Goal: Task Accomplishment & Management: Use online tool/utility

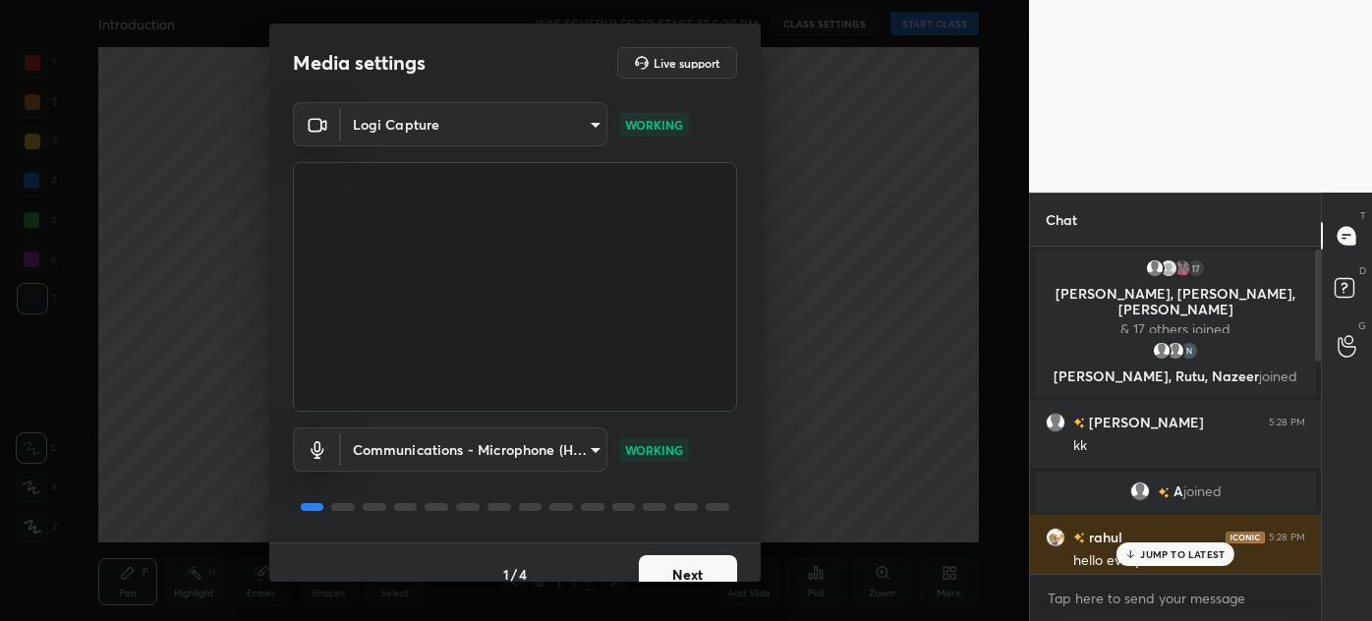
click at [483, 122] on body "1 2 3 4 5 6 7 C X Z C X Z E E Erase all H H Introduction WAS SCHEDULED TO START…" at bounding box center [686, 310] width 1372 height 621
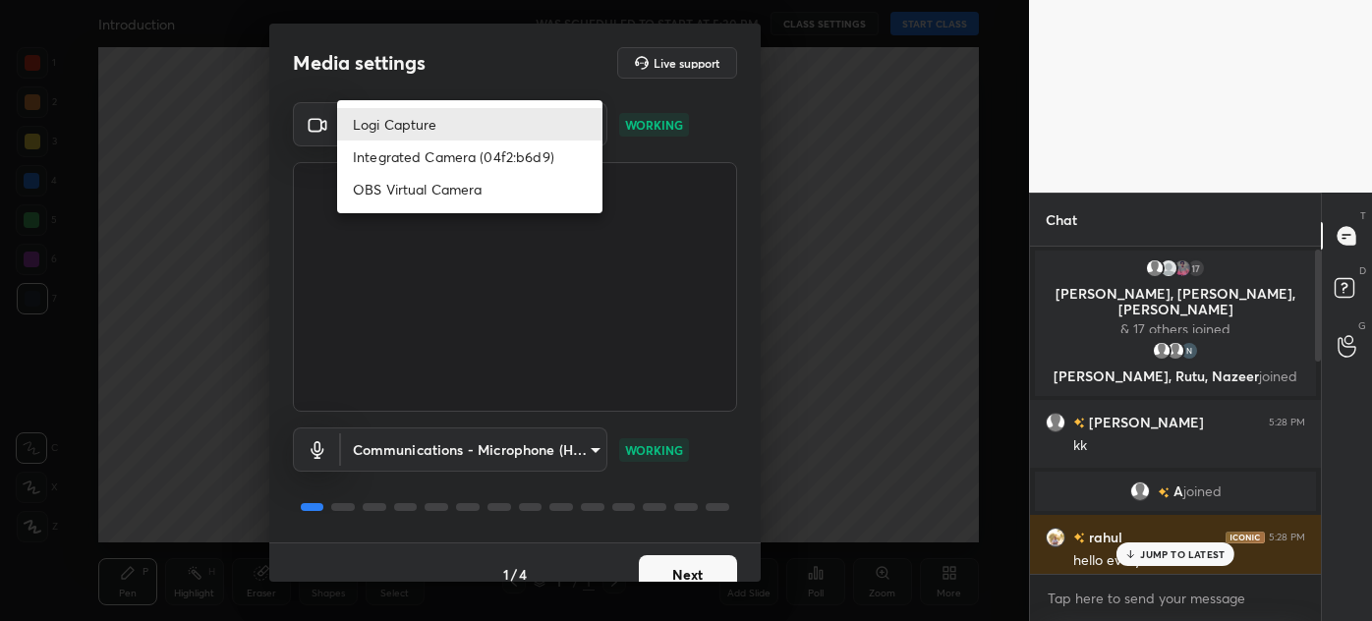
click at [771, 109] on div at bounding box center [686, 310] width 1372 height 621
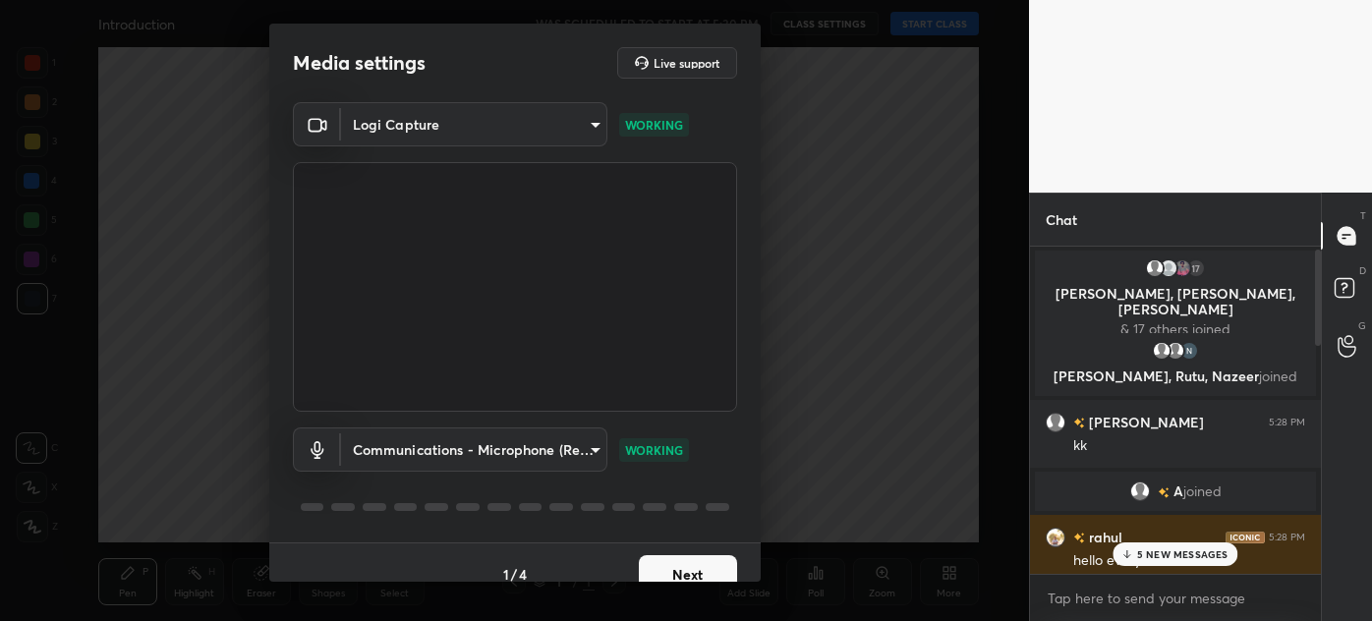
click at [1157, 564] on div "5 NEW MESSAGES" at bounding box center [1175, 555] width 125 height 24
click at [524, 128] on body "1 2 3 4 5 6 7 C X Z C X Z E E Erase all H H Introduction WAS SCHEDULED TO START…" at bounding box center [686, 310] width 1372 height 621
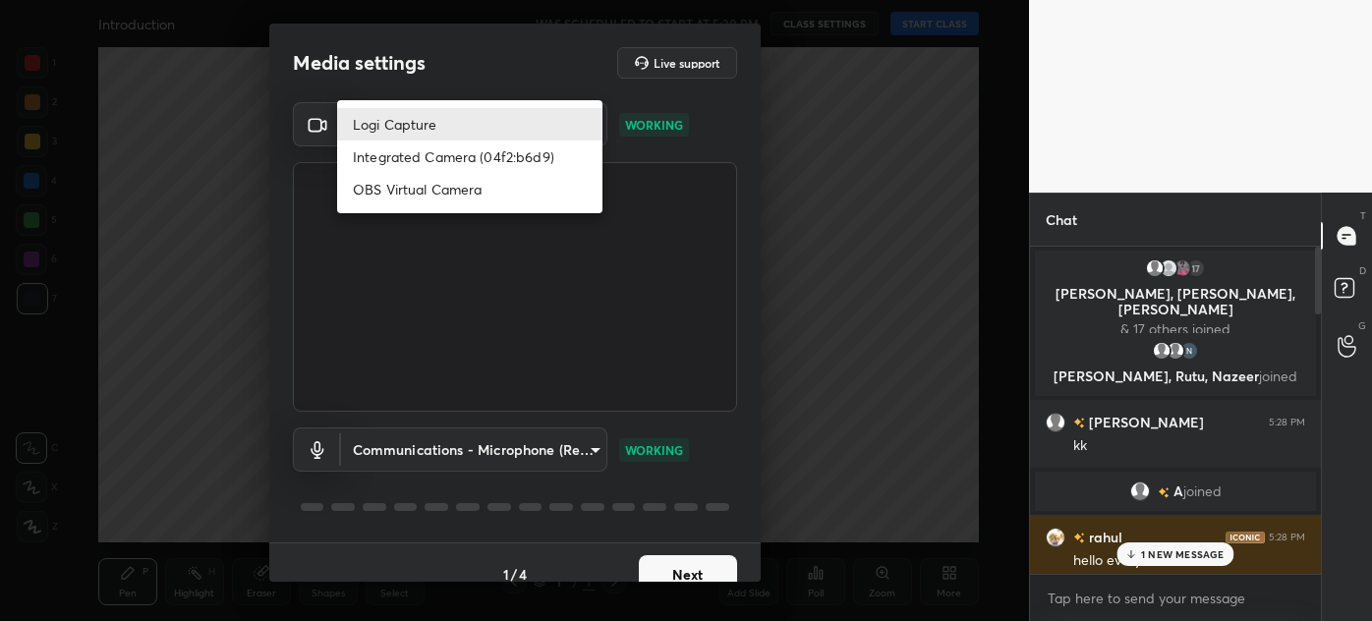
click at [853, 148] on div at bounding box center [686, 310] width 1372 height 621
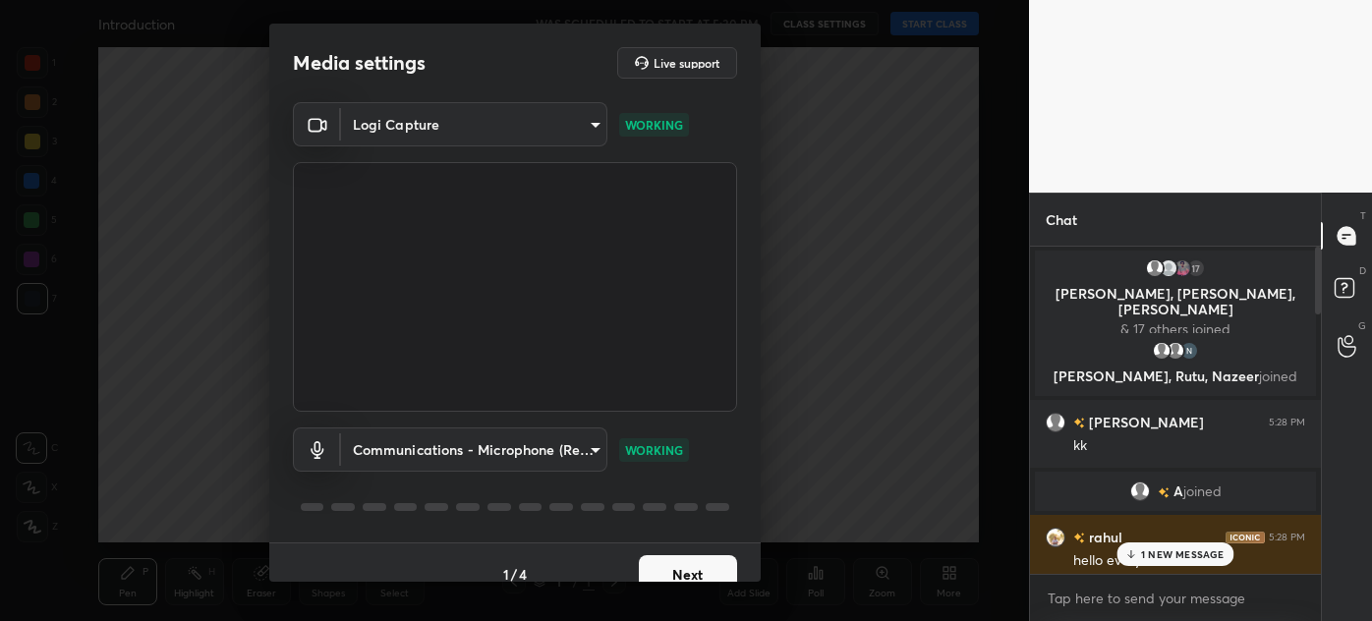
click at [527, 452] on body "1 2 3 4 5 6 7 C X Z C X Z E E Erase all H H Introduction WAS SCHEDULED TO START…" at bounding box center [686, 310] width 1372 height 621
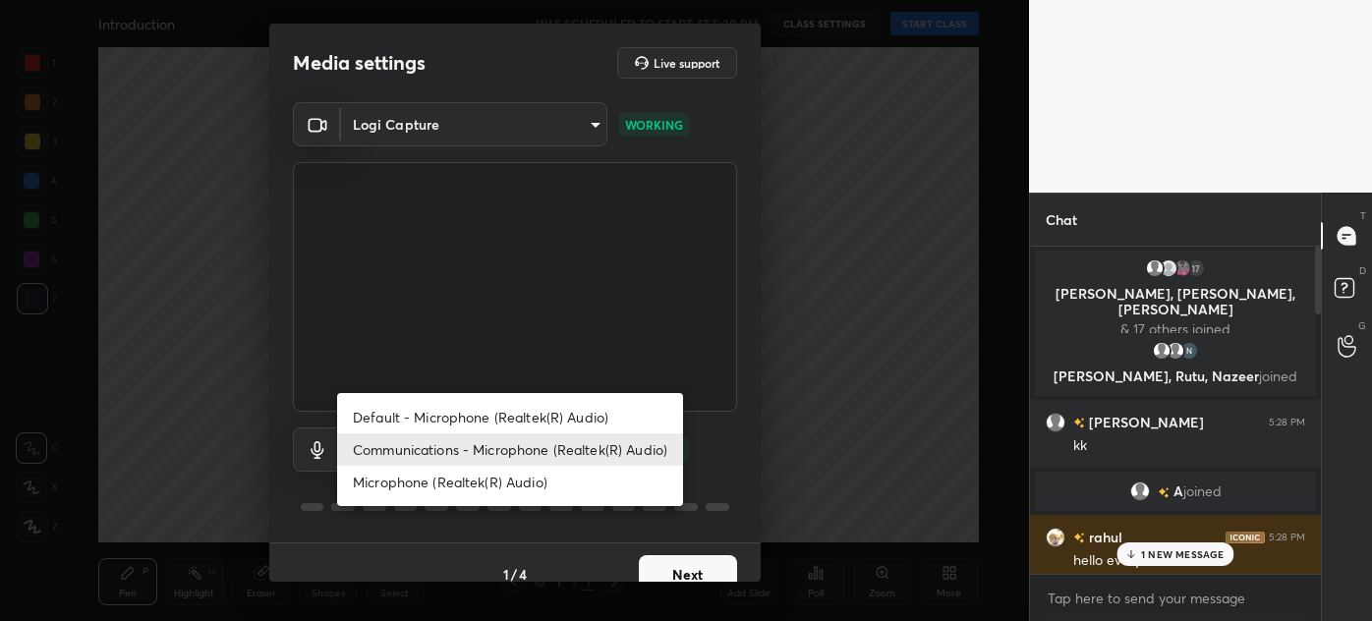
click at [731, 459] on div at bounding box center [686, 310] width 1372 height 621
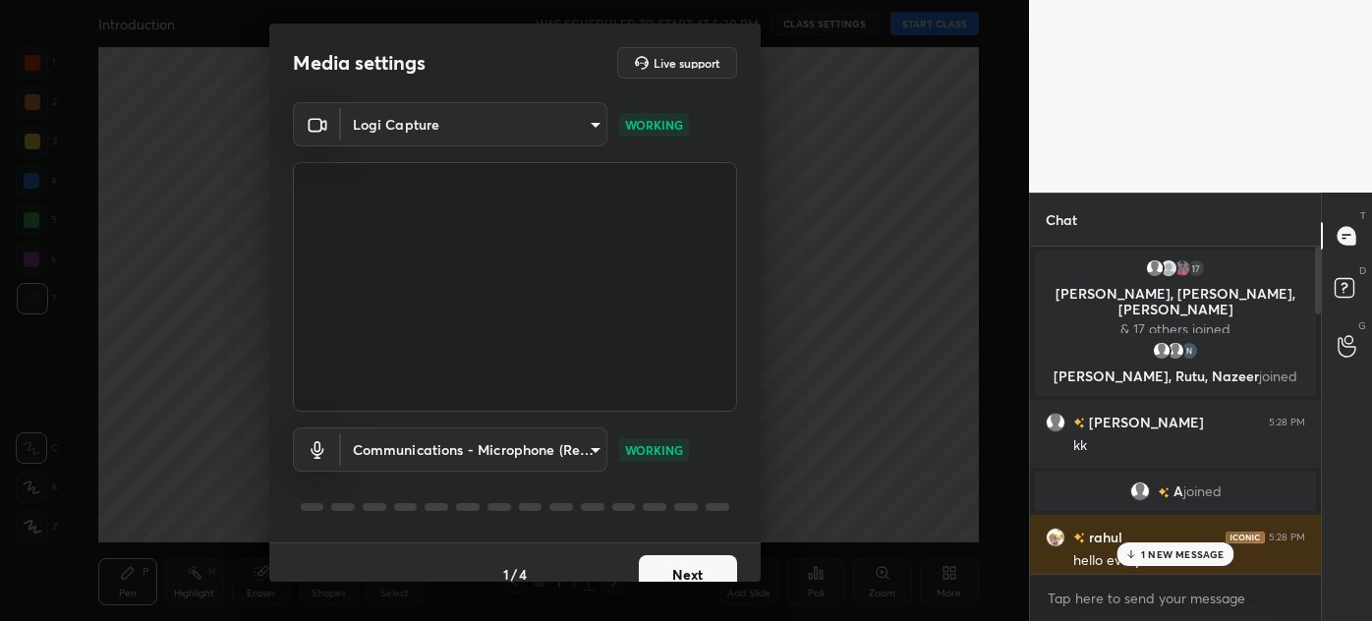
click at [543, 447] on body "1 2 3 4 5 6 7 C X Z C X Z E E Erase all H H Introduction WAS SCHEDULED TO START…" at bounding box center [686, 310] width 1372 height 621
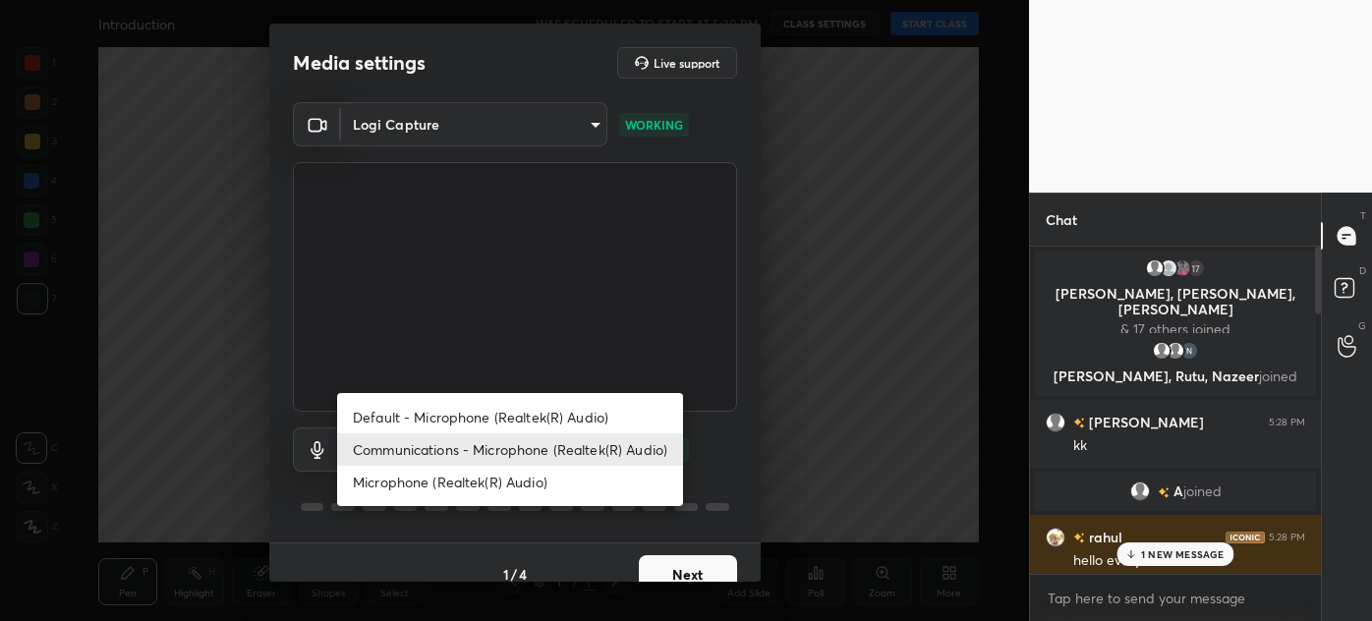
click at [407, 123] on div at bounding box center [686, 310] width 1372 height 621
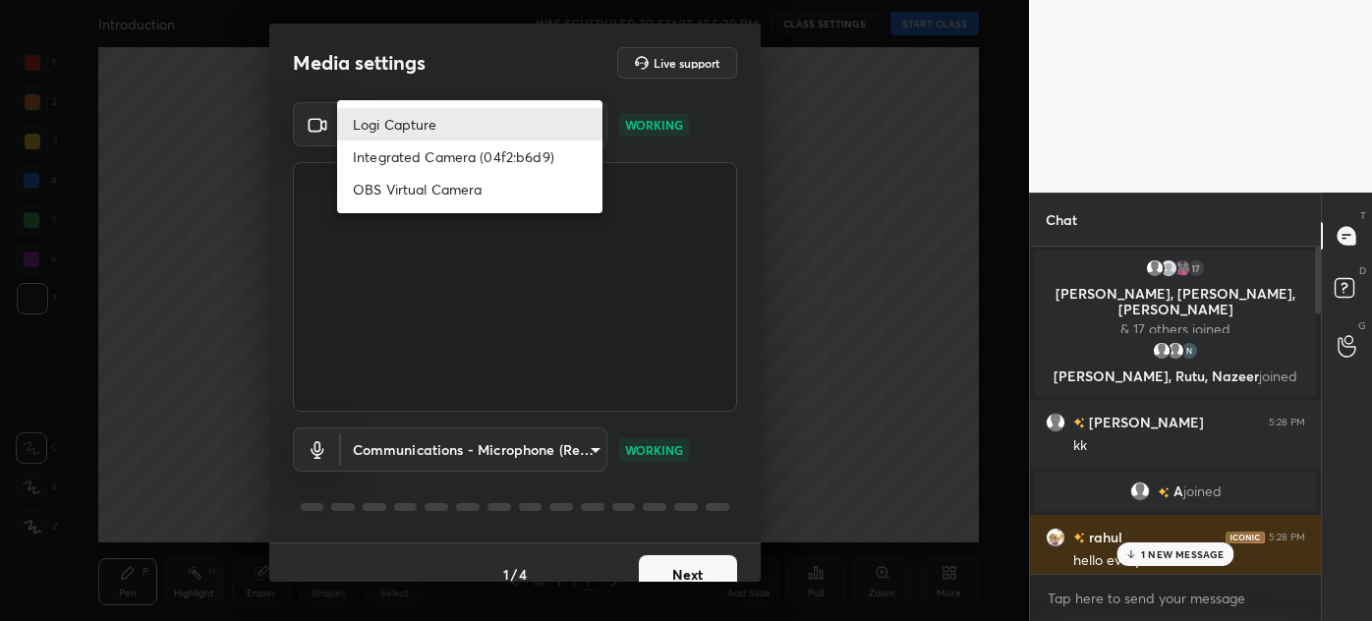
click at [407, 123] on body "1 2 3 4 5 6 7 C X Z C X Z E E Erase all H H Introduction WAS SCHEDULED TO START…" at bounding box center [686, 310] width 1372 height 621
click at [551, 39] on div at bounding box center [686, 310] width 1372 height 621
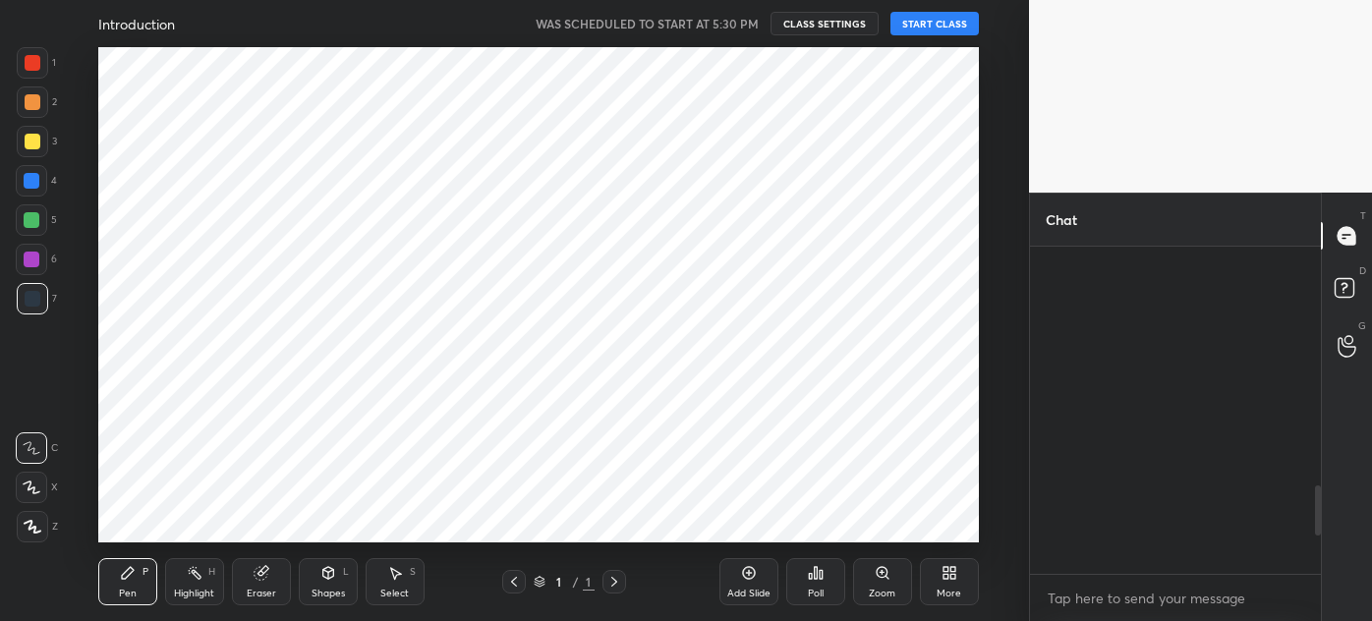
scroll to position [1782, 0]
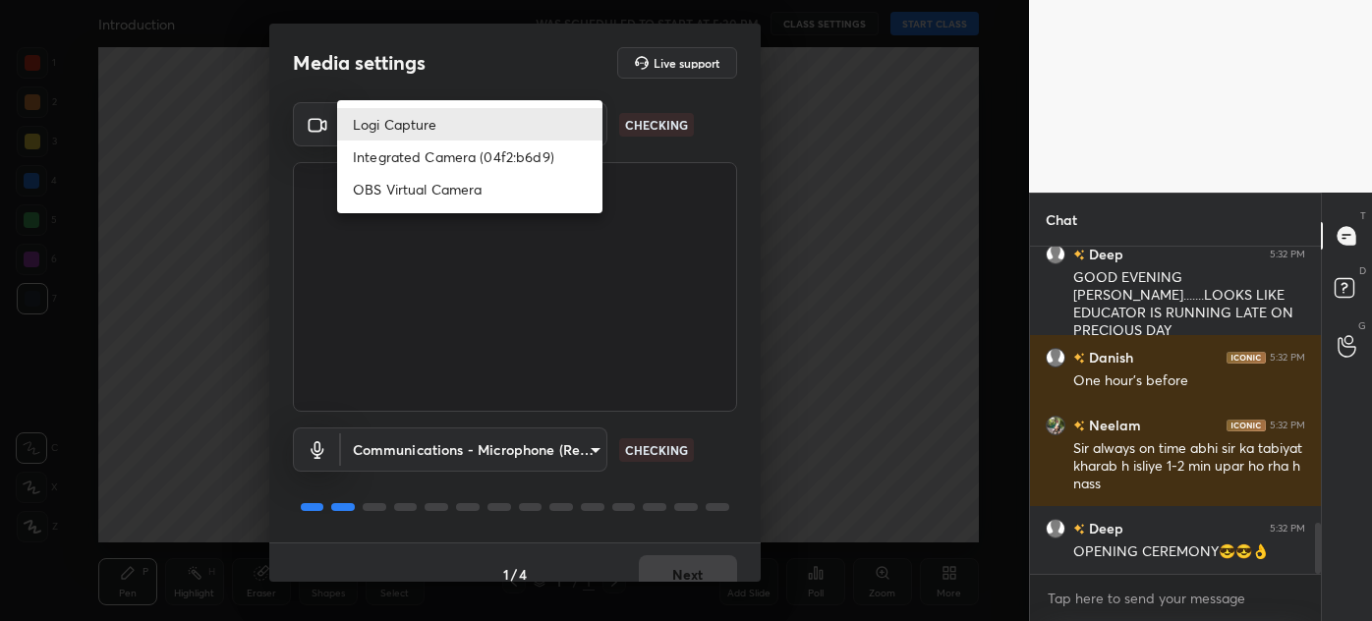
click at [437, 114] on body "1 2 3 4 5 6 7 C X Z C X Z E E Erase all H H Introduction WAS SCHEDULED TO START…" at bounding box center [686, 310] width 1372 height 621
click at [431, 455] on div at bounding box center [686, 310] width 1372 height 621
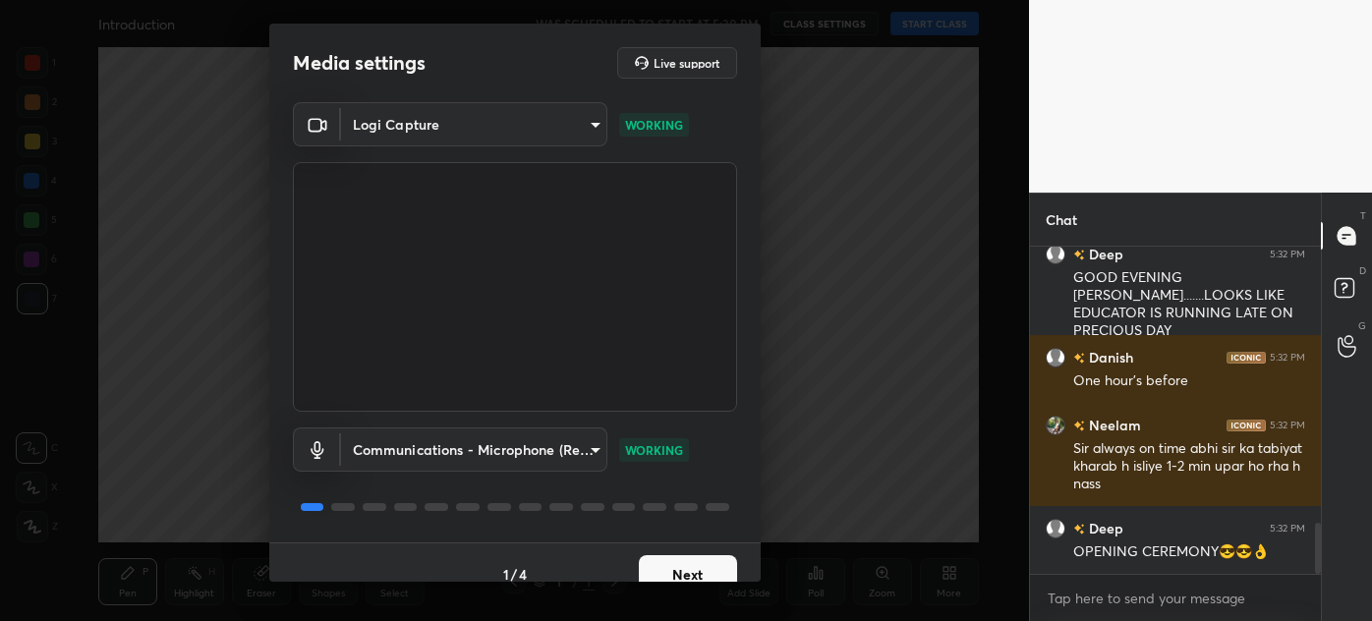
click at [431, 450] on body "1 2 3 4 5 6 7 C X Z C X Z E E Erase all H H Introduction WAS SCHEDULED TO START…" at bounding box center [686, 310] width 1372 height 621
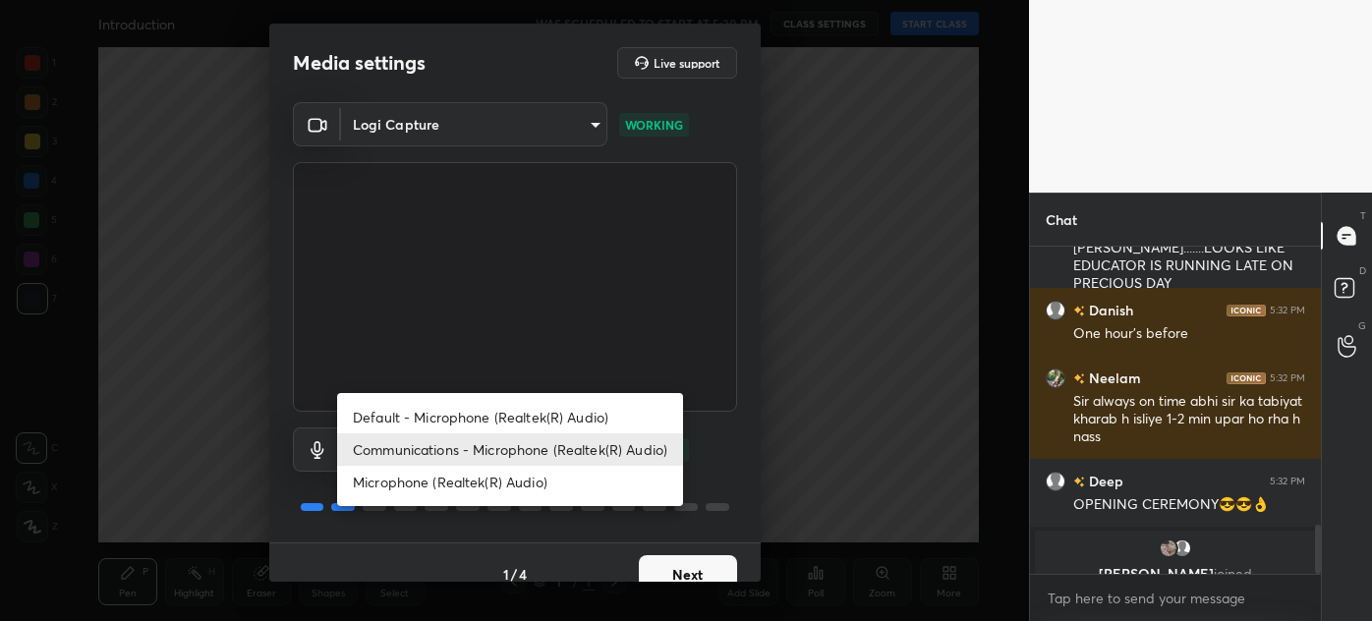
scroll to position [1853, 0]
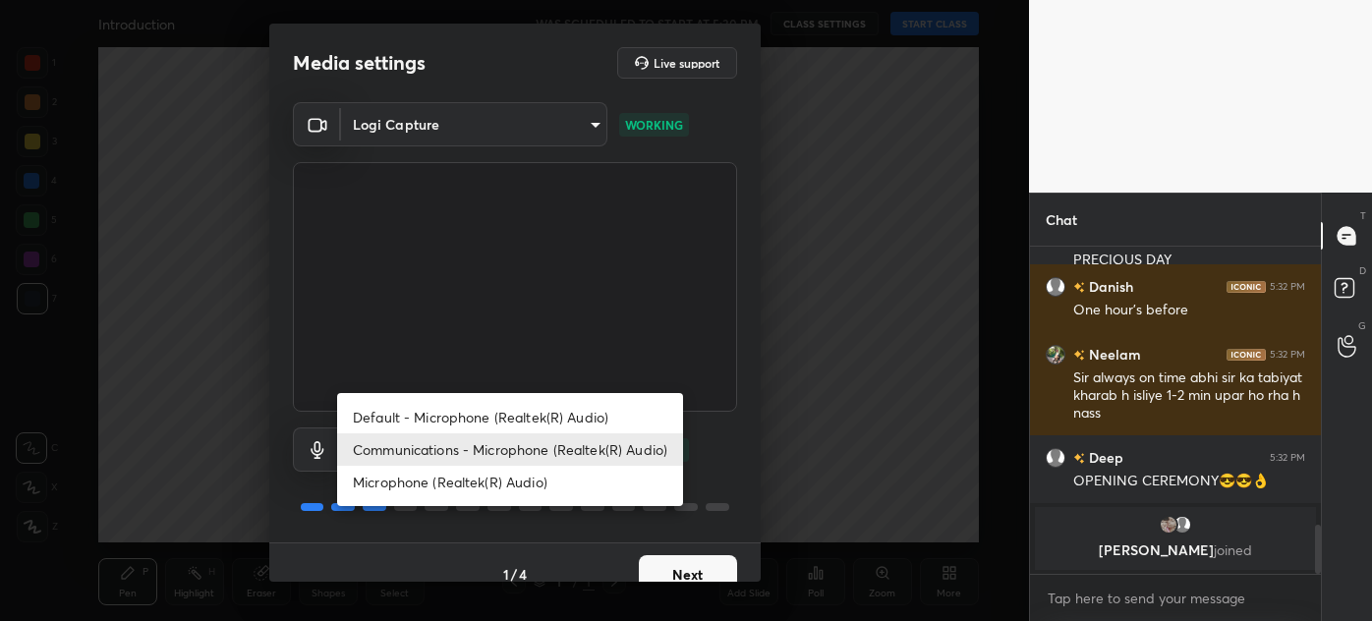
click at [466, 134] on div at bounding box center [686, 310] width 1372 height 621
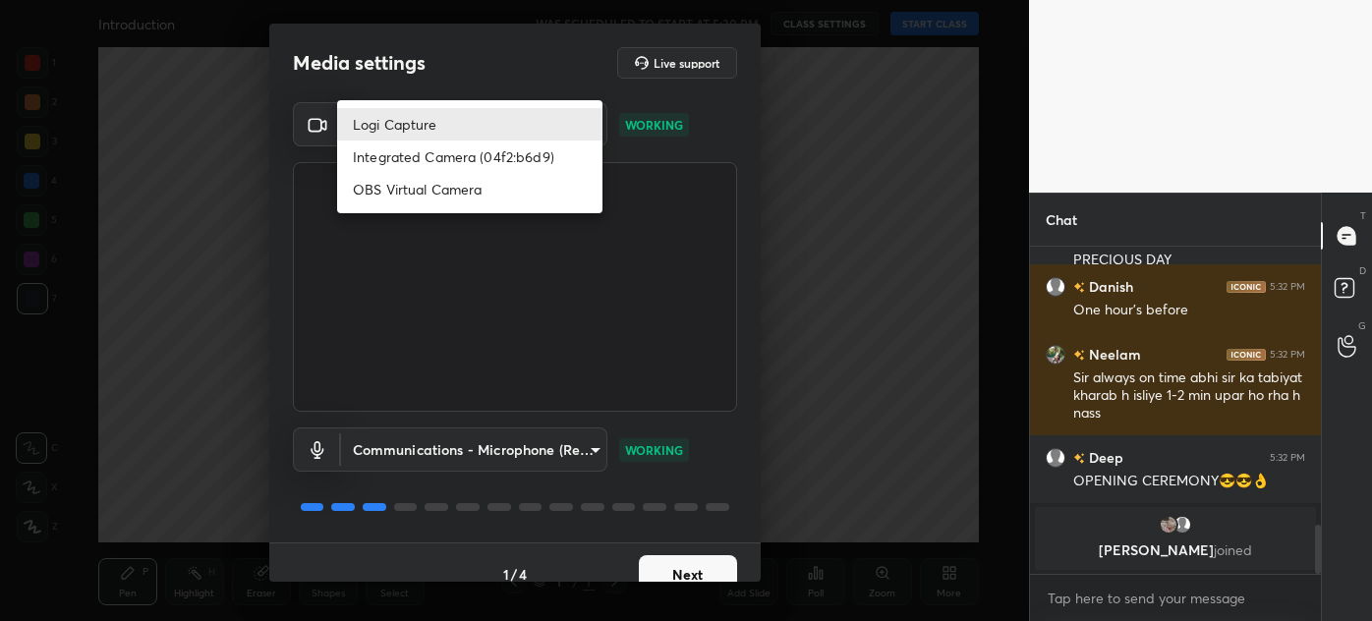
click at [466, 134] on body "1 2 3 4 5 6 7 C X Z C X Z E E Erase all H H Introduction WAS SCHEDULED TO START…" at bounding box center [686, 310] width 1372 height 621
click at [417, 455] on div at bounding box center [686, 310] width 1372 height 621
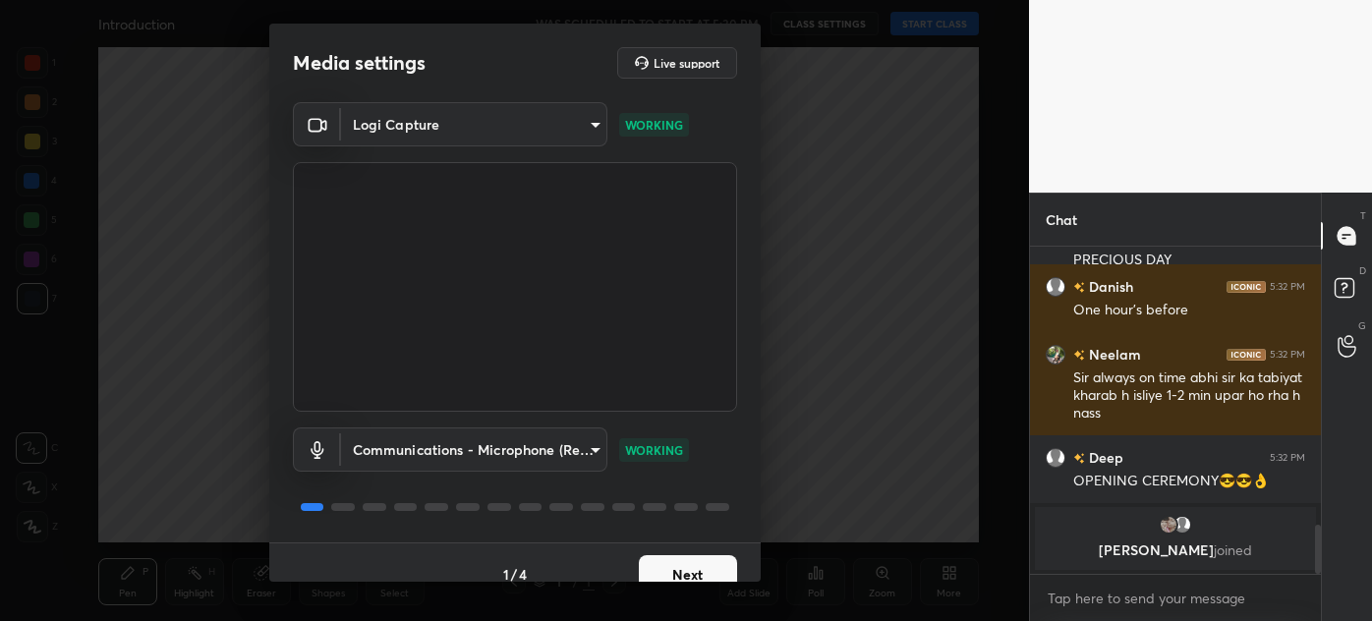
click at [420, 448] on body "1 2 3 4 5 6 7 C X Z C X Z E E Erase all H H Introduction WAS SCHEDULED TO START…" at bounding box center [686, 310] width 1372 height 621
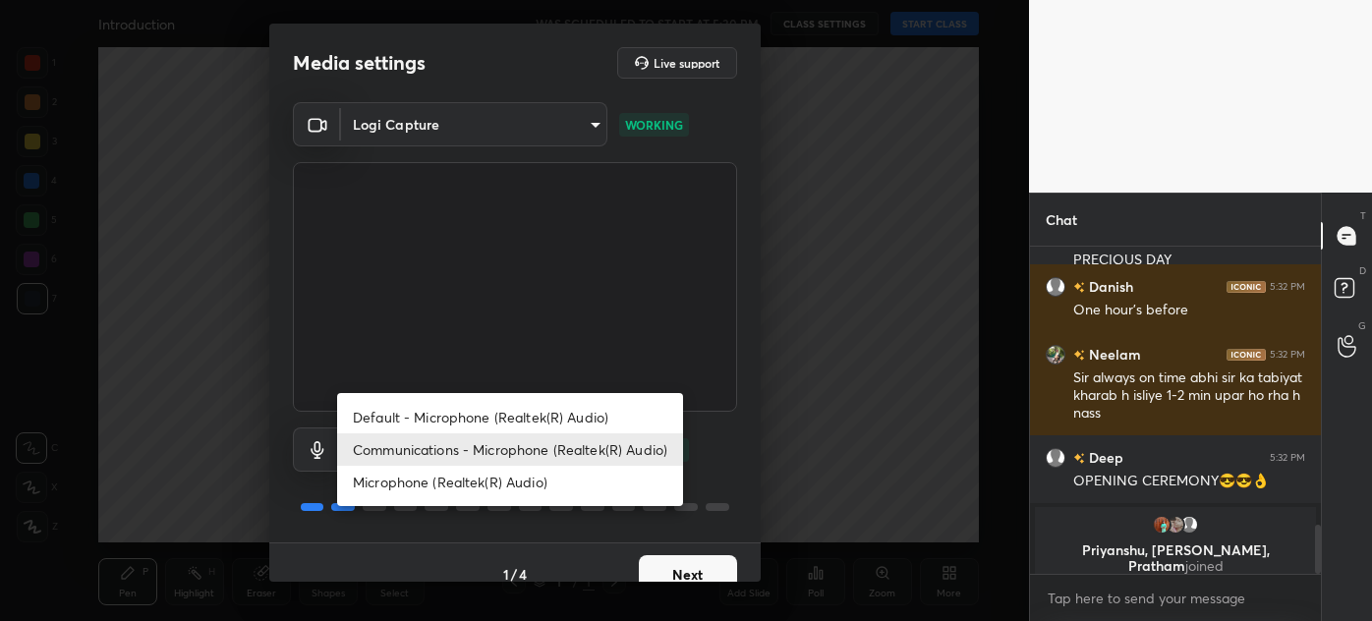
scroll to position [1581, 0]
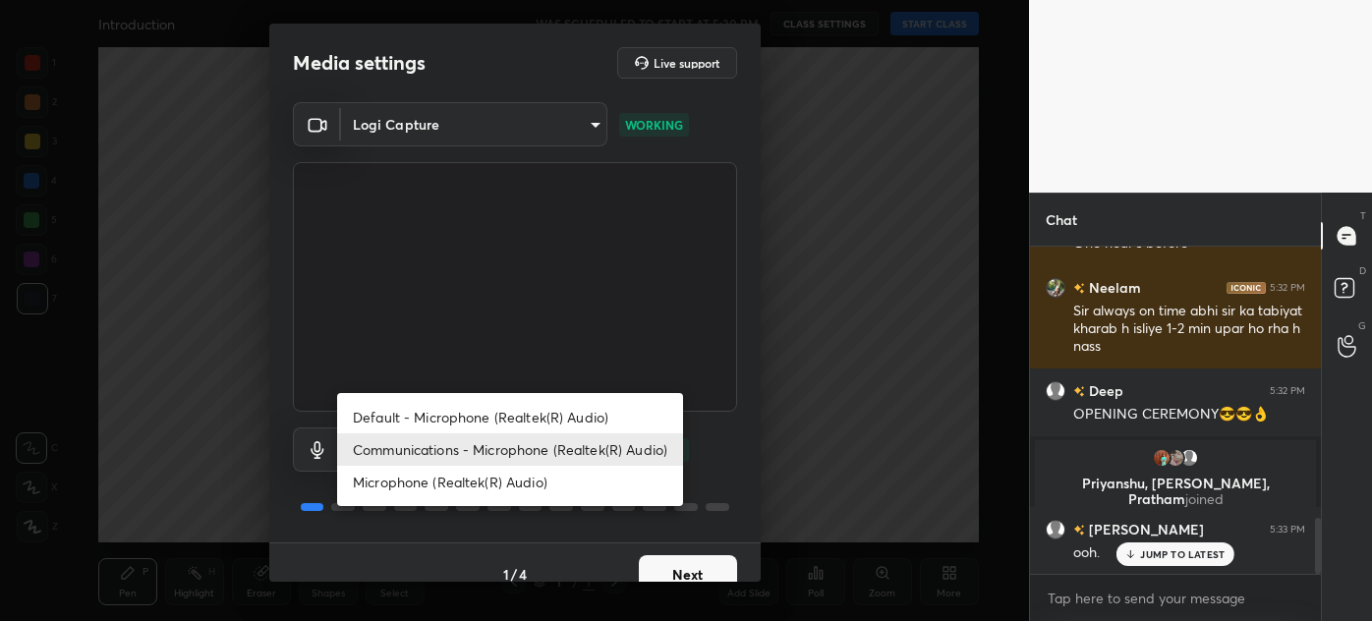
click at [733, 452] on div at bounding box center [686, 310] width 1372 height 621
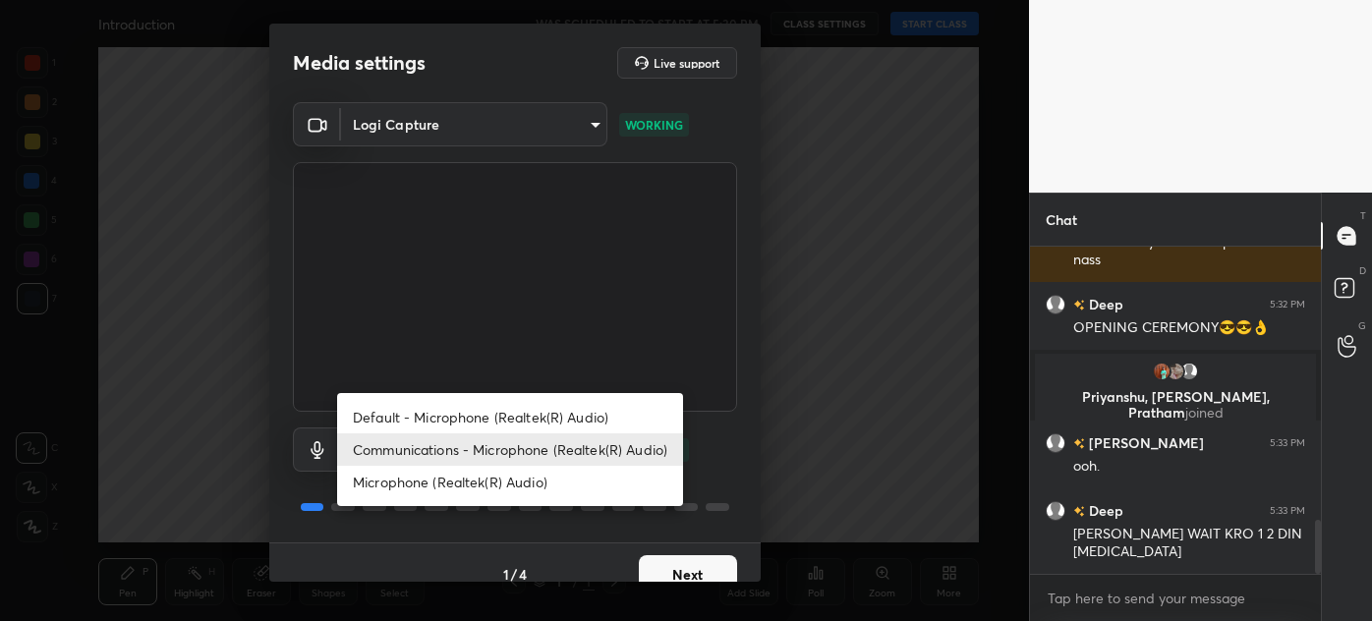
click at [537, 446] on body "1 2 3 4 5 6 7 C X Z C X Z E E Erase all H H Introduction WAS SCHEDULED TO START…" at bounding box center [686, 310] width 1372 height 621
click at [708, 437] on div at bounding box center [686, 310] width 1372 height 621
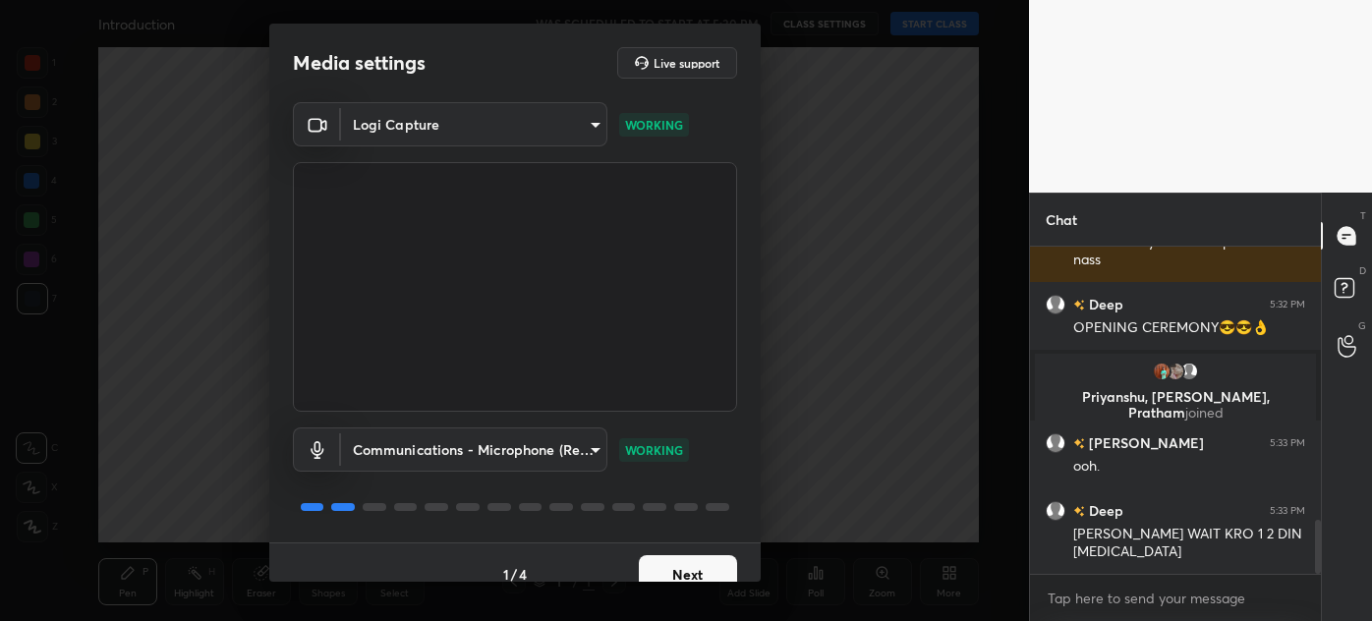
click at [701, 563] on button "Next" at bounding box center [688, 574] width 98 height 39
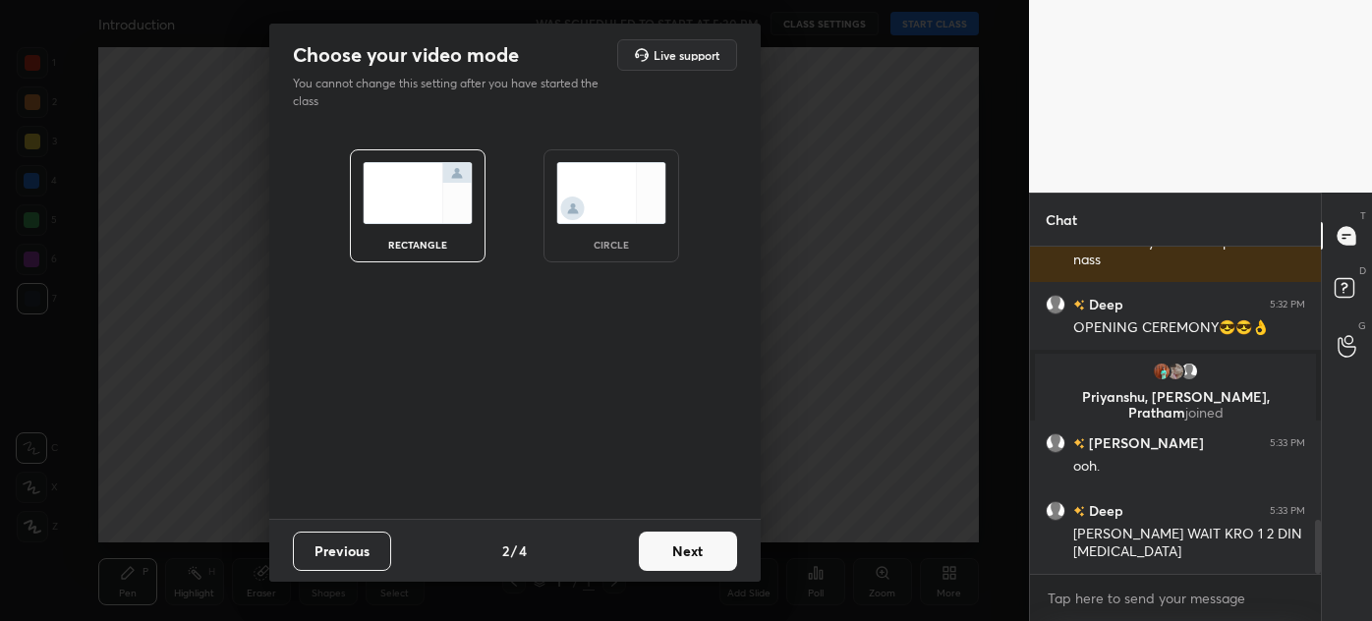
click at [701, 563] on button "Next" at bounding box center [688, 551] width 98 height 39
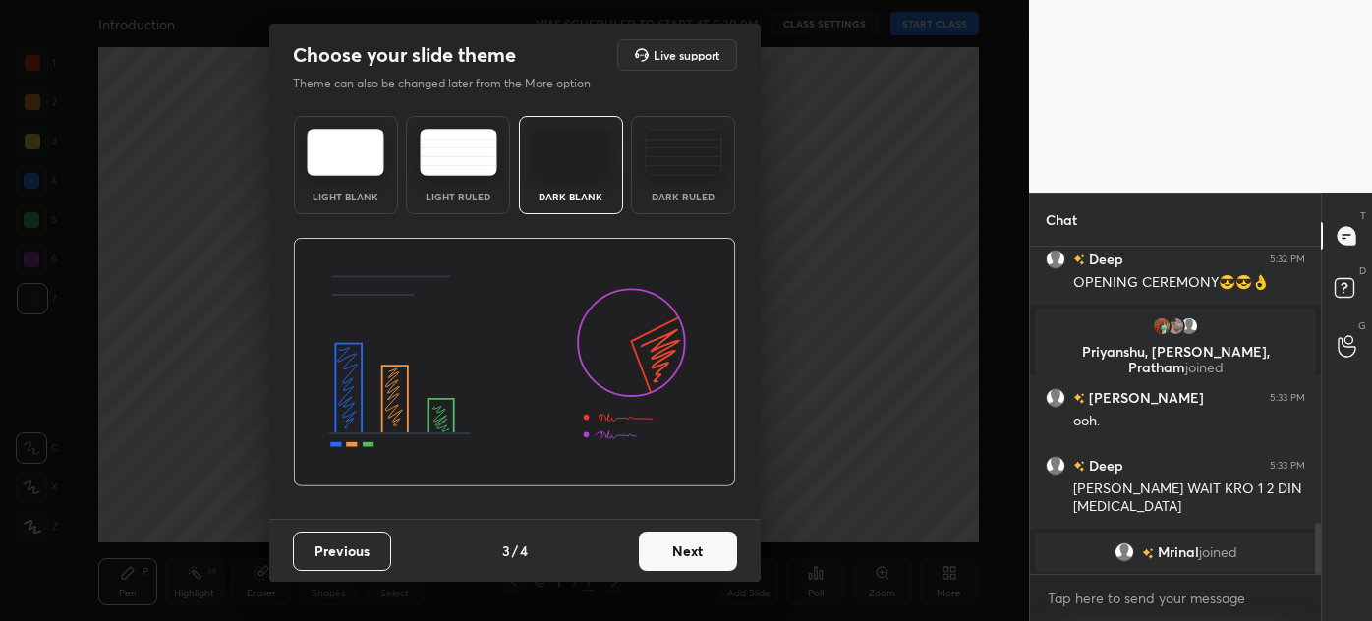
scroll to position [1784, 0]
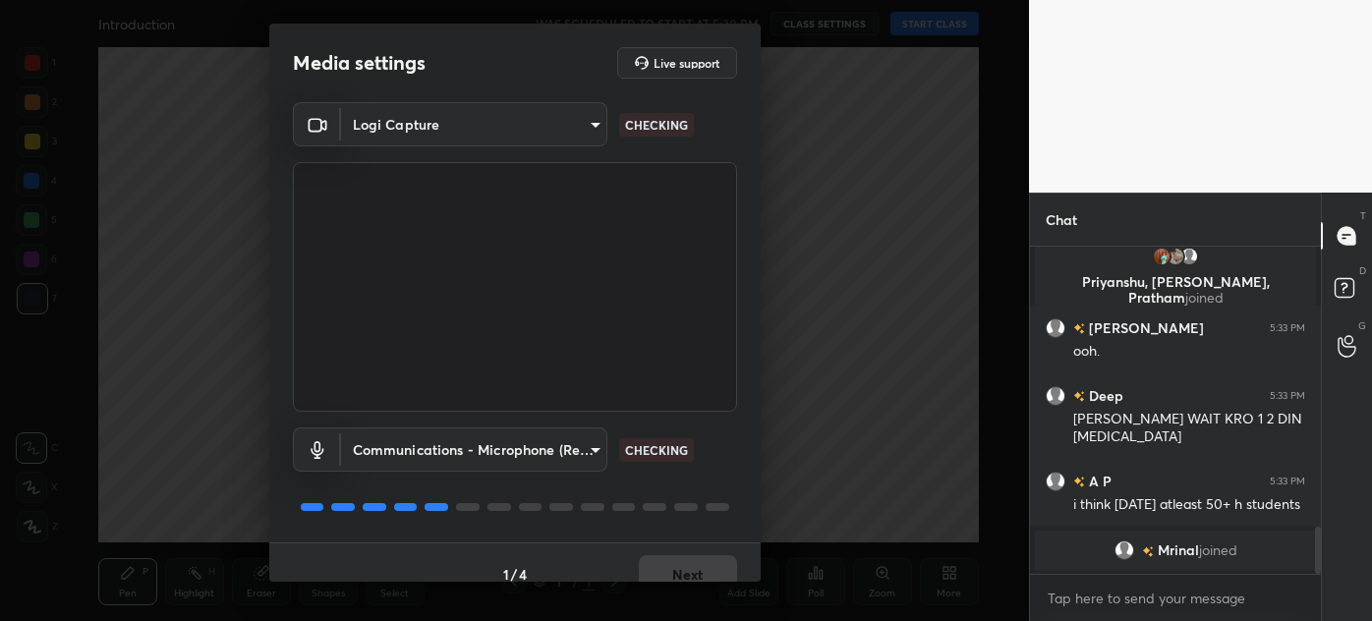
click at [427, 116] on body "1 2 3 4 5 6 7 C X Z C X Z E E Erase all H H Introduction WAS SCHEDULED TO START…" at bounding box center [686, 310] width 1372 height 621
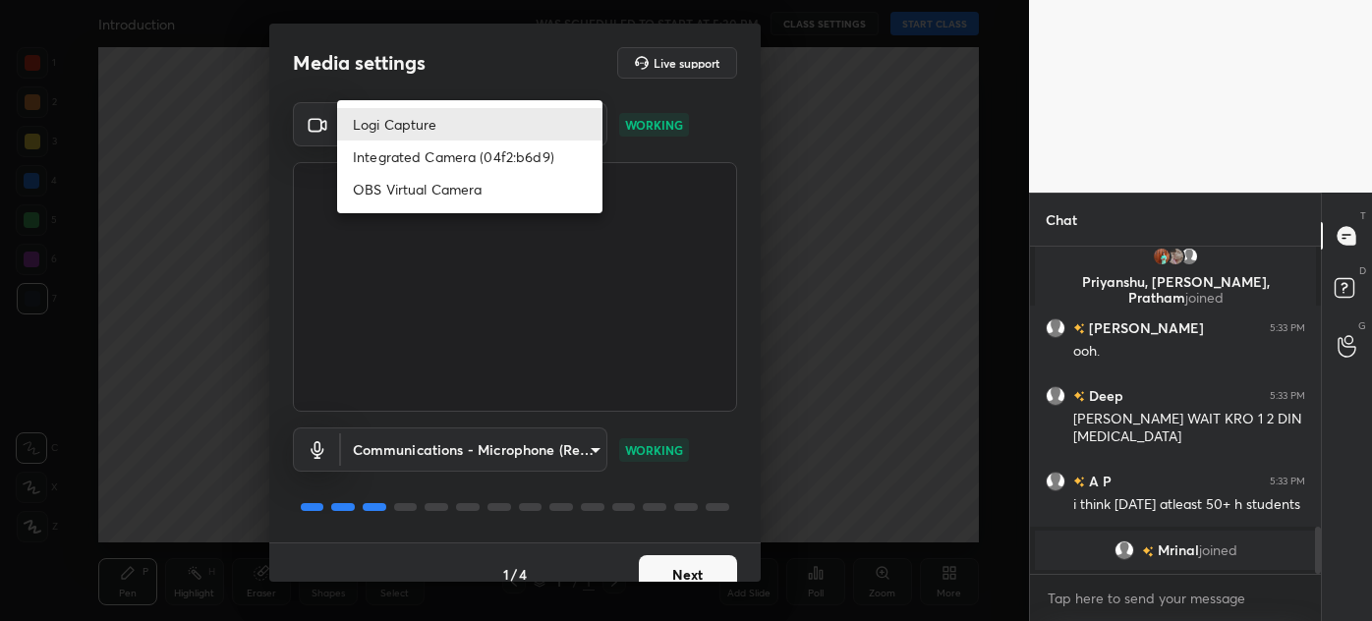
click at [501, 53] on div at bounding box center [686, 310] width 1372 height 621
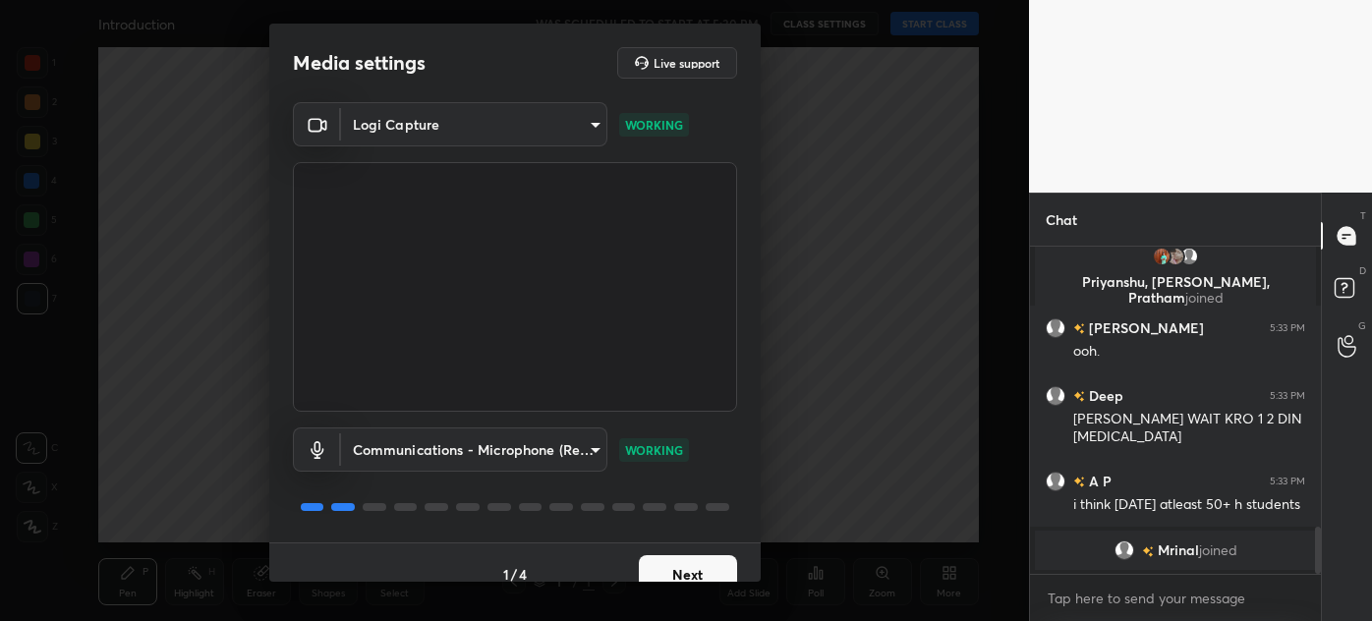
scroll to position [1950, 0]
click at [451, 451] on body "1 2 3 4 5 6 7 C X Z C X Z E E Erase all H H Introduction WAS SCHEDULED TO START…" at bounding box center [686, 310] width 1372 height 621
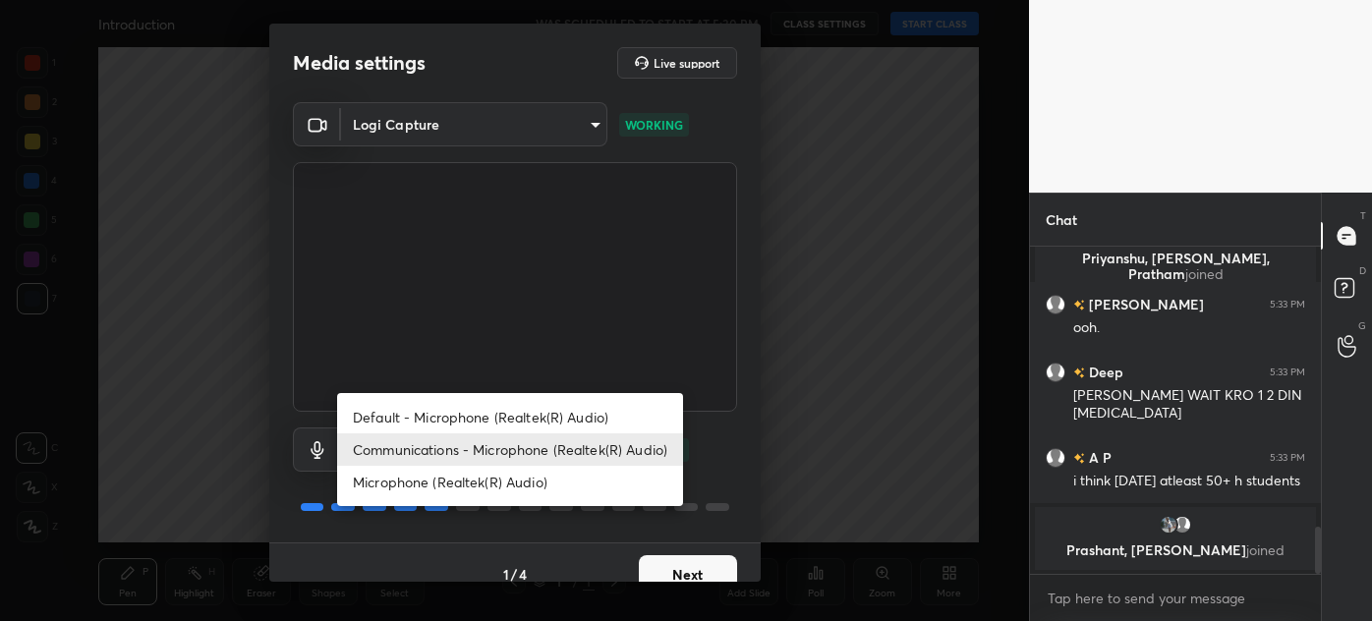
click at [548, 65] on div at bounding box center [686, 310] width 1372 height 621
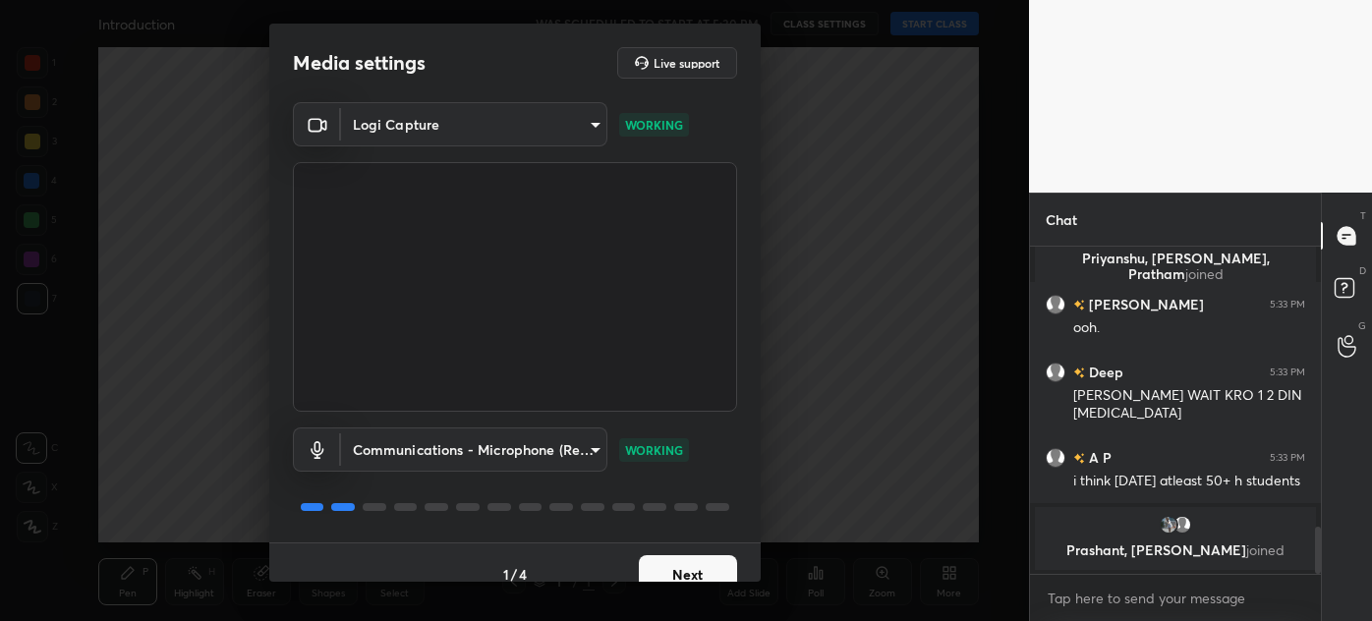
scroll to position [1759, 0]
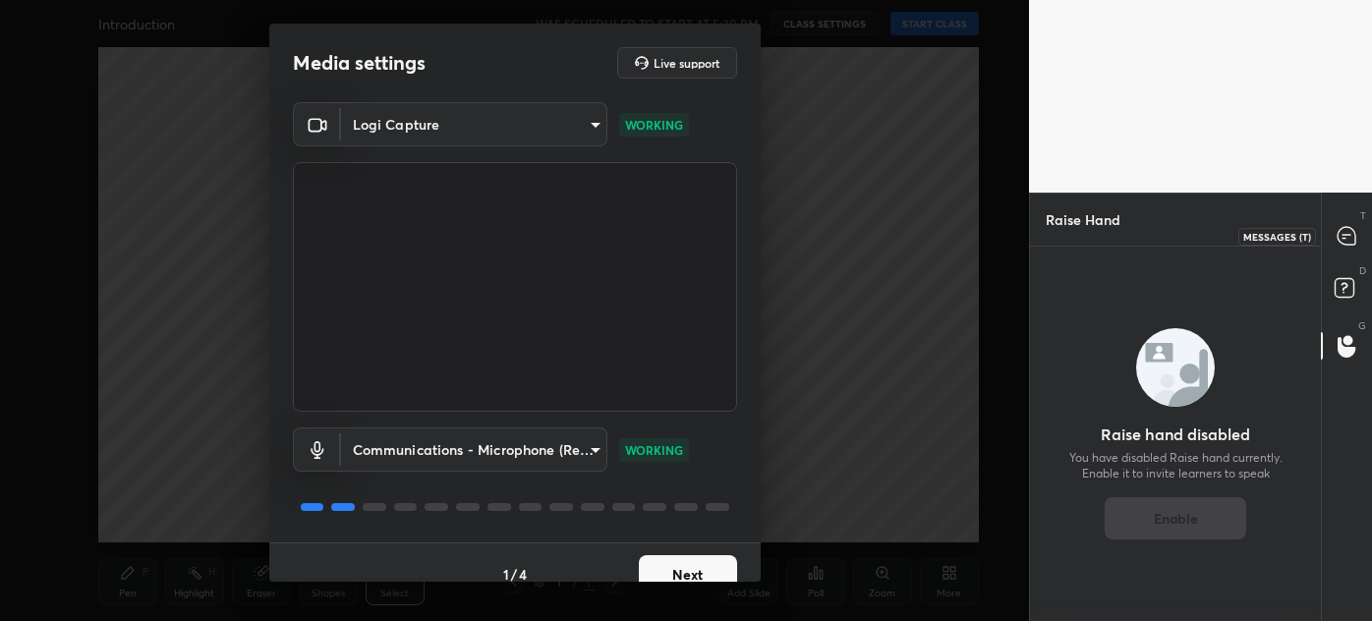
drag, startPoint x: 1342, startPoint y: 231, endPoint x: 1334, endPoint y: 243, distance: 14.2
click at [1342, 231] on icon at bounding box center [1347, 236] width 18 height 18
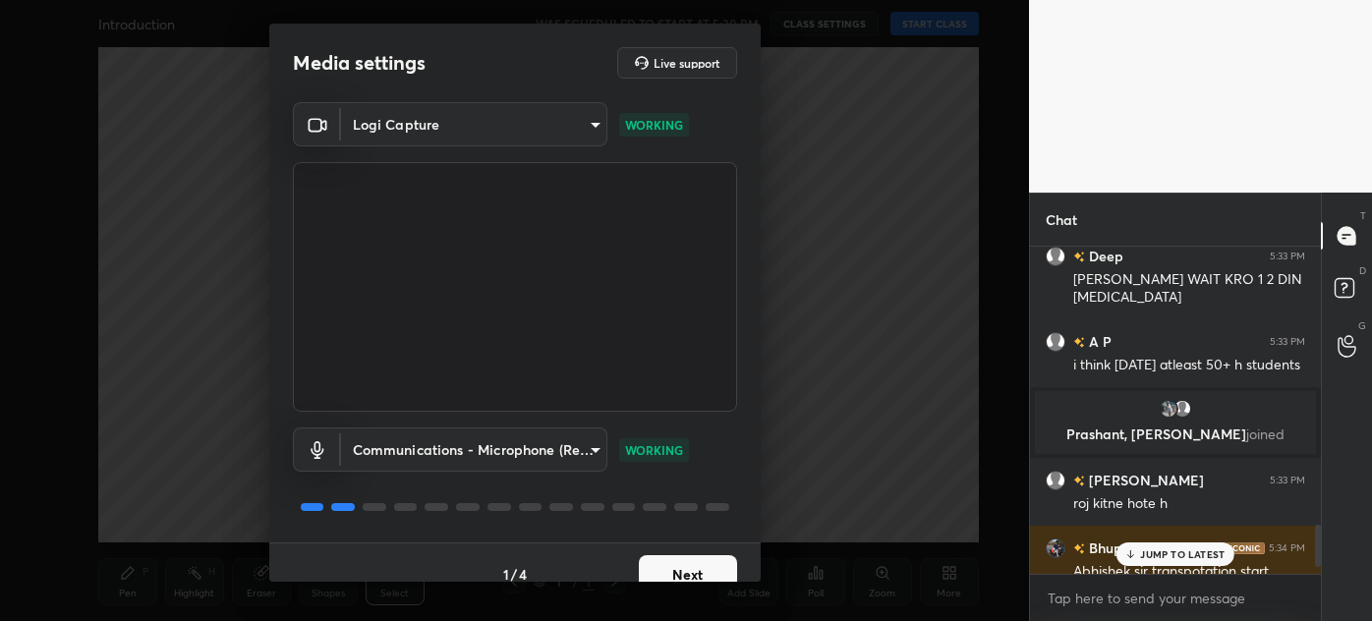
scroll to position [321, 285]
type textarea "x"
click at [1109, 597] on textarea at bounding box center [1176, 598] width 260 height 31
type textarea "g"
type textarea "x"
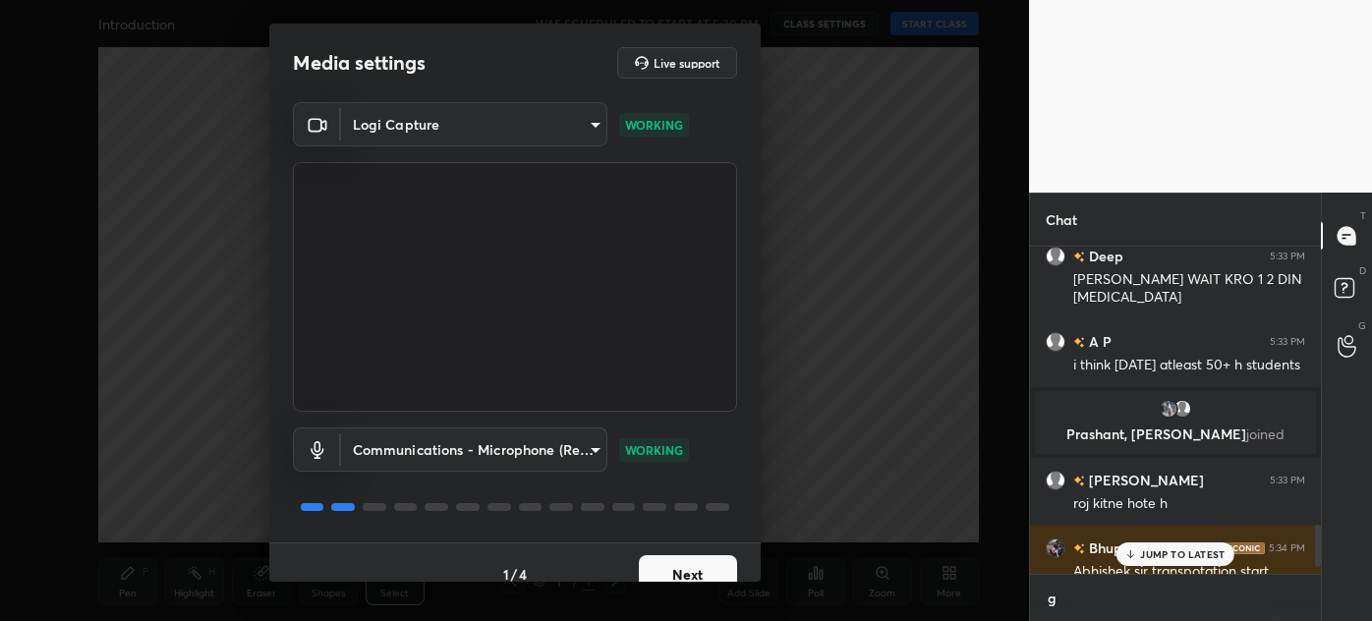
scroll to position [152, 285]
type textarea "gu"
type textarea "x"
type textarea "guy"
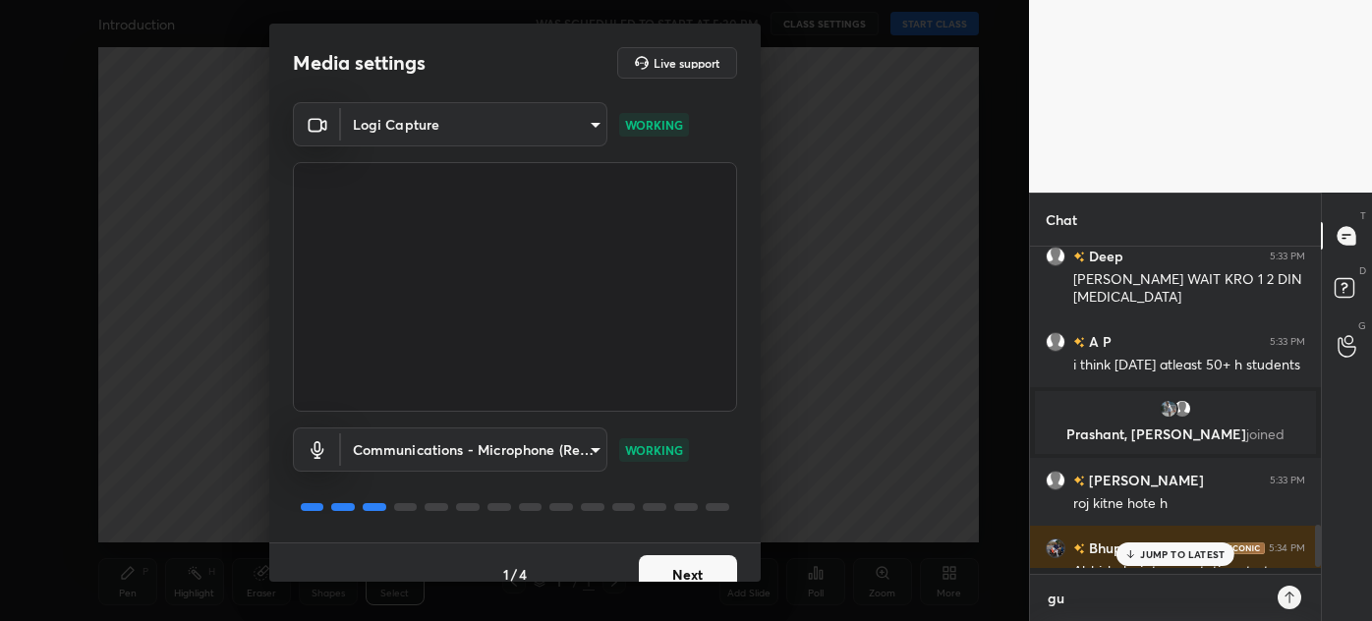
type textarea "x"
type textarea "guys"
type textarea "x"
type textarea "guys"
type textarea "x"
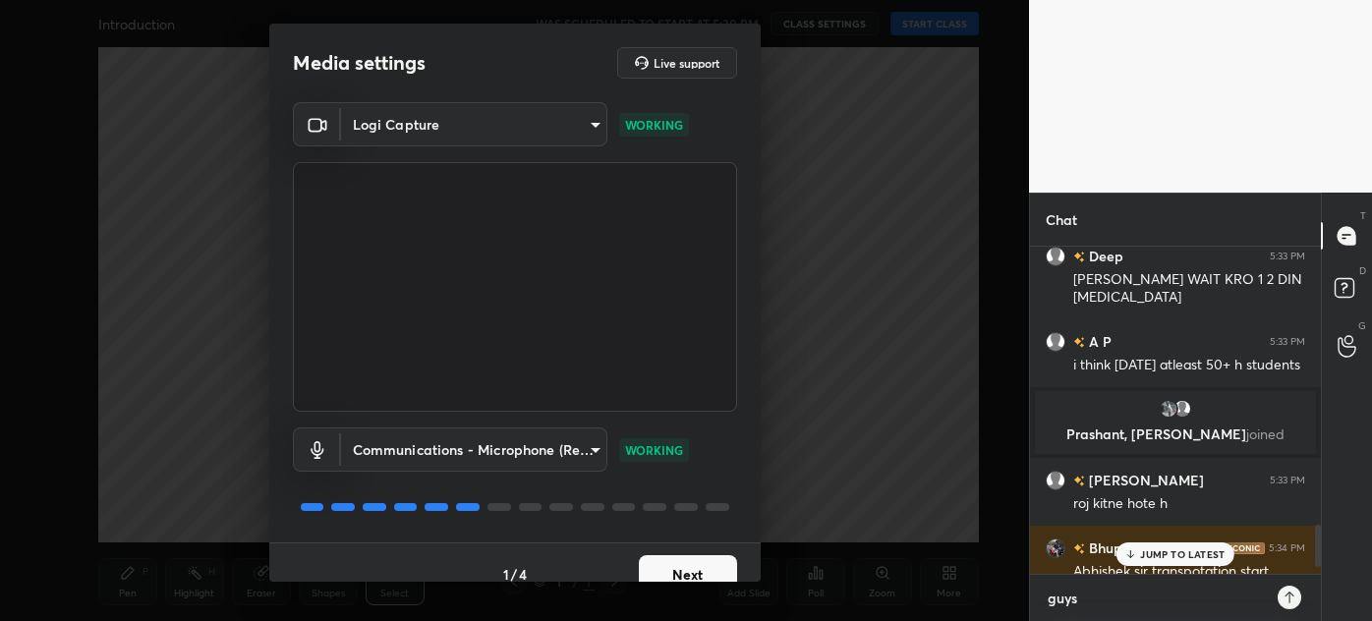
type textarea "guys 2"
type textarea "x"
type textarea "guys 2m"
type textarea "x"
type textarea "guys 2mi"
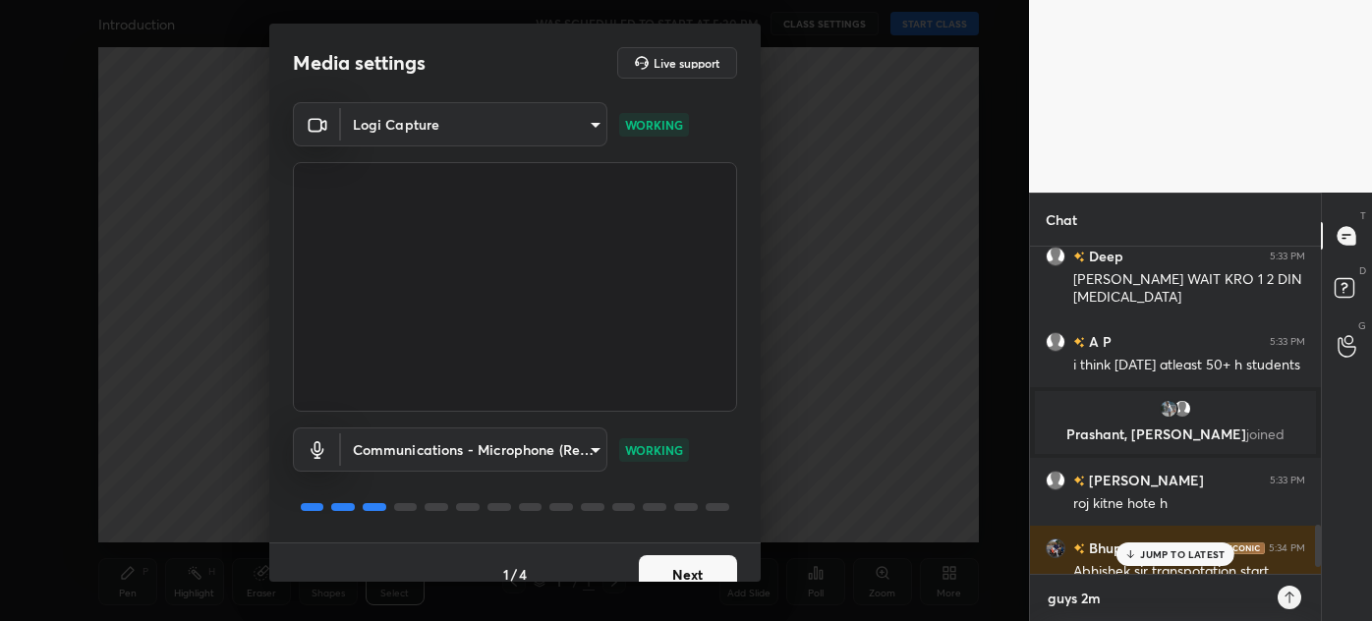
type textarea "x"
type textarea "guys 2min"
type textarea "x"
click at [1216, 552] on p "1 NEW MESSAGE" at bounding box center [1183, 555] width 84 height 12
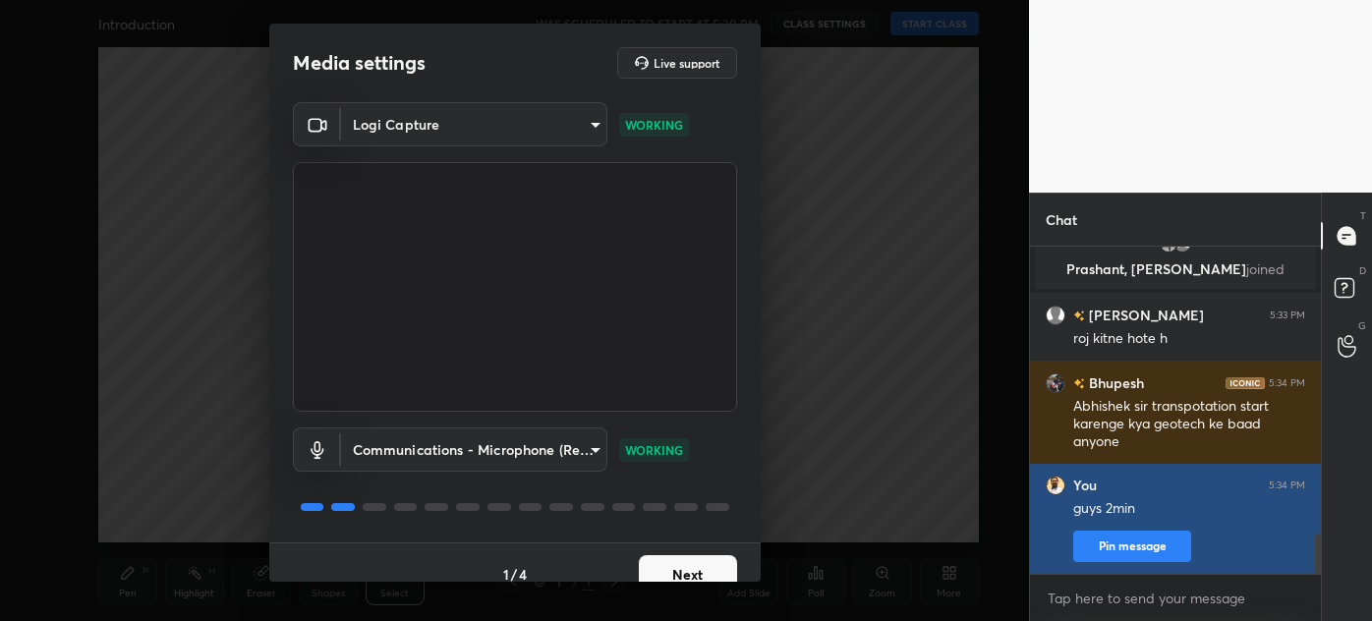
click at [1164, 545] on button "Pin message" at bounding box center [1133, 546] width 118 height 31
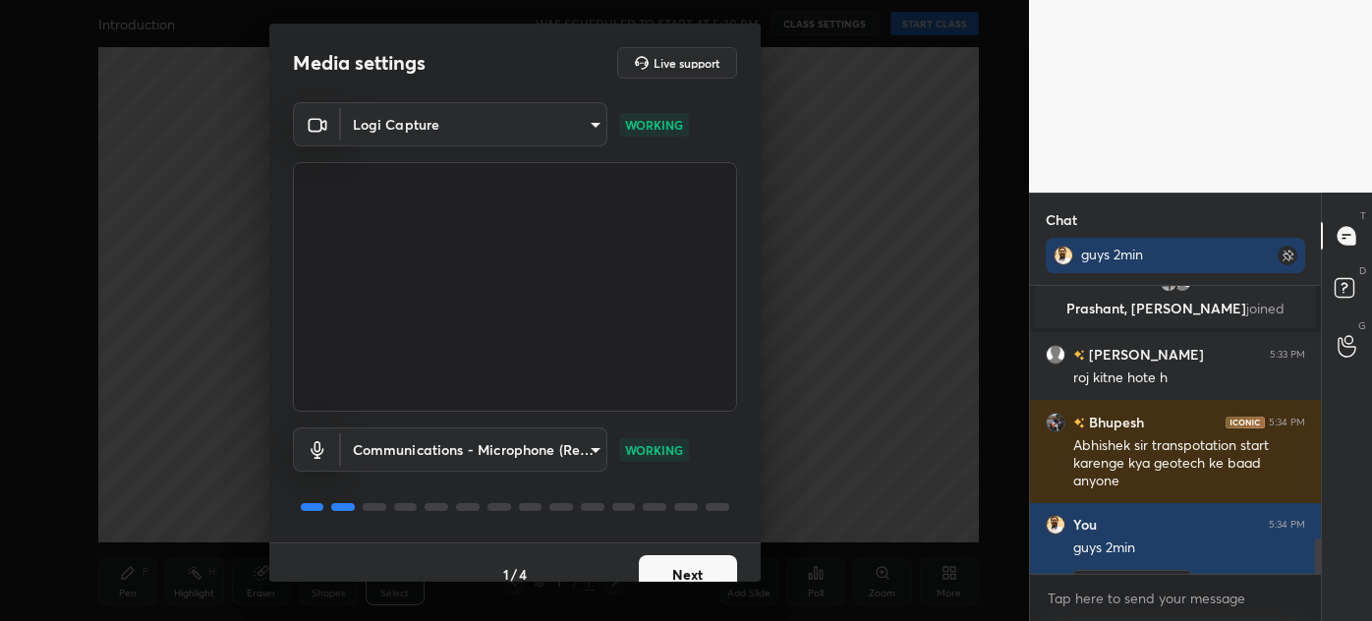
click at [437, 128] on body "1 2 3 4 5 6 7 C X Z C X Z E E Erase all H H Introduction WAS SCHEDULED TO START…" at bounding box center [686, 310] width 1372 height 621
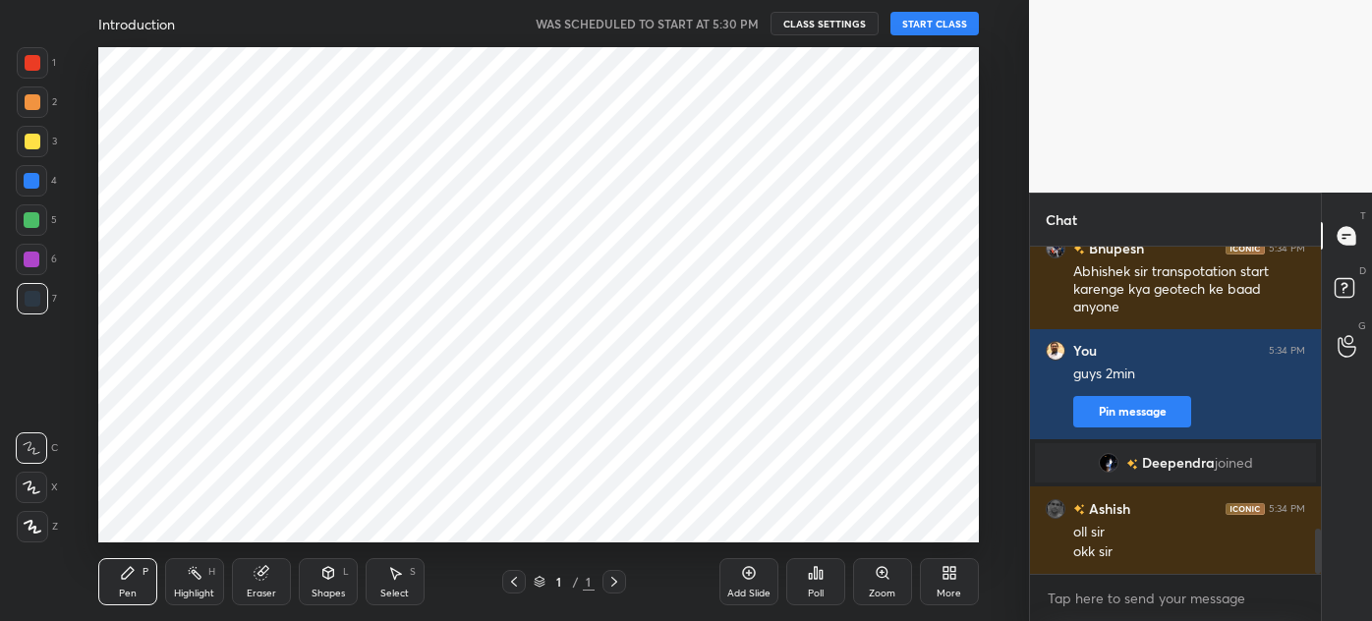
scroll to position [97816, 97360]
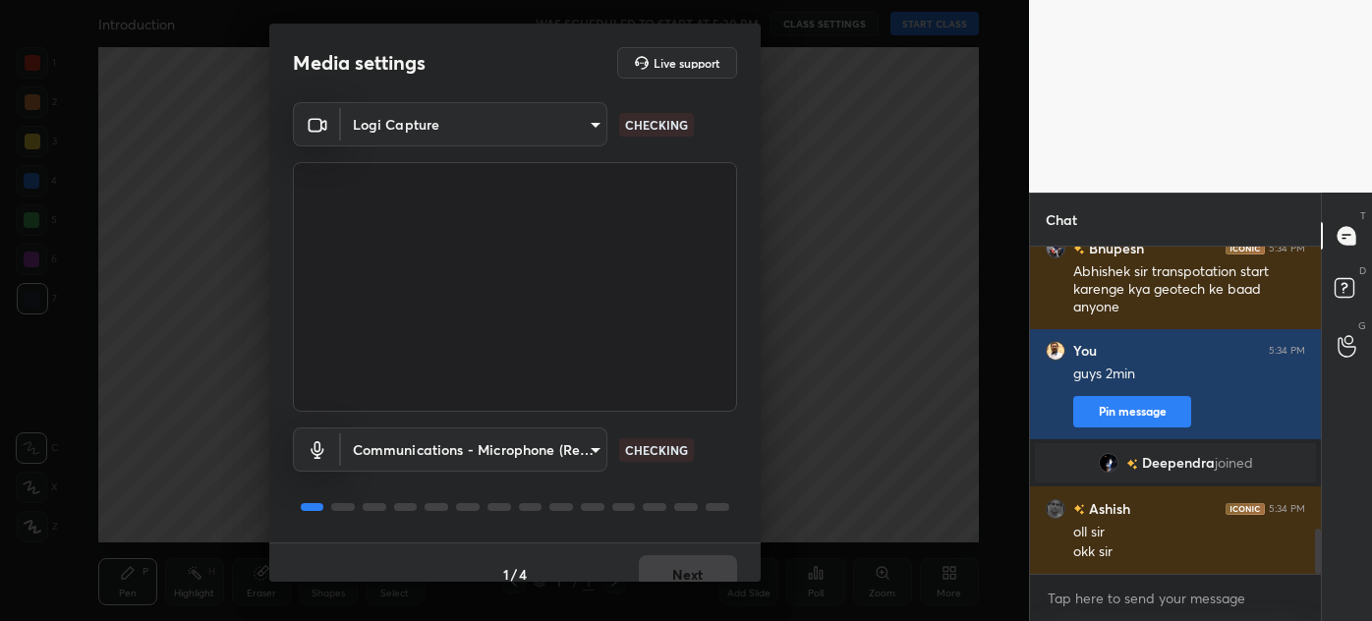
click at [399, 125] on body "1 2 3 4 5 6 7 C X Z C X Z E E Erase all H H Introduction WAS SCHEDULED TO START…" at bounding box center [686, 310] width 1372 height 621
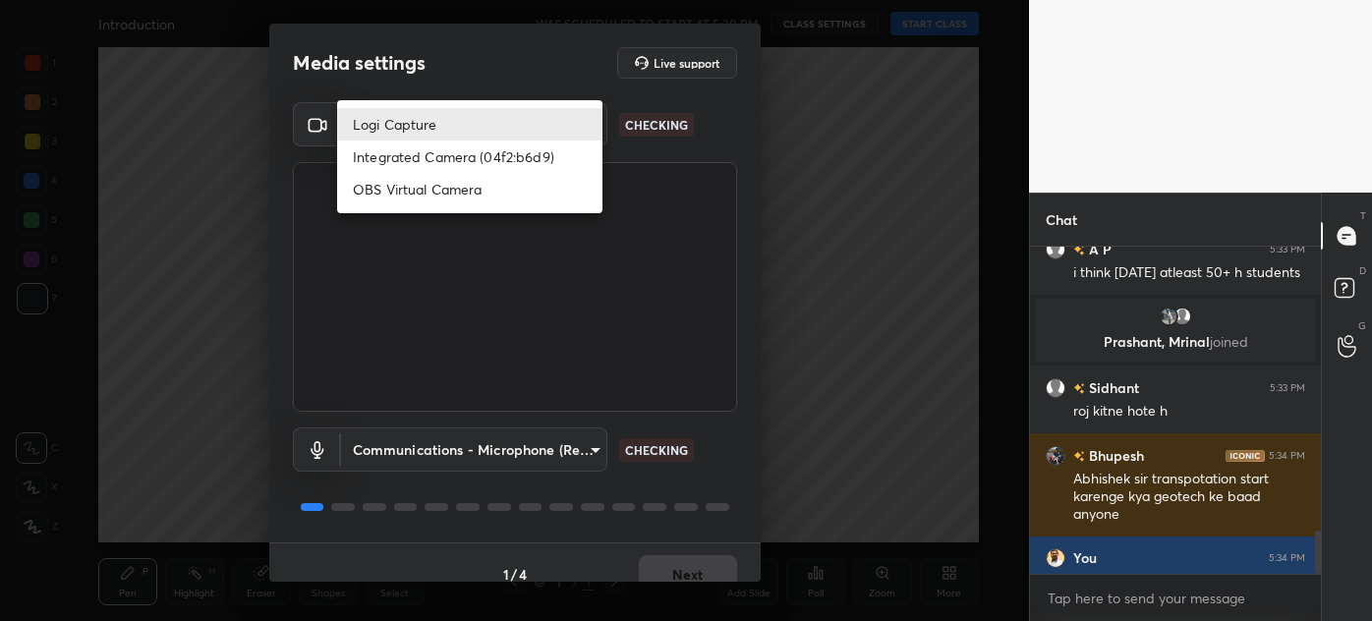
scroll to position [2125, 0]
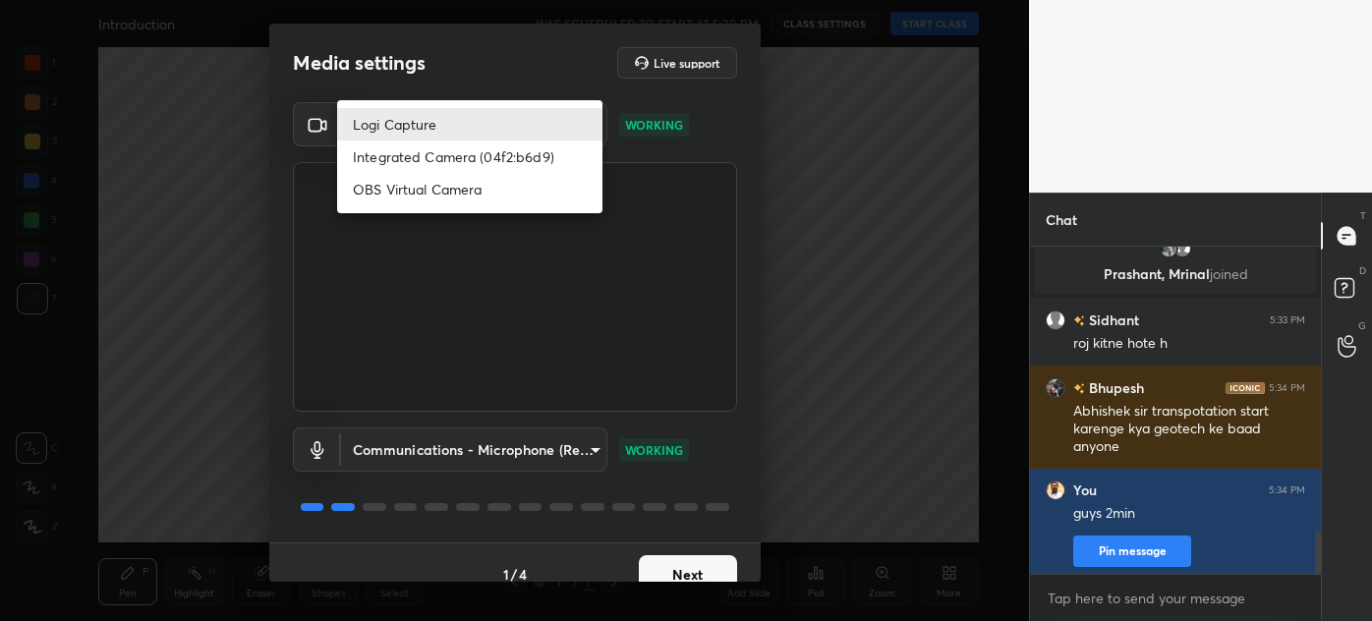
click at [446, 449] on div at bounding box center [686, 310] width 1372 height 621
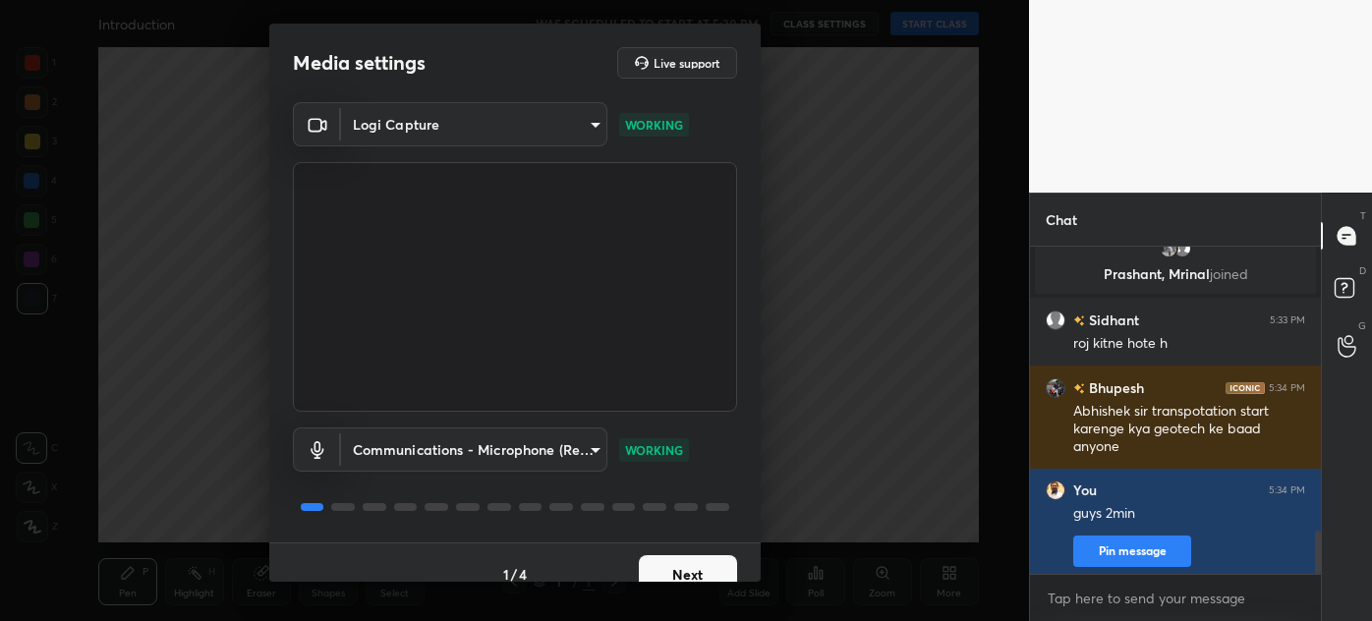
click at [446, 449] on body "1 2 3 4 5 6 7 C X Z C X Z E E Erase all H H Introduction WAS SCHEDULED TO START…" at bounding box center [686, 310] width 1372 height 621
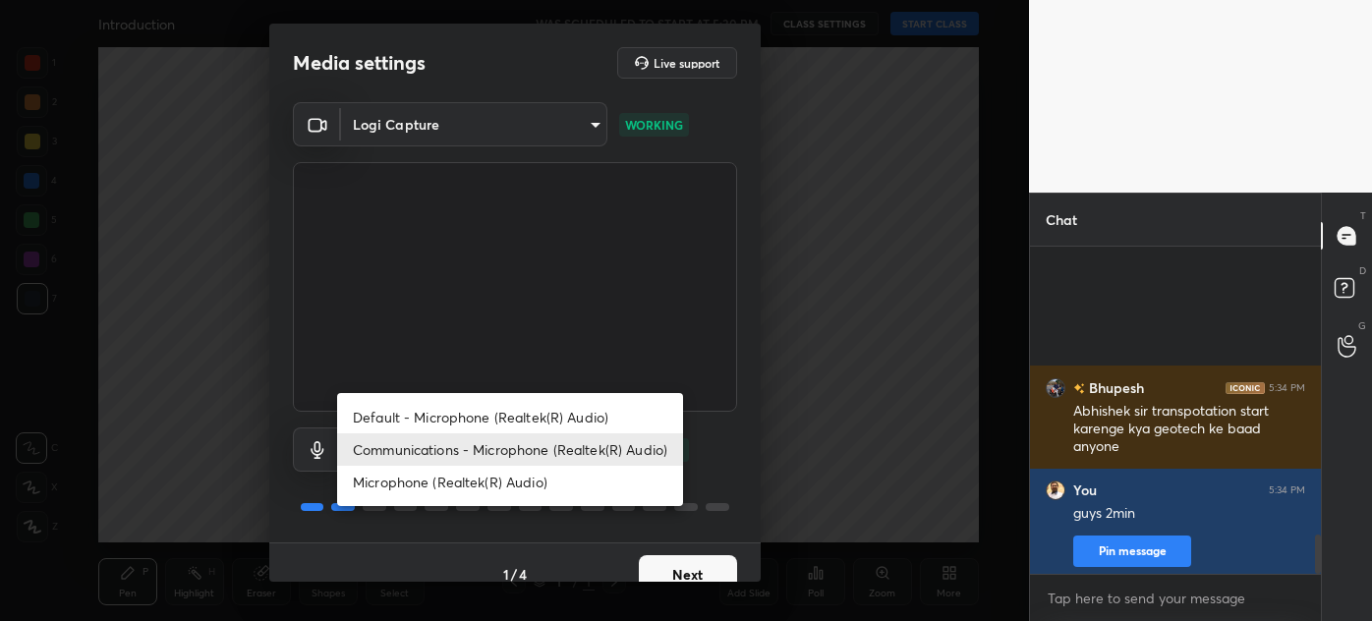
scroll to position [2401, 0]
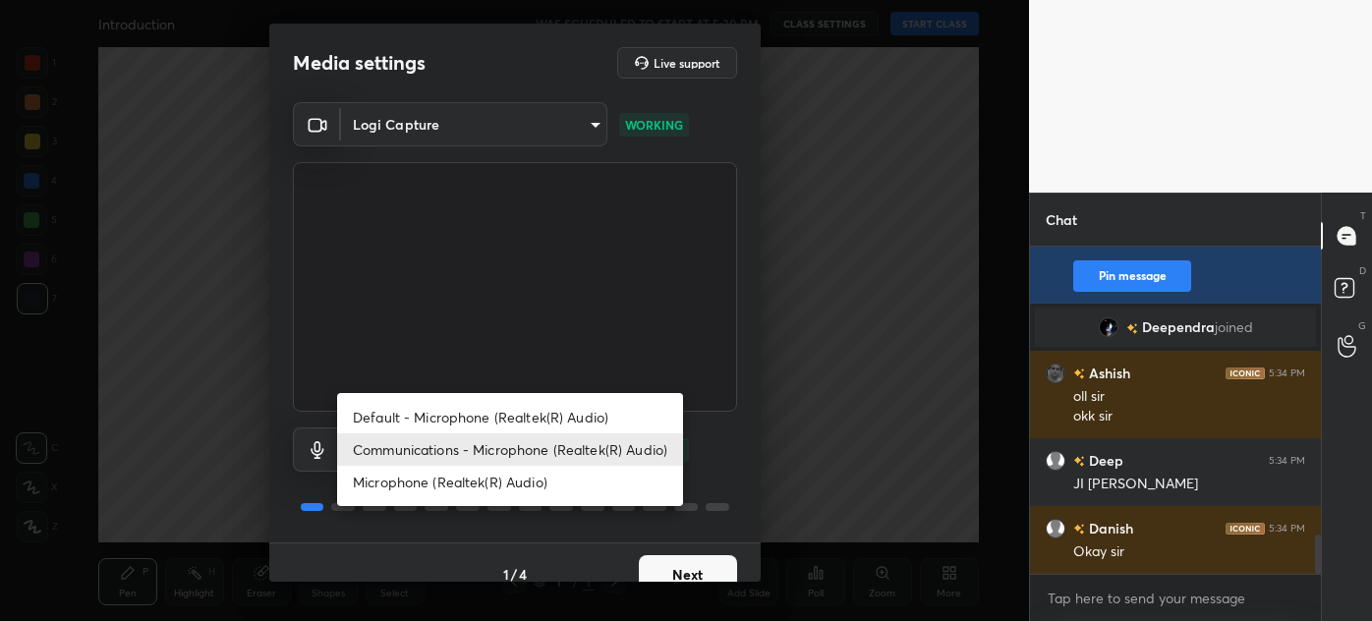
click at [519, 71] on div at bounding box center [686, 310] width 1372 height 621
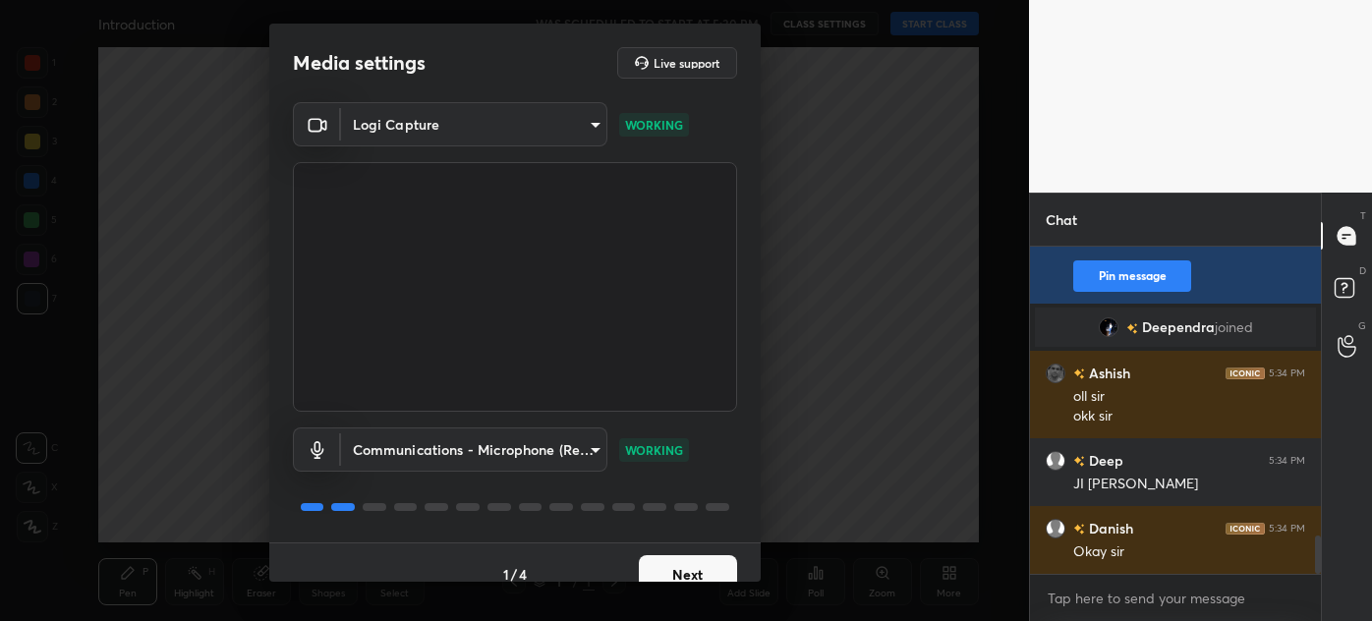
scroll to position [2469, 0]
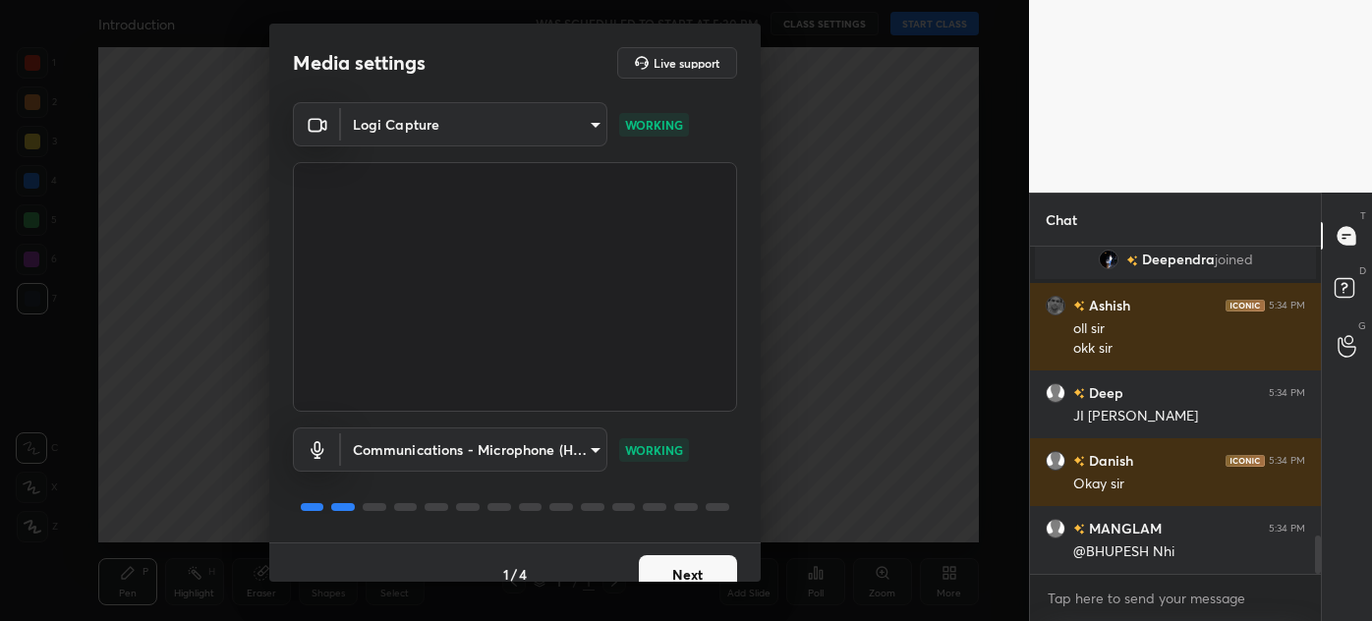
click at [515, 450] on body "1 2 3 4 5 6 7 C X Z C X Z E E Erase all H H Introduction WAS SCHEDULED TO START…" at bounding box center [686, 310] width 1372 height 621
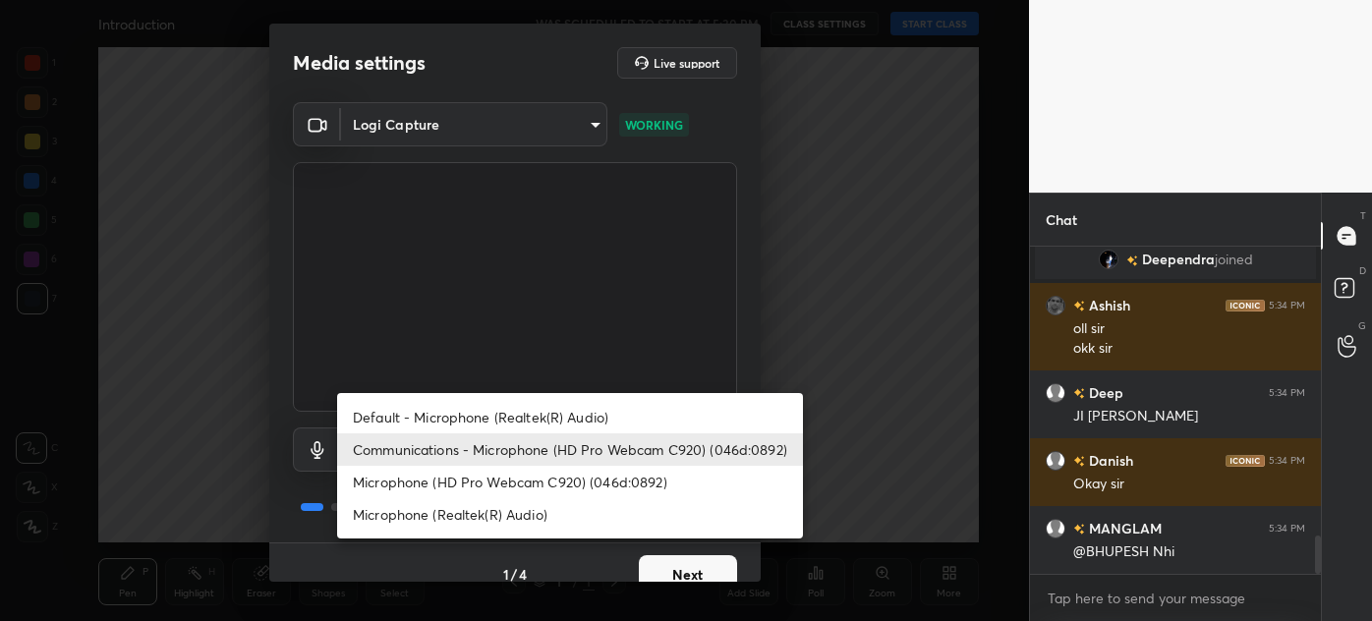
click at [515, 450] on li "Communications - Microphone (HD Pro Webcam C920) (046d:0892)" at bounding box center [570, 450] width 466 height 32
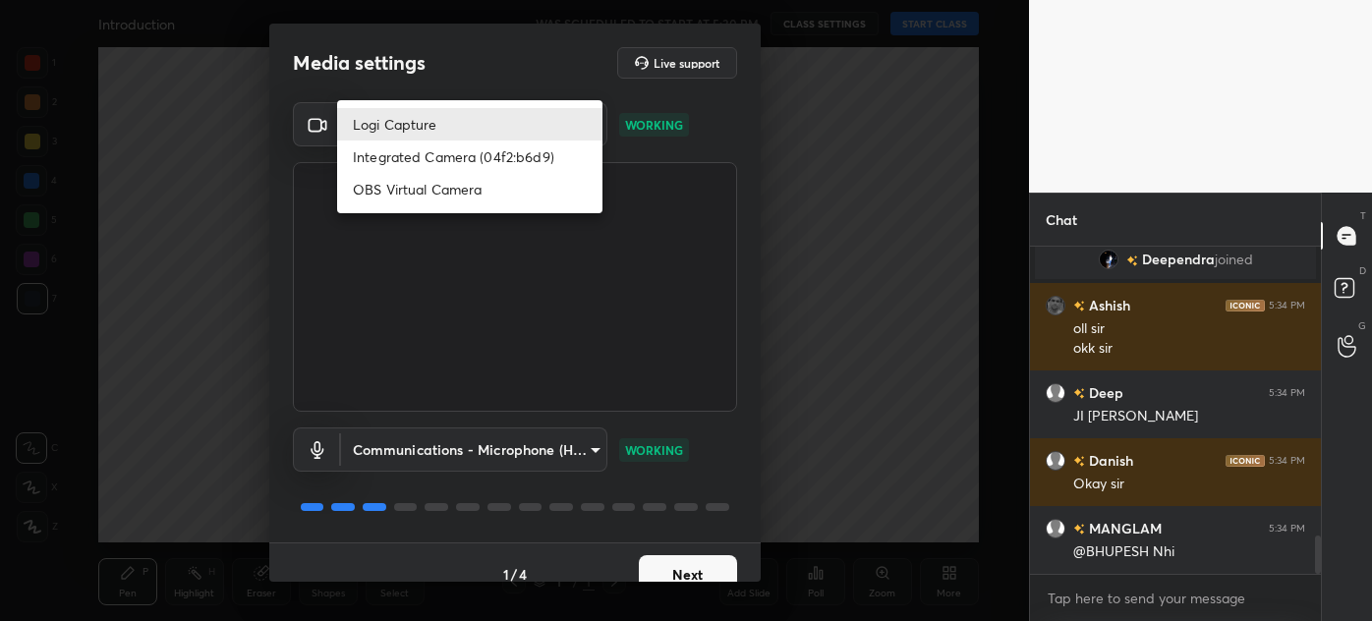
click at [422, 140] on body "1 2 3 4 5 6 7 C X Z C X Z E E Erase all H H Introduction WAS SCHEDULED TO START…" at bounding box center [686, 310] width 1372 height 621
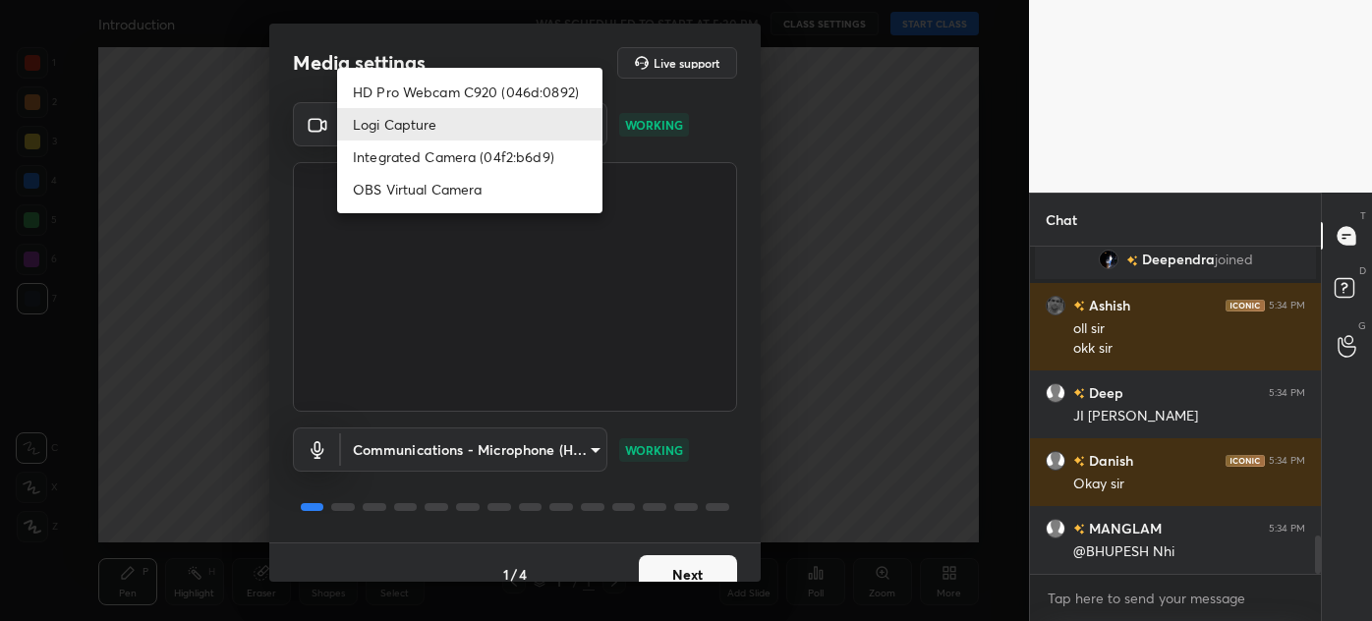
click at [465, 88] on li "HD Pro Webcam C920 (046d:0892)" at bounding box center [469, 92] width 265 height 32
type input "8aae292bd264e8f23df07134872443255bac35725bc490f4ead0b3da0b42236d"
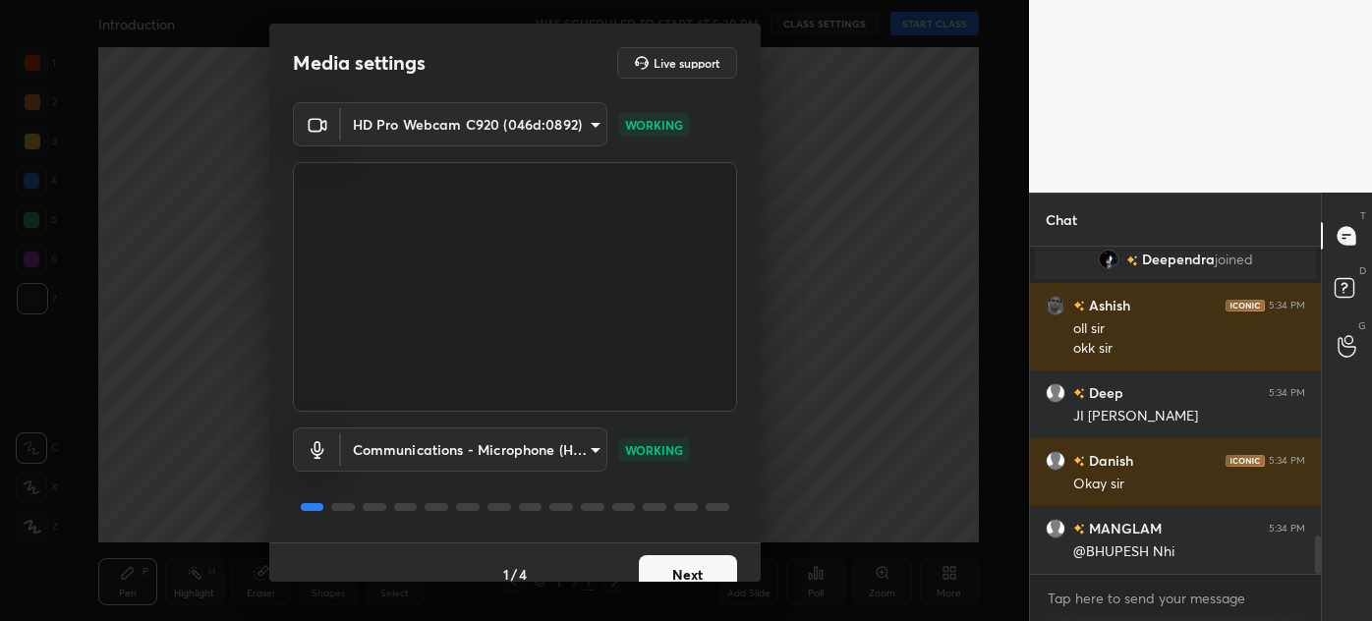
click at [676, 572] on button "Next" at bounding box center [688, 574] width 98 height 39
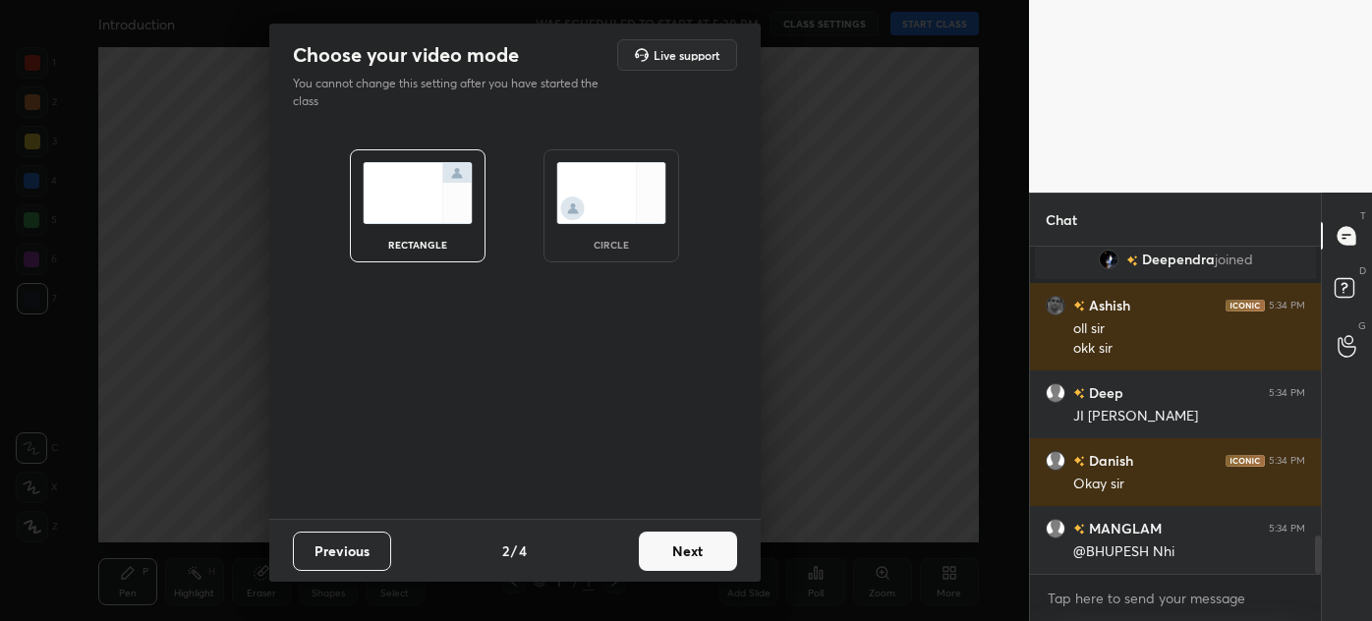
click at [701, 550] on button "Next" at bounding box center [688, 551] width 98 height 39
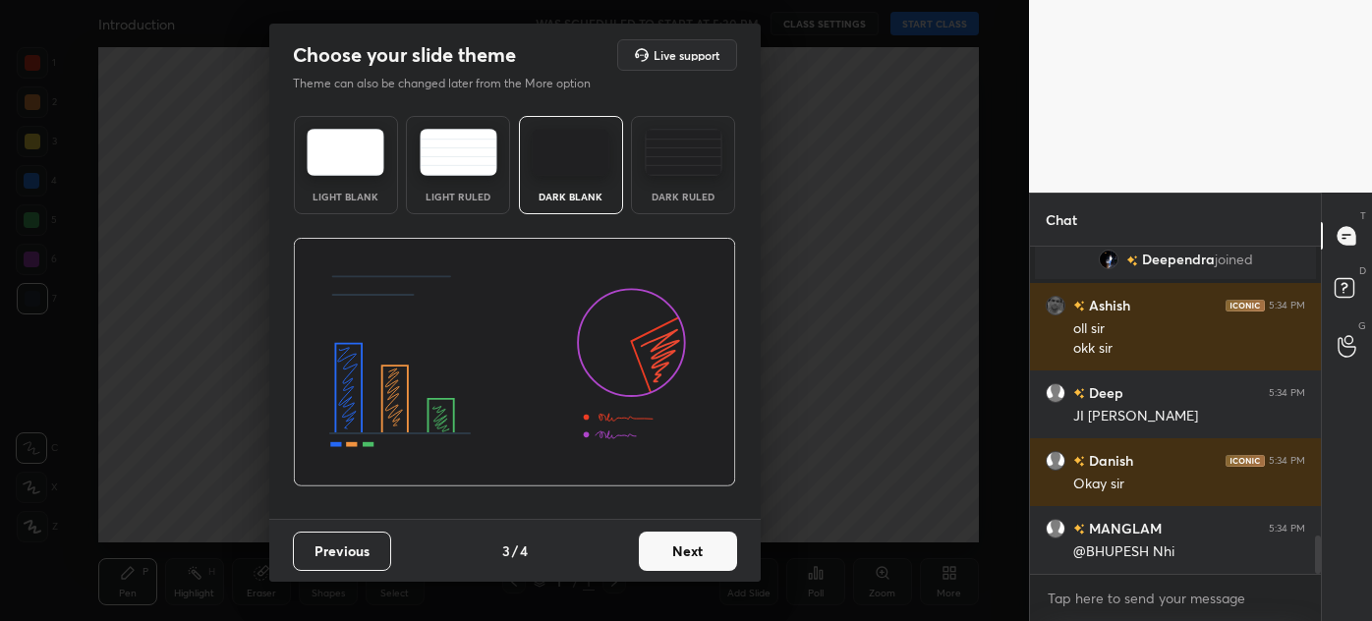
click at [701, 550] on button "Next" at bounding box center [688, 551] width 98 height 39
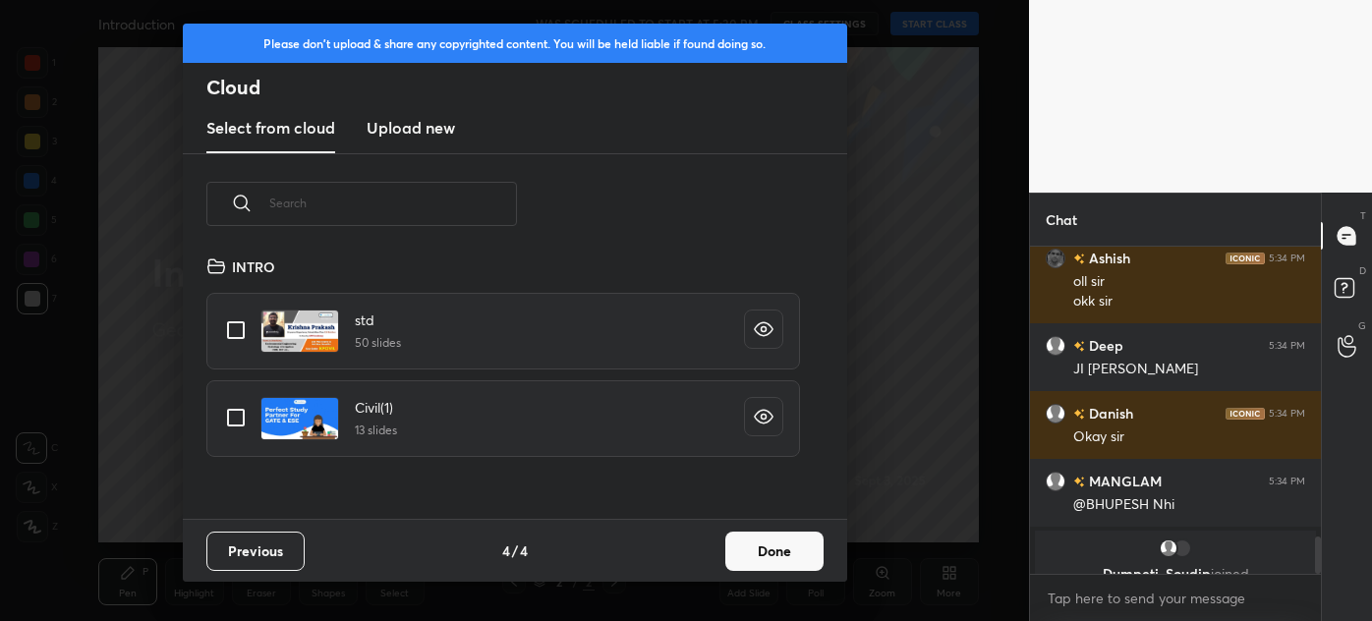
scroll to position [2539, 0]
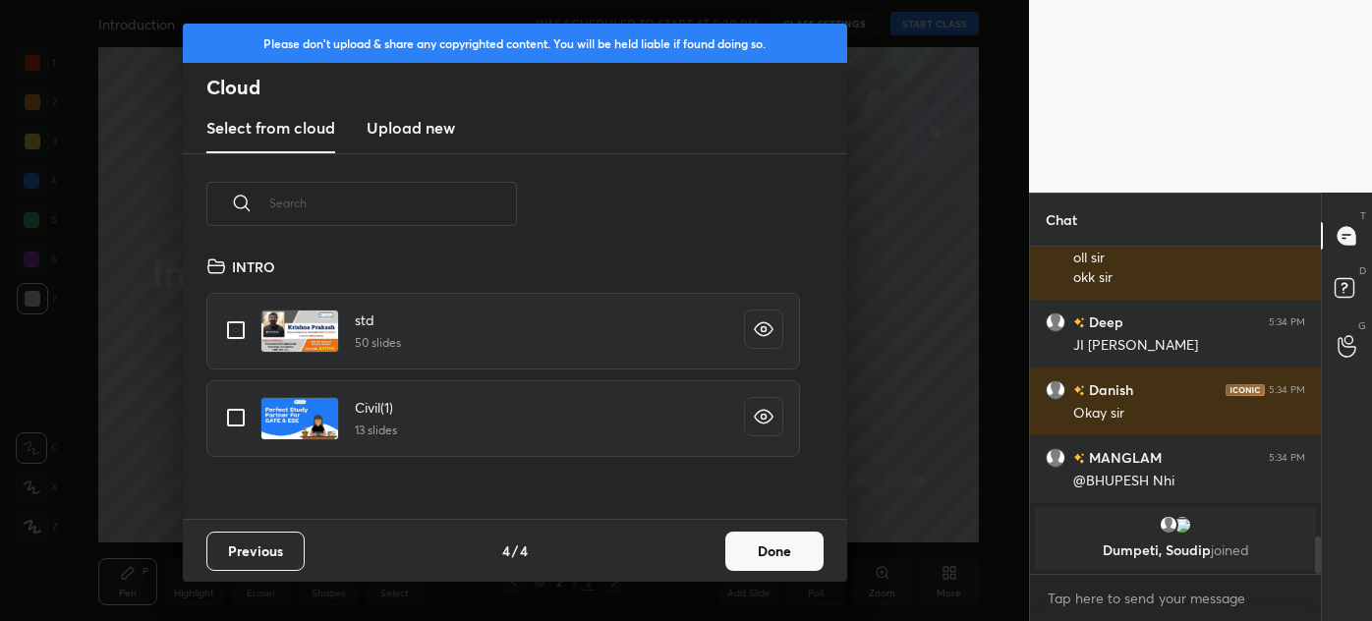
click at [393, 121] on h3 "Upload new" at bounding box center [411, 128] width 88 height 24
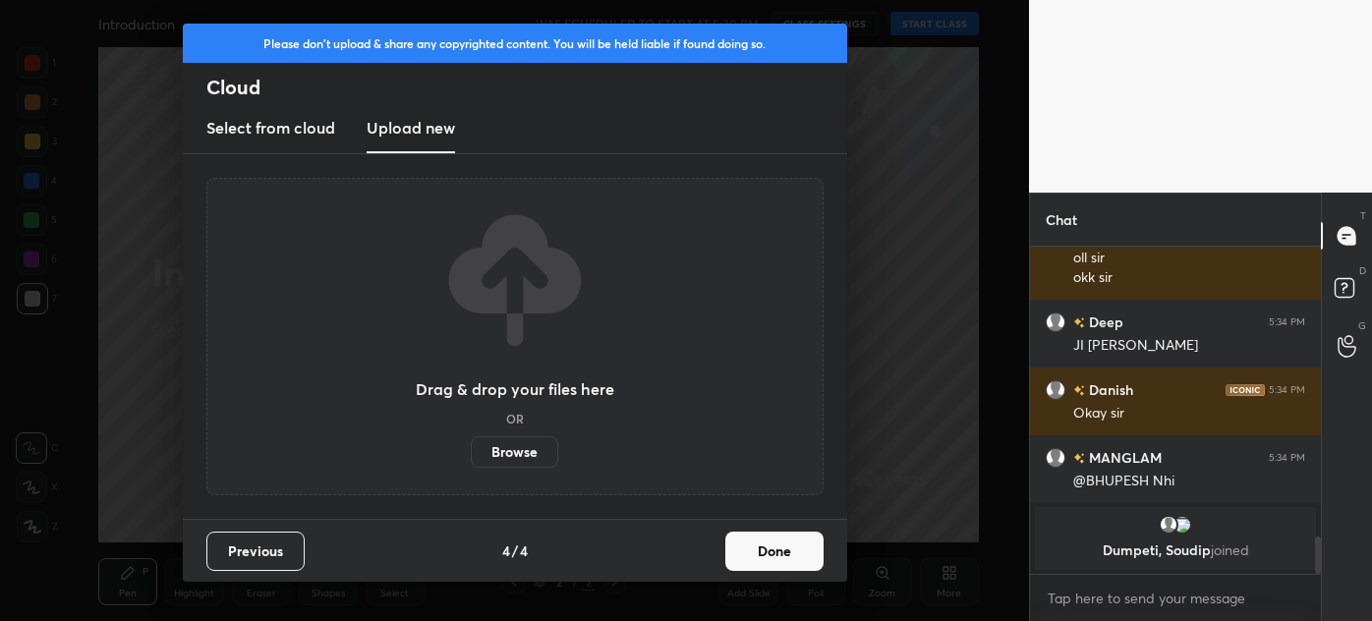
click at [527, 454] on label "Browse" at bounding box center [514, 452] width 87 height 31
click at [471, 454] on input "Browse" at bounding box center [471, 452] width 0 height 31
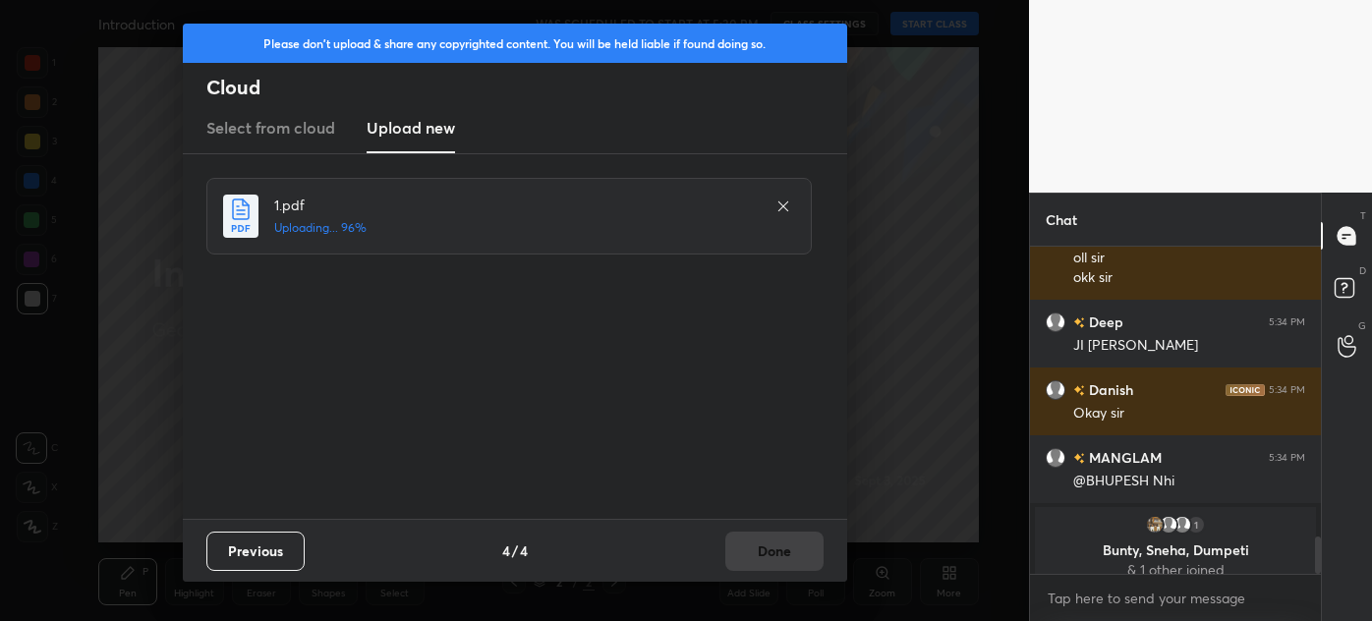
scroll to position [2555, 0]
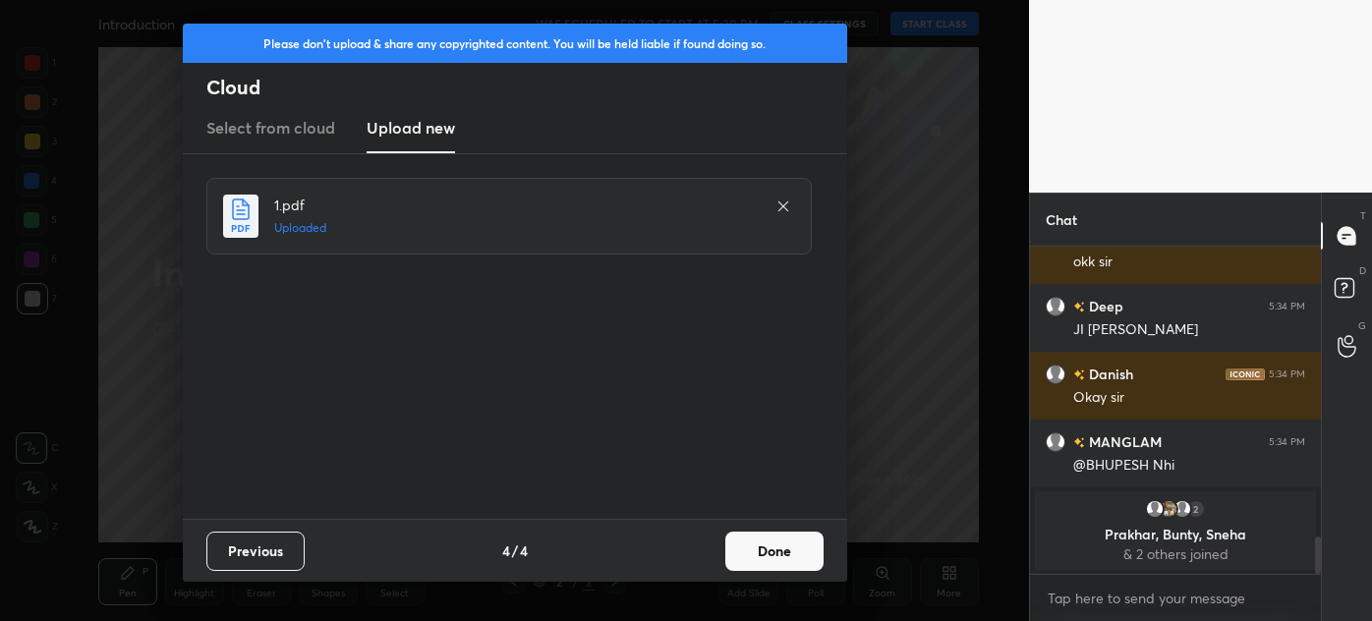
click at [779, 552] on button "Done" at bounding box center [775, 551] width 98 height 39
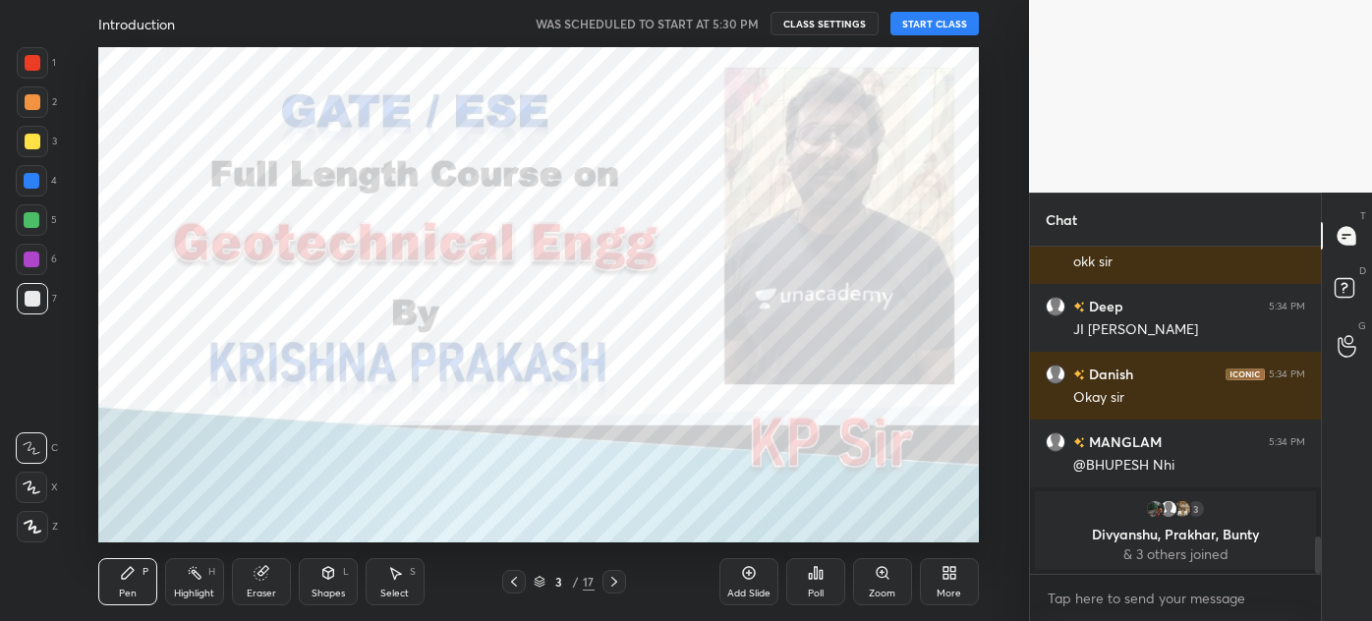
click at [615, 581] on icon at bounding box center [614, 582] width 6 height 10
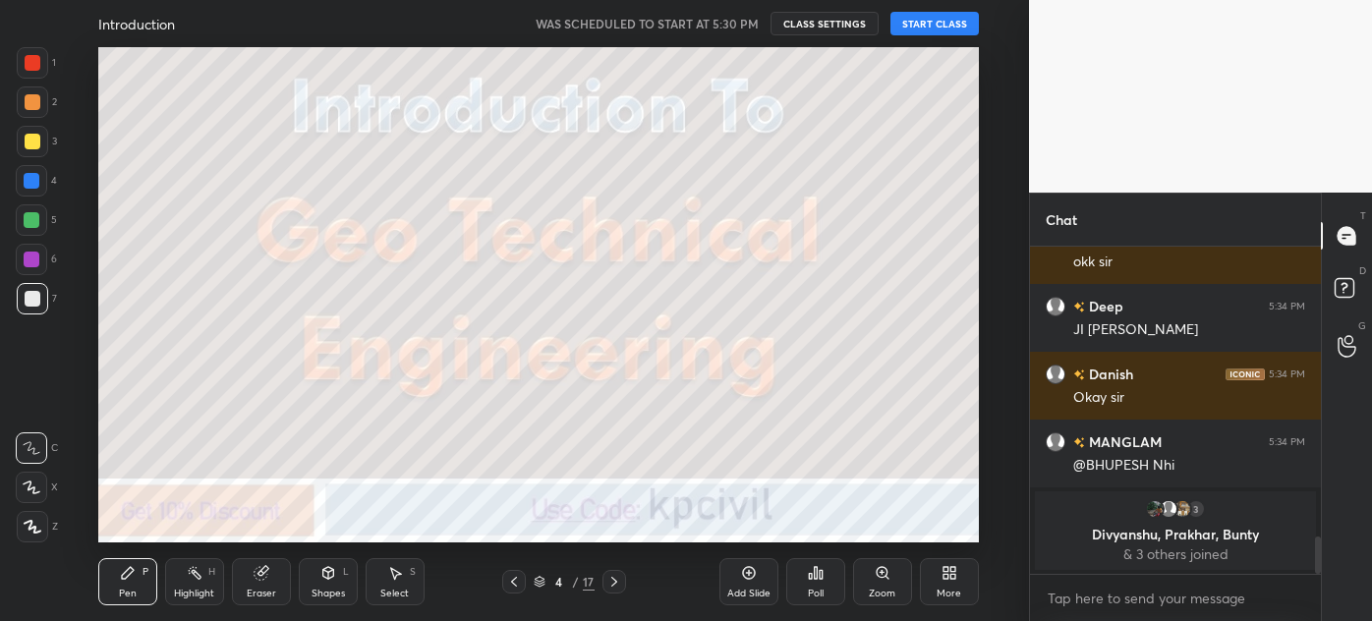
click at [615, 581] on icon at bounding box center [614, 582] width 6 height 10
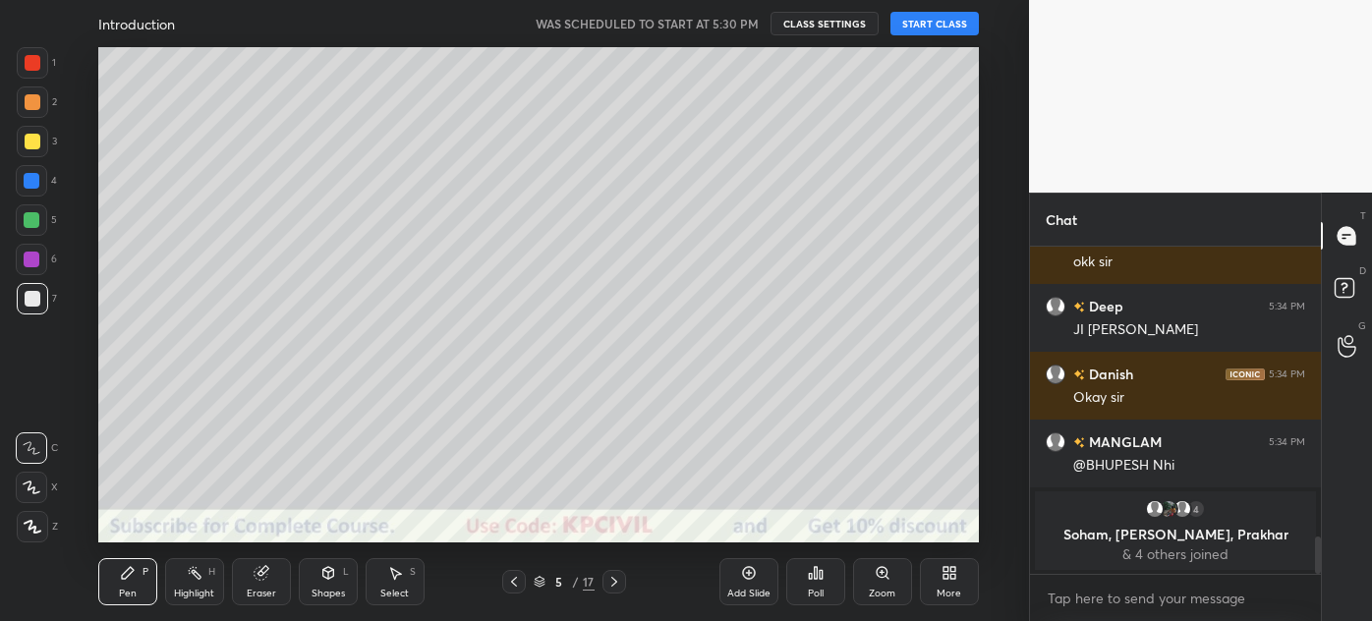
click at [510, 573] on div at bounding box center [514, 582] width 24 height 24
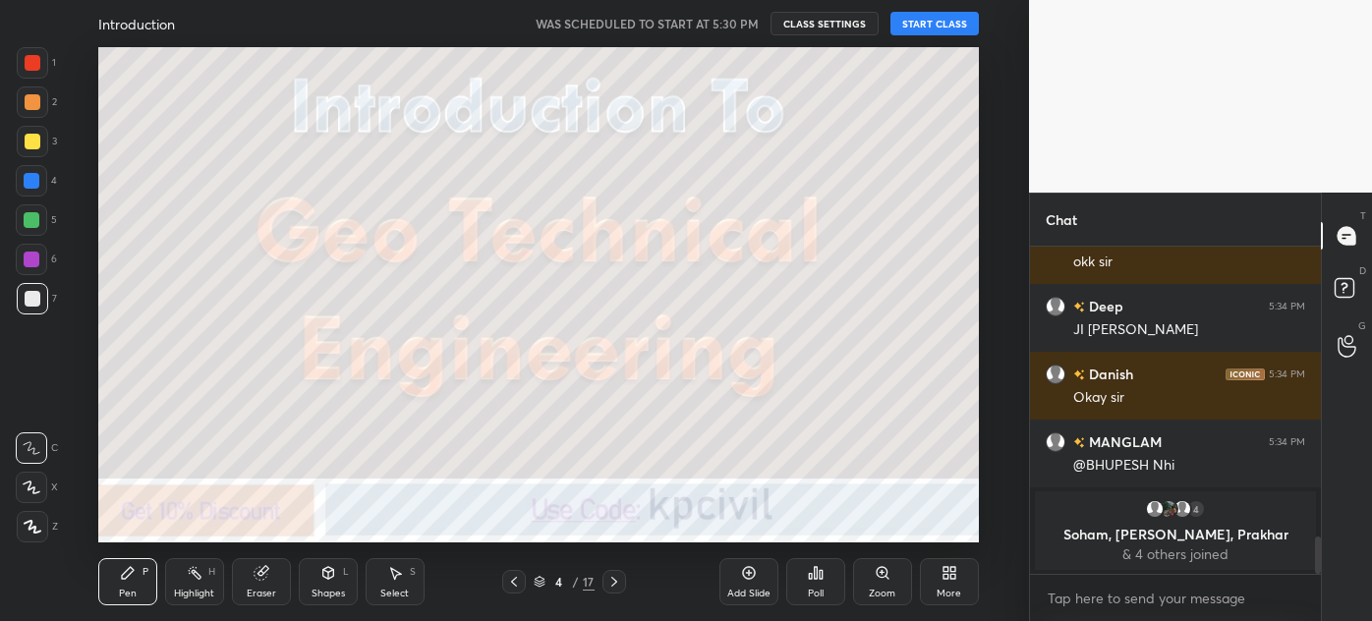
click at [926, 586] on div "More" at bounding box center [949, 581] width 59 height 47
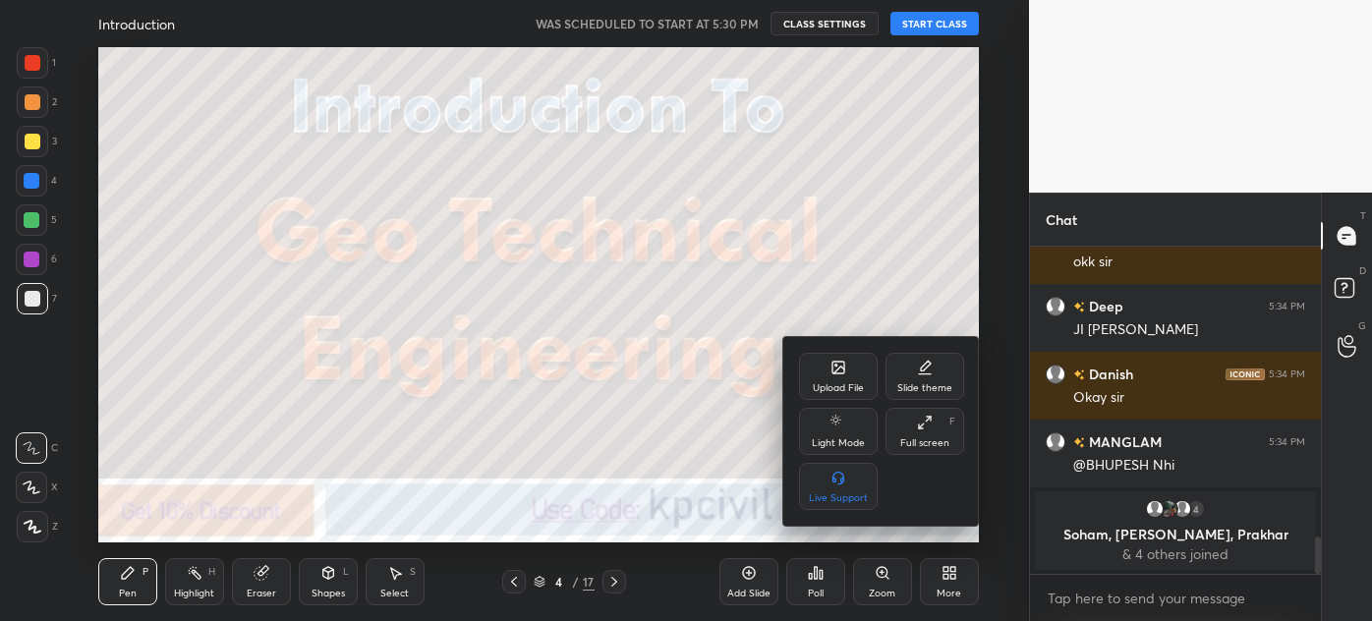
click at [820, 383] on div "Upload File" at bounding box center [838, 388] width 51 height 10
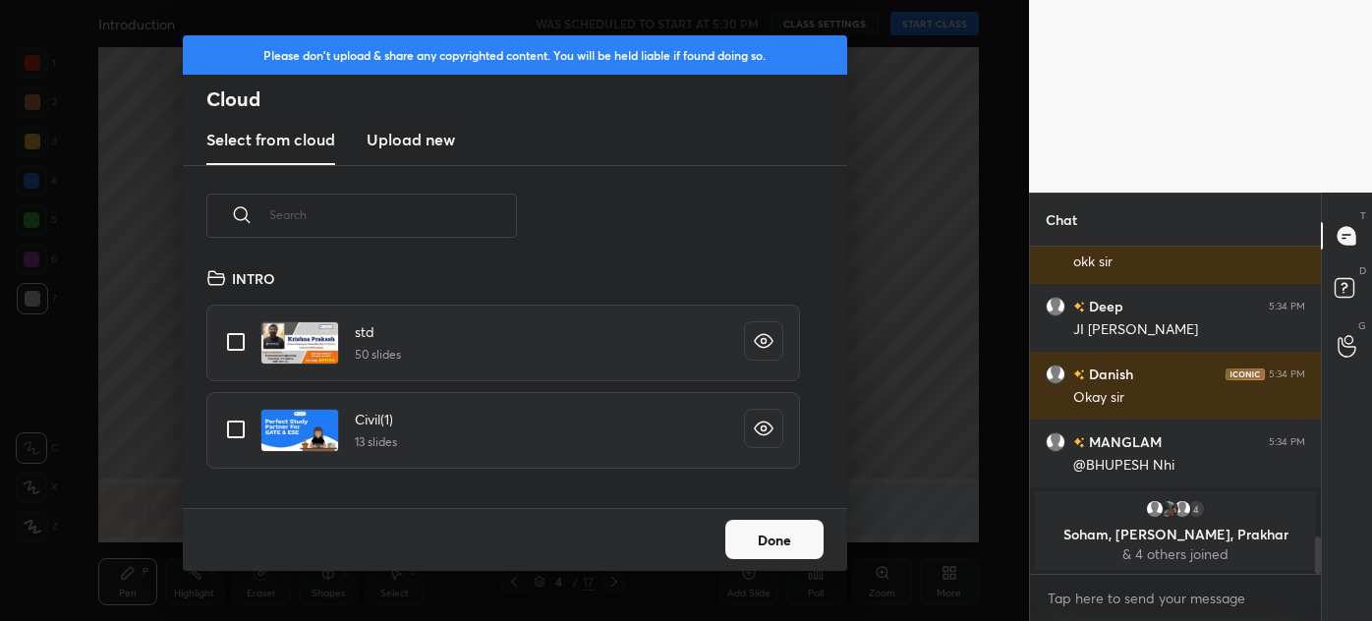
scroll to position [243, 631]
click at [379, 141] on h3 "Upload new" at bounding box center [411, 140] width 88 height 24
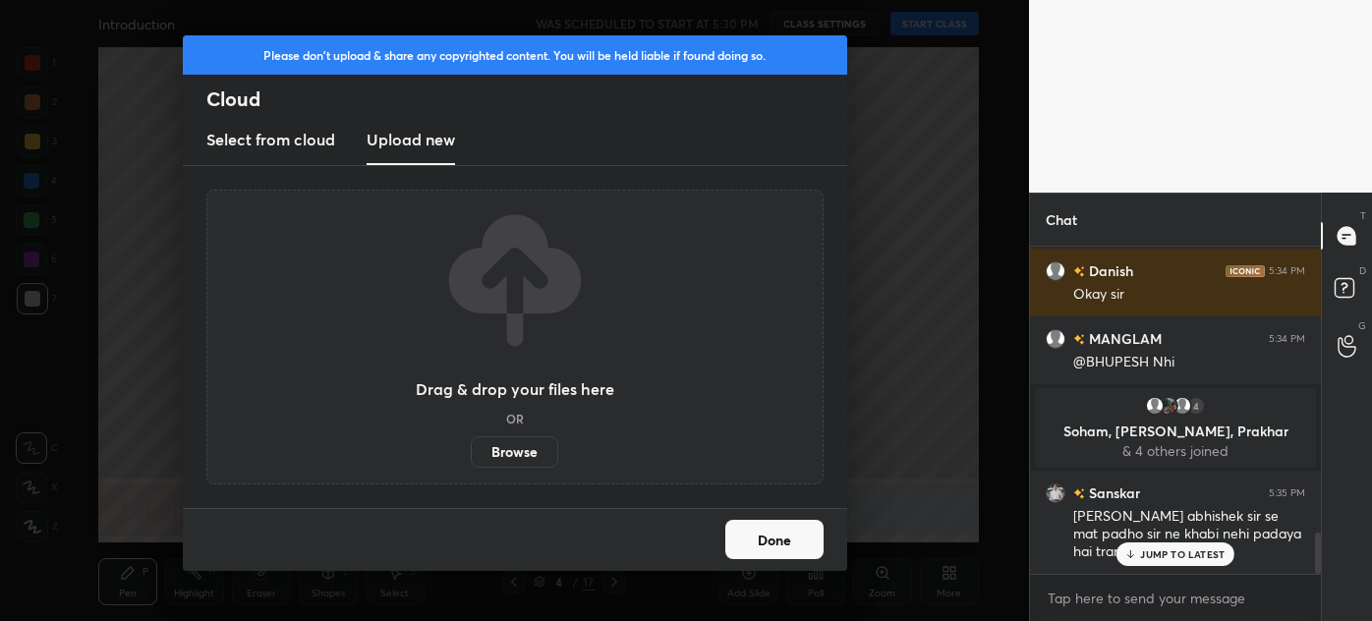
scroll to position [2289, 0]
click at [507, 444] on label "Browse" at bounding box center [514, 452] width 87 height 31
click at [471, 444] on input "Browse" at bounding box center [471, 452] width 0 height 31
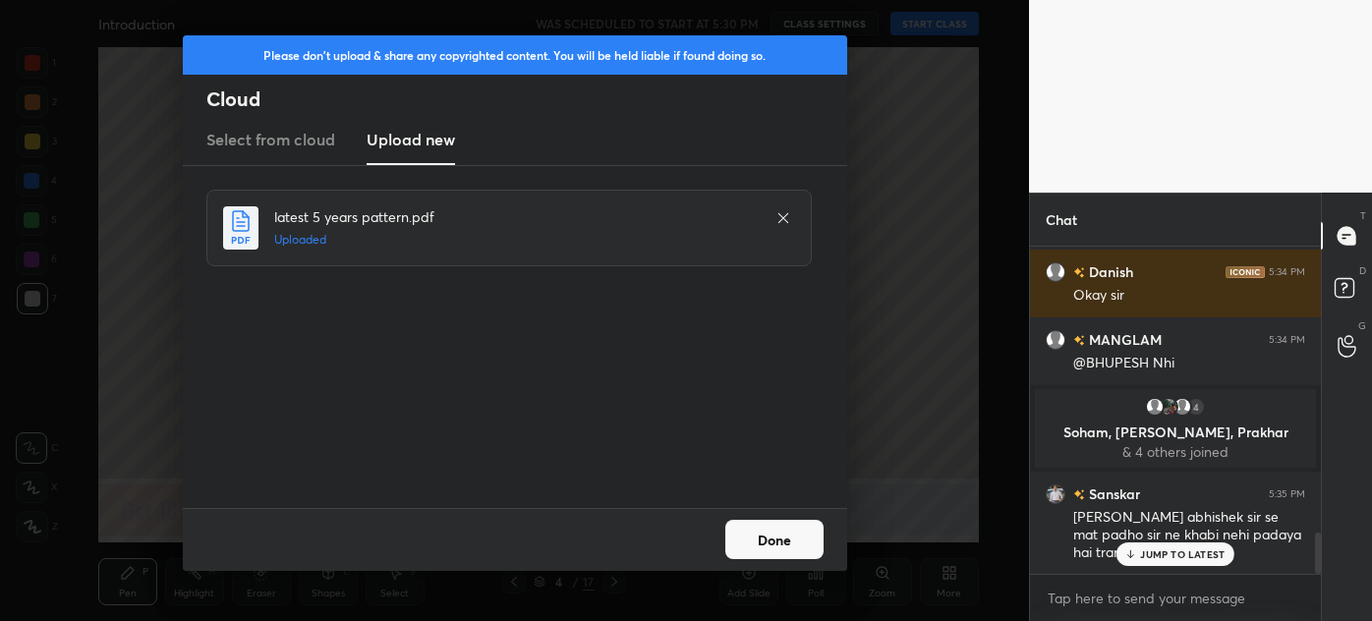
click at [762, 541] on button "Done" at bounding box center [775, 539] width 98 height 39
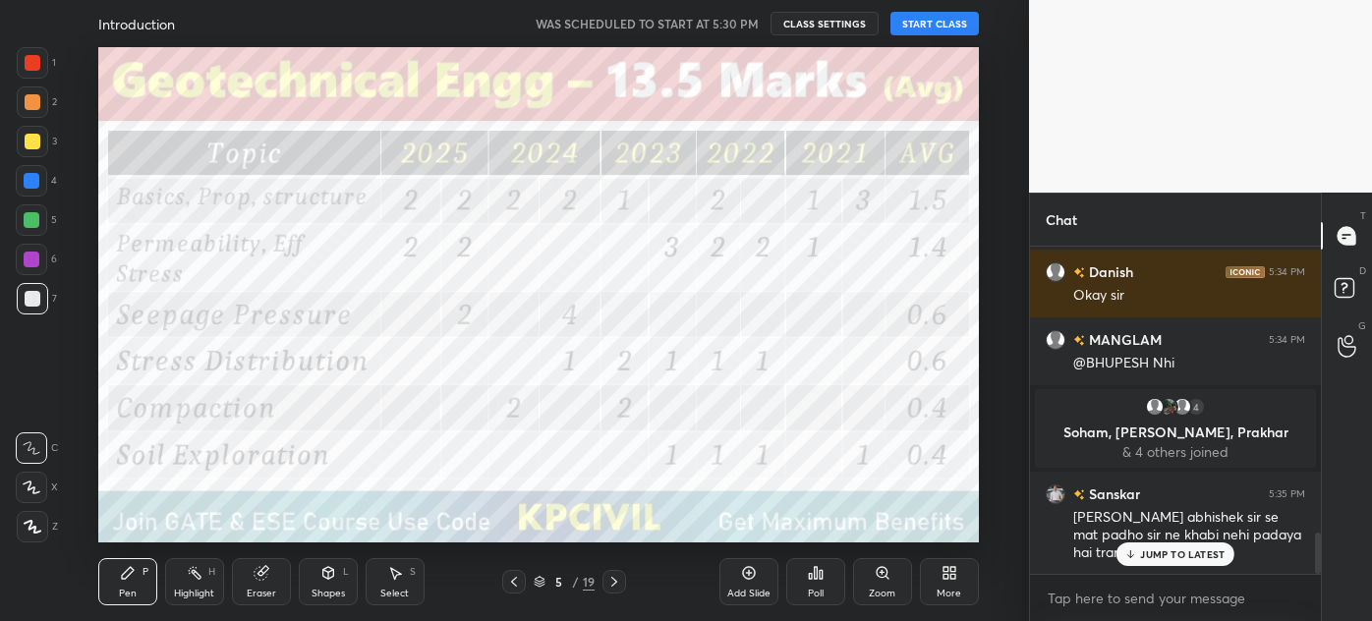
click at [515, 583] on icon at bounding box center [514, 582] width 16 height 16
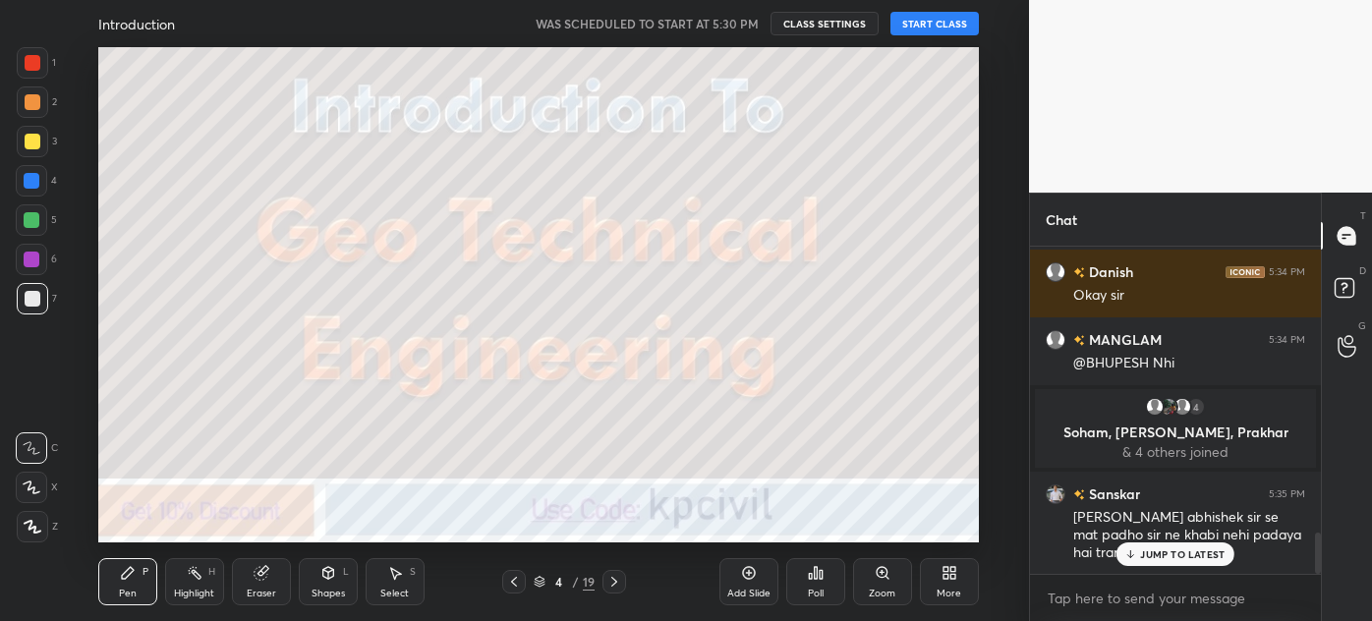
click at [508, 581] on icon at bounding box center [514, 582] width 16 height 16
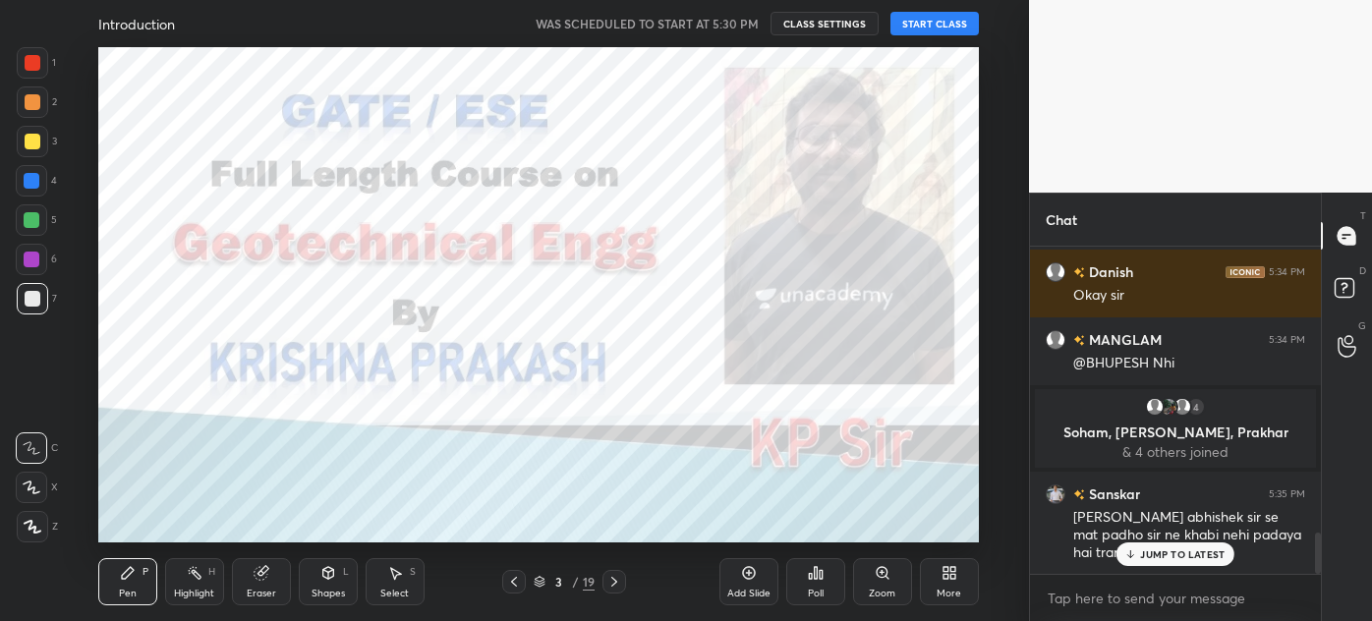
click at [944, 28] on button "START CLASS" at bounding box center [935, 24] width 88 height 24
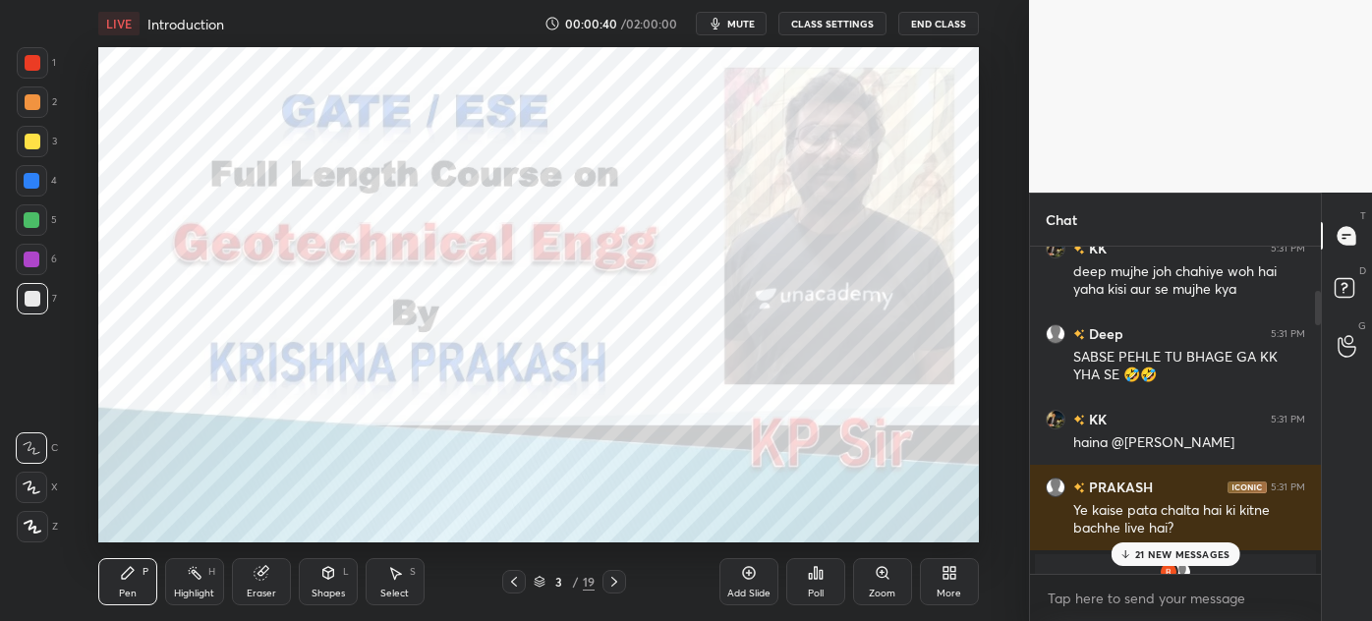
scroll to position [398, 0]
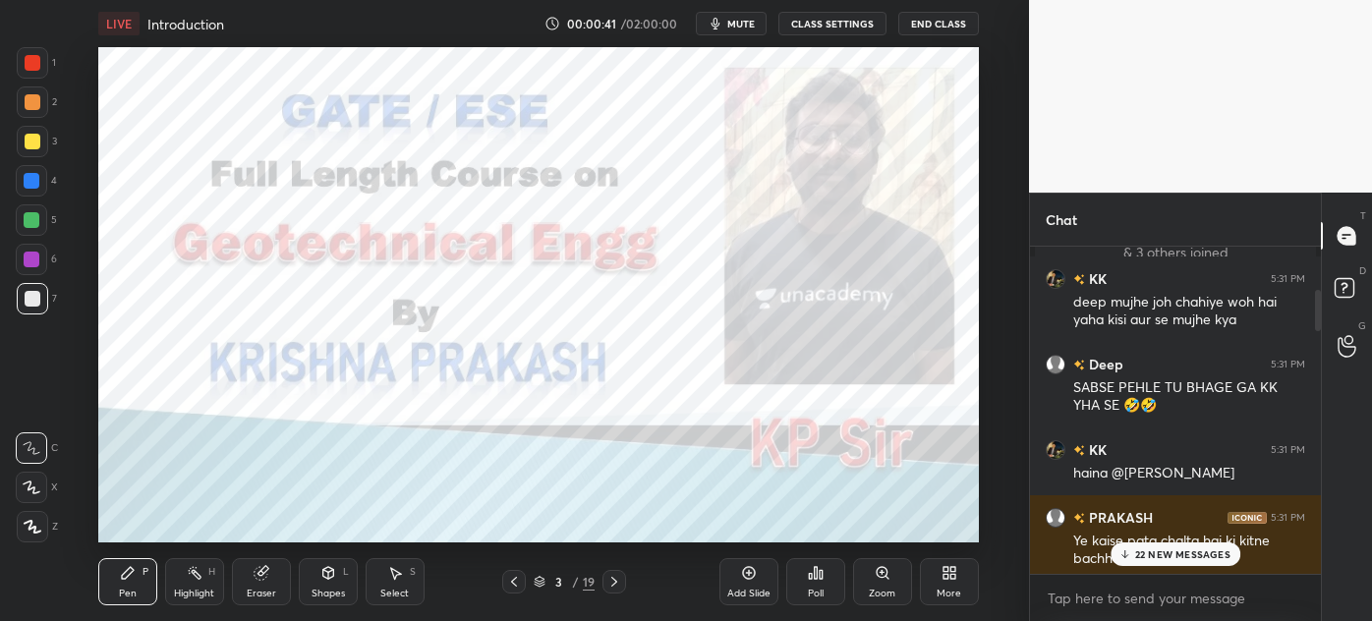
click at [1180, 553] on p "22 NEW MESSAGES" at bounding box center [1182, 555] width 95 height 12
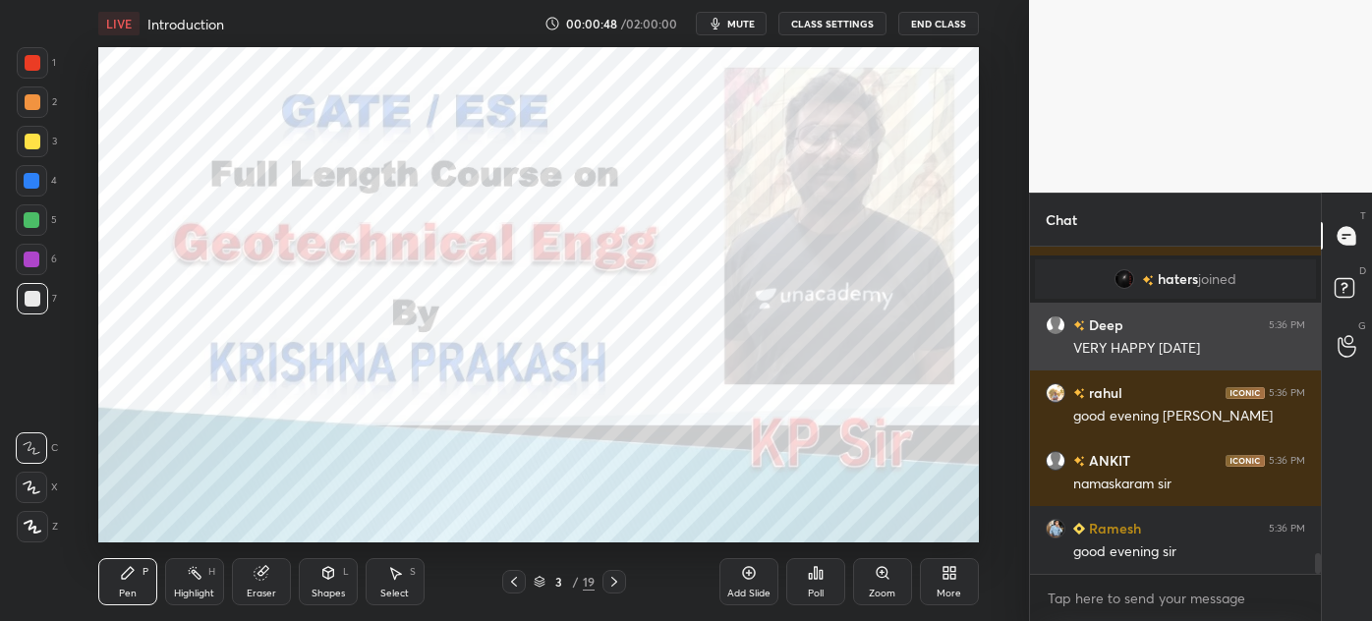
scroll to position [4875, 0]
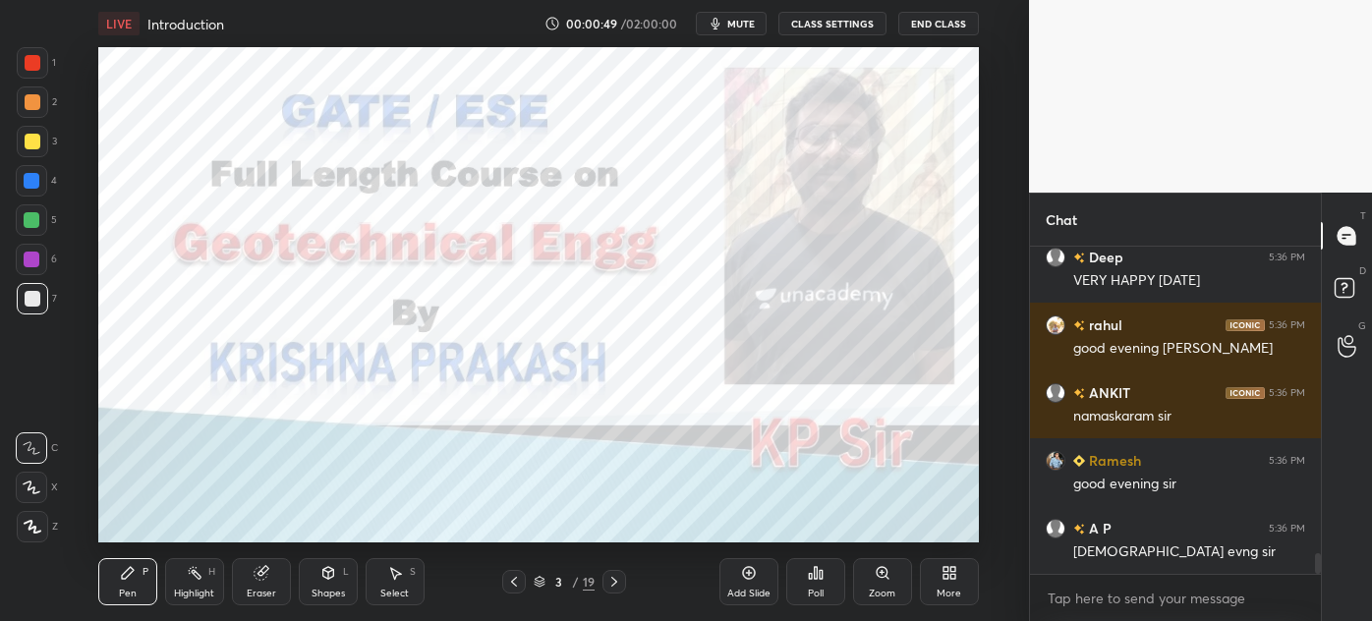
click at [26, 525] on icon at bounding box center [33, 527] width 18 height 14
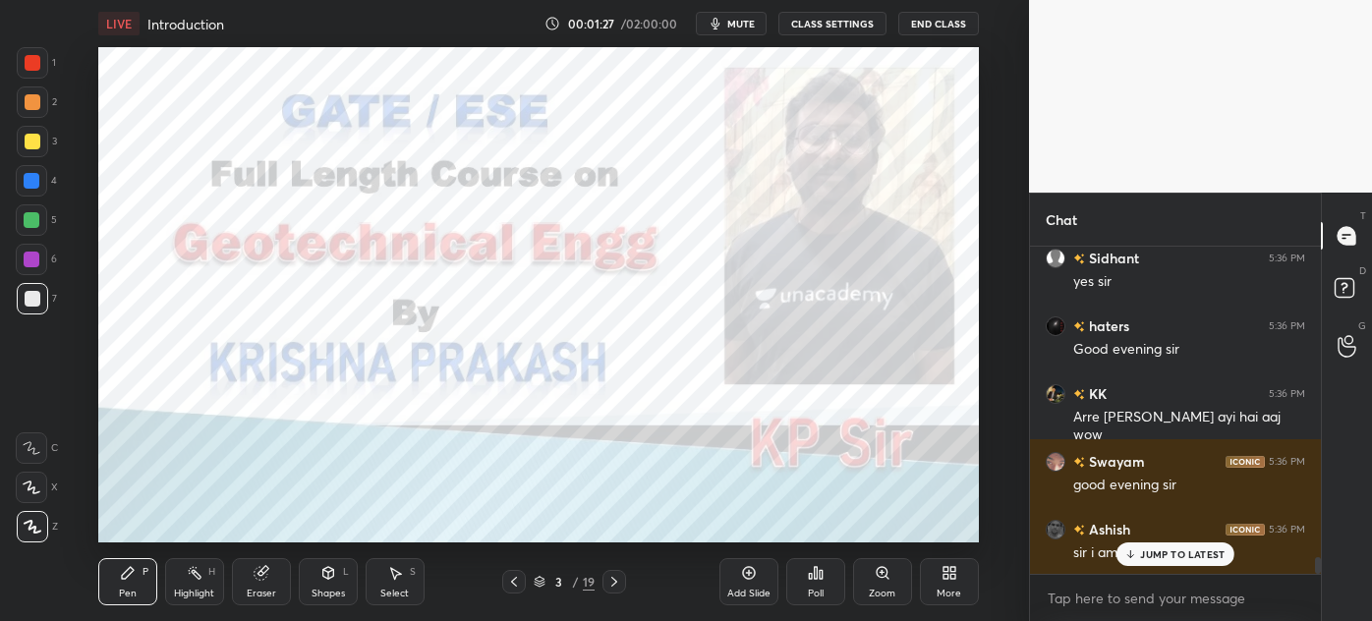
scroll to position [5904, 0]
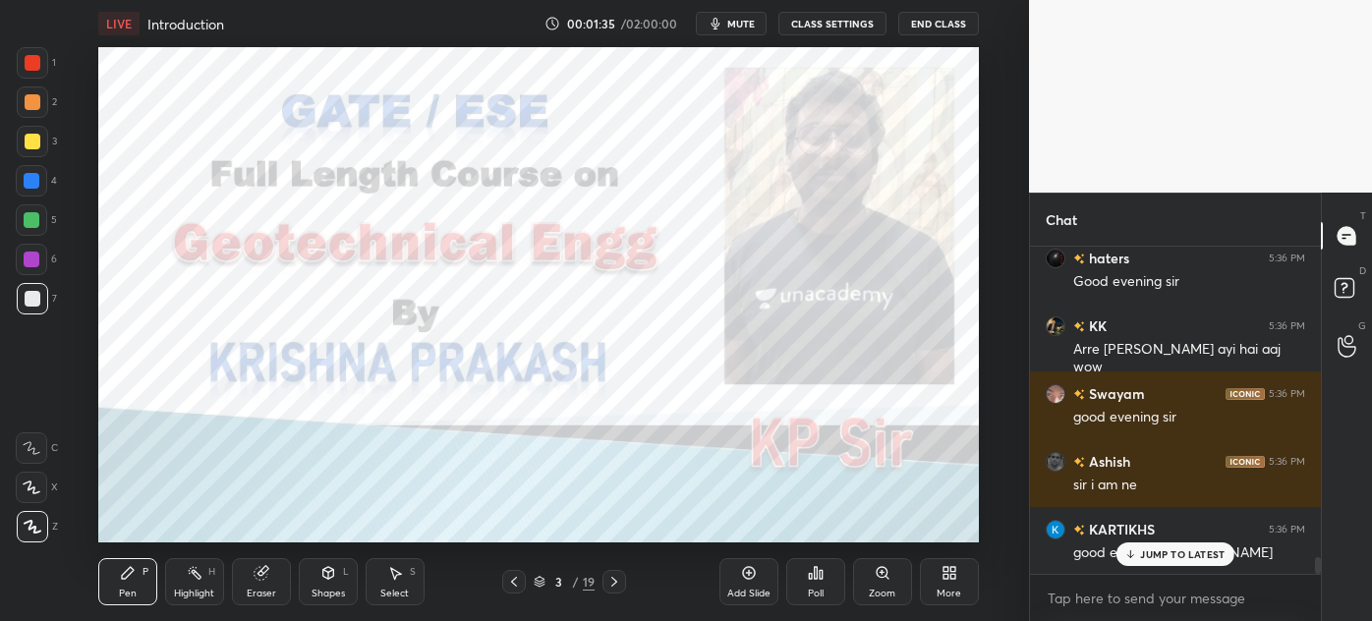
click at [619, 584] on icon at bounding box center [615, 582] width 16 height 16
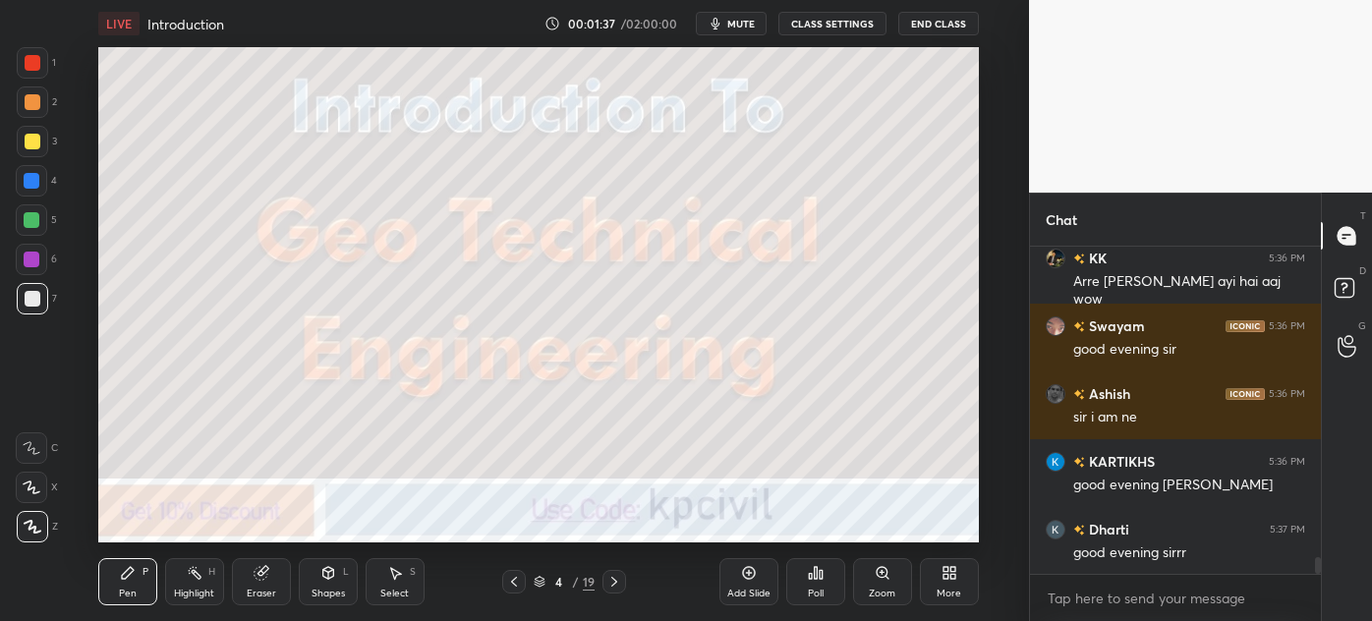
scroll to position [6040, 0]
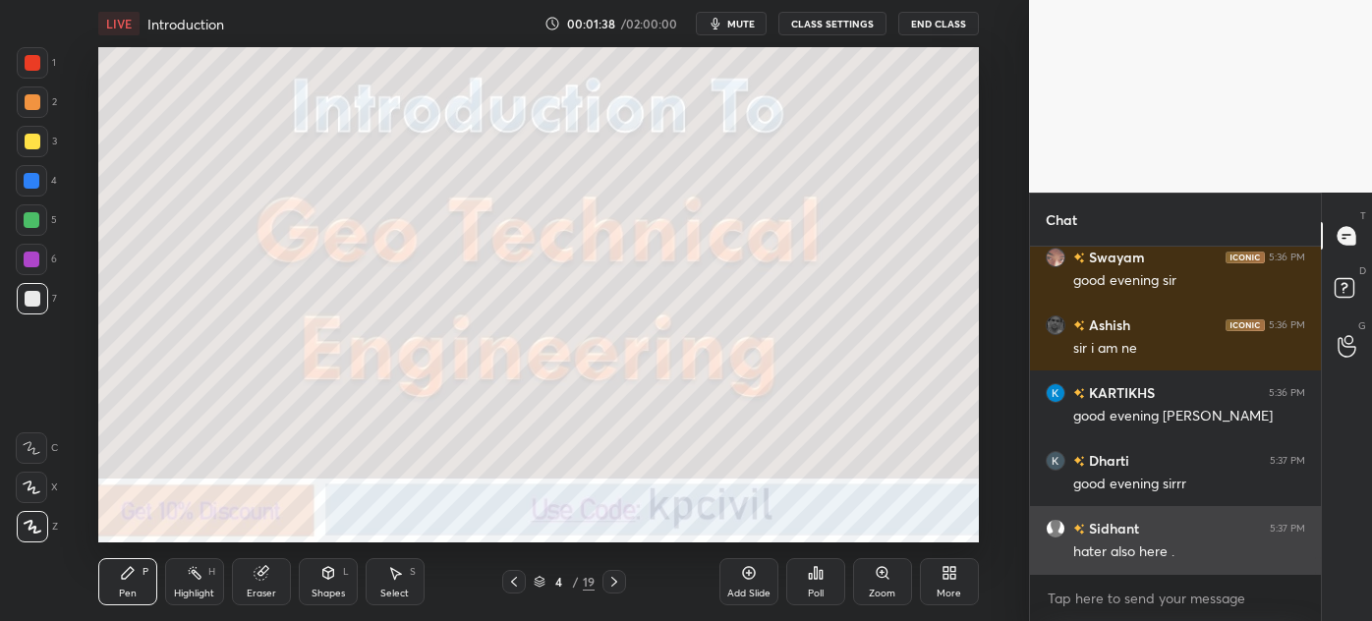
click at [1158, 552] on div "hater also here ." at bounding box center [1190, 553] width 232 height 20
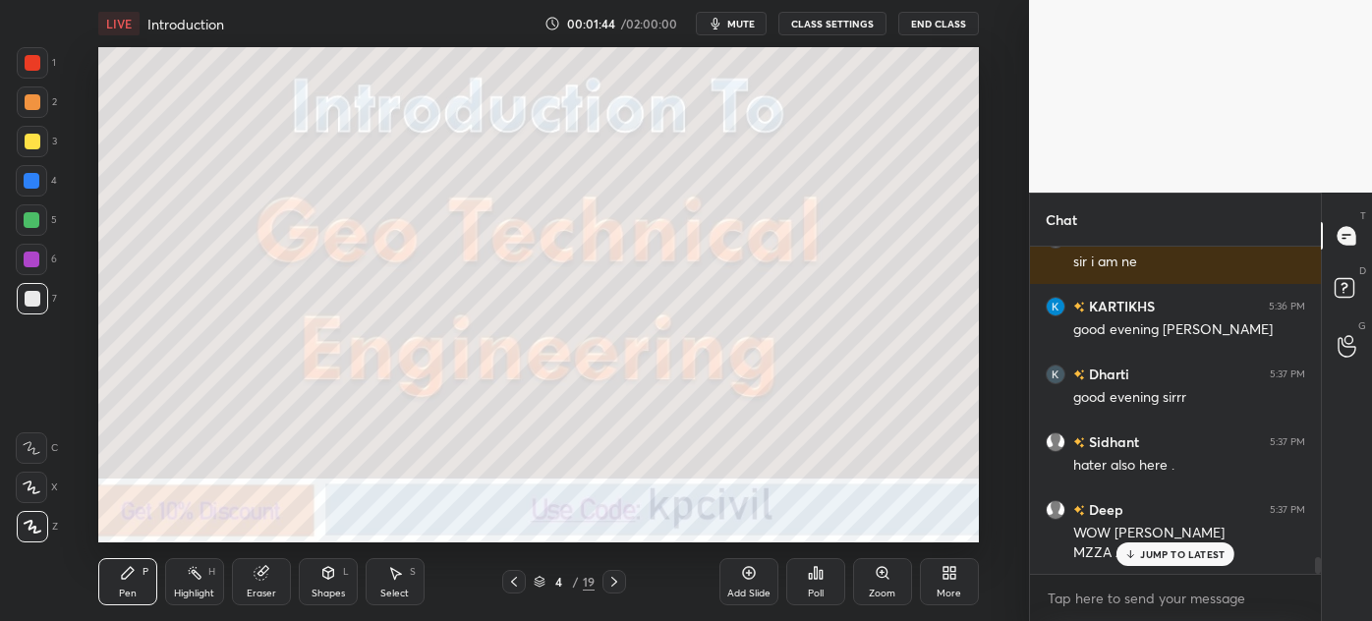
scroll to position [6195, 0]
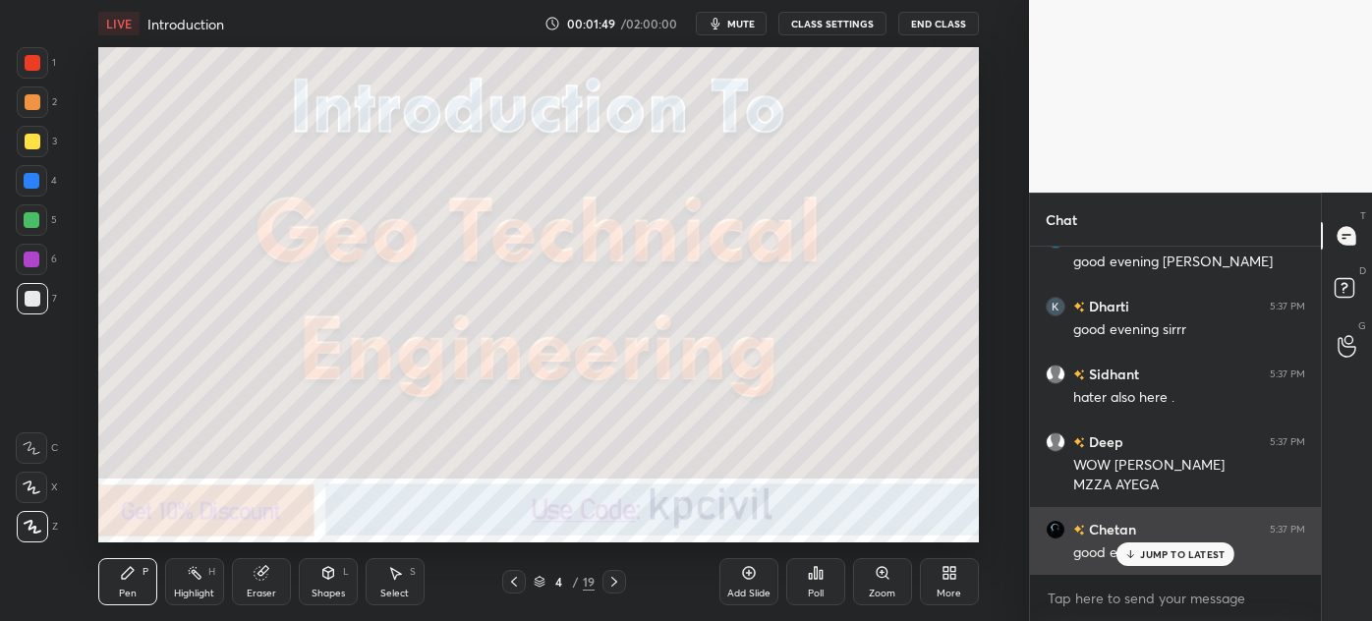
click at [1151, 552] on p "JUMP TO LATEST" at bounding box center [1182, 555] width 85 height 12
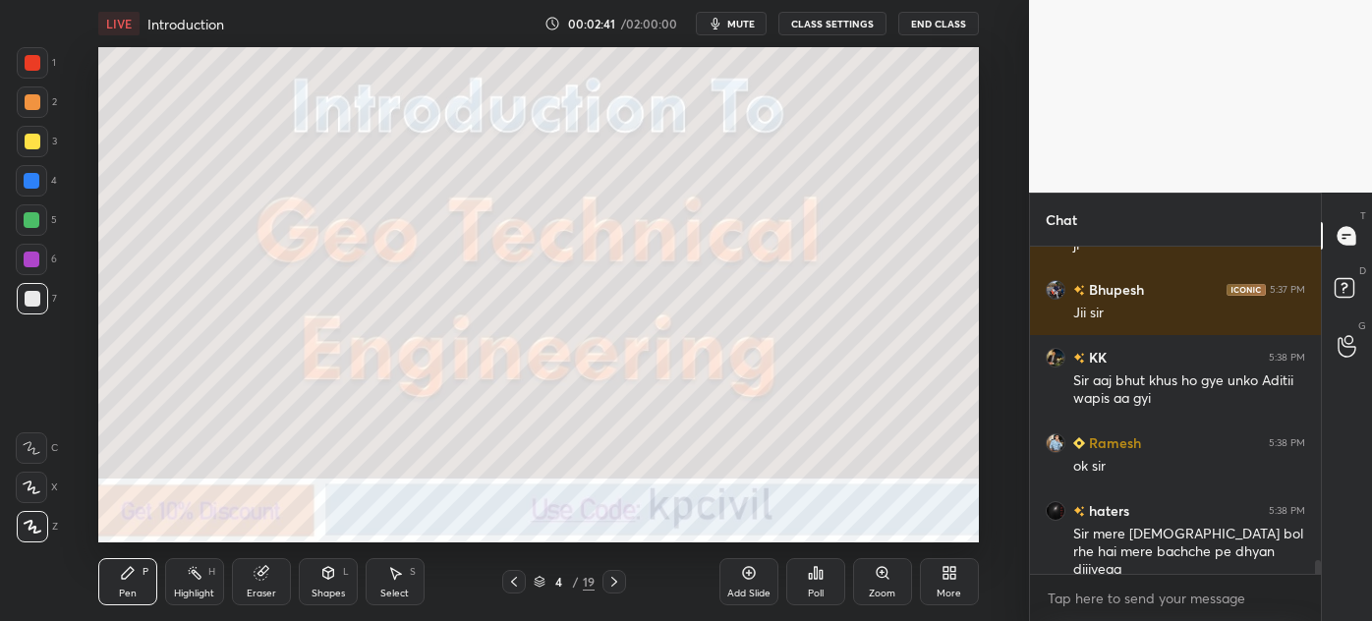
scroll to position [7, 5]
click at [733, 20] on span "mute" at bounding box center [742, 24] width 28 height 14
click at [734, 23] on span "unmute" at bounding box center [739, 24] width 42 height 14
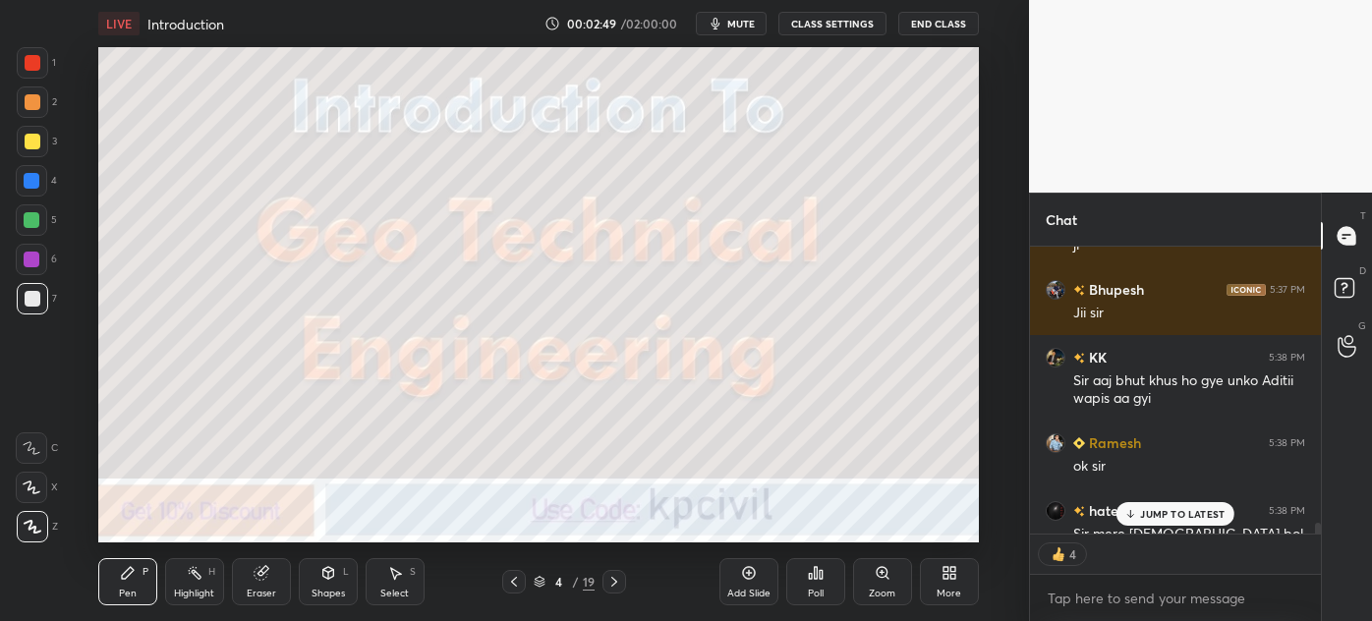
scroll to position [7544, 0]
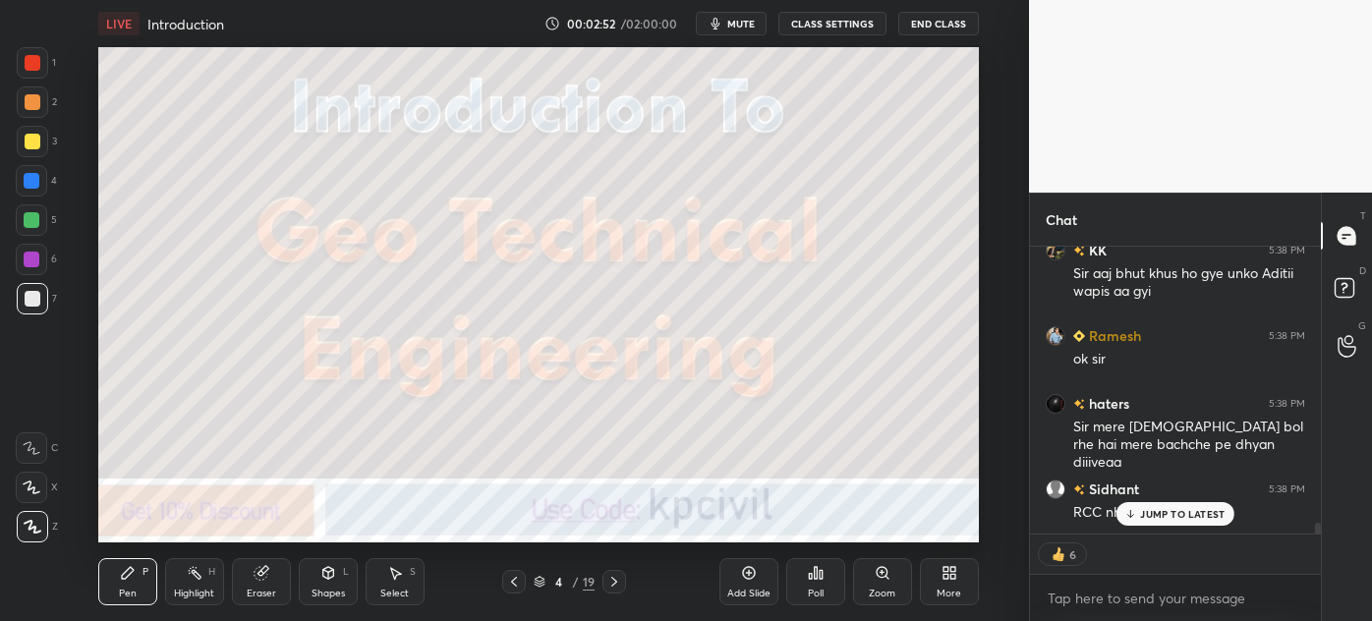
click at [1213, 510] on p "JUMP TO LATEST" at bounding box center [1182, 514] width 85 height 12
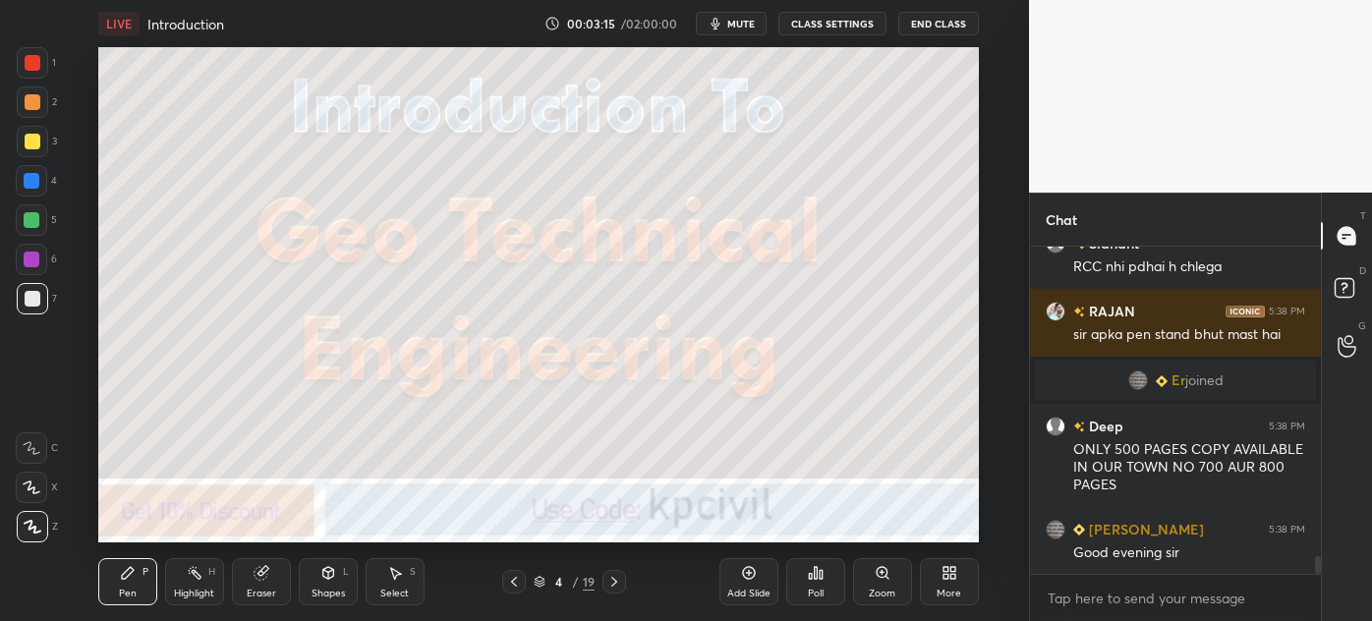
scroll to position [5869, 0]
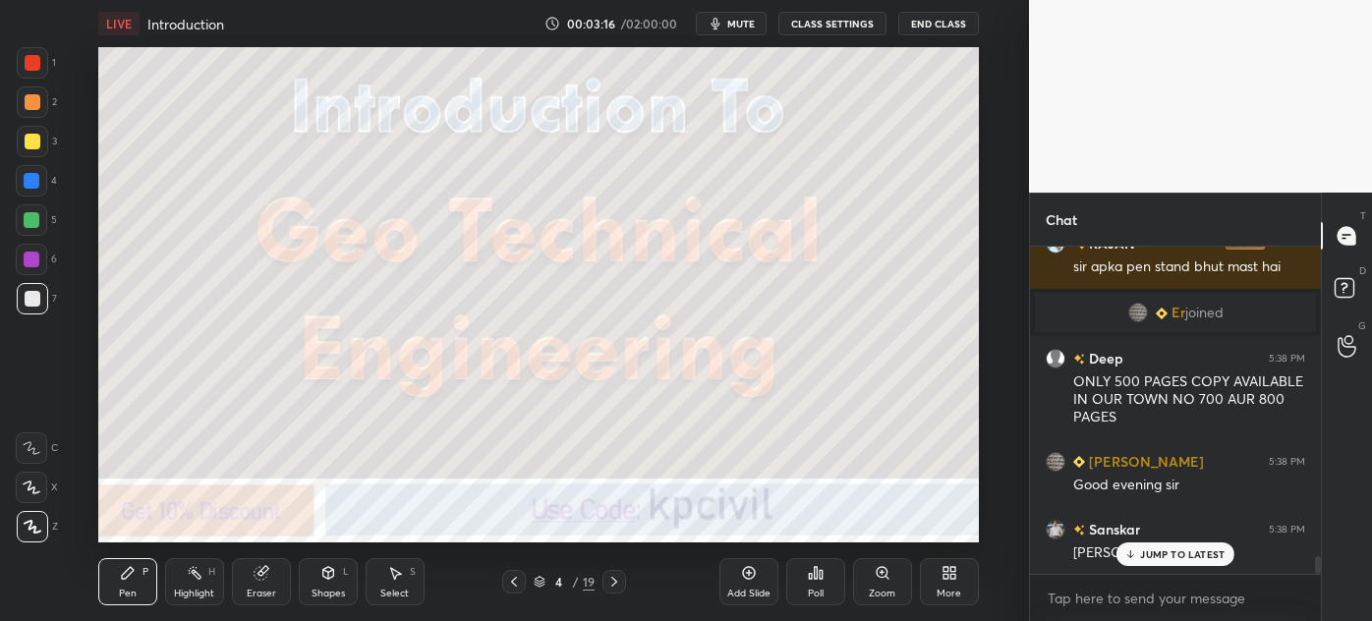
click at [1180, 553] on p "JUMP TO LATEST" at bounding box center [1182, 555] width 85 height 12
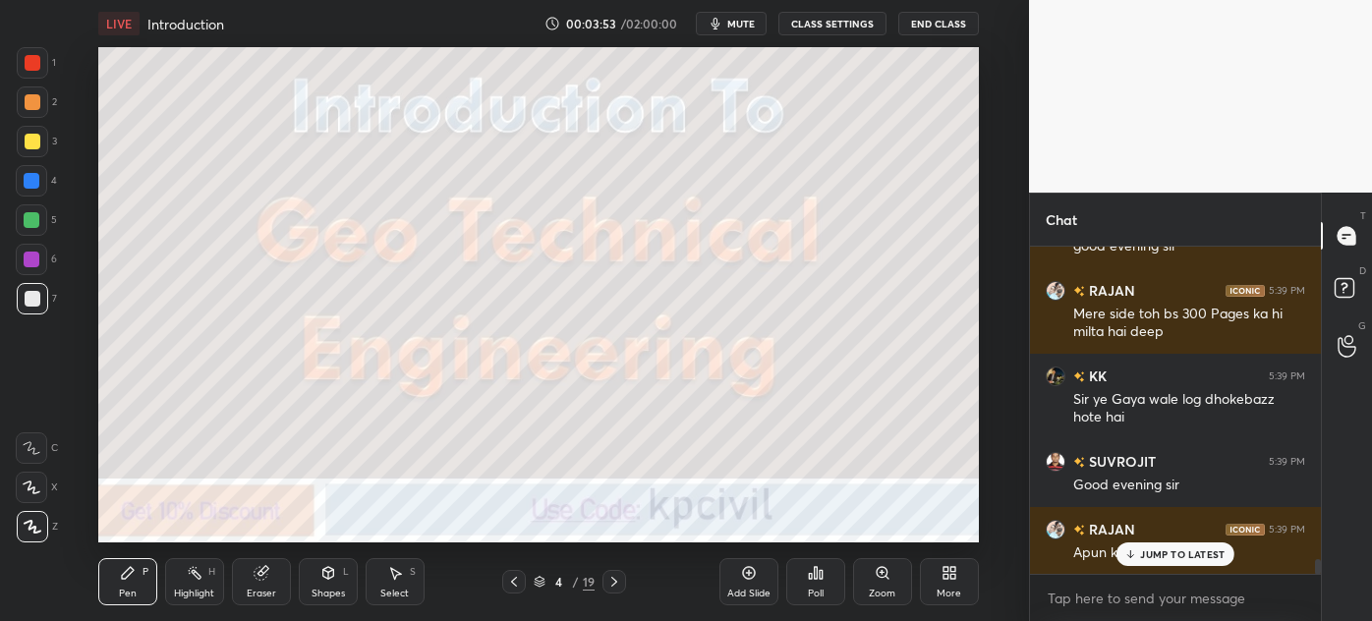
scroll to position [7068, 0]
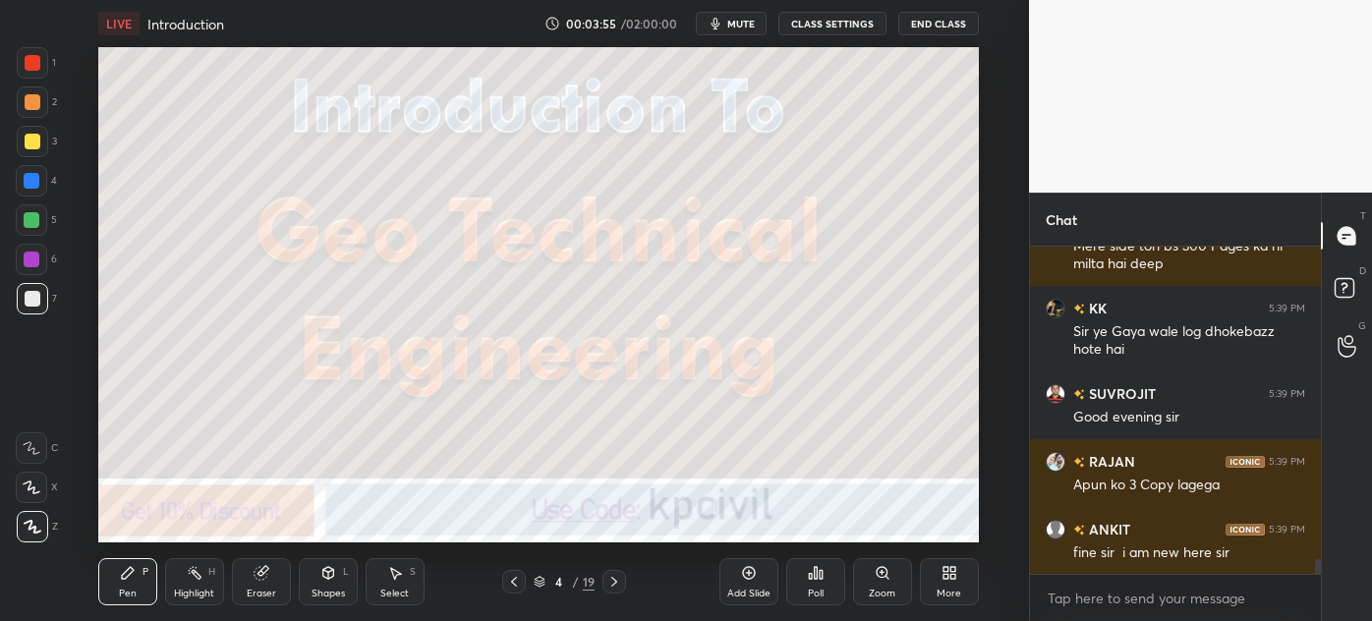
click at [1149, 553] on div "RAJAN 5:39 PM Mere side toh bs 300 Pages ka hi milta hai deep KK 5:39 PM Sir ye…" at bounding box center [1175, 410] width 291 height 327
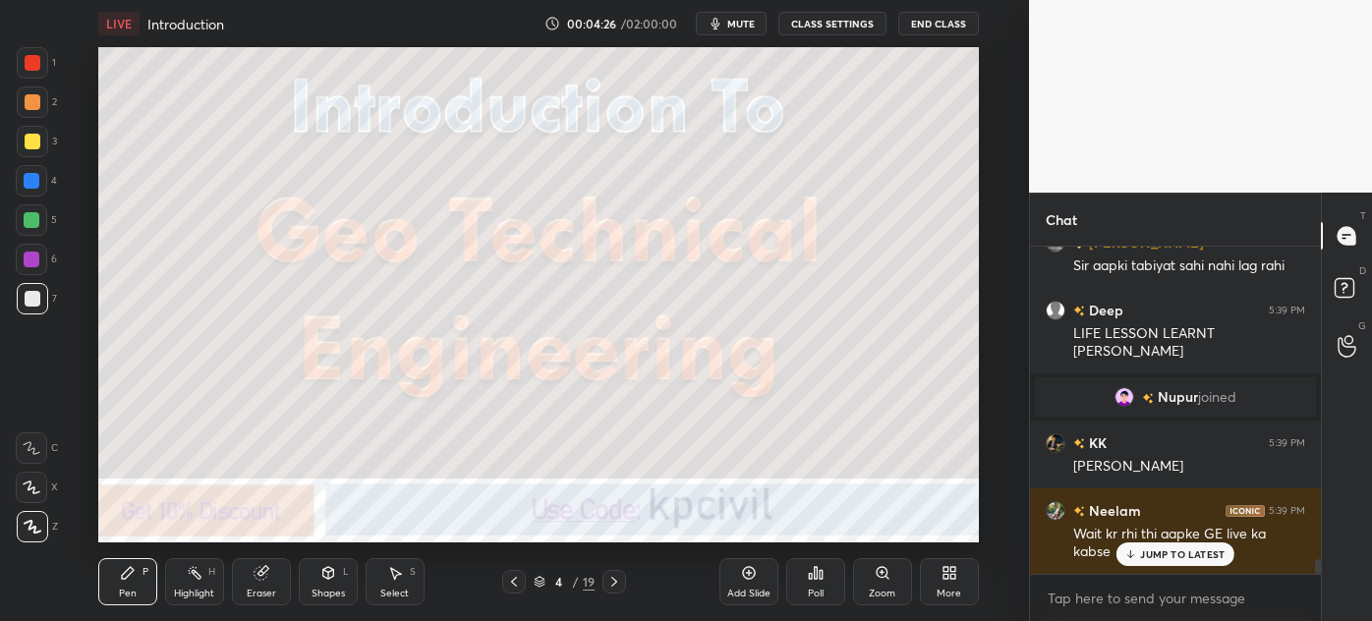
scroll to position [6780, 0]
click at [603, 583] on div at bounding box center [615, 582] width 24 height 24
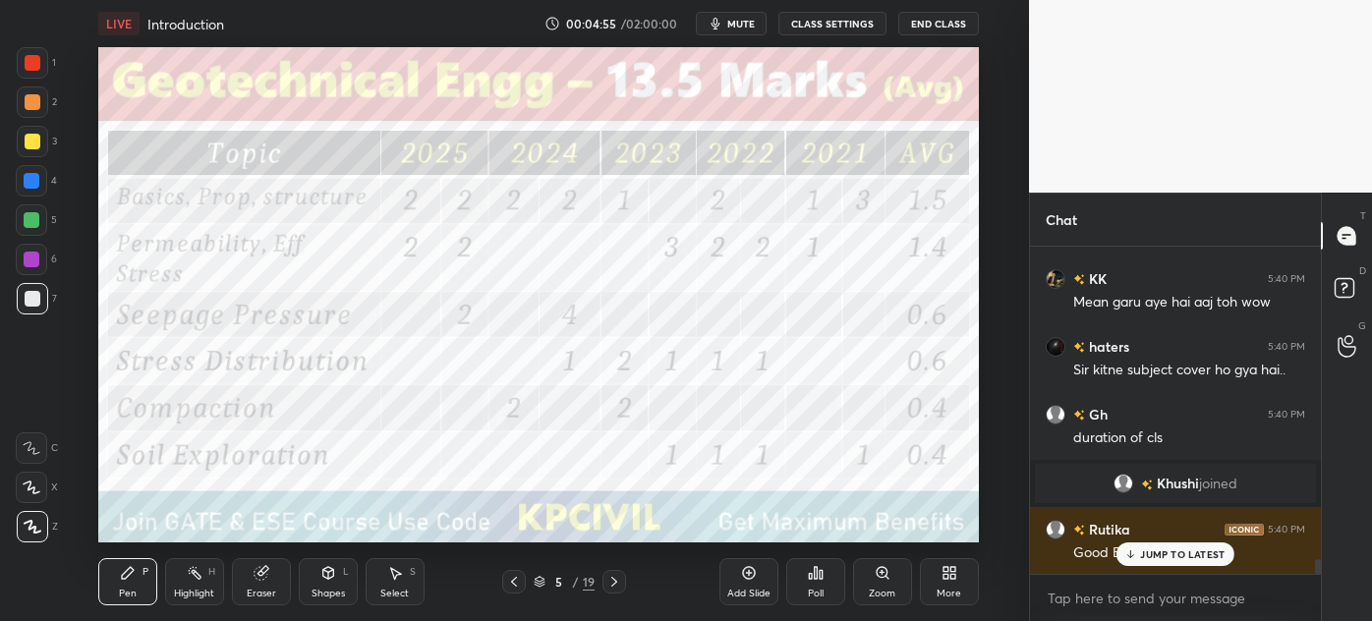
scroll to position [7099, 0]
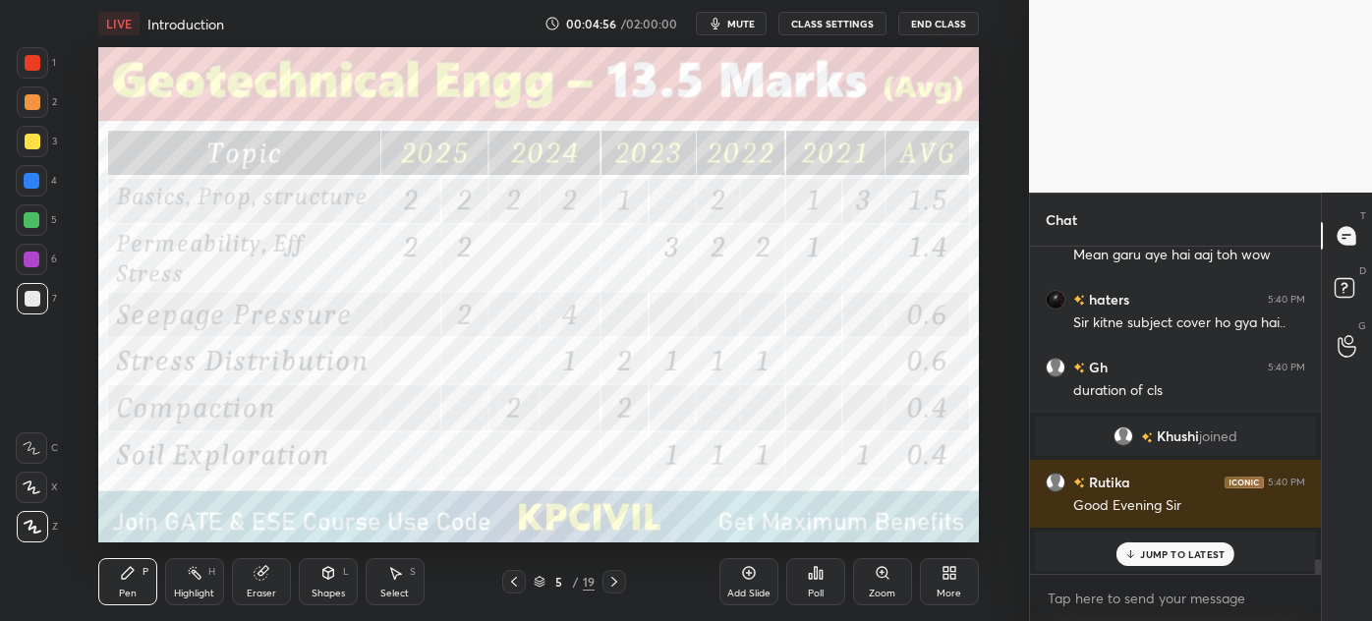
click at [1169, 546] on div "JUMP TO LATEST" at bounding box center [1176, 555] width 118 height 24
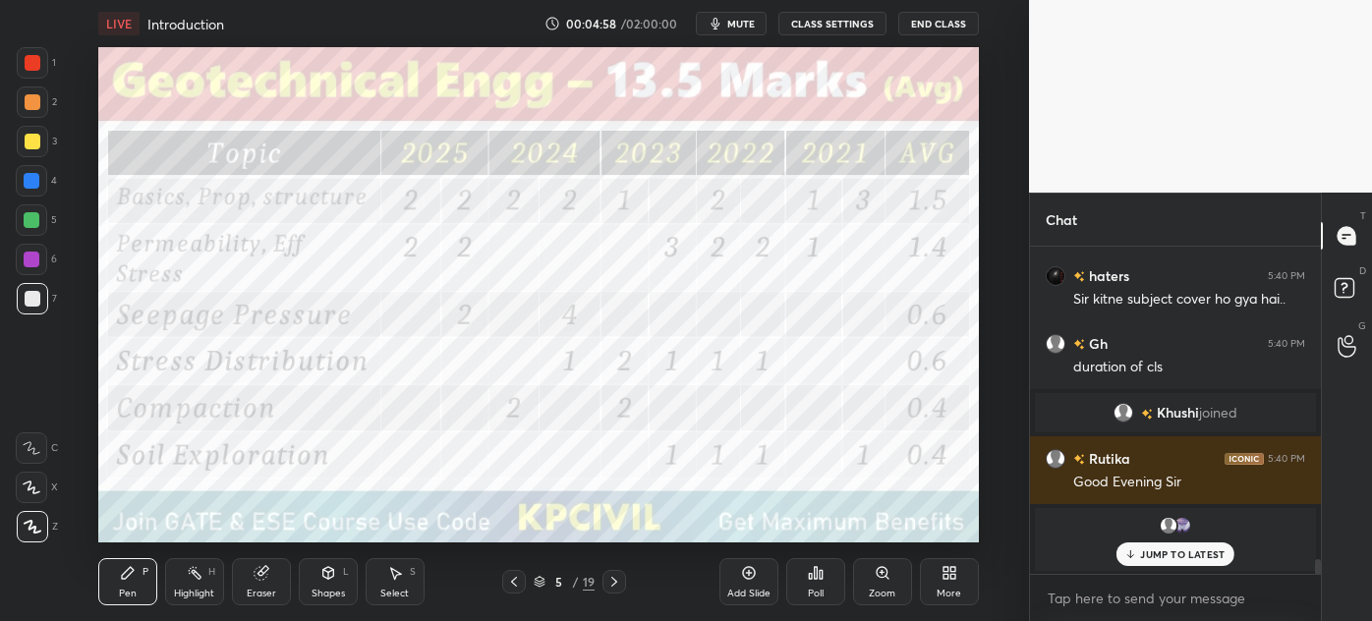
click at [507, 584] on icon at bounding box center [514, 582] width 16 height 16
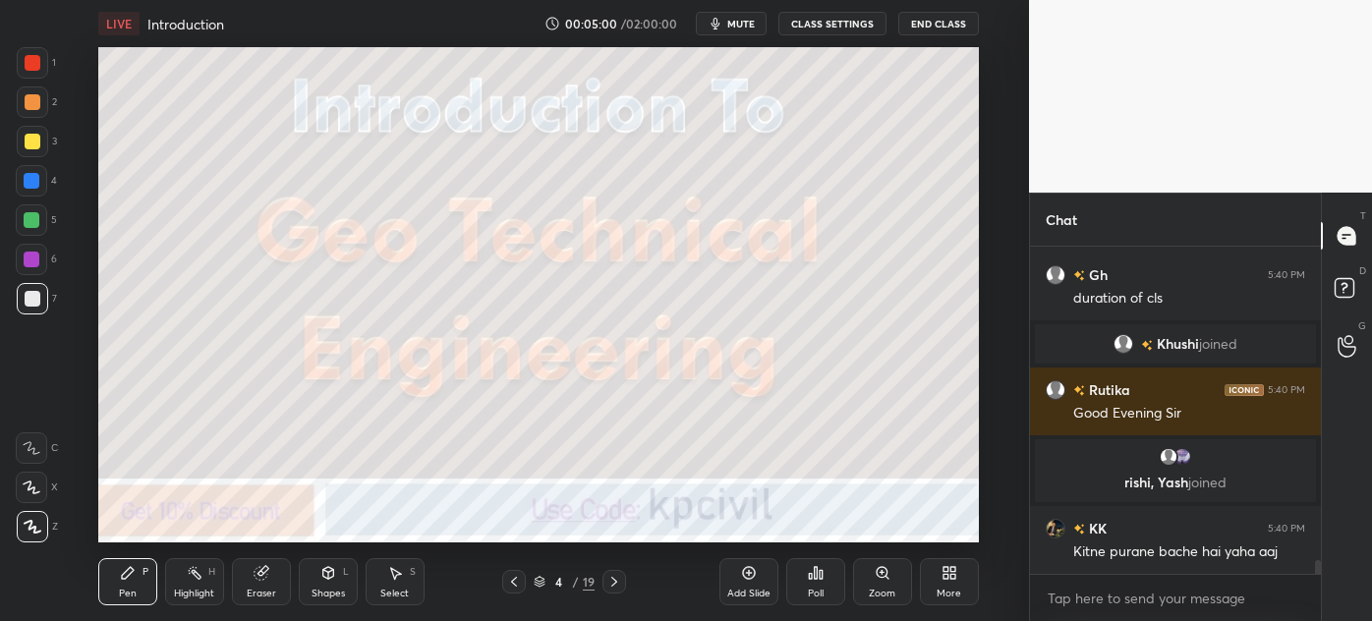
scroll to position [7186, 0]
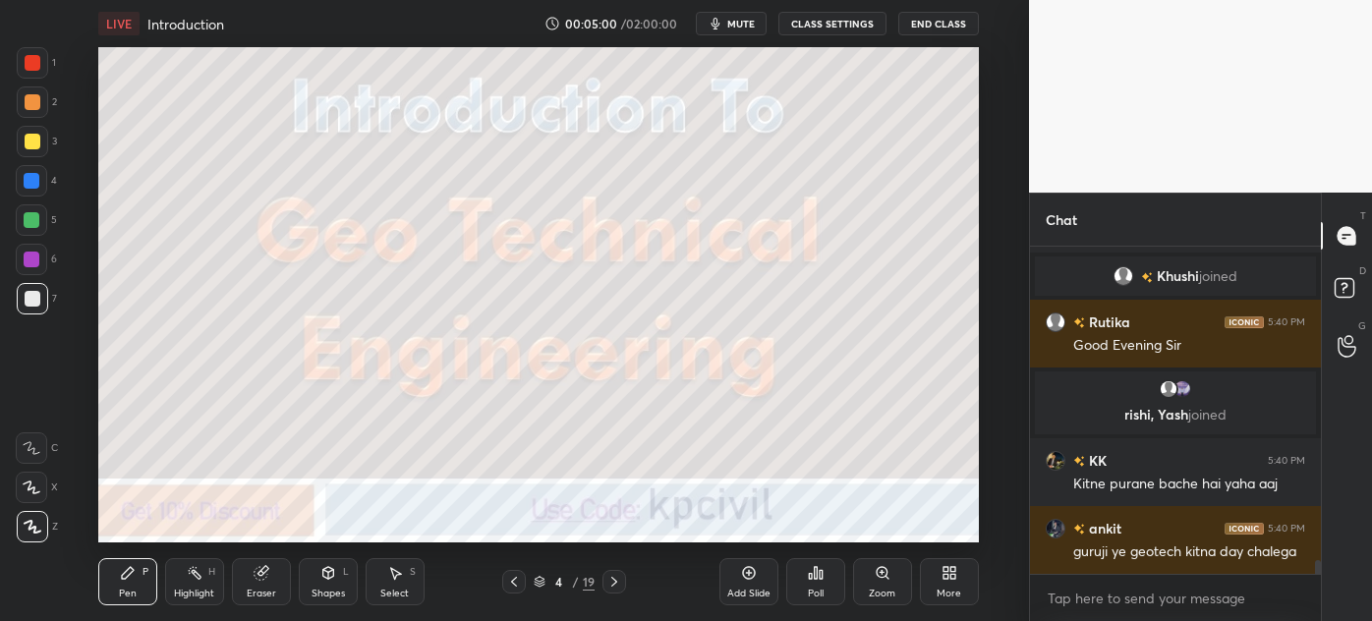
click at [26, 309] on div at bounding box center [32, 298] width 31 height 31
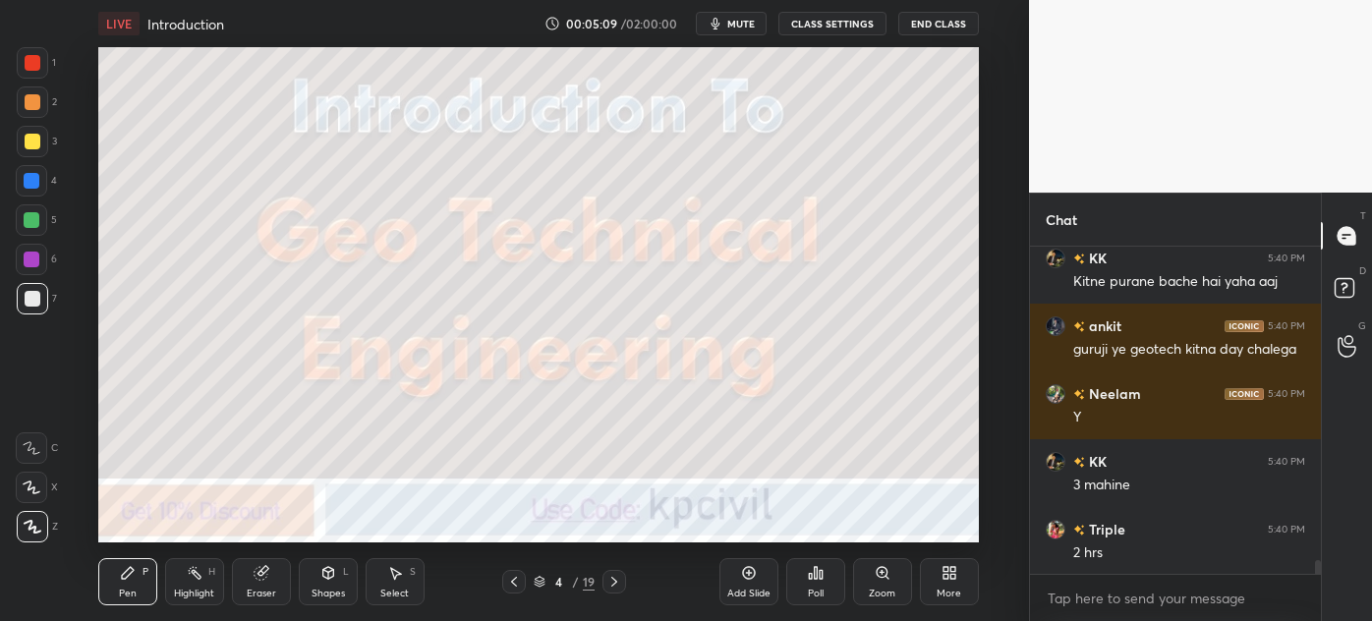
scroll to position [7456, 0]
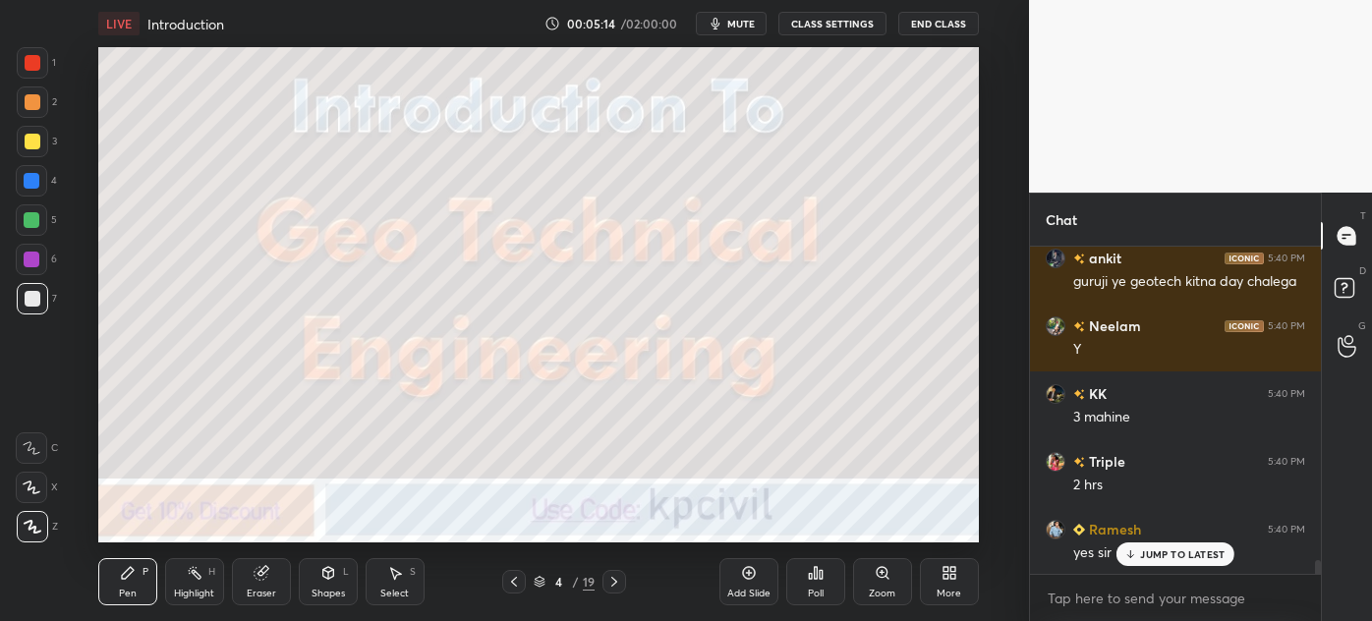
click at [608, 576] on icon at bounding box center [615, 582] width 16 height 16
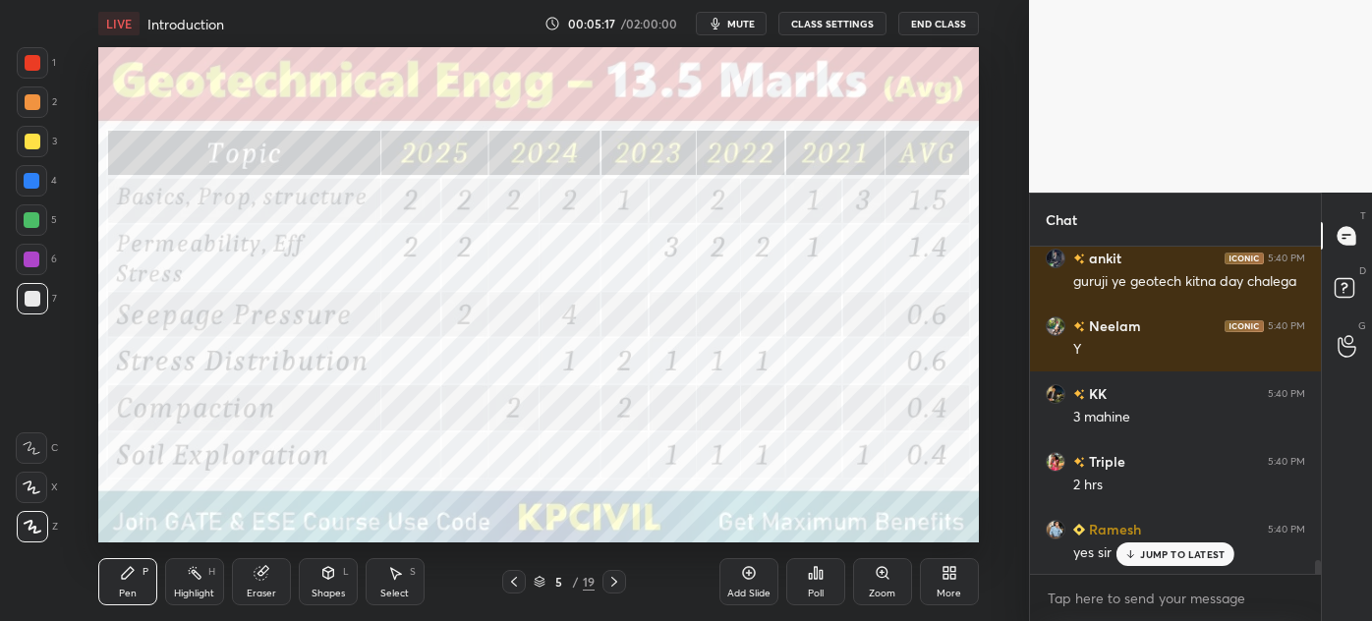
click at [37, 59] on div at bounding box center [33, 63] width 16 height 16
click at [312, 567] on div "Shapes L" at bounding box center [328, 581] width 59 height 47
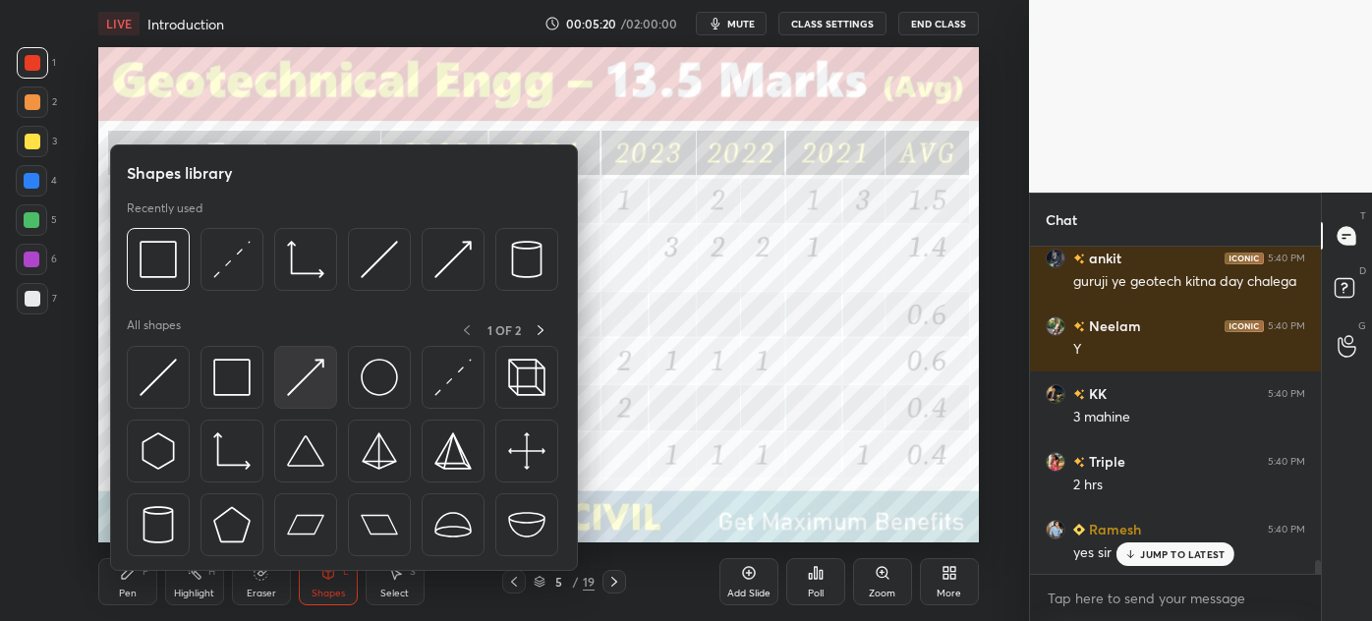
scroll to position [7503, 0]
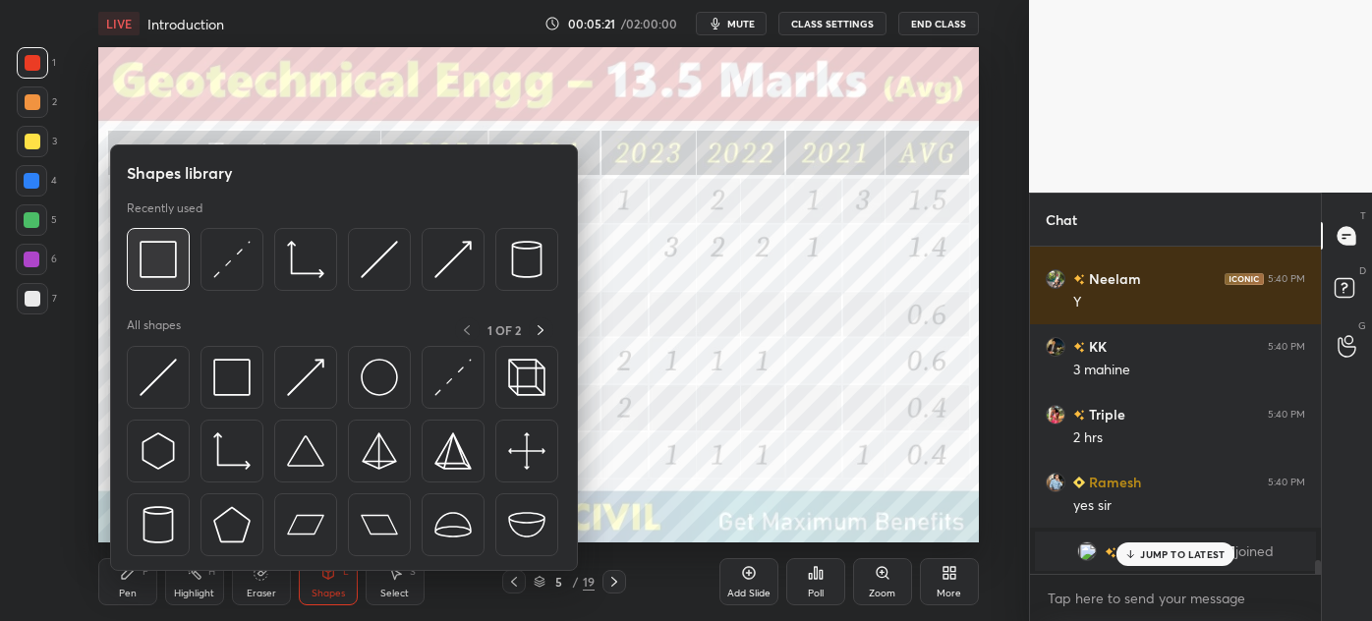
click at [153, 267] on img at bounding box center [158, 259] width 37 height 37
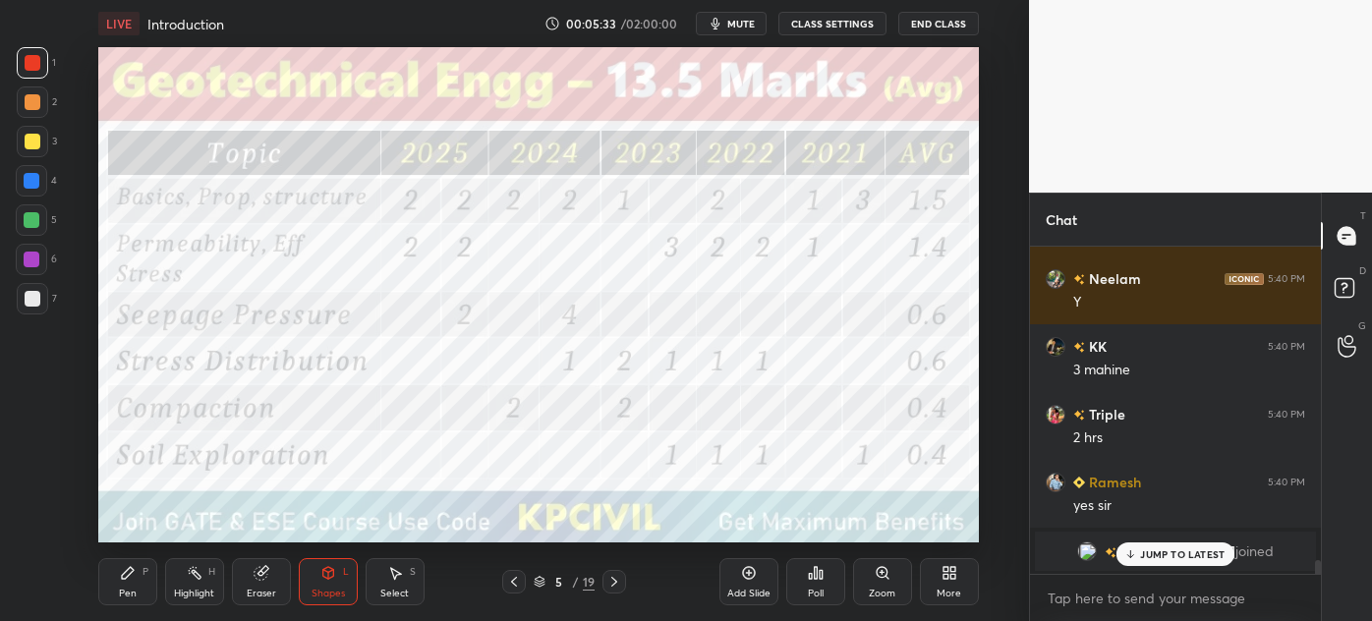
scroll to position [7571, 0]
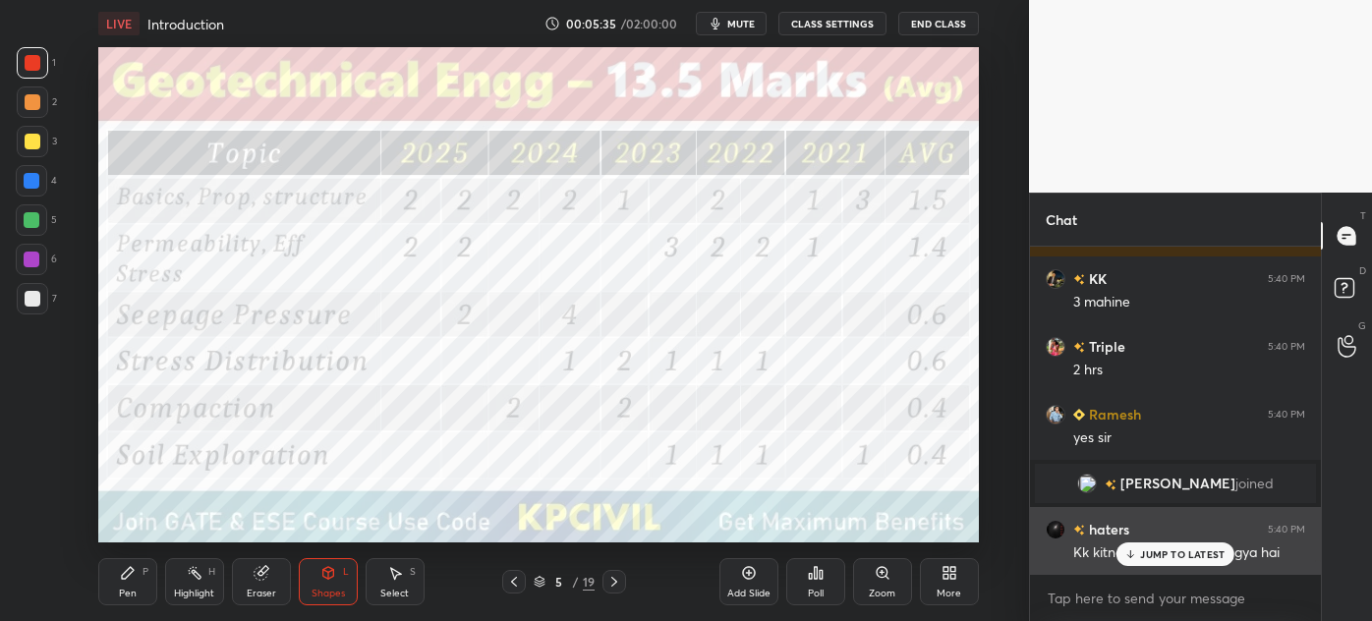
click at [1159, 552] on p "JUMP TO LATEST" at bounding box center [1182, 555] width 85 height 12
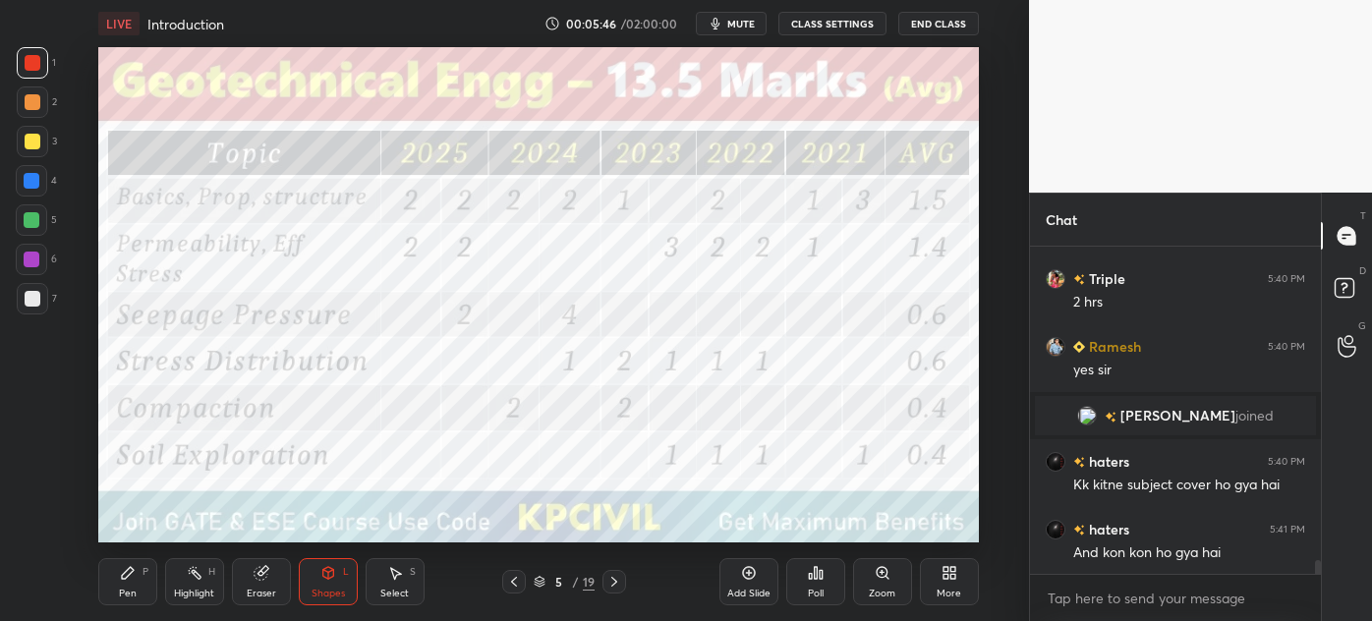
scroll to position [7708, 0]
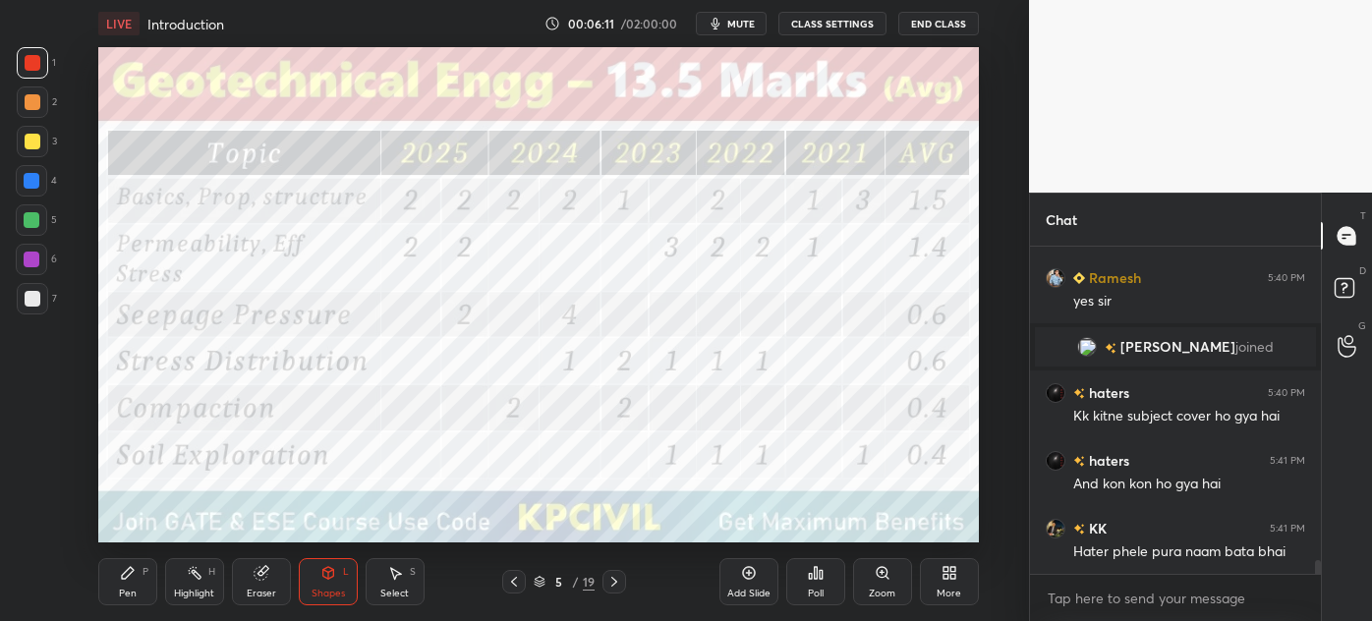
click at [616, 580] on icon at bounding box center [615, 582] width 16 height 16
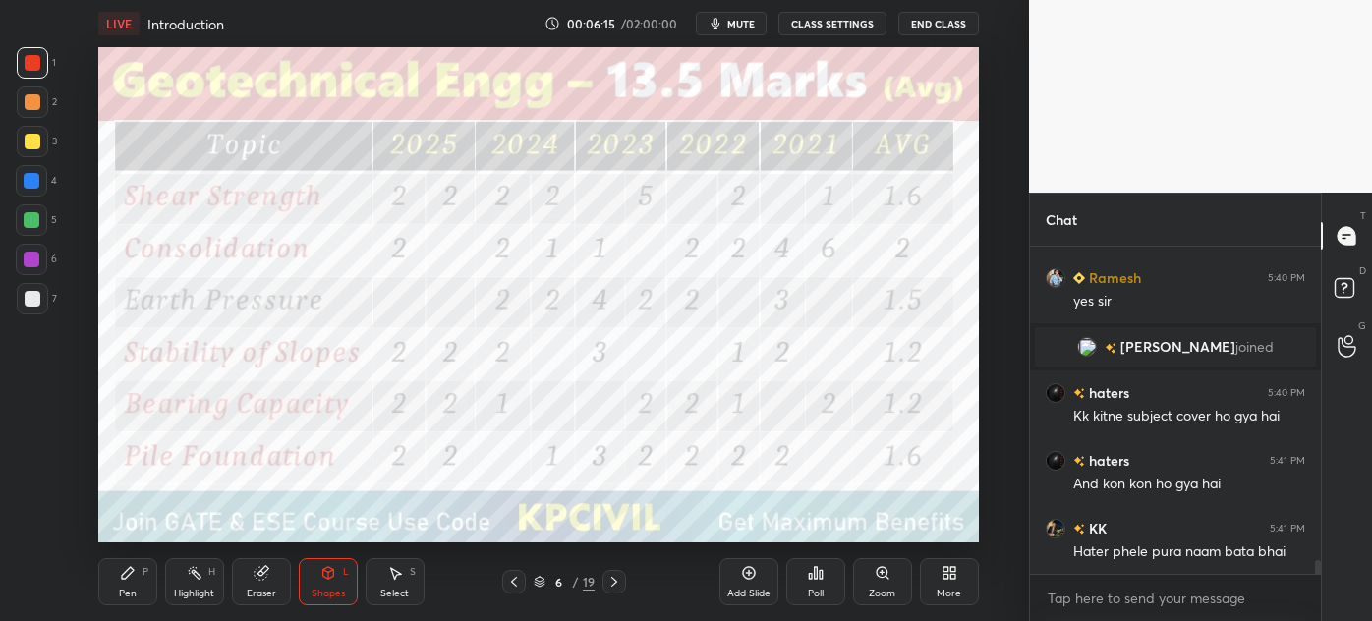
click at [33, 181] on div at bounding box center [32, 181] width 16 height 16
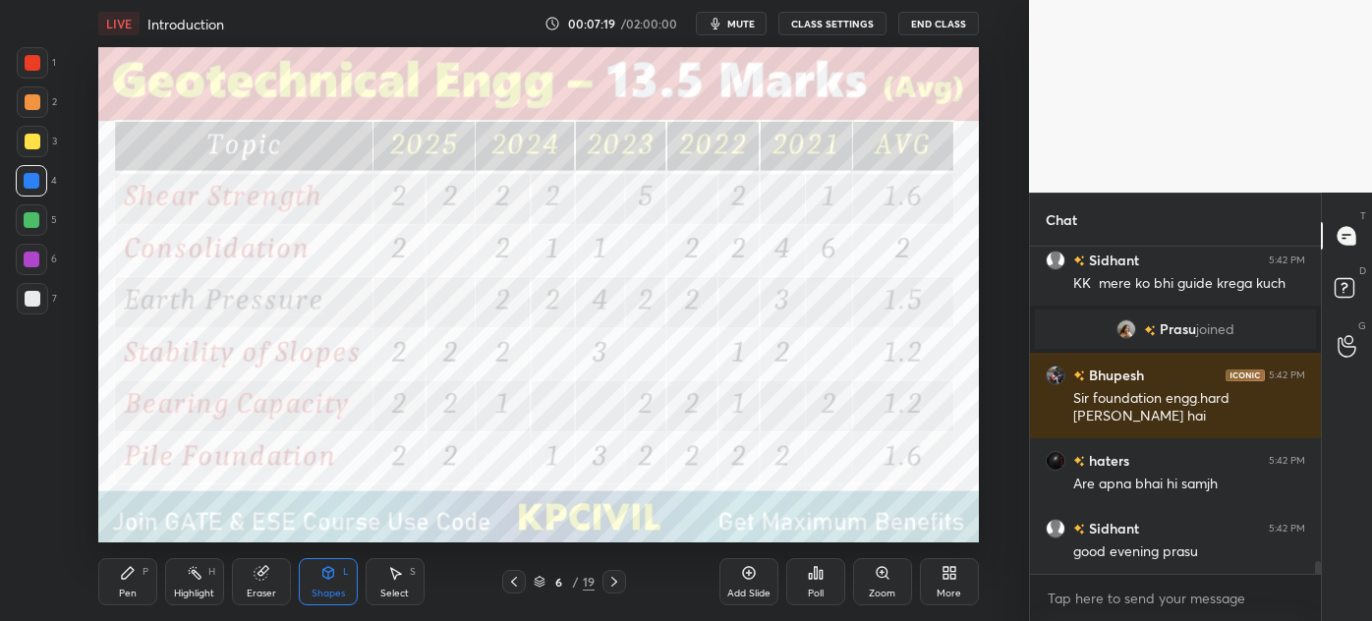
scroll to position [8305, 0]
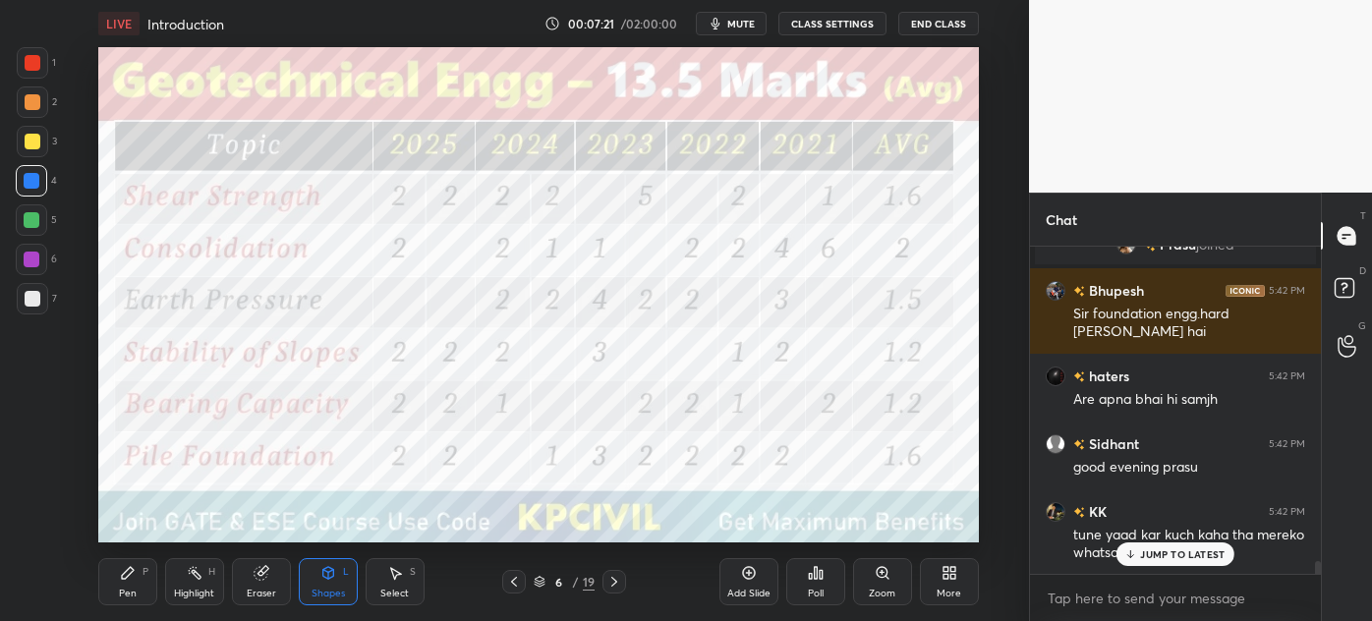
click at [1125, 556] on icon at bounding box center [1131, 555] width 13 height 12
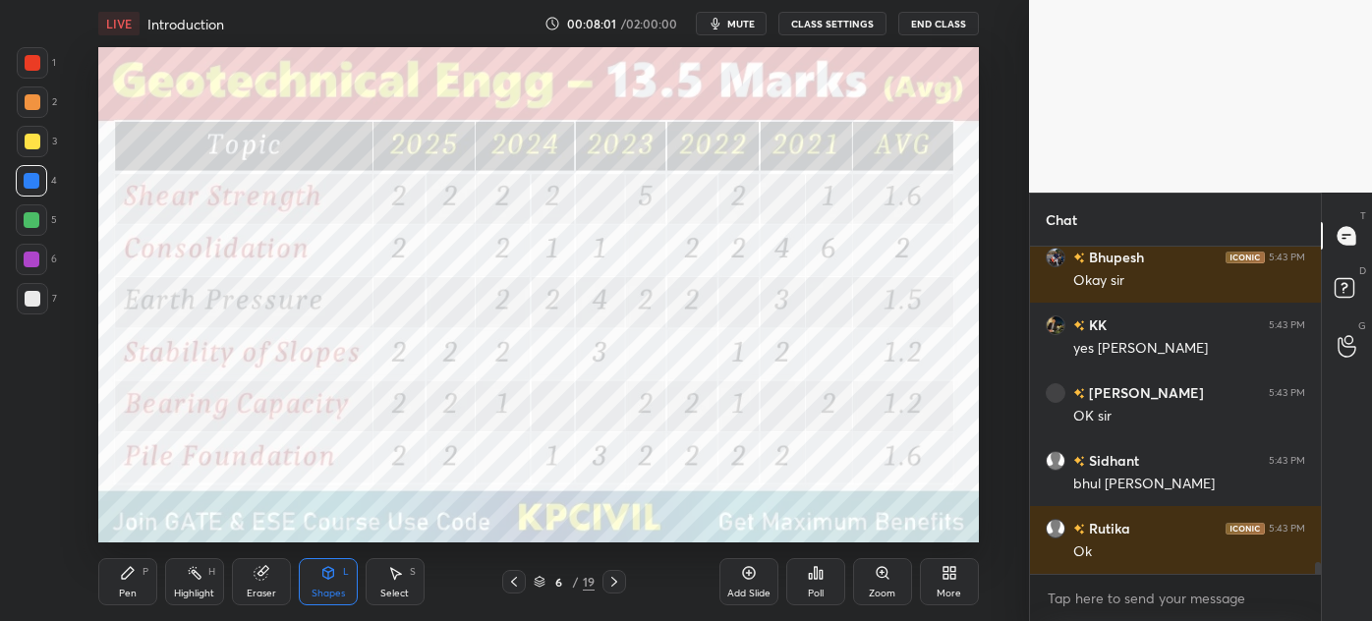
scroll to position [8924, 0]
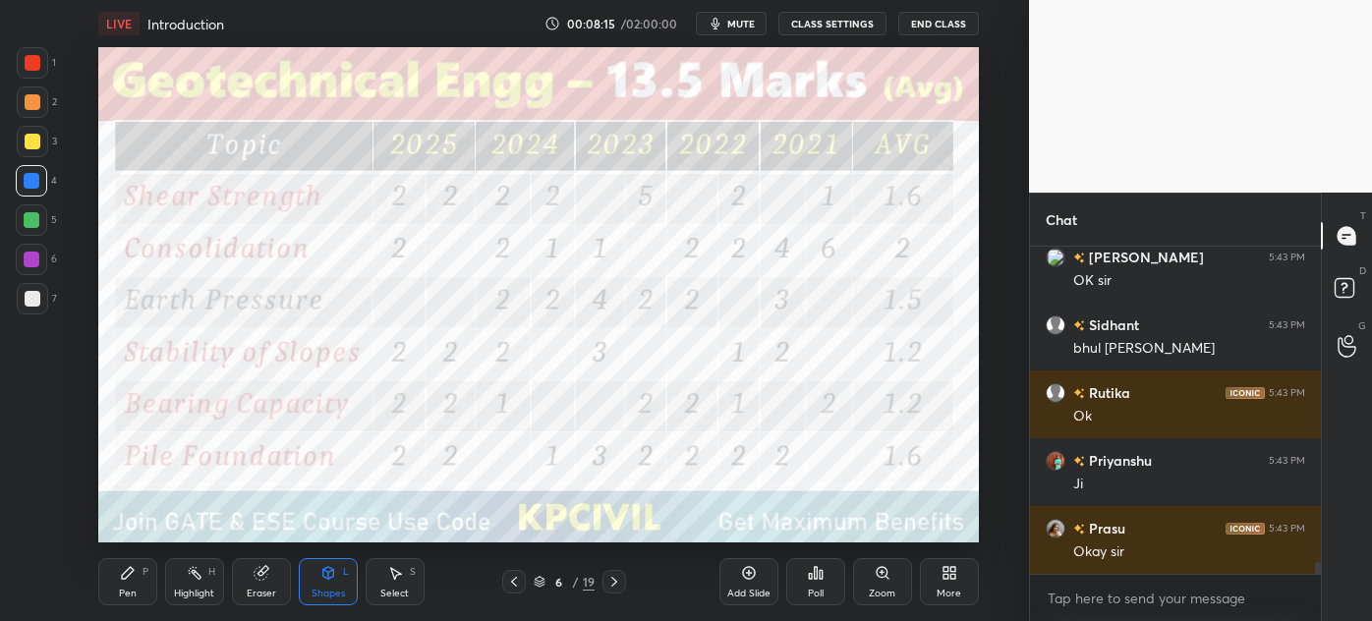
click at [613, 582] on icon at bounding box center [615, 582] width 16 height 16
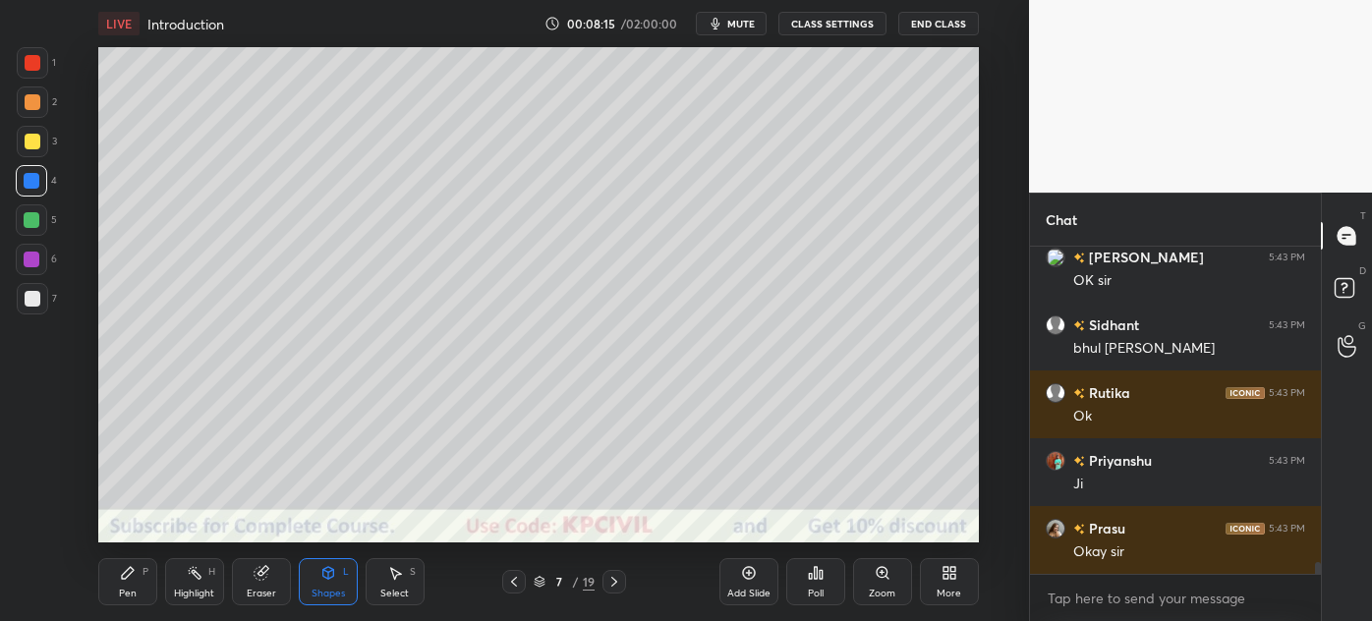
scroll to position [9059, 0]
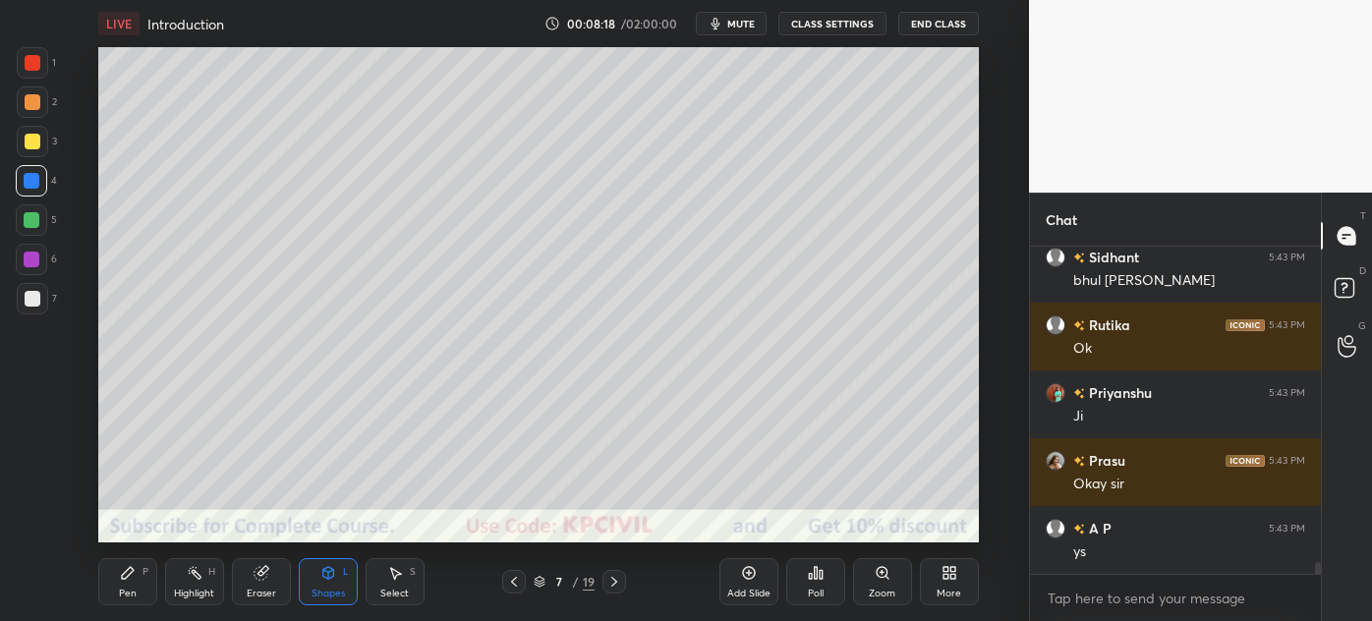
click at [30, 302] on div at bounding box center [33, 299] width 16 height 16
click at [27, 106] on div at bounding box center [33, 102] width 16 height 16
click at [129, 581] on div "Pen P" at bounding box center [127, 581] width 59 height 47
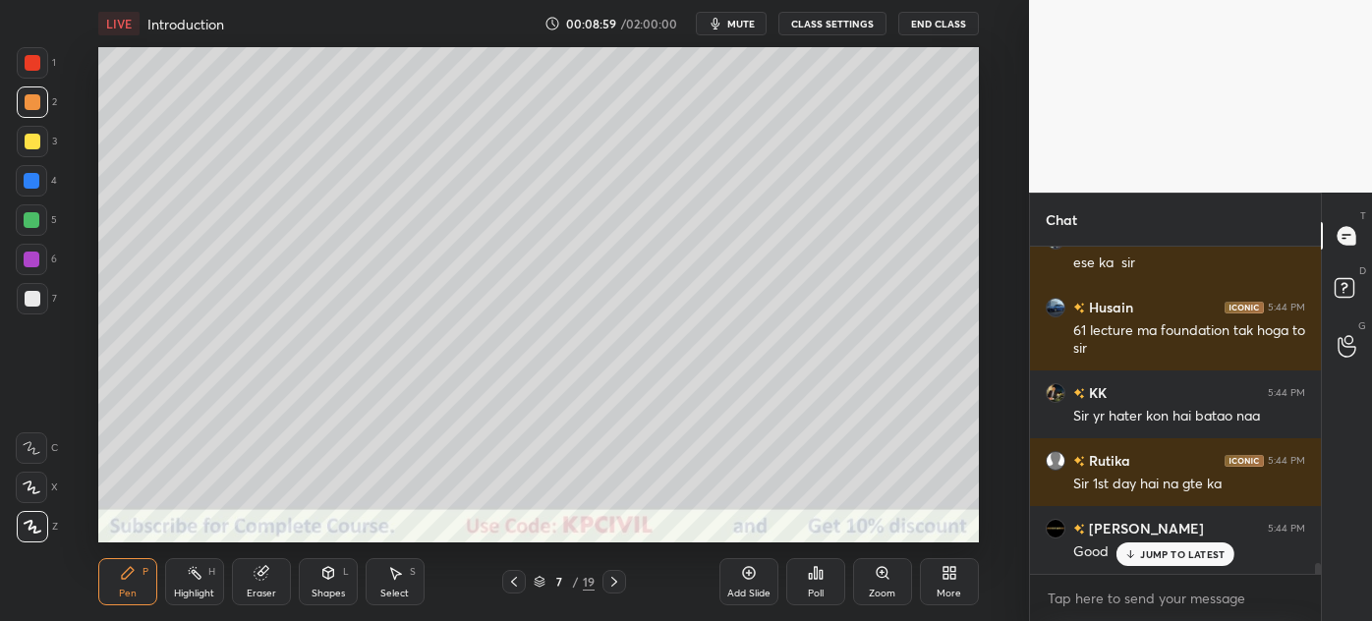
scroll to position [9858, 0]
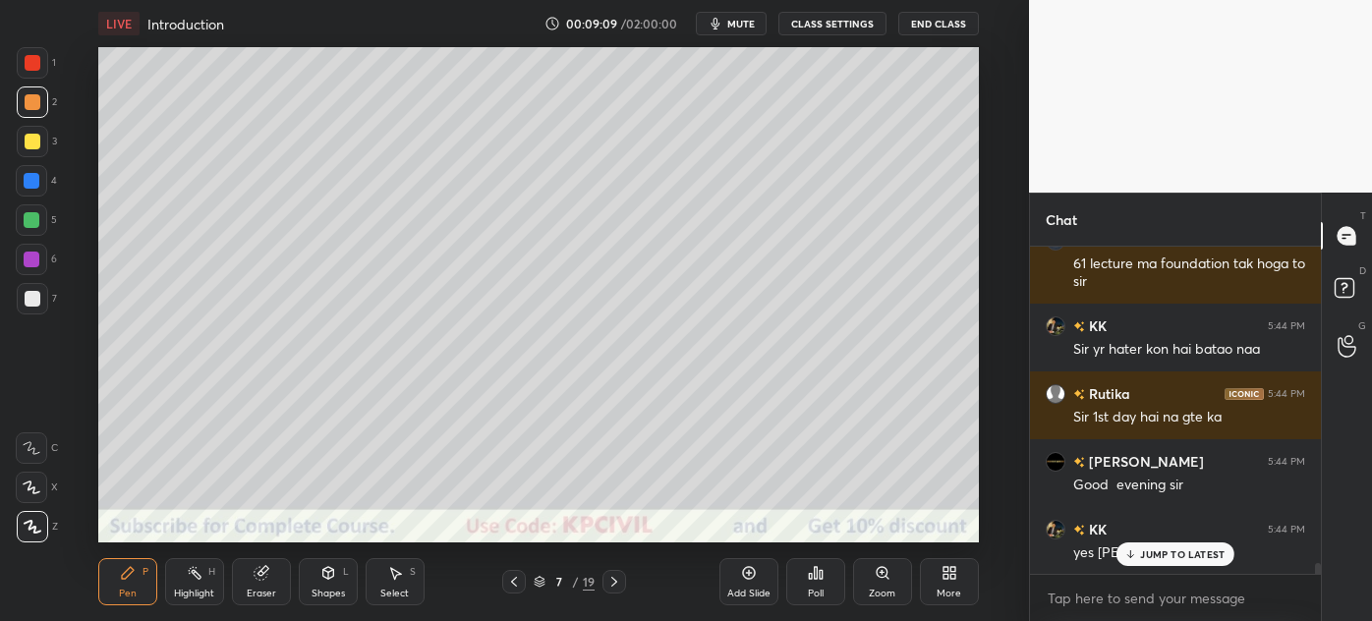
click at [28, 308] on div at bounding box center [32, 298] width 31 height 31
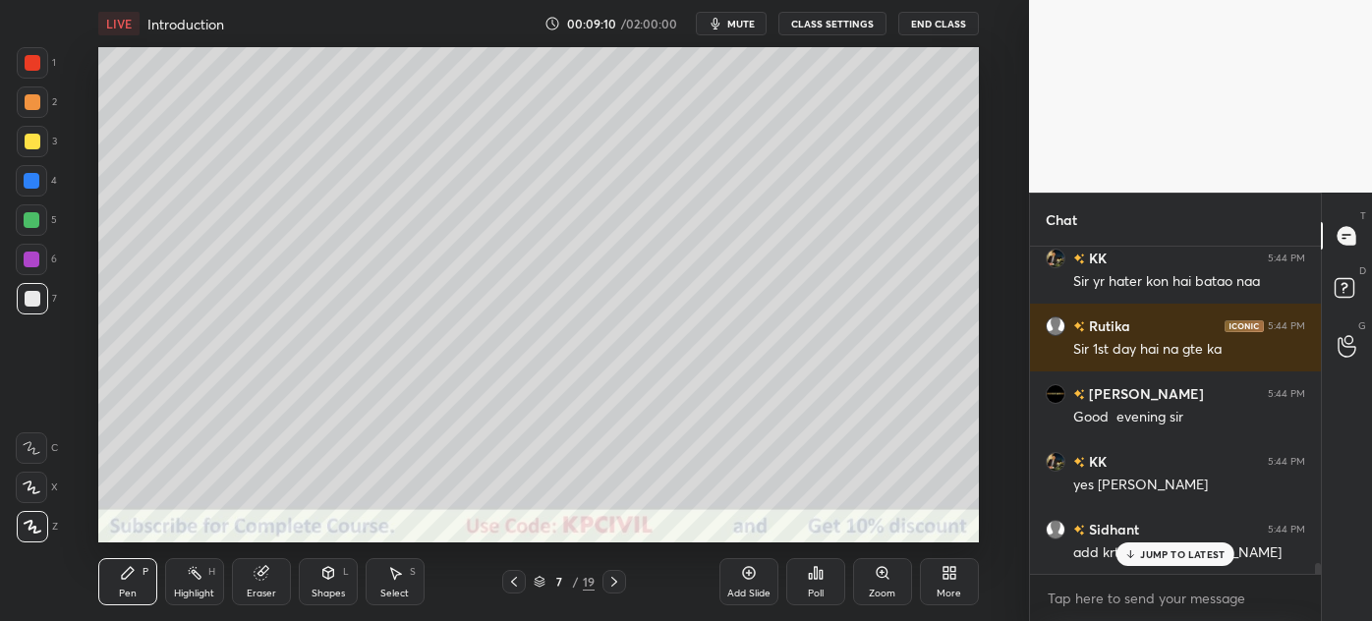
click at [31, 188] on div at bounding box center [32, 181] width 16 height 16
click at [1166, 554] on p "JUMP TO LATEST" at bounding box center [1182, 555] width 85 height 12
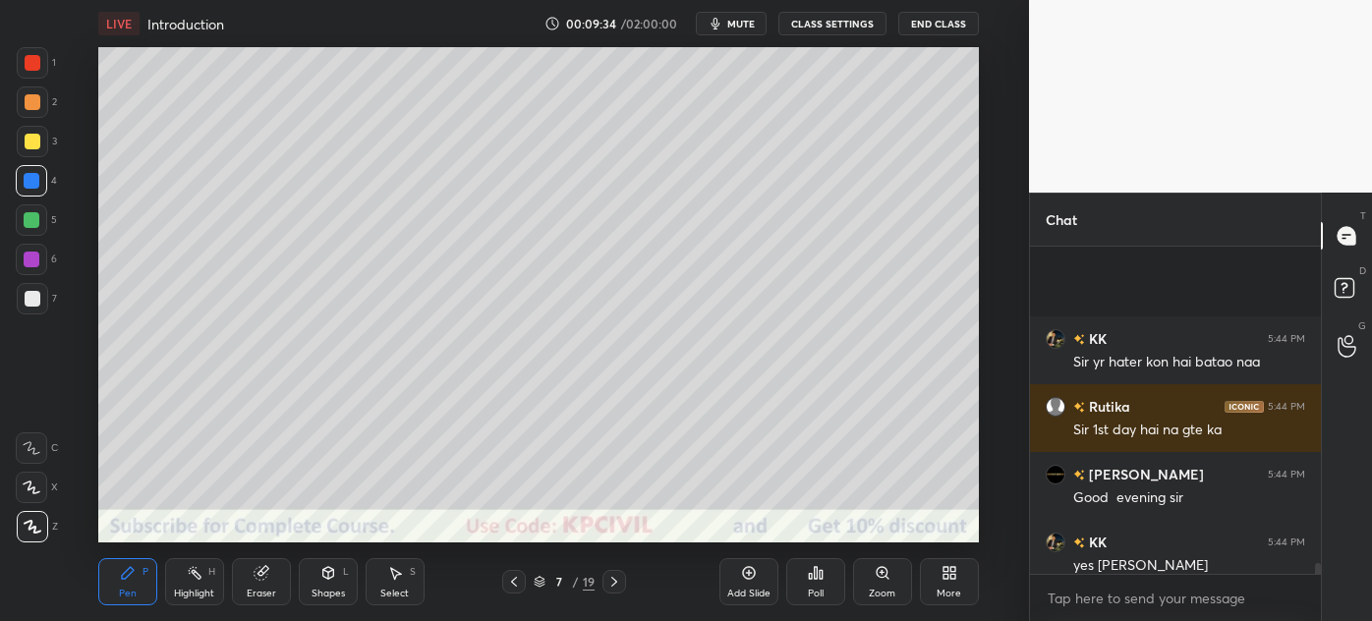
scroll to position [10014, 0]
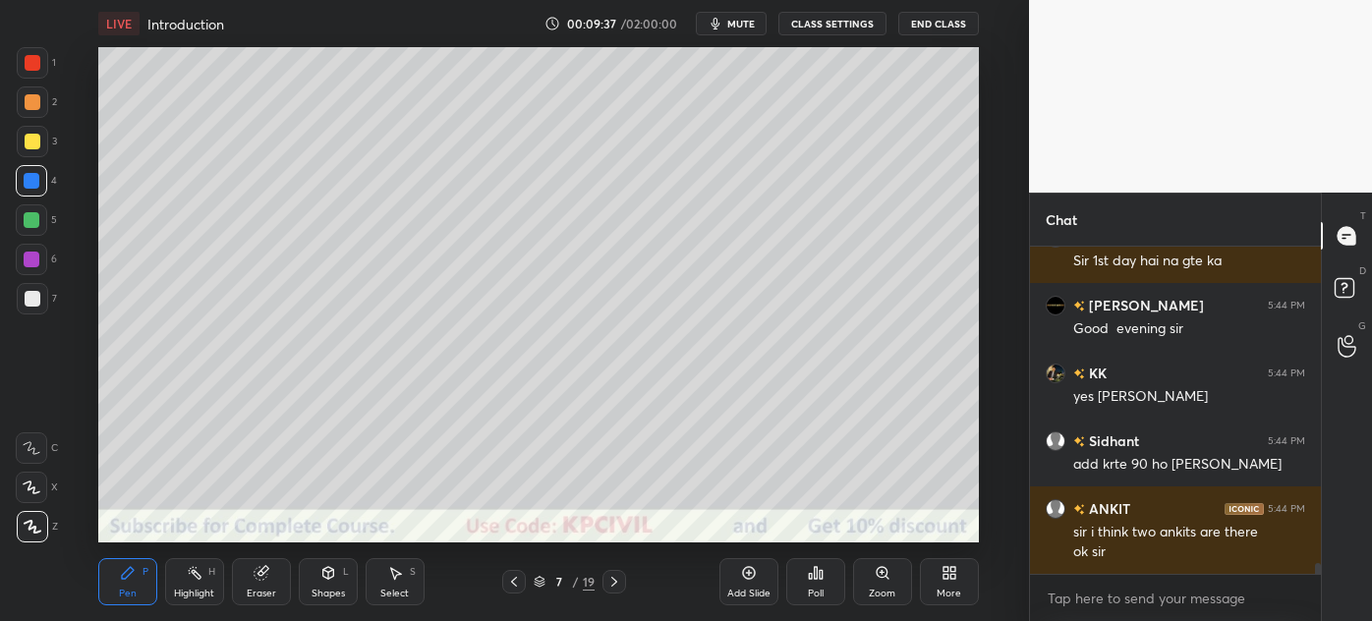
click at [26, 305] on div at bounding box center [33, 299] width 16 height 16
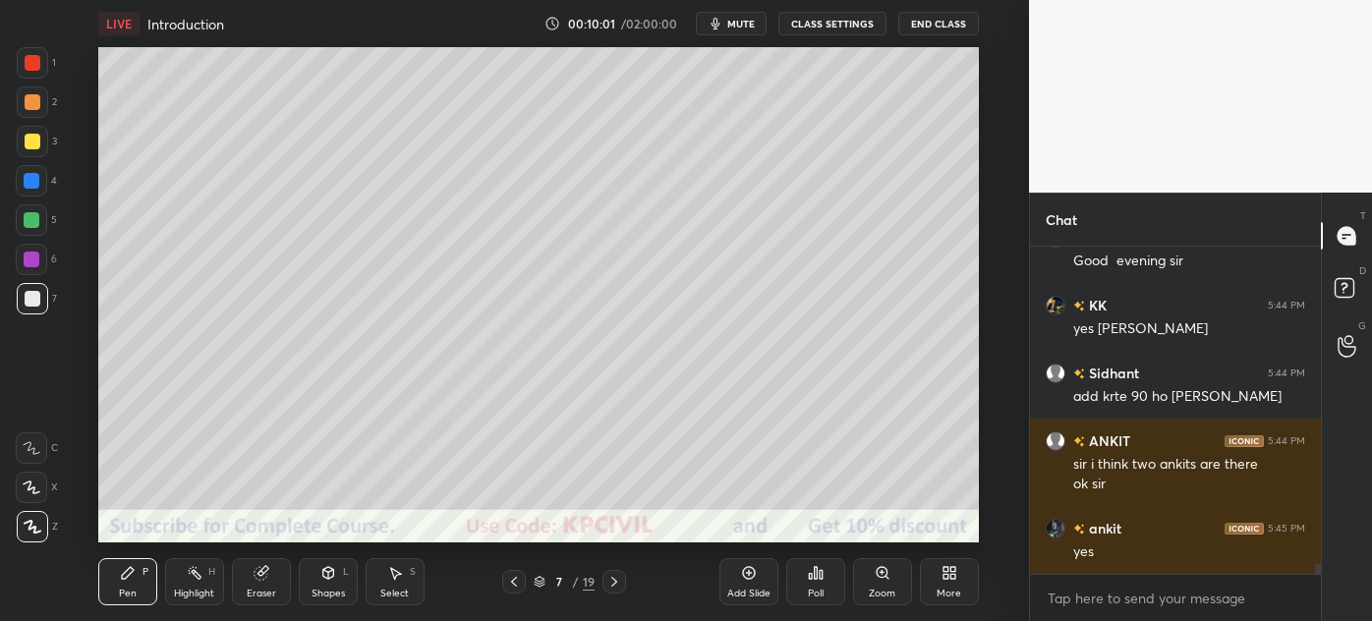
click at [27, 144] on div at bounding box center [33, 142] width 16 height 16
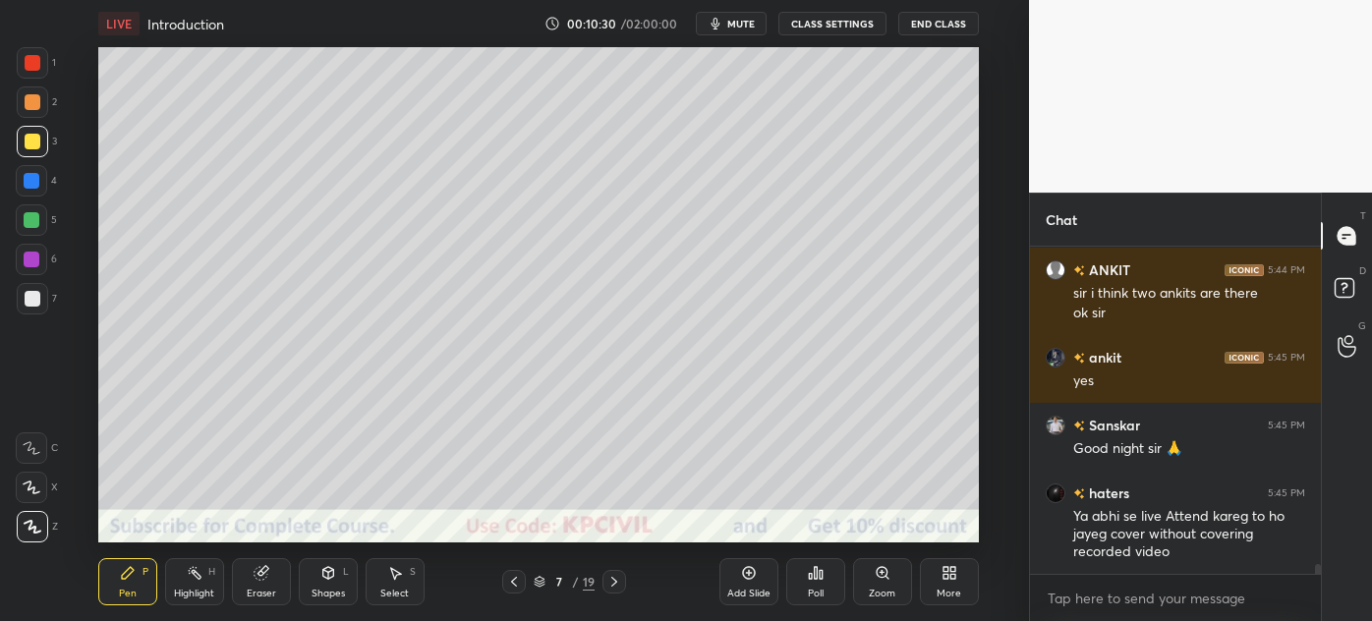
scroll to position [10321, 0]
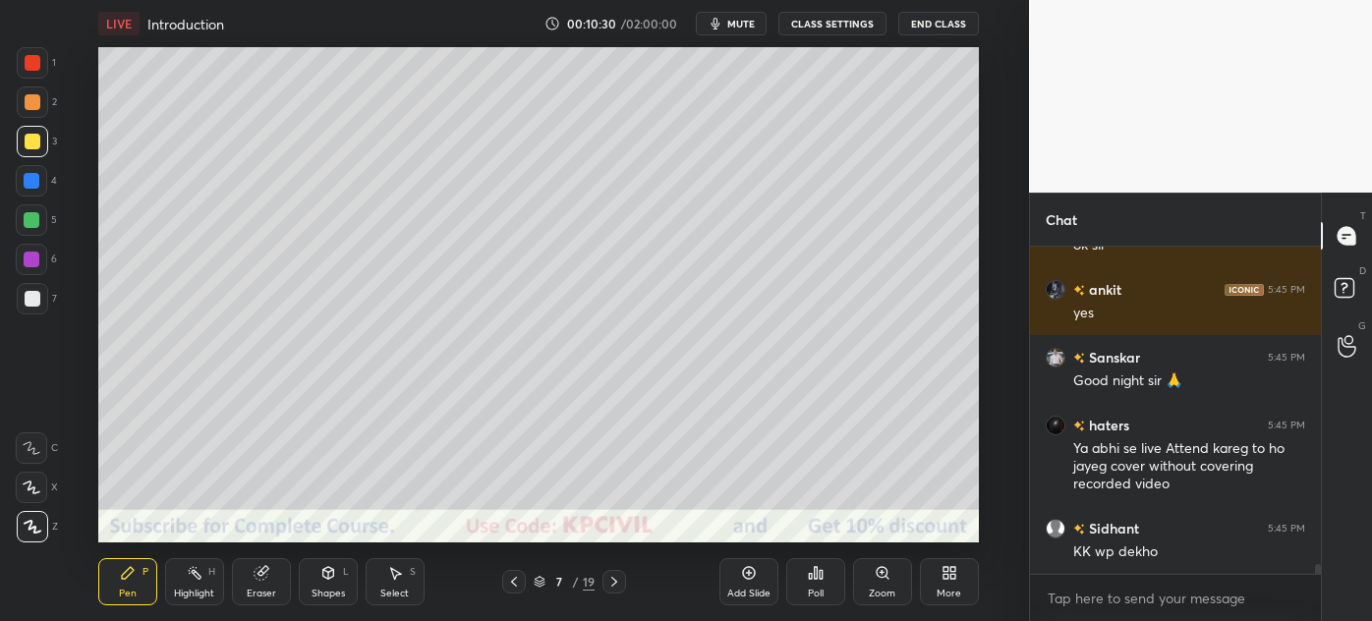
click at [28, 306] on div at bounding box center [33, 299] width 16 height 16
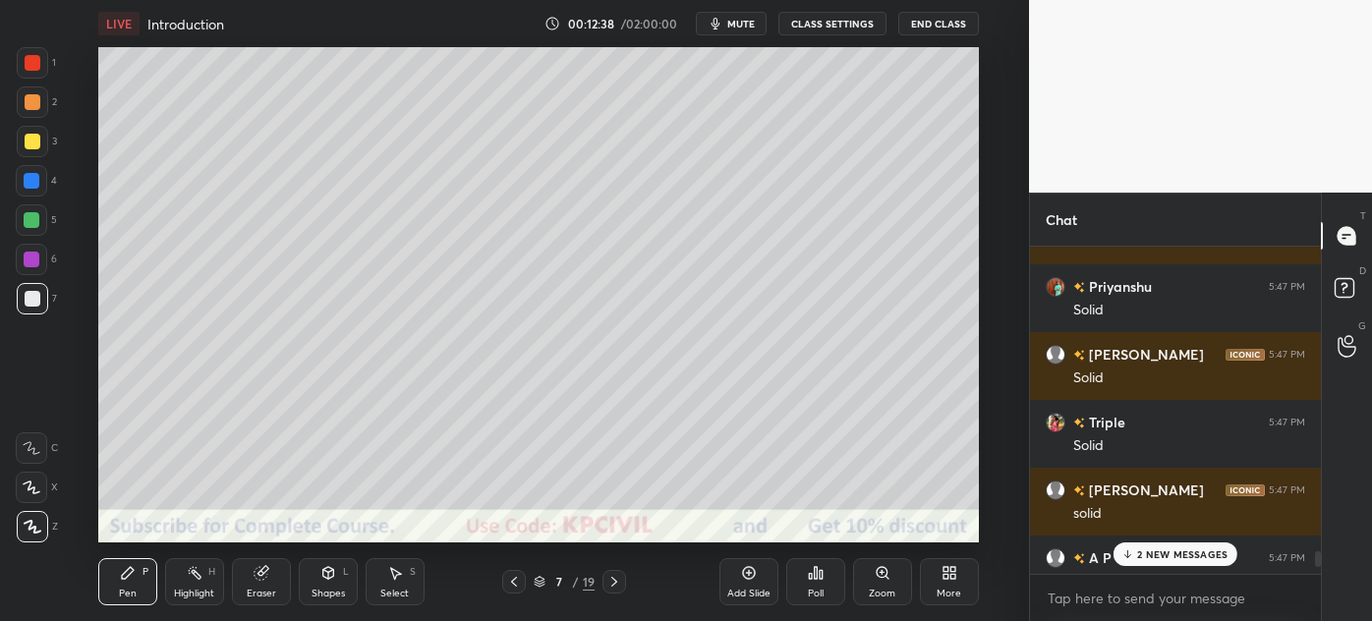
scroll to position [10547, 0]
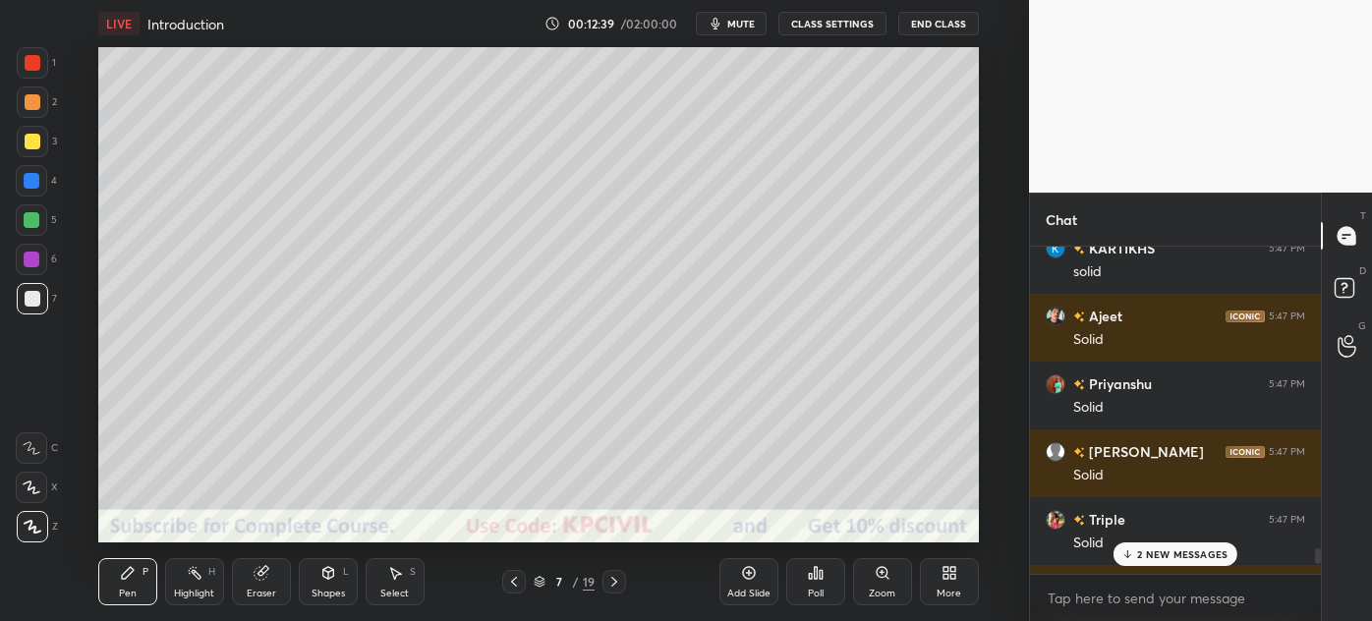
click at [1175, 549] on p "2 NEW MESSAGES" at bounding box center [1182, 555] width 90 height 12
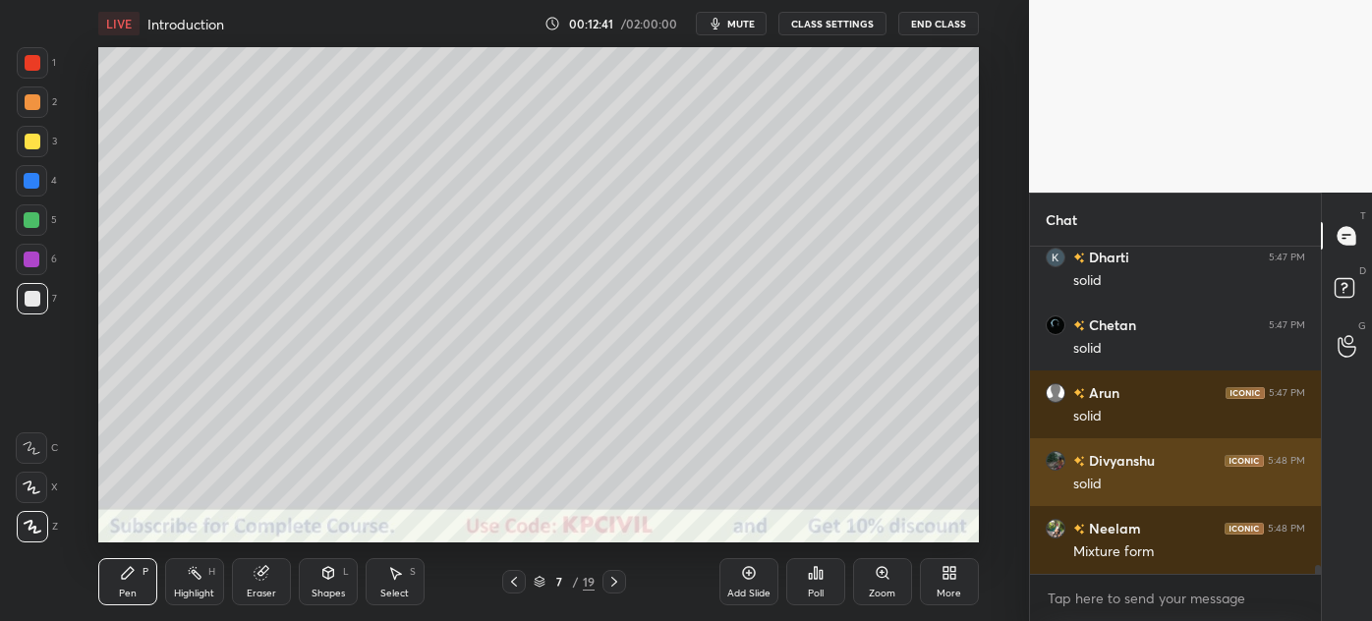
scroll to position [11556, 0]
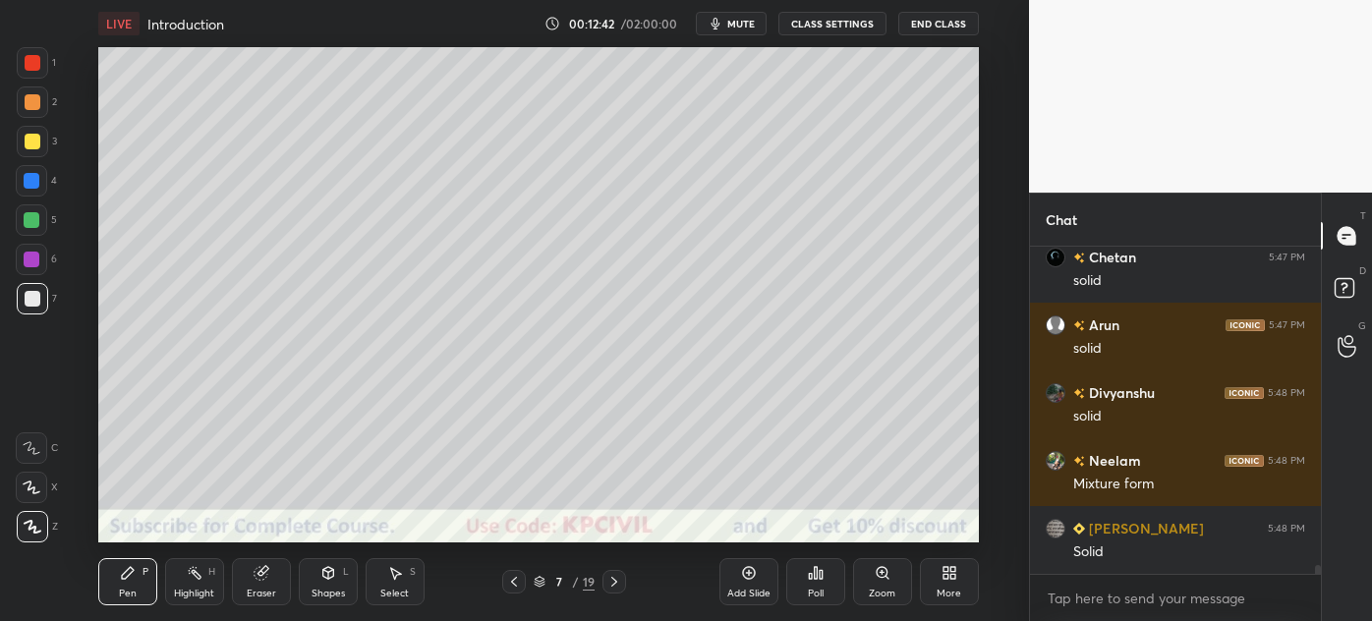
click at [614, 582] on icon at bounding box center [615, 582] width 16 height 16
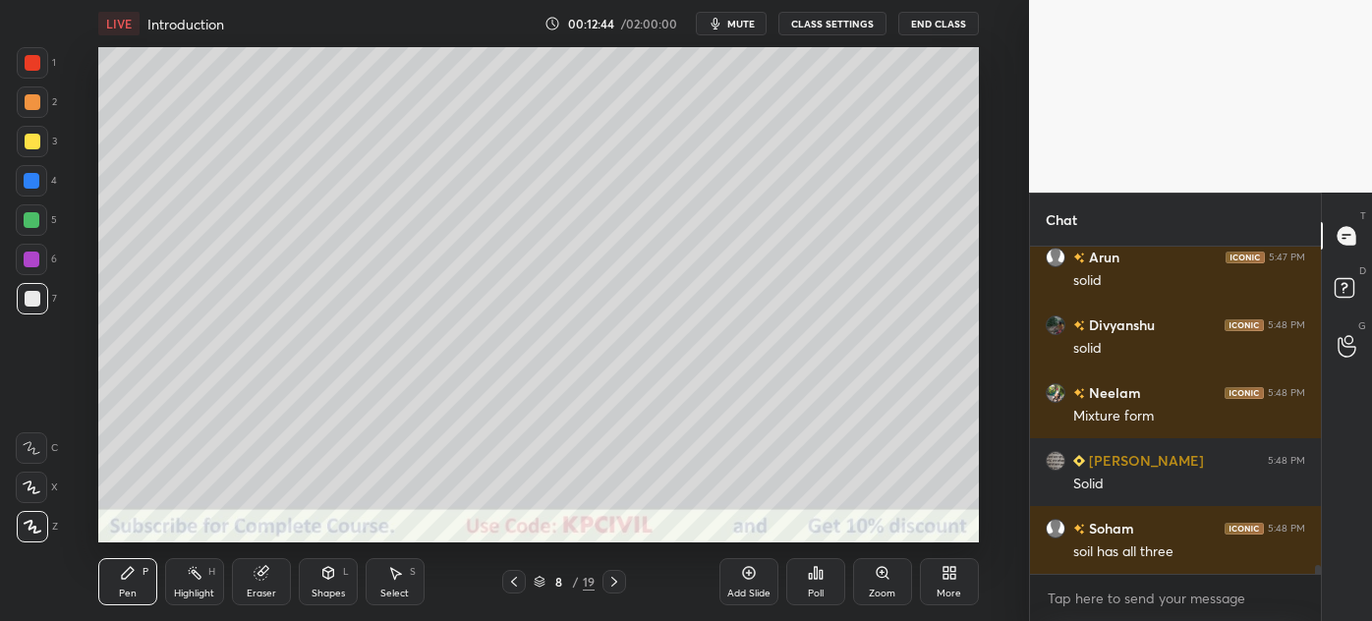
click at [26, 107] on div at bounding box center [33, 102] width 16 height 16
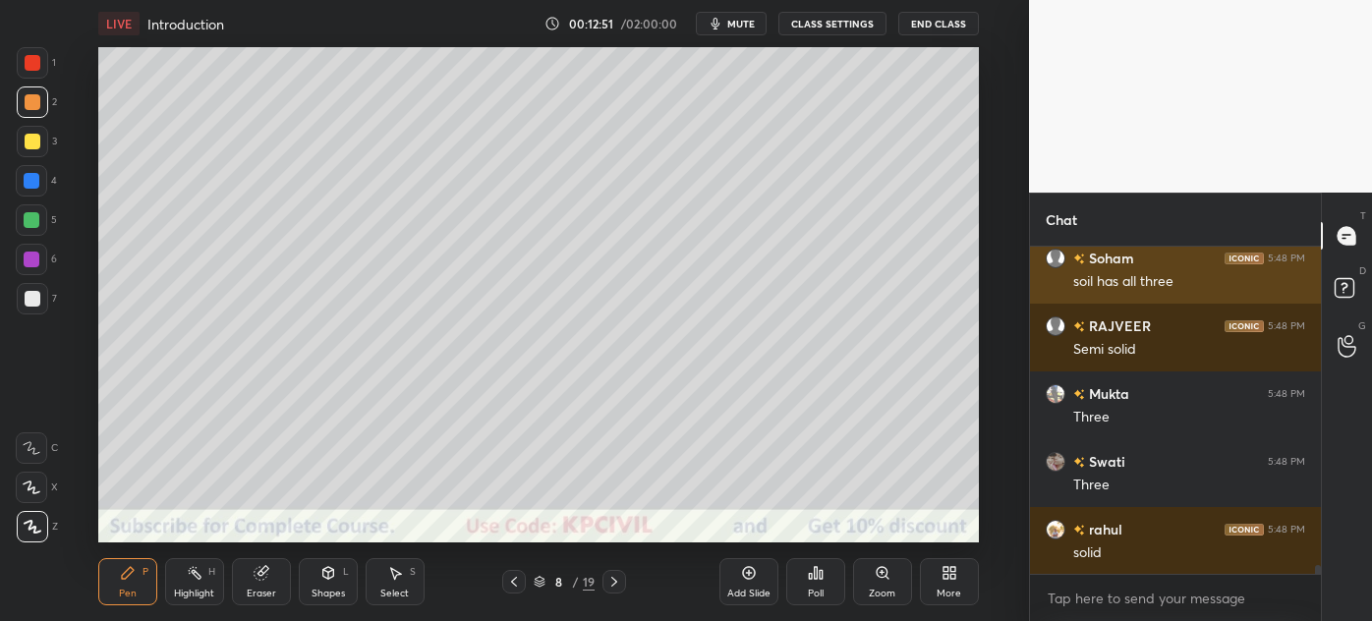
scroll to position [11963, 0]
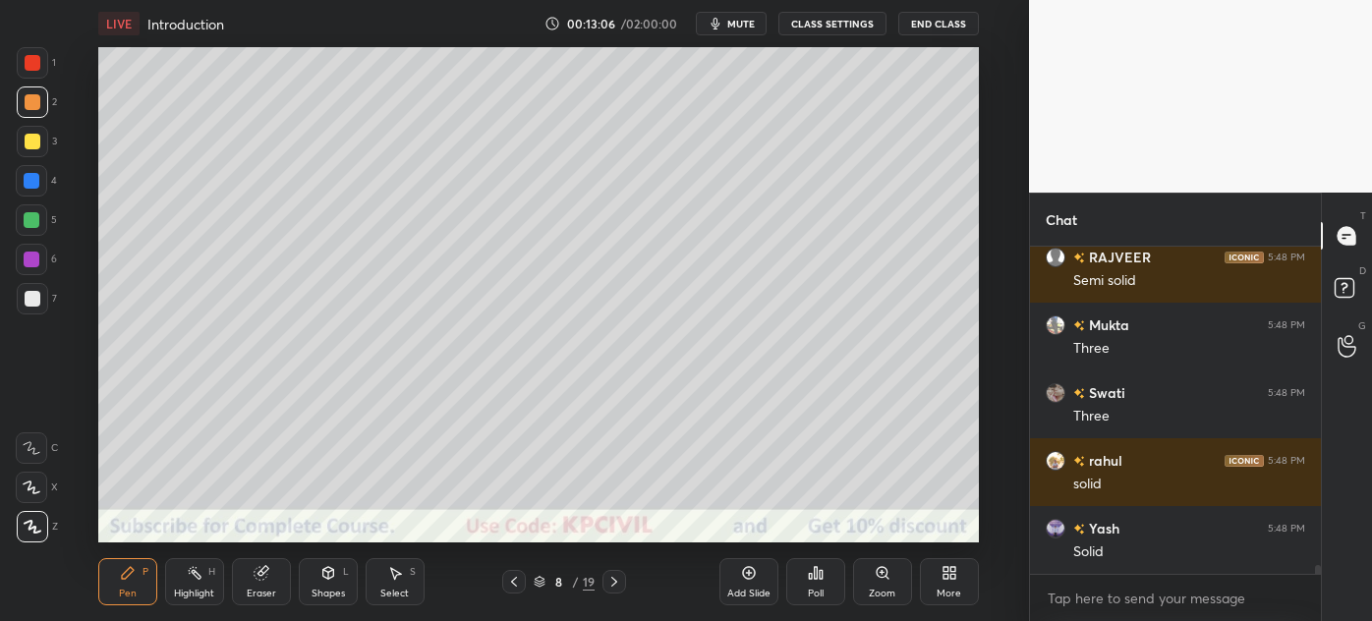
click at [21, 302] on div at bounding box center [32, 298] width 31 height 31
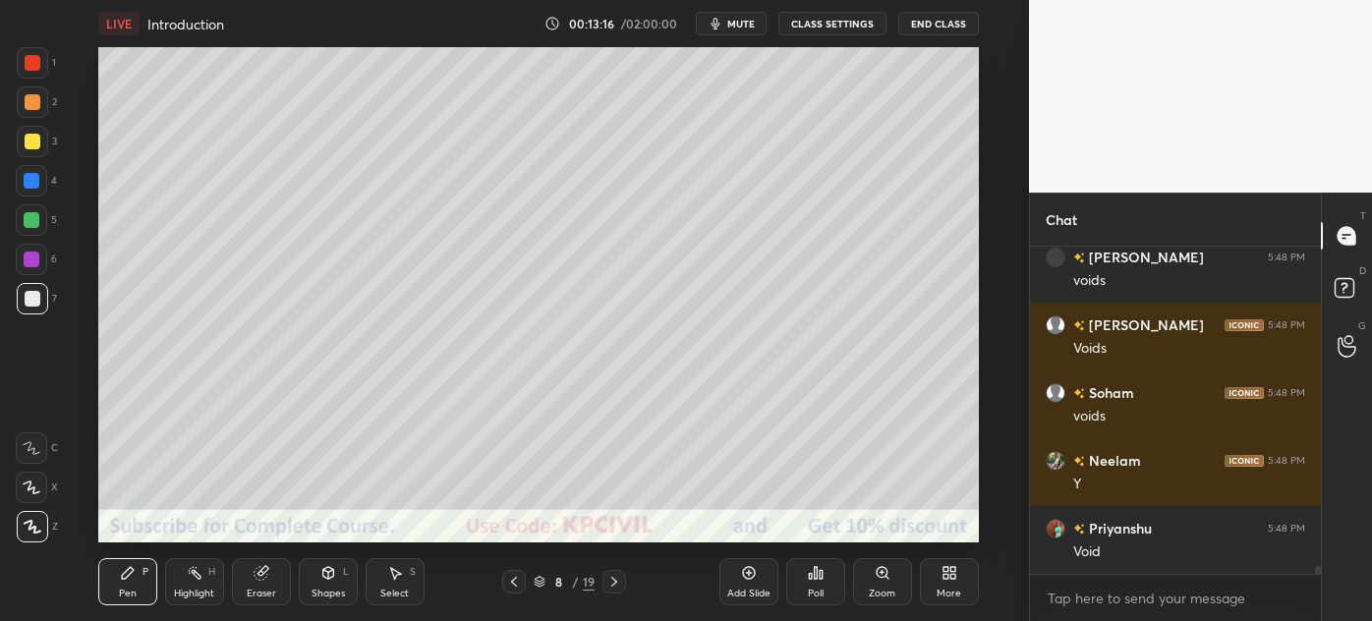
scroll to position [12573, 0]
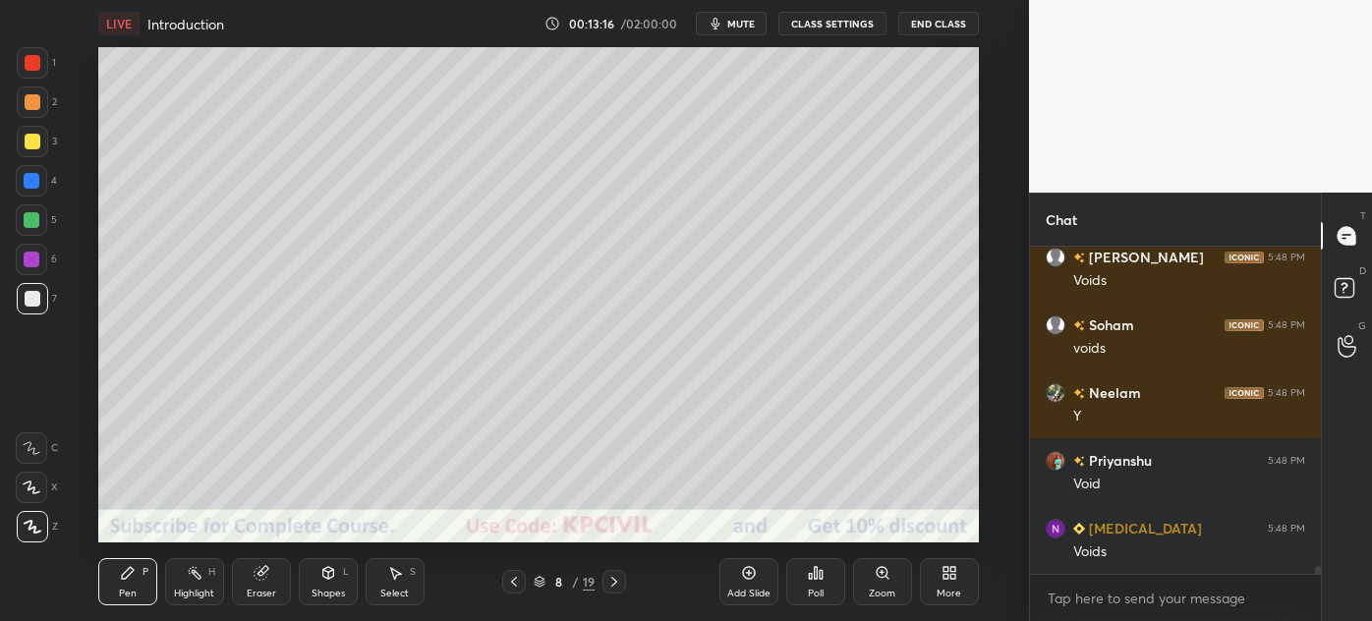
click at [401, 590] on div "Select" at bounding box center [394, 594] width 29 height 10
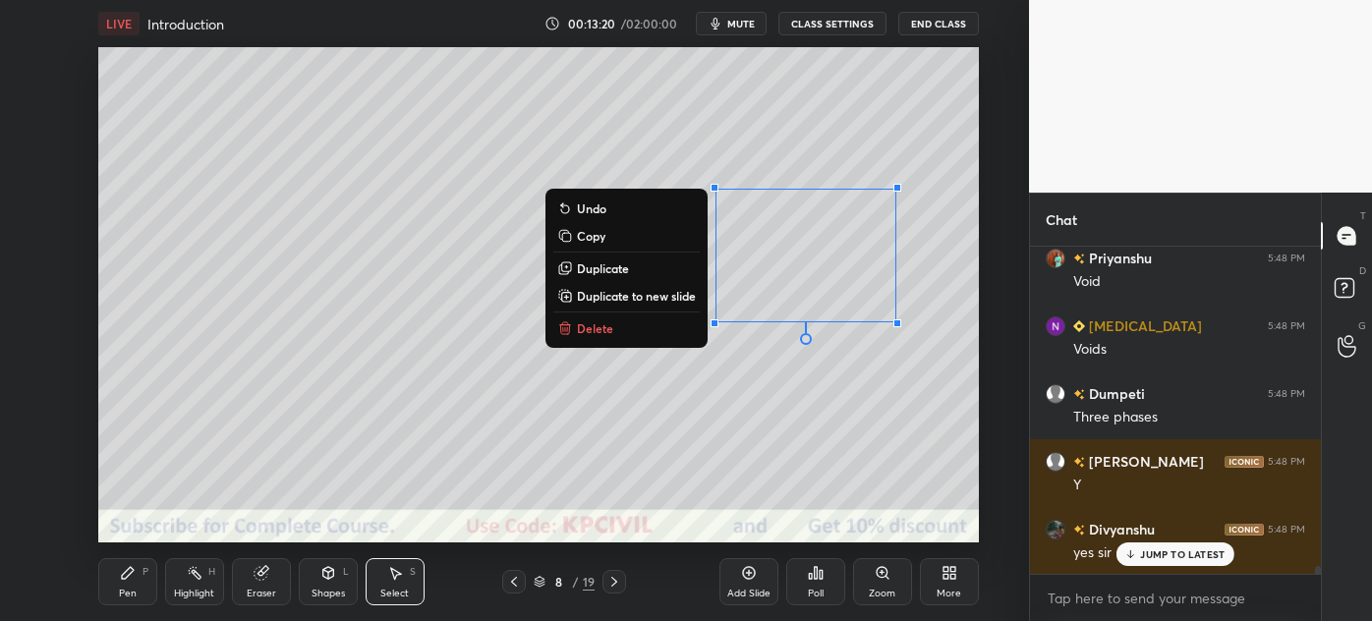
scroll to position [12843, 0]
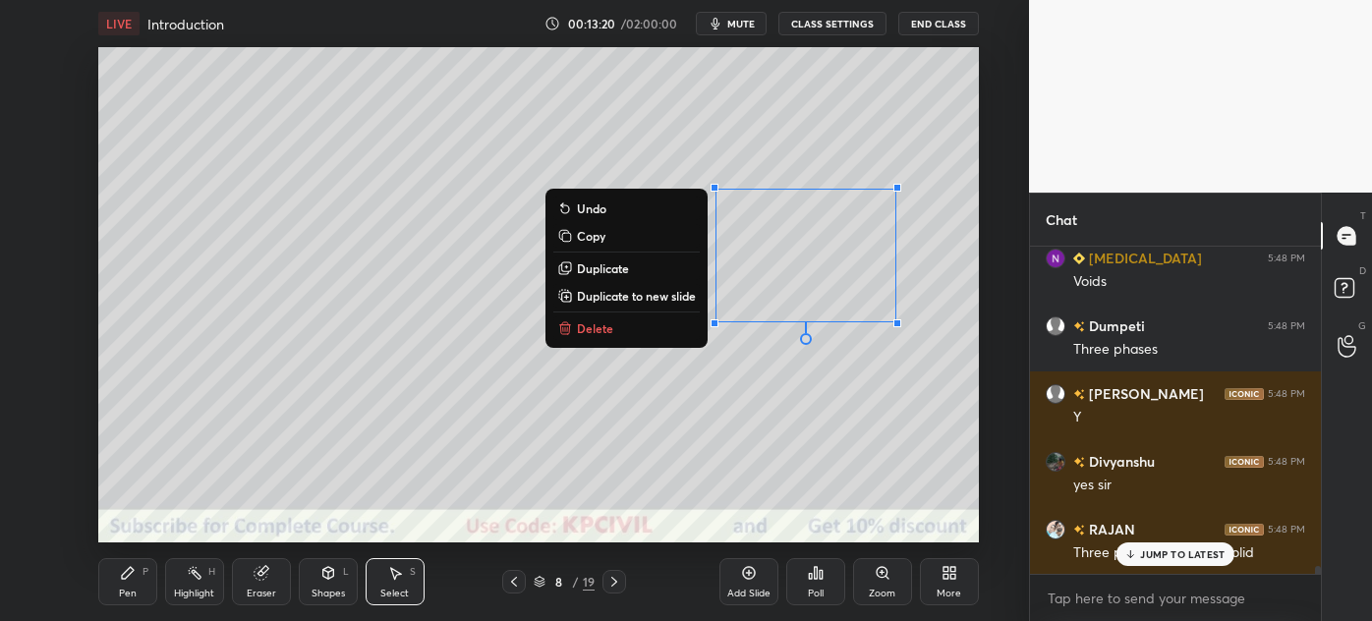
click at [128, 589] on div "Pen" at bounding box center [128, 594] width 18 height 10
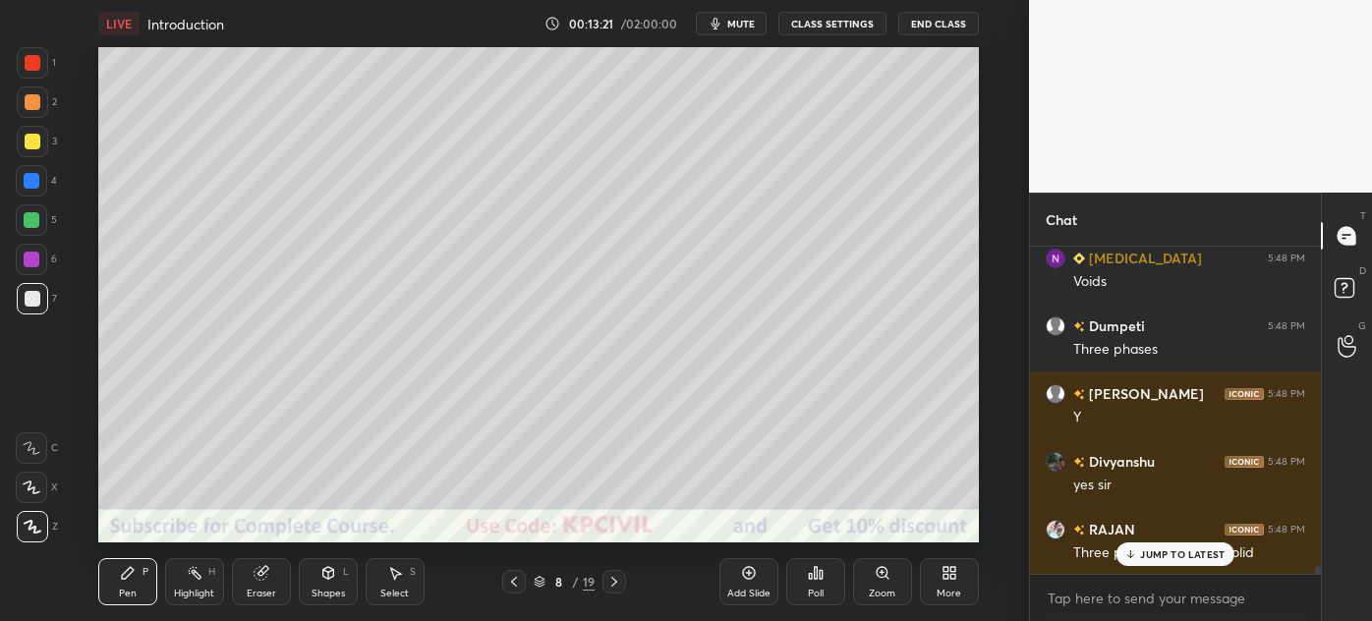
click at [29, 146] on div at bounding box center [33, 142] width 16 height 16
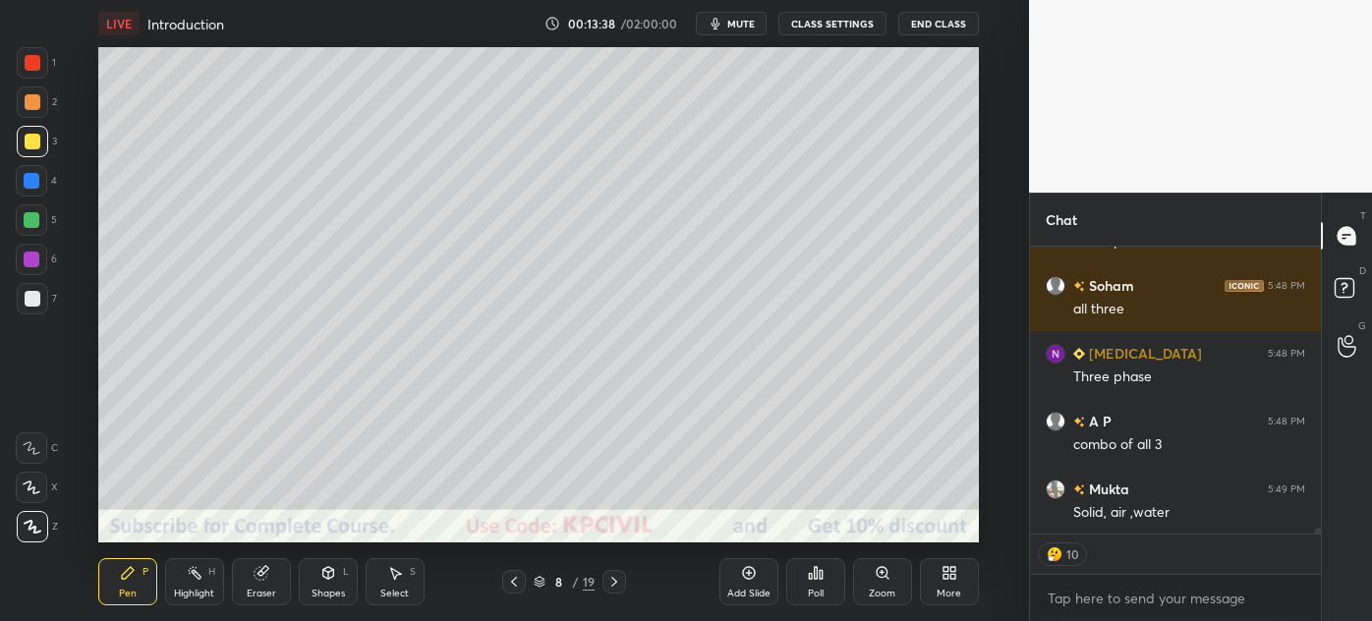
scroll to position [13223, 0]
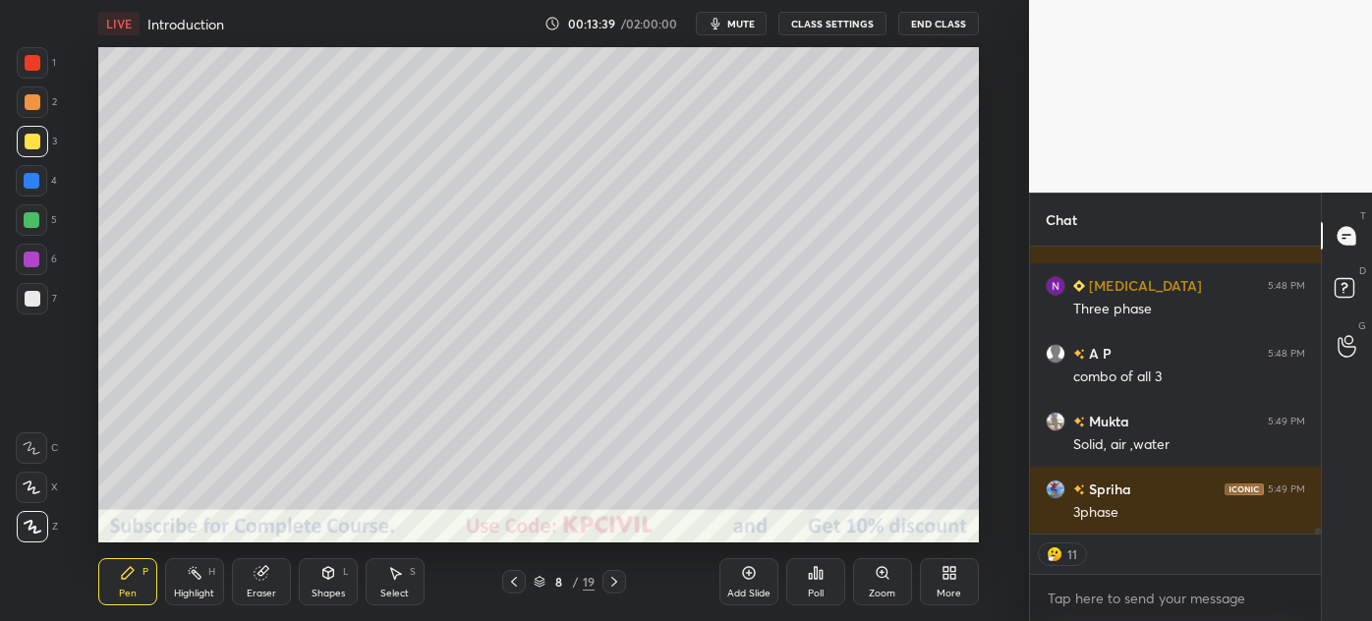
click at [25, 307] on div at bounding box center [32, 298] width 31 height 31
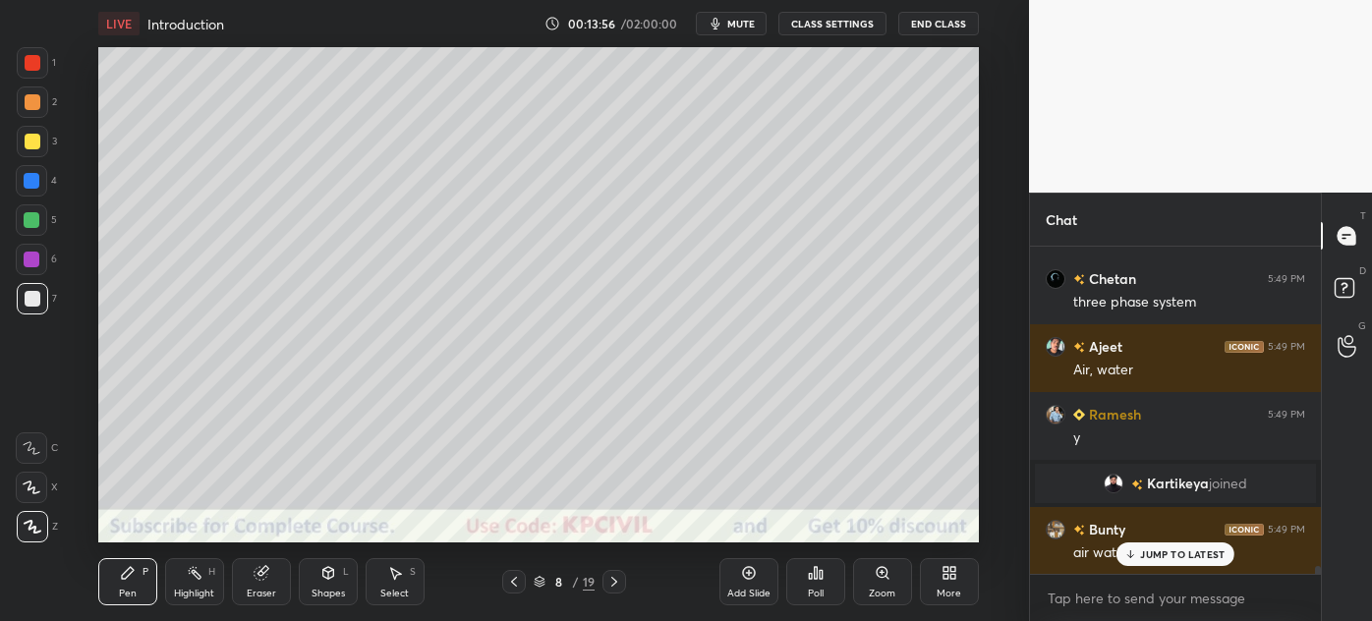
scroll to position [6, 5]
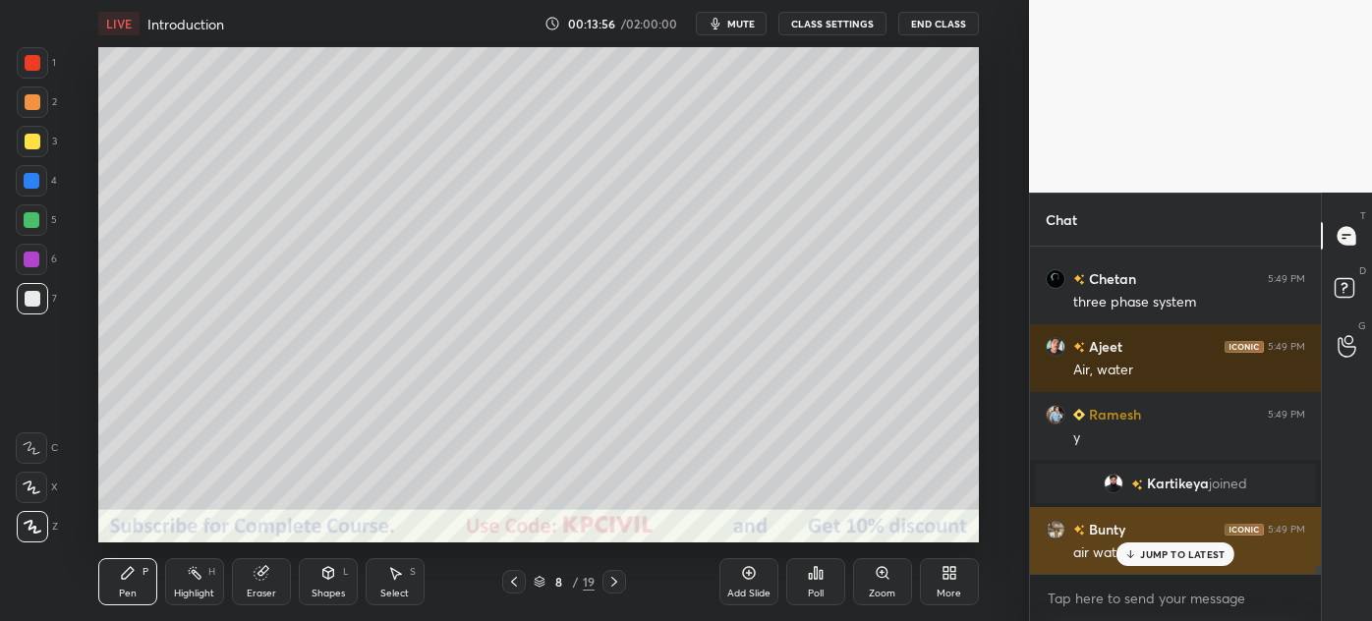
click at [1189, 512] on div "Bunty 5:49 PM air water" at bounding box center [1175, 541] width 291 height 68
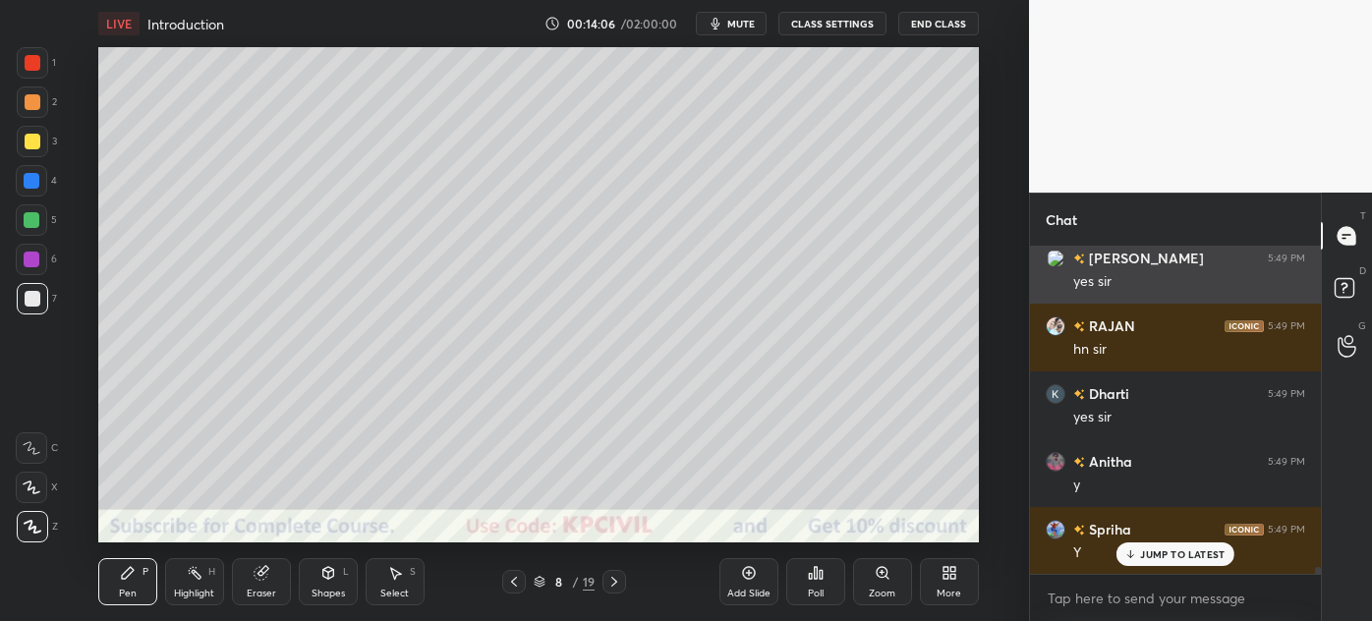
scroll to position [0, 0]
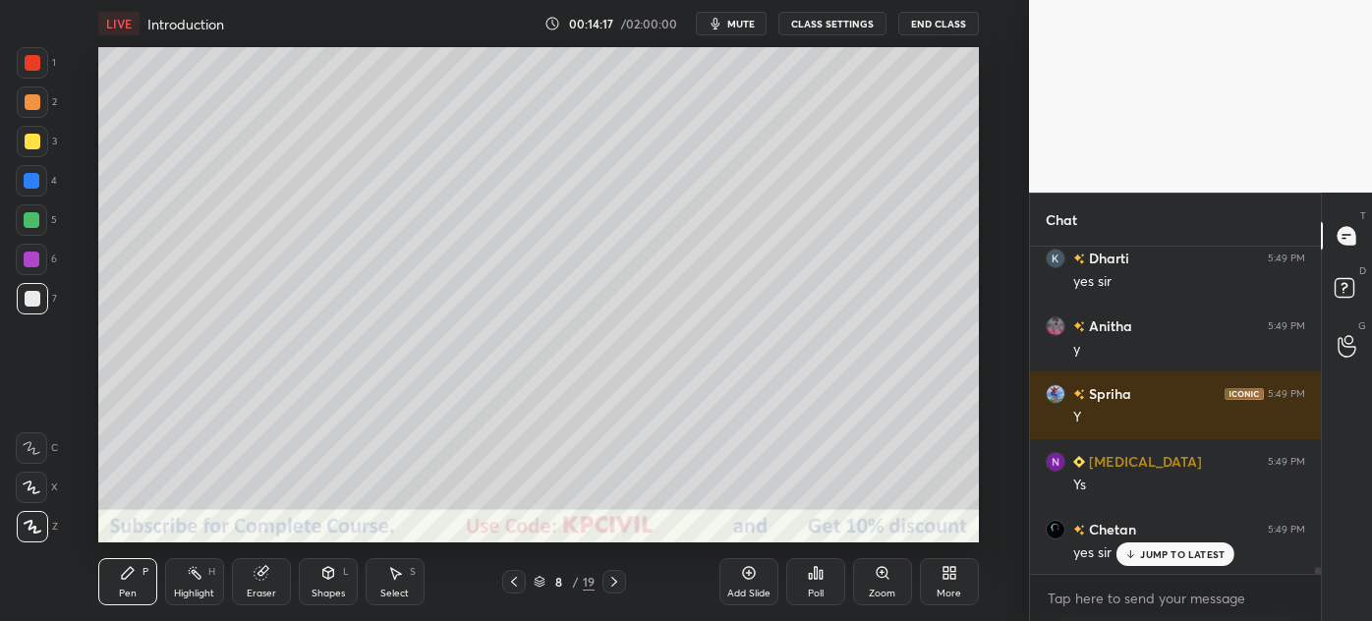
click at [27, 188] on div at bounding box center [32, 181] width 16 height 16
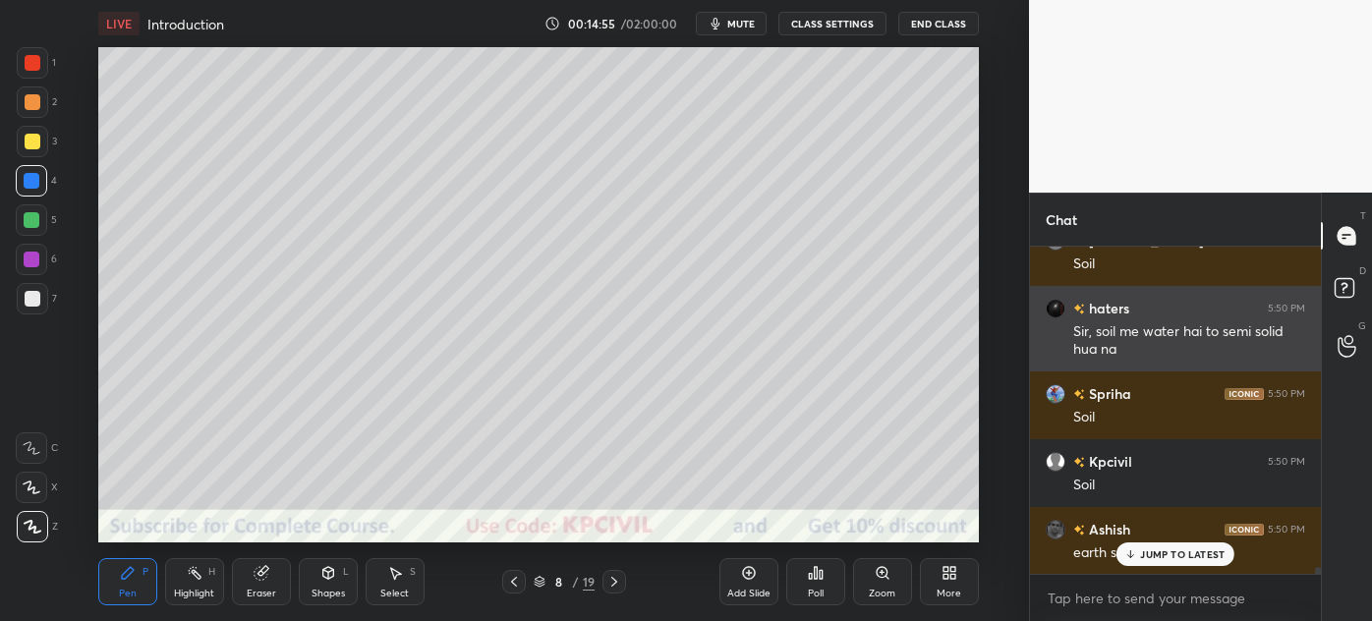
scroll to position [15504, 0]
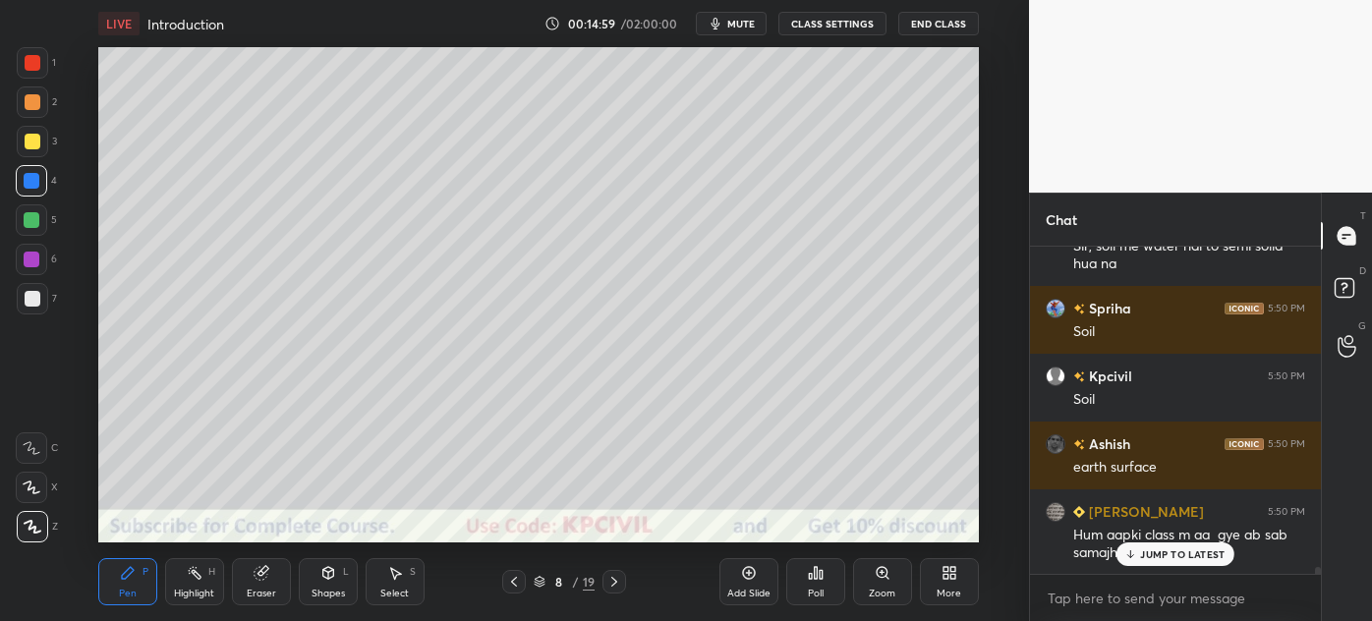
click at [1158, 549] on p "JUMP TO LATEST" at bounding box center [1182, 555] width 85 height 12
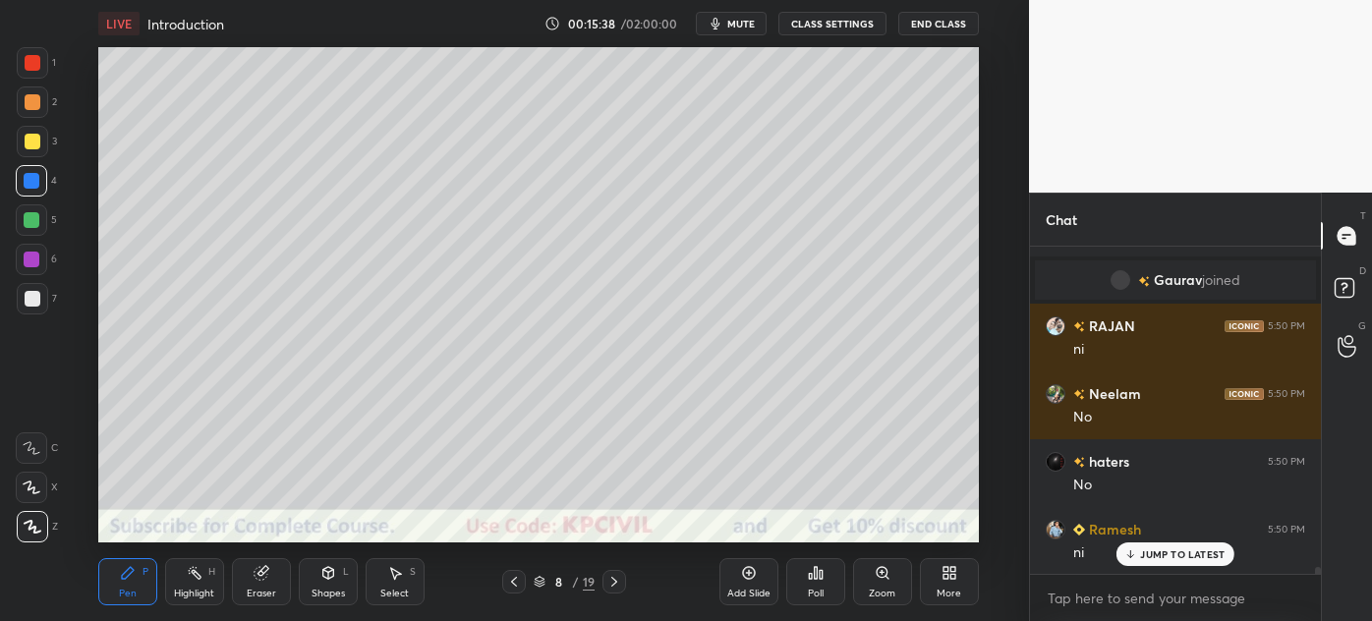
scroll to position [16026, 0]
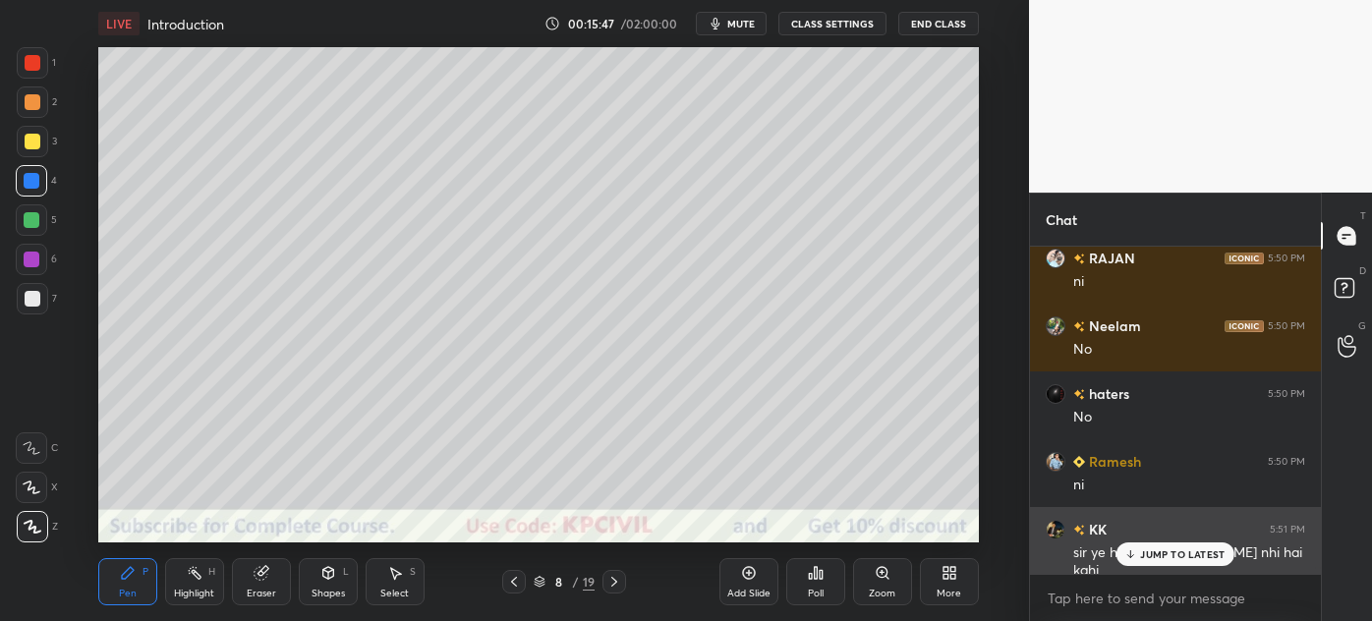
click at [1171, 556] on p "JUMP TO LATEST" at bounding box center [1182, 555] width 85 height 12
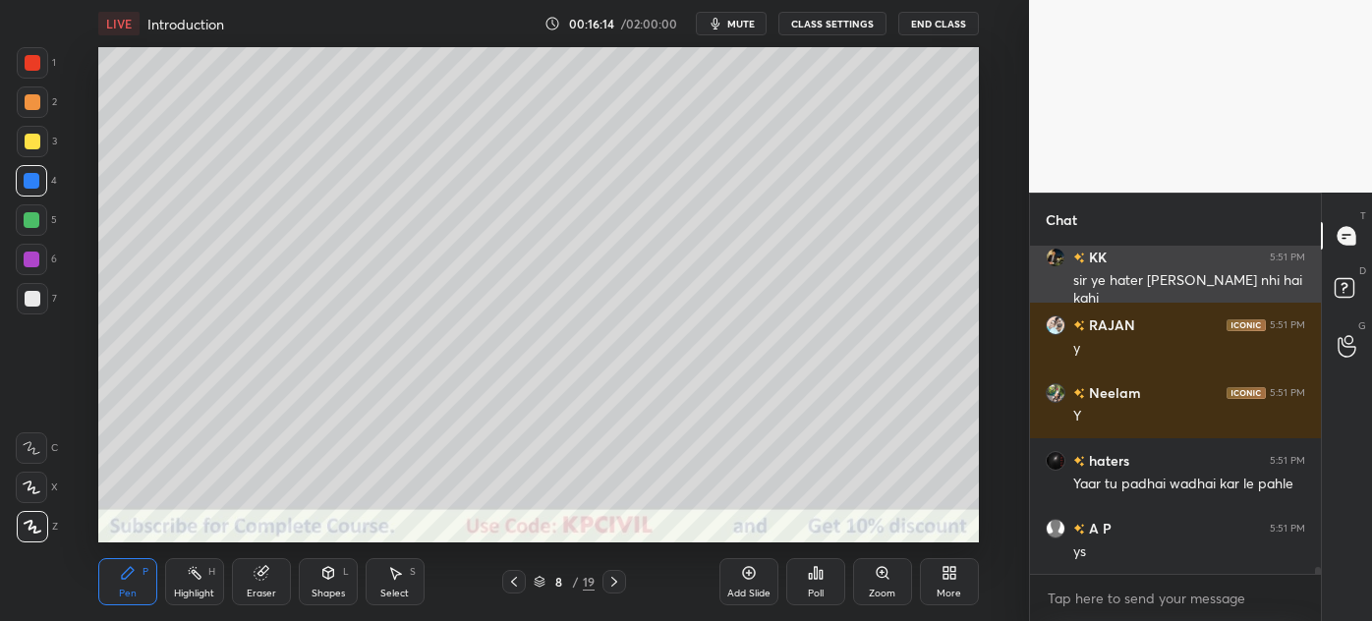
scroll to position [16366, 0]
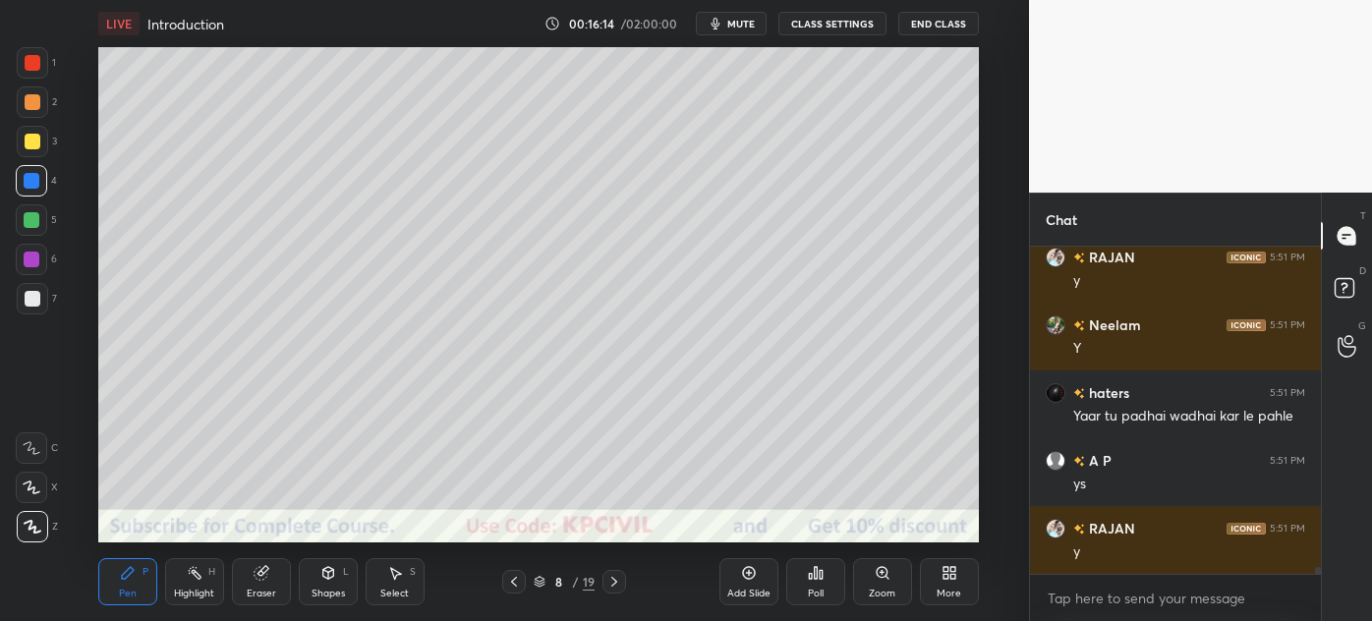
click at [516, 584] on icon at bounding box center [514, 582] width 16 height 16
click at [189, 598] on div "Highlight" at bounding box center [194, 594] width 40 height 10
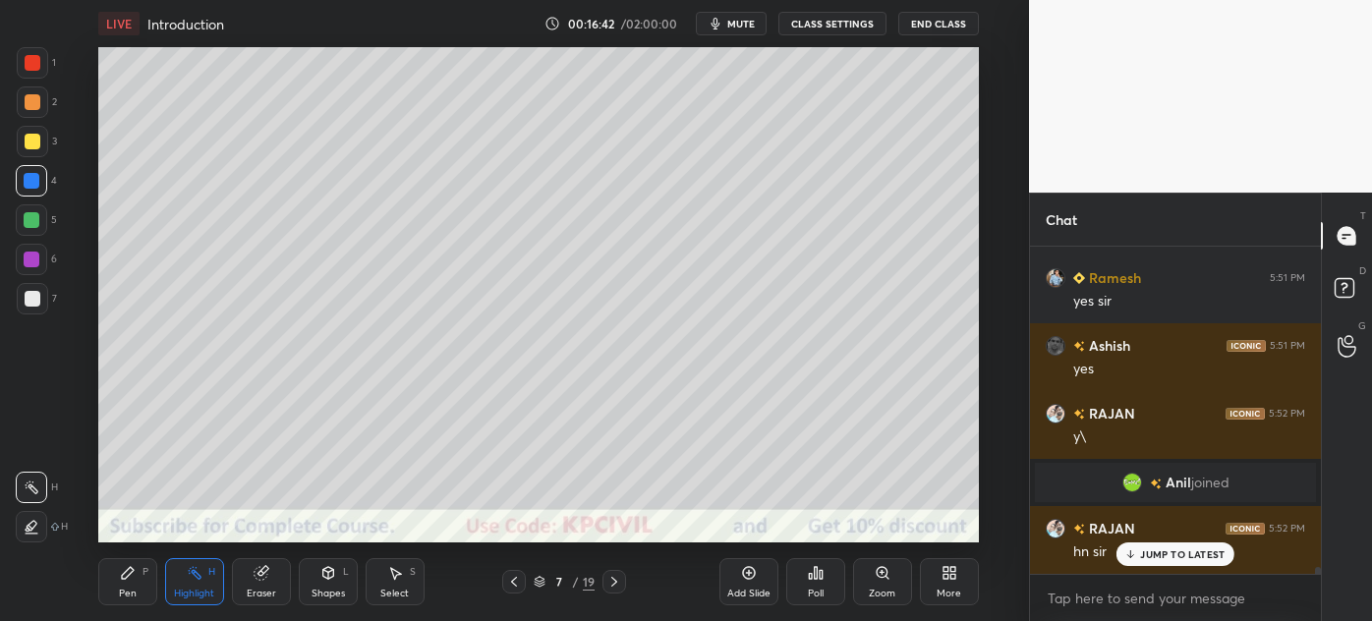
scroll to position [14880, 0]
click at [614, 586] on icon at bounding box center [615, 582] width 16 height 16
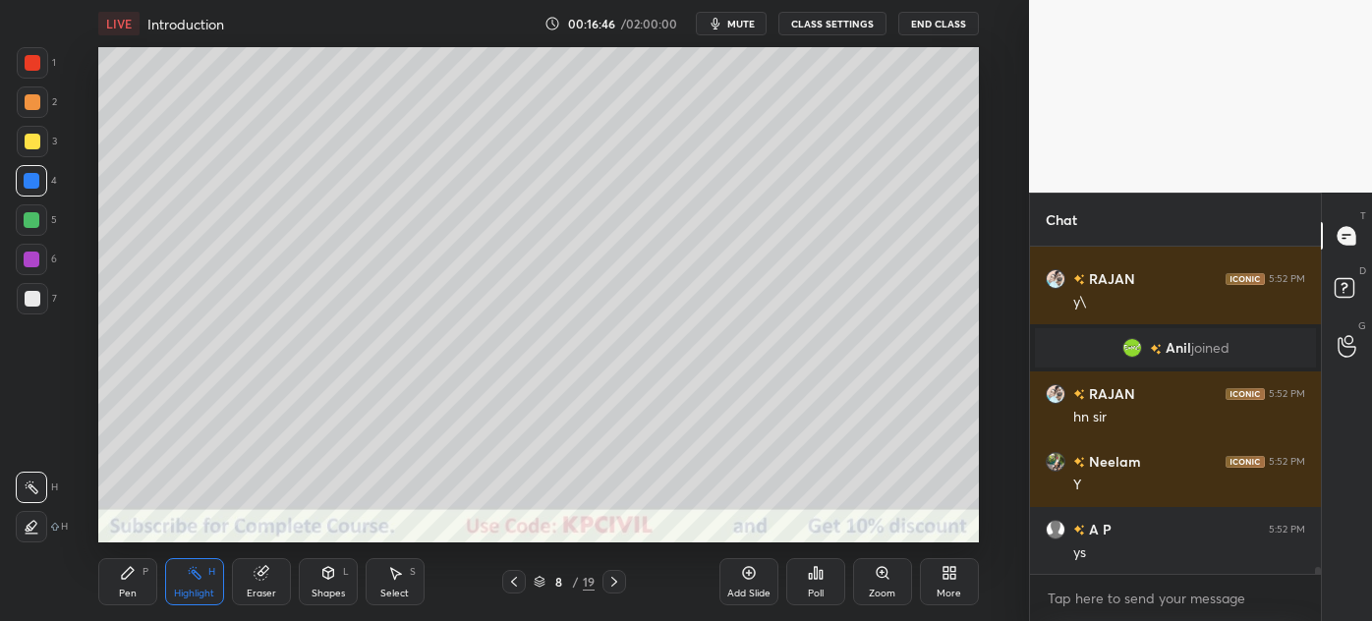
scroll to position [15085, 0]
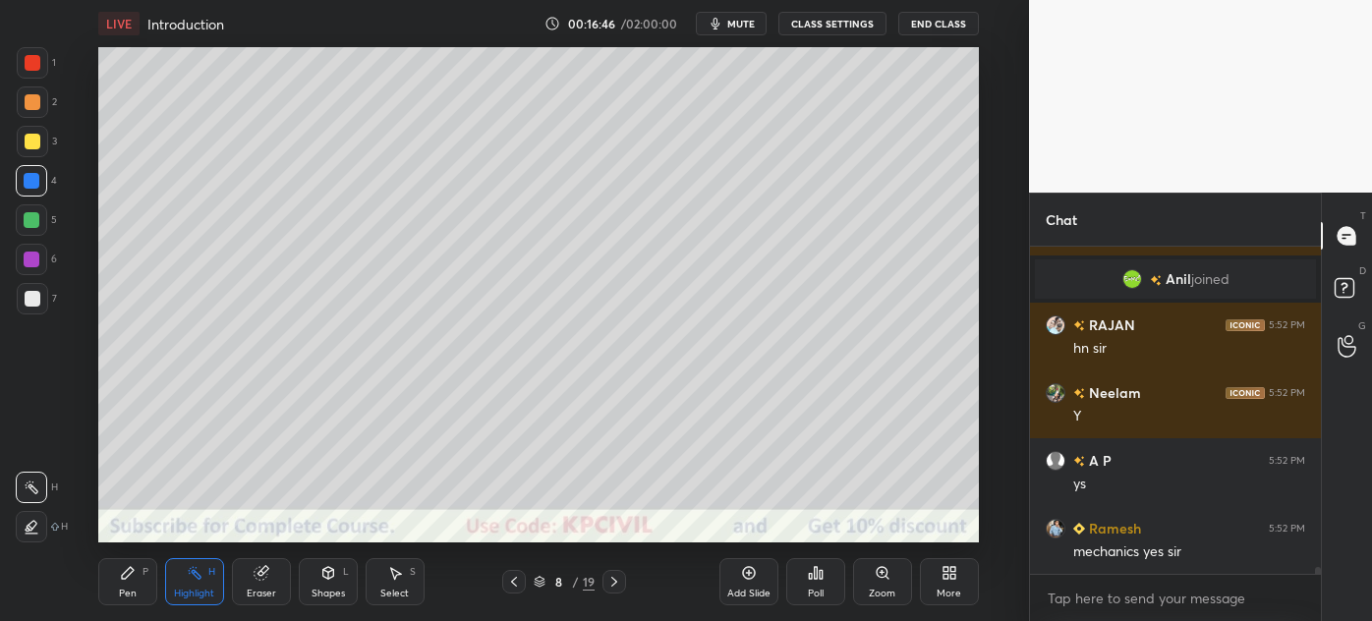
click at [27, 309] on div at bounding box center [32, 298] width 31 height 31
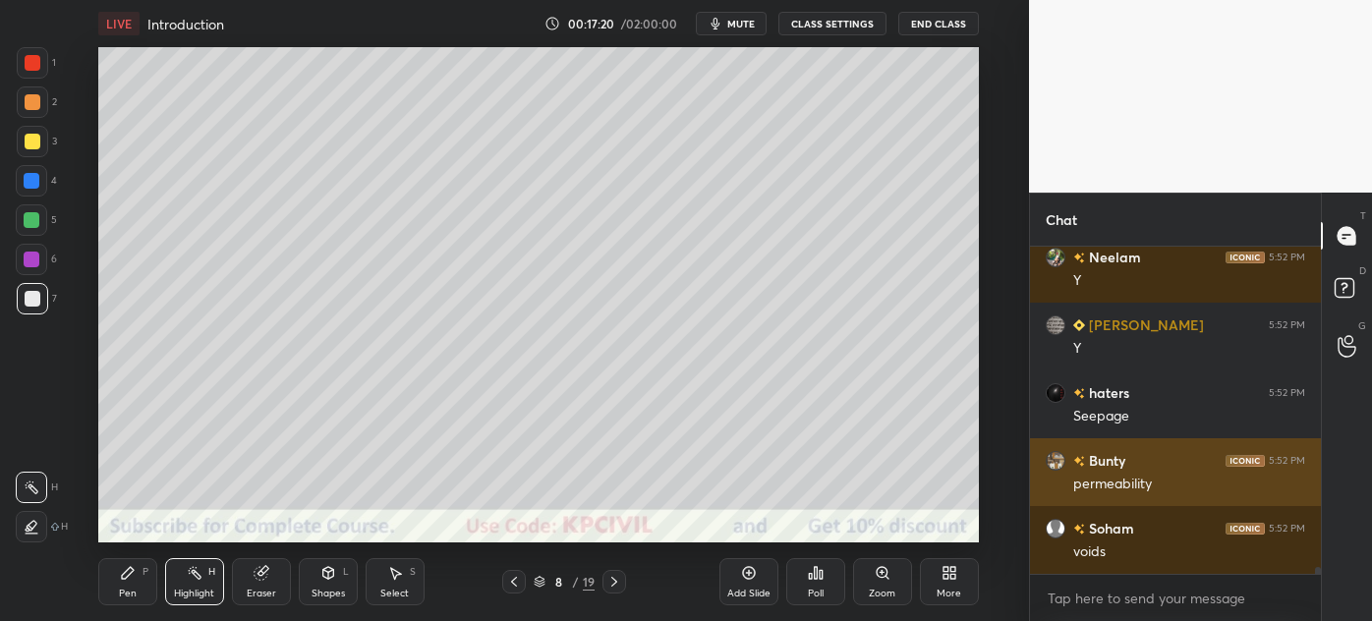
scroll to position [15551, 0]
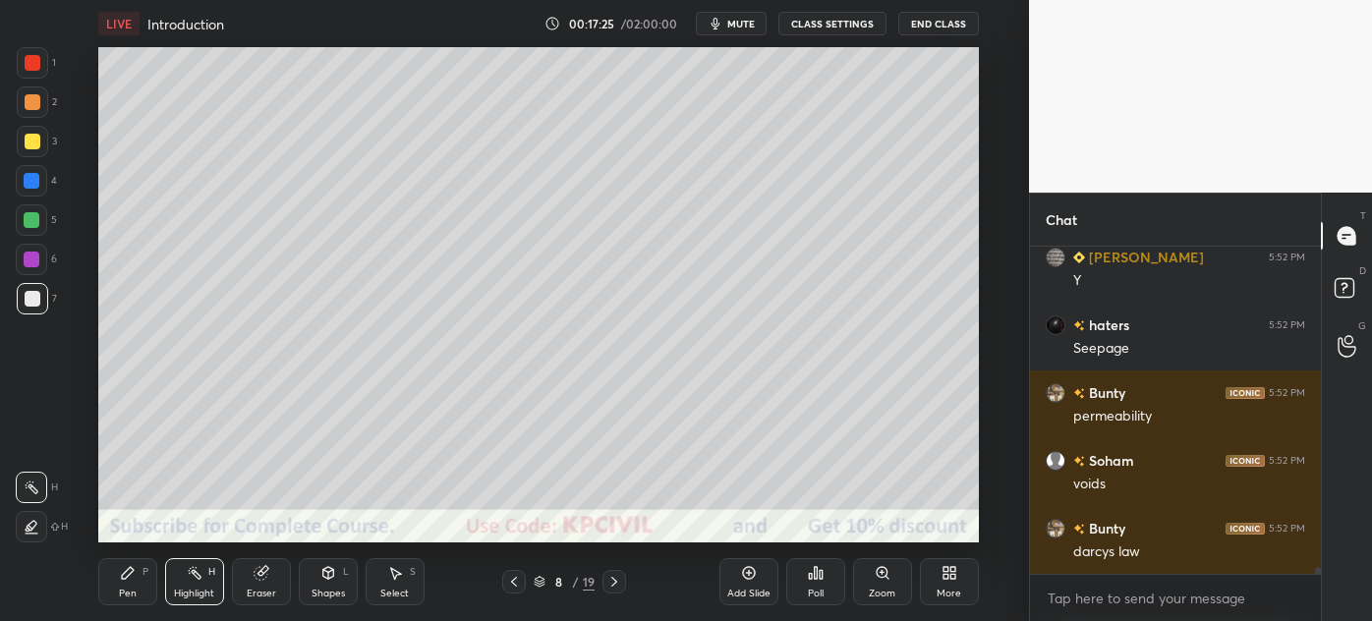
click at [128, 589] on div "Pen" at bounding box center [128, 594] width 18 height 10
click at [26, 188] on div at bounding box center [32, 181] width 16 height 16
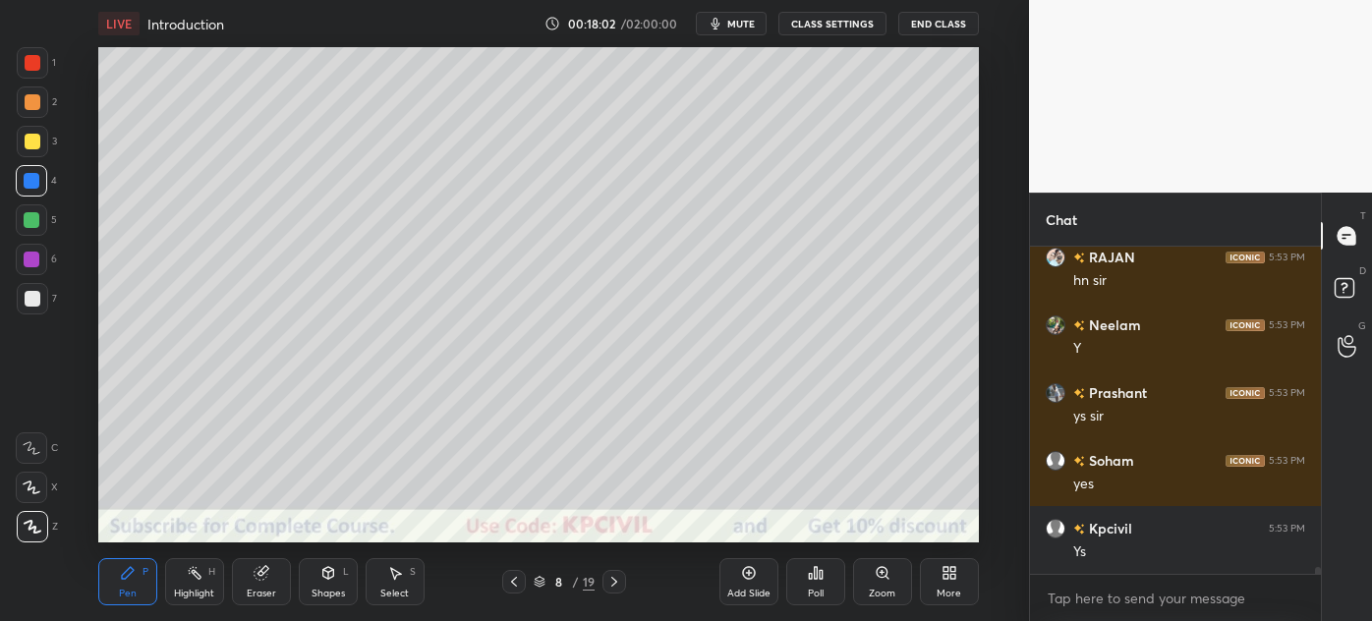
scroll to position [16350, 0]
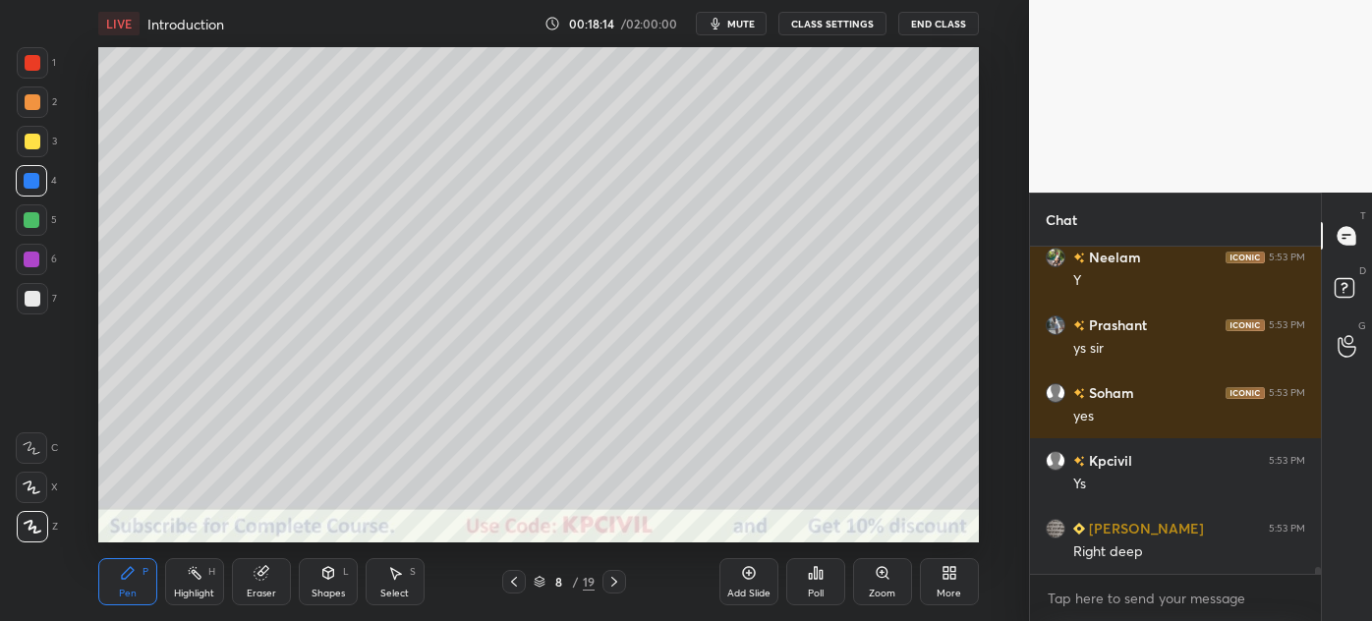
click at [185, 590] on div "Highlight" at bounding box center [194, 594] width 40 height 10
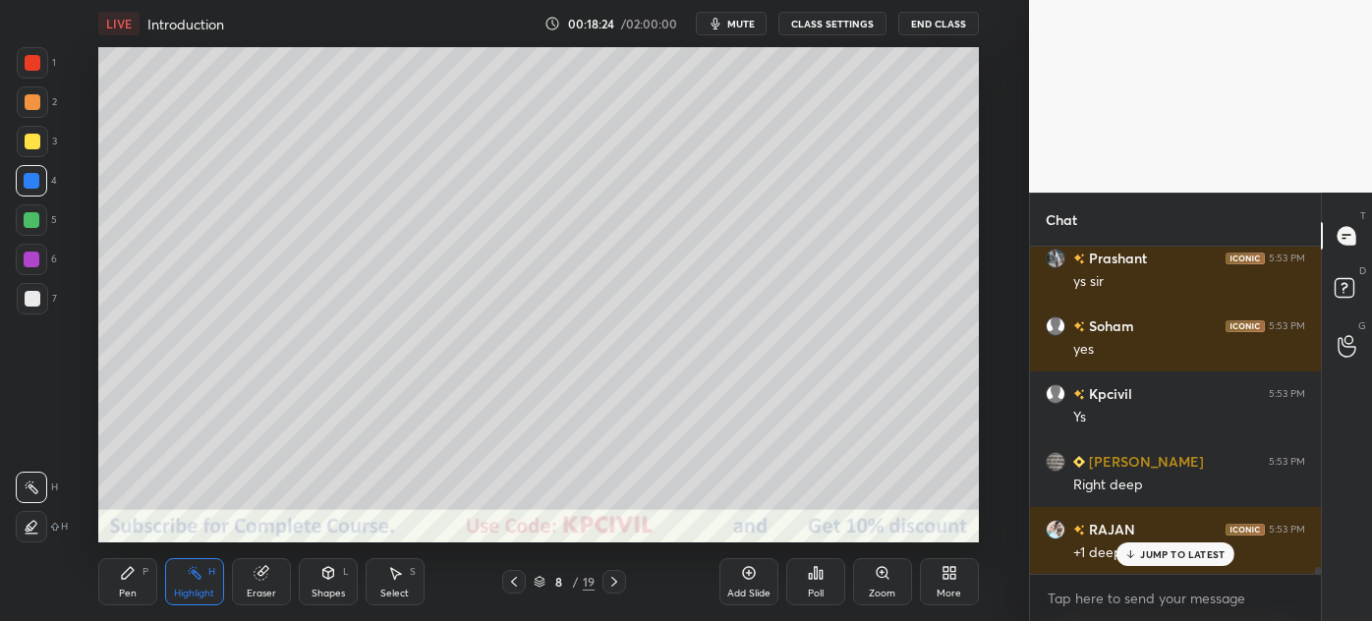
click at [513, 582] on icon at bounding box center [514, 582] width 16 height 16
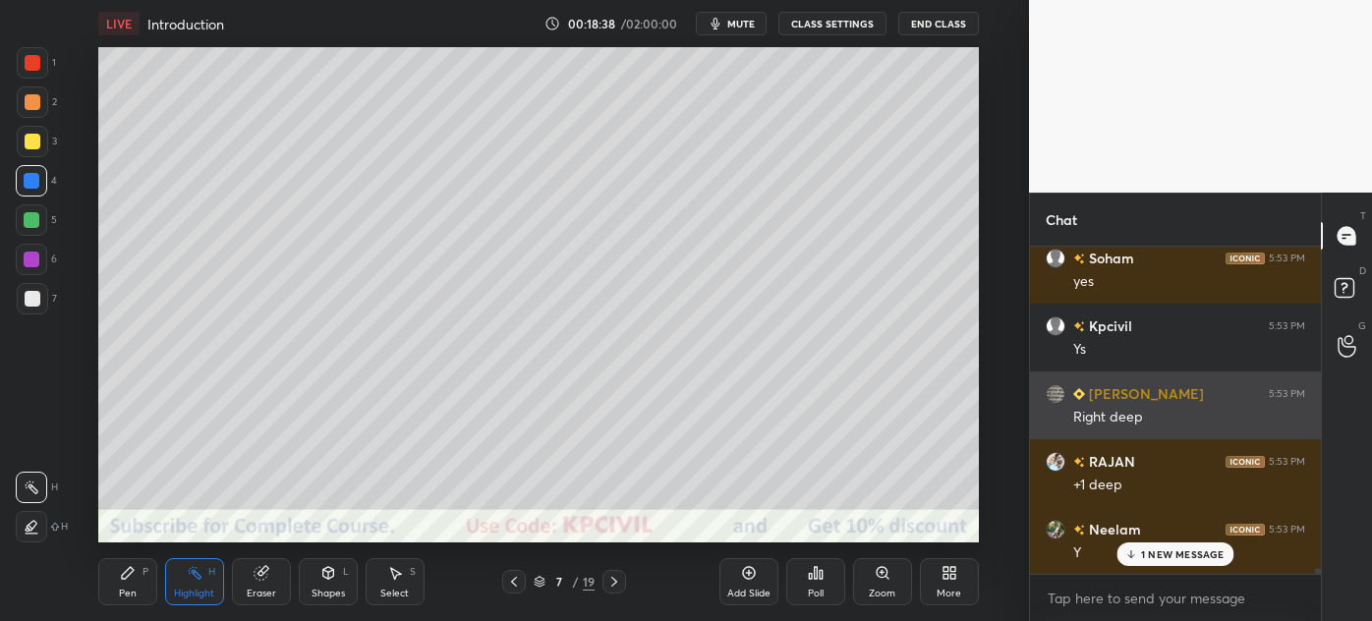
scroll to position [16553, 0]
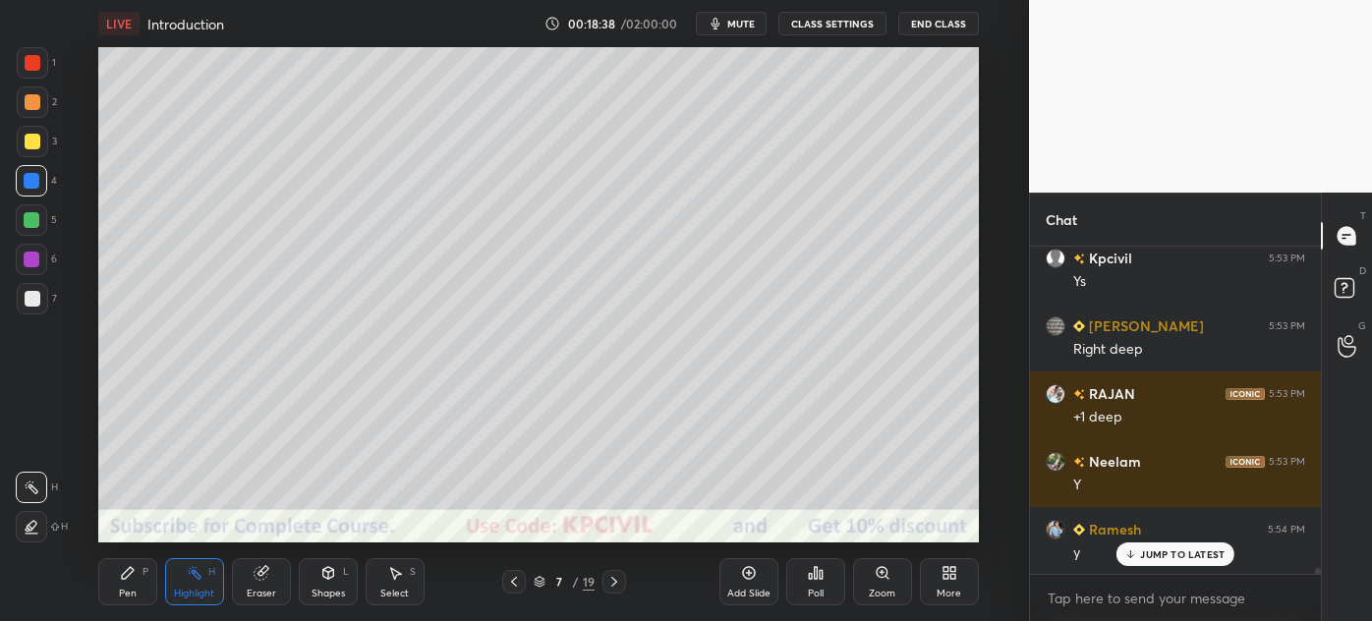
click at [118, 592] on div "Pen P" at bounding box center [127, 581] width 59 height 47
click at [25, 312] on div at bounding box center [32, 298] width 31 height 31
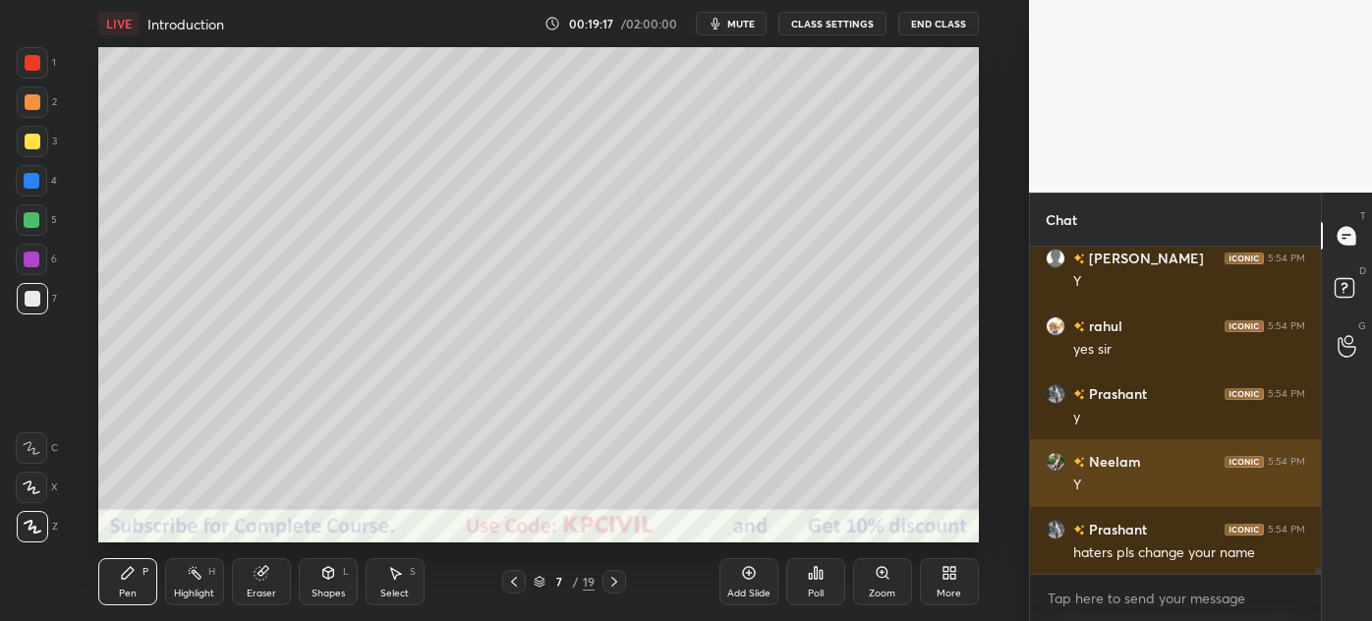
scroll to position [17232, 0]
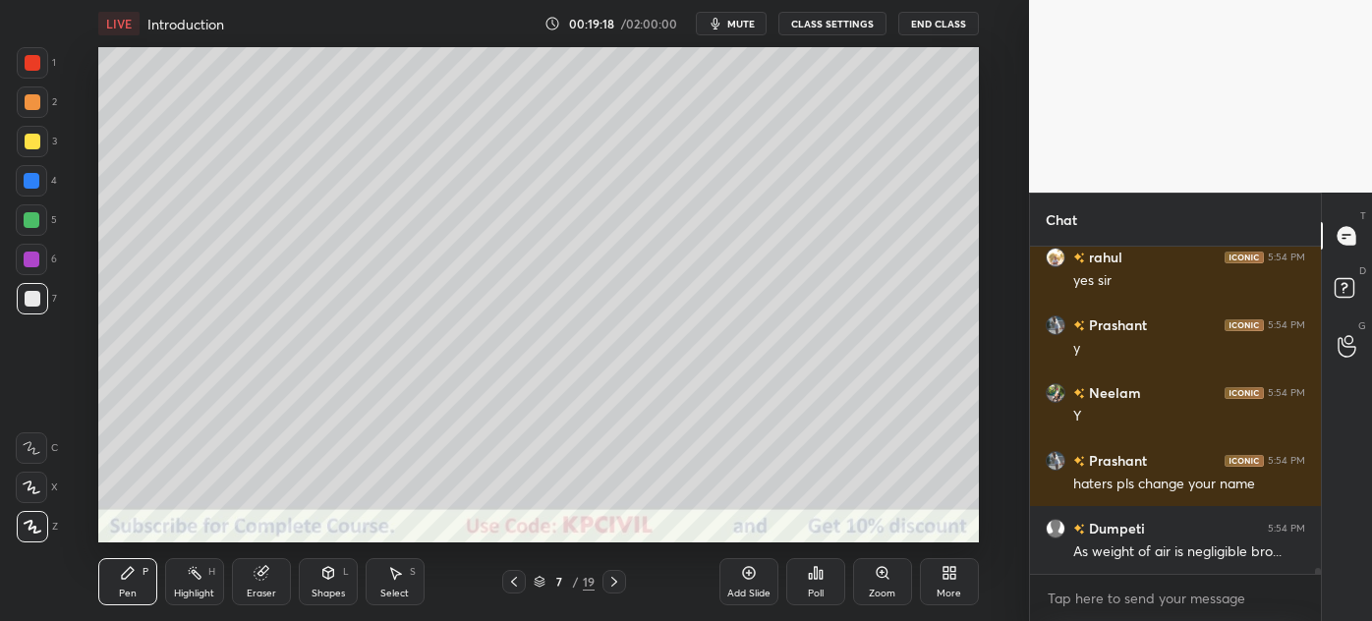
click at [197, 586] on div "Highlight H" at bounding box center [194, 581] width 59 height 47
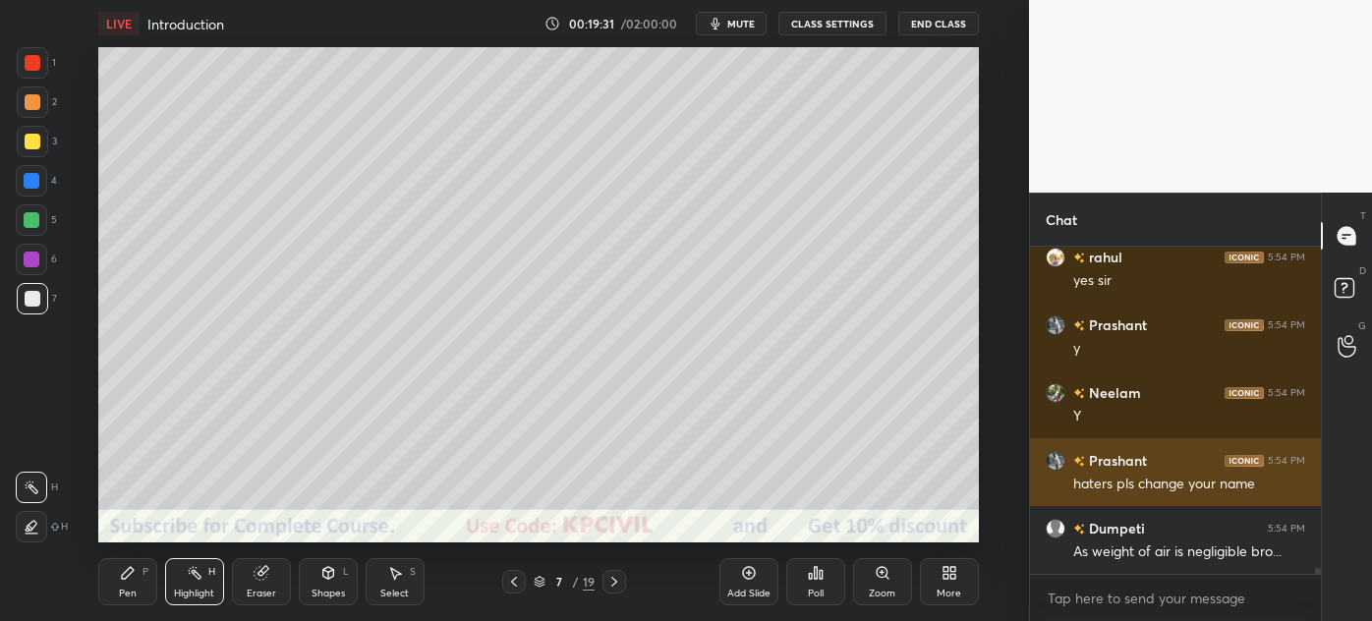
scroll to position [17300, 0]
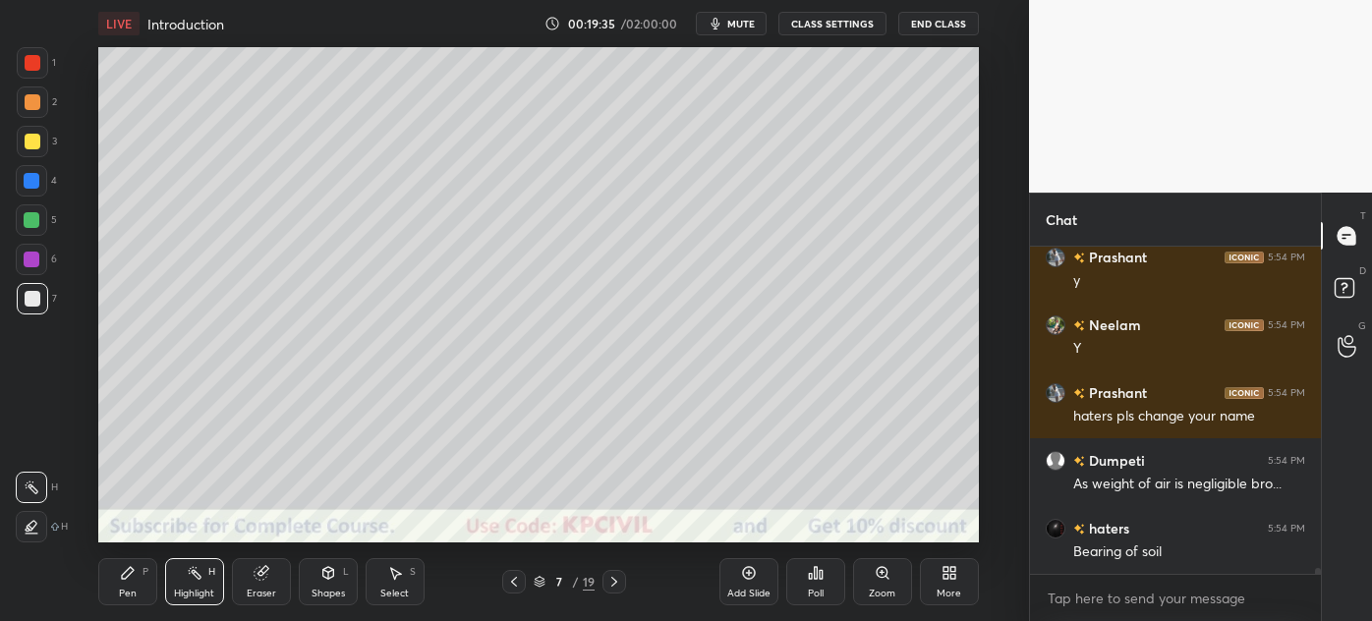
click at [125, 589] on div "Pen" at bounding box center [128, 594] width 18 height 10
click at [980, 231] on div "Setting up your live class Poll for secs No correct answer Start poll" at bounding box center [538, 294] width 951 height 495
click at [983, 231] on div "Setting up your live class Poll for secs No correct answer Start poll" at bounding box center [538, 294] width 951 height 495
click at [392, 596] on div "Select" at bounding box center [394, 594] width 29 height 10
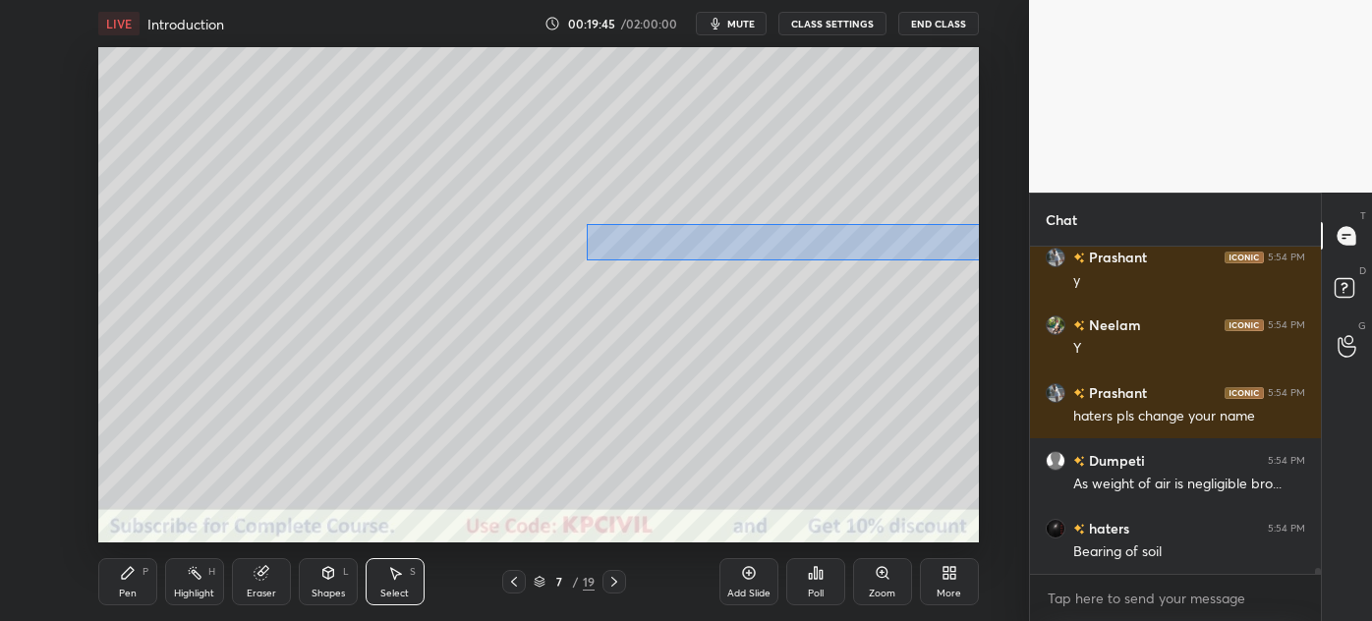
scroll to position [17368, 0]
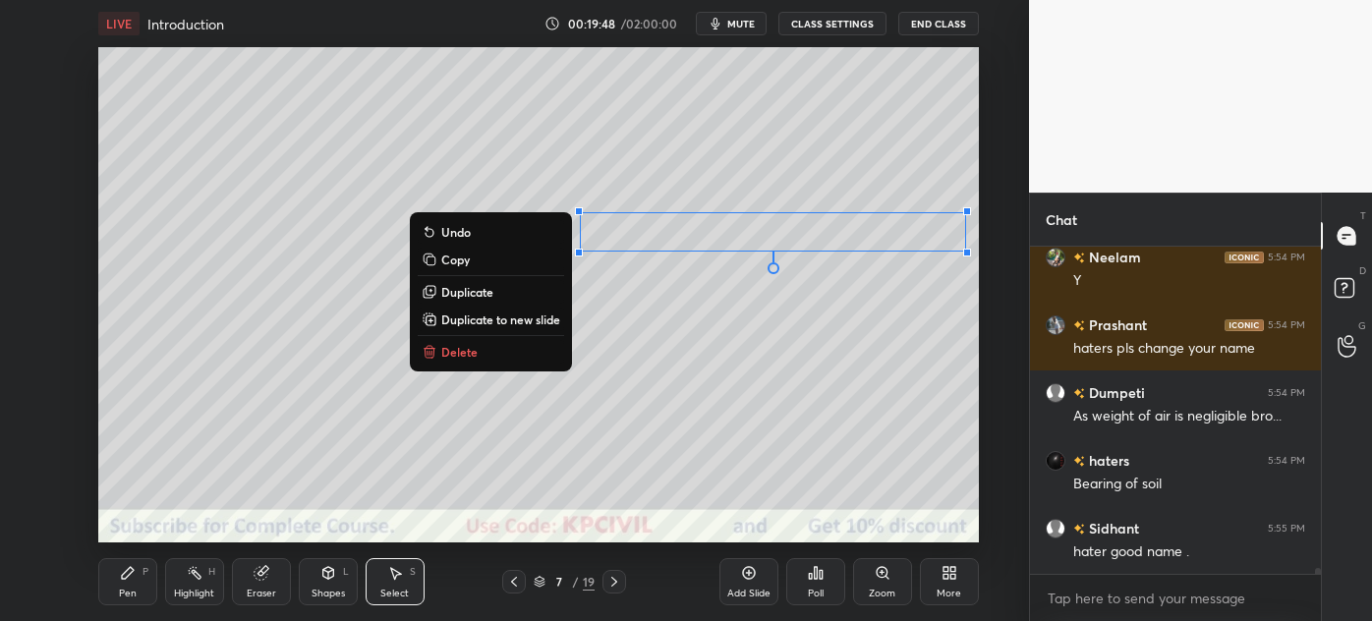
click at [121, 592] on div "Pen" at bounding box center [128, 594] width 18 height 10
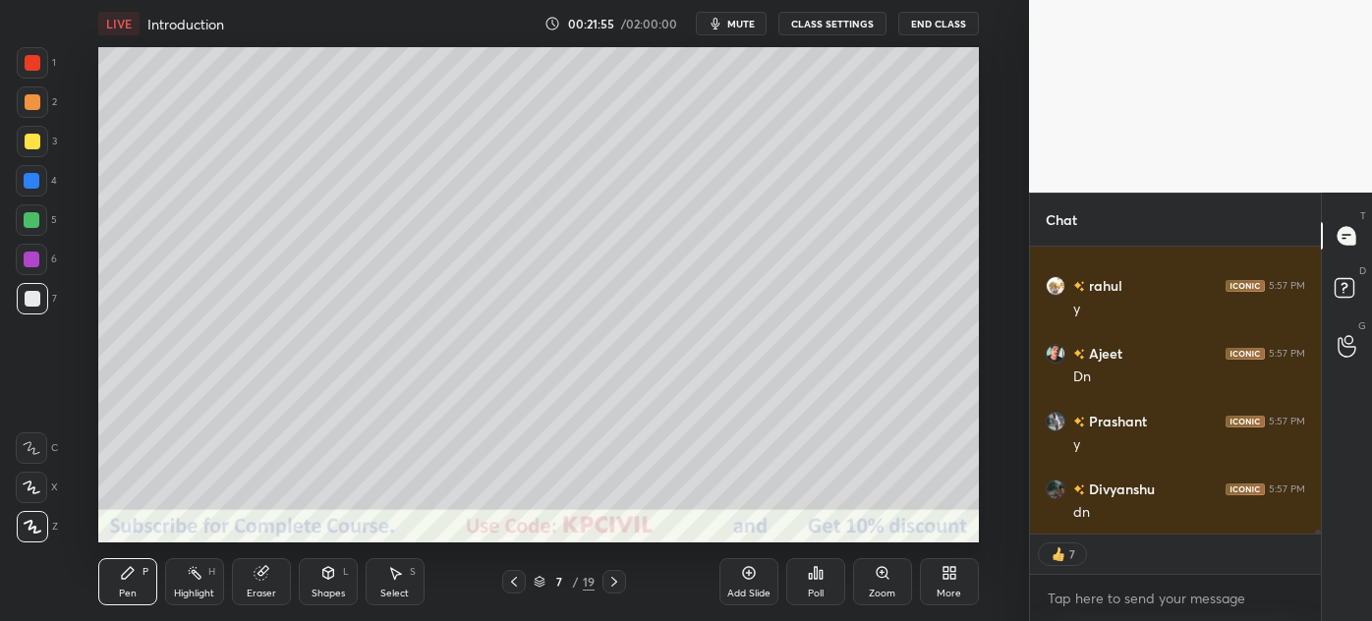
scroll to position [18538, 0]
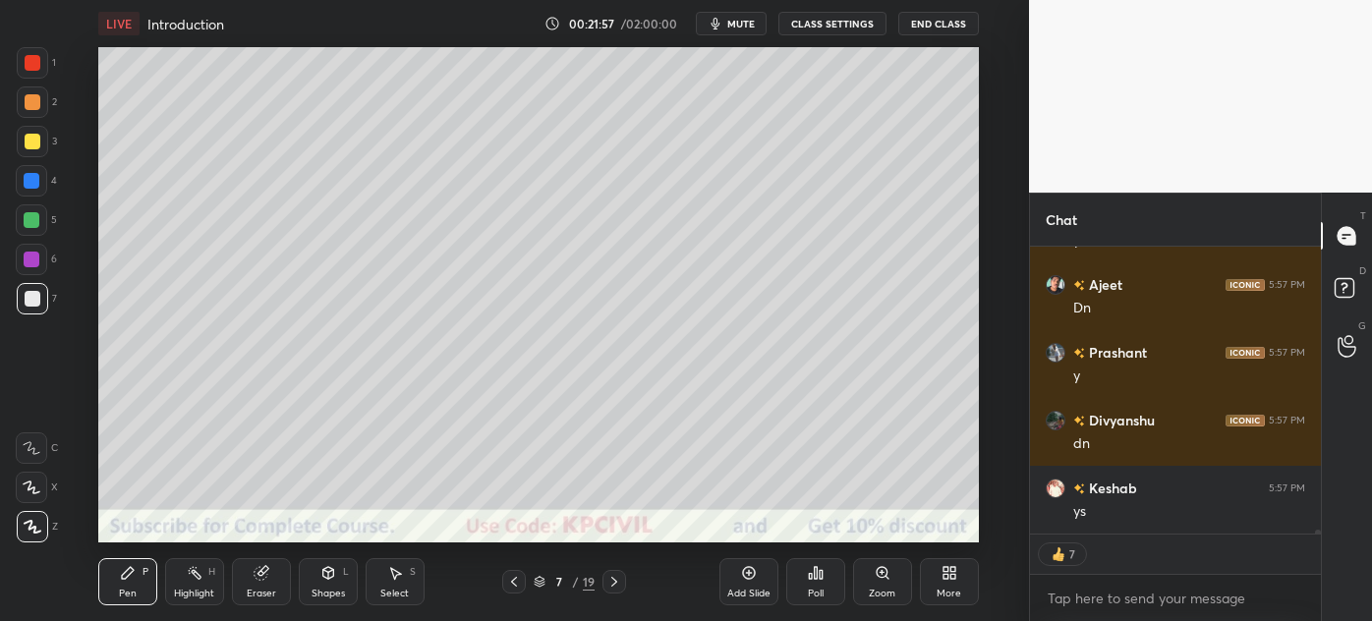
click at [615, 582] on icon at bounding box center [614, 582] width 6 height 10
click at [29, 189] on div at bounding box center [31, 180] width 31 height 31
click at [33, 302] on div at bounding box center [33, 299] width 16 height 16
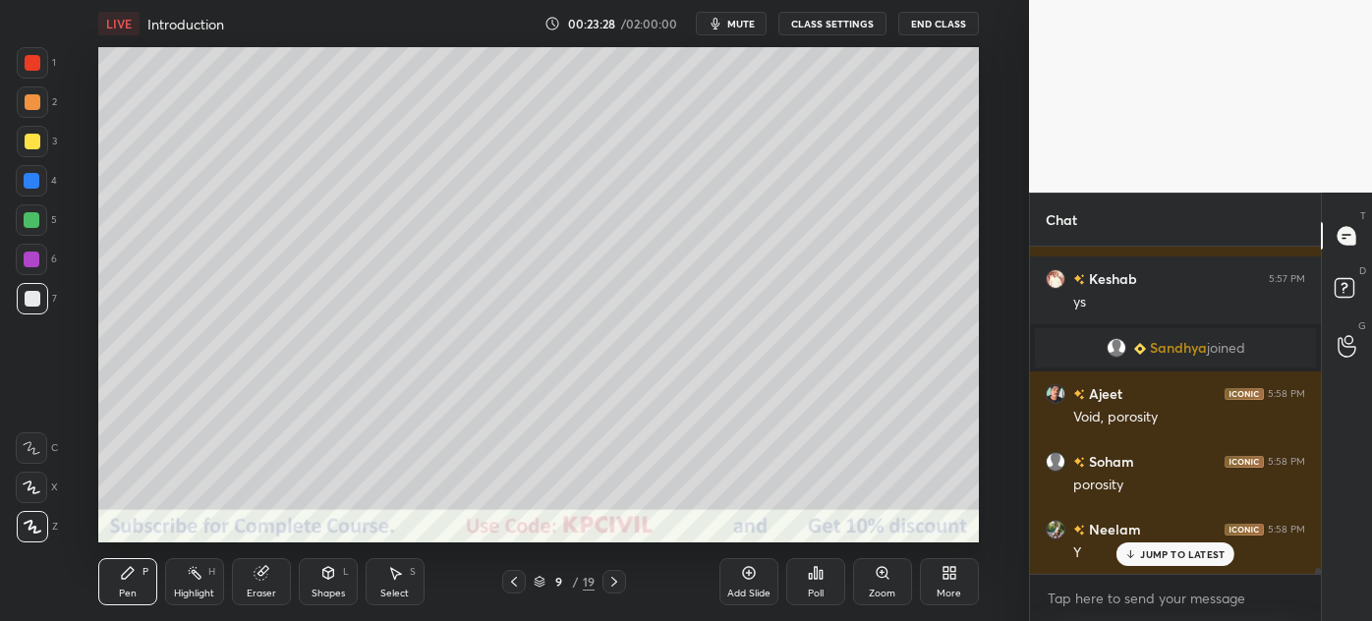
scroll to position [18409, 0]
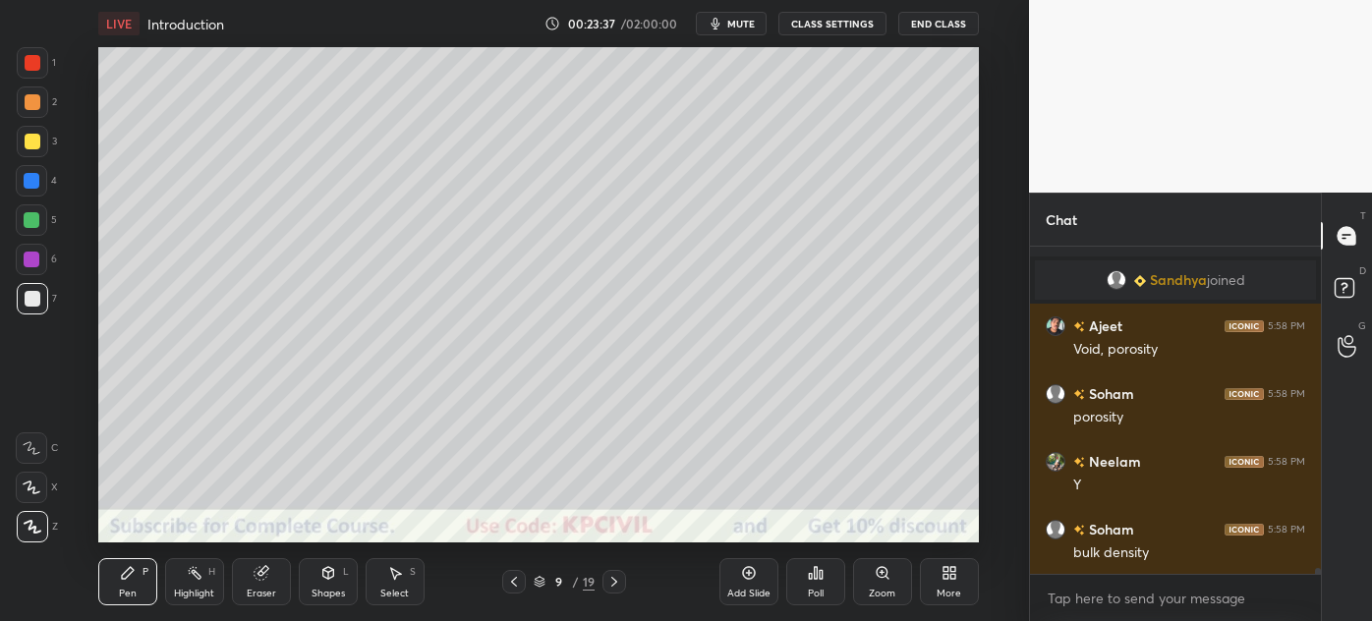
click at [260, 585] on div "Eraser" at bounding box center [261, 581] width 59 height 47
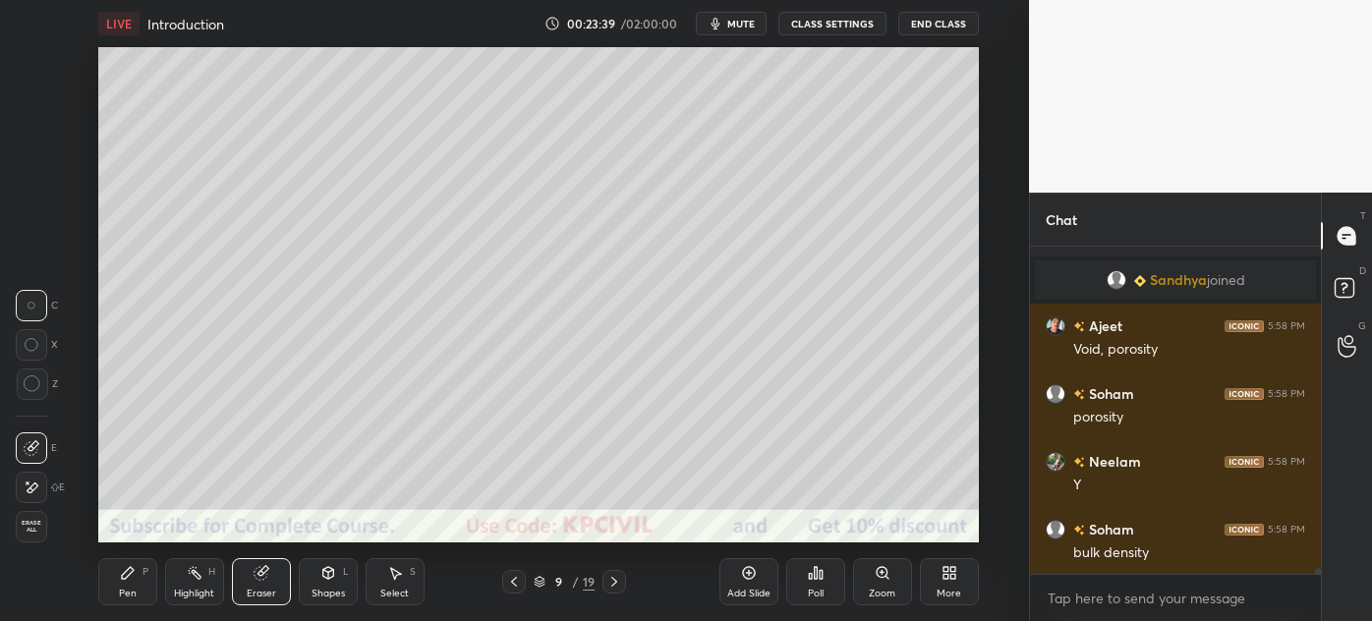
click at [136, 591] on div "Pen P" at bounding box center [127, 581] width 59 height 47
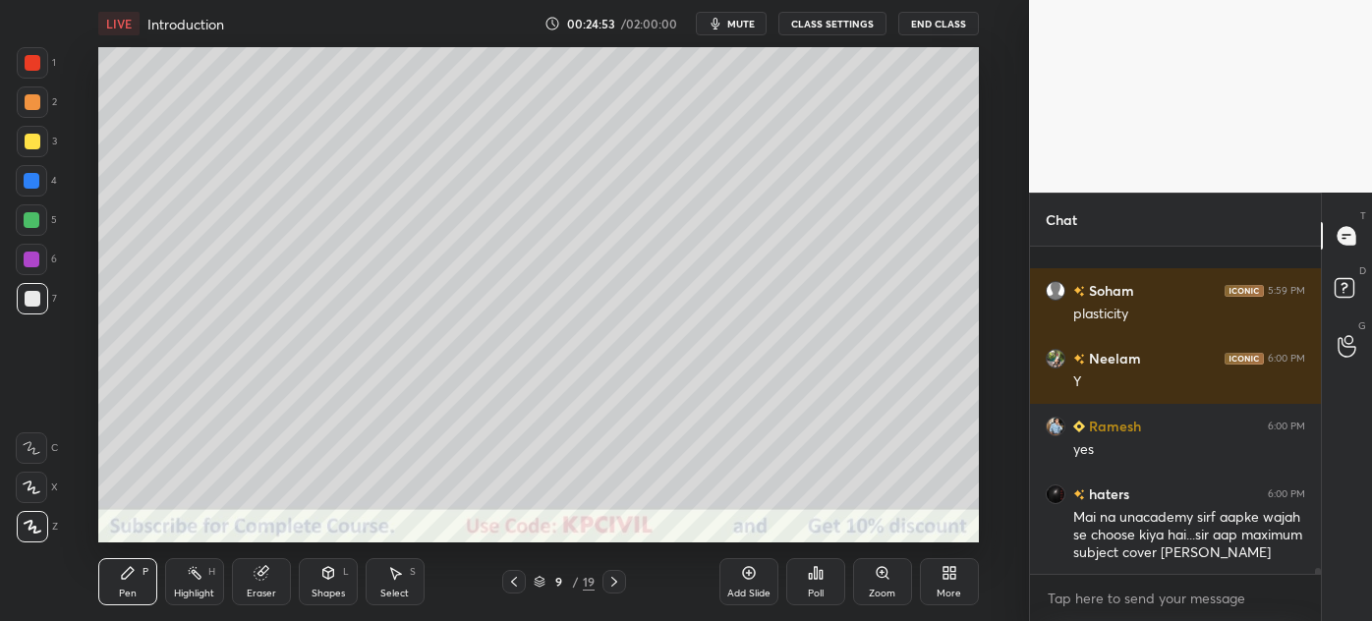
scroll to position [18841, 0]
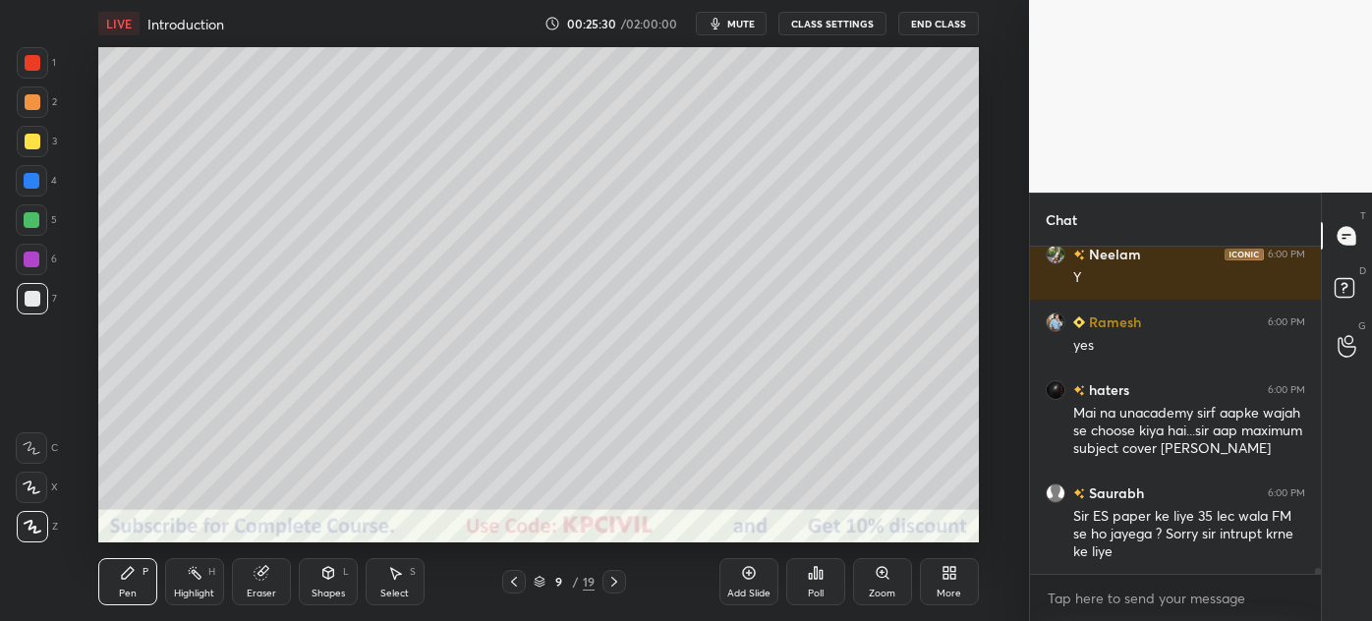
click at [33, 146] on div at bounding box center [33, 142] width 16 height 16
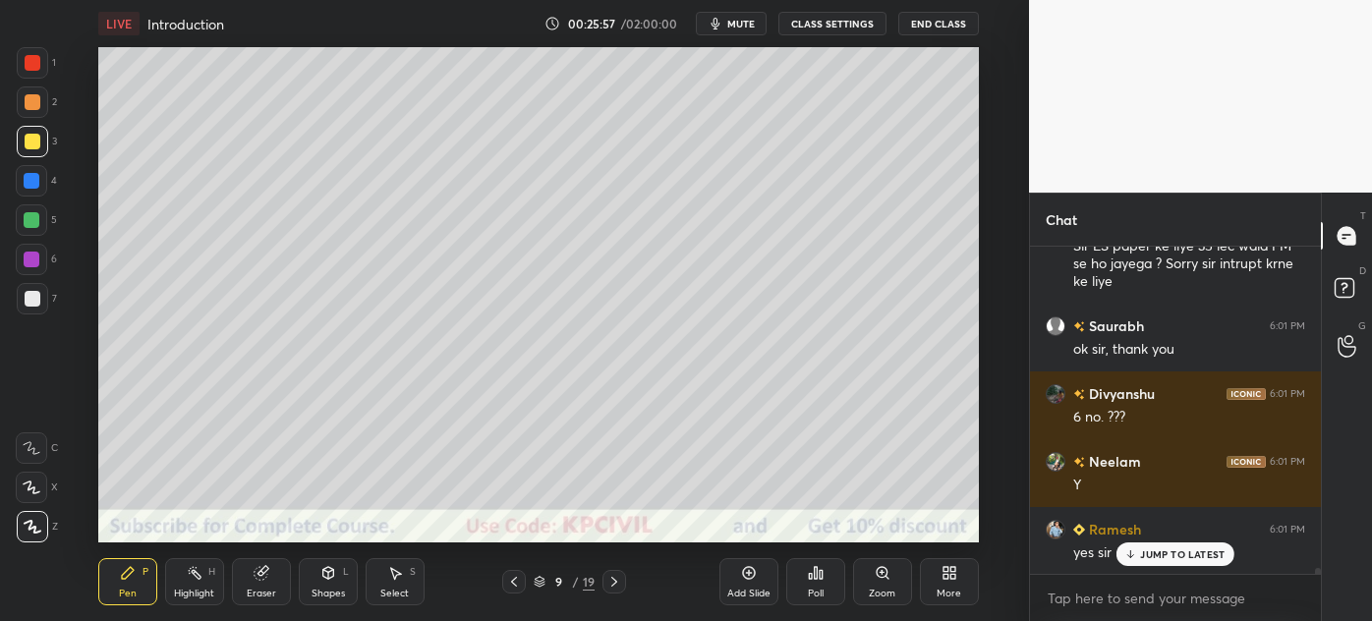
scroll to position [19180, 0]
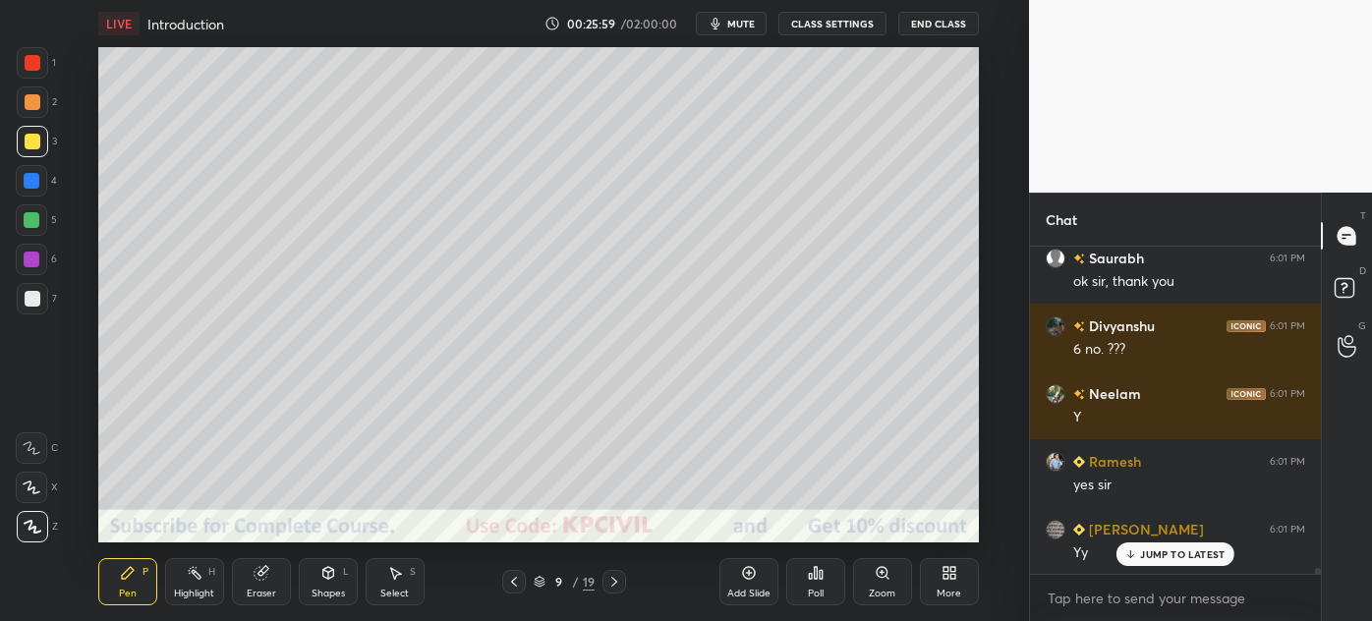
click at [29, 183] on div at bounding box center [32, 181] width 16 height 16
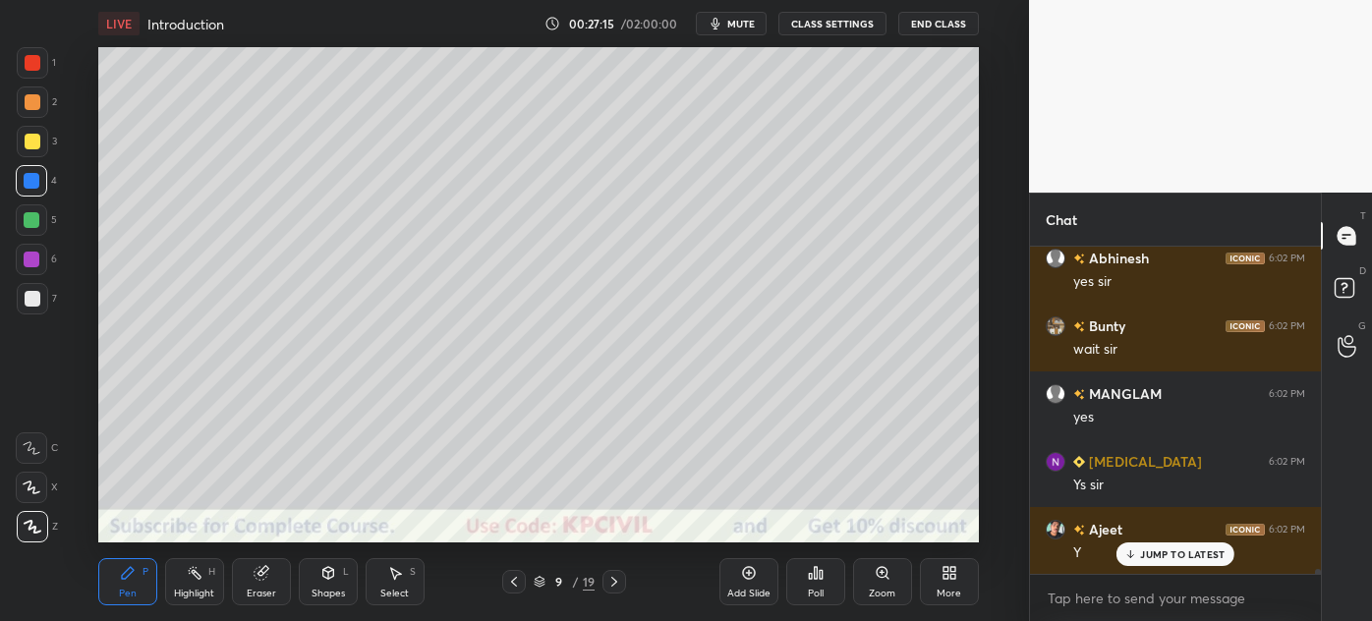
scroll to position [20265, 0]
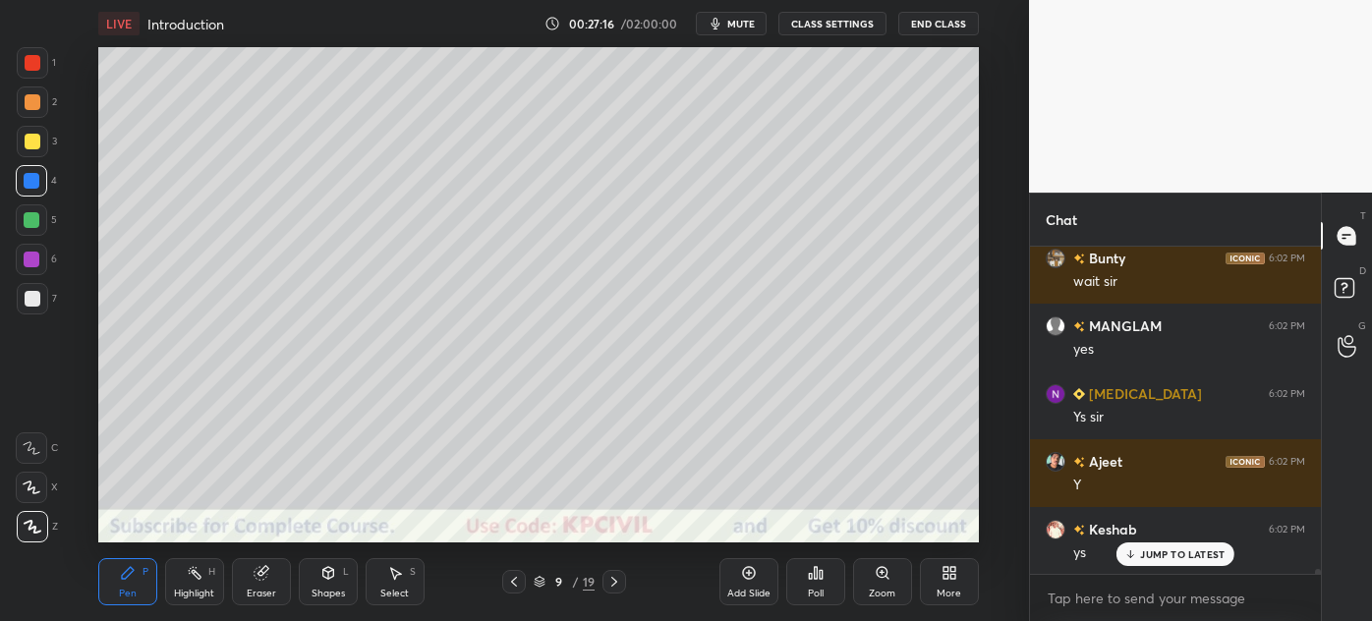
click at [618, 571] on div at bounding box center [615, 582] width 24 height 24
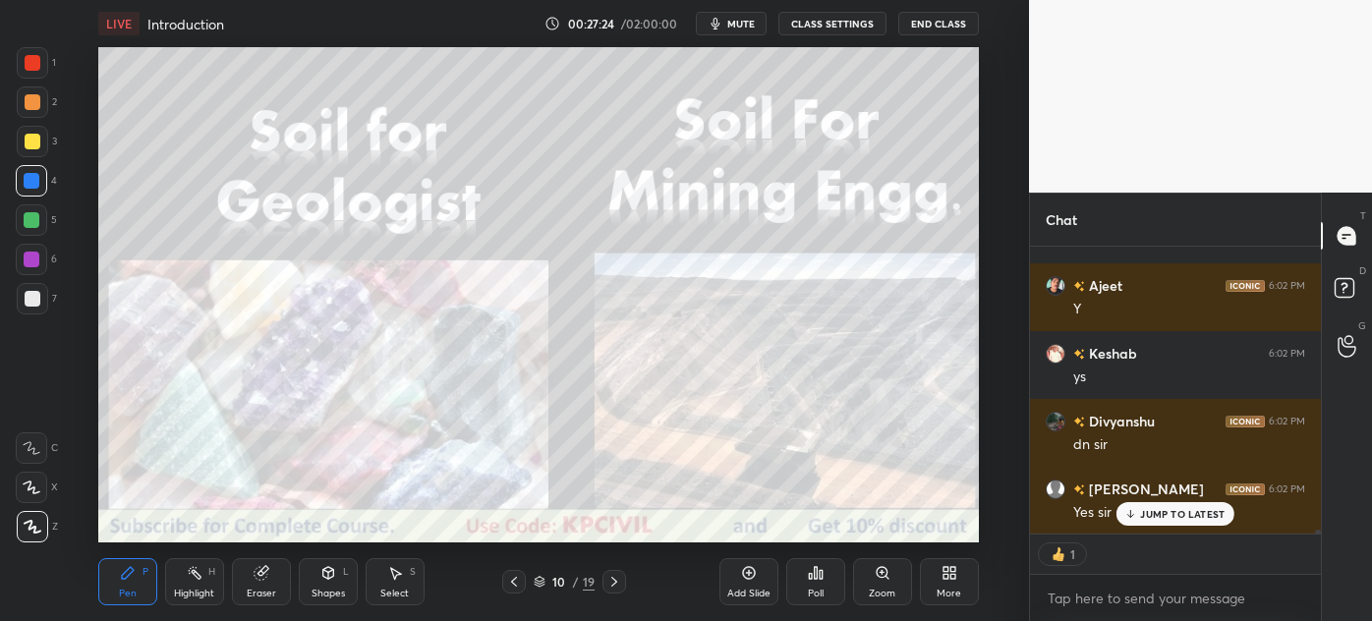
scroll to position [20509, 0]
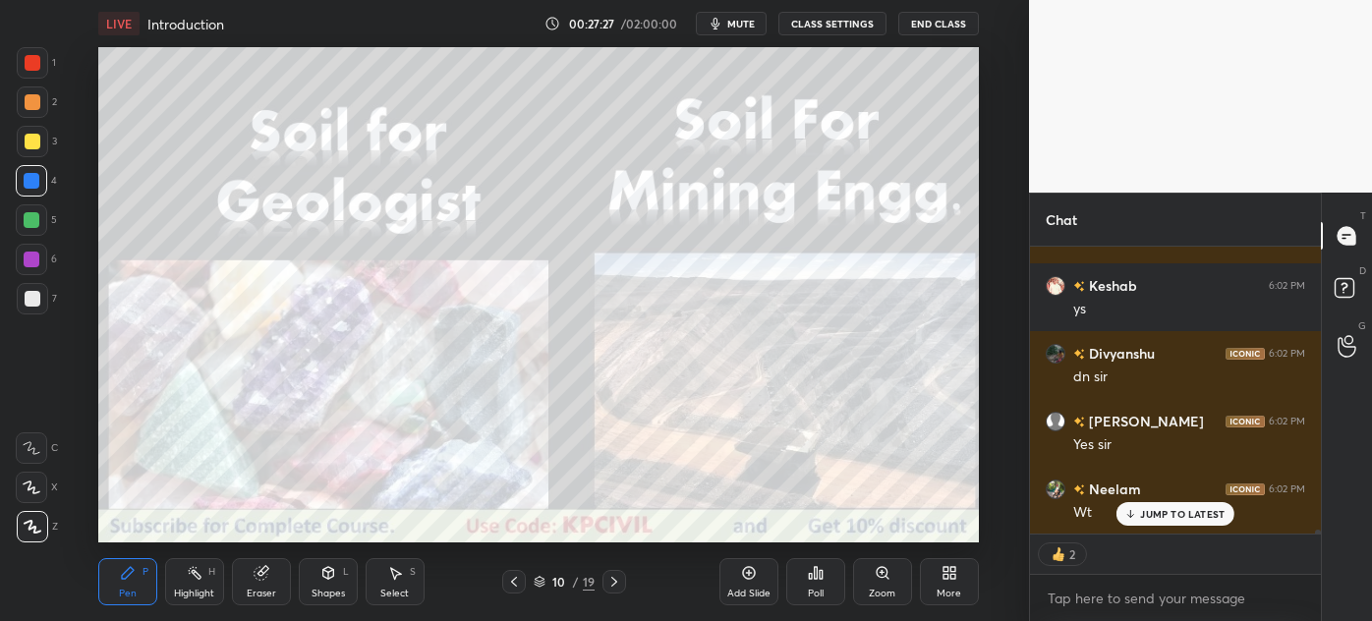
click at [521, 578] on icon at bounding box center [514, 582] width 16 height 16
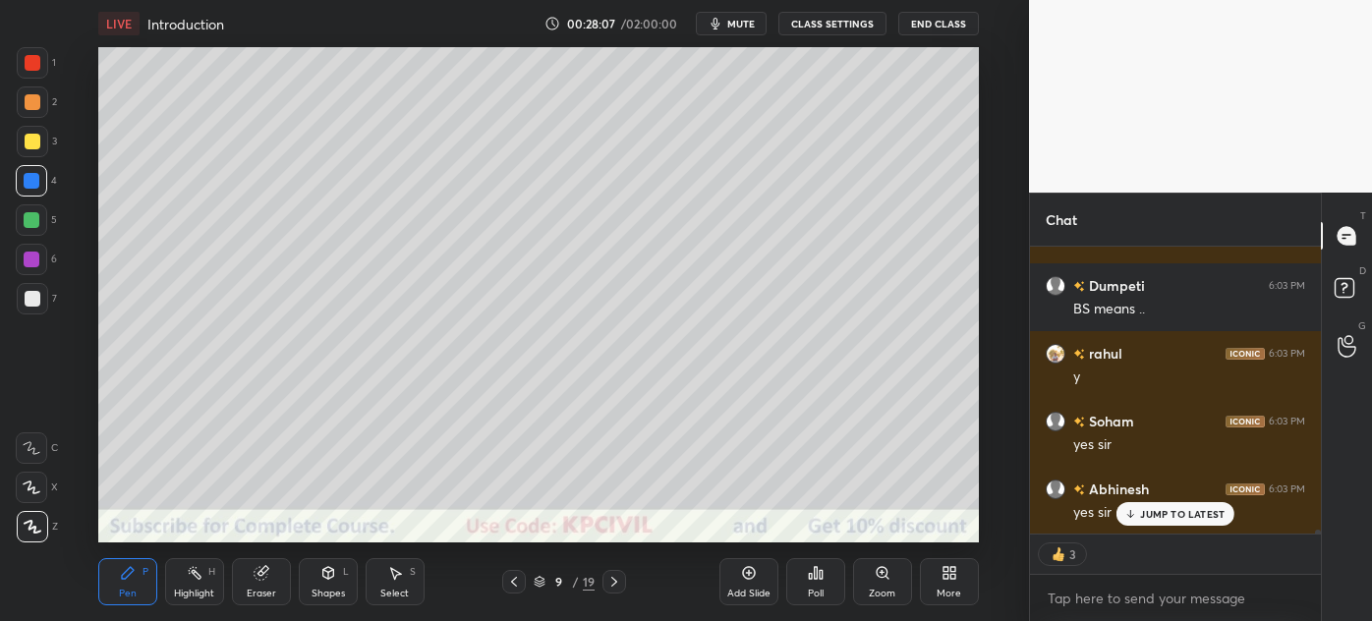
scroll to position [21001, 0]
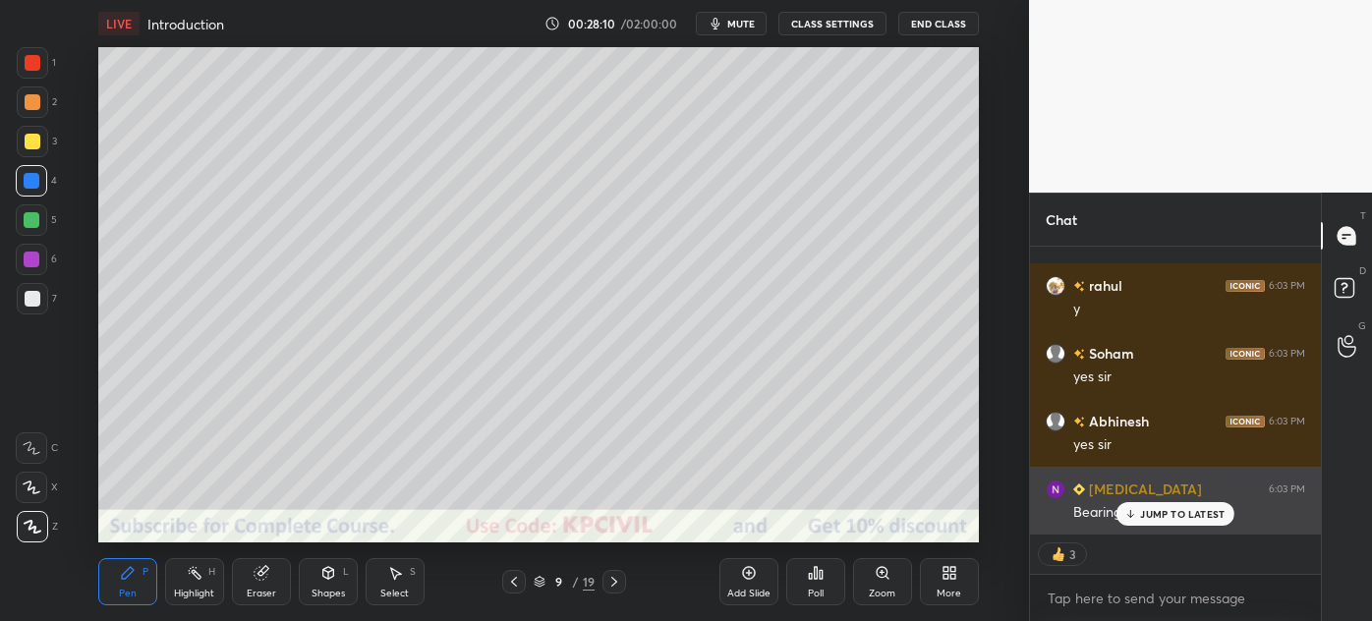
drag, startPoint x: 1171, startPoint y: 505, endPoint x: 1049, endPoint y: 488, distance: 123.2
click at [1169, 502] on div "JUMP TO LATEST" at bounding box center [1176, 514] width 118 height 24
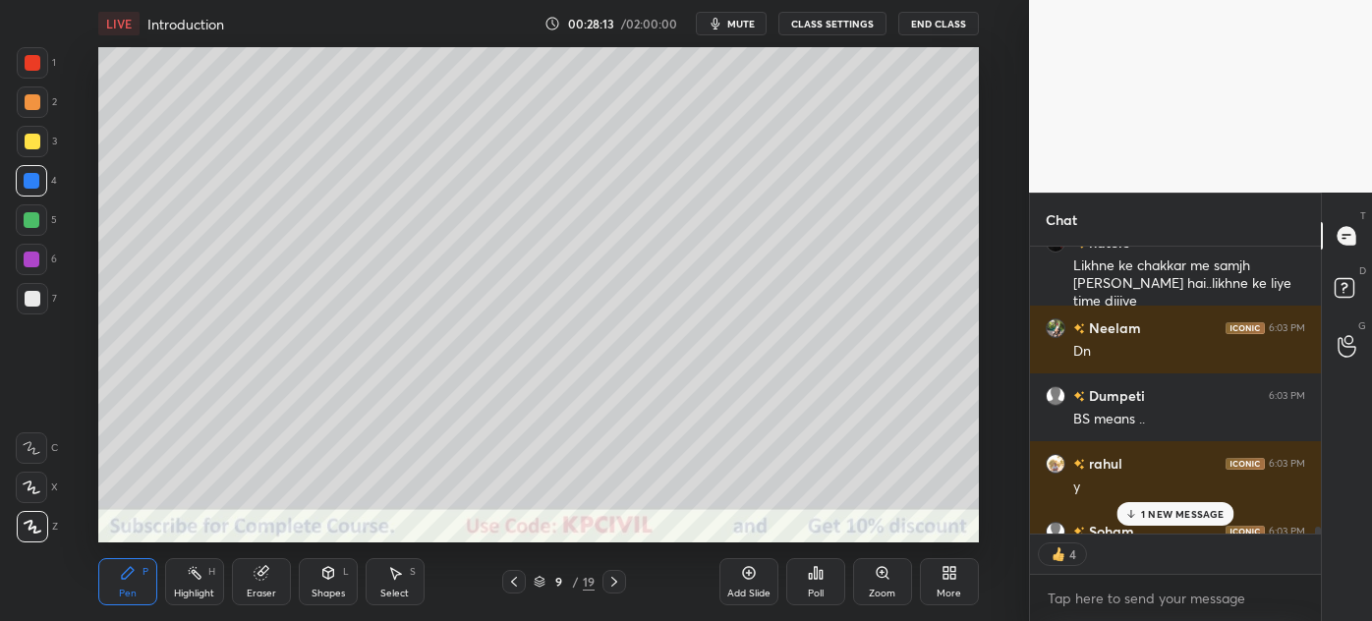
scroll to position [21070, 0]
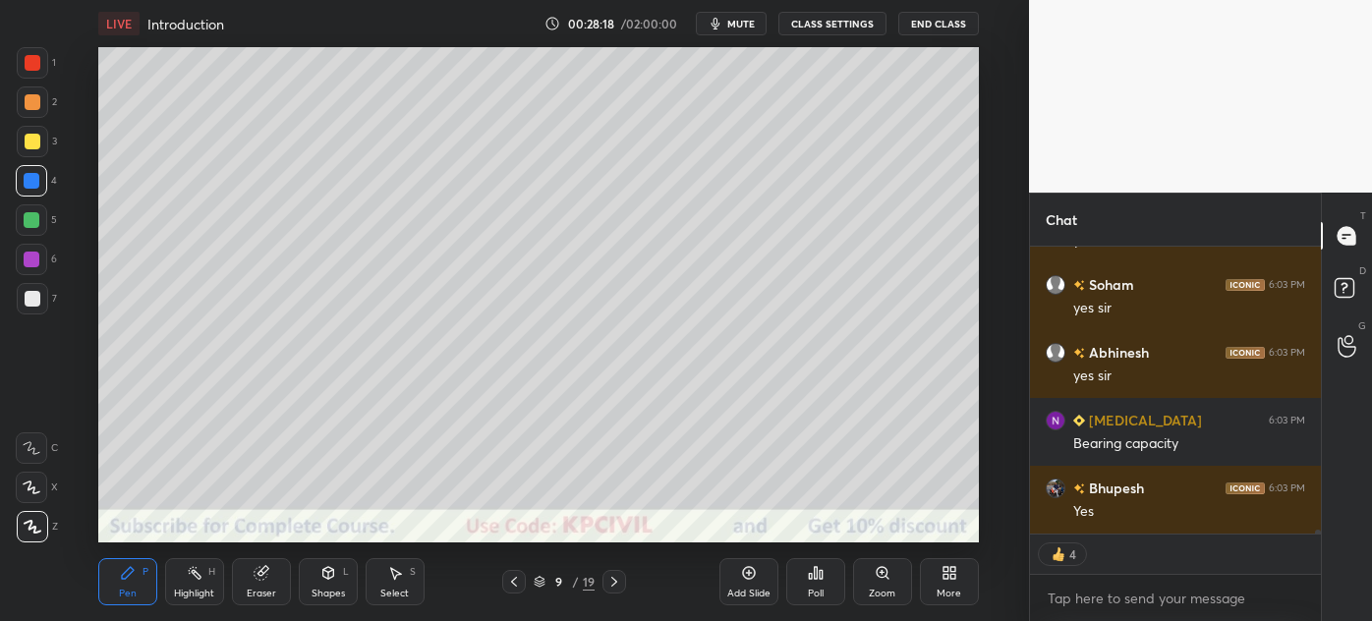
click at [611, 579] on icon at bounding box center [615, 582] width 16 height 16
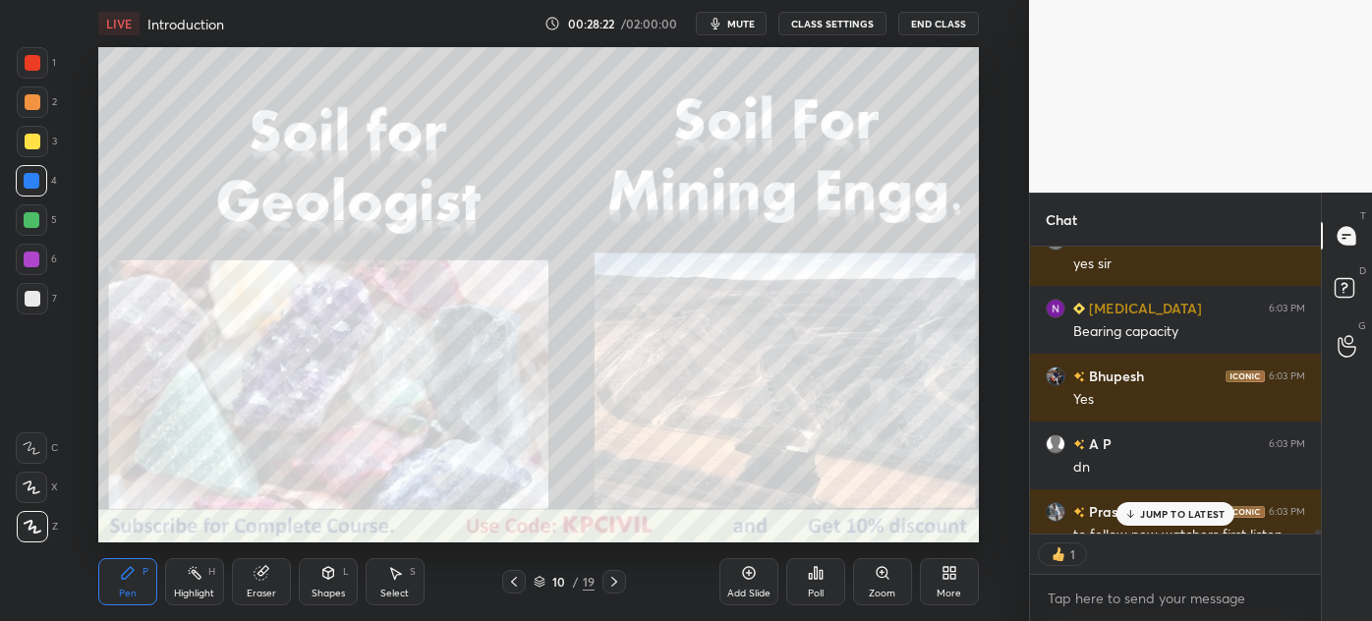
scroll to position [7, 5]
click at [1148, 514] on p "JUMP TO LATEST" at bounding box center [1182, 514] width 85 height 12
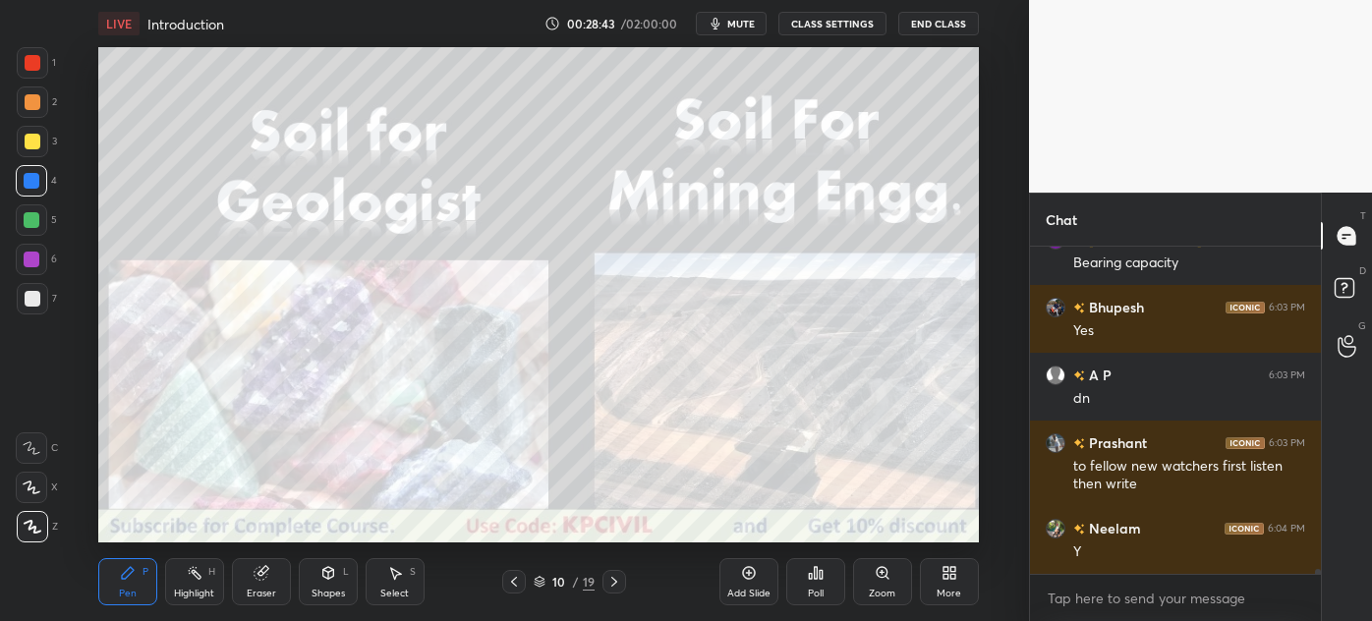
scroll to position [21319, 0]
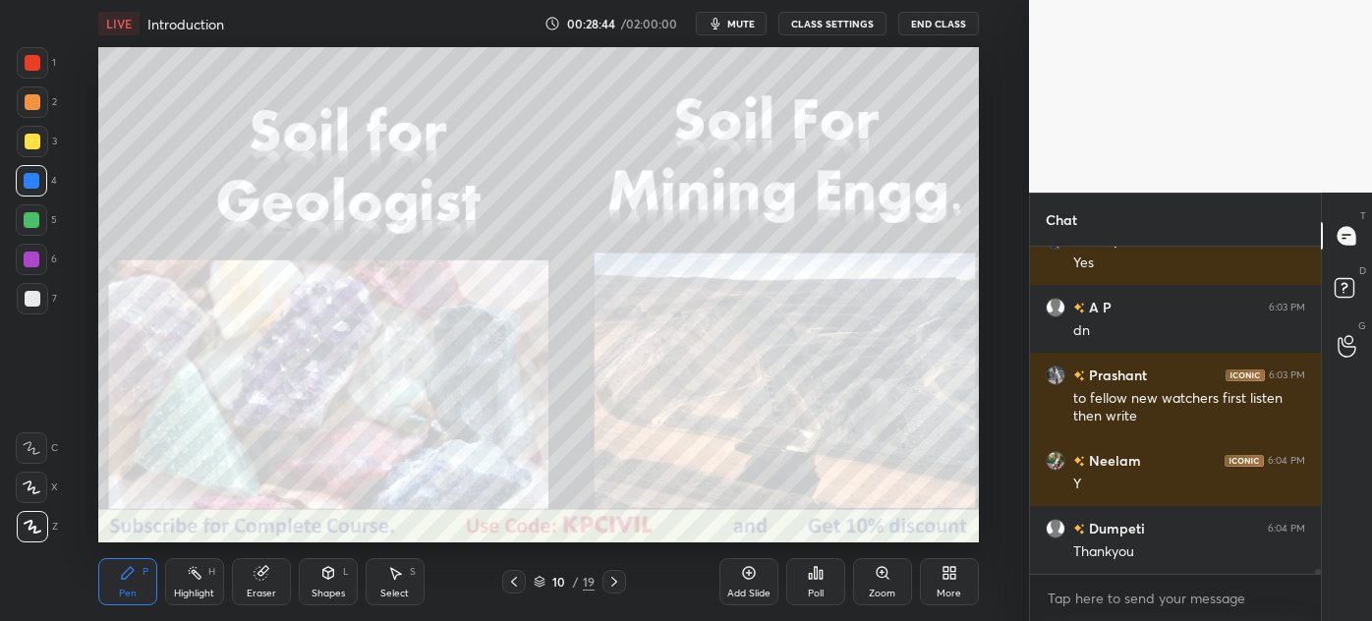
click at [613, 583] on icon at bounding box center [615, 582] width 16 height 16
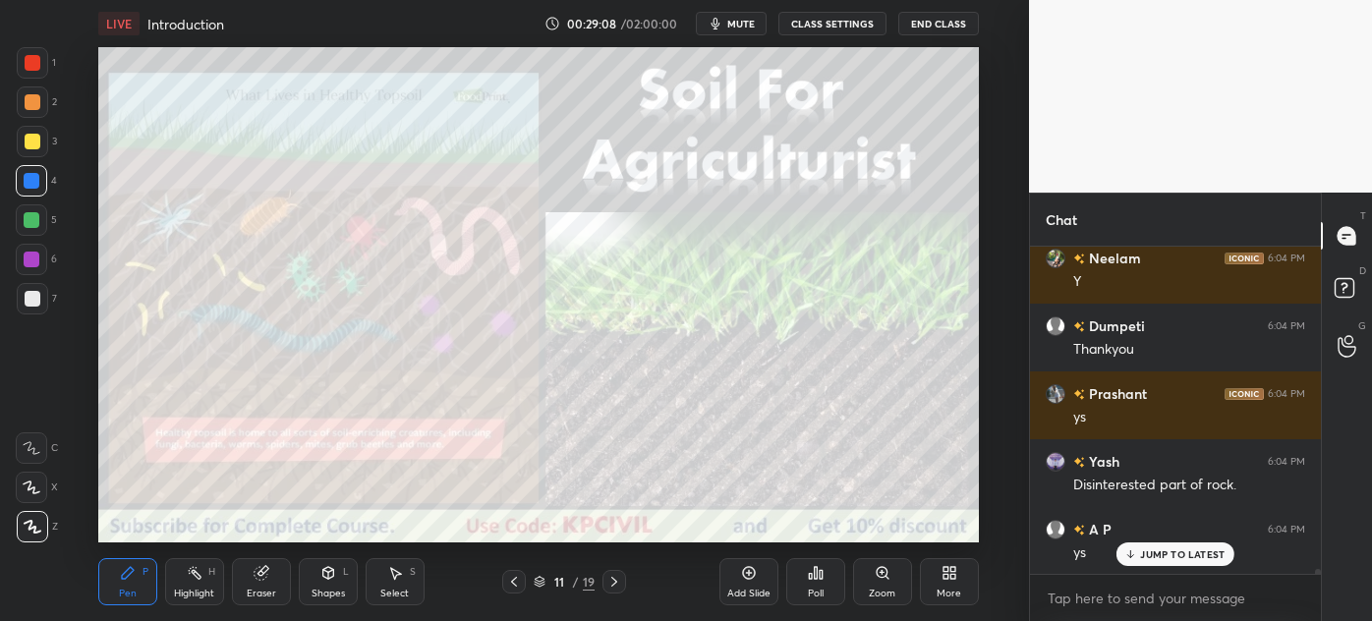
scroll to position [21589, 0]
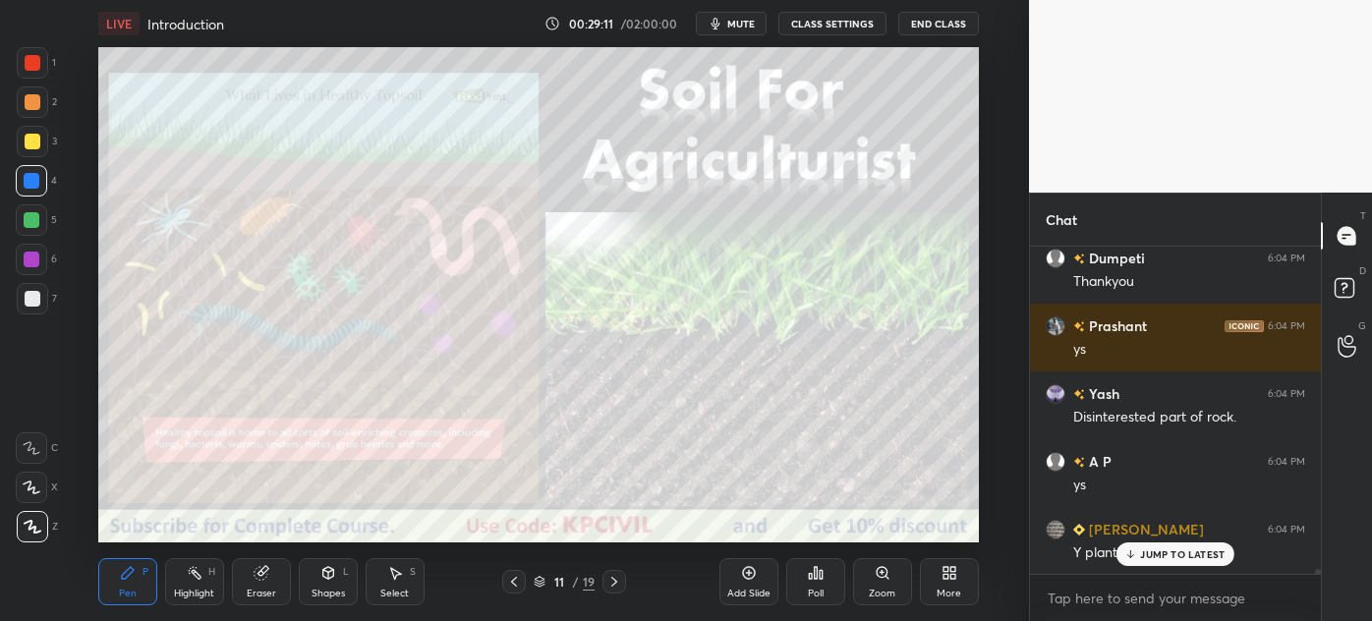
click at [1156, 554] on p "JUMP TO LATEST" at bounding box center [1182, 555] width 85 height 12
click at [611, 576] on icon at bounding box center [615, 582] width 16 height 16
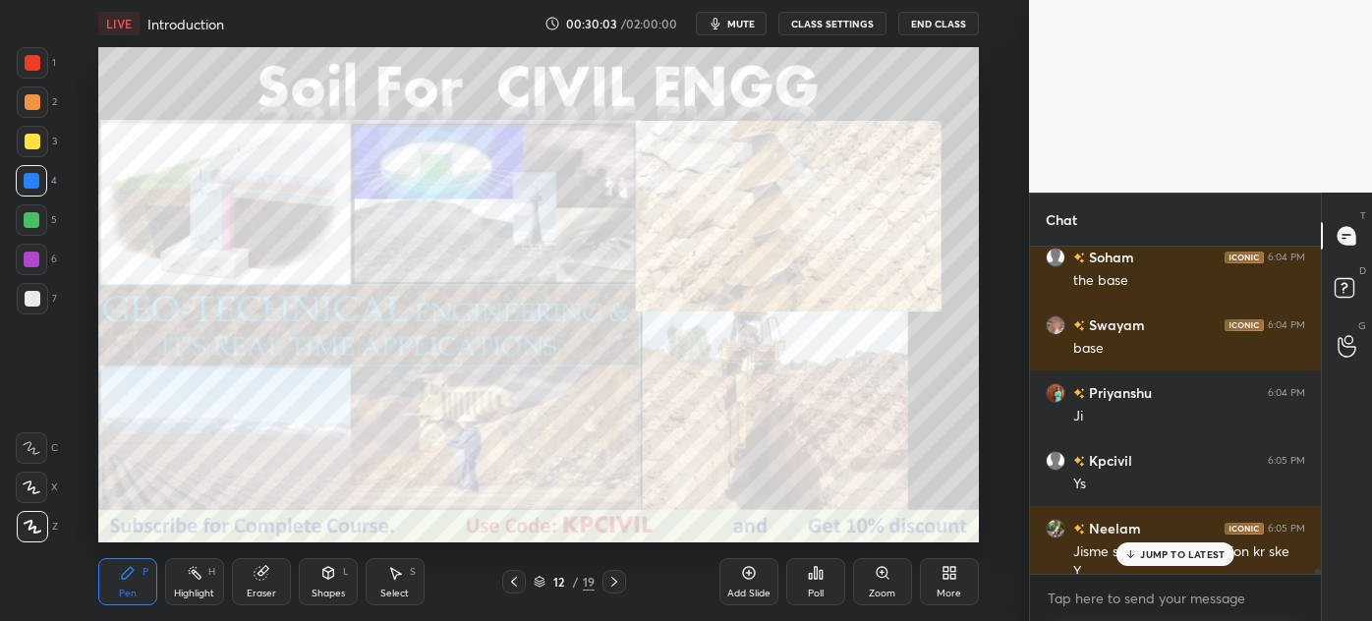
scroll to position [22016, 0]
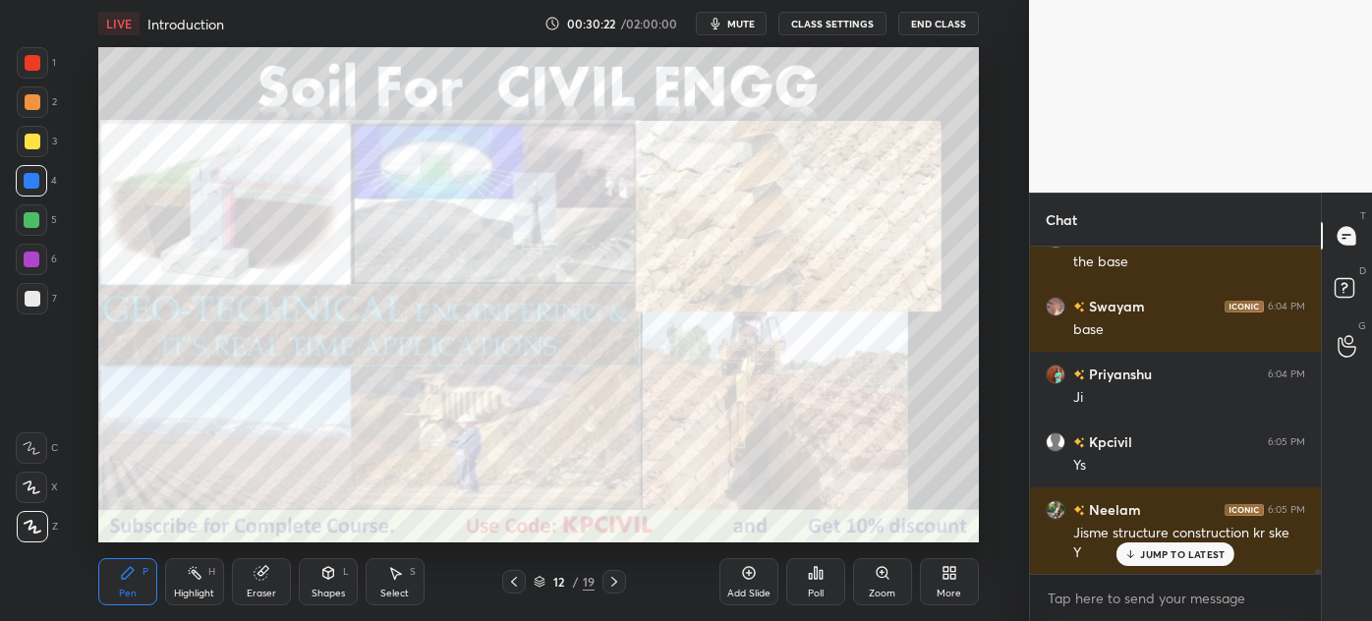
click at [614, 584] on icon at bounding box center [615, 582] width 16 height 16
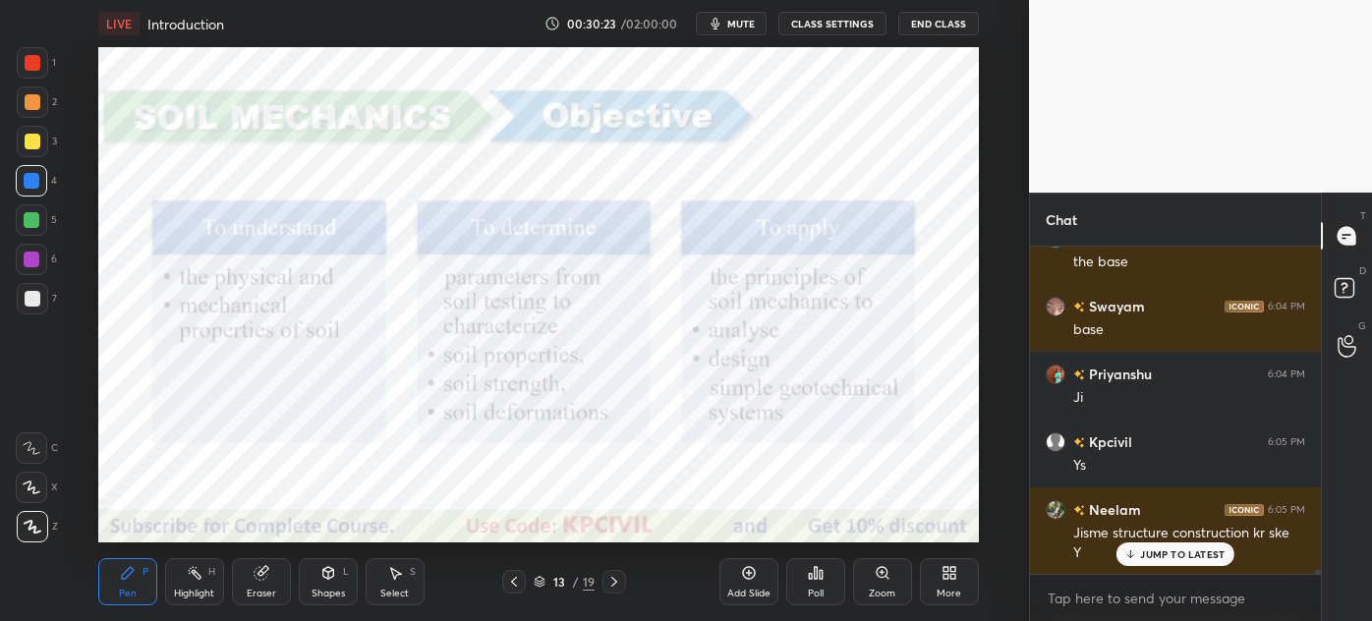
click at [614, 584] on icon at bounding box center [614, 582] width 6 height 10
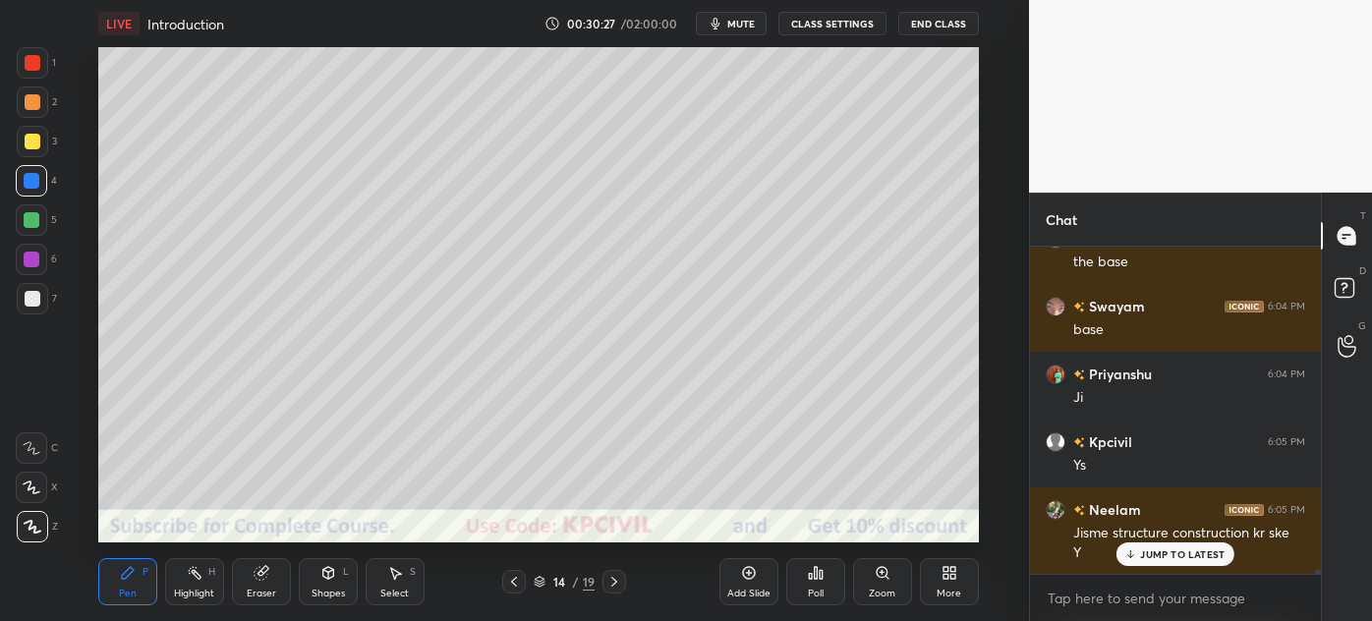
click at [26, 306] on div at bounding box center [33, 299] width 16 height 16
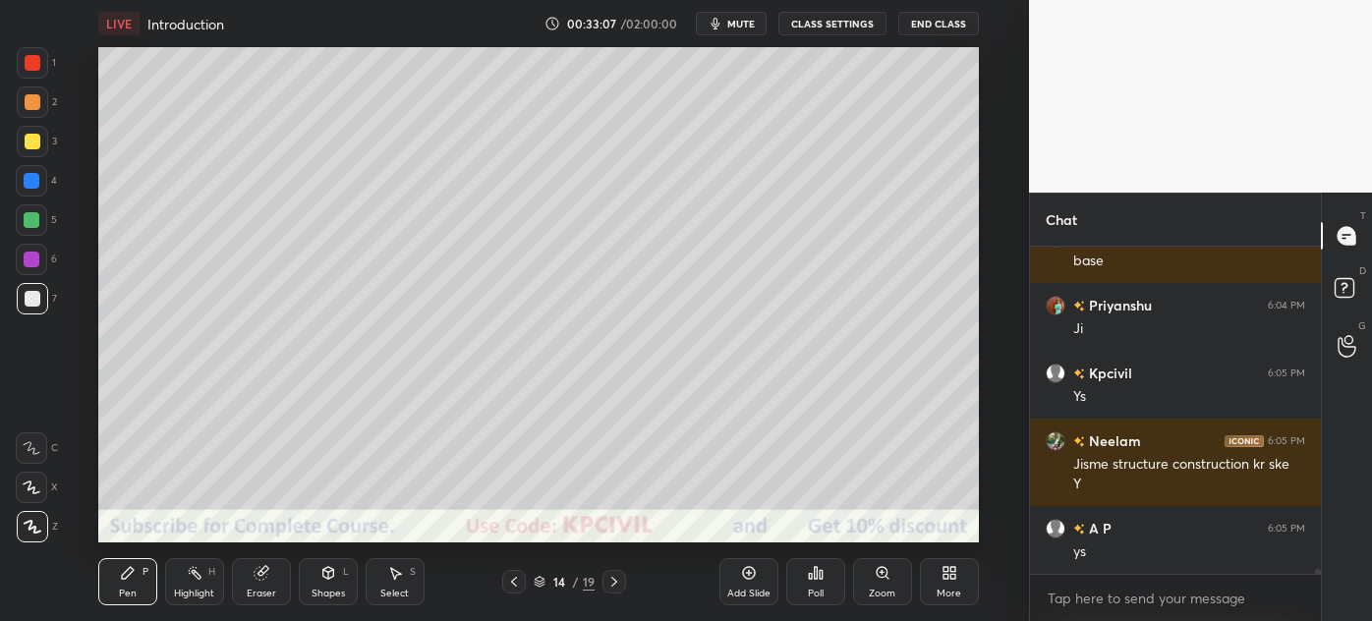
click at [29, 144] on div at bounding box center [33, 142] width 16 height 16
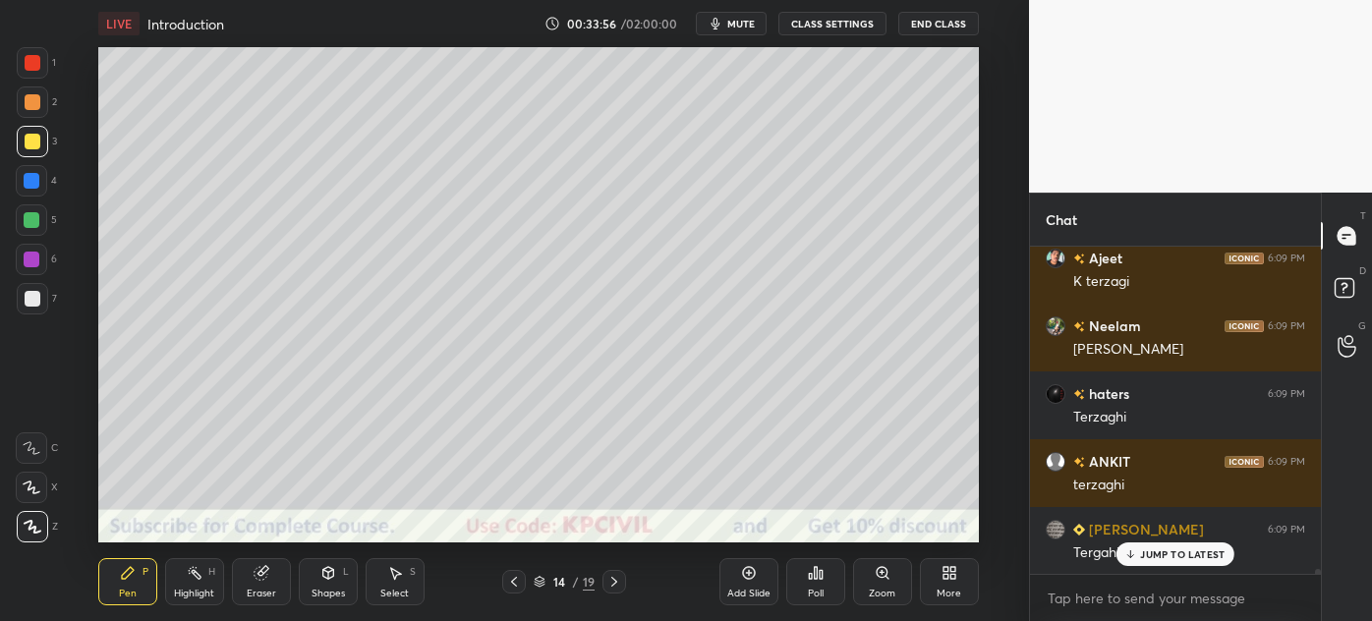
scroll to position [23101, 0]
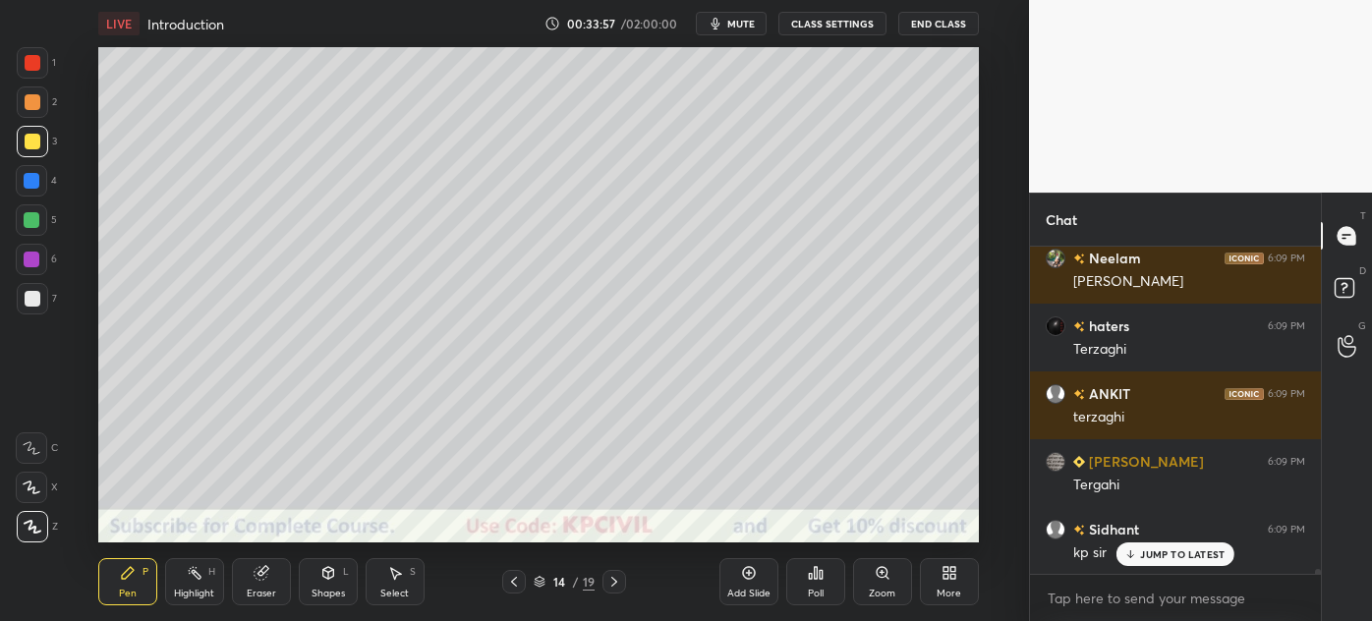
click at [27, 185] on div at bounding box center [32, 181] width 16 height 16
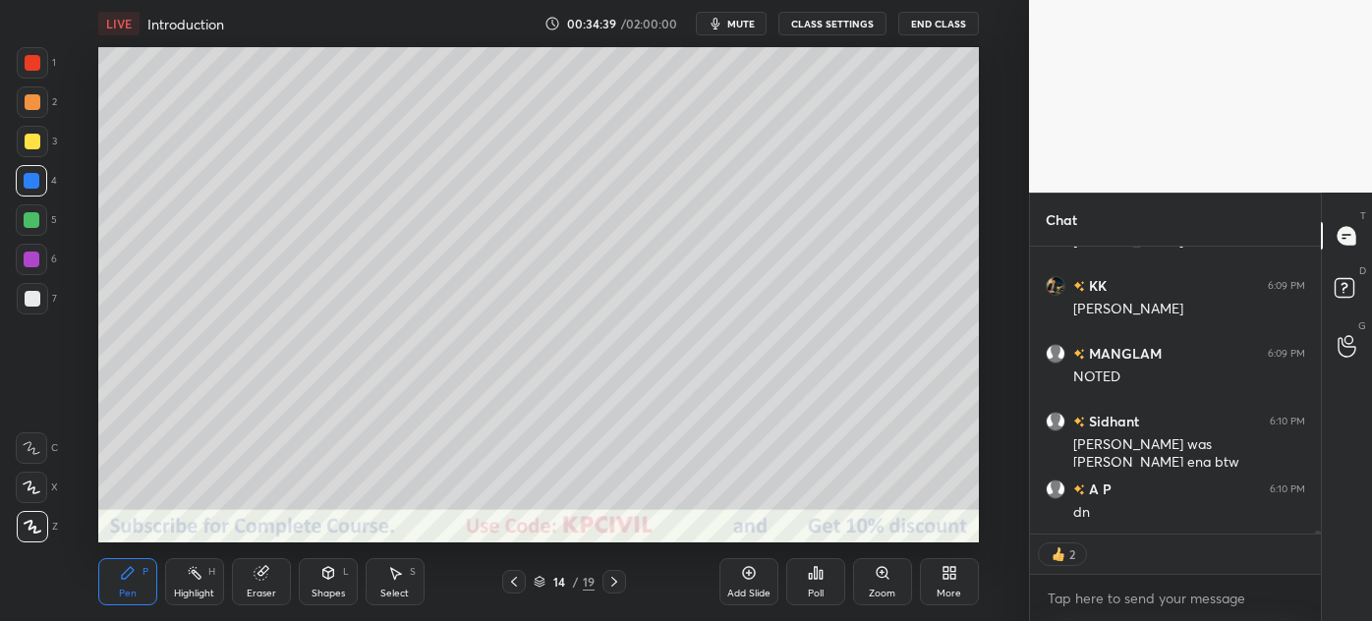
scroll to position [23888, 0]
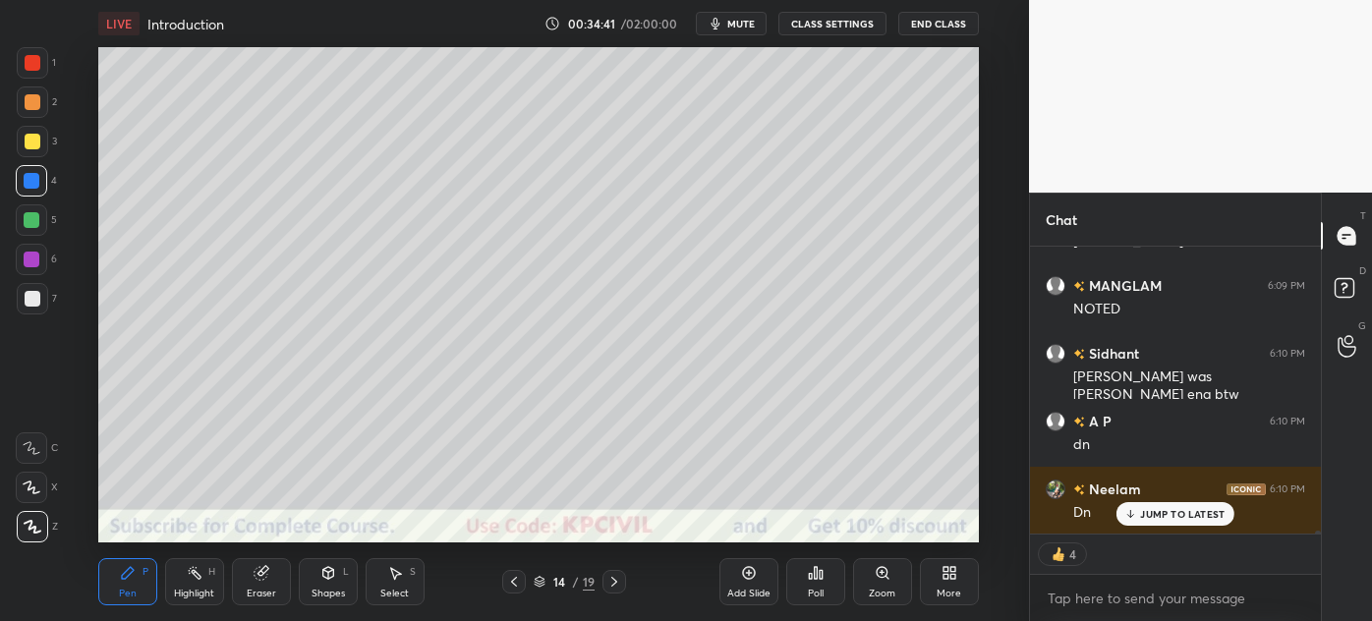
click at [1183, 513] on p "JUMP TO LATEST" at bounding box center [1182, 514] width 85 height 12
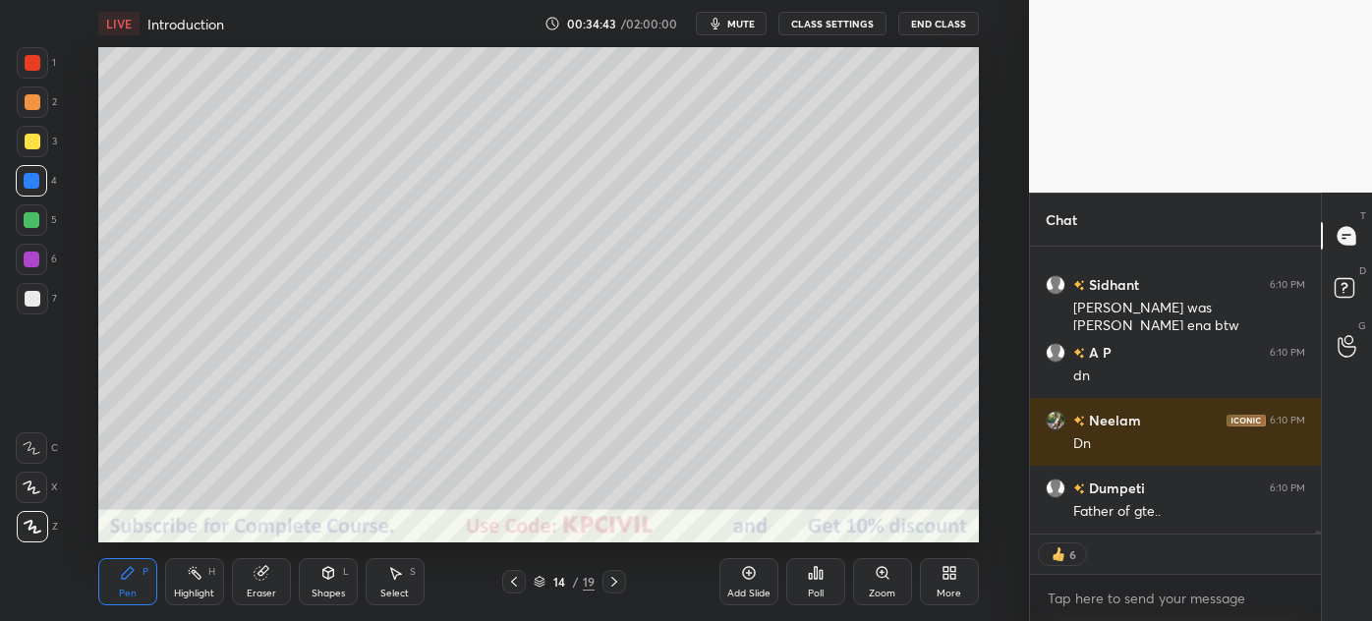
scroll to position [24023, 0]
click at [615, 586] on icon at bounding box center [615, 582] width 16 height 16
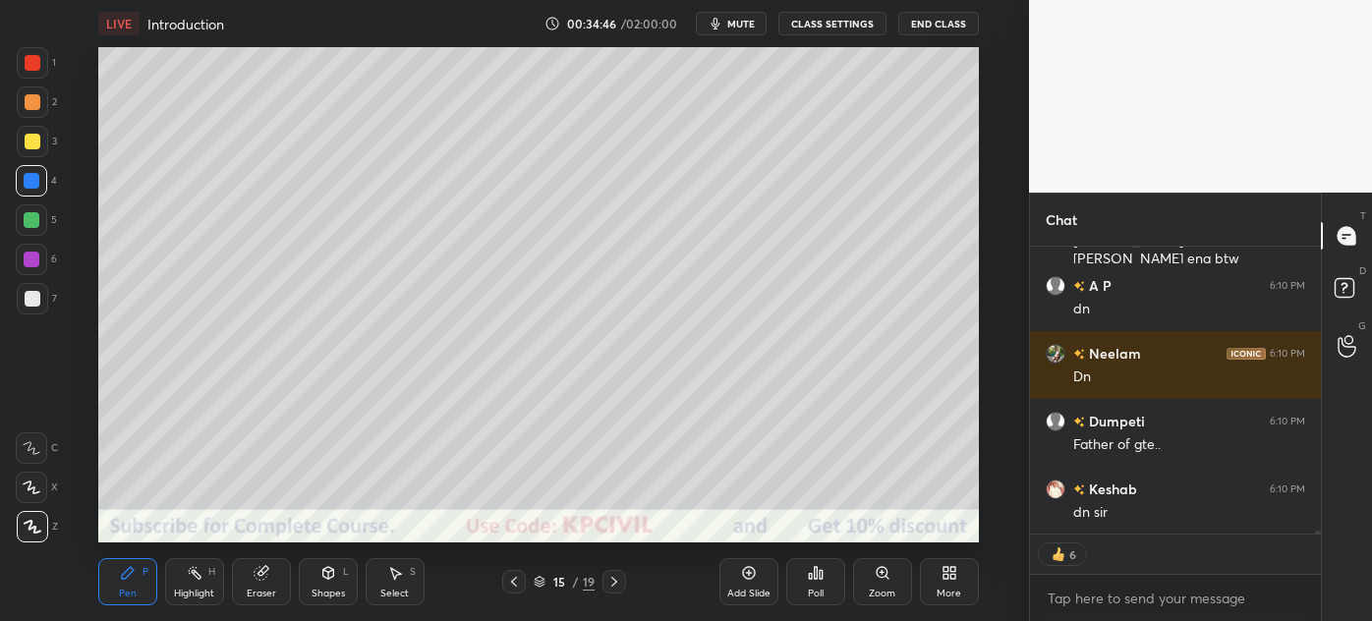
scroll to position [24091, 0]
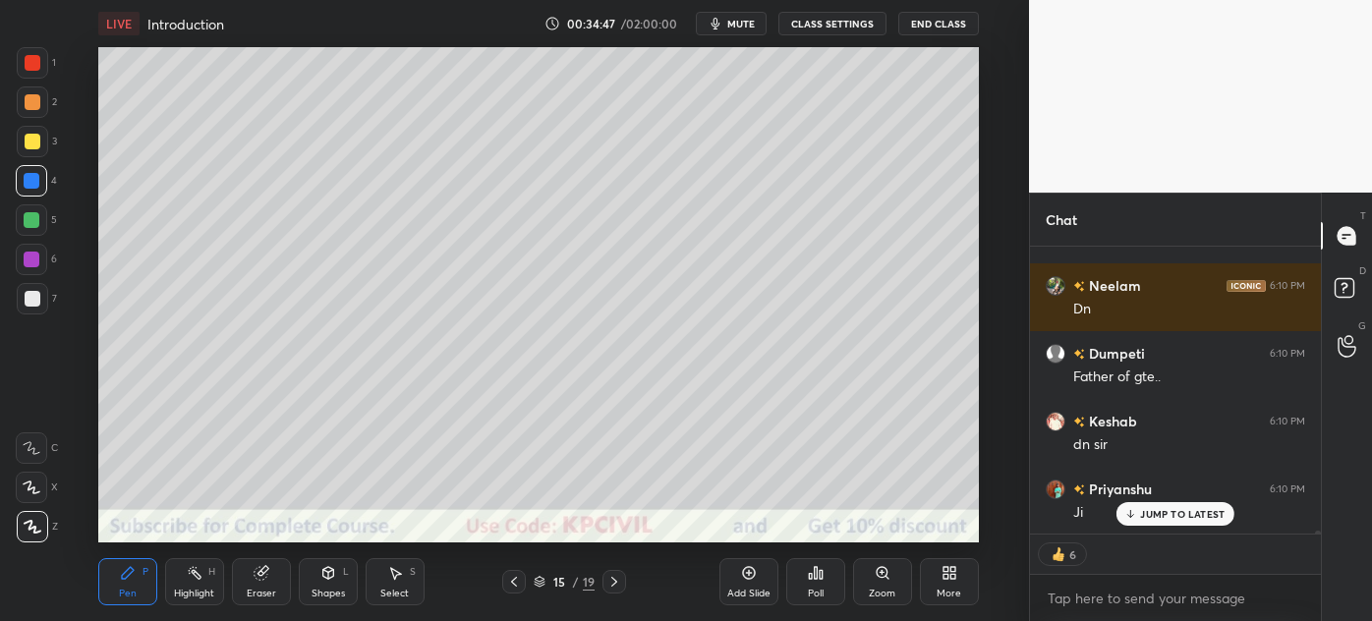
click at [24, 114] on div at bounding box center [32, 102] width 31 height 31
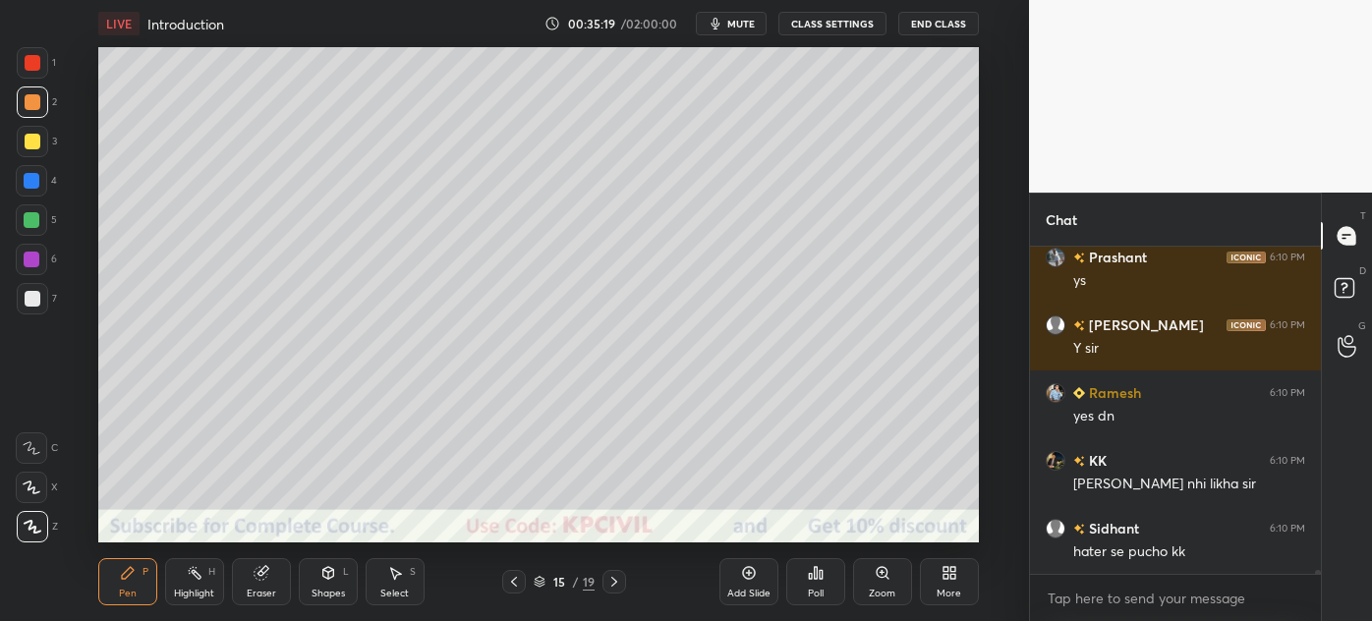
scroll to position [24459, 0]
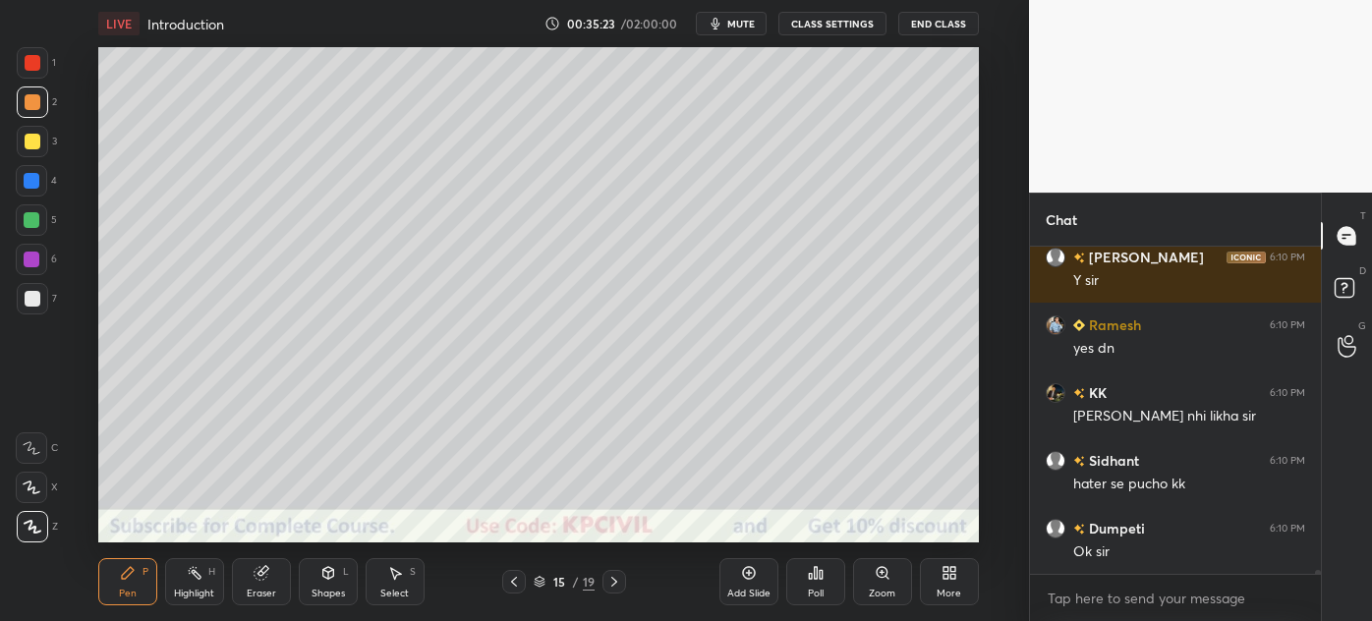
click at [33, 298] on div at bounding box center [33, 299] width 16 height 16
click at [27, 147] on div at bounding box center [33, 142] width 16 height 16
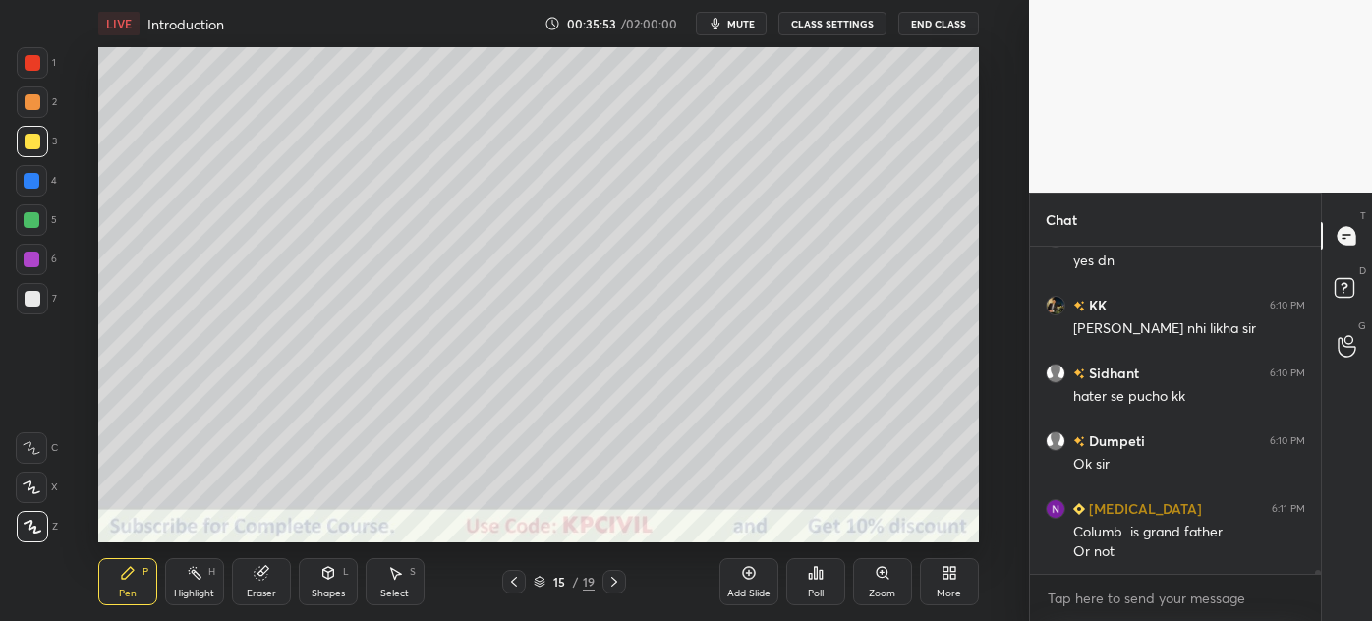
scroll to position [24614, 0]
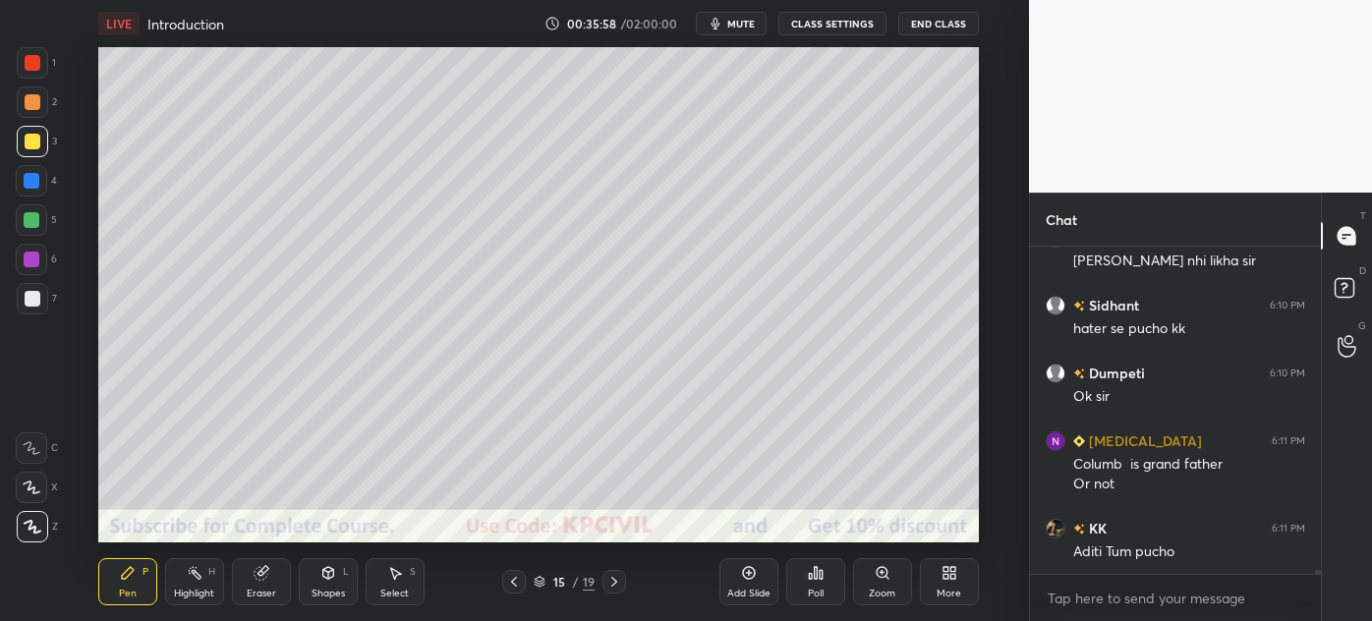
click at [32, 299] on div at bounding box center [33, 299] width 16 height 16
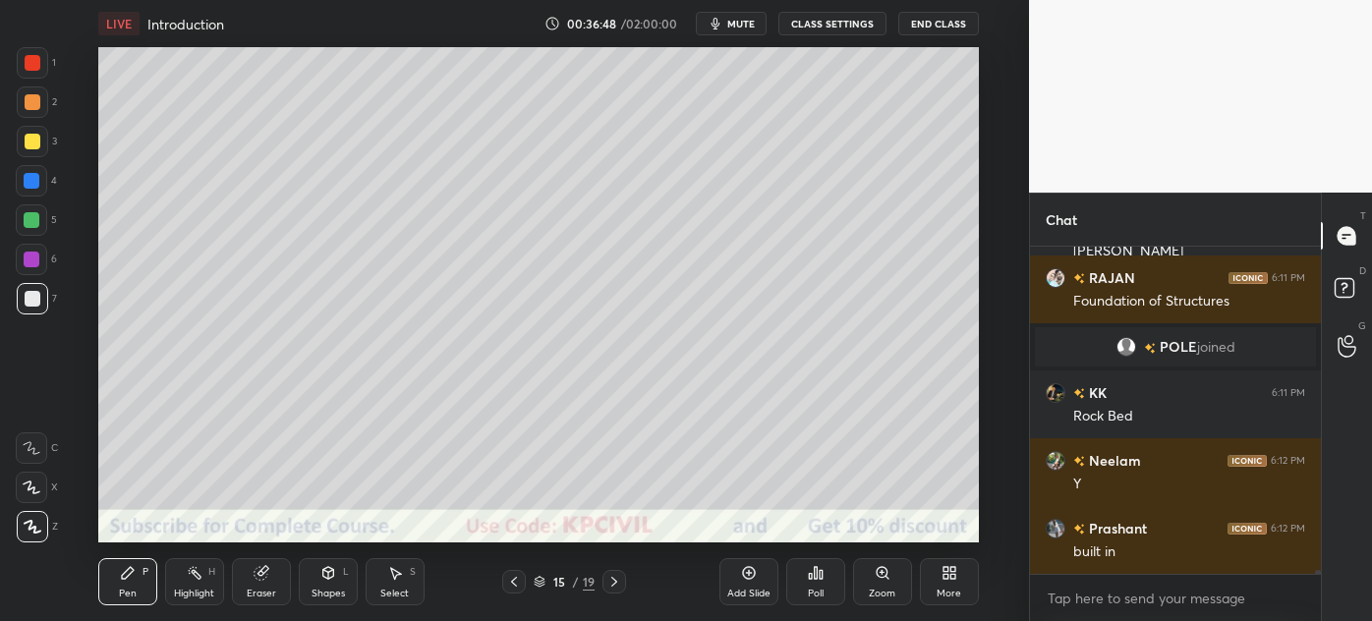
scroll to position [25631, 0]
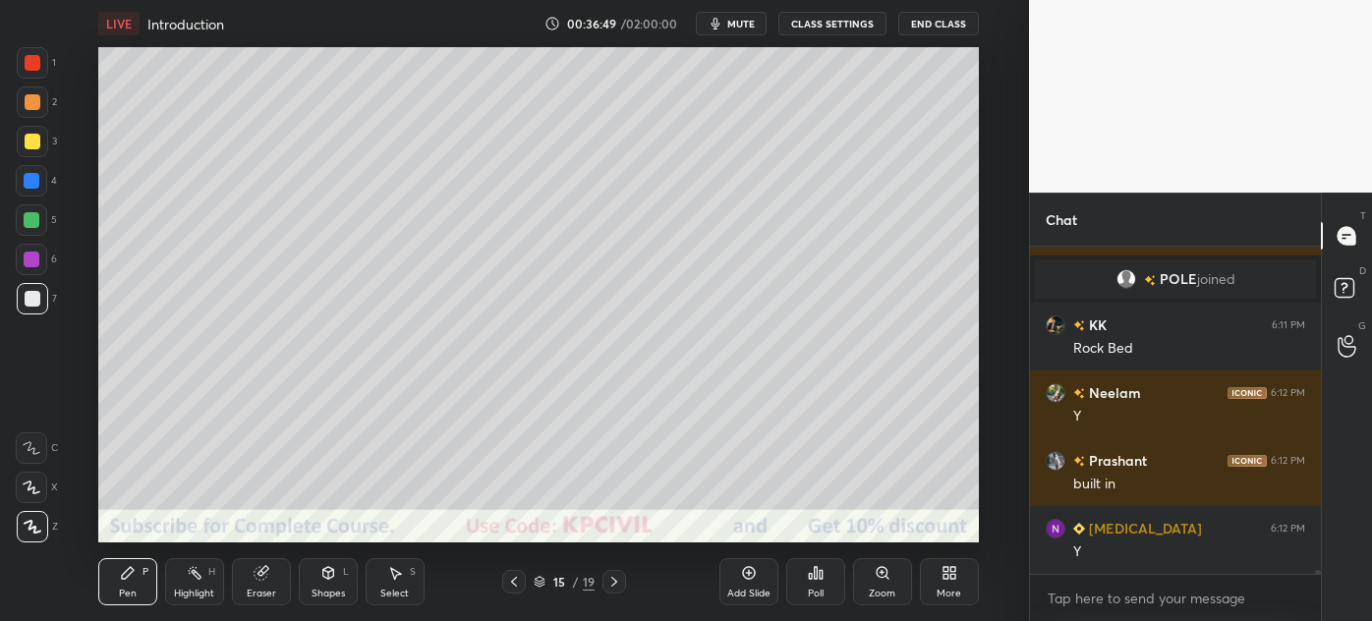
click at [23, 143] on div at bounding box center [32, 141] width 31 height 31
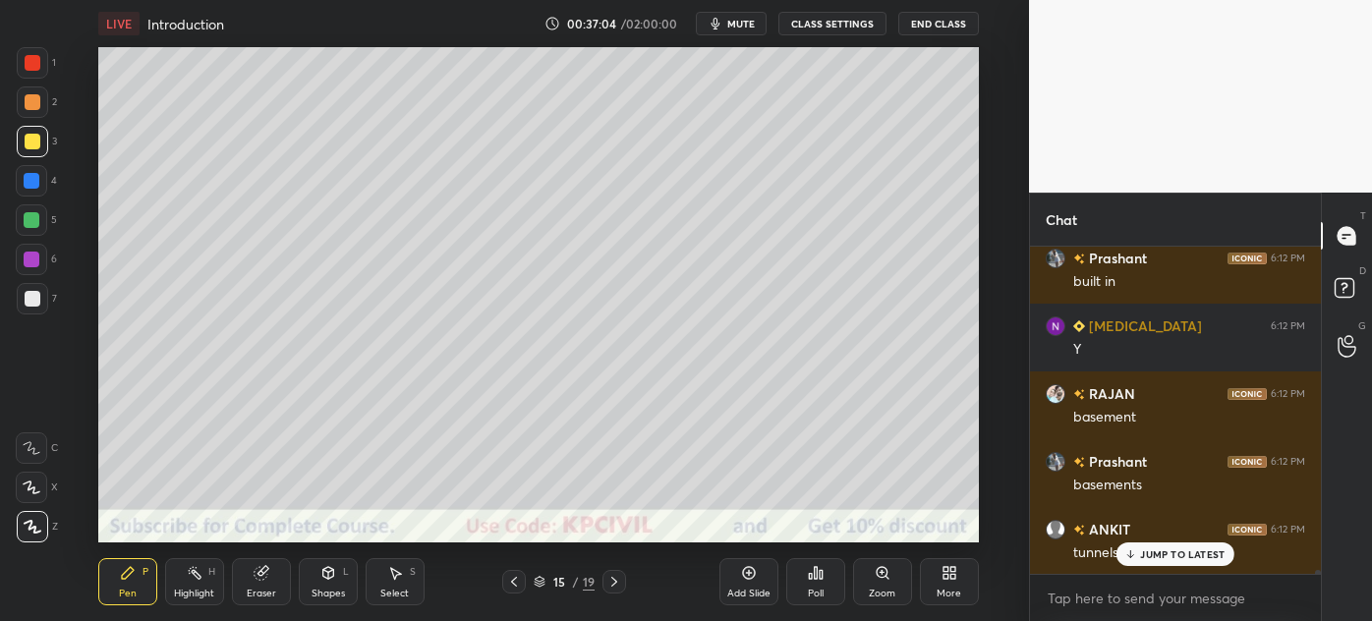
scroll to position [25901, 0]
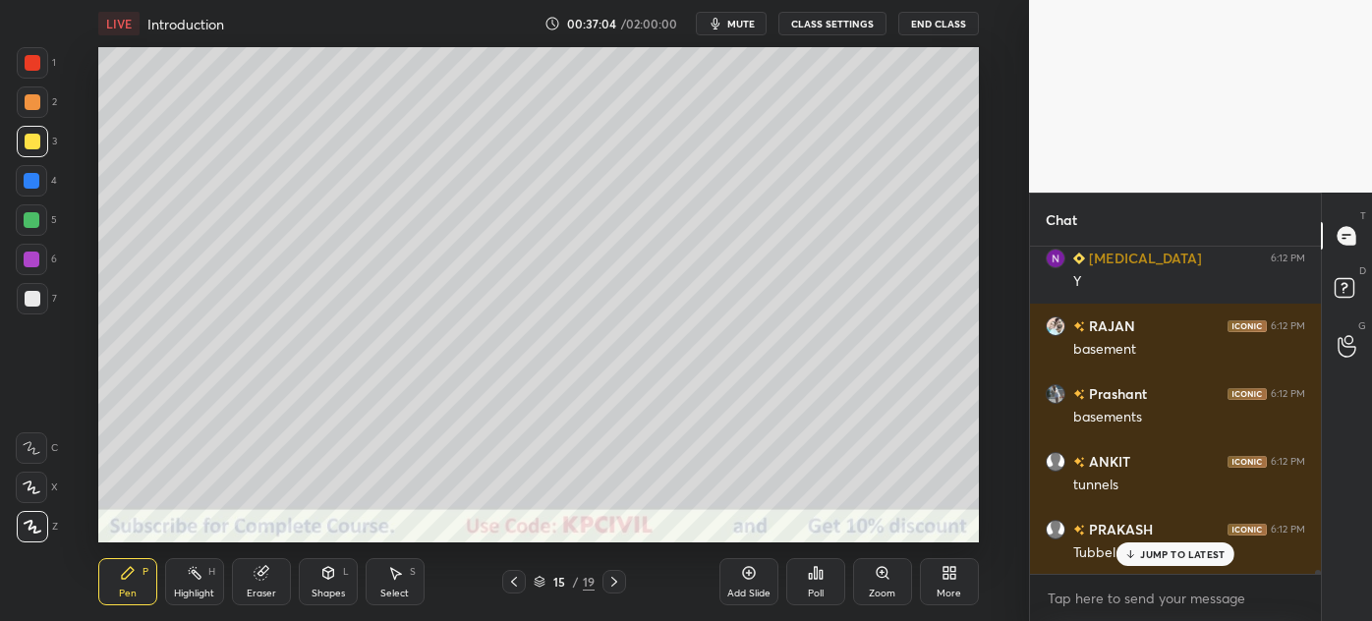
click at [27, 305] on div at bounding box center [33, 299] width 16 height 16
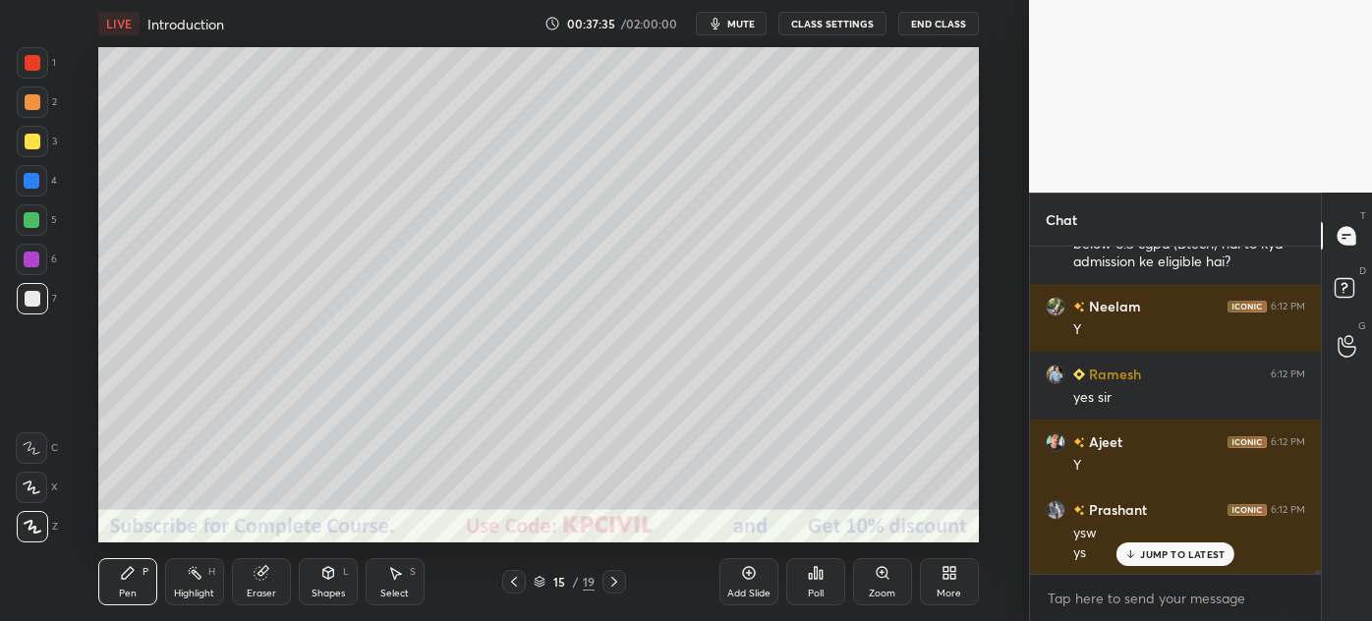
scroll to position [26974, 0]
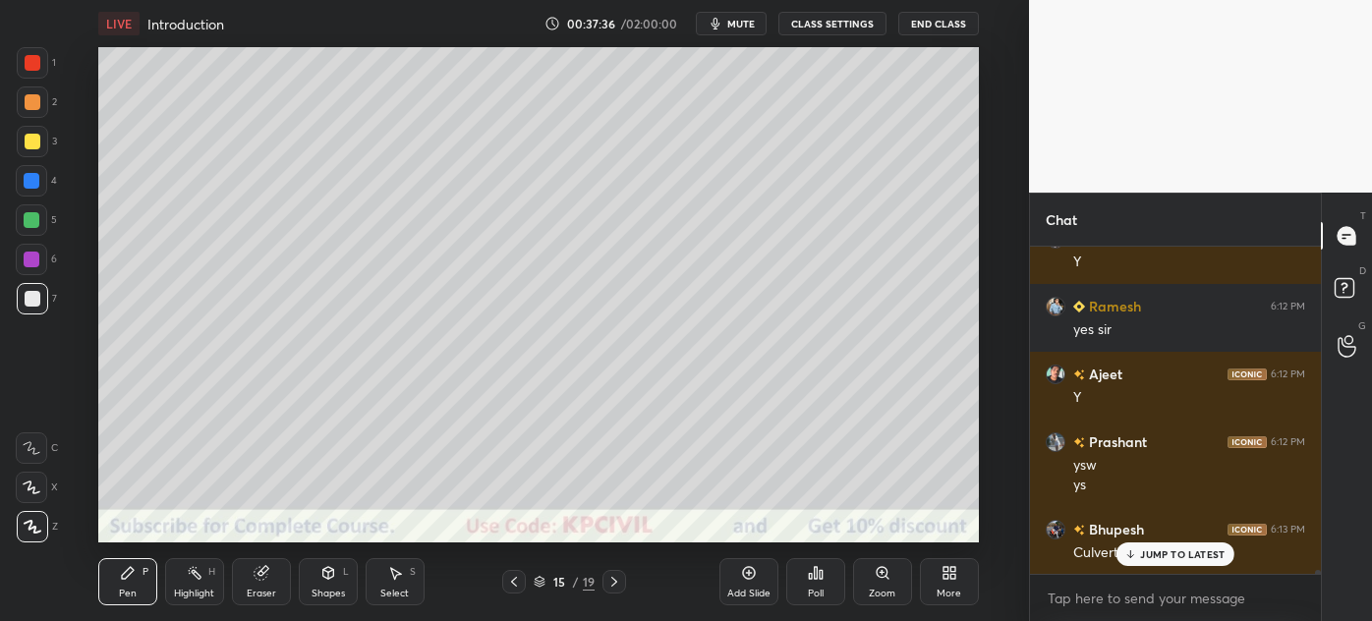
click at [24, 153] on div at bounding box center [32, 141] width 31 height 31
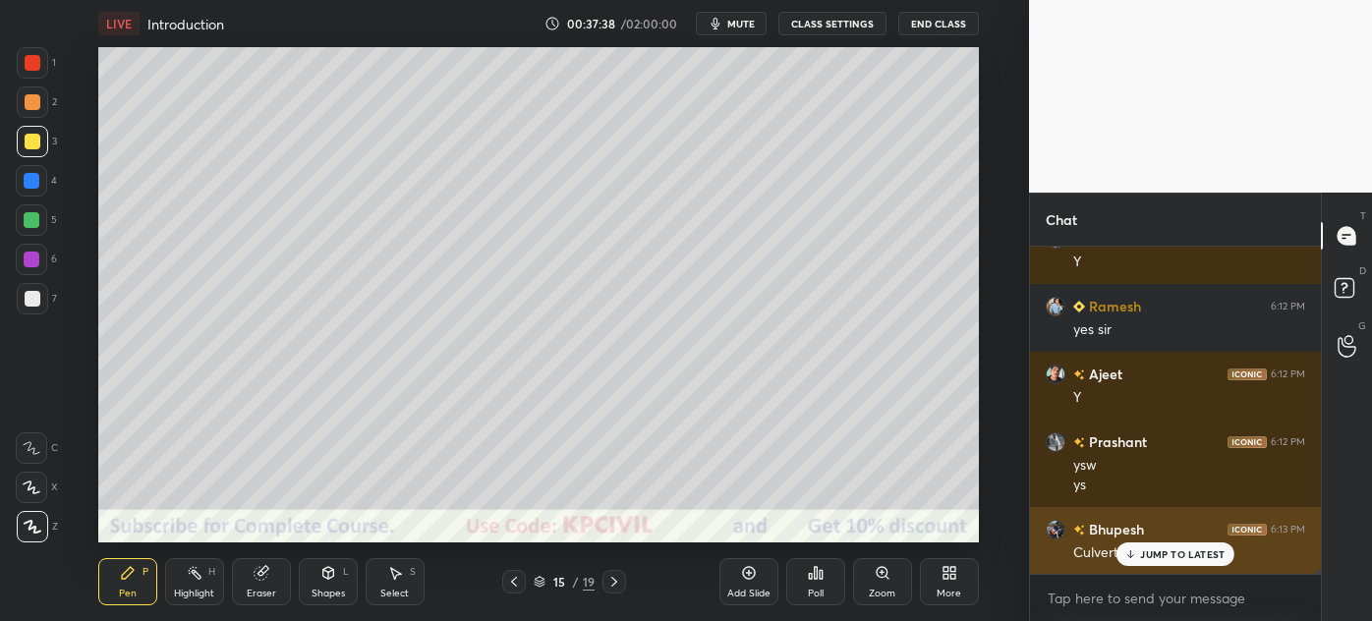
click at [1161, 557] on p "JUMP TO LATEST" at bounding box center [1182, 555] width 85 height 12
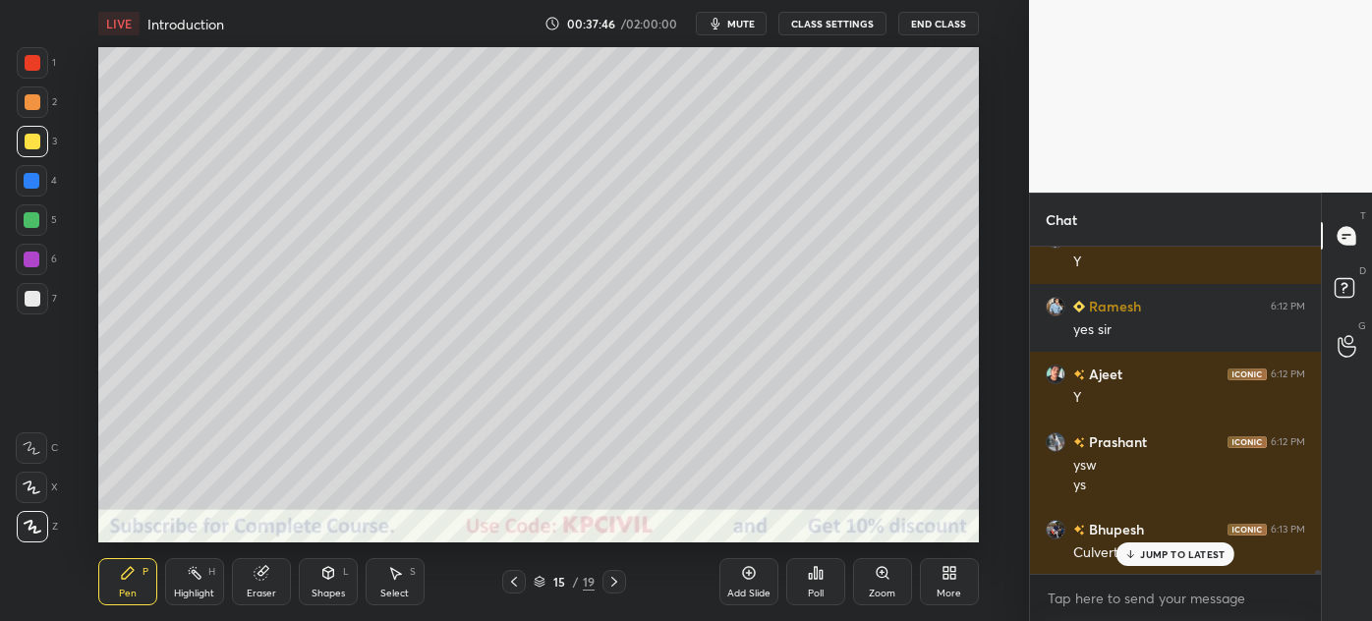
scroll to position [27041, 0]
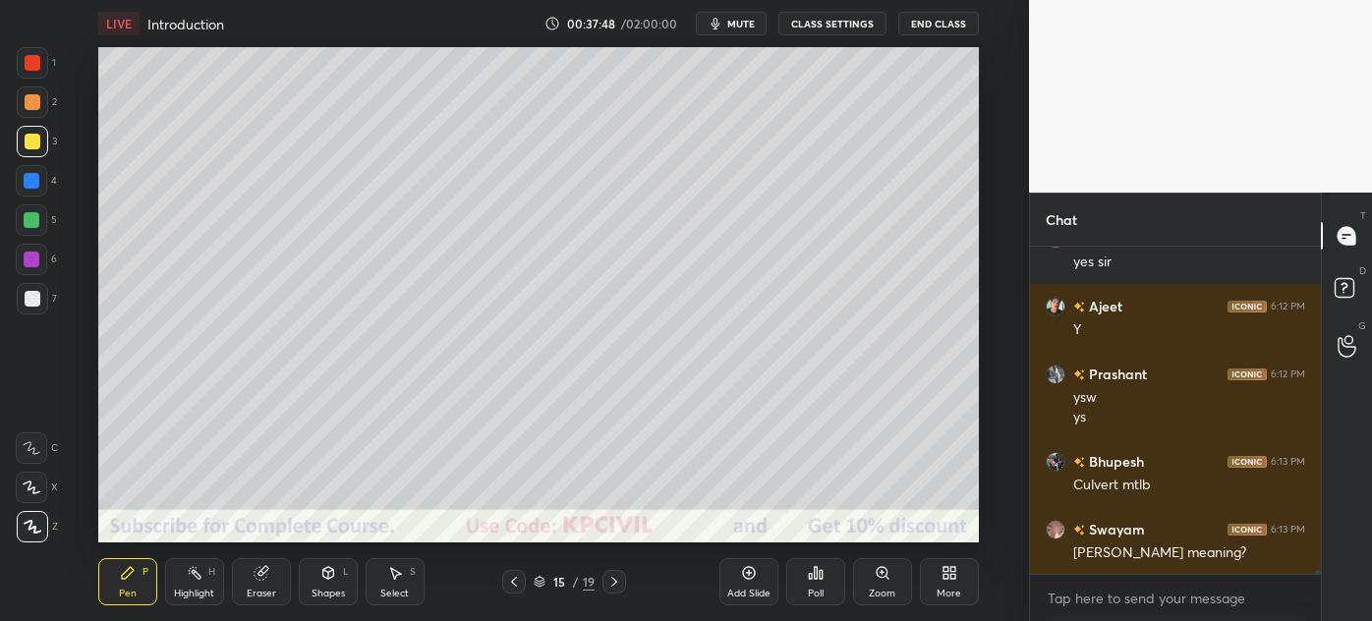
click at [262, 580] on icon at bounding box center [260, 573] width 13 height 13
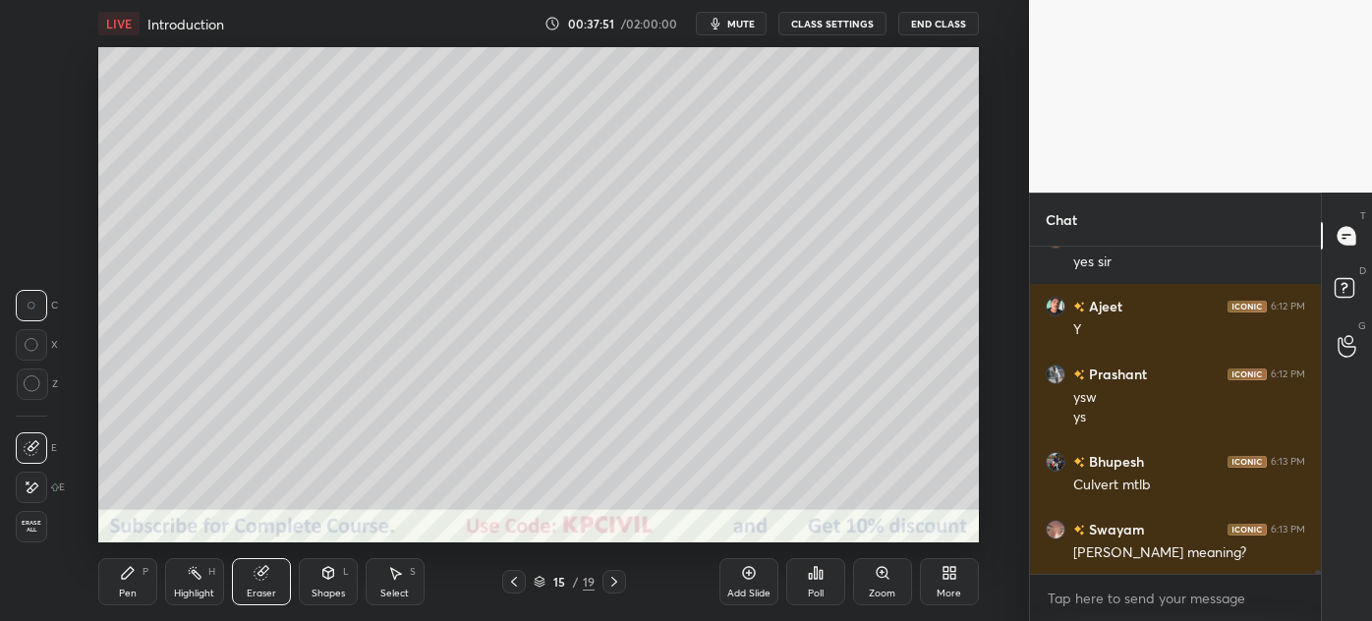
click at [128, 591] on div "Pen" at bounding box center [128, 594] width 18 height 10
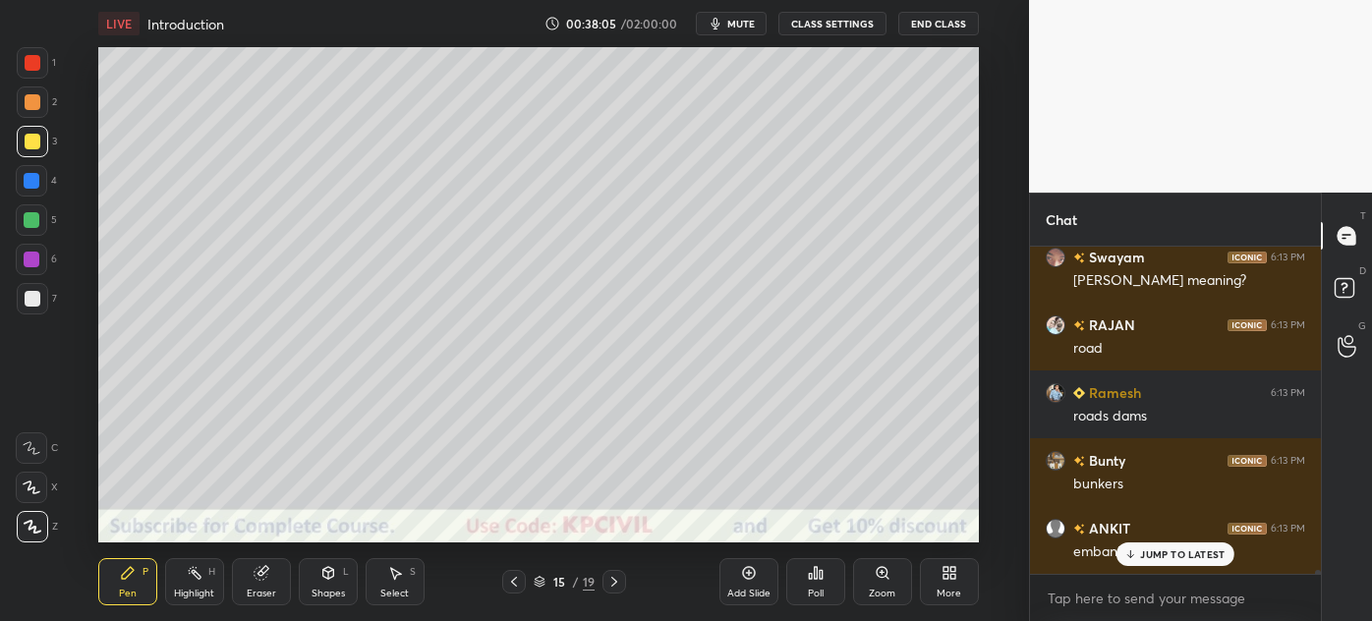
scroll to position [27381, 0]
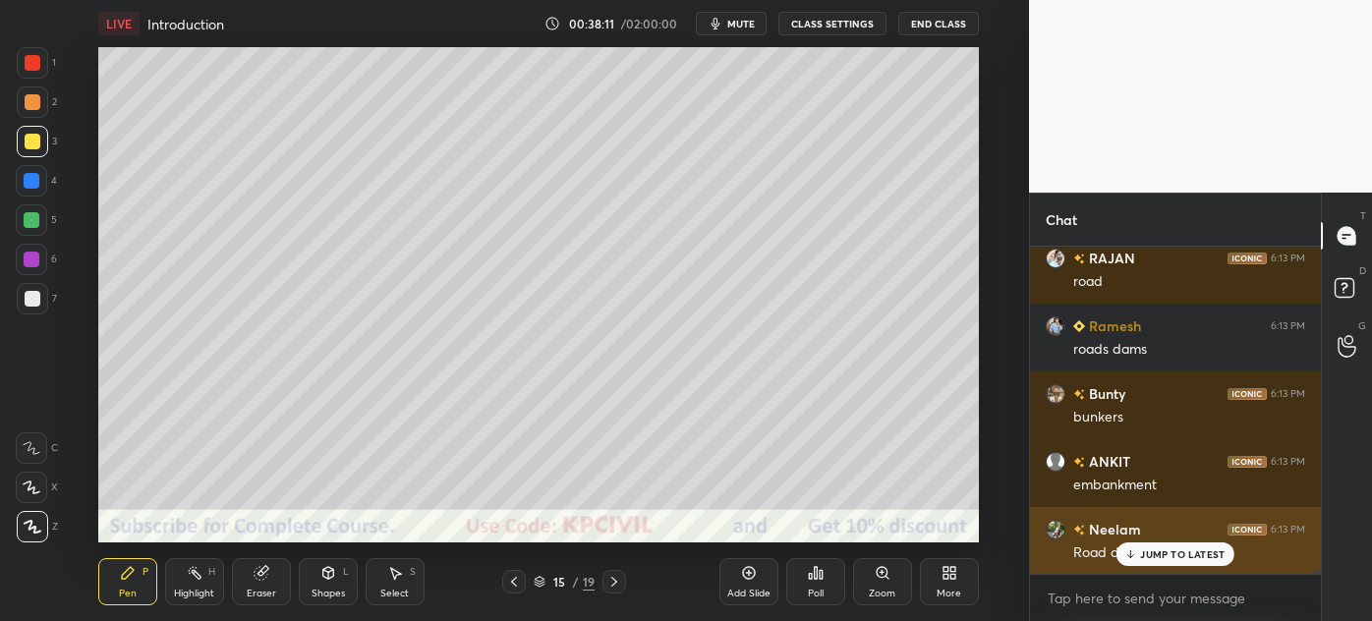
click at [1147, 555] on p "JUMP TO LATEST" at bounding box center [1182, 555] width 85 height 12
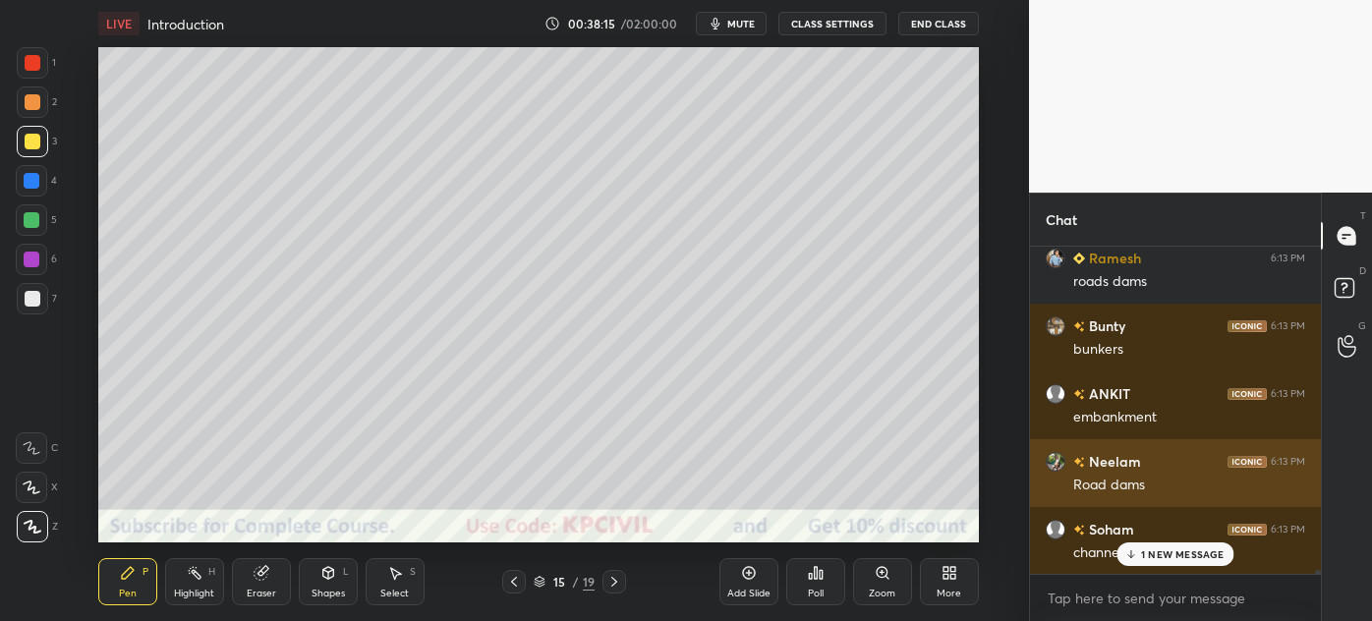
scroll to position [27516, 0]
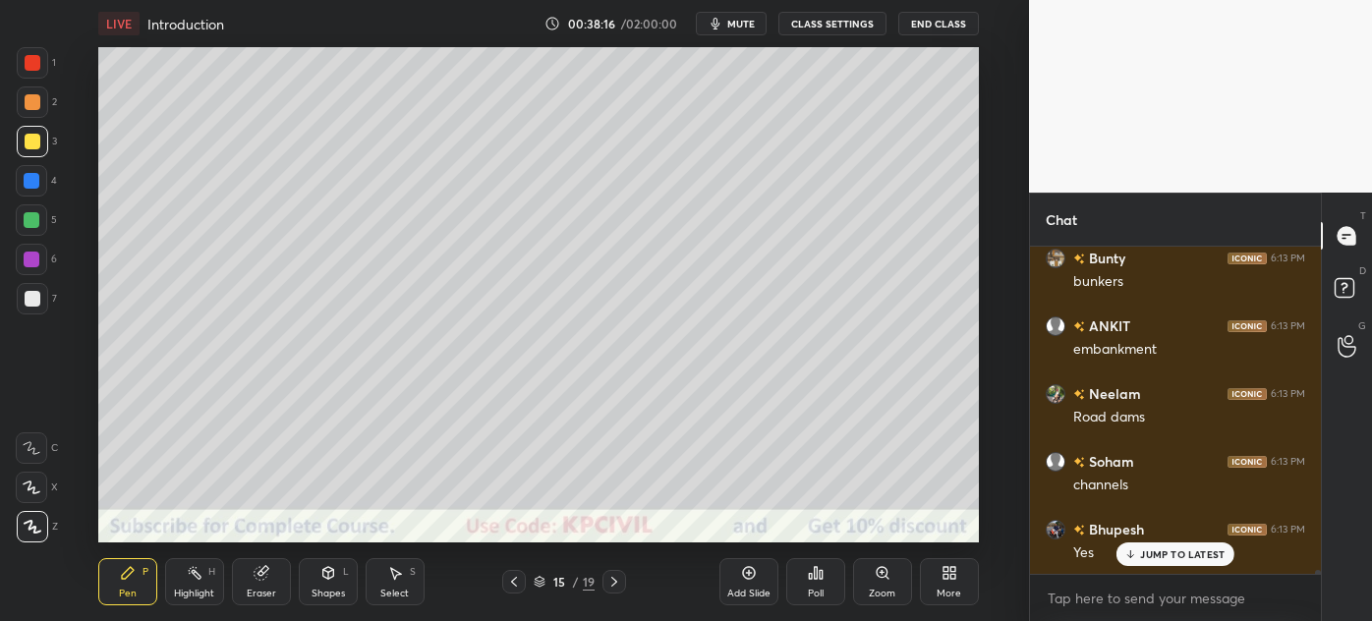
click at [26, 300] on div at bounding box center [33, 299] width 16 height 16
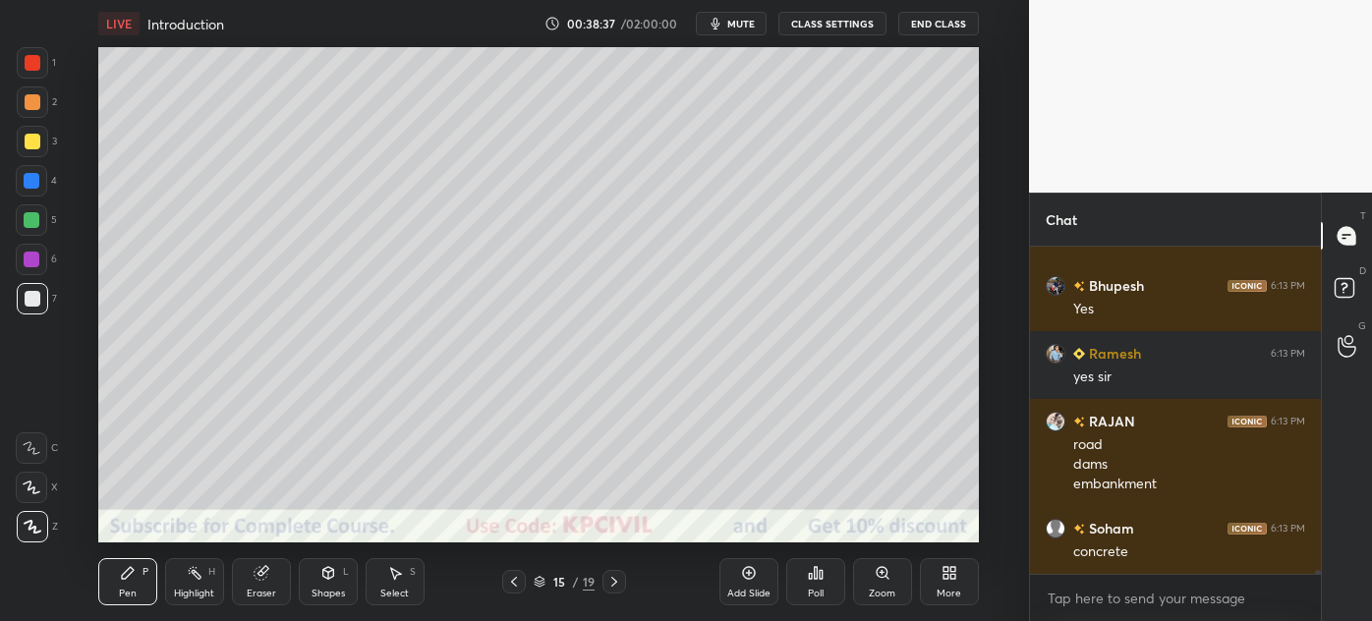
scroll to position [27828, 0]
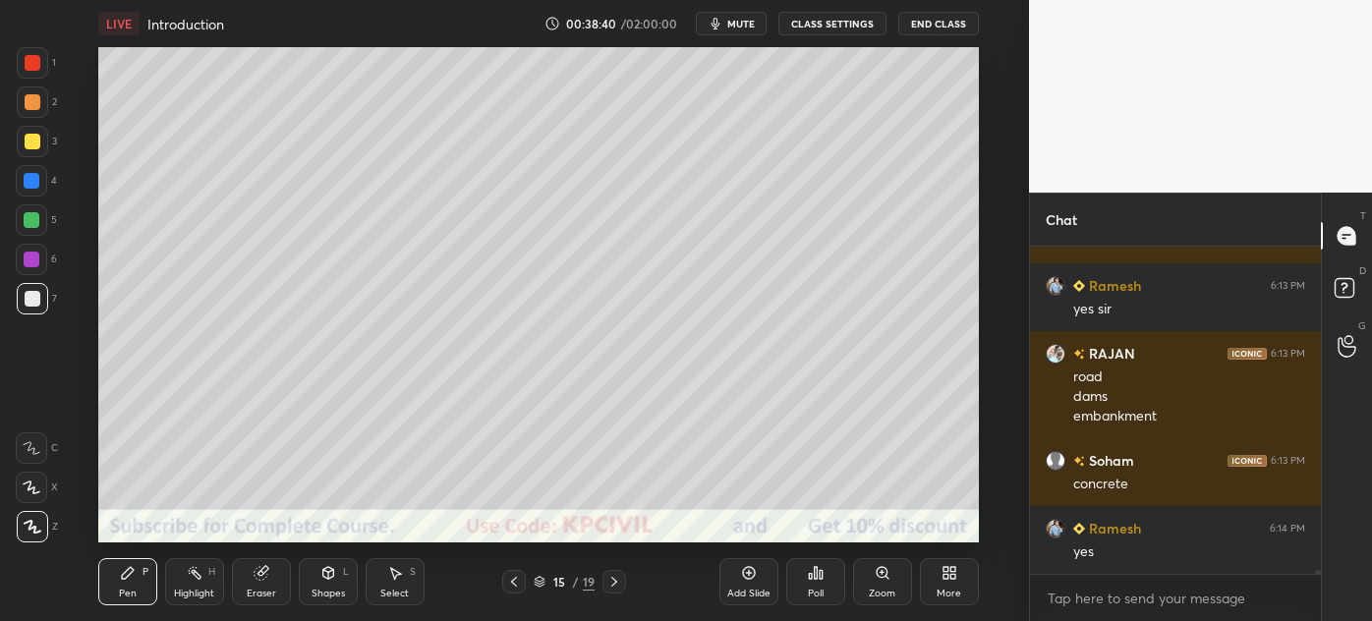
click at [28, 148] on div at bounding box center [33, 142] width 16 height 16
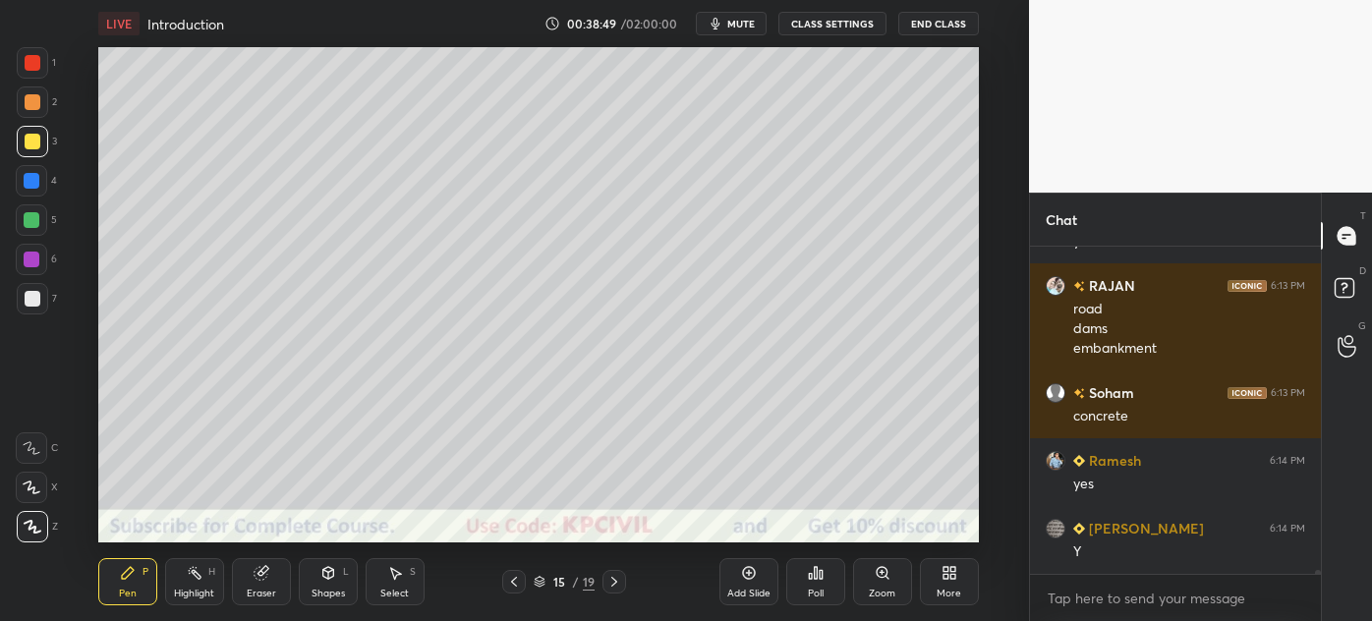
click at [32, 301] on div at bounding box center [33, 299] width 16 height 16
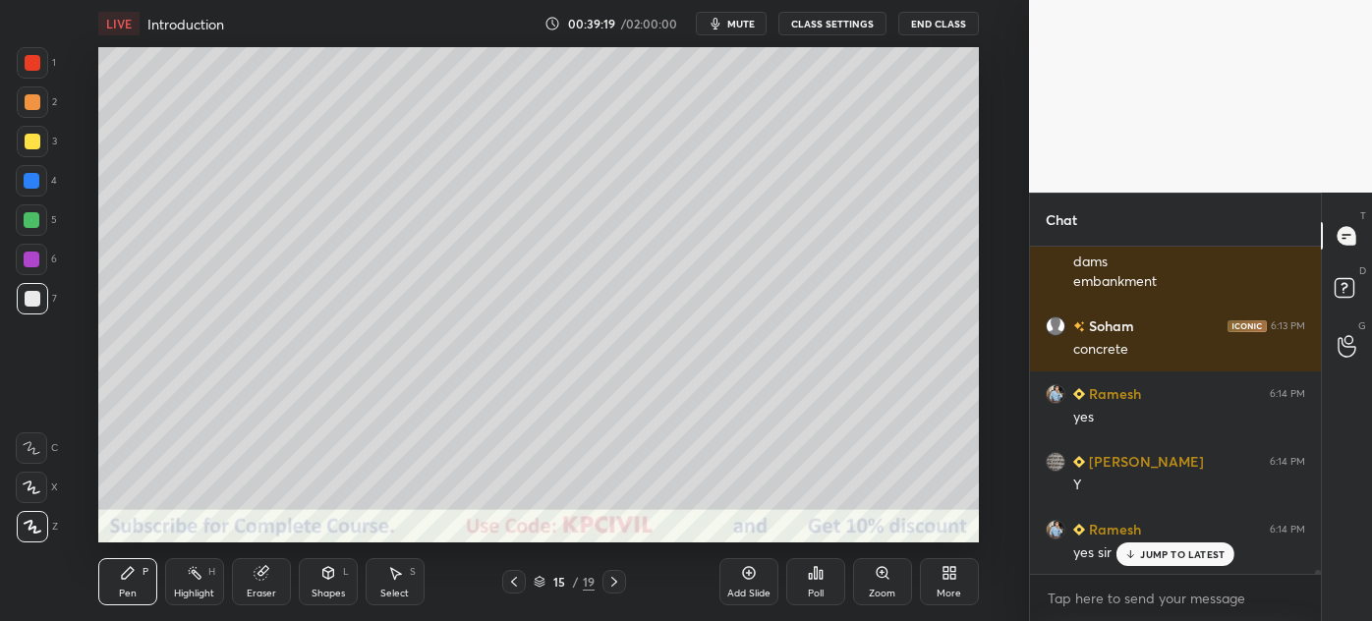
scroll to position [28031, 0]
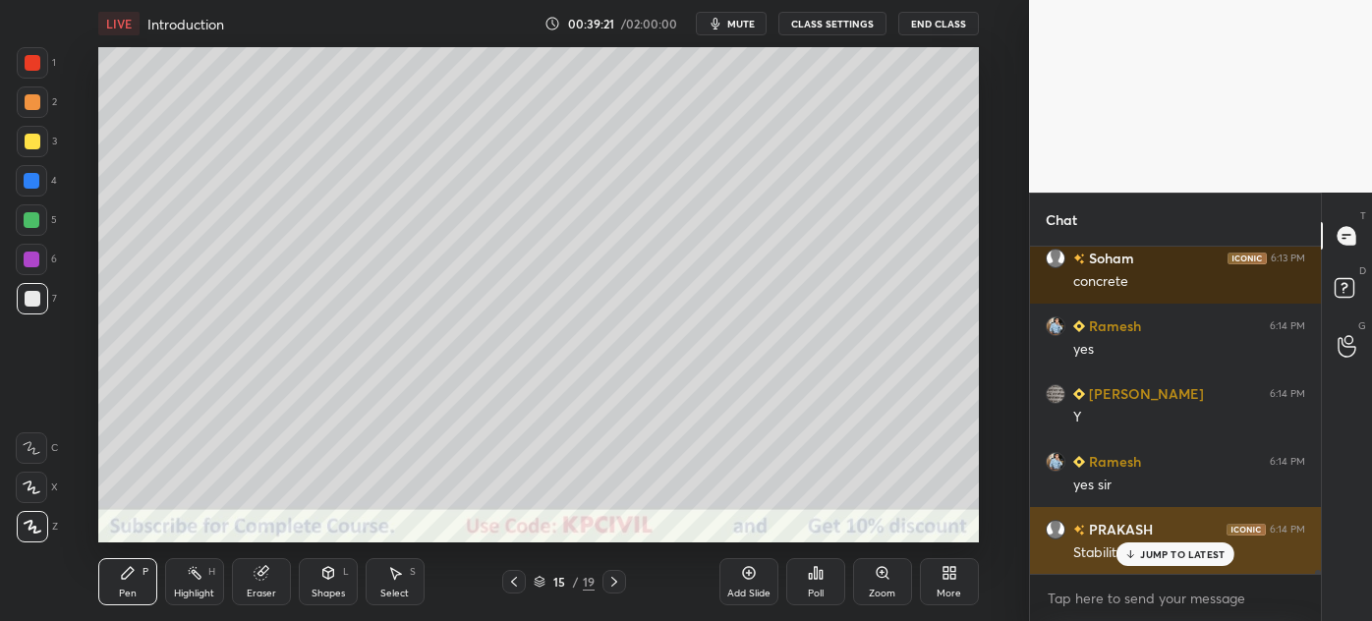
click at [1162, 562] on div "JUMP TO LATEST" at bounding box center [1176, 555] width 118 height 24
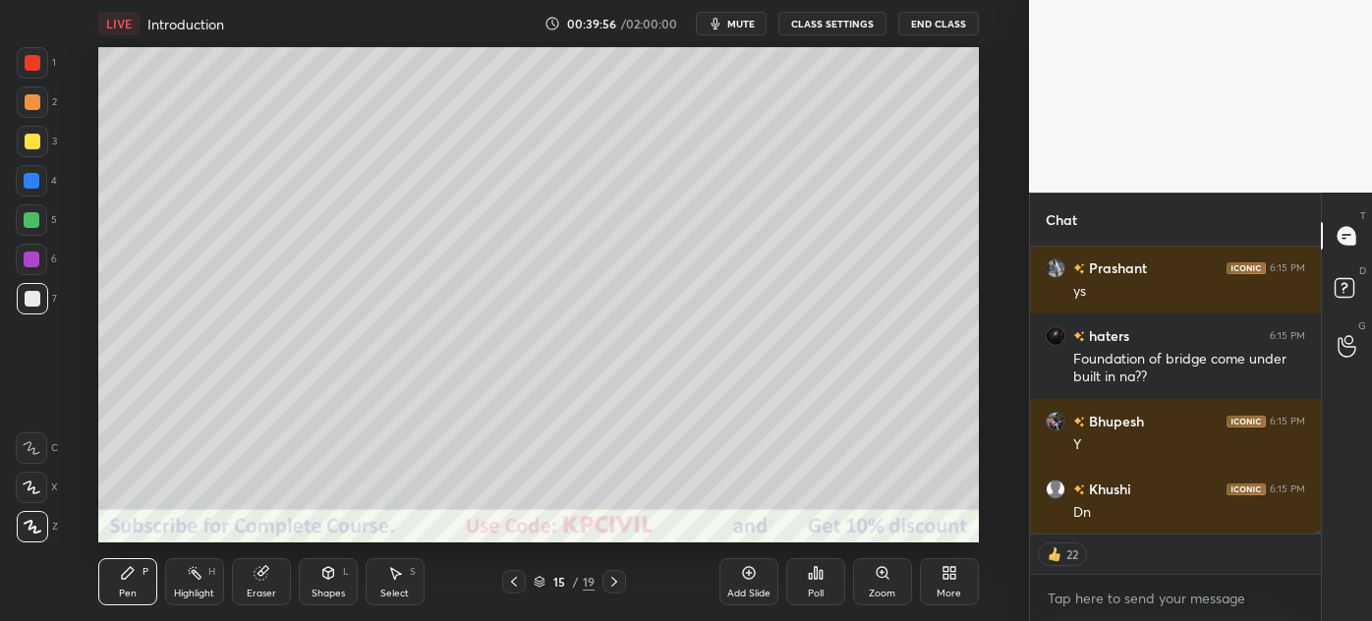
scroll to position [29696, 0]
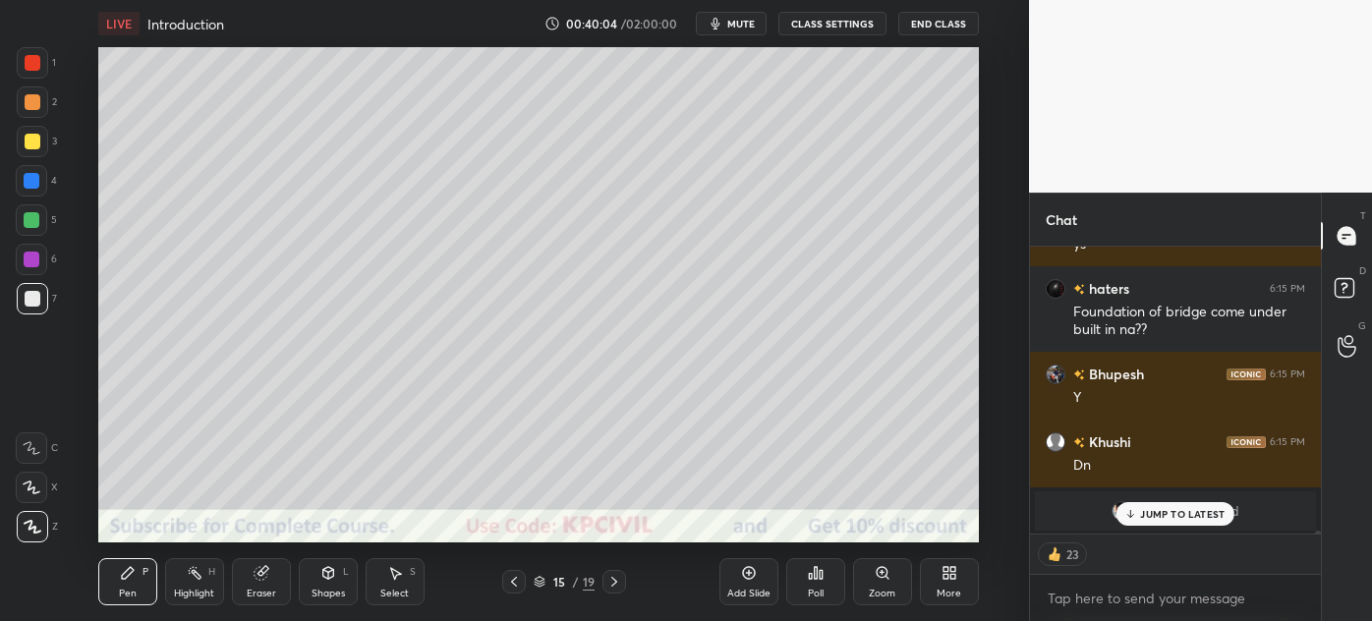
click at [615, 579] on icon at bounding box center [615, 582] width 16 height 16
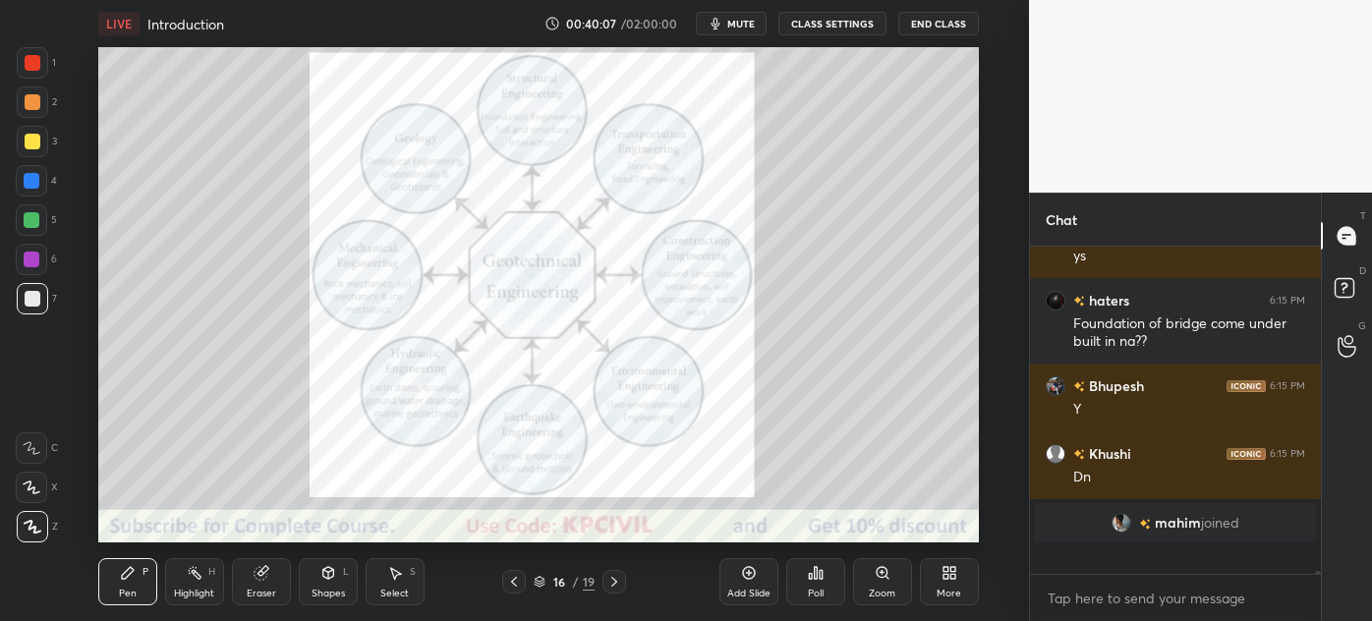
scroll to position [321, 285]
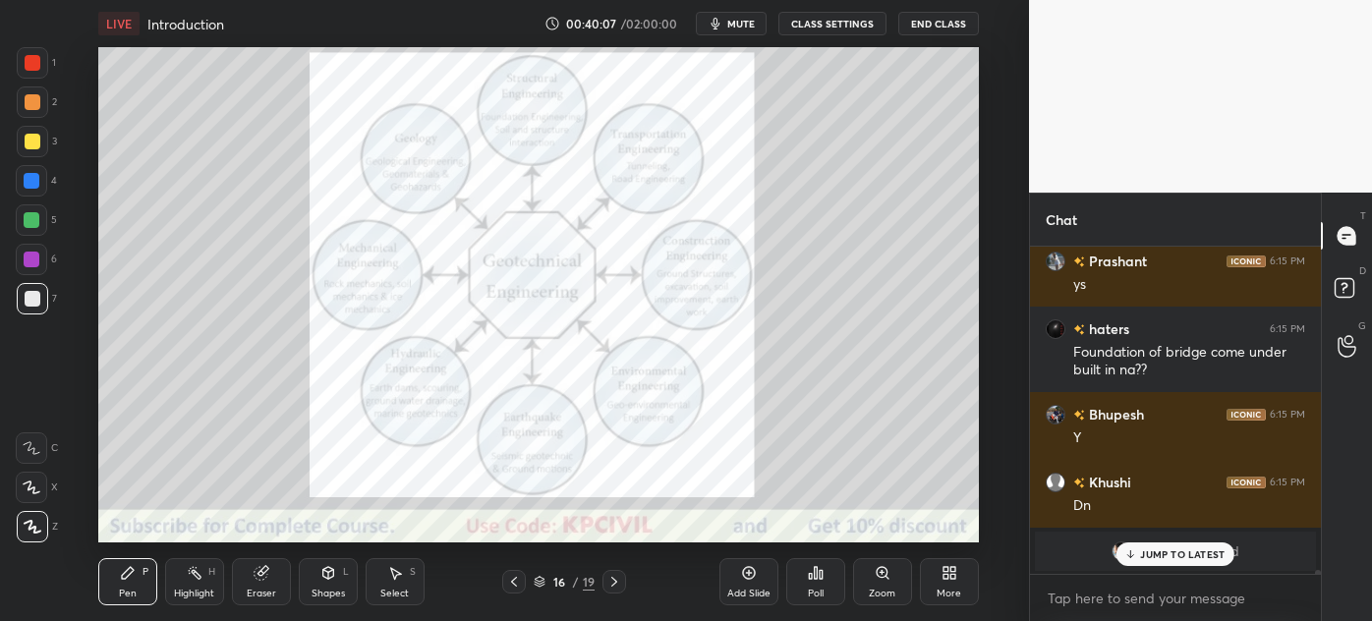
click at [618, 581] on icon at bounding box center [615, 582] width 16 height 16
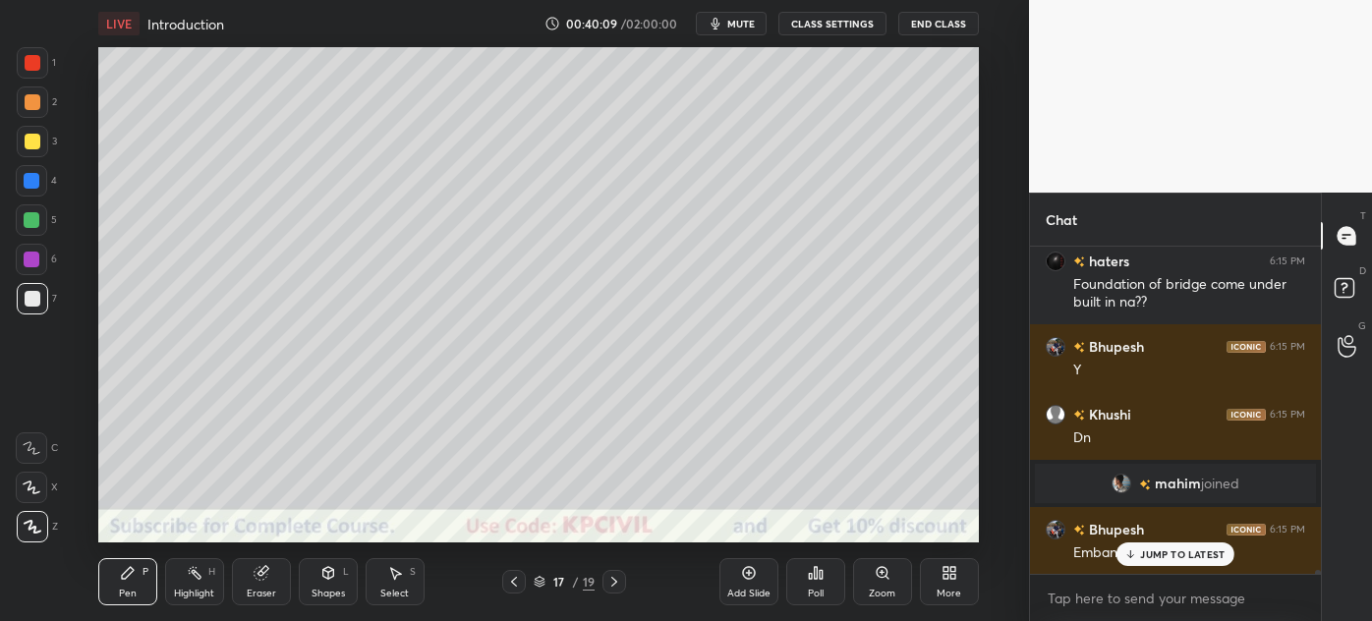
scroll to position [29792, 0]
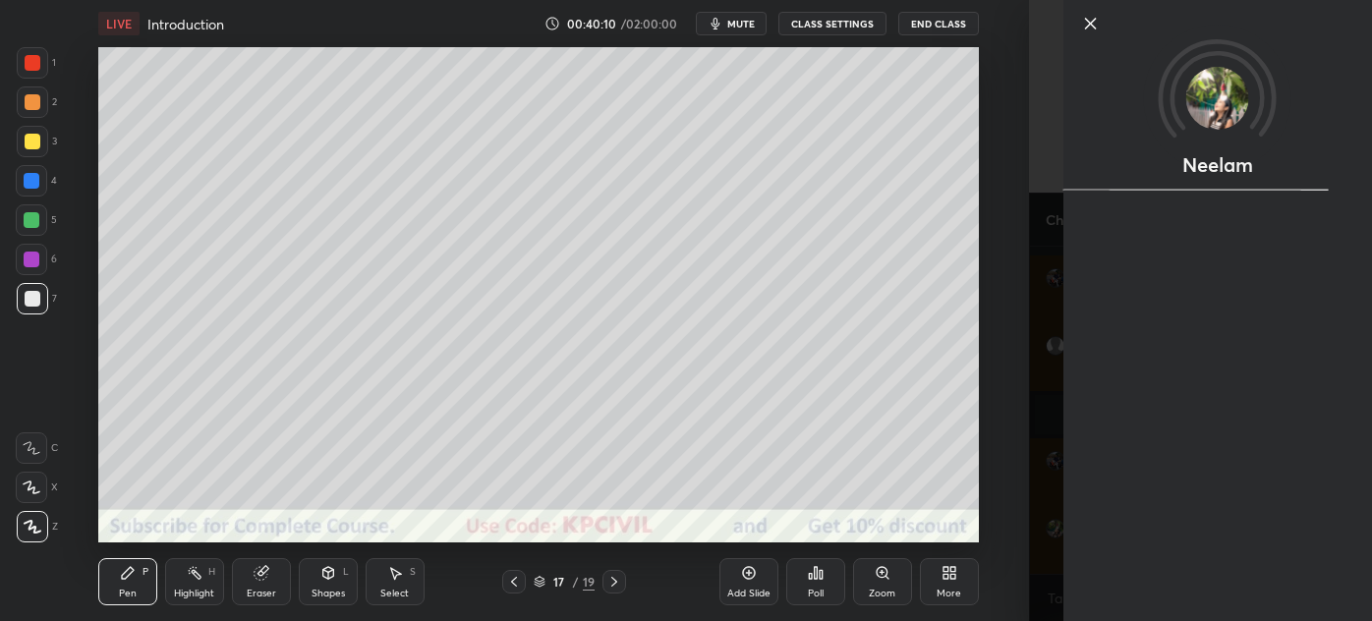
click at [456, 571] on div "17 / 19" at bounding box center [564, 582] width 311 height 24
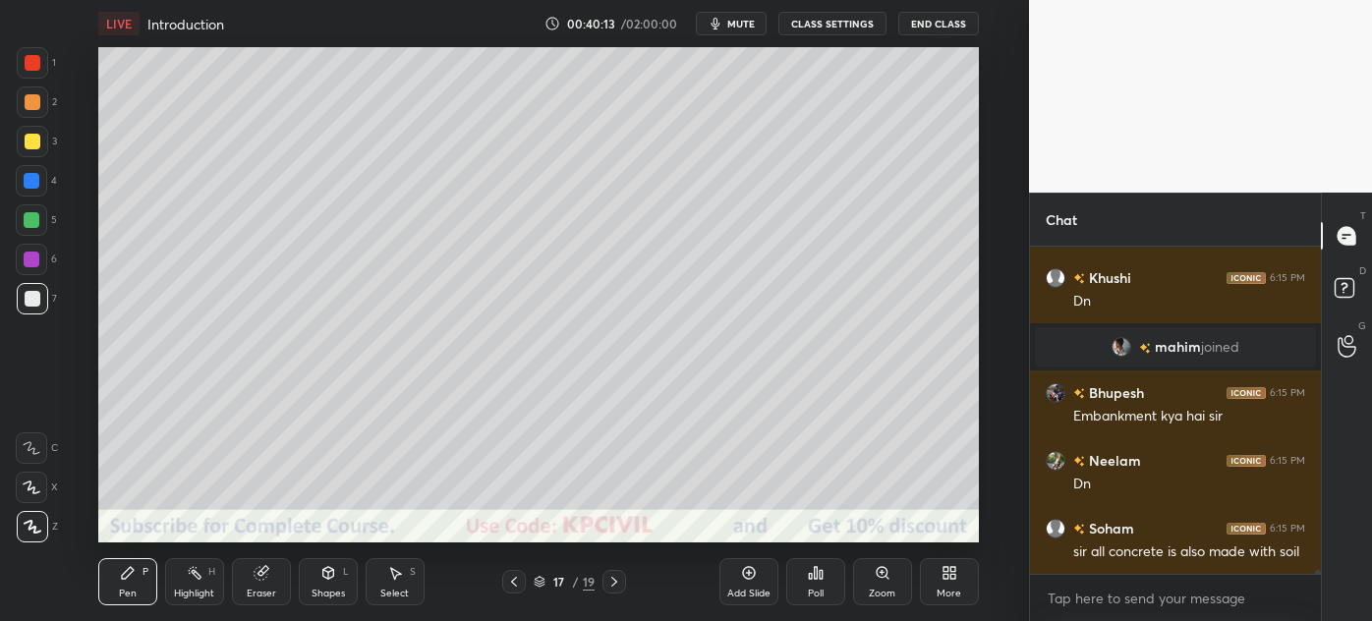
scroll to position [29928, 0]
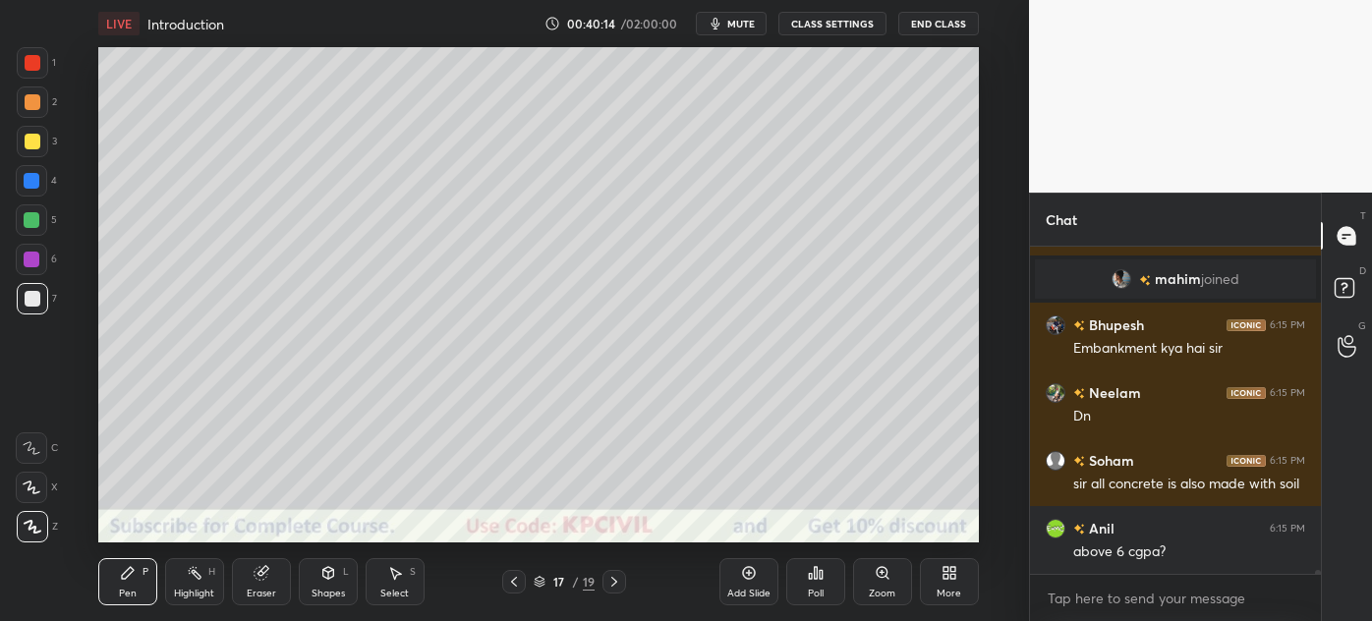
click at [27, 153] on div at bounding box center [32, 141] width 31 height 31
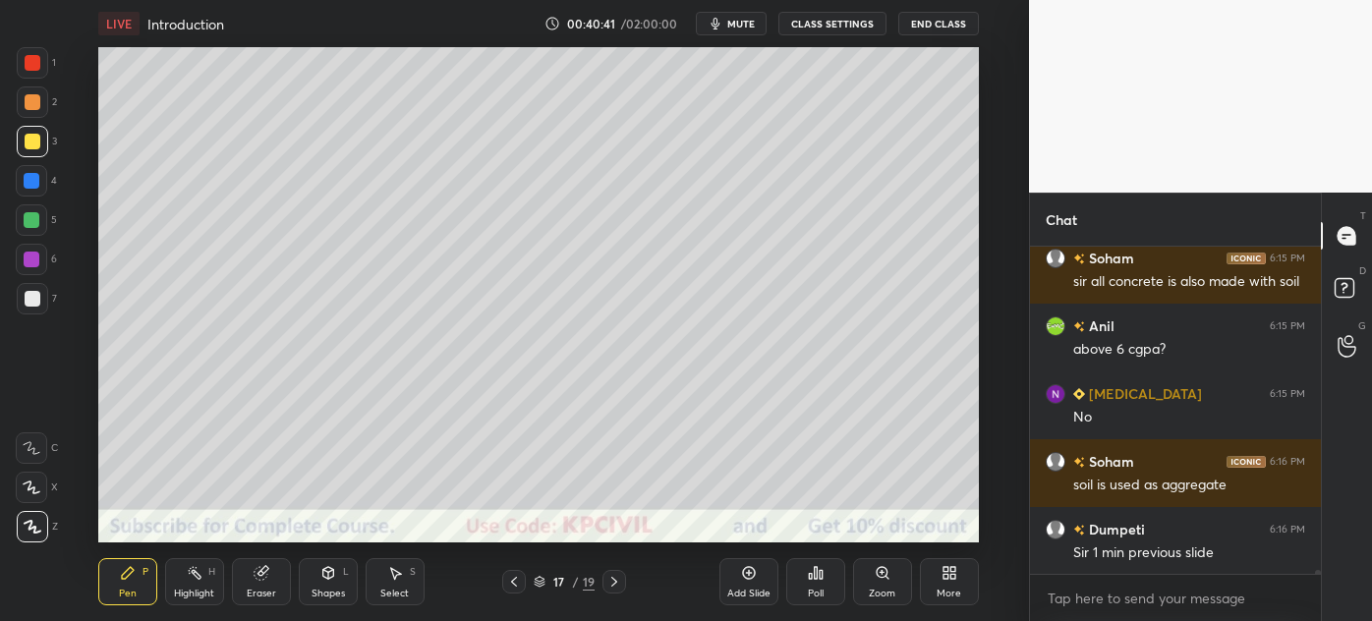
scroll to position [30198, 0]
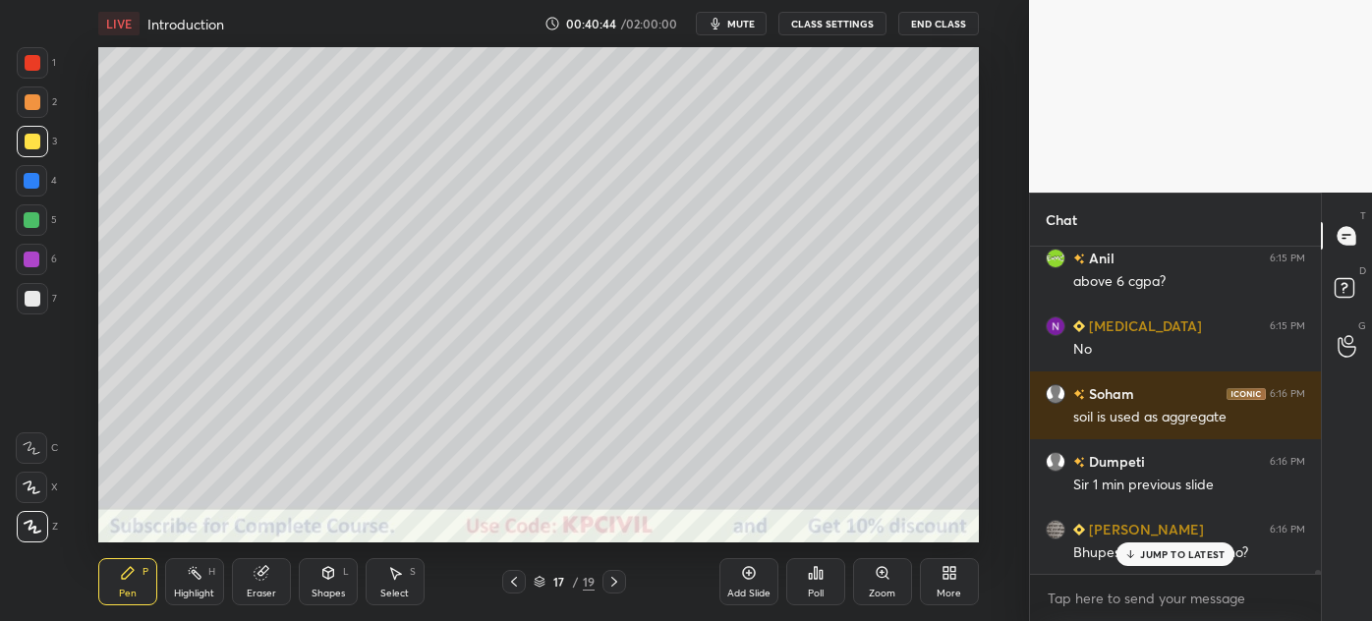
click at [514, 582] on icon at bounding box center [514, 582] width 16 height 16
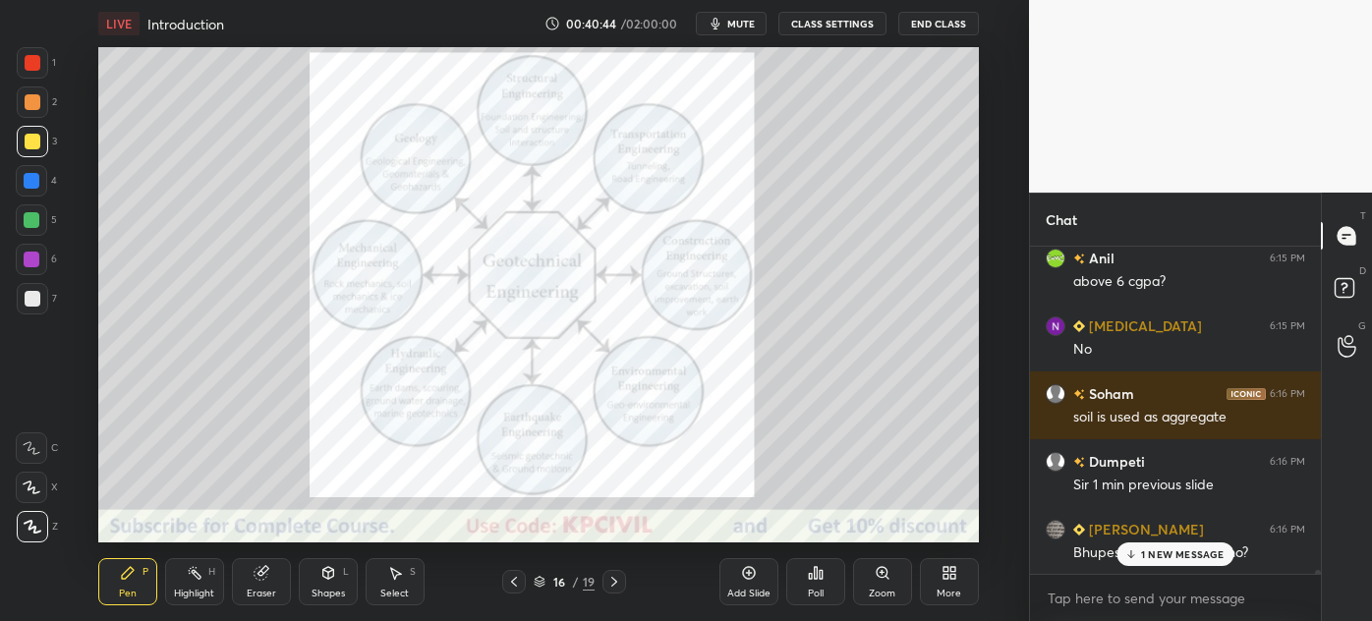
click at [513, 581] on icon at bounding box center [514, 582] width 16 height 16
click at [514, 583] on icon at bounding box center [514, 582] width 16 height 16
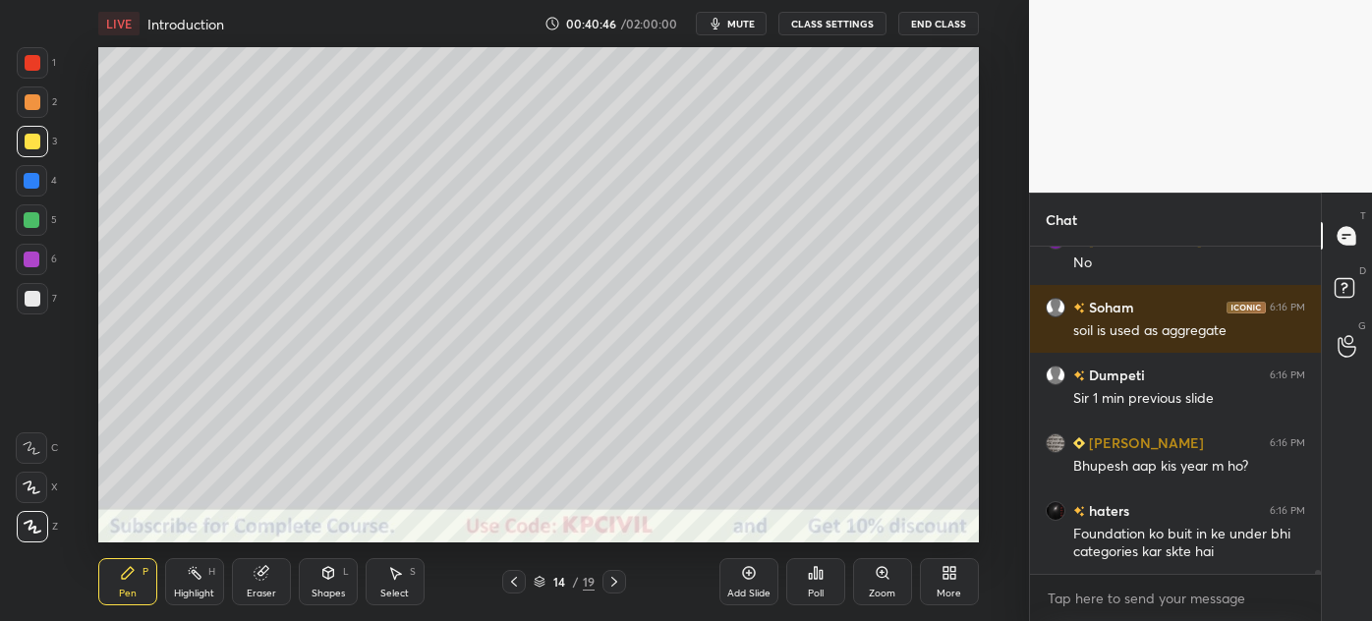
click at [613, 577] on icon at bounding box center [615, 582] width 16 height 16
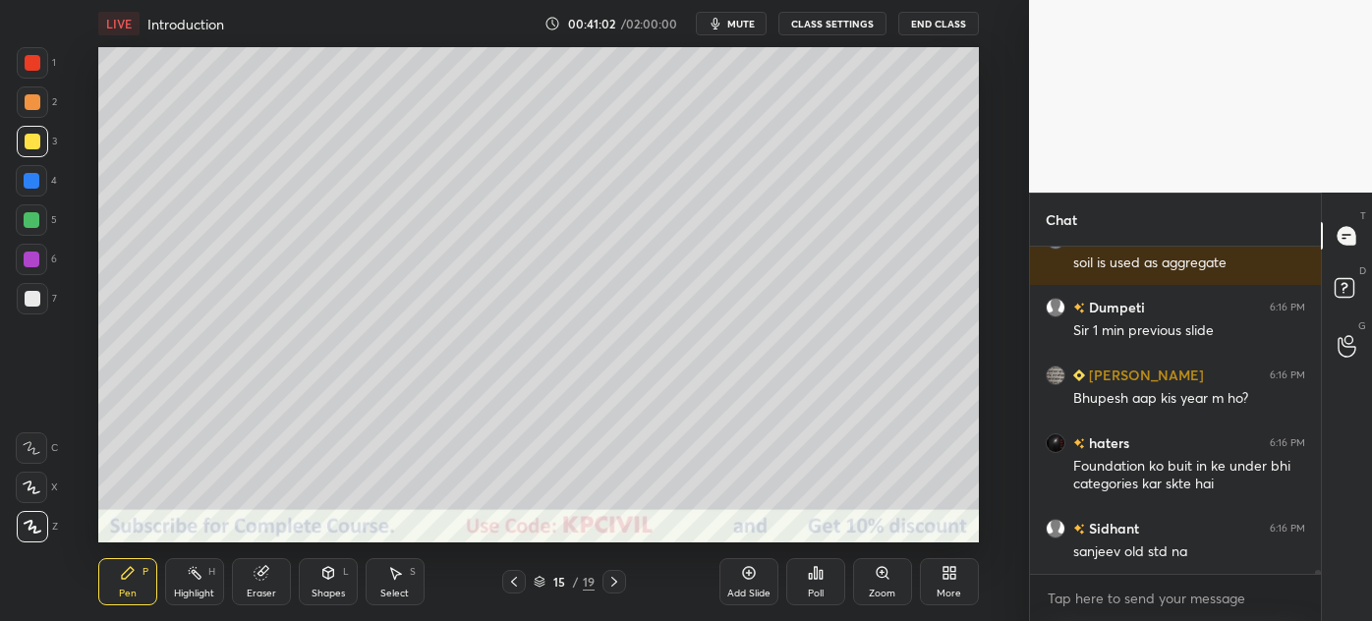
click at [26, 182] on div at bounding box center [32, 181] width 16 height 16
click at [23, 142] on div at bounding box center [32, 141] width 31 height 31
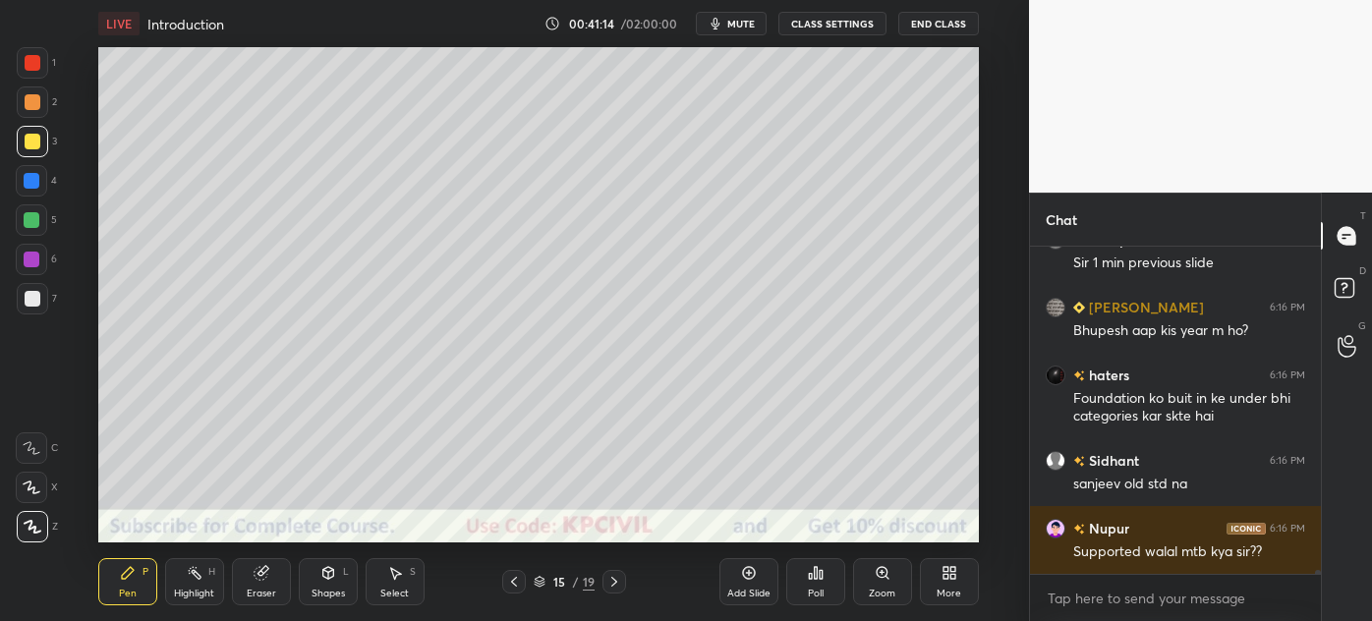
scroll to position [30468, 0]
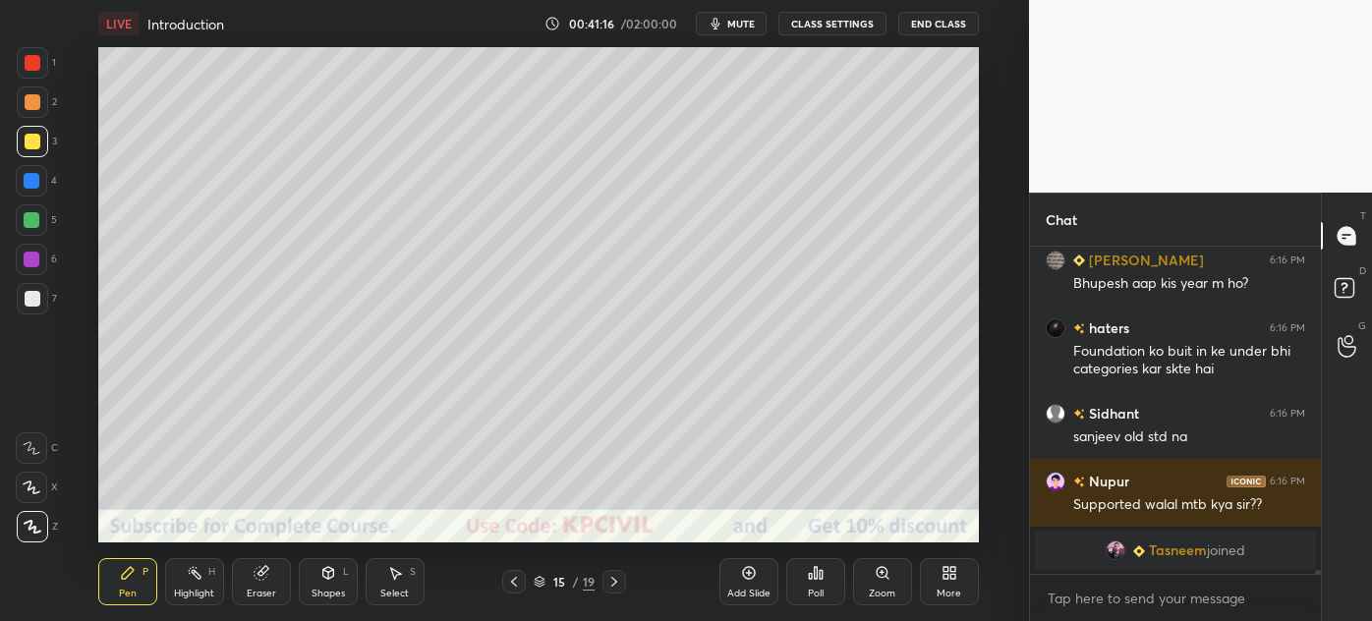
click at [21, 177] on div at bounding box center [31, 180] width 31 height 31
click at [26, 104] on div at bounding box center [33, 102] width 16 height 16
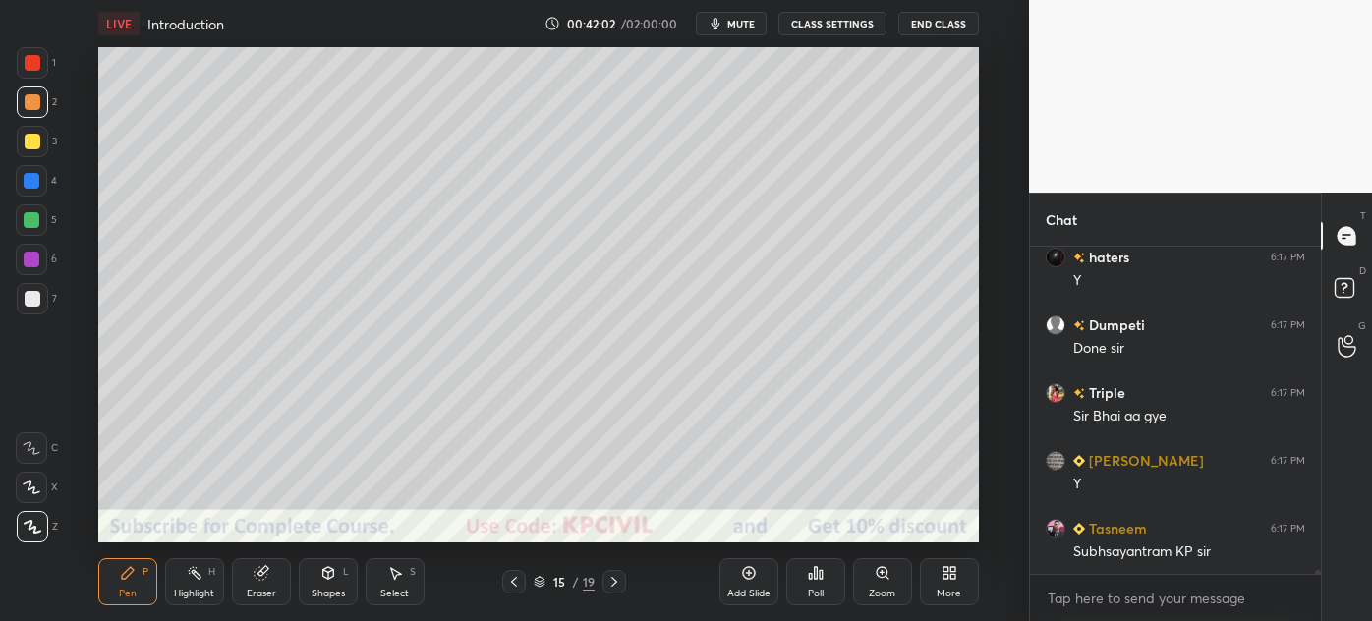
scroll to position [27475, 0]
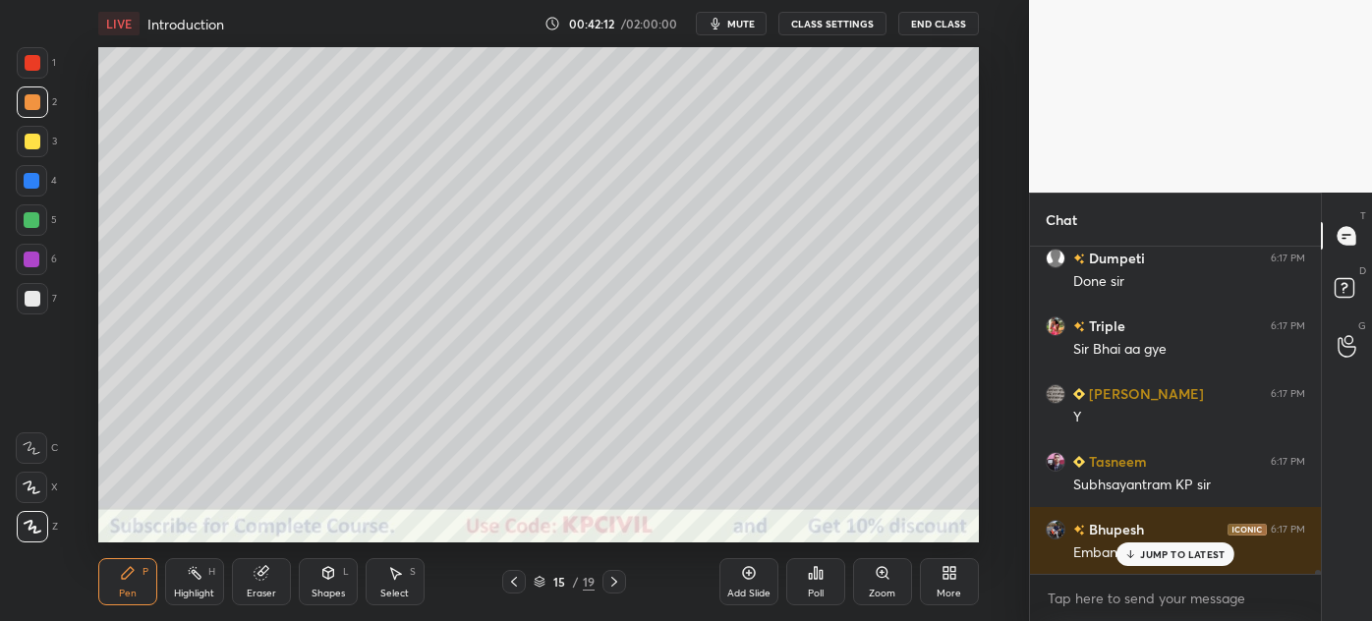
click at [25, 296] on div at bounding box center [33, 299] width 16 height 16
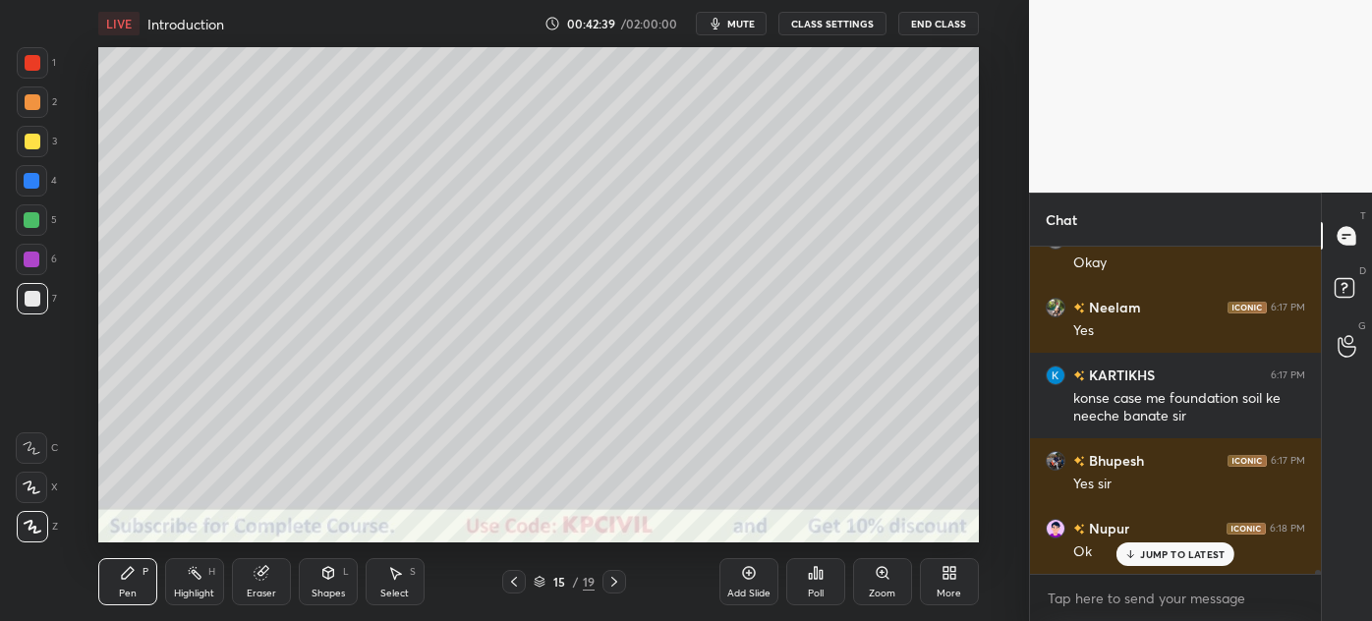
scroll to position [27917, 0]
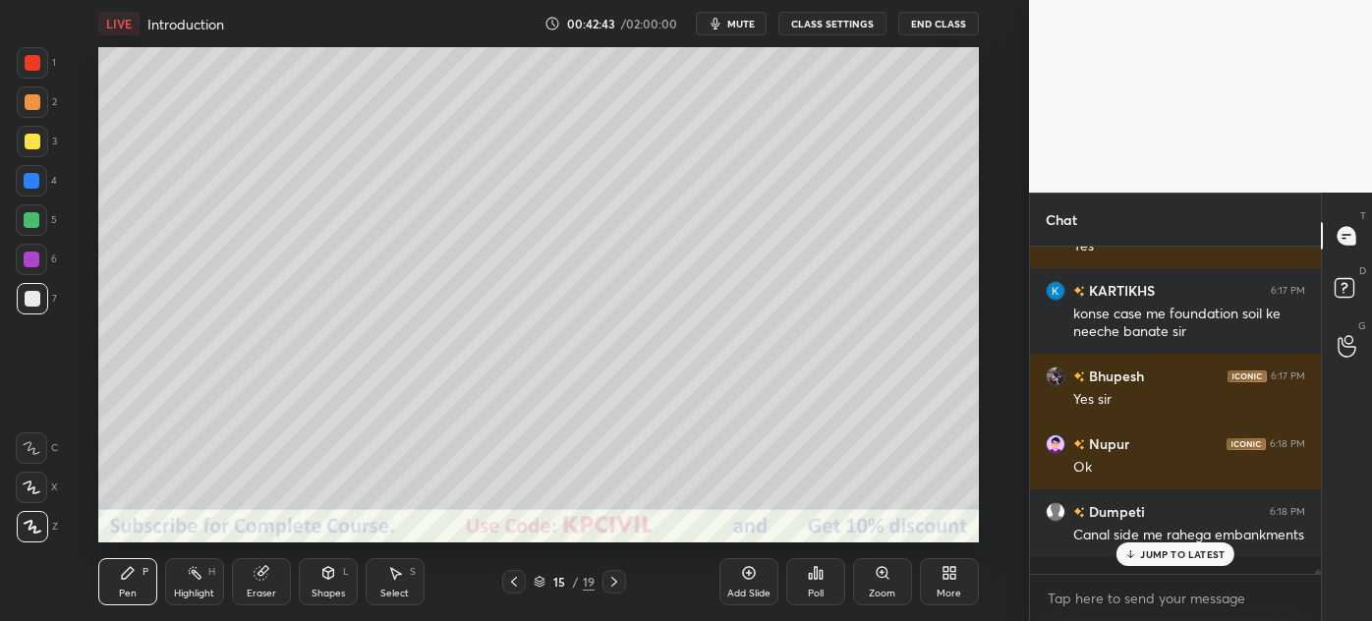
click at [29, 109] on div at bounding box center [33, 102] width 16 height 16
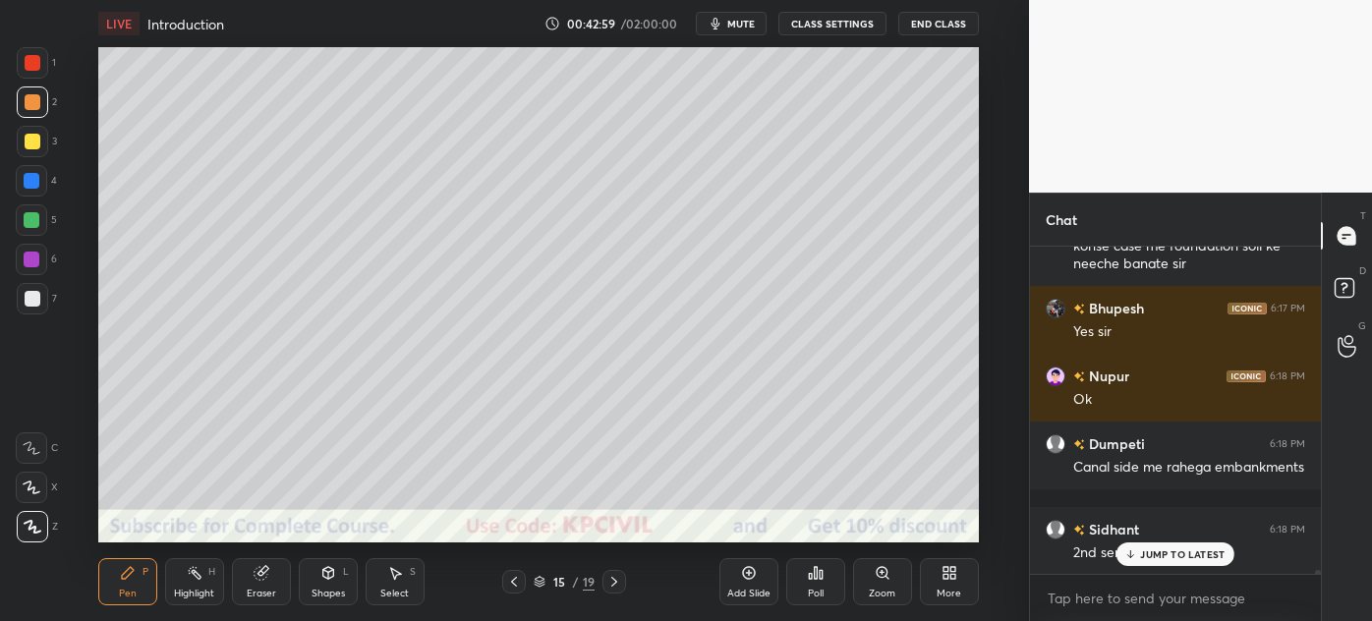
click at [31, 303] on div at bounding box center [33, 299] width 16 height 16
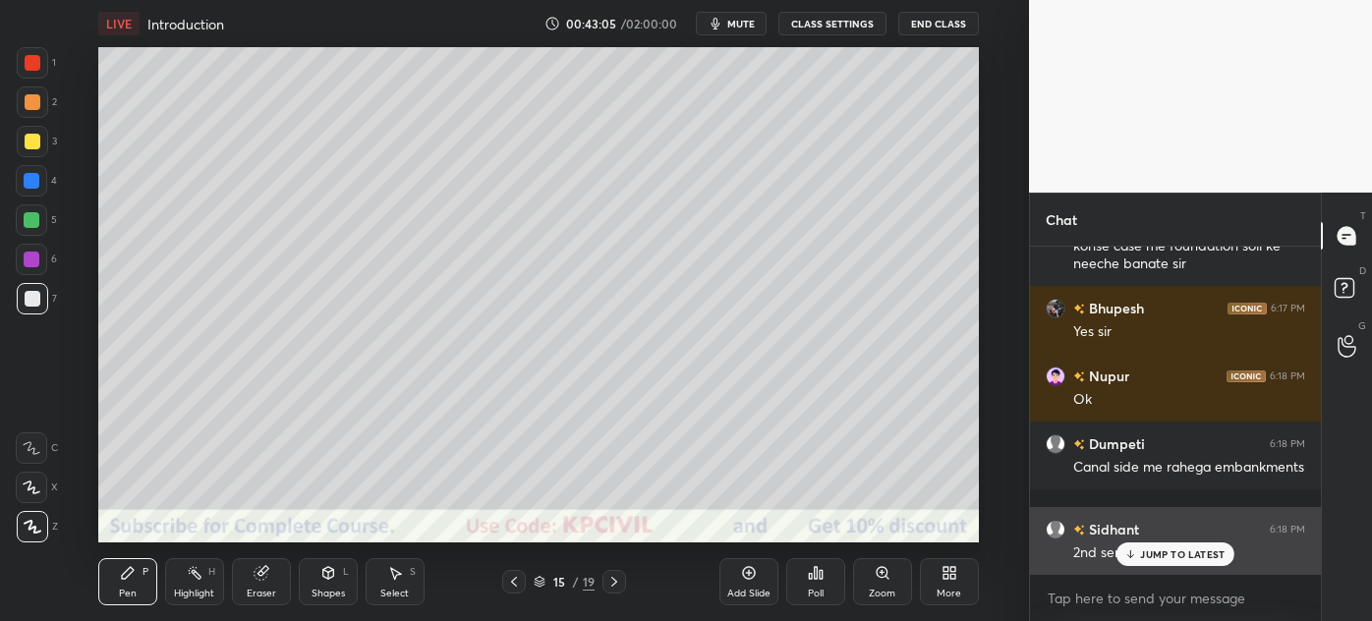
click at [1150, 561] on div "JUMP TO LATEST" at bounding box center [1176, 555] width 118 height 24
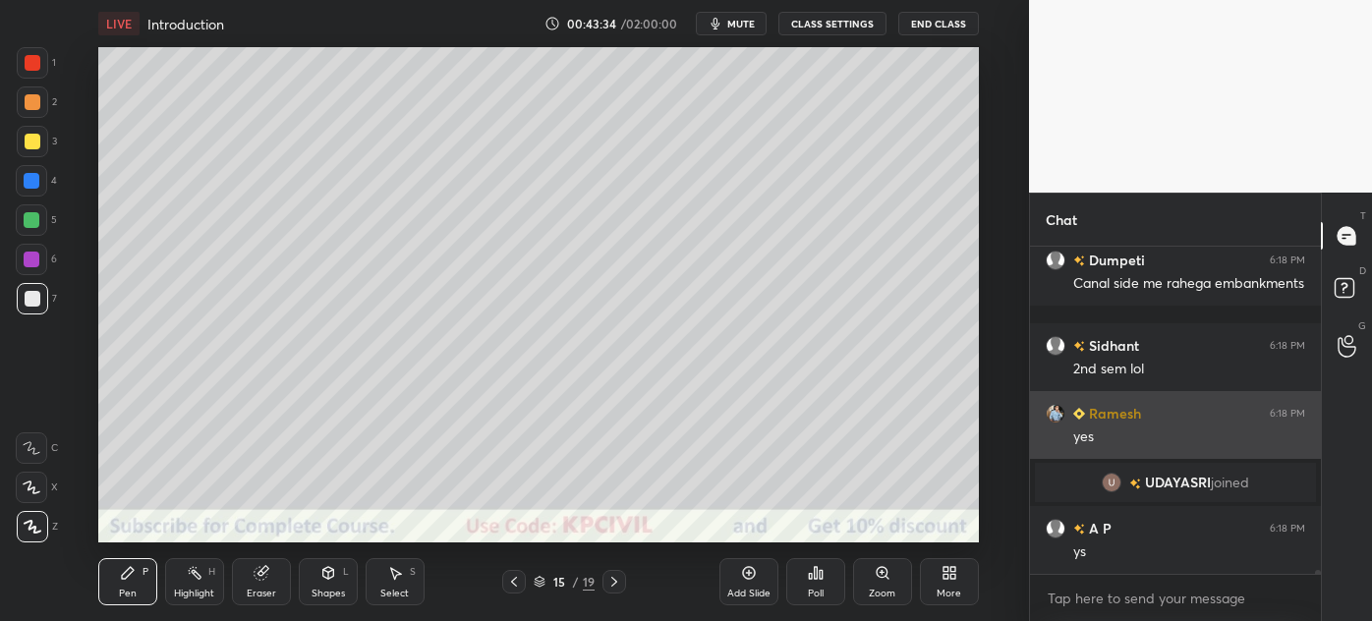
scroll to position [28216, 0]
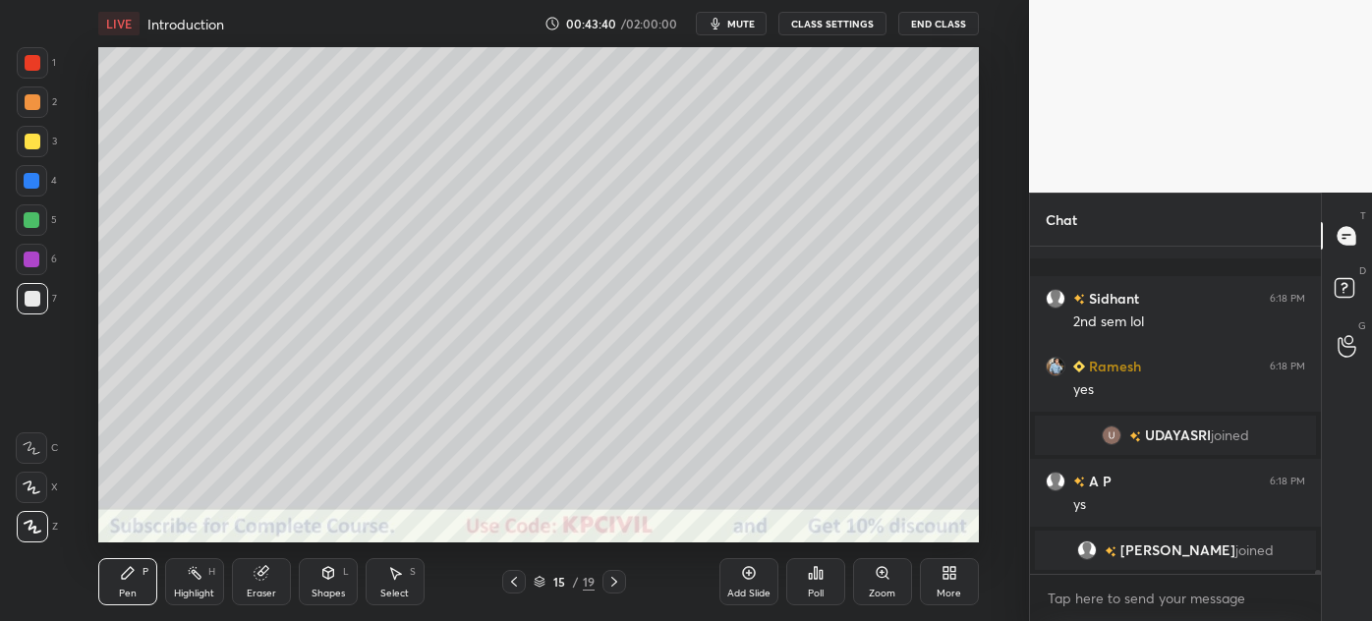
click at [608, 585] on icon at bounding box center [615, 582] width 16 height 16
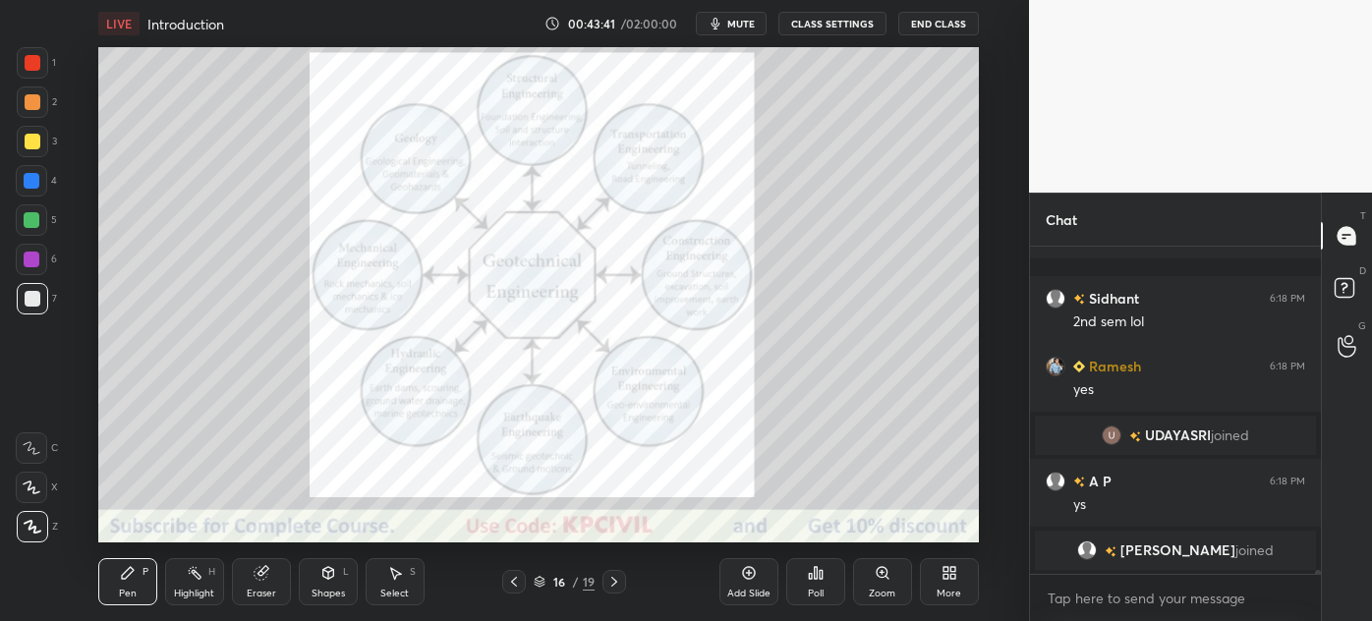
click at [608, 584] on icon at bounding box center [615, 582] width 16 height 16
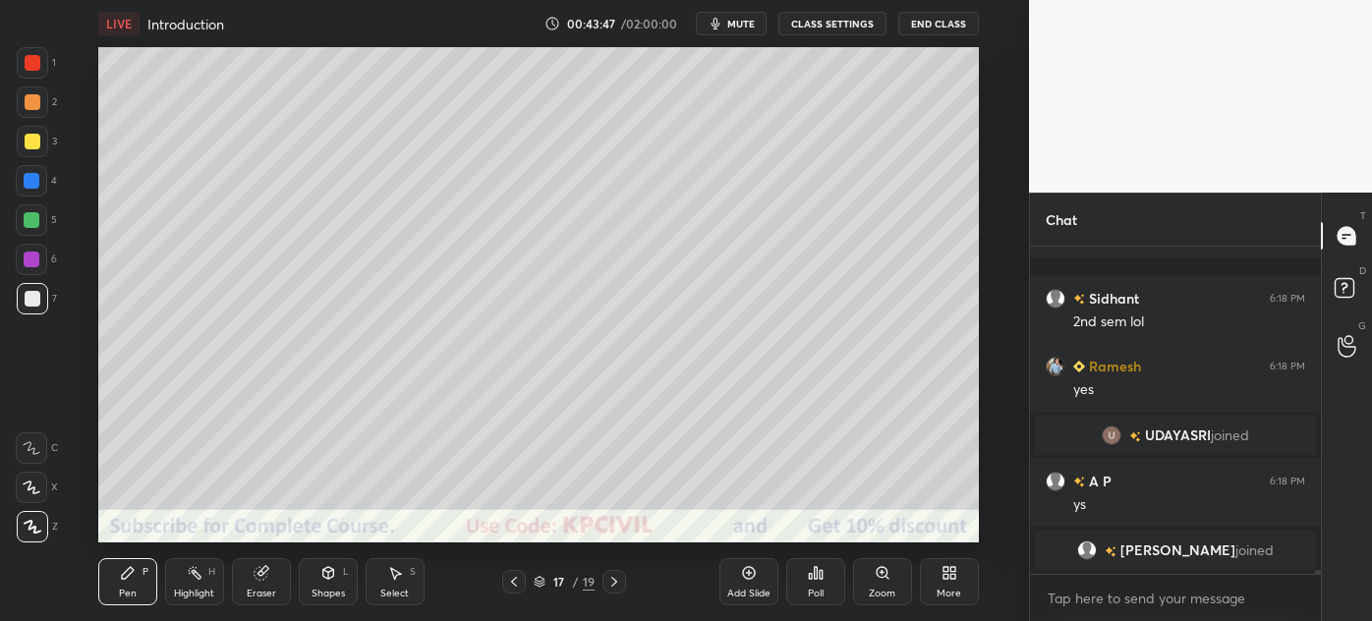
click at [26, 146] on div at bounding box center [33, 142] width 16 height 16
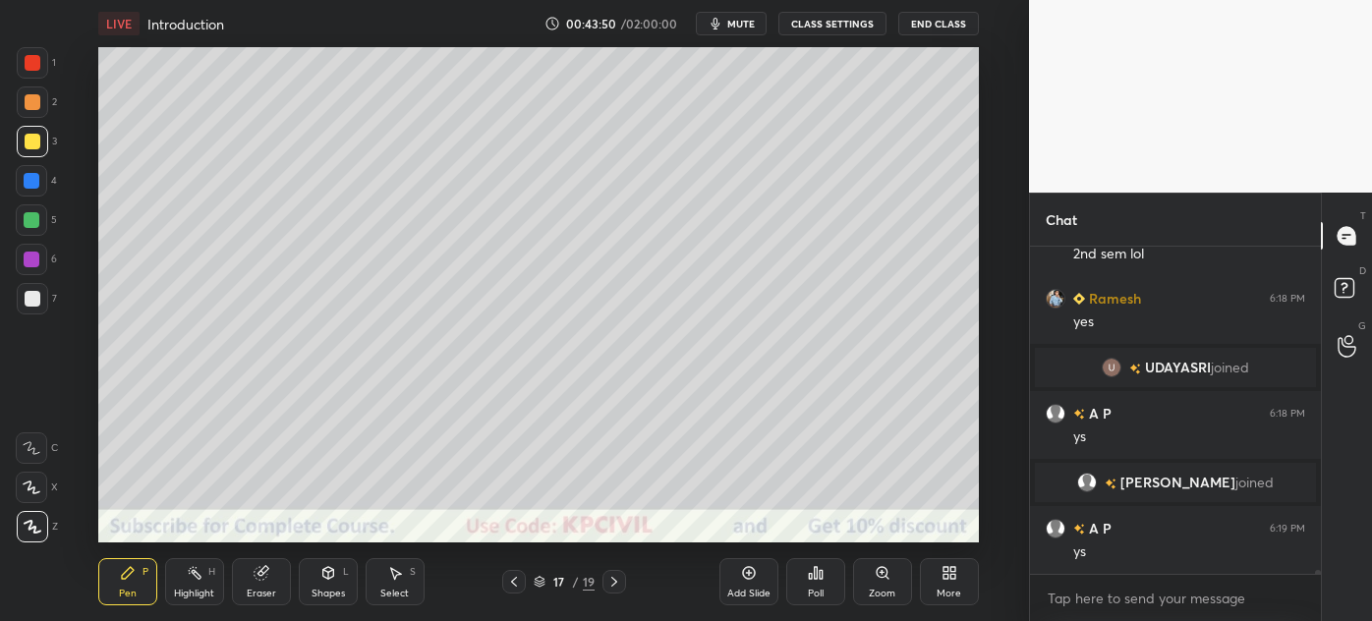
scroll to position [27991, 0]
click at [29, 305] on div at bounding box center [33, 299] width 16 height 16
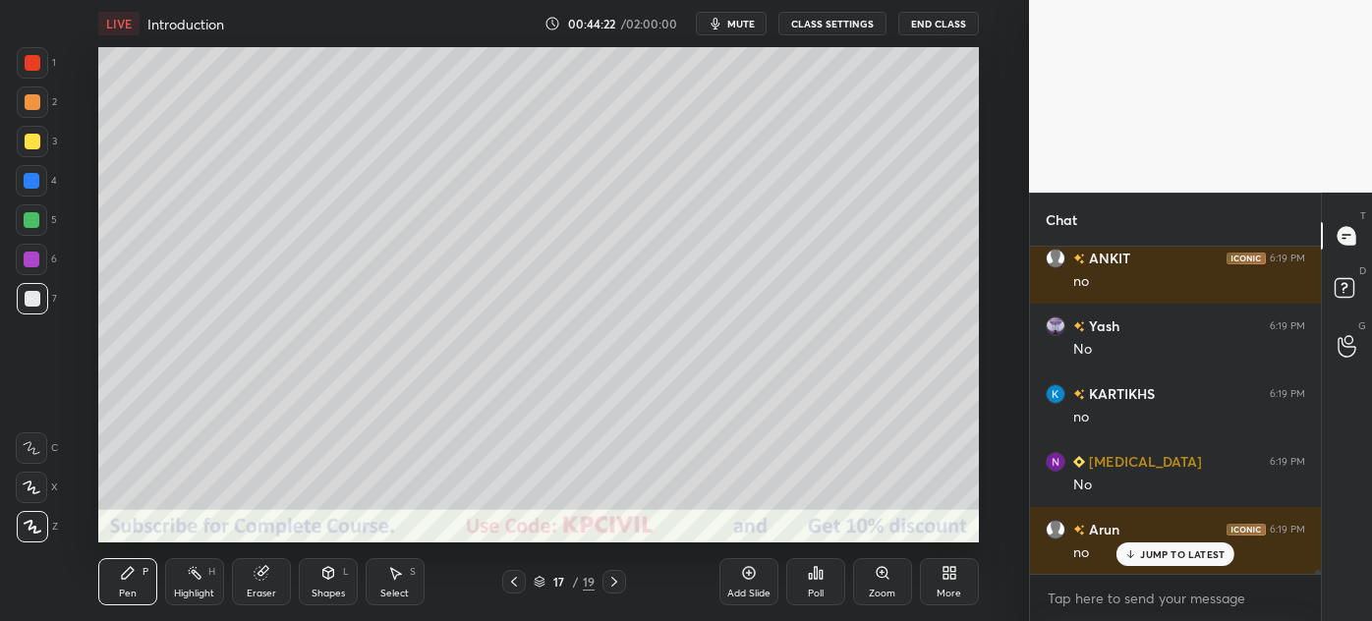
scroll to position [29077, 0]
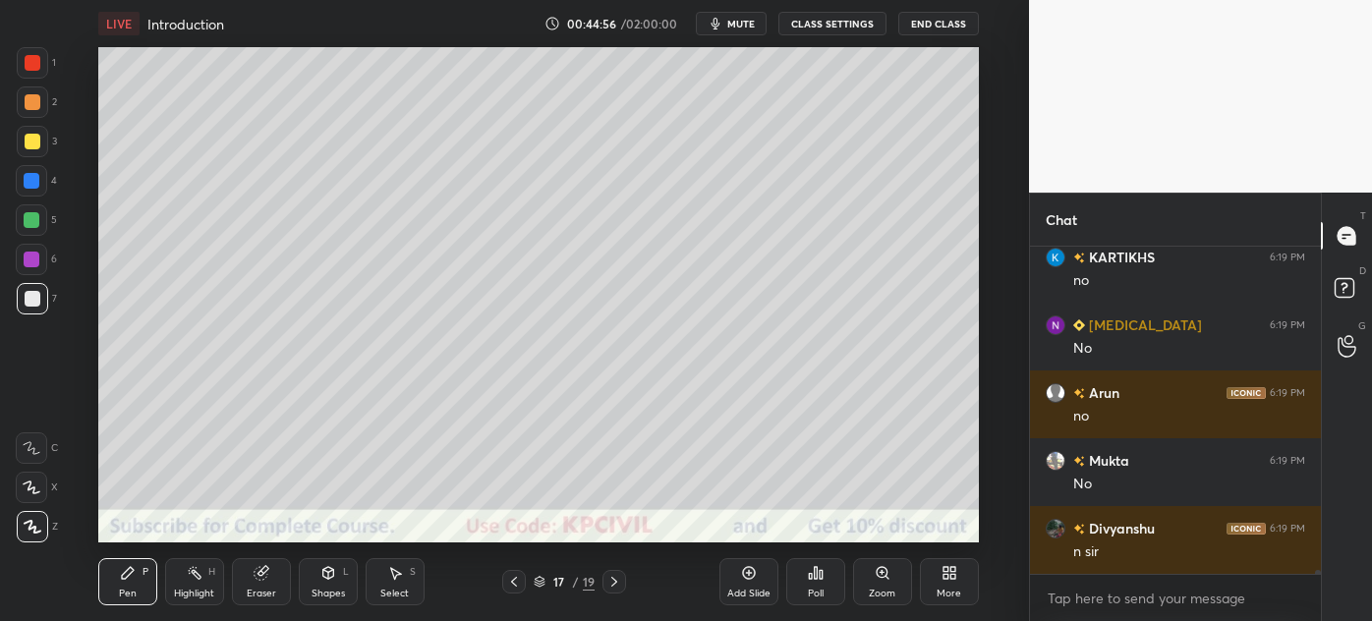
click at [511, 581] on icon at bounding box center [514, 582] width 16 height 16
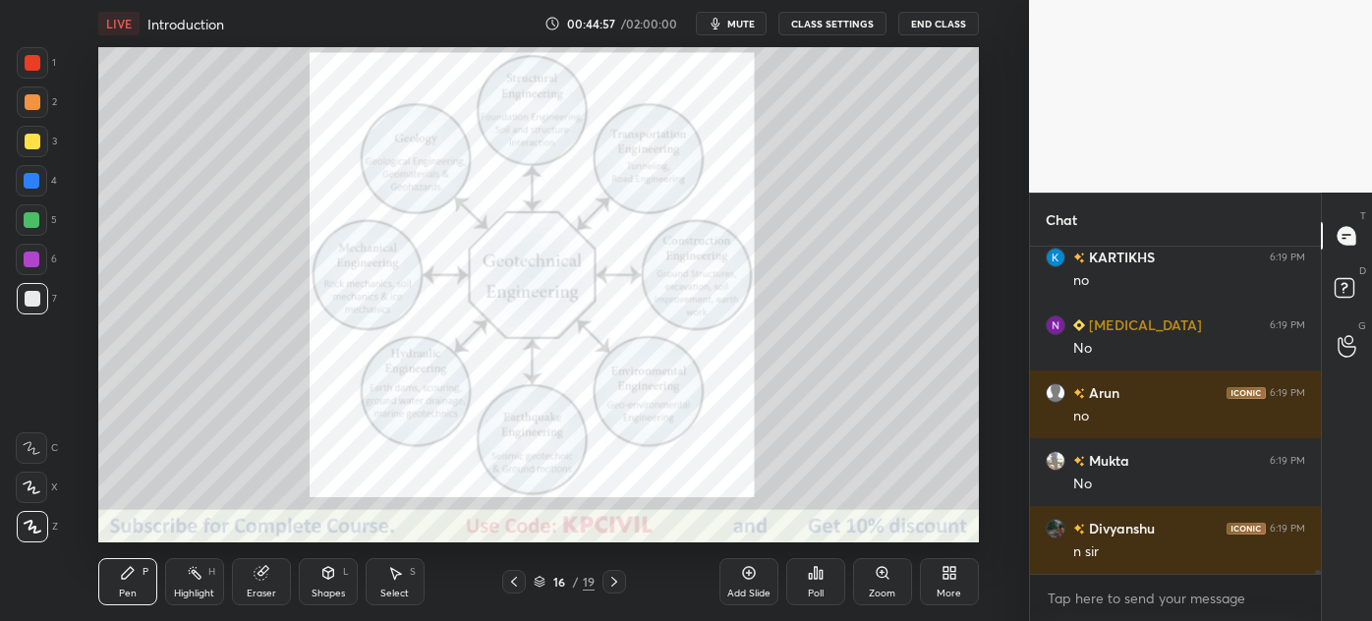
click at [506, 581] on icon at bounding box center [514, 582] width 16 height 16
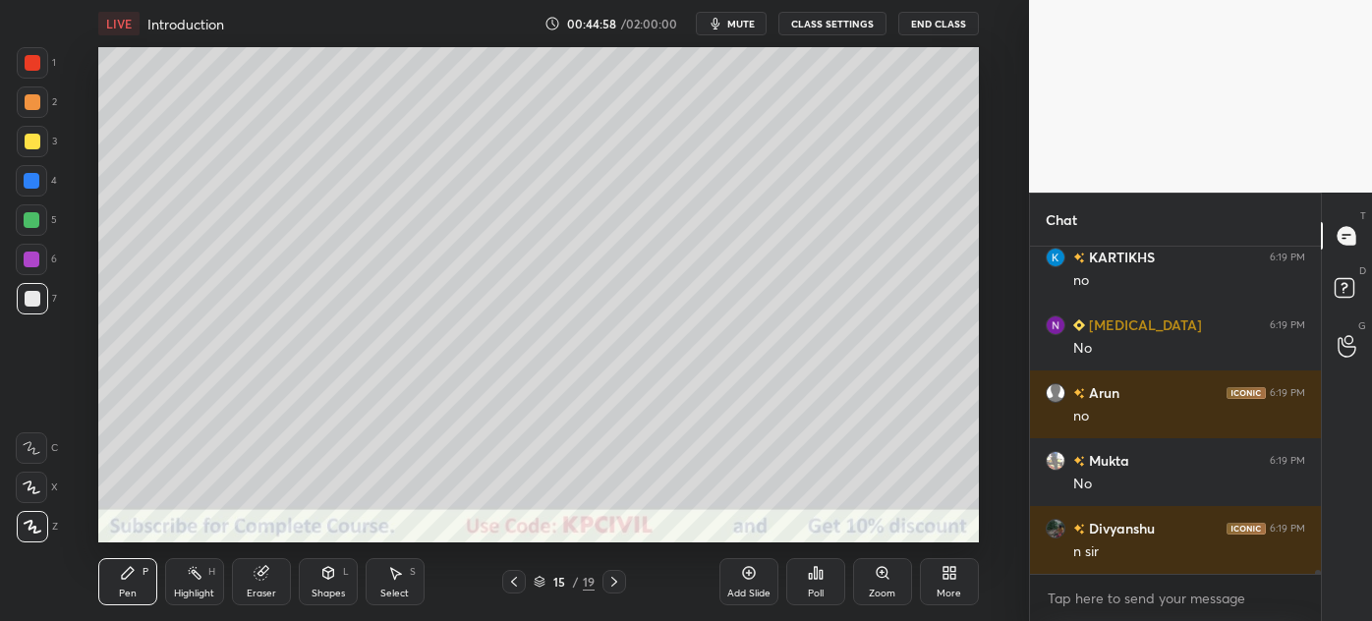
click at [506, 581] on icon at bounding box center [514, 582] width 16 height 16
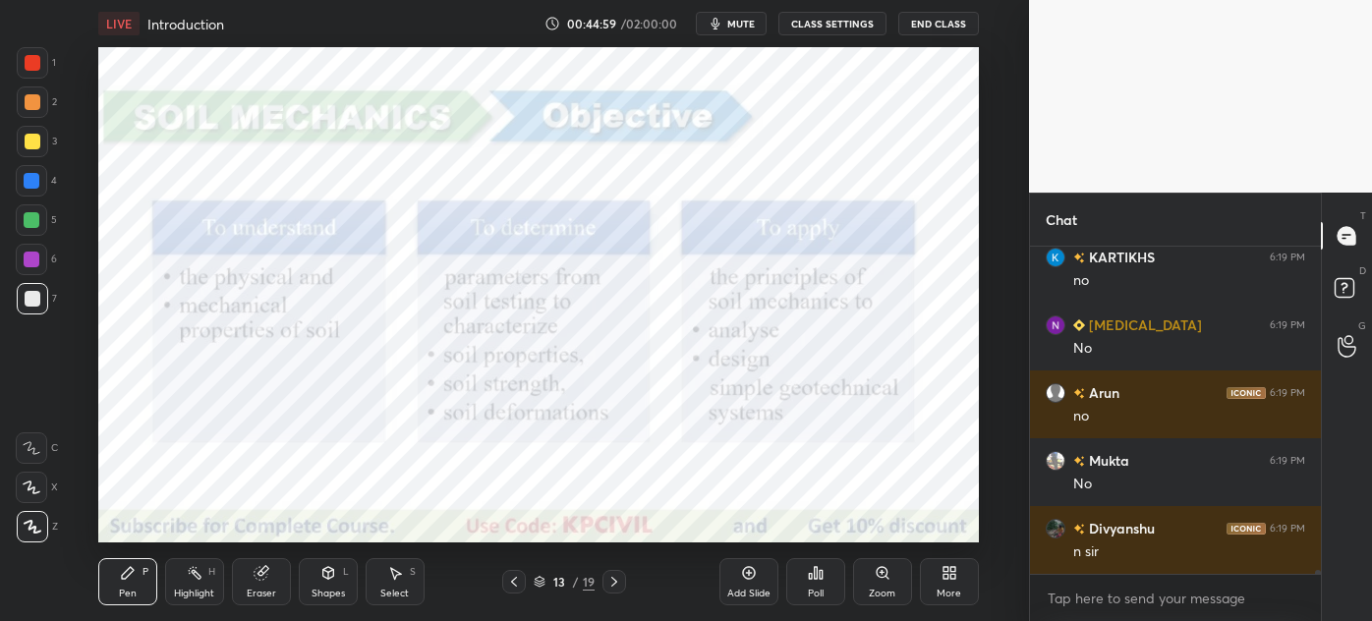
click at [506, 580] on icon at bounding box center [514, 582] width 16 height 16
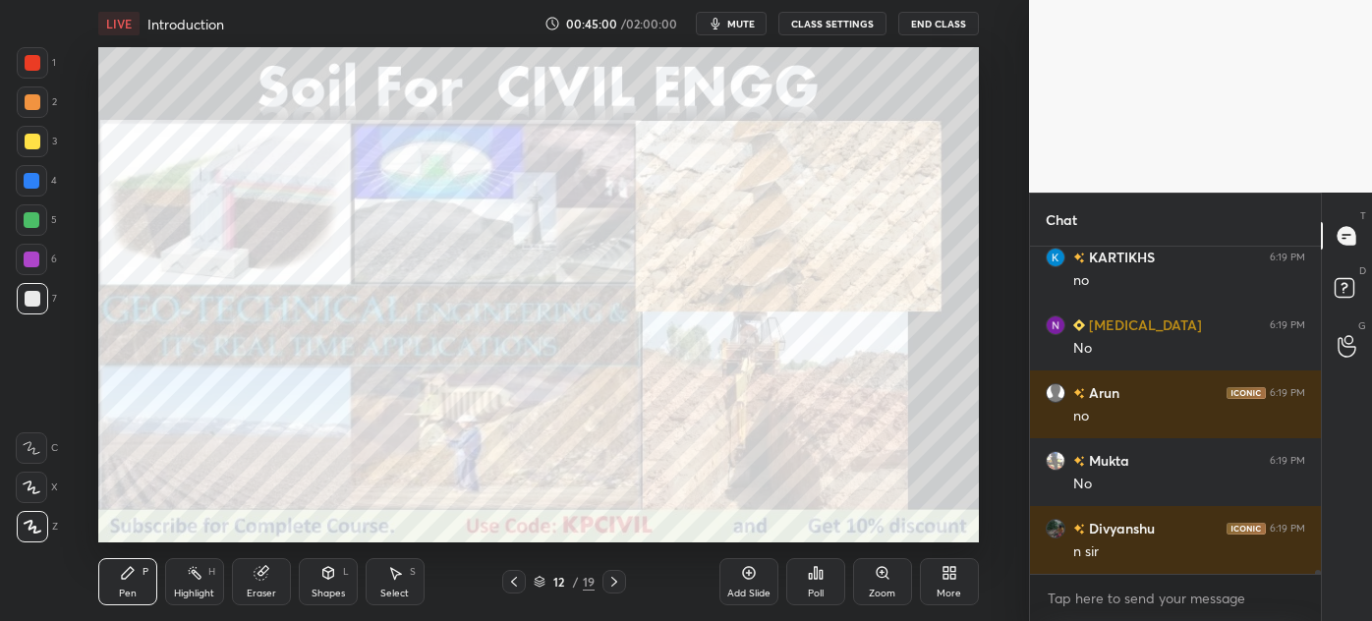
click at [505, 579] on div at bounding box center [514, 582] width 24 height 24
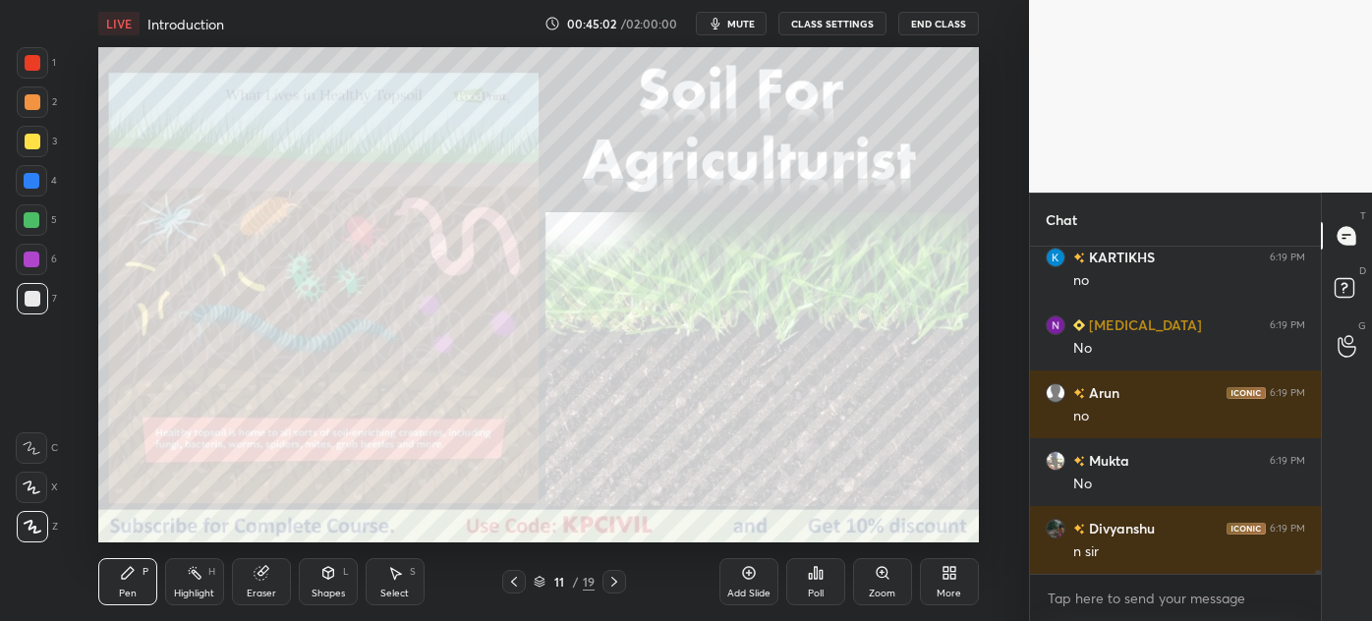
scroll to position [29144, 0]
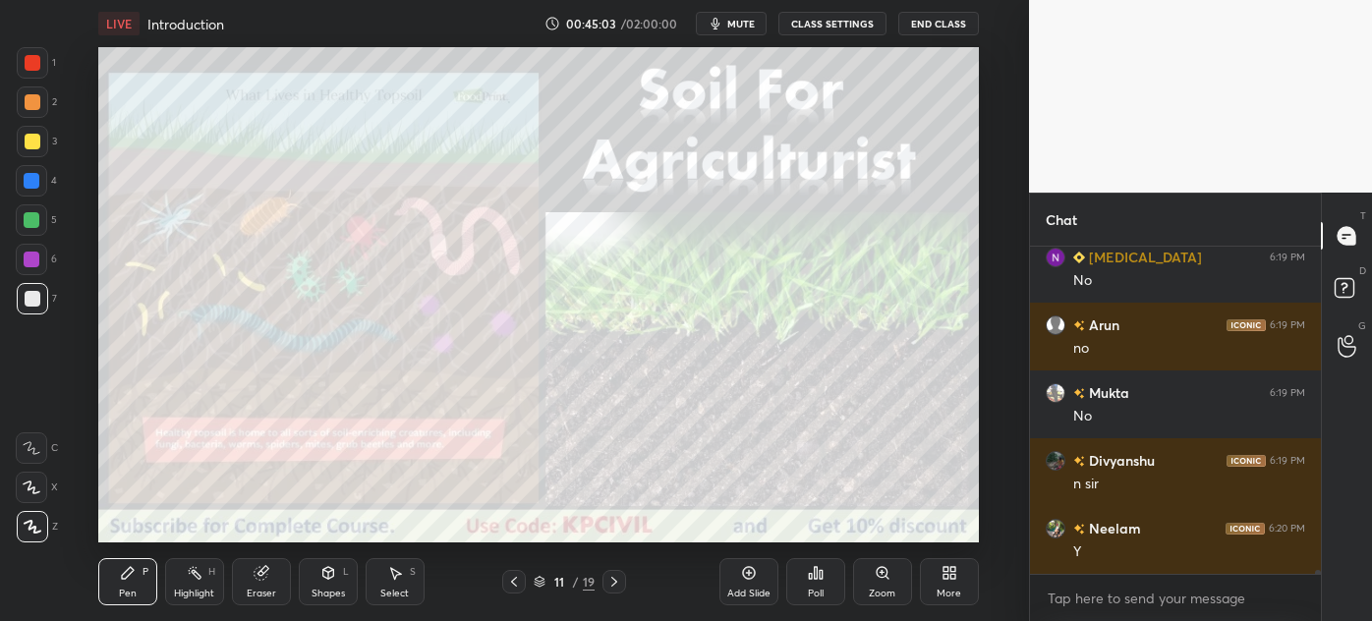
click at [513, 590] on div at bounding box center [514, 582] width 24 height 24
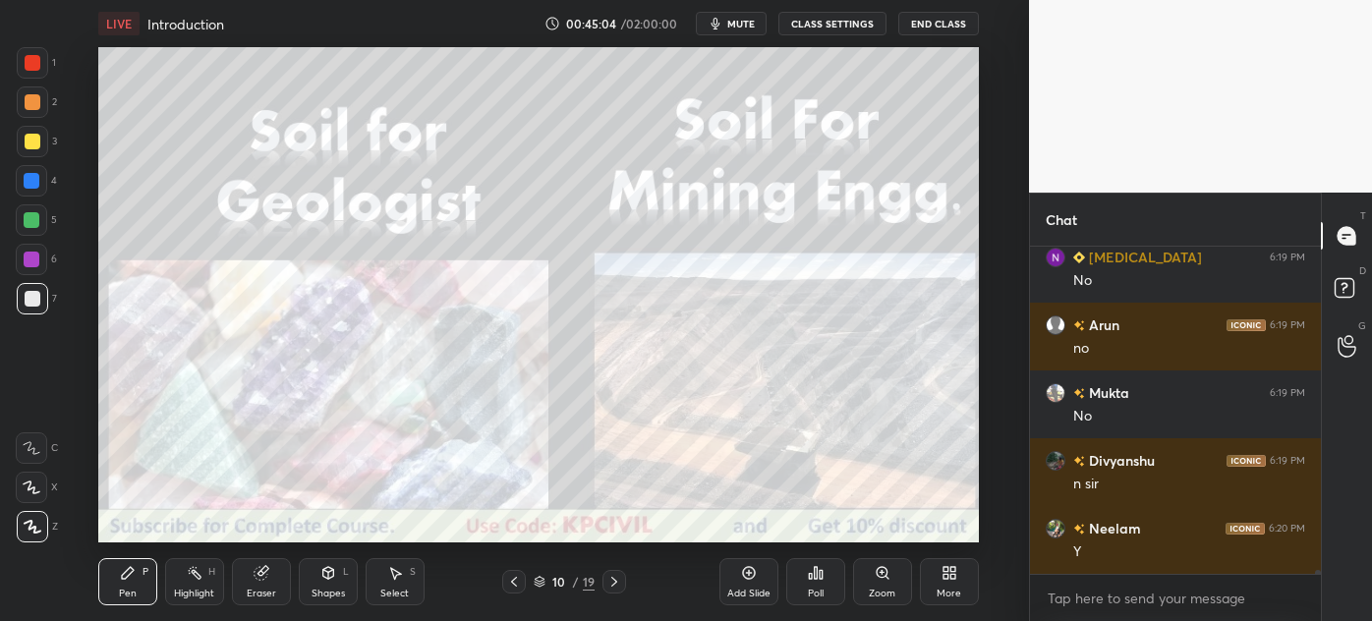
click at [513, 590] on div at bounding box center [514, 582] width 24 height 24
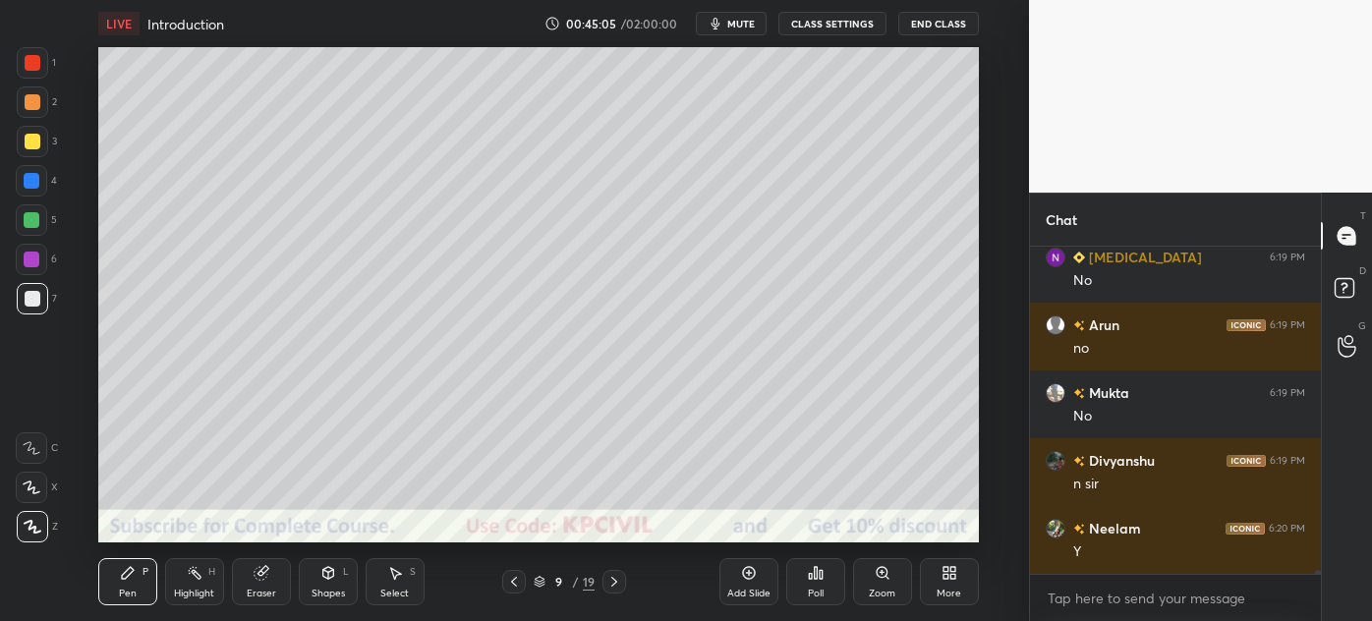
click at [513, 590] on div at bounding box center [514, 582] width 24 height 24
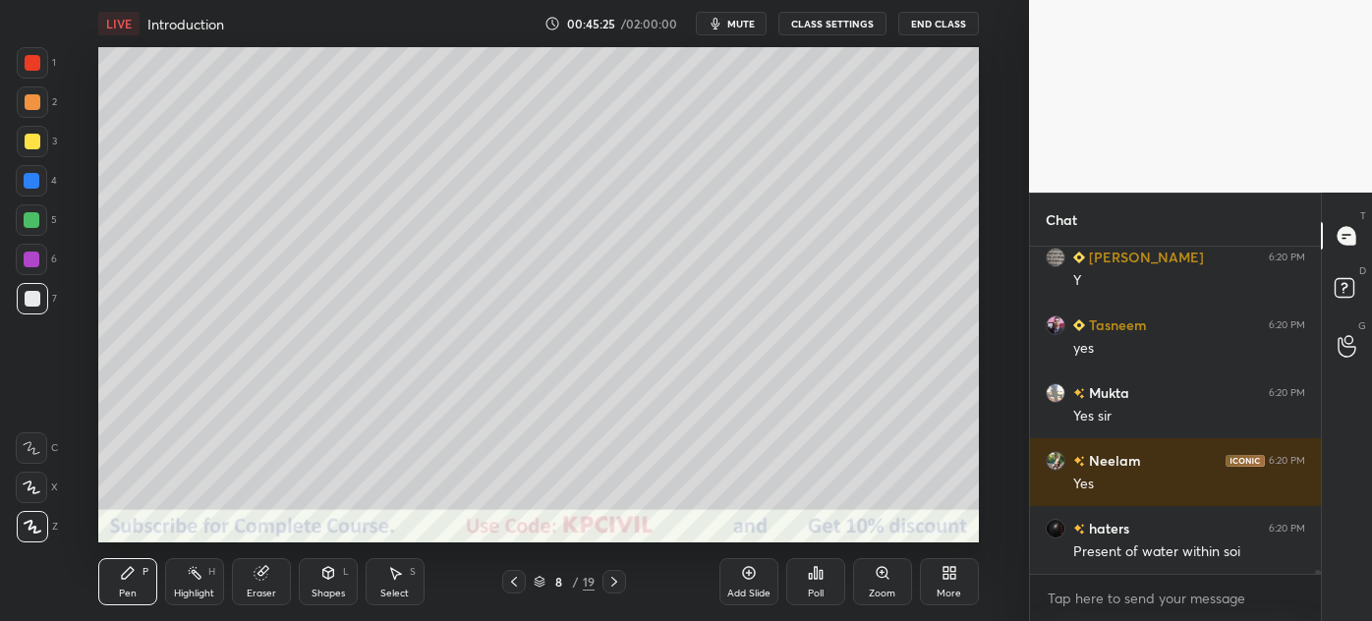
scroll to position [29870, 0]
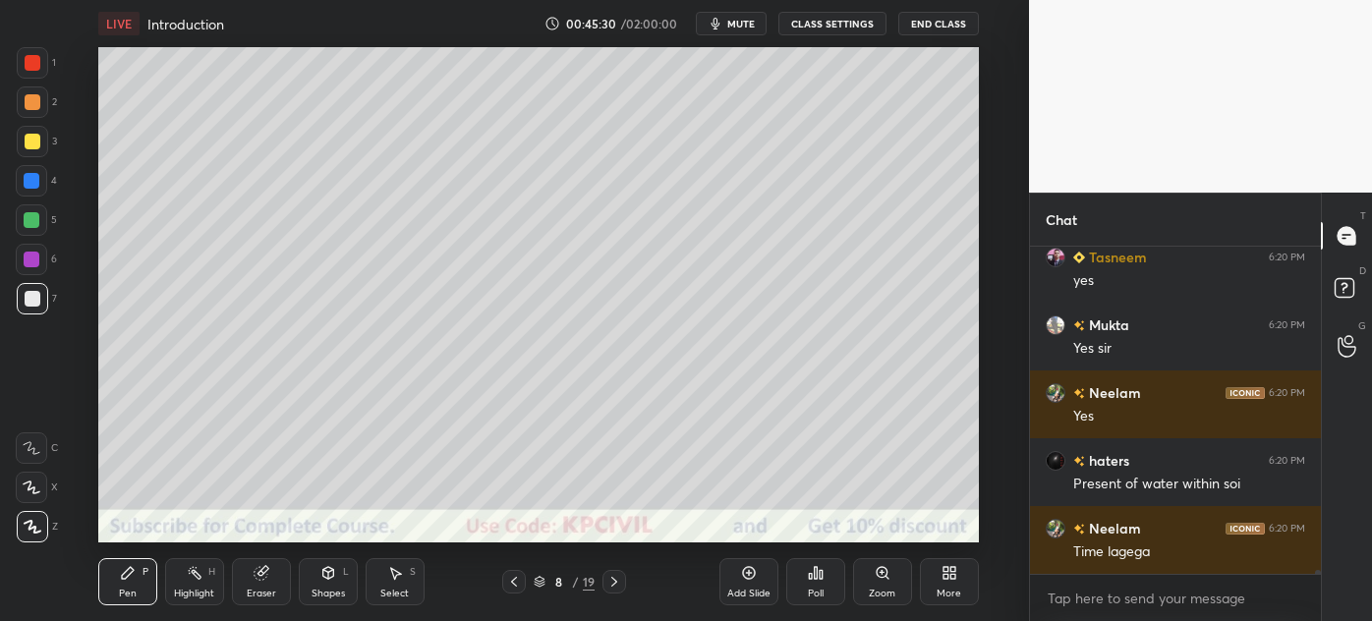
click at [540, 582] on icon at bounding box center [540, 582] width 12 height 12
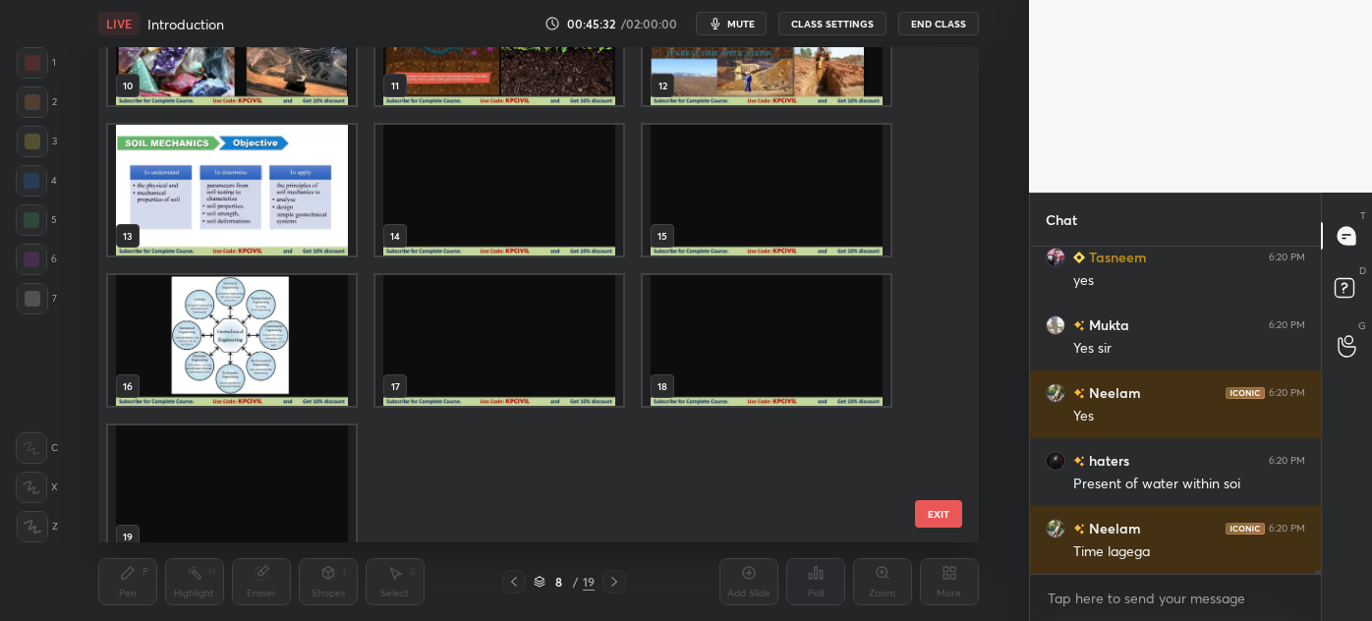
scroll to position [536, 0]
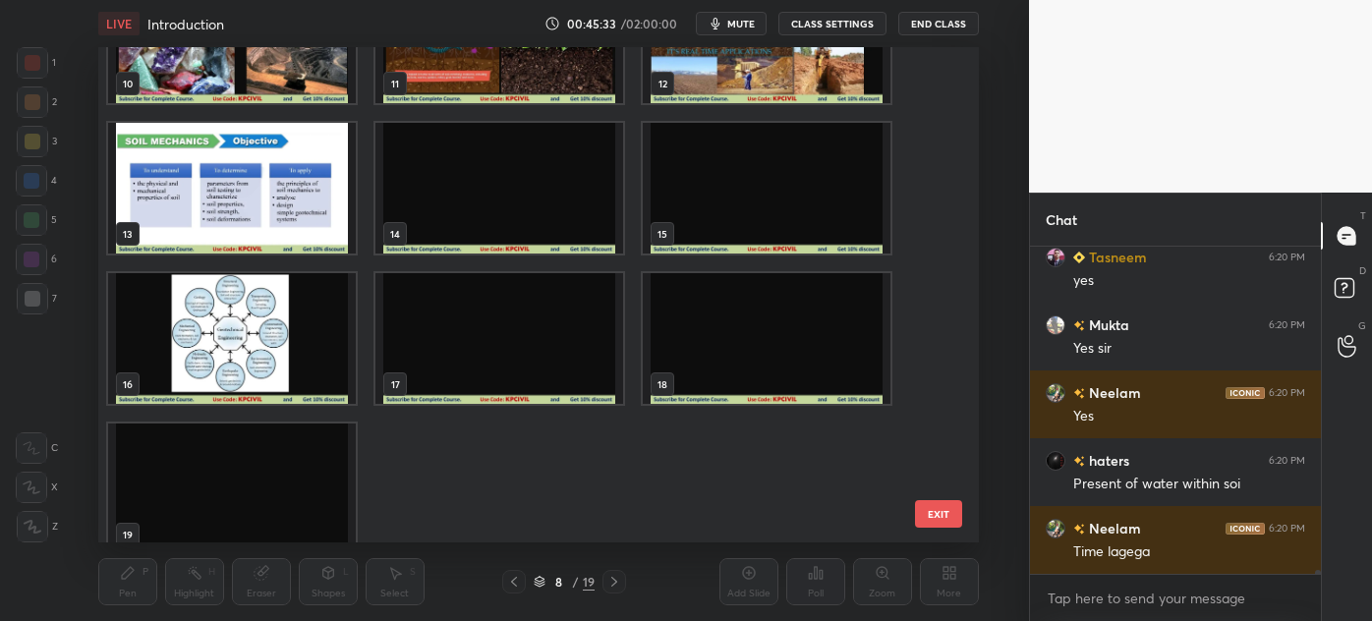
click at [509, 372] on img "grid" at bounding box center [500, 338] width 248 height 131
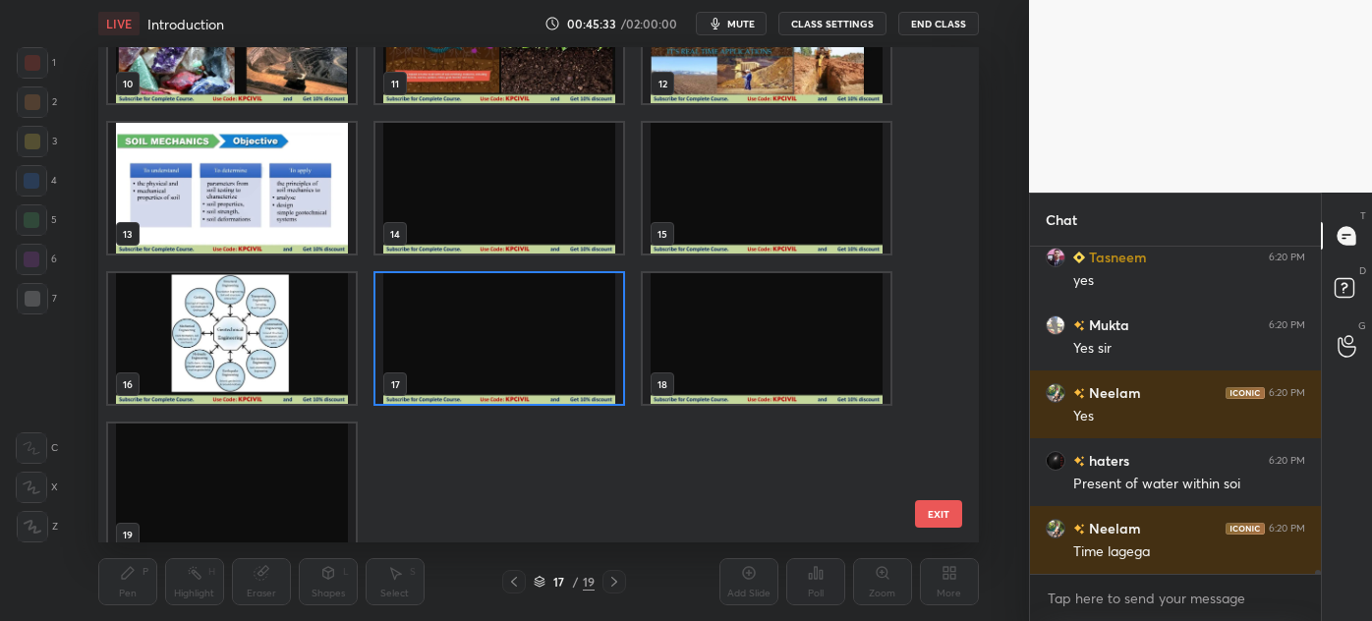
click at [509, 372] on img "grid" at bounding box center [500, 338] width 248 height 131
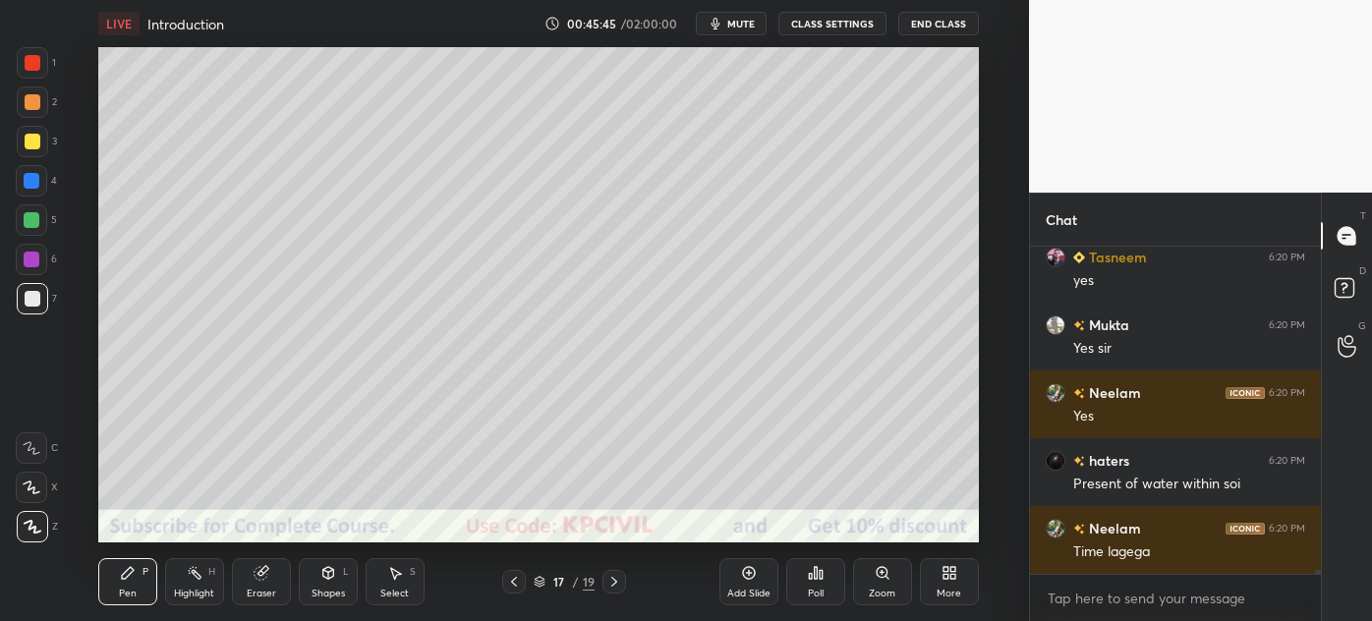
click at [392, 592] on div "Select" at bounding box center [394, 594] width 29 height 10
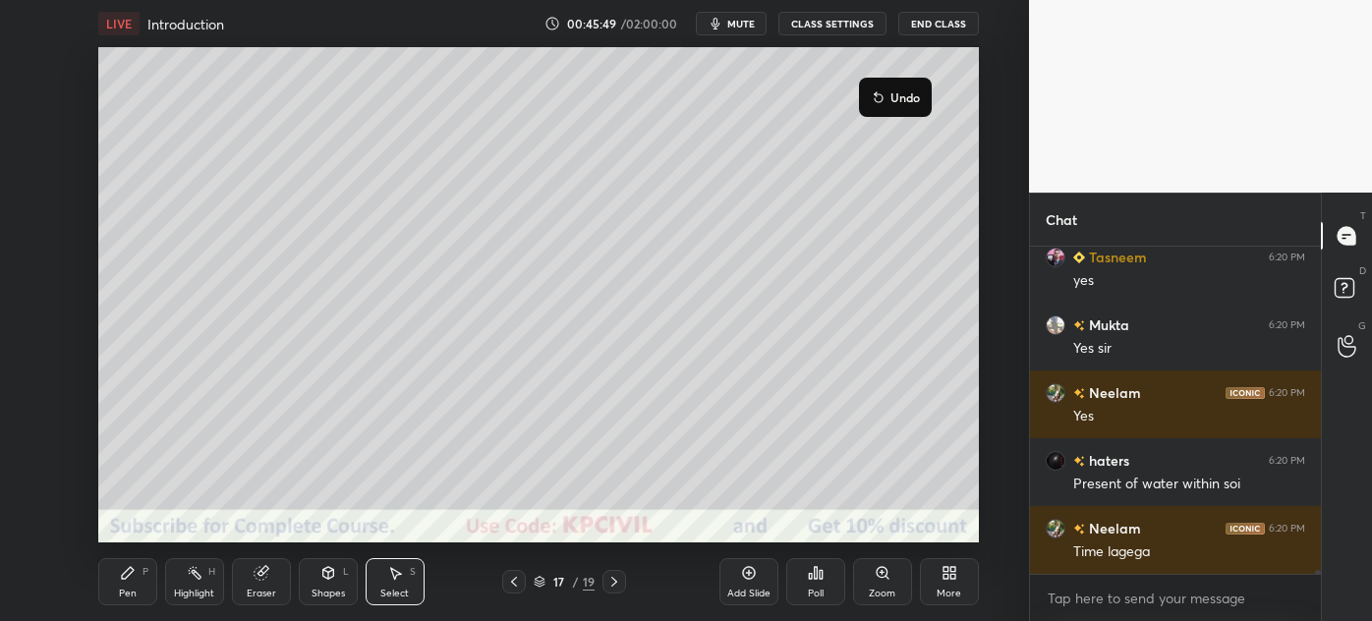
click at [448, 389] on div "0 ° Undo Copy Duplicate Duplicate to new slide Delete" at bounding box center [538, 294] width 881 height 495
click at [123, 597] on div "Pen" at bounding box center [128, 594] width 18 height 10
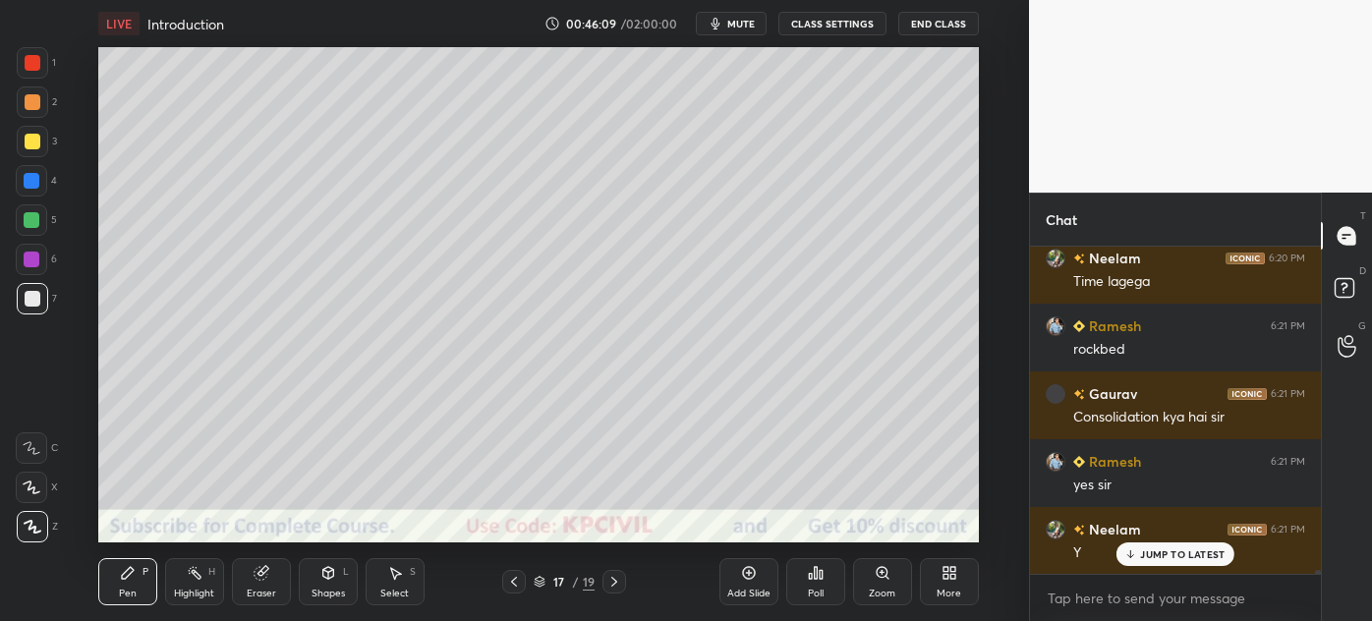
scroll to position [30187, 0]
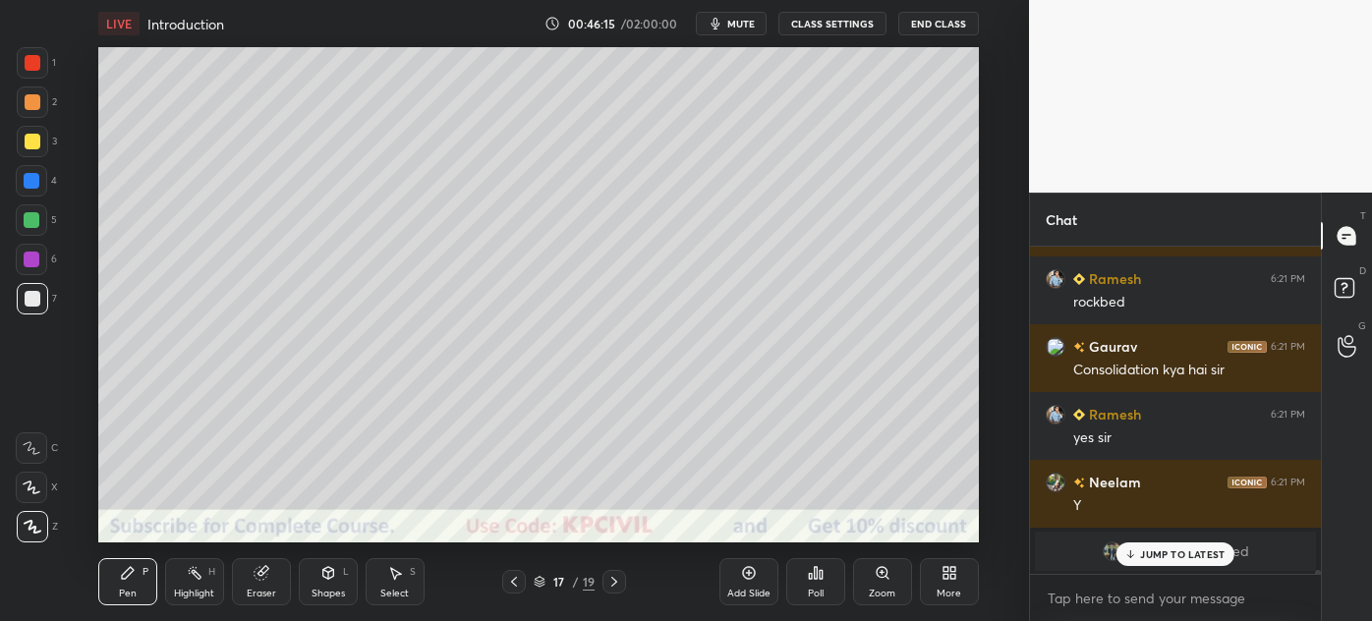
click at [27, 104] on div at bounding box center [33, 102] width 16 height 16
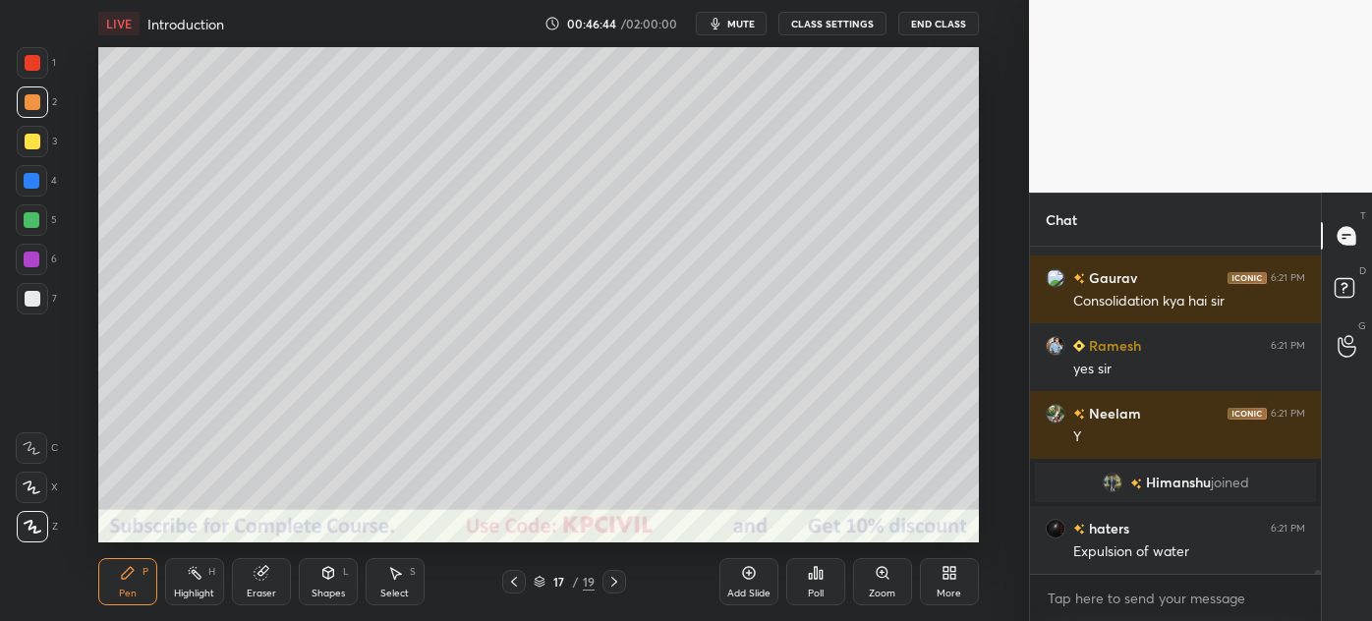
click at [267, 578] on icon at bounding box center [262, 573] width 16 height 16
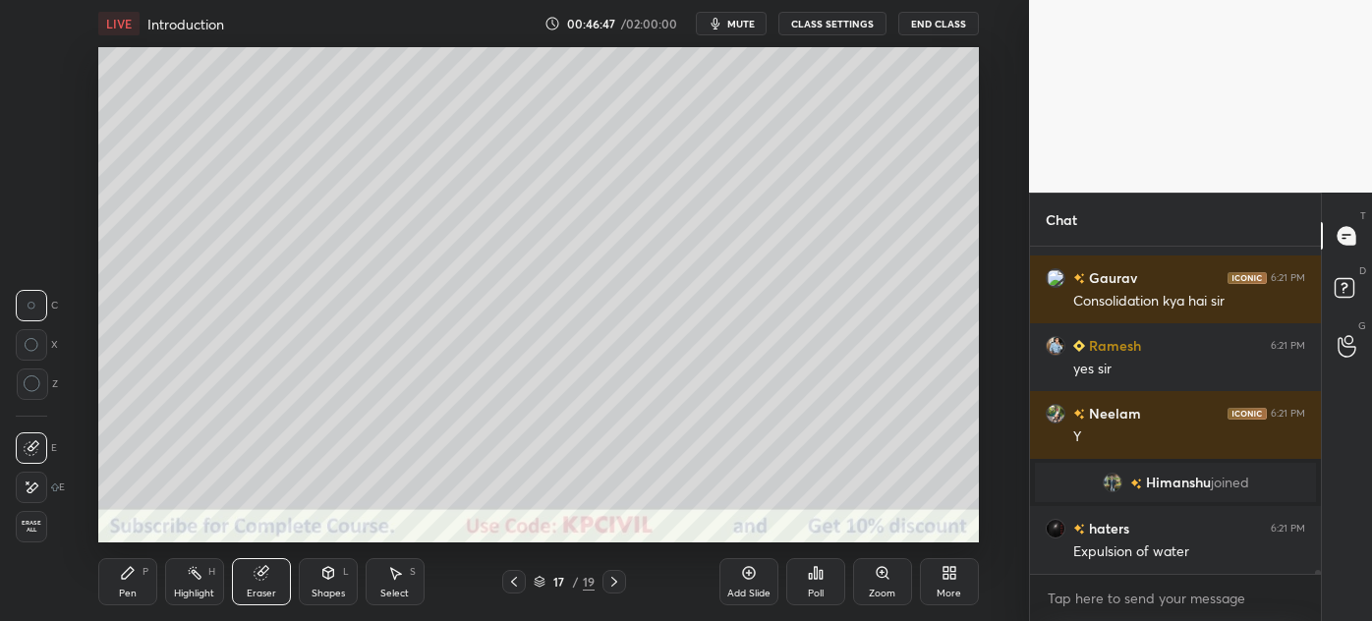
click at [131, 589] on div "Pen" at bounding box center [128, 594] width 18 height 10
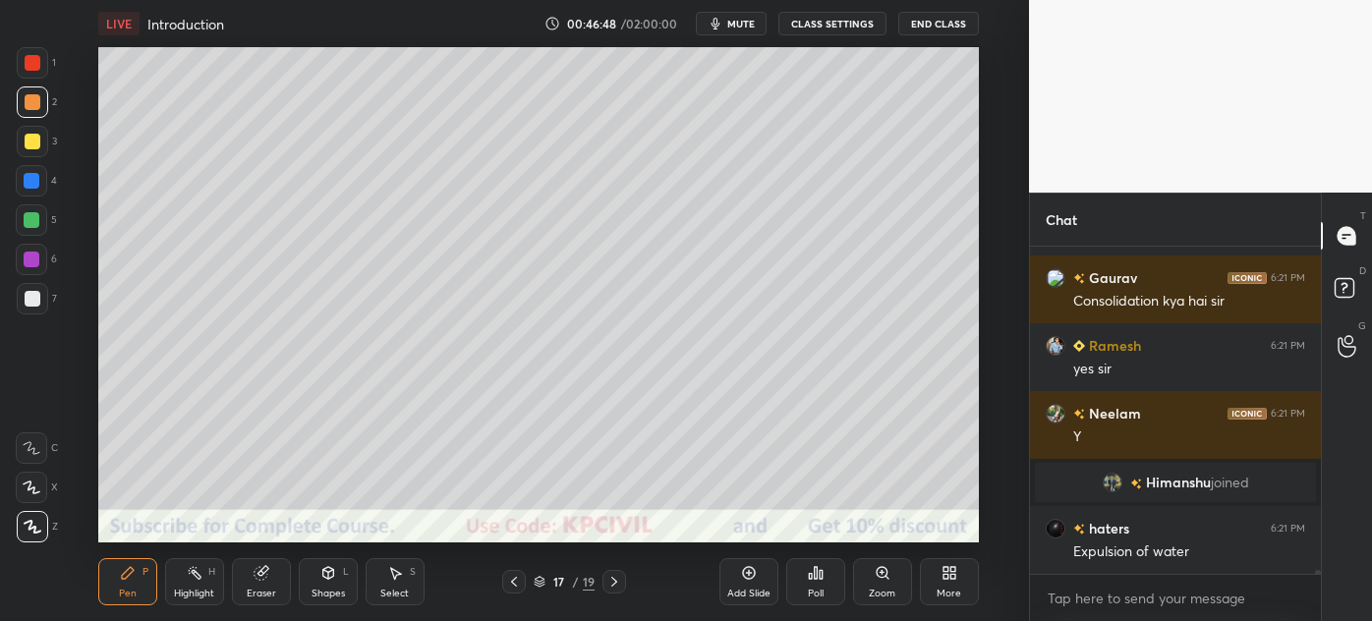
click at [27, 293] on div at bounding box center [33, 299] width 16 height 16
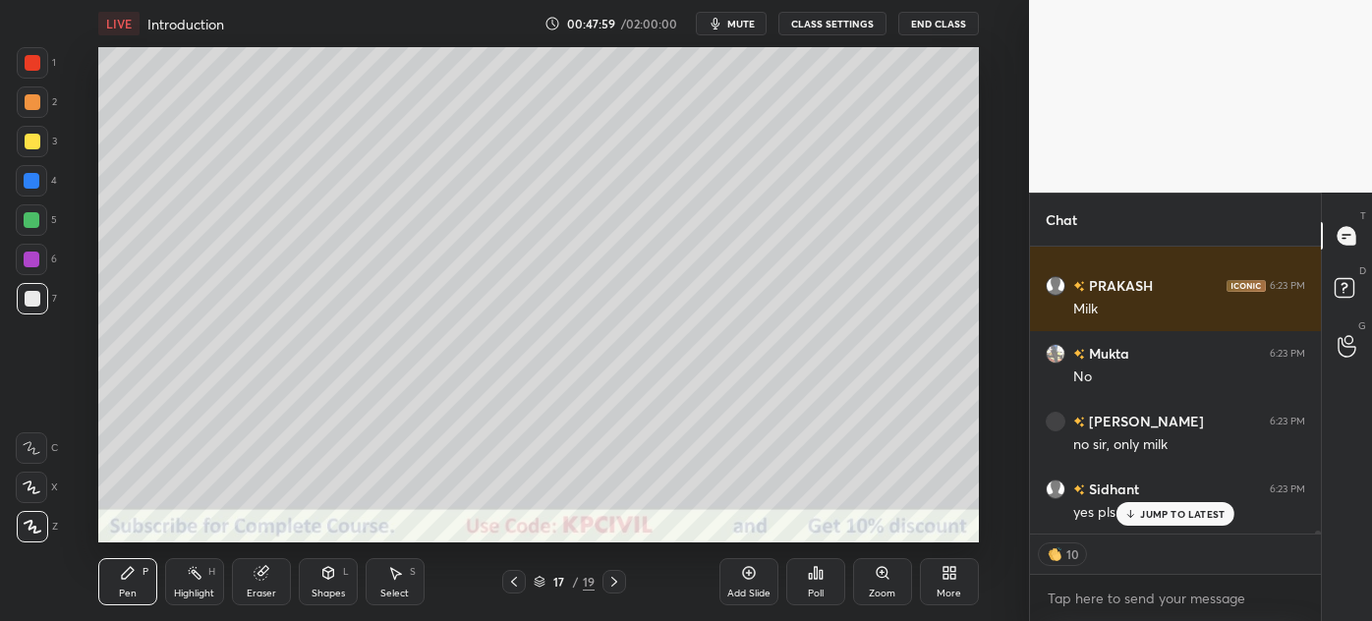
scroll to position [31738, 0]
click at [1164, 517] on p "JUMP TO LATEST" at bounding box center [1182, 514] width 85 height 12
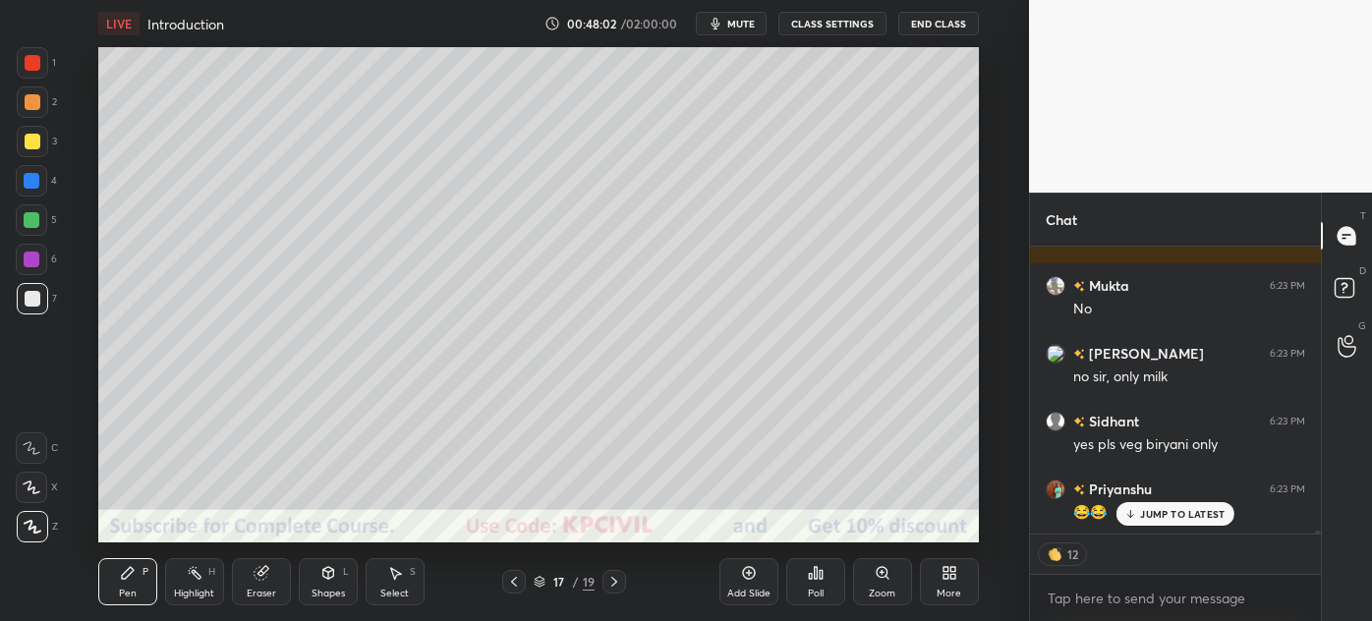
scroll to position [31823, 0]
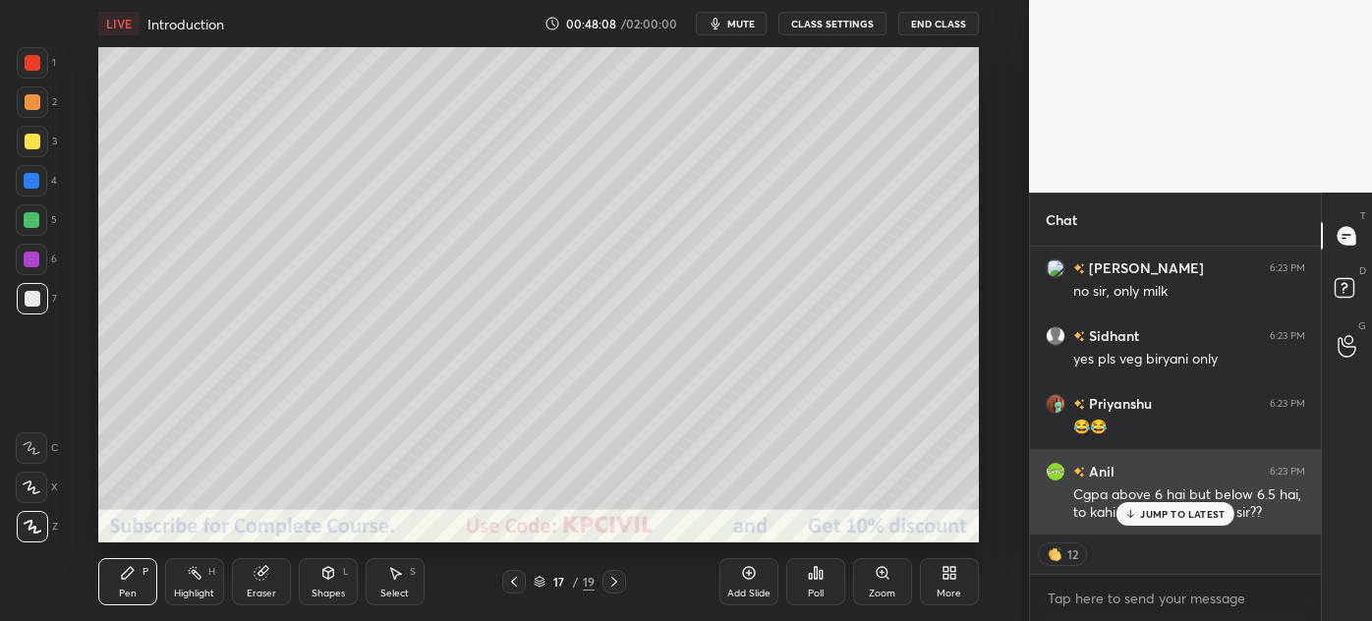
click at [1140, 518] on p "JUMP TO LATEST" at bounding box center [1182, 514] width 85 height 12
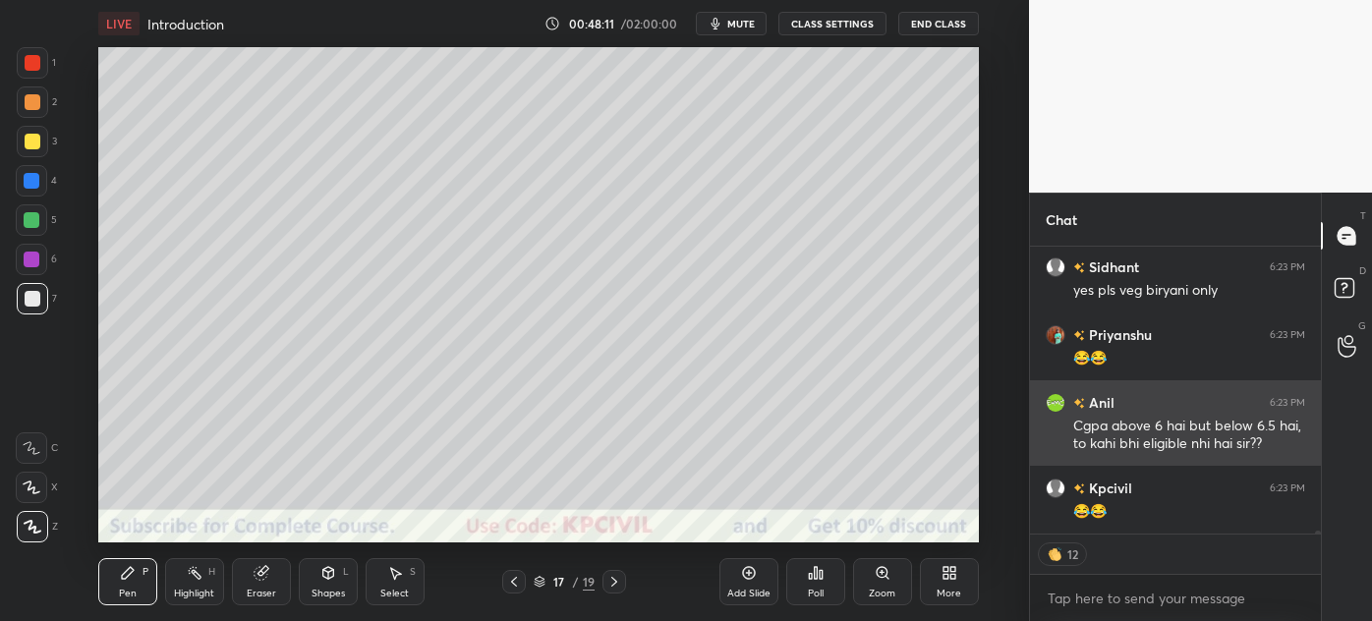
scroll to position [31852, 0]
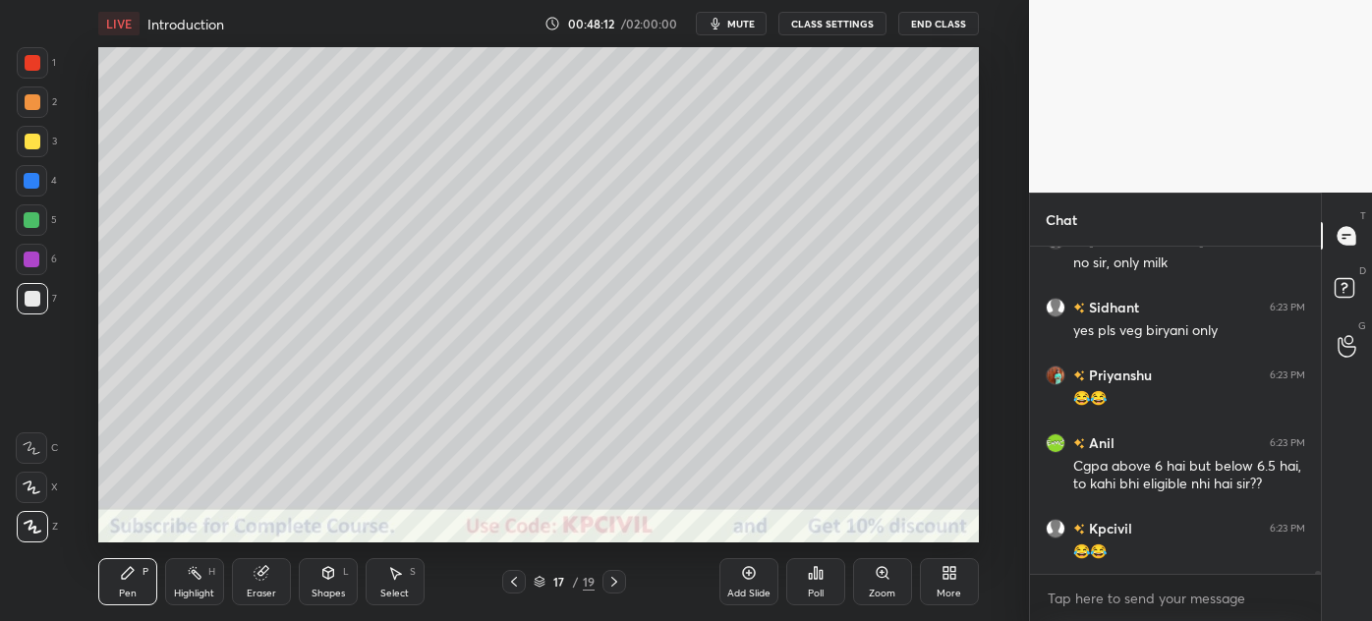
click at [25, 303] on div at bounding box center [33, 299] width 16 height 16
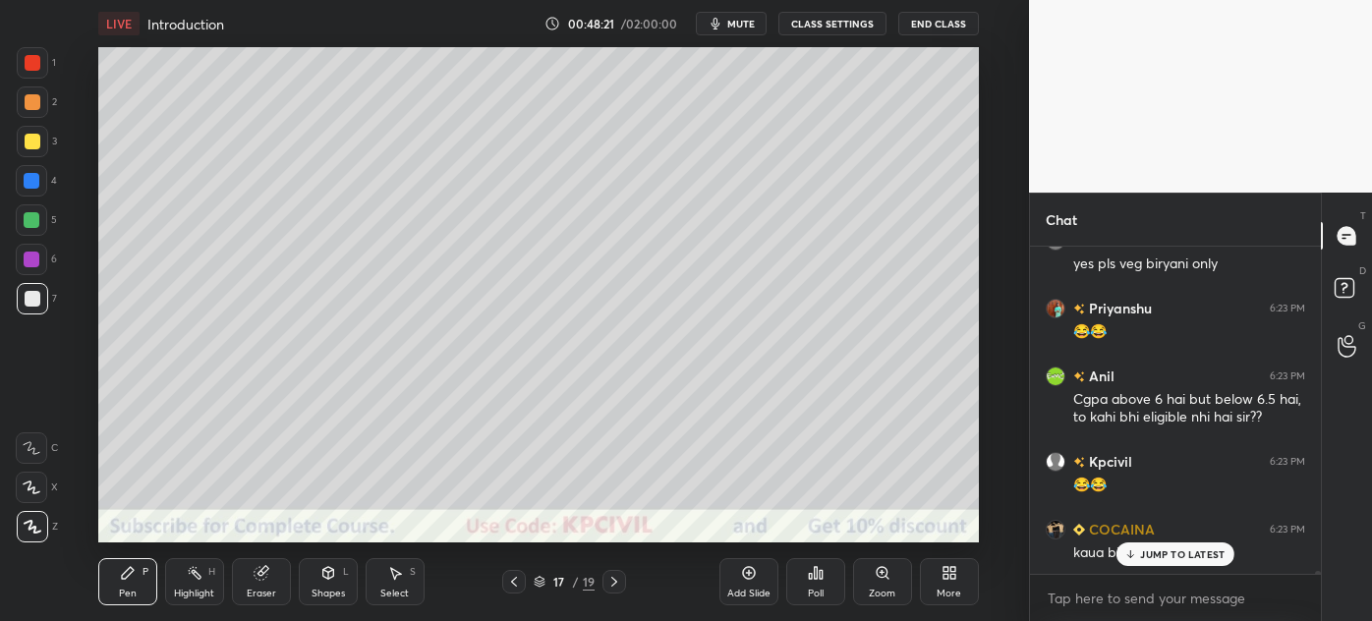
scroll to position [31987, 0]
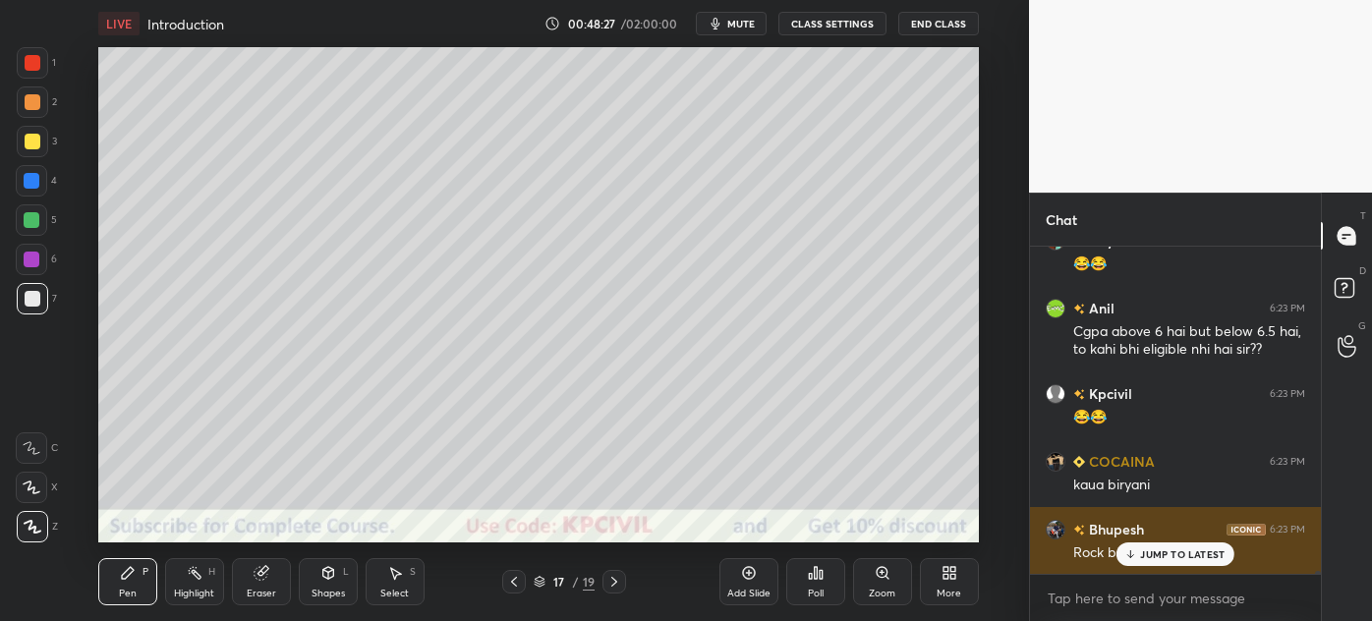
click at [1153, 558] on p "JUMP TO LATEST" at bounding box center [1182, 555] width 85 height 12
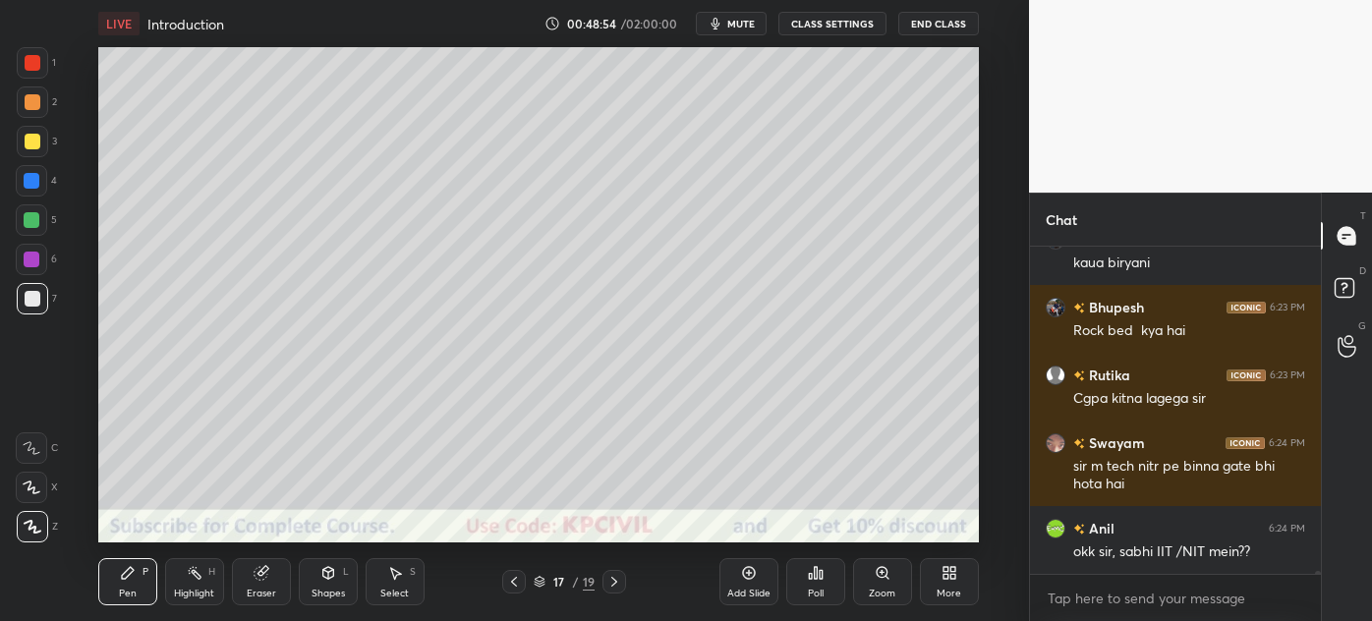
scroll to position [32277, 0]
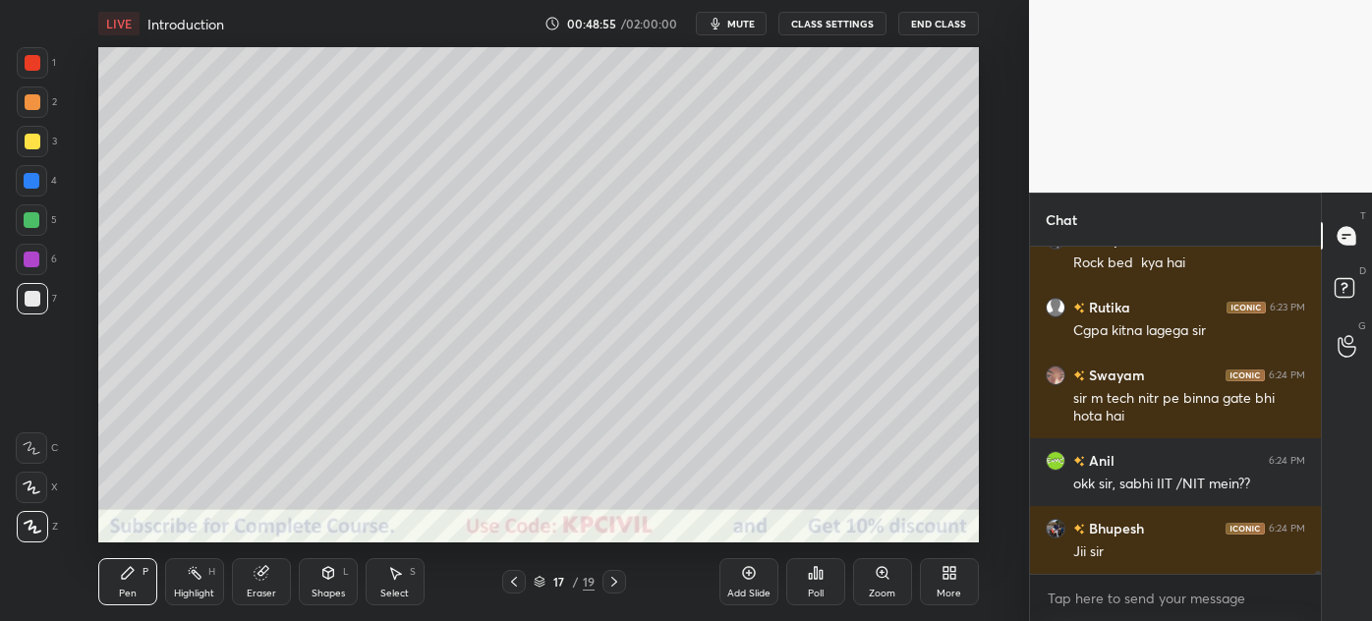
click at [24, 311] on div at bounding box center [32, 298] width 31 height 31
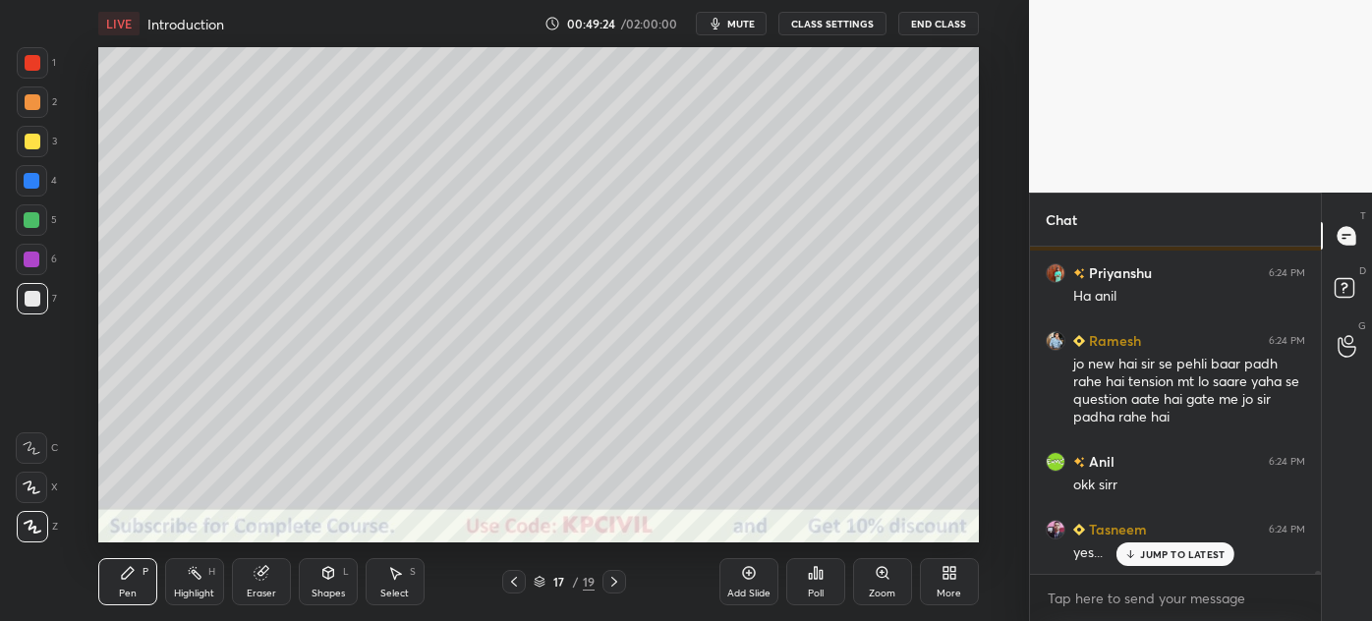
scroll to position [32668, 0]
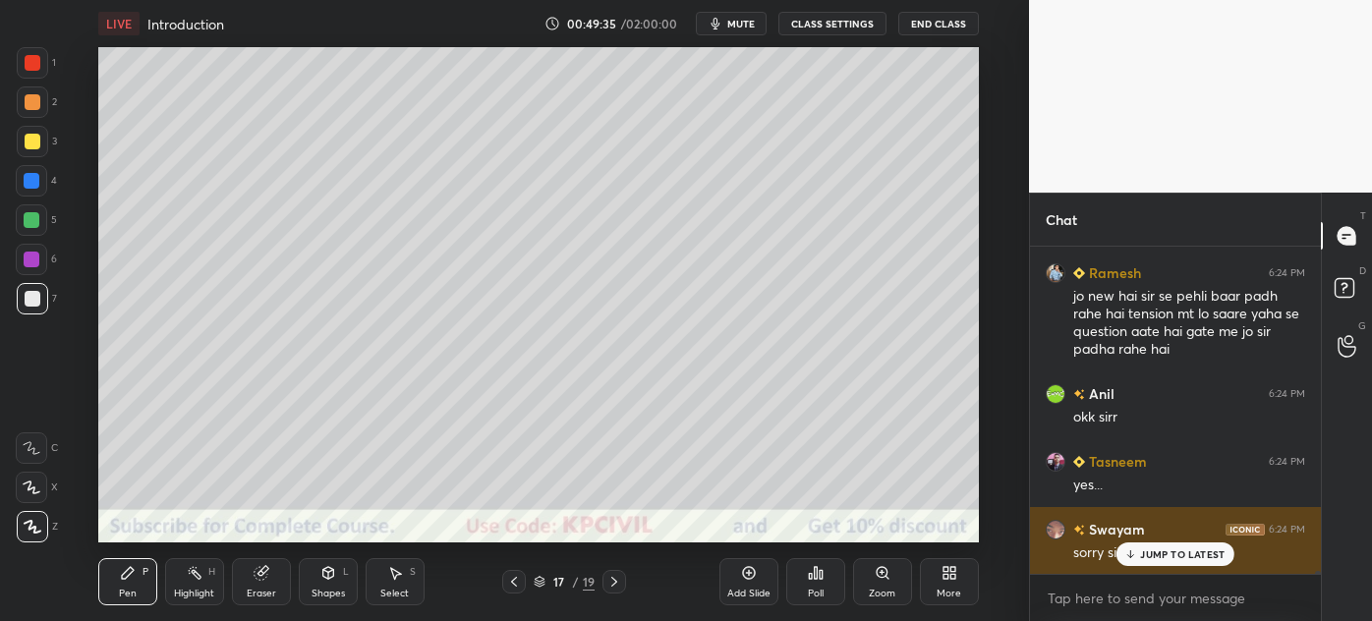
click at [1158, 550] on p "JUMP TO LATEST" at bounding box center [1182, 555] width 85 height 12
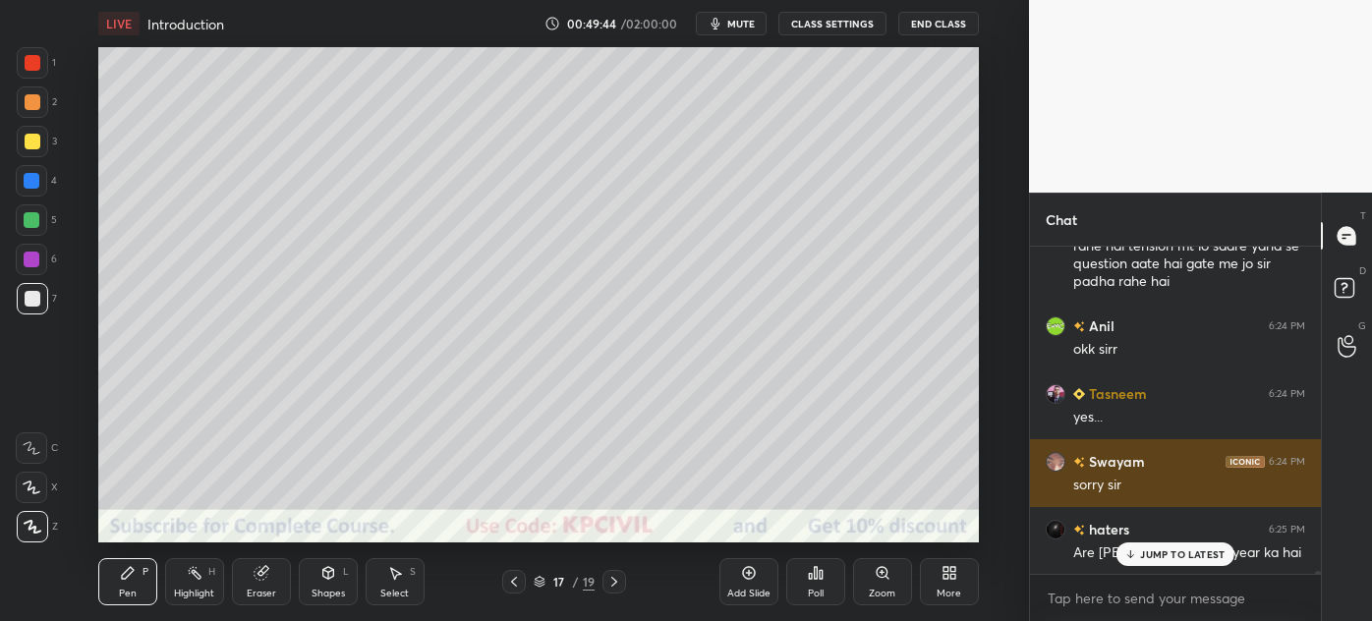
click at [1157, 553] on p "JUMP TO LATEST" at bounding box center [1182, 555] width 85 height 12
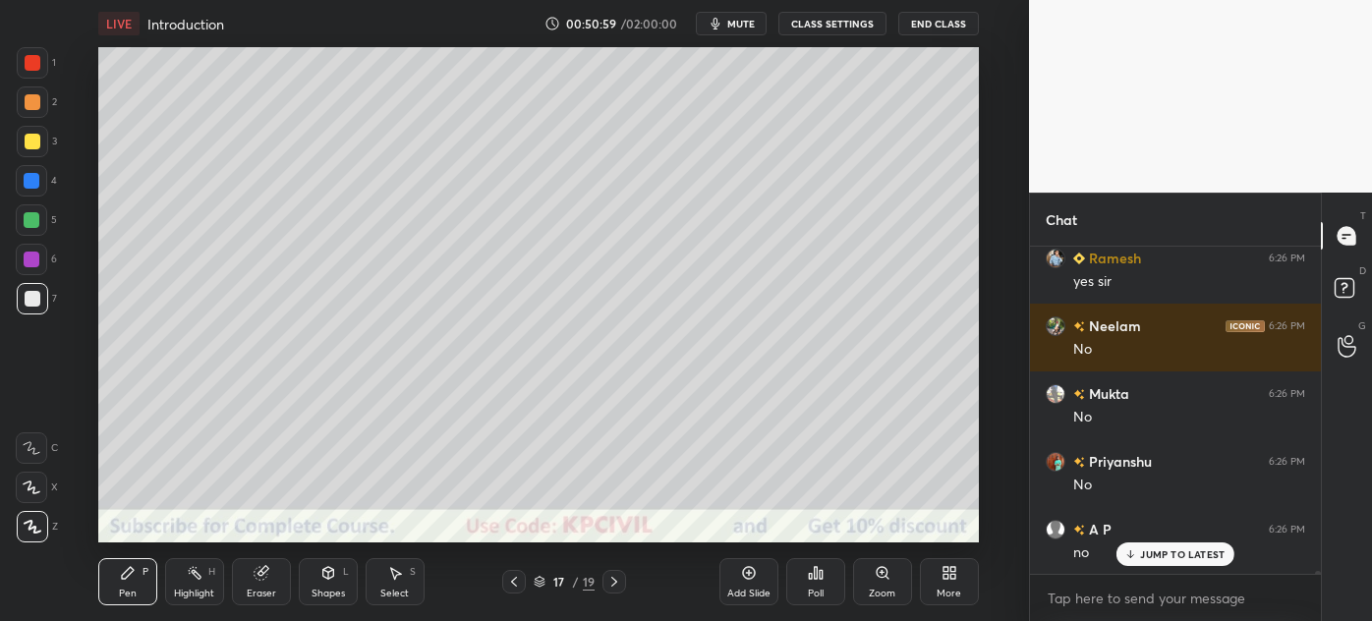
scroll to position [33278, 0]
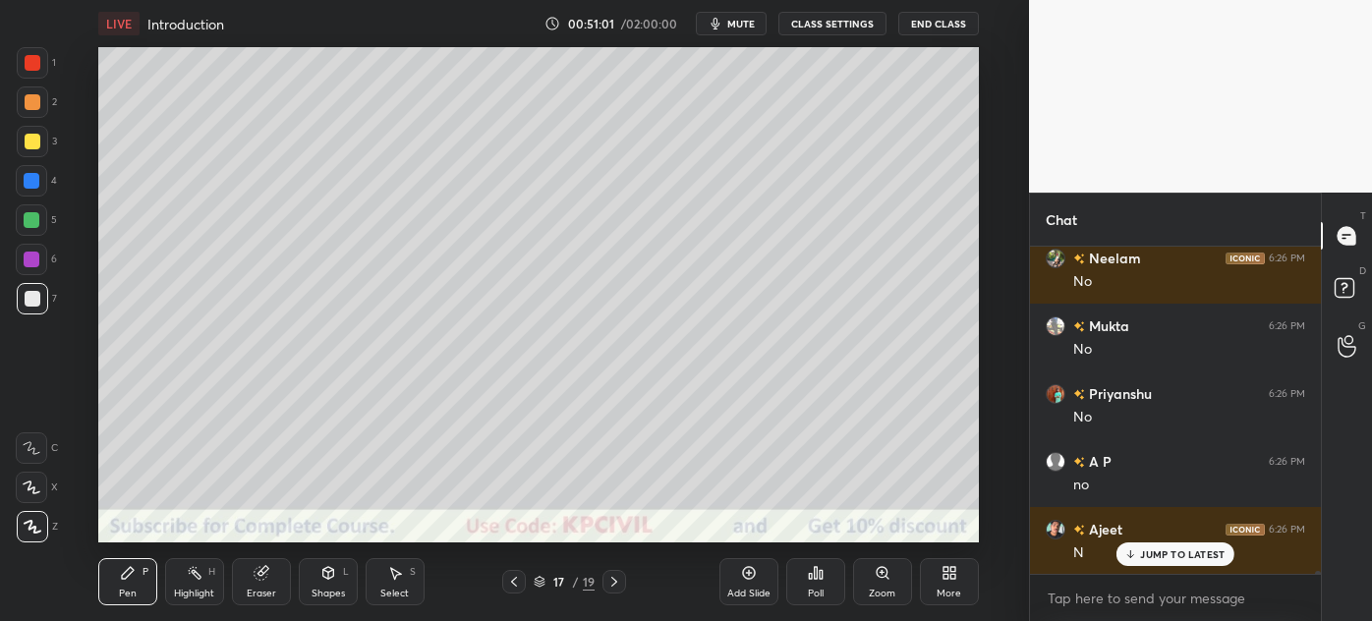
click at [183, 589] on div "Highlight" at bounding box center [194, 594] width 40 height 10
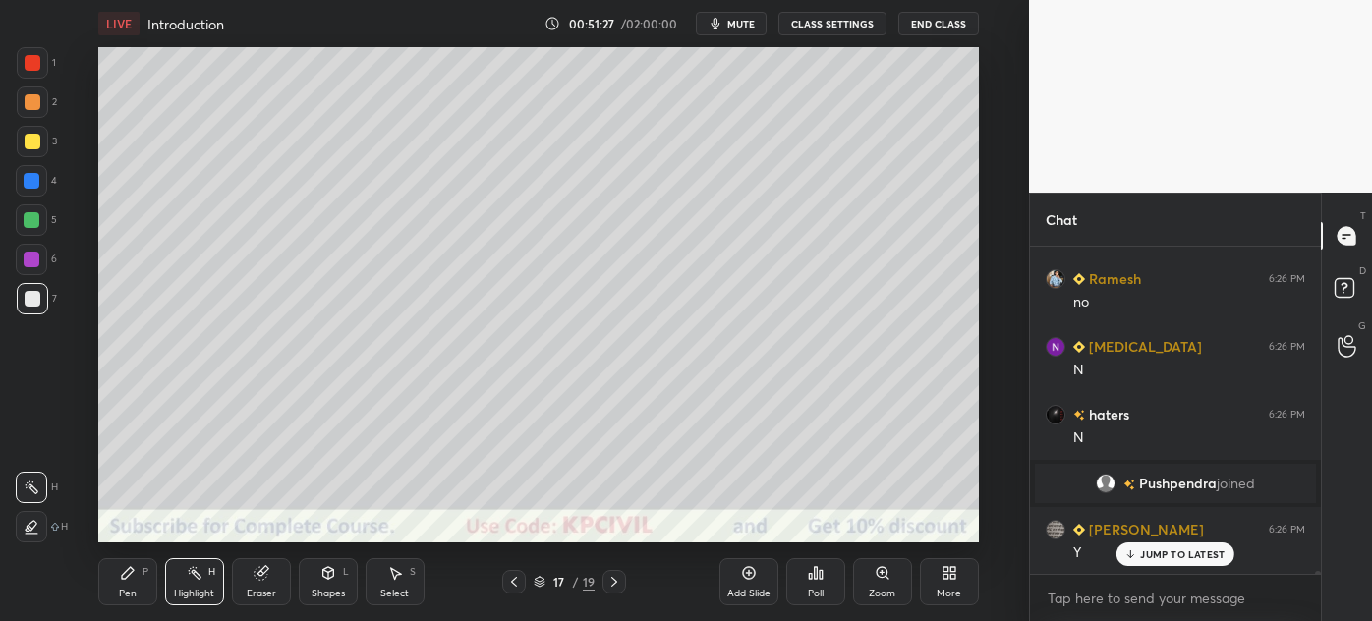
scroll to position [32086, 0]
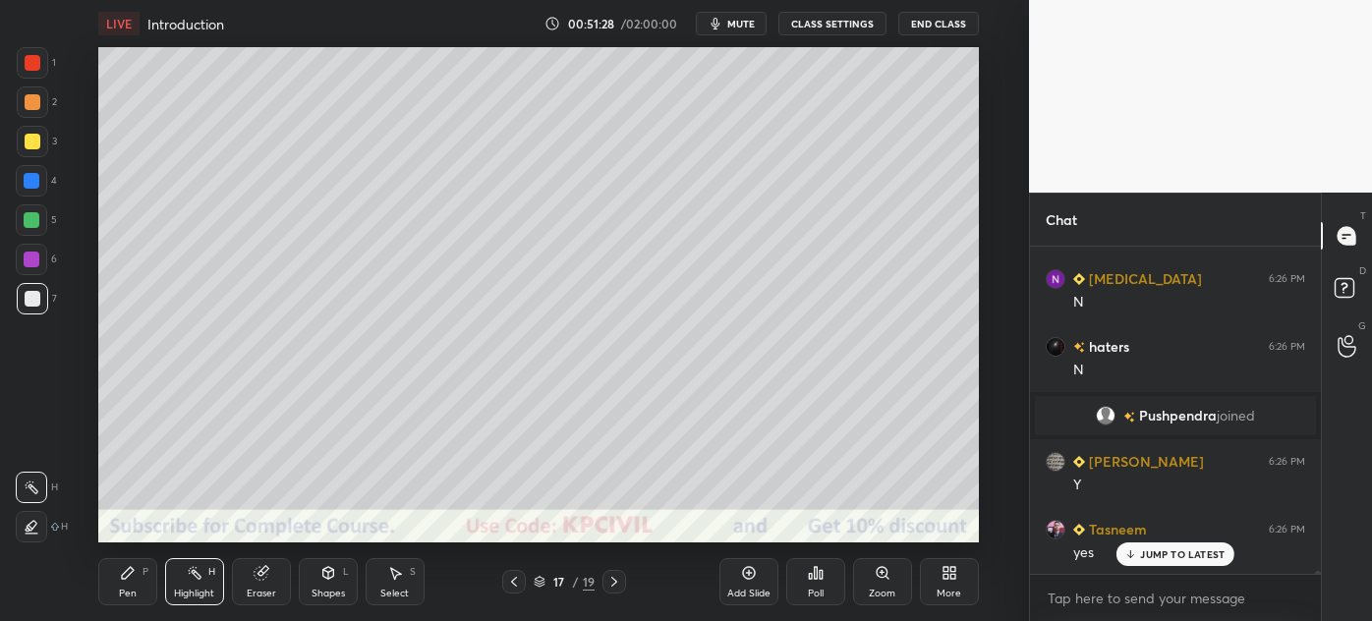
click at [131, 579] on icon at bounding box center [128, 573] width 16 height 16
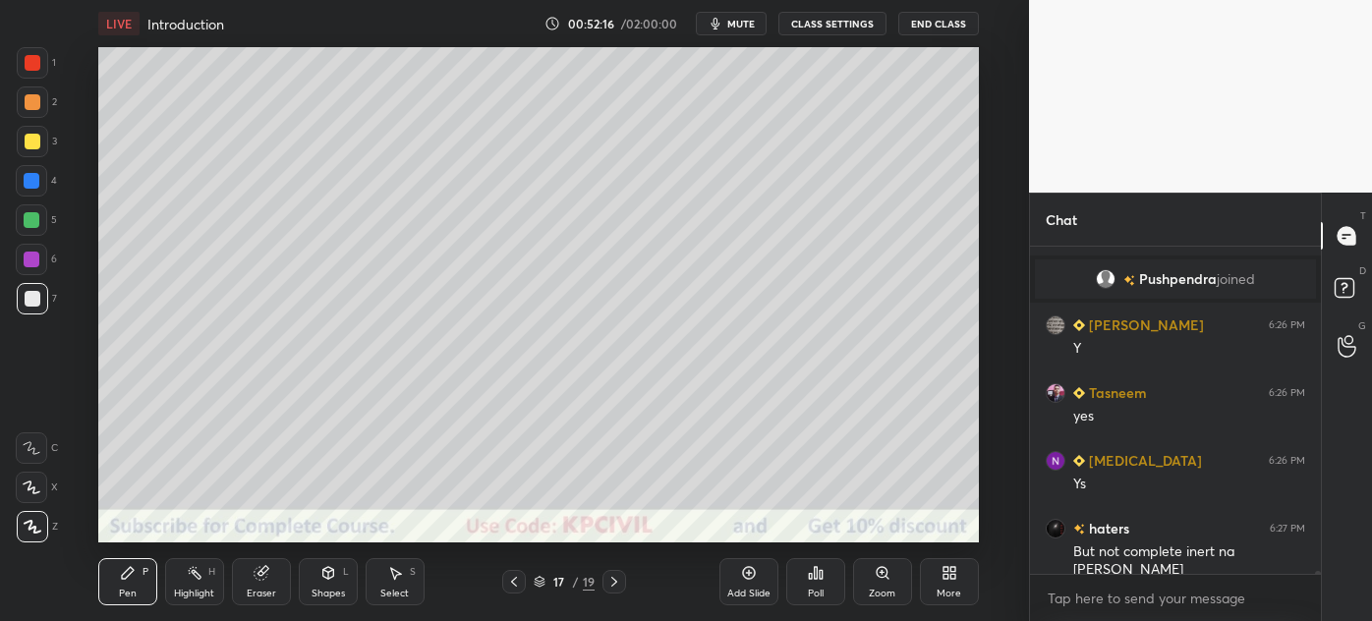
scroll to position [32290, 0]
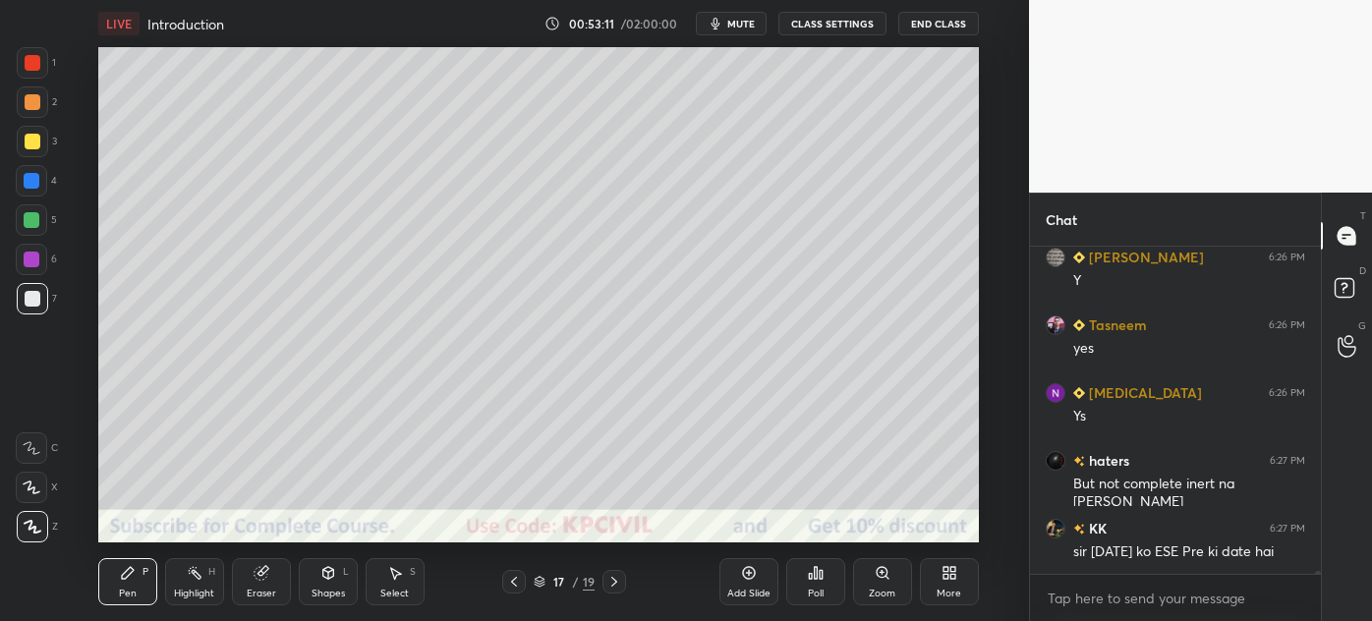
click at [29, 146] on div at bounding box center [33, 142] width 16 height 16
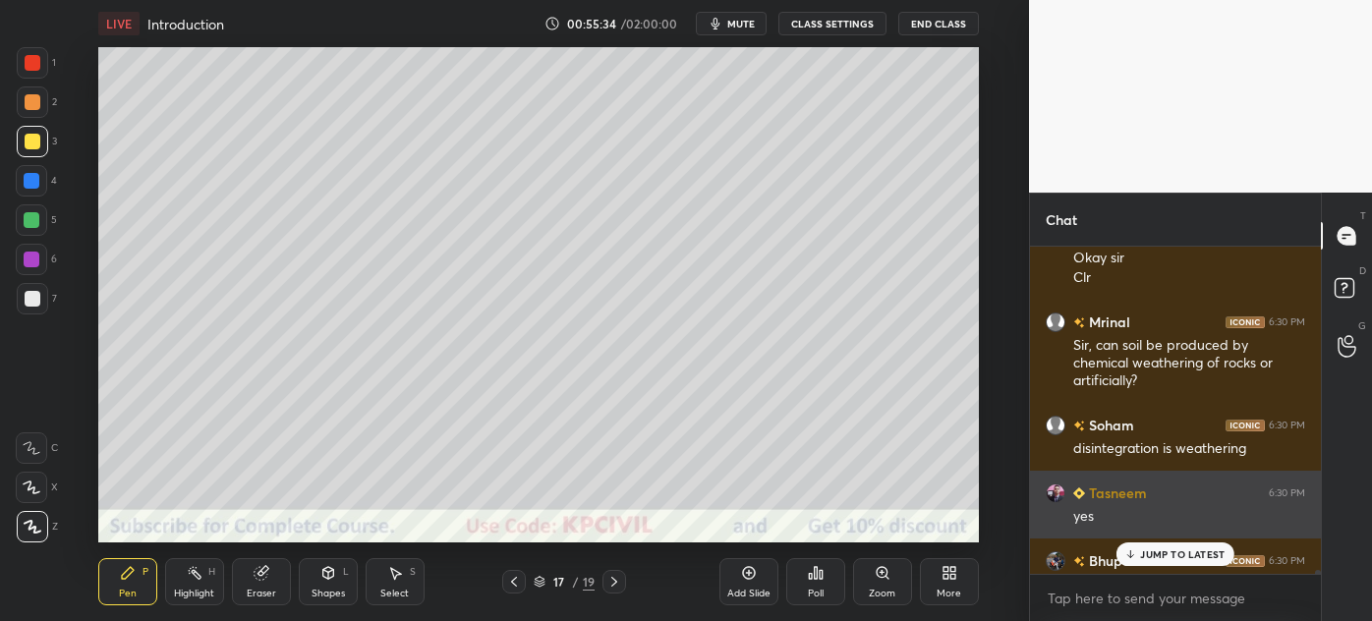
scroll to position [33212, 0]
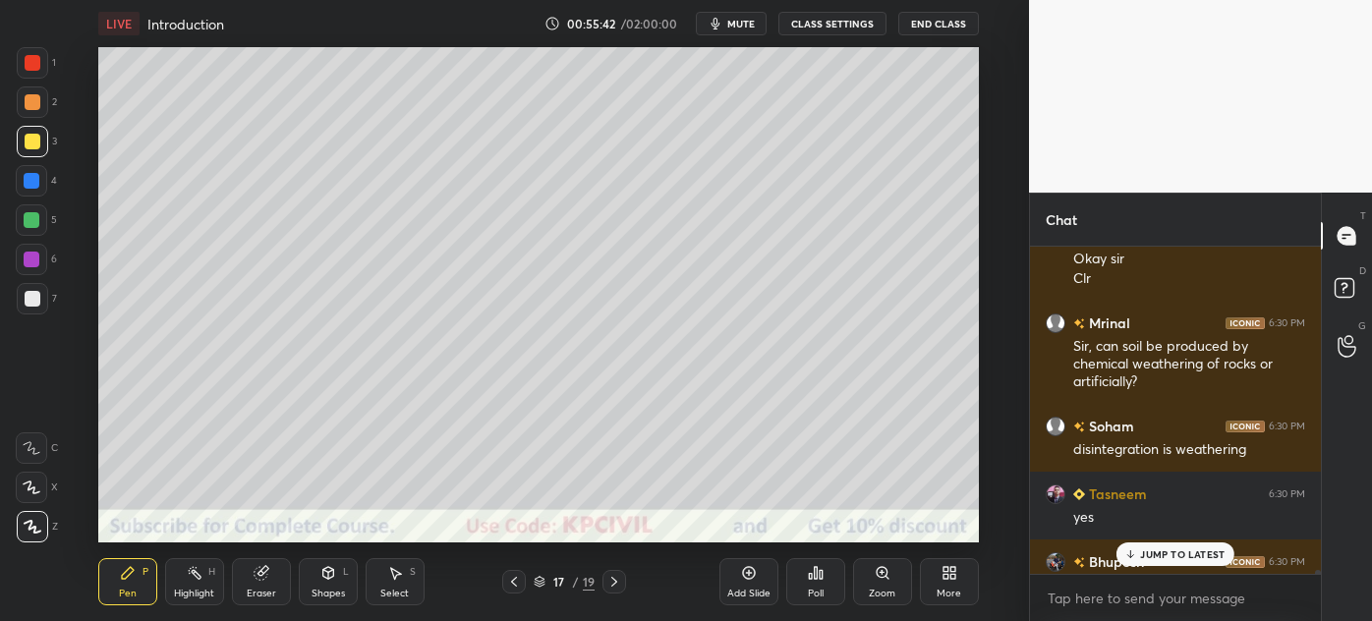
click at [1166, 549] on p "JUMP TO LATEST" at bounding box center [1182, 555] width 85 height 12
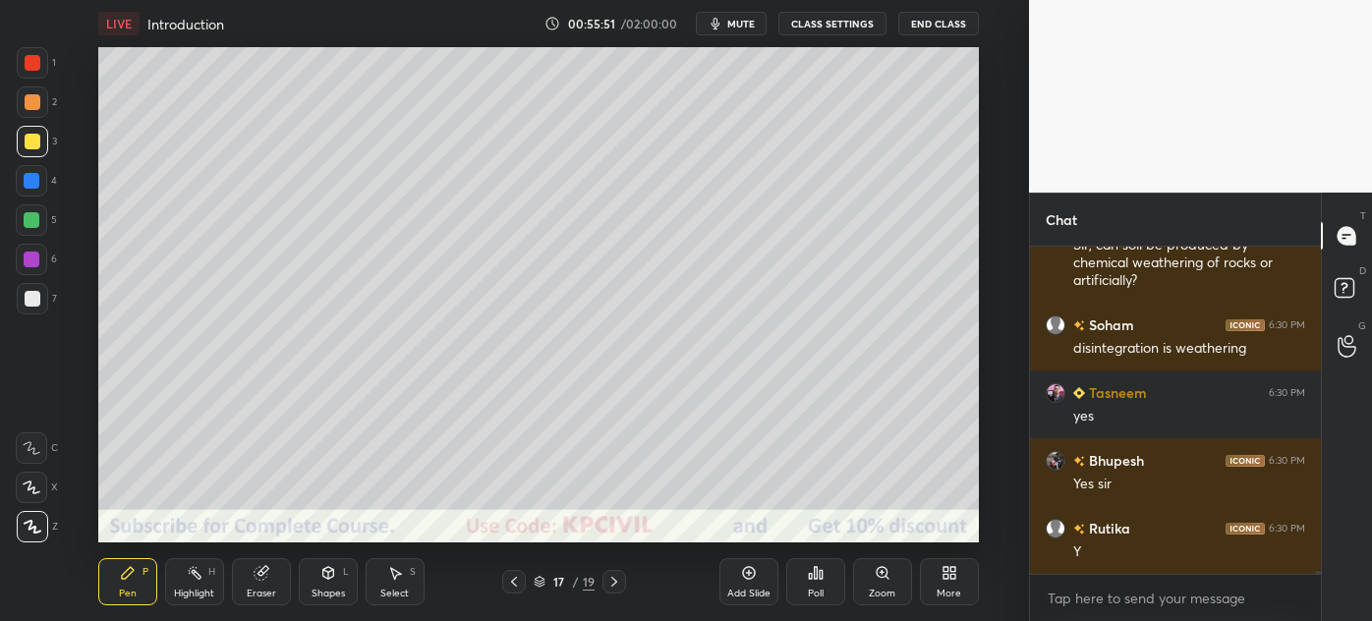
click at [607, 579] on icon at bounding box center [615, 582] width 16 height 16
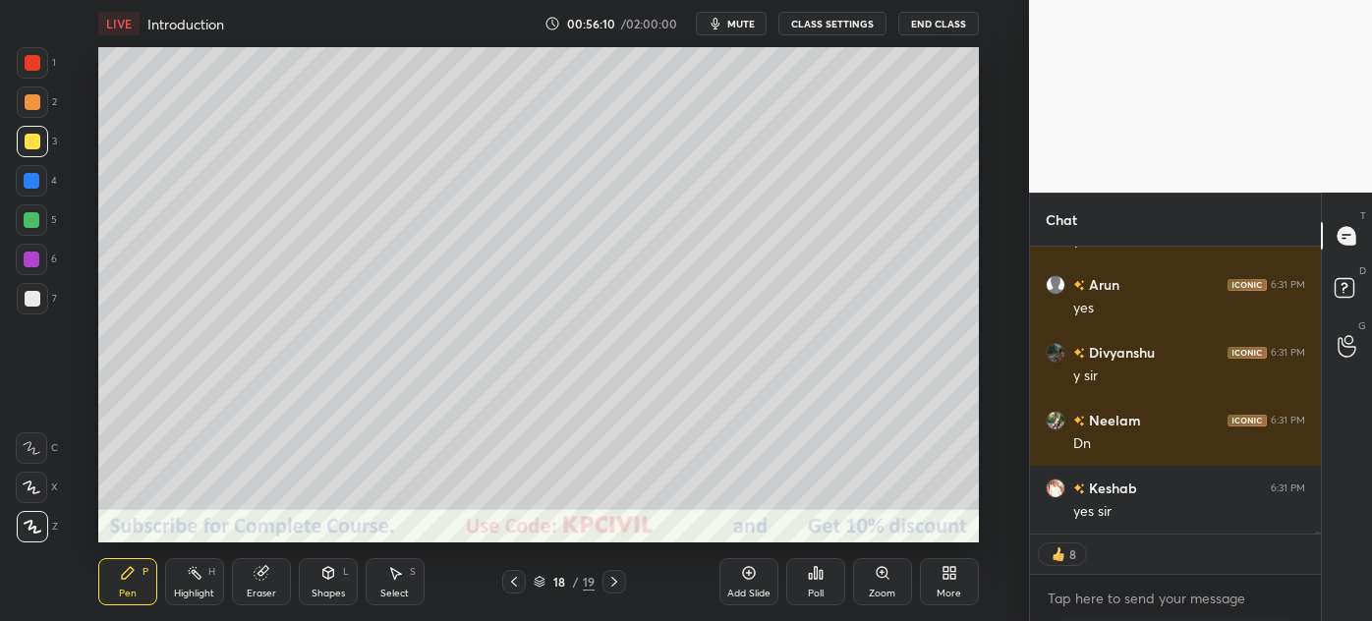
scroll to position [34027, 0]
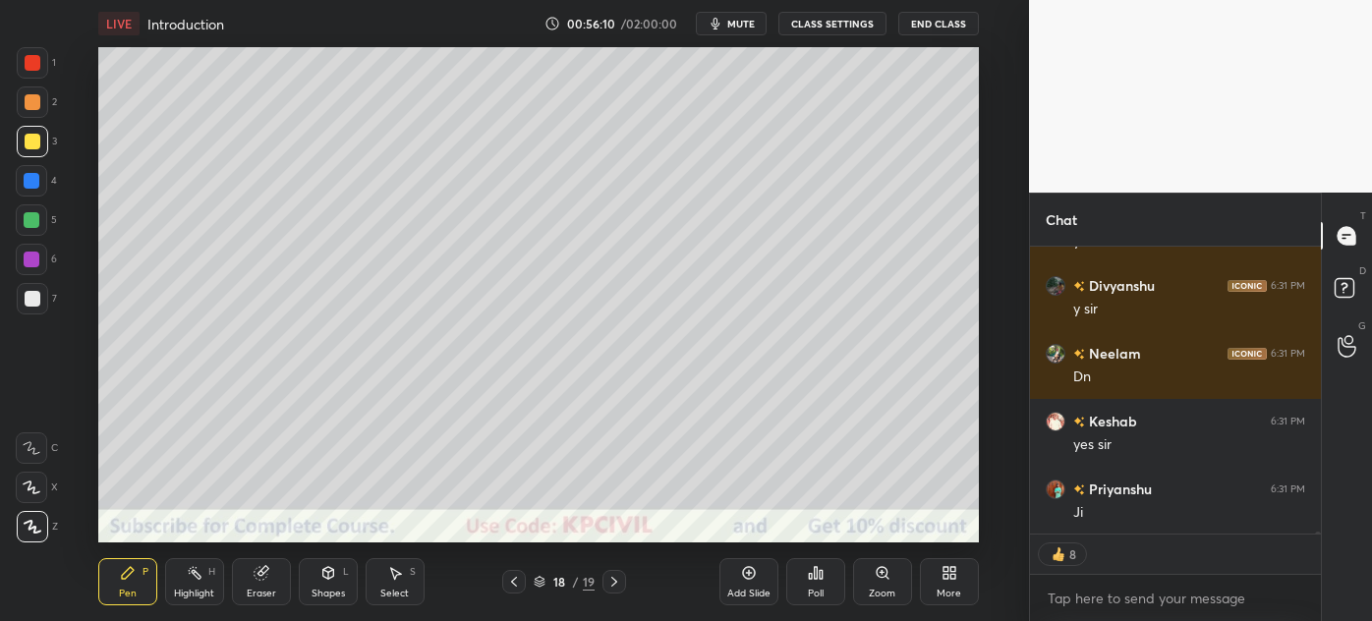
click at [27, 303] on div at bounding box center [33, 299] width 16 height 16
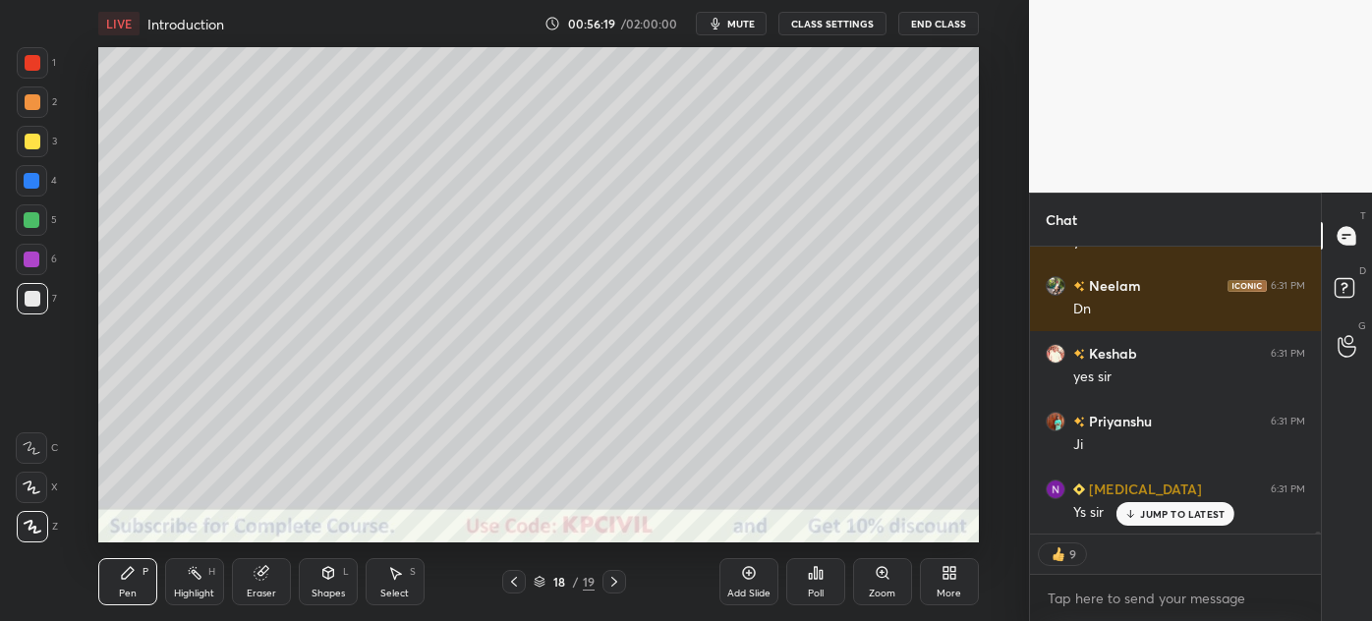
scroll to position [34143, 0]
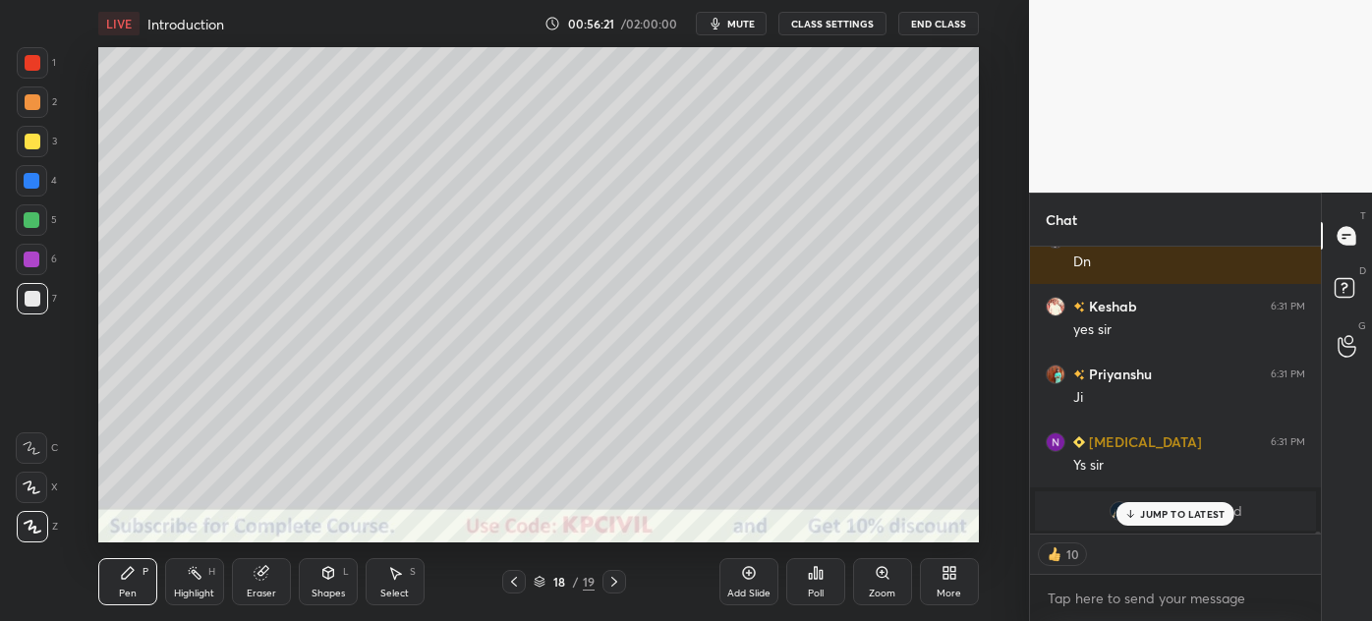
click at [1159, 508] on p "JUMP TO LATEST" at bounding box center [1182, 514] width 85 height 12
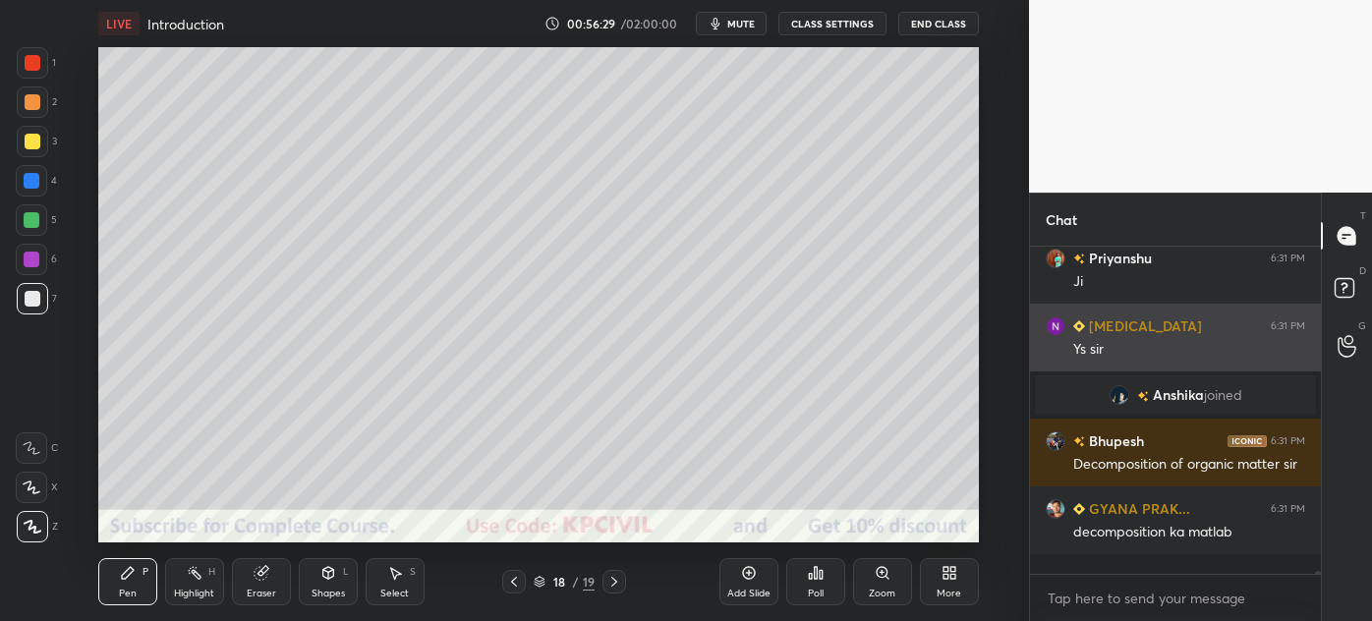
scroll to position [34238, 0]
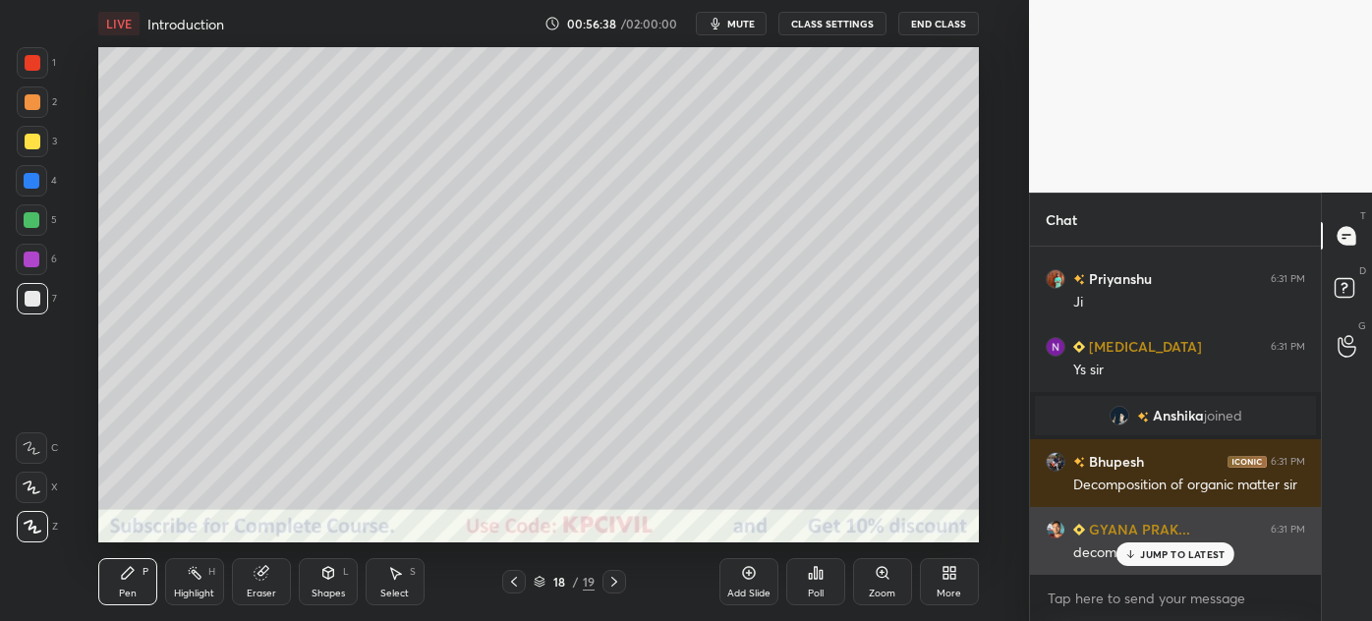
click at [1158, 552] on p "JUMP TO LATEST" at bounding box center [1182, 555] width 85 height 12
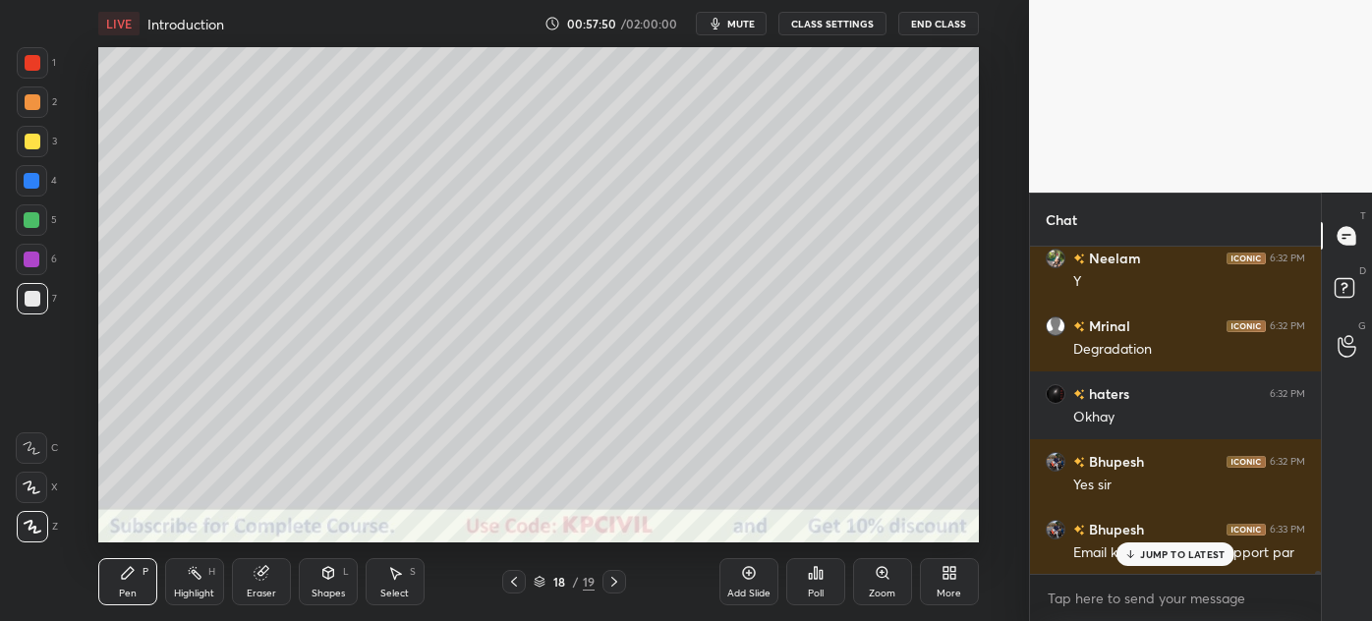
scroll to position [34645, 0]
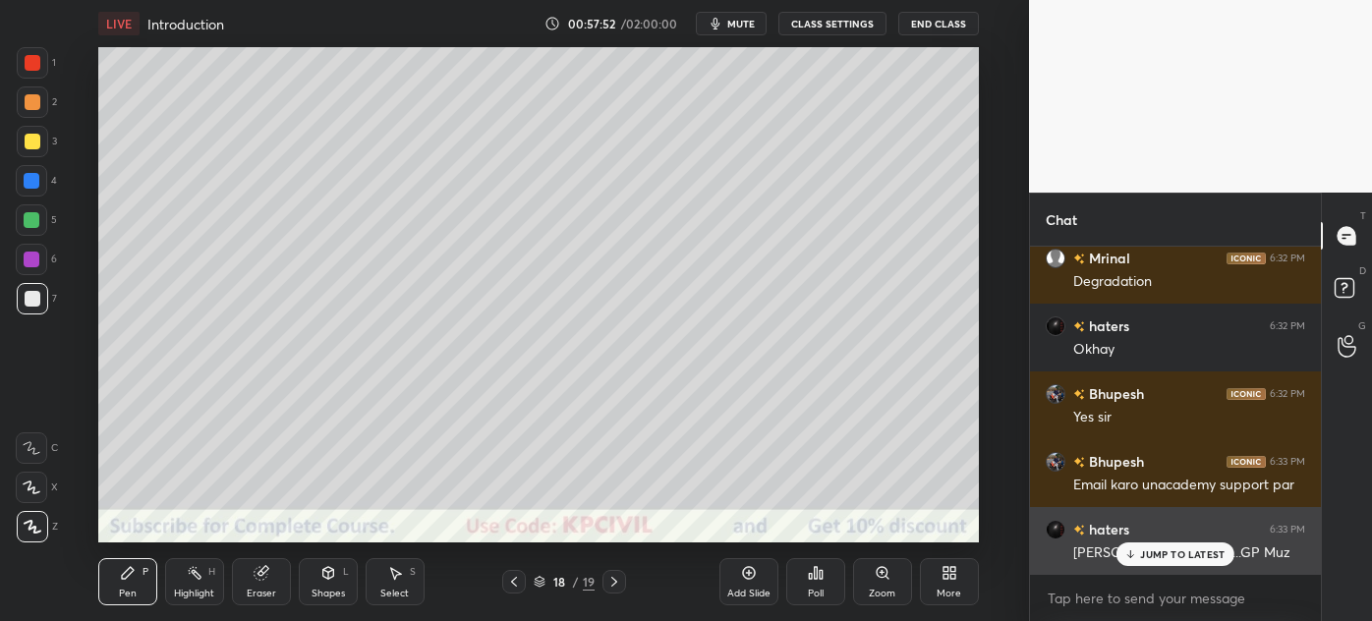
click at [1159, 554] on p "JUMP TO LATEST" at bounding box center [1182, 555] width 85 height 12
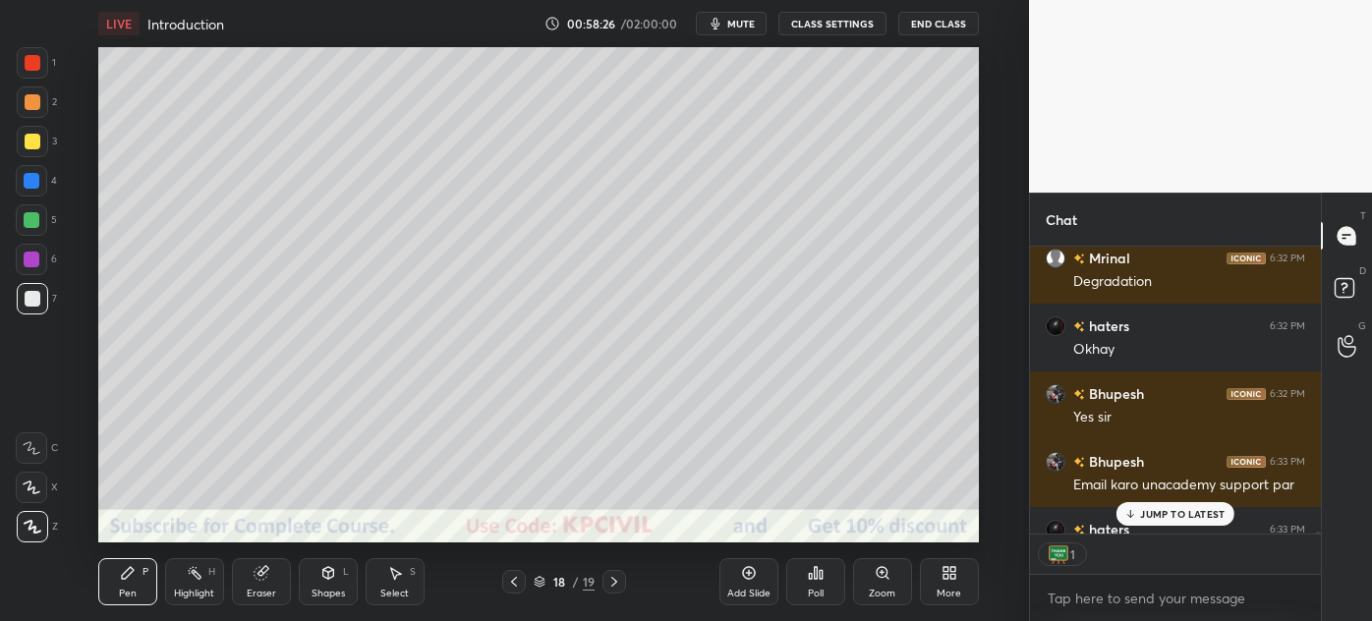
scroll to position [34771, 0]
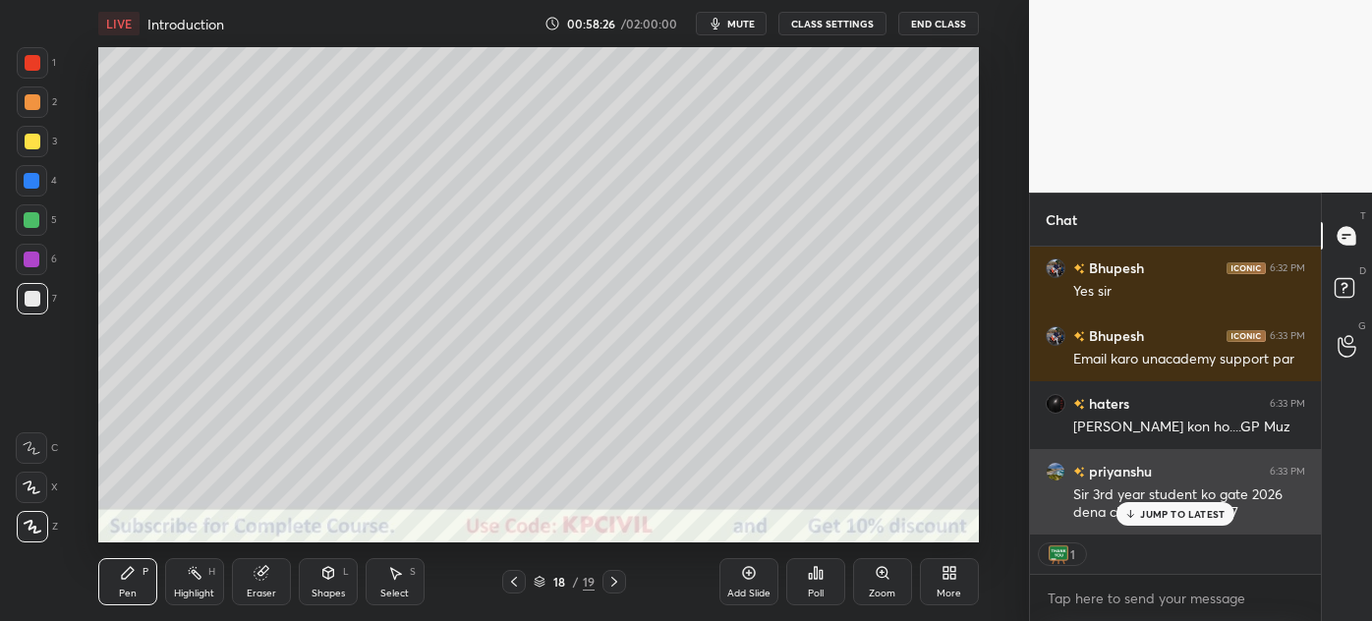
click at [1157, 521] on div "JUMP TO LATEST" at bounding box center [1176, 514] width 118 height 24
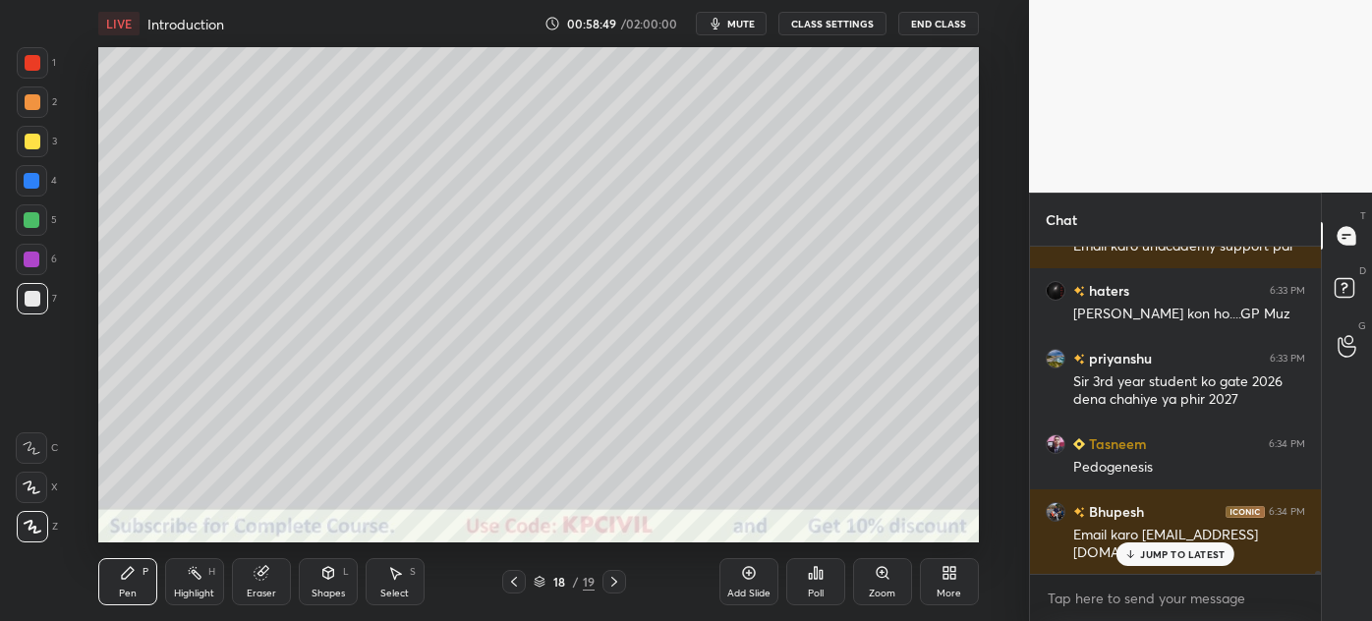
scroll to position [34969, 0]
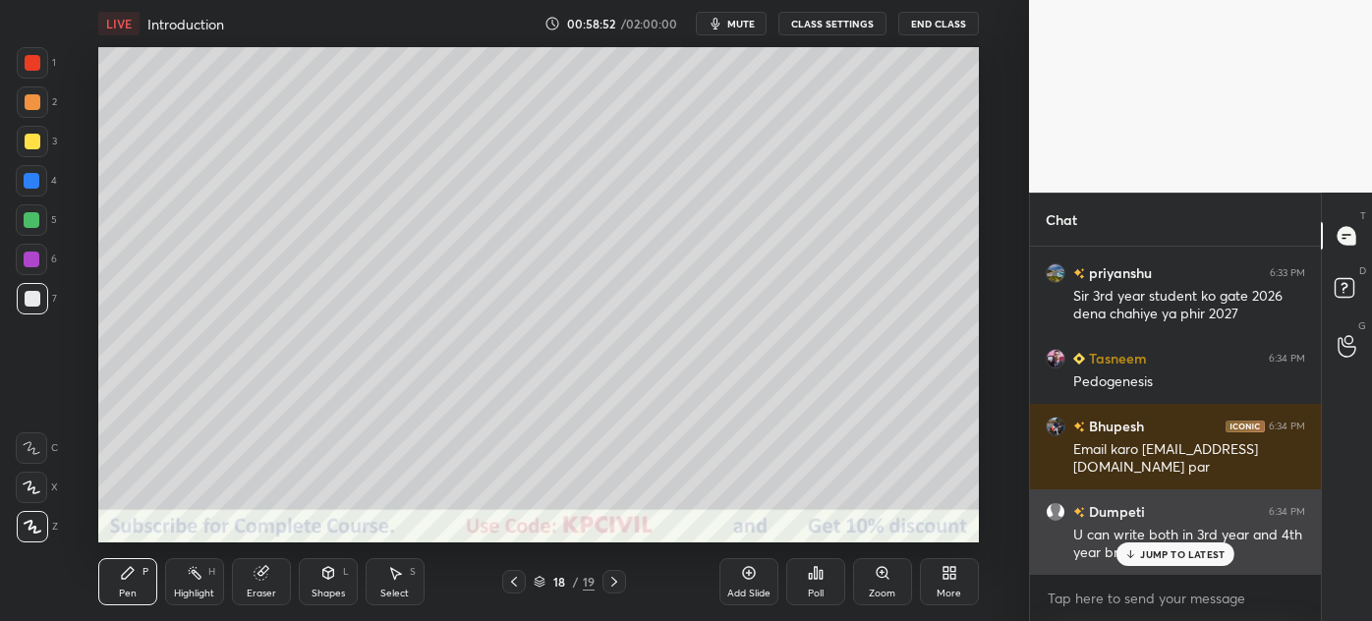
click at [1177, 553] on p "JUMP TO LATEST" at bounding box center [1182, 555] width 85 height 12
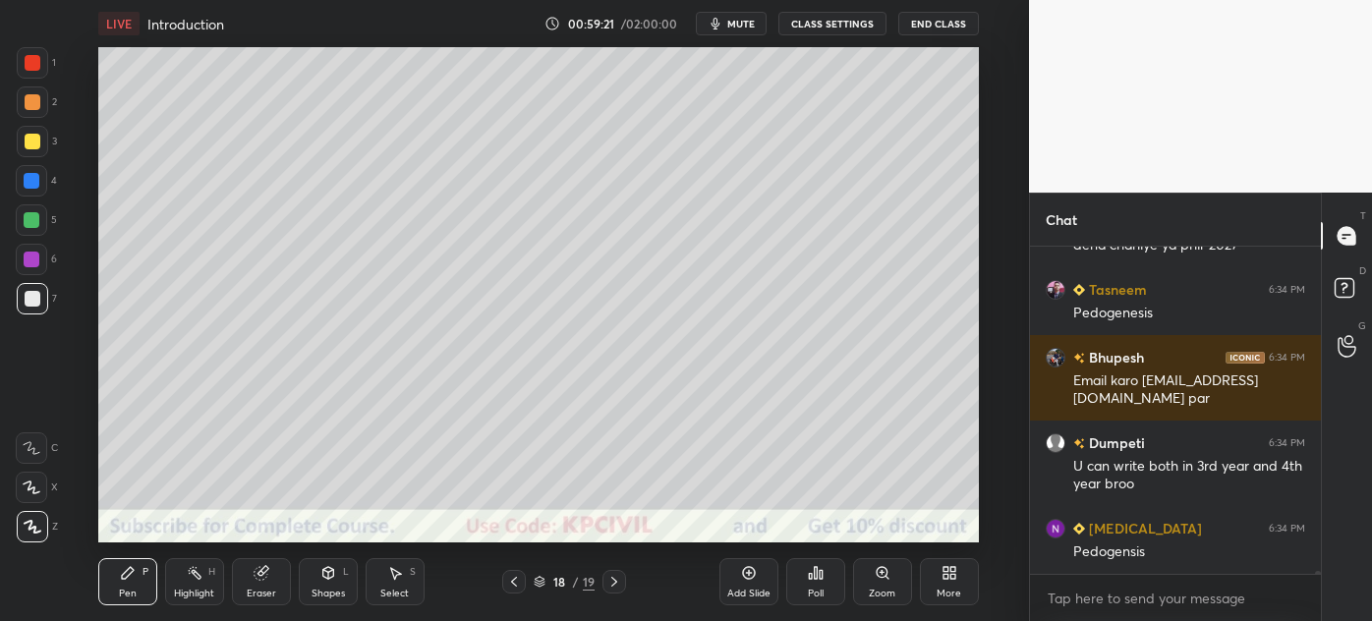
click at [28, 144] on div at bounding box center [33, 142] width 16 height 16
click at [382, 593] on div "Select" at bounding box center [394, 594] width 29 height 10
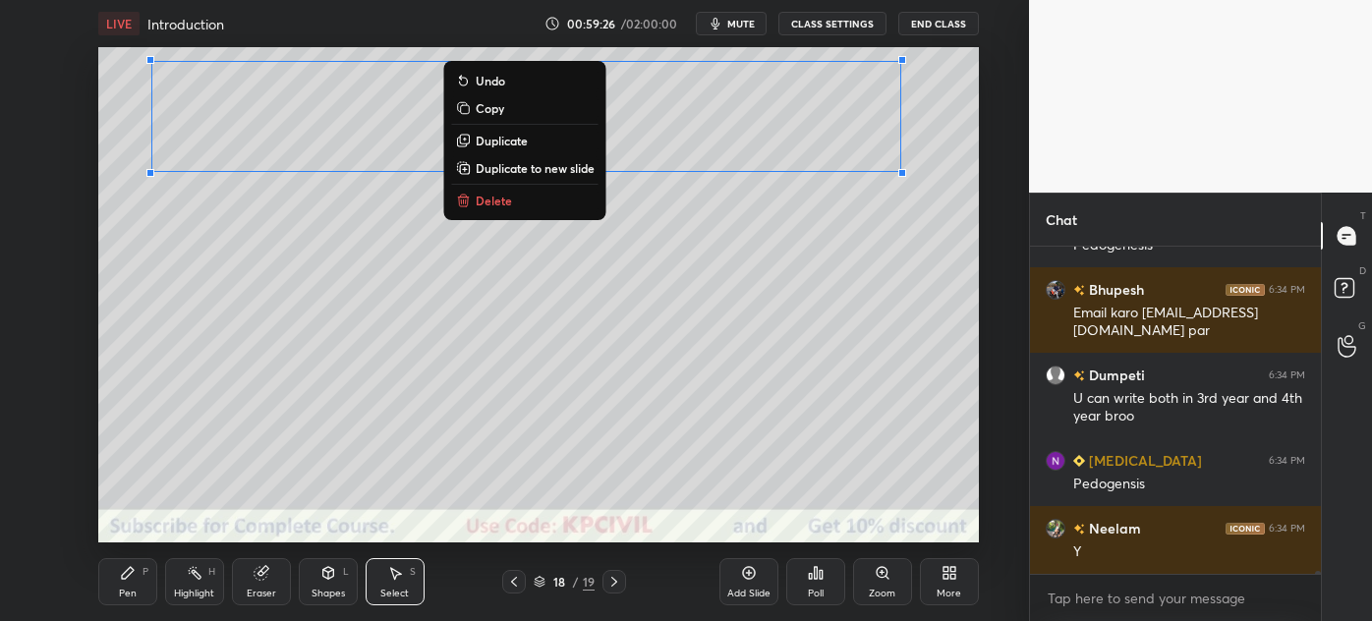
click at [507, 138] on p "Duplicate" at bounding box center [502, 141] width 52 height 16
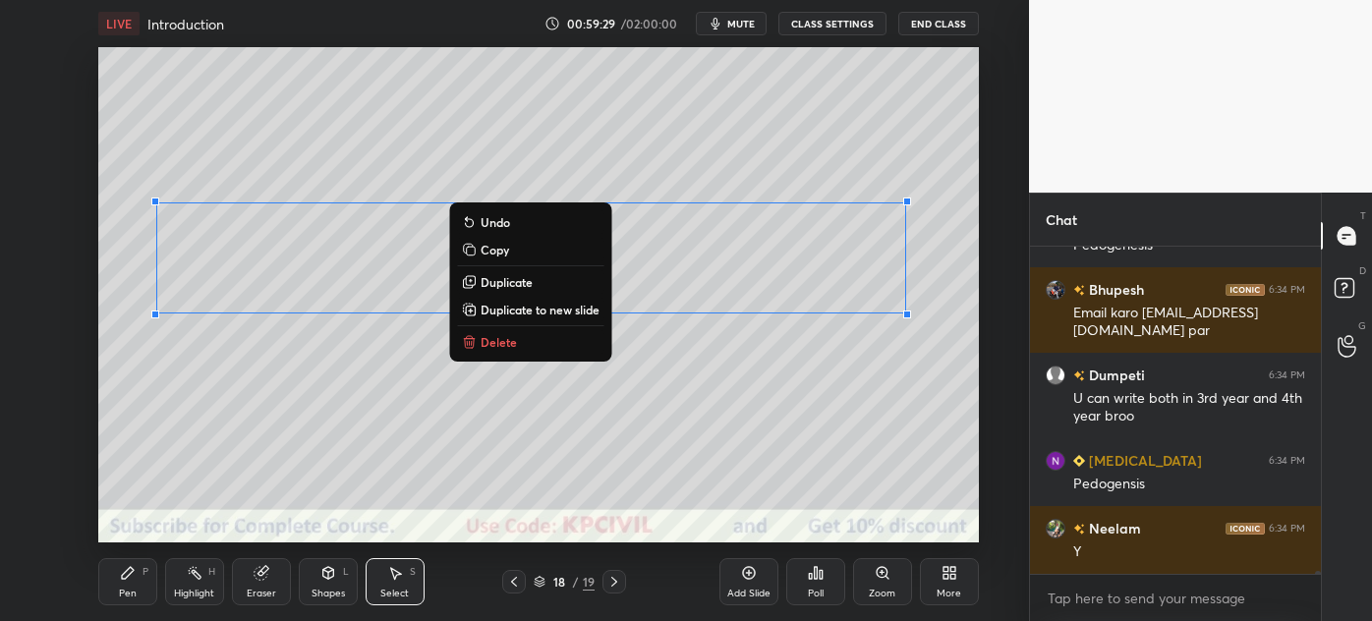
click at [255, 589] on div "Eraser" at bounding box center [261, 594] width 29 height 10
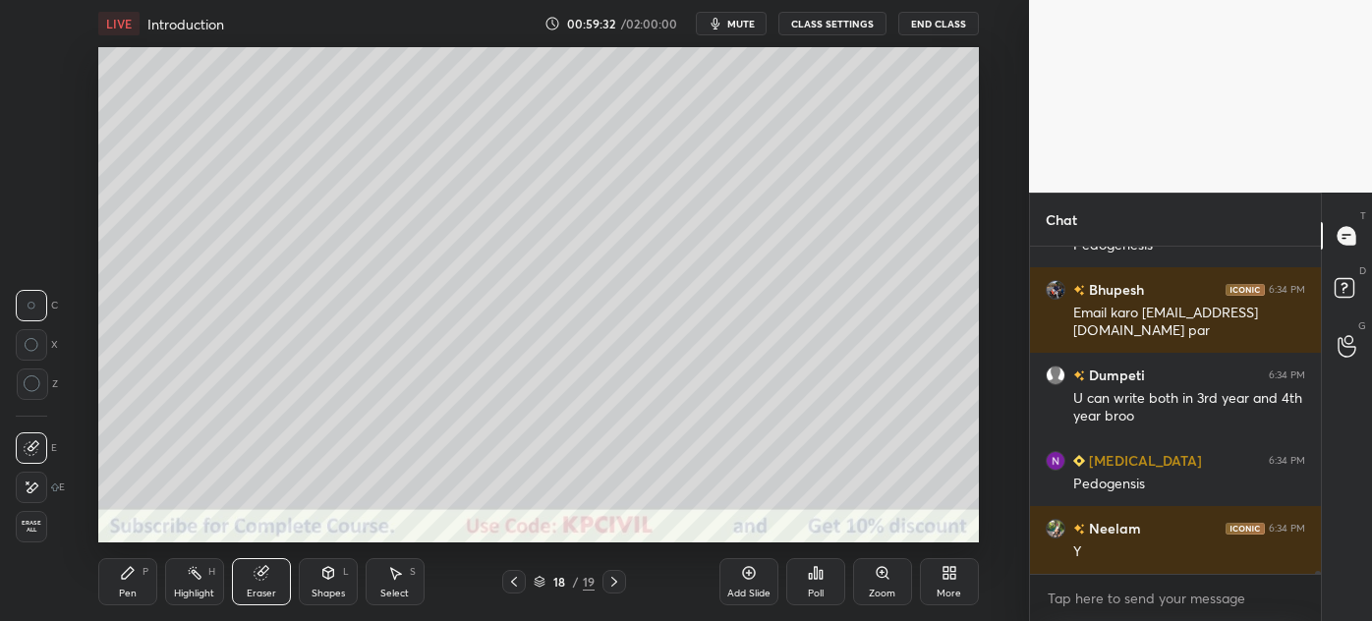
click at [120, 576] on icon at bounding box center [128, 573] width 16 height 16
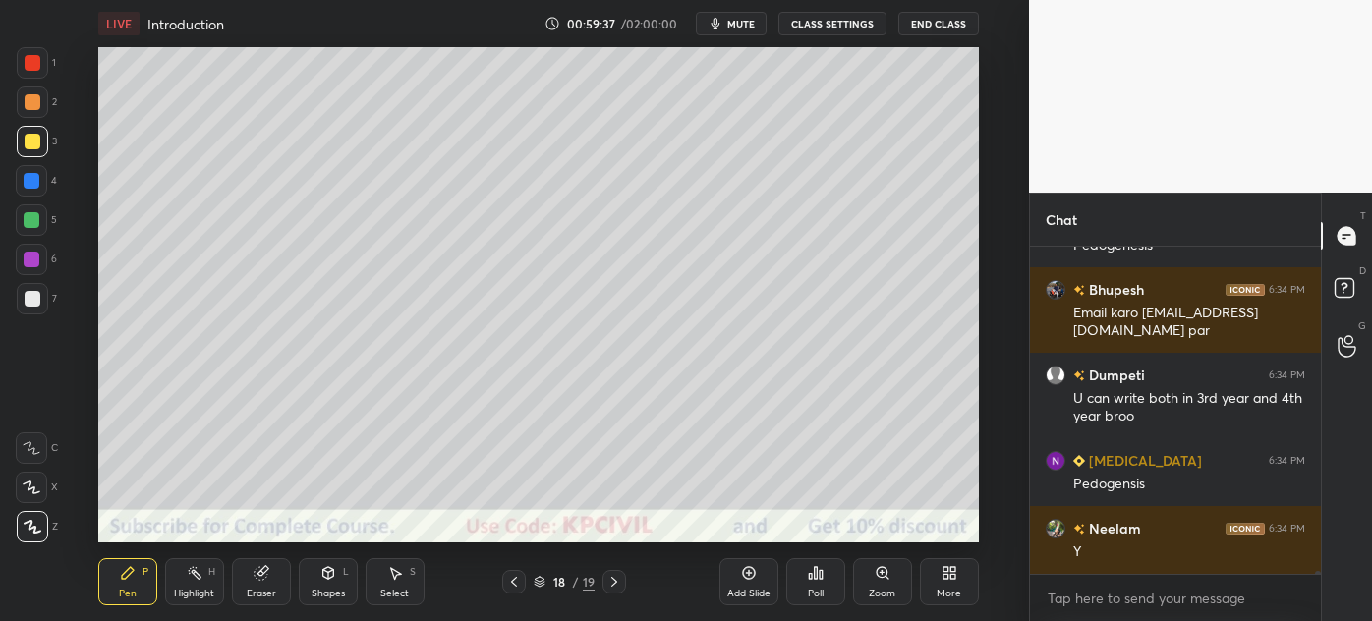
click at [255, 592] on div "Eraser" at bounding box center [261, 594] width 29 height 10
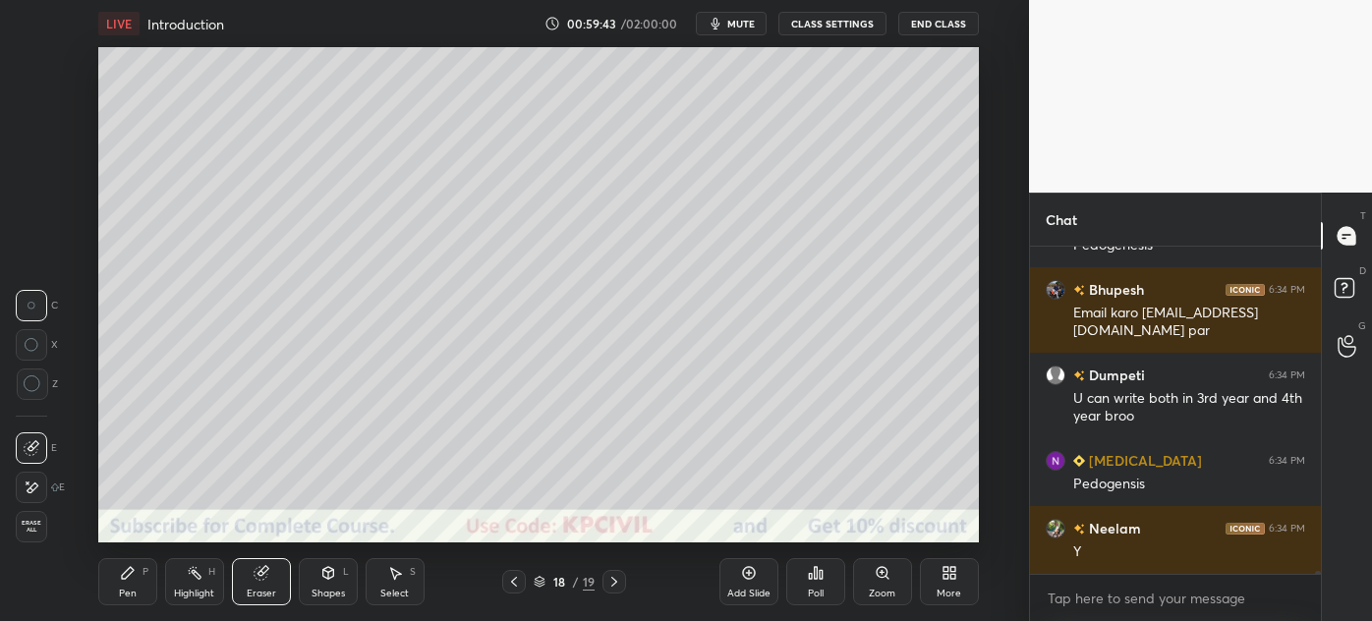
click at [123, 591] on div "Pen" at bounding box center [128, 594] width 18 height 10
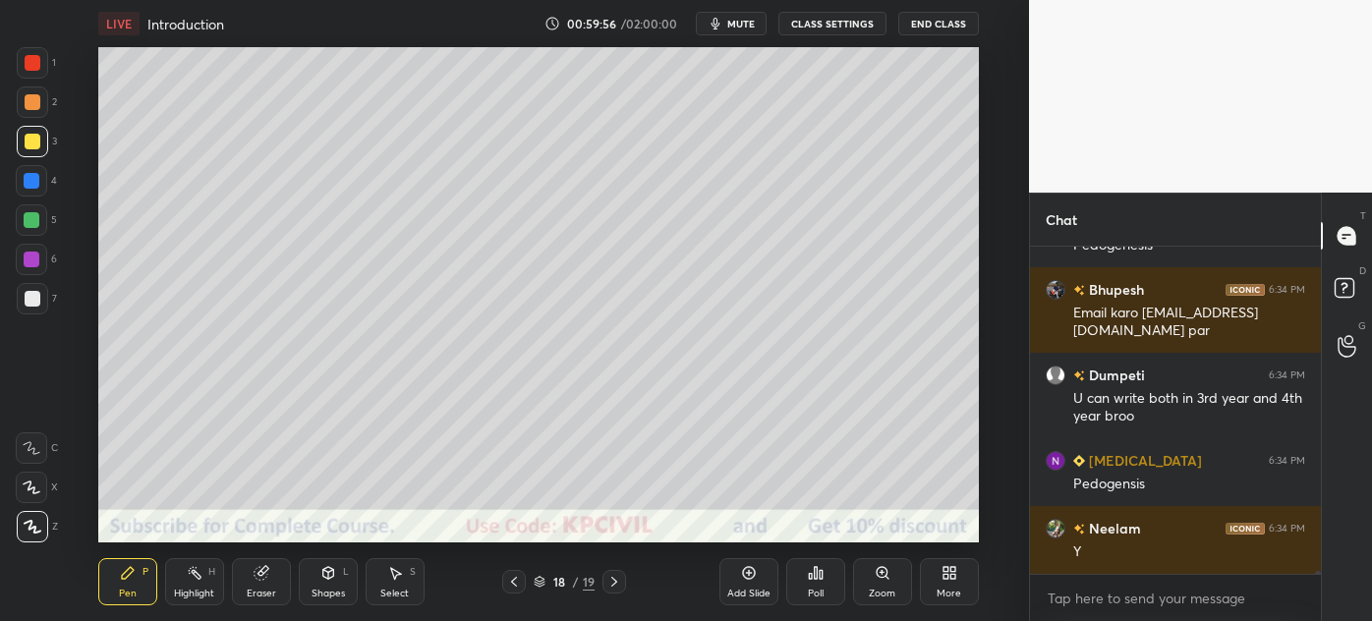
scroll to position [35174, 0]
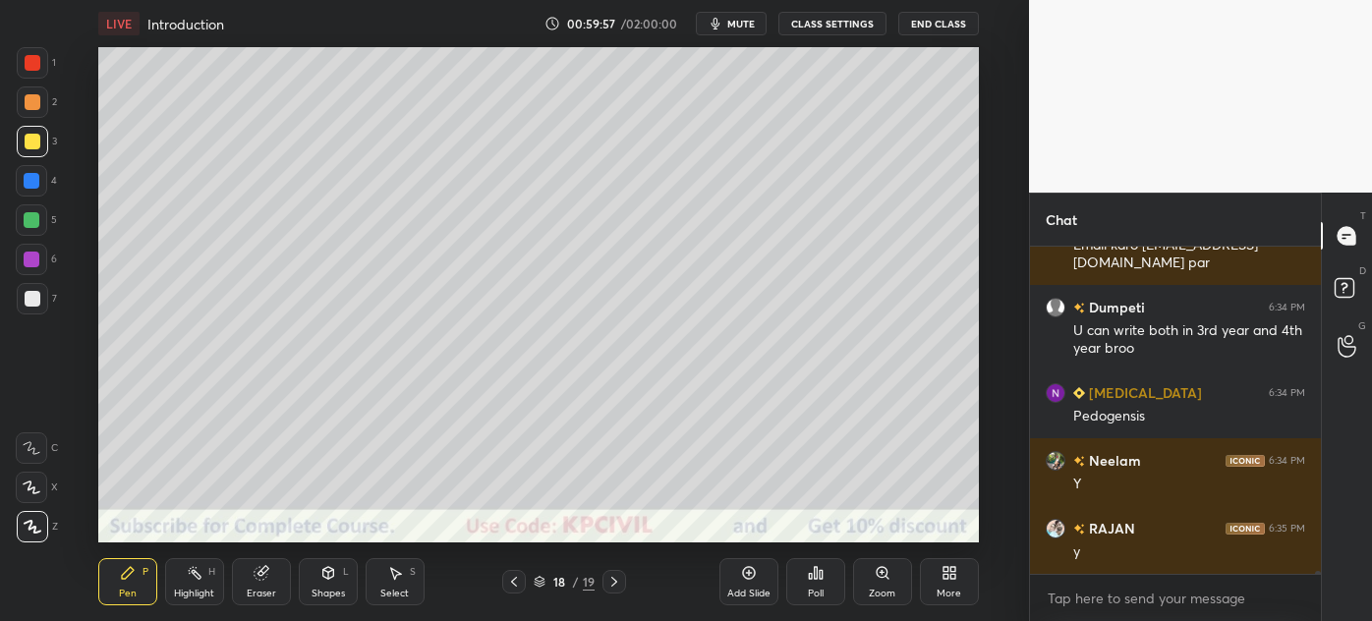
click at [948, 23] on button "End Class" at bounding box center [939, 24] width 81 height 24
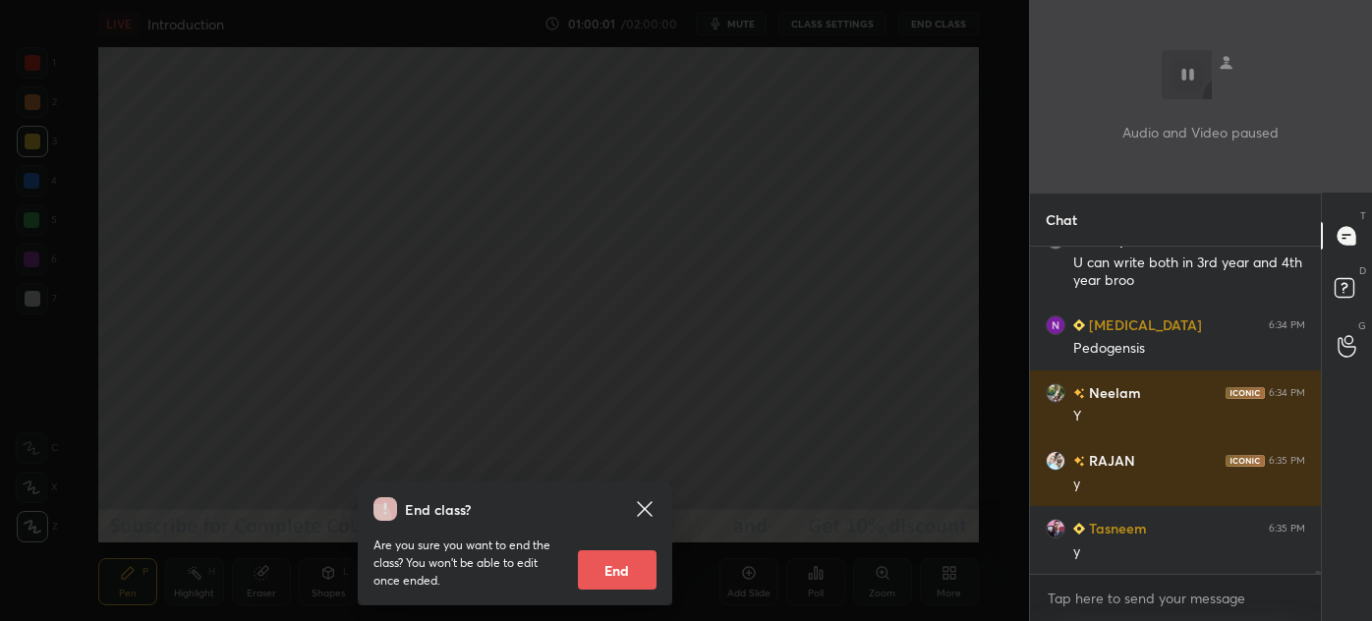
scroll to position [35308, 0]
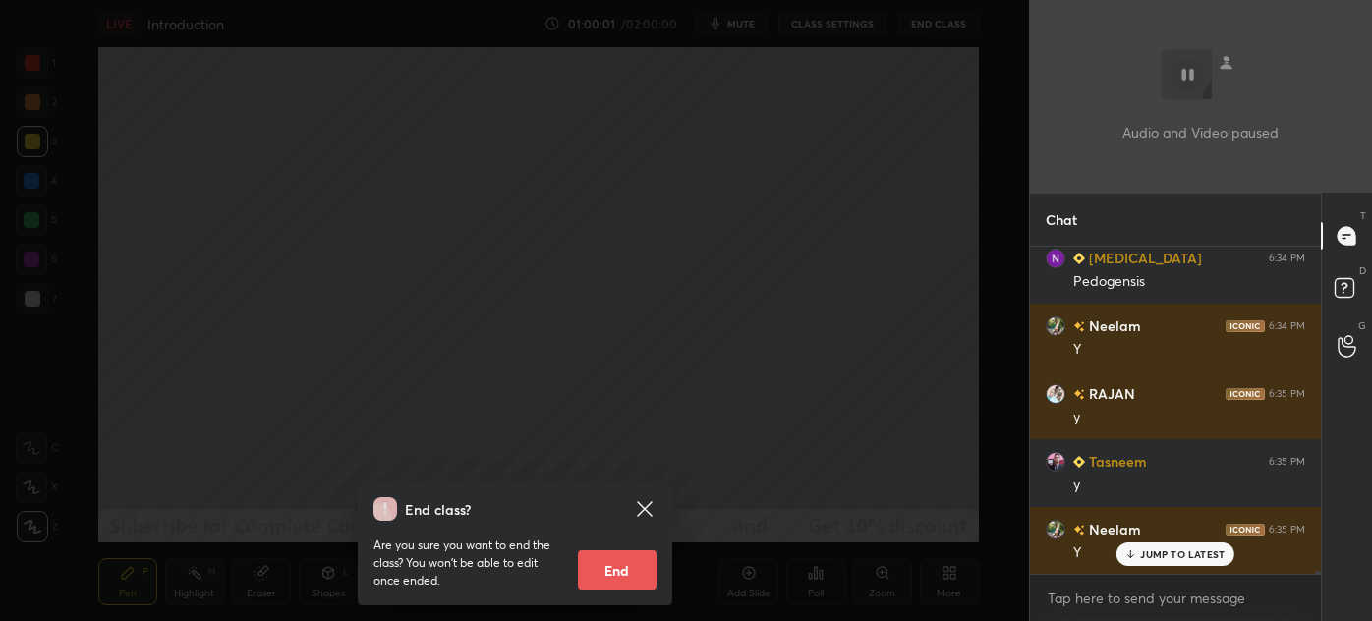
click at [507, 231] on div "End class? Are you sure you want to end the class? You won’t be able to edit on…" at bounding box center [514, 310] width 1029 height 621
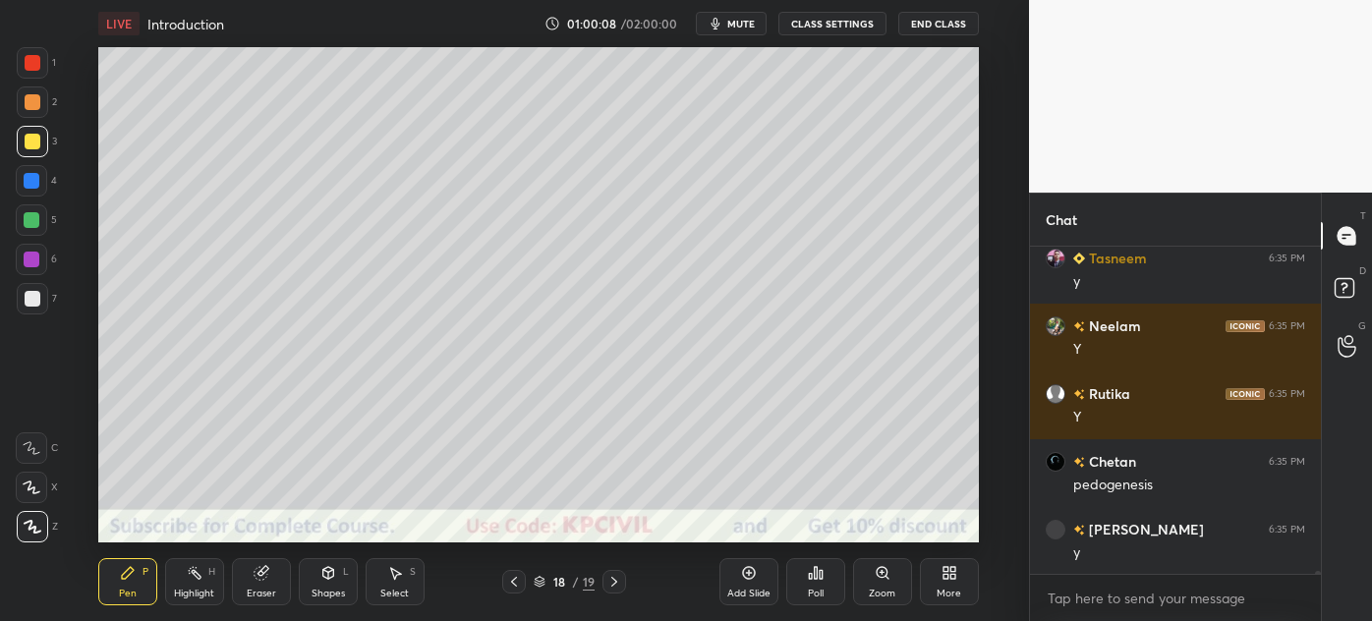
scroll to position [35581, 0]
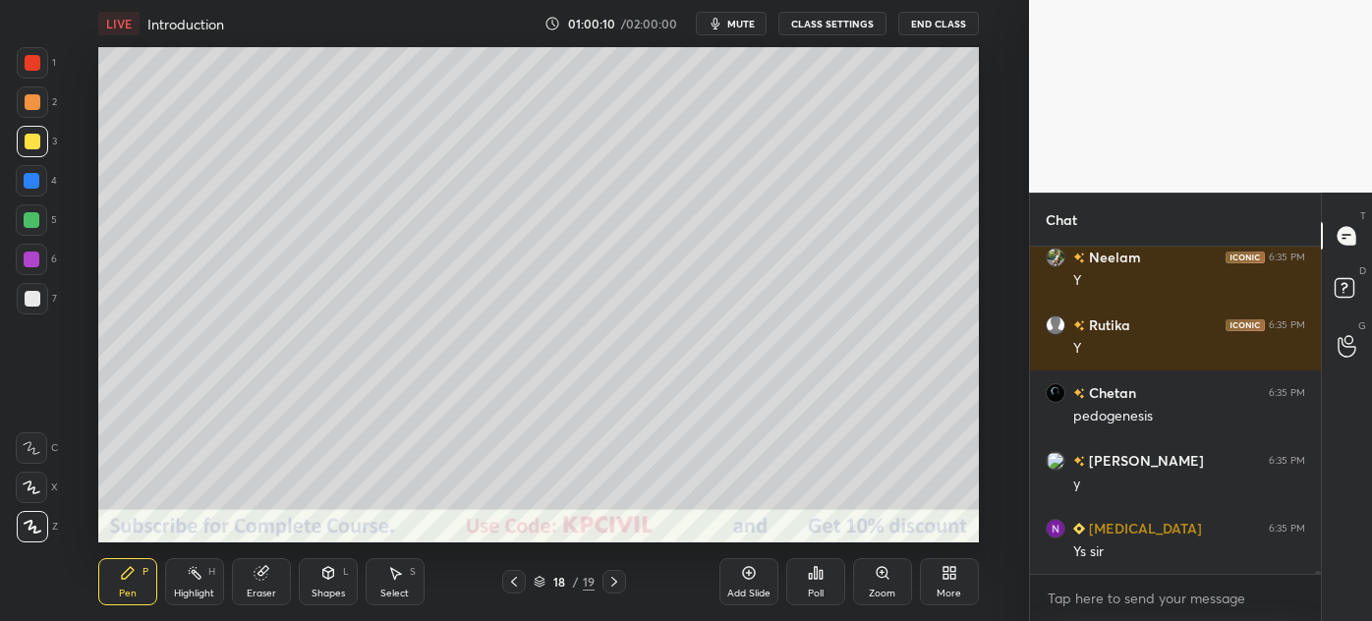
click at [933, 27] on button "End Class" at bounding box center [939, 24] width 81 height 24
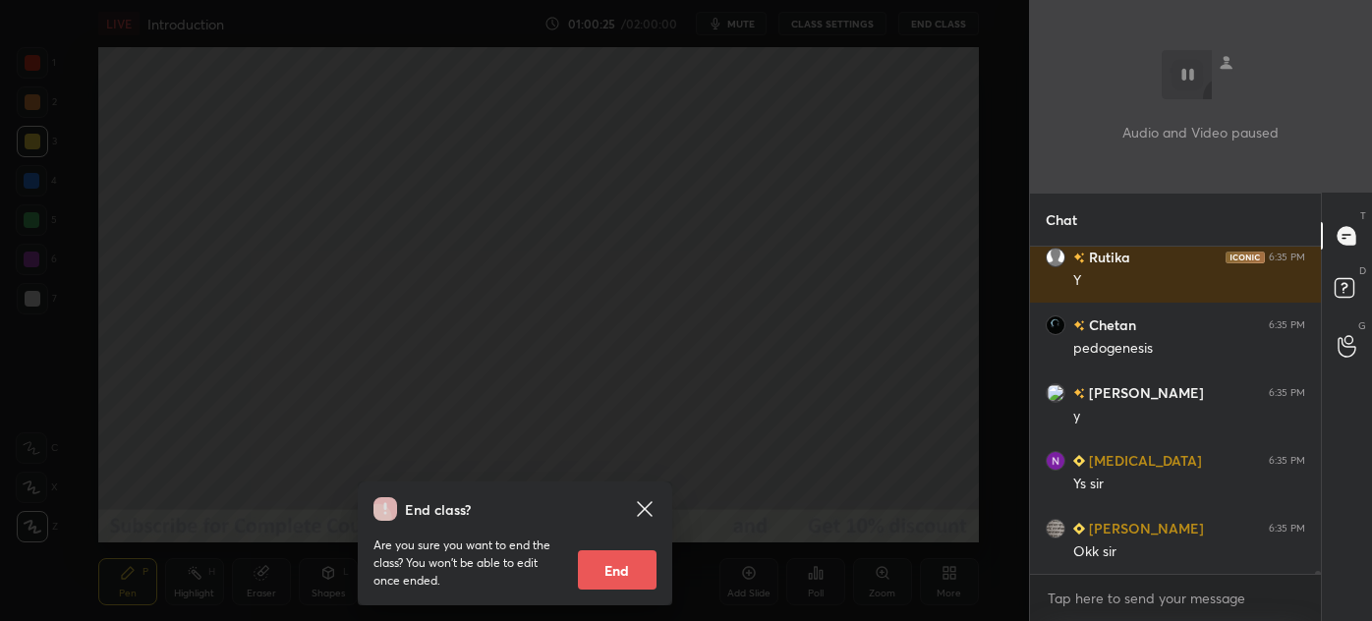
scroll to position [35716, 0]
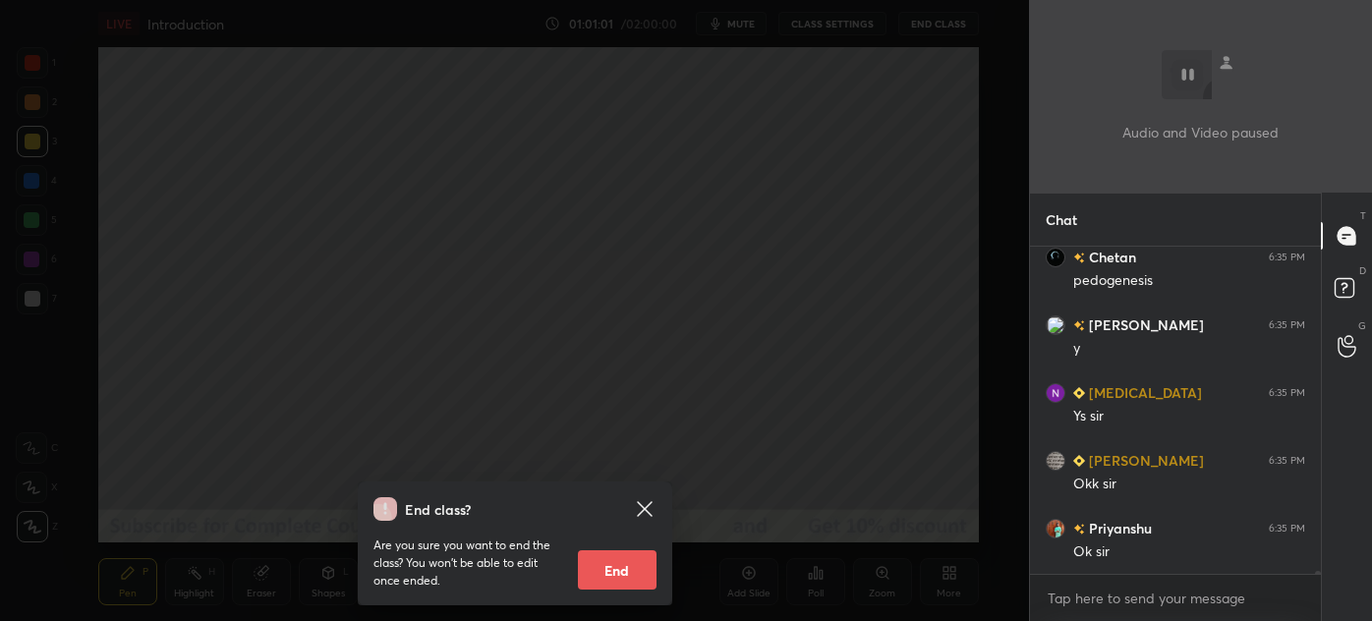
click at [717, 389] on div "End class? Are you sure you want to end the class? You won’t be able to edit on…" at bounding box center [514, 310] width 1029 height 621
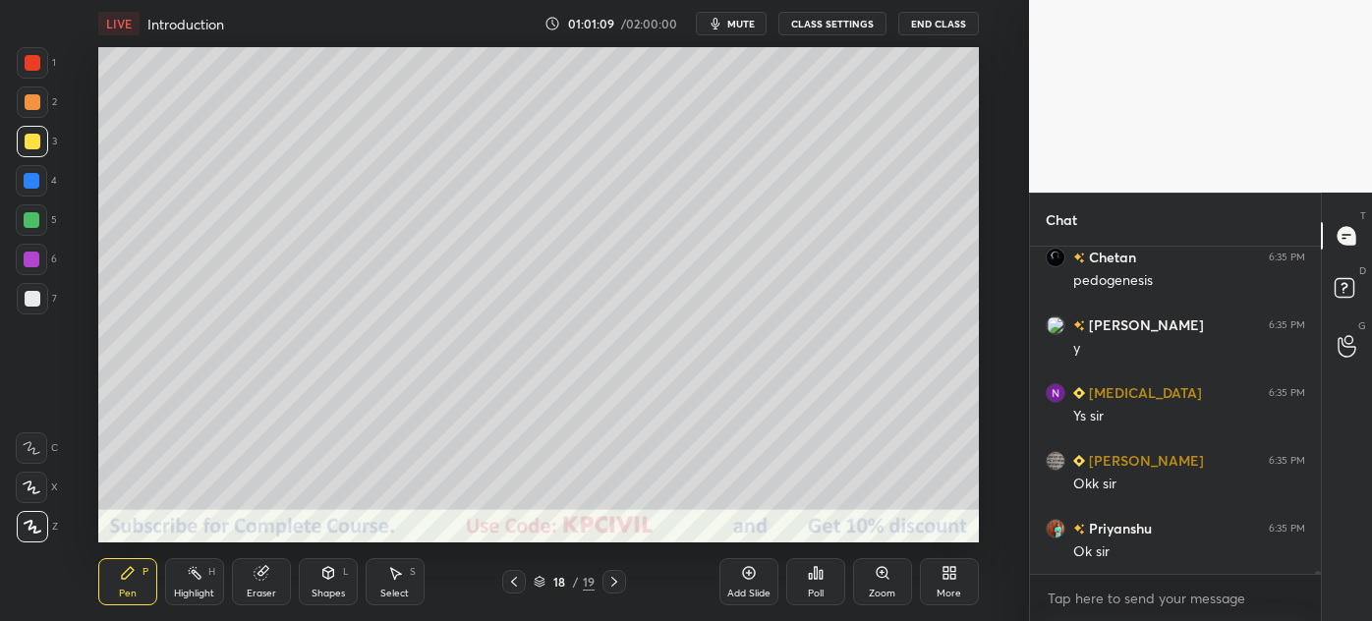
scroll to position [35784, 0]
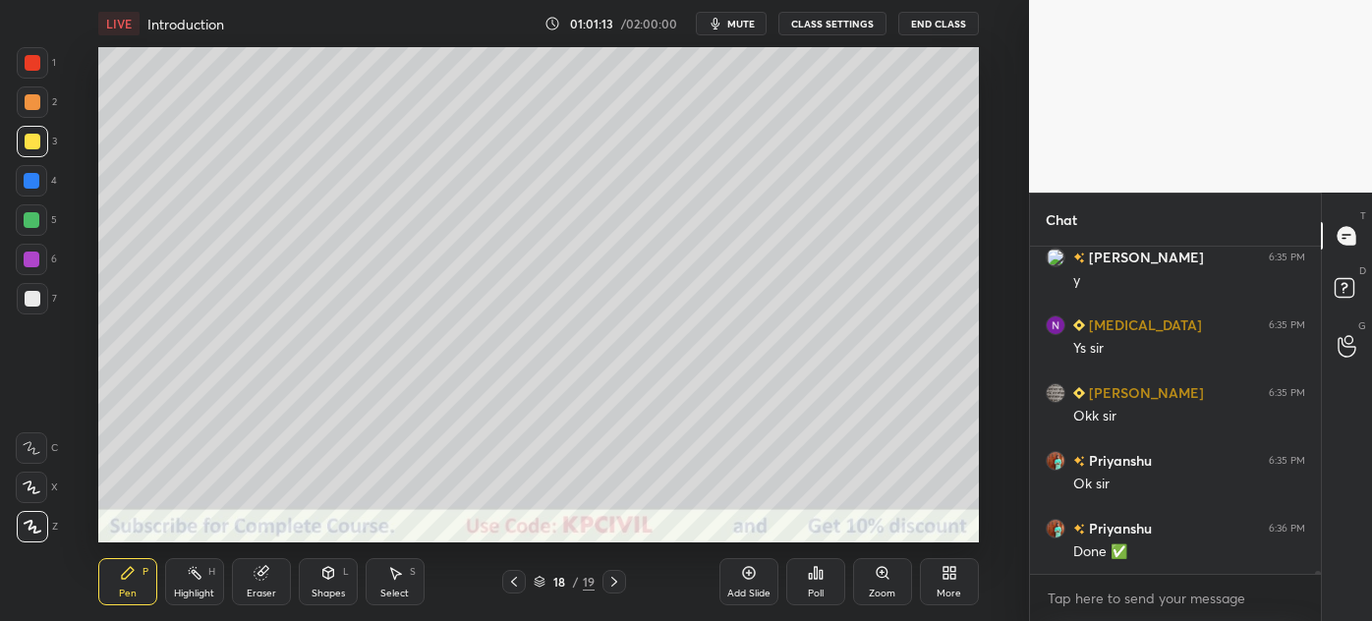
click at [615, 581] on icon at bounding box center [614, 582] width 6 height 10
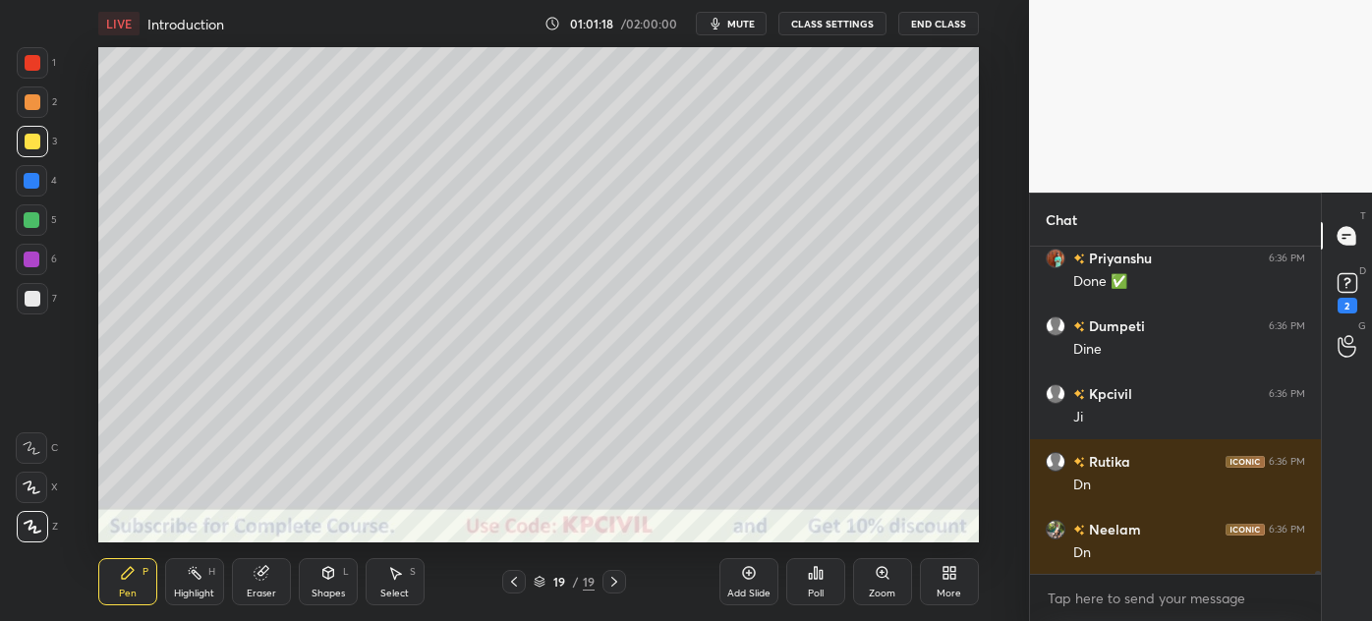
scroll to position [36225, 0]
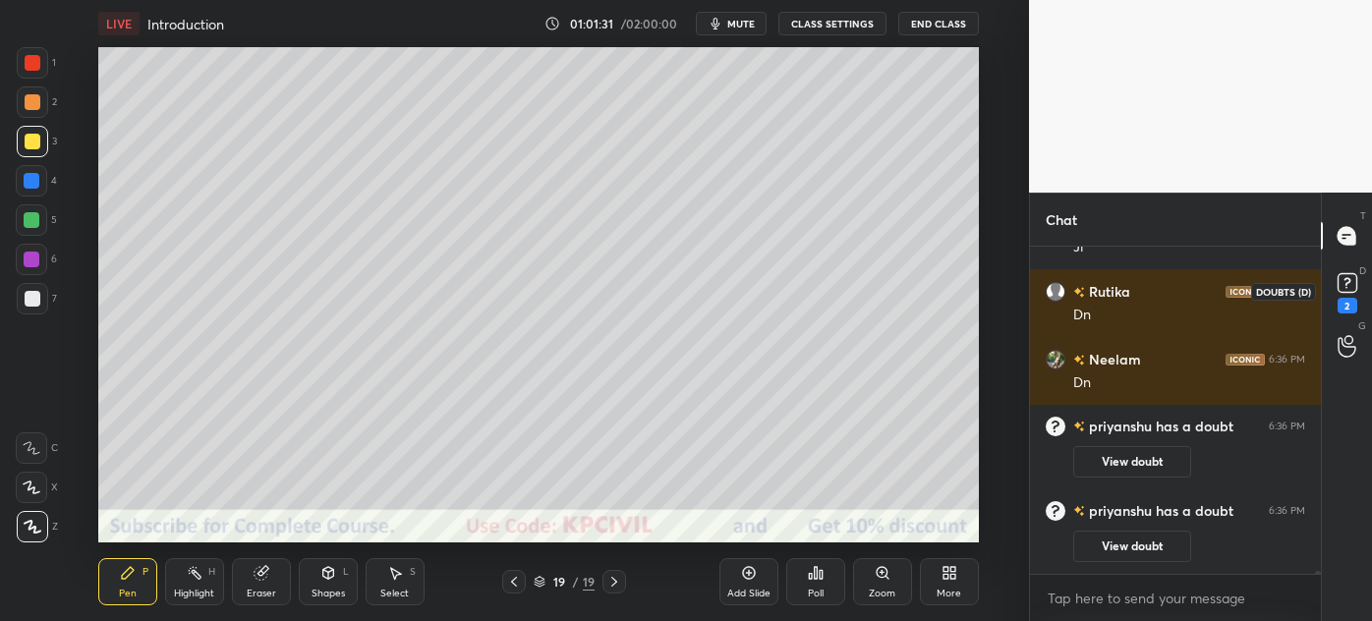
click at [1350, 280] on icon at bounding box center [1347, 282] width 7 height 8
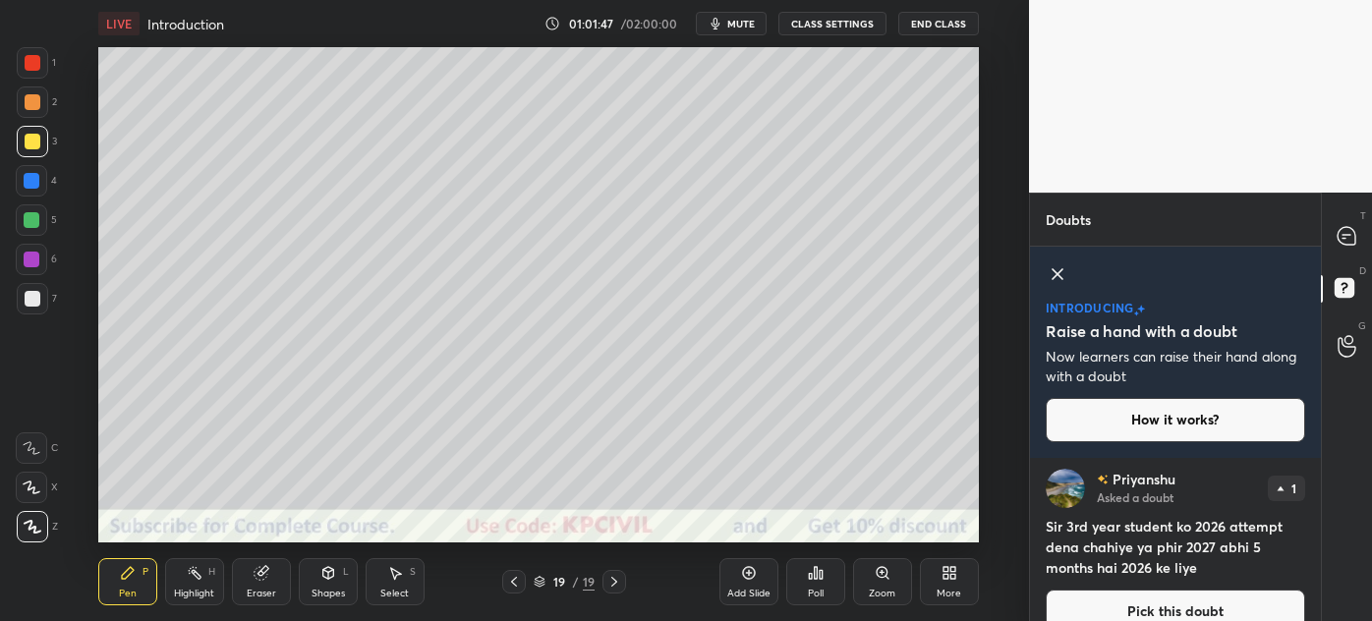
scroll to position [0, 0]
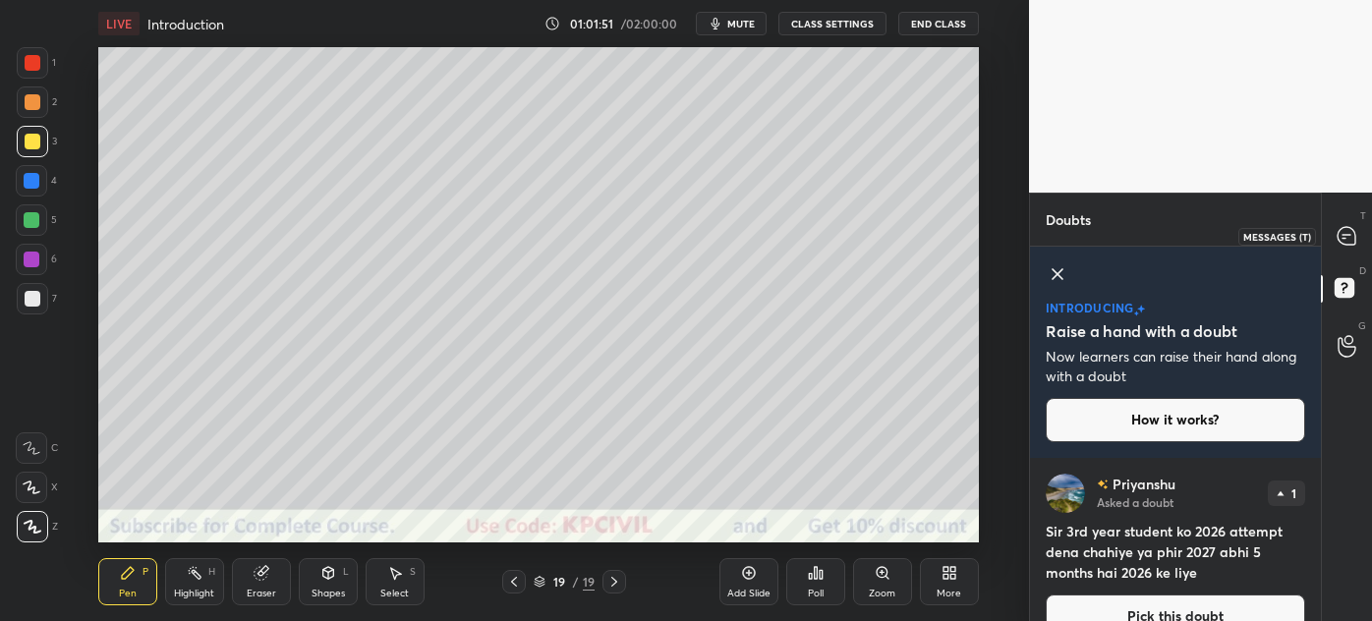
click at [1343, 235] on icon at bounding box center [1347, 235] width 8 height 0
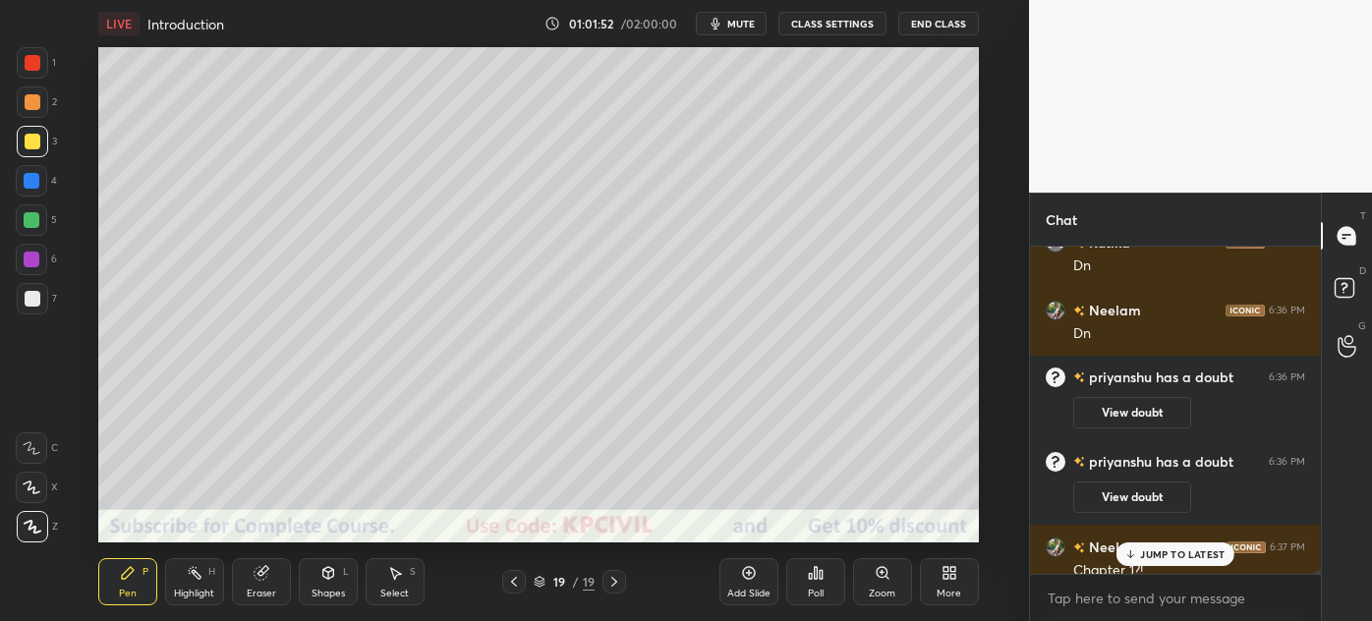
scroll to position [35402, 0]
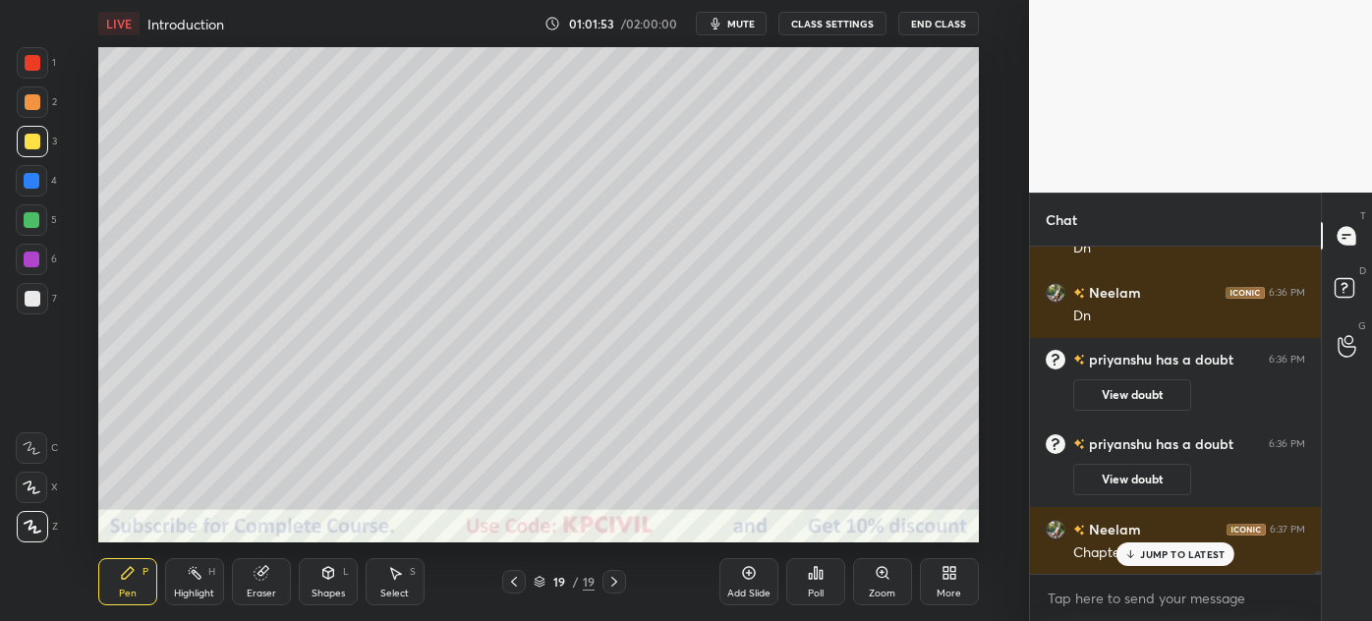
click at [1178, 557] on p "JUMP TO LATEST" at bounding box center [1182, 555] width 85 height 12
click at [530, 581] on div "19 / 19" at bounding box center [564, 582] width 124 height 24
click at [535, 582] on icon at bounding box center [540, 583] width 10 height 3
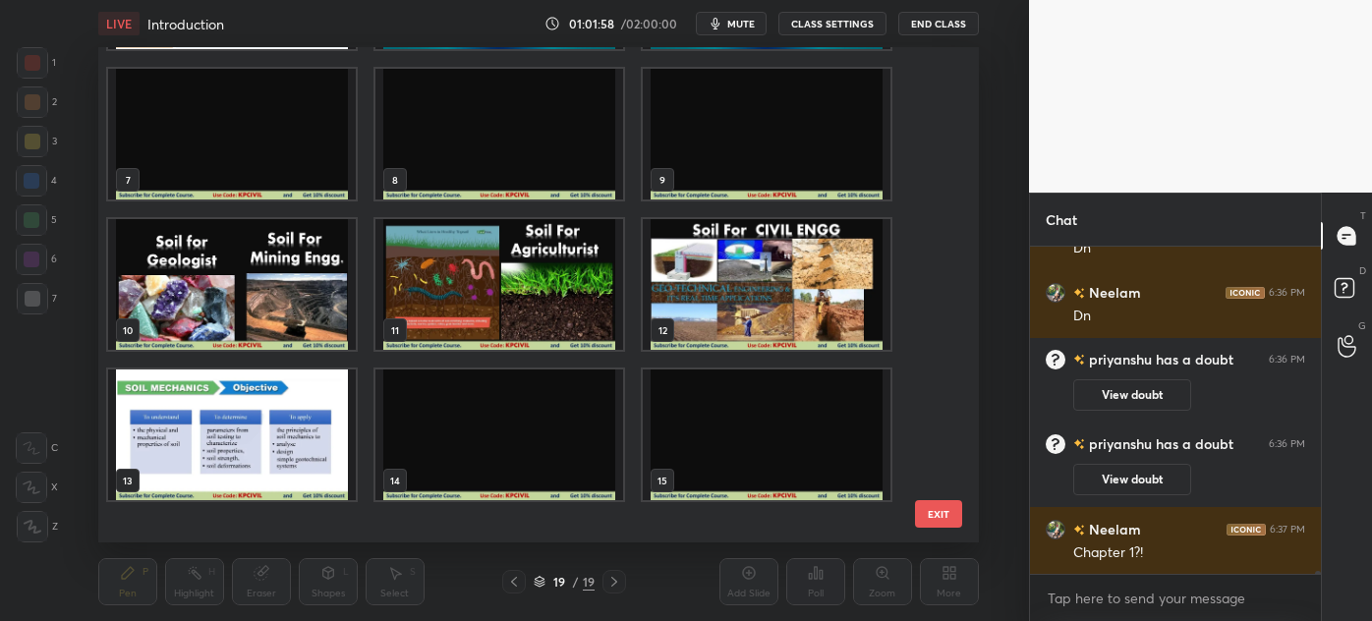
scroll to position [0, 0]
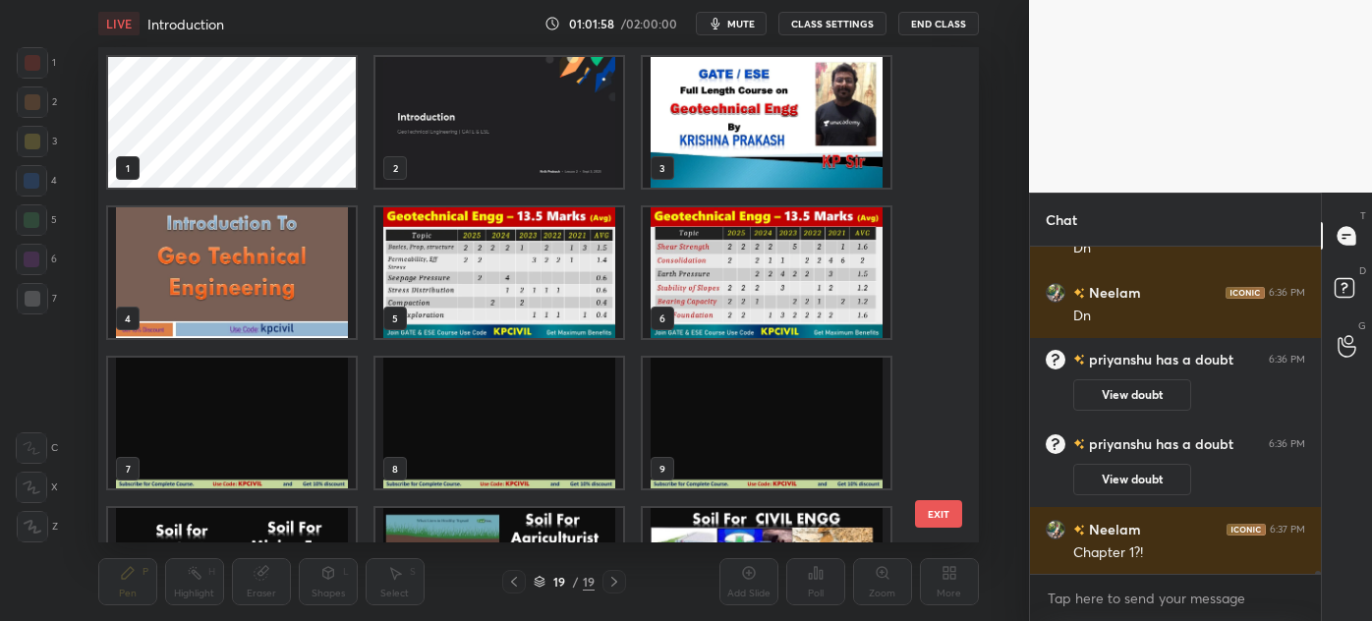
click at [535, 116] on img "grid" at bounding box center [500, 122] width 248 height 131
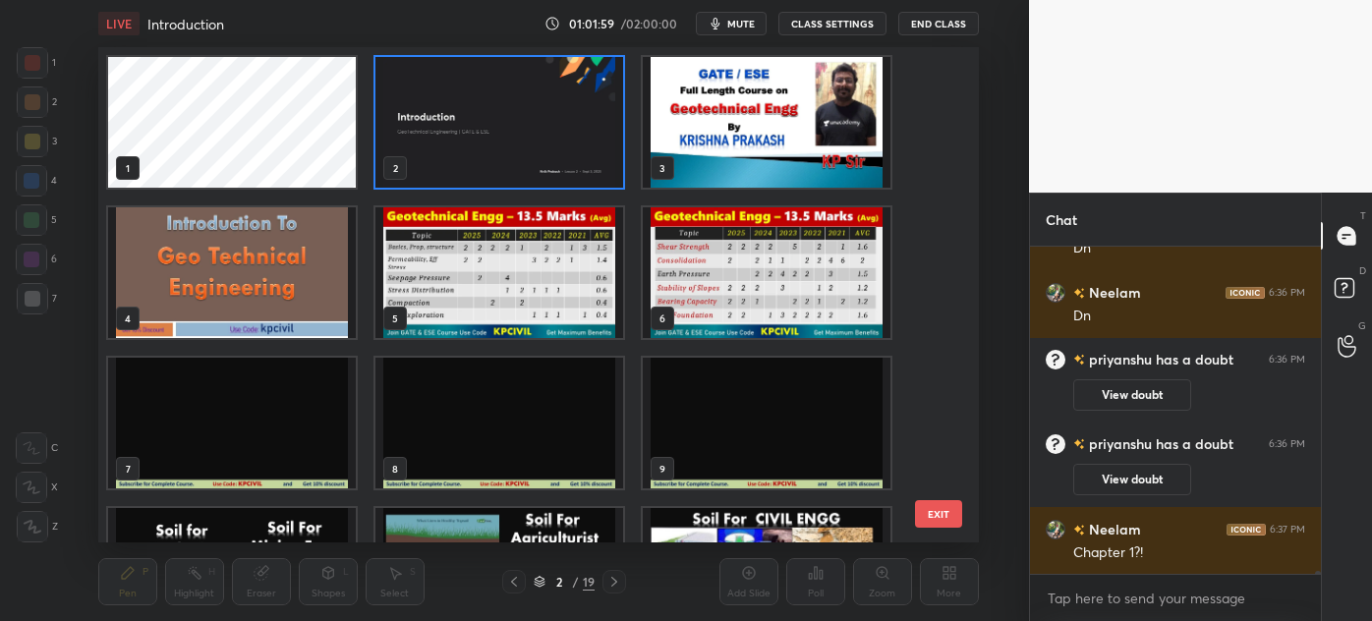
click at [535, 116] on img "grid" at bounding box center [500, 122] width 248 height 131
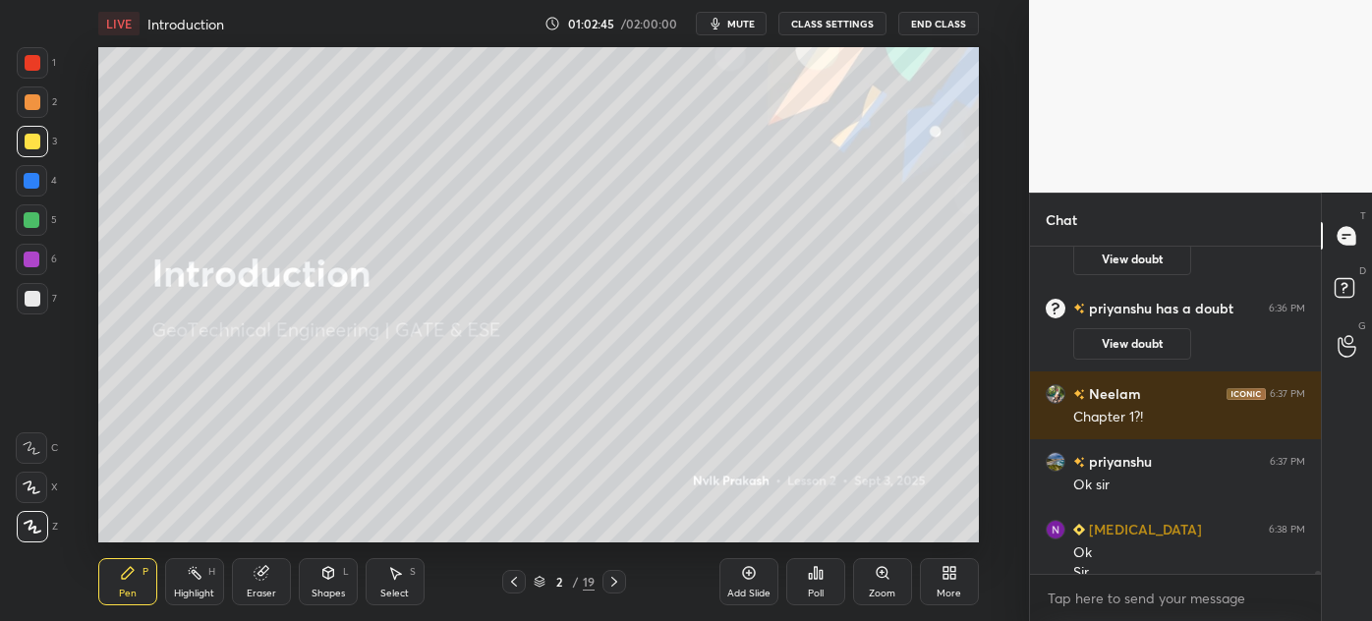
scroll to position [35171, 0]
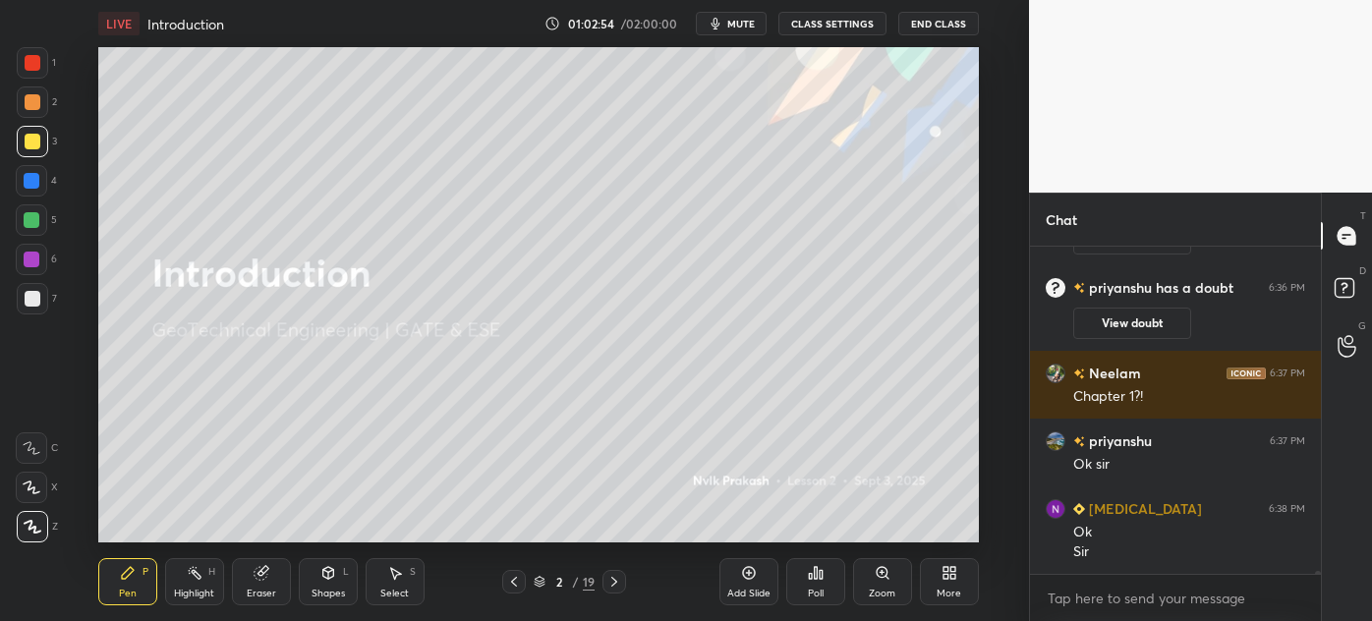
click at [545, 589] on div "2 / 19" at bounding box center [564, 582] width 61 height 18
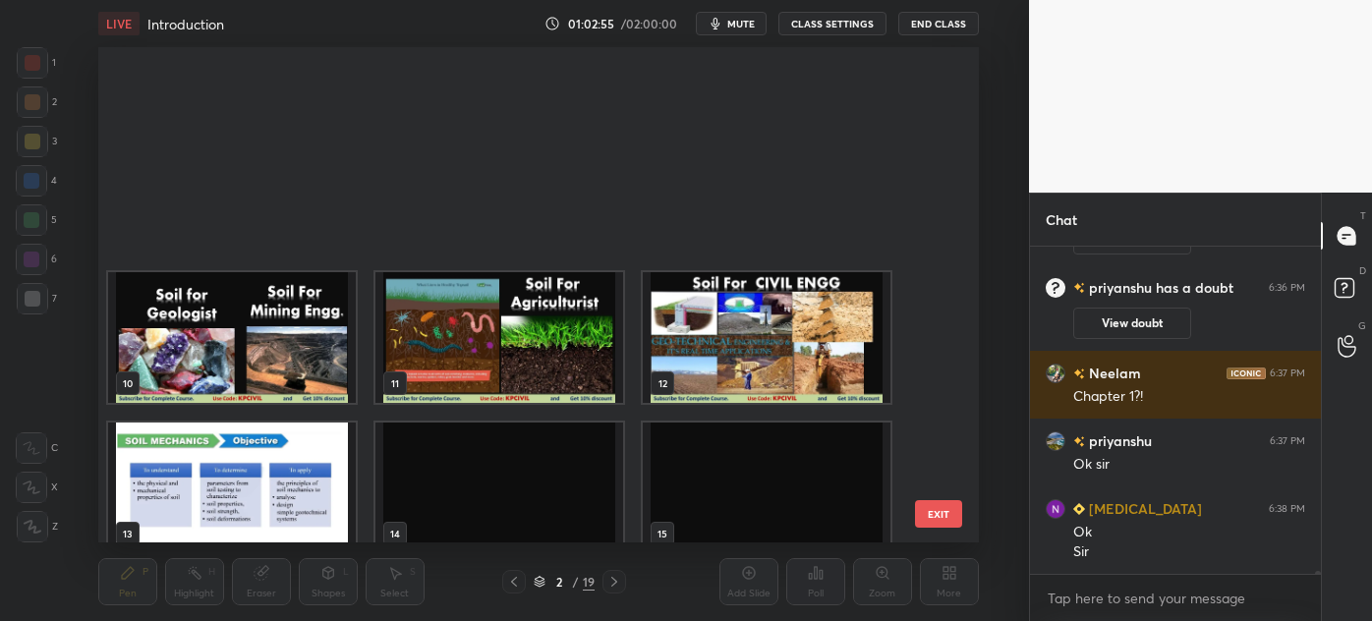
scroll to position [557, 0]
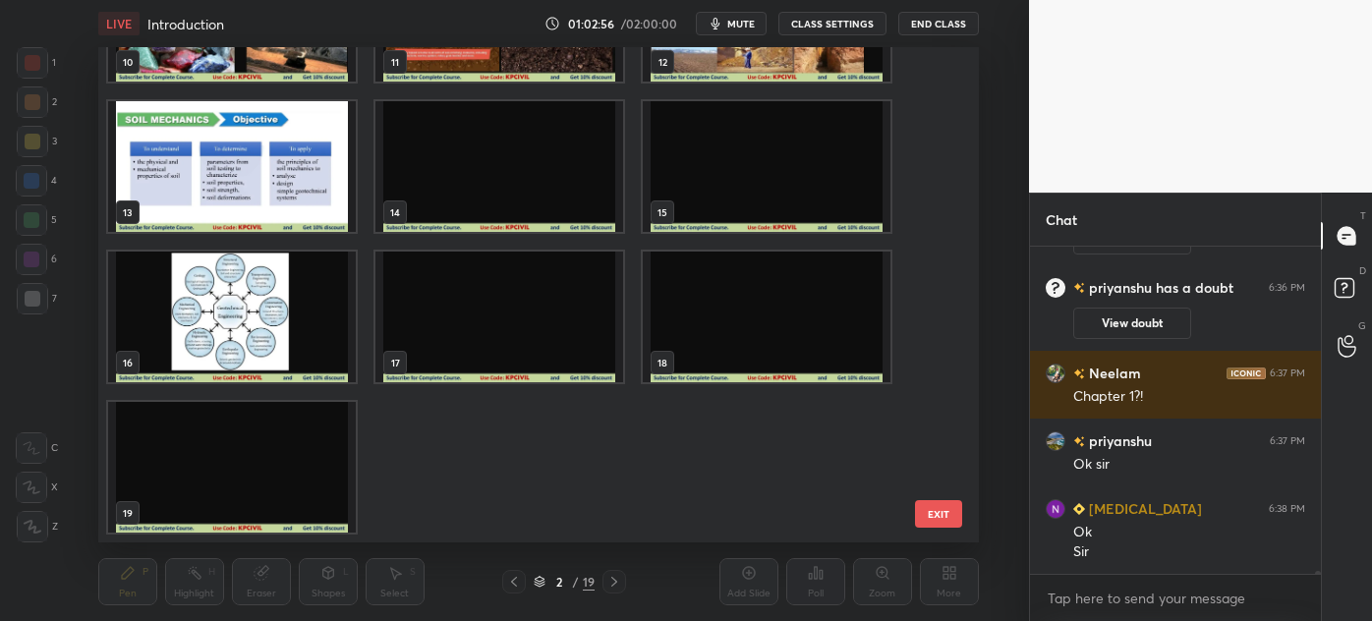
click at [241, 466] on img "grid" at bounding box center [232, 467] width 248 height 131
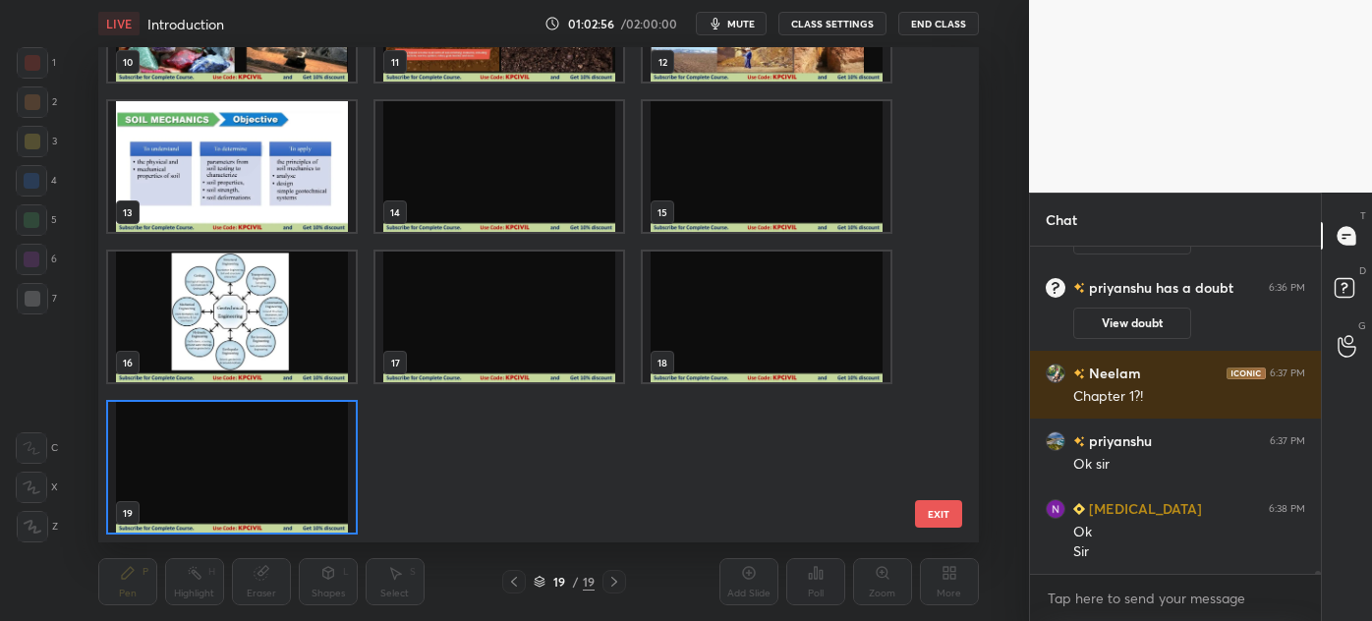
click at [241, 466] on img "grid" at bounding box center [232, 467] width 248 height 131
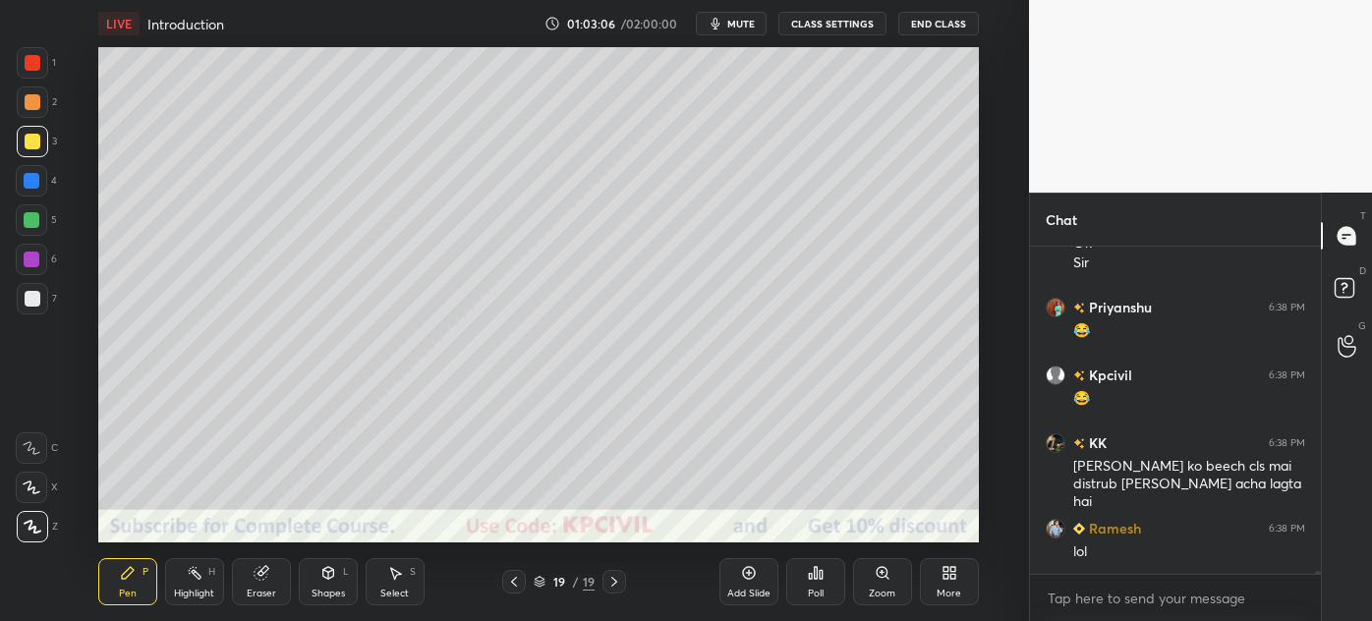
scroll to position [35528, 0]
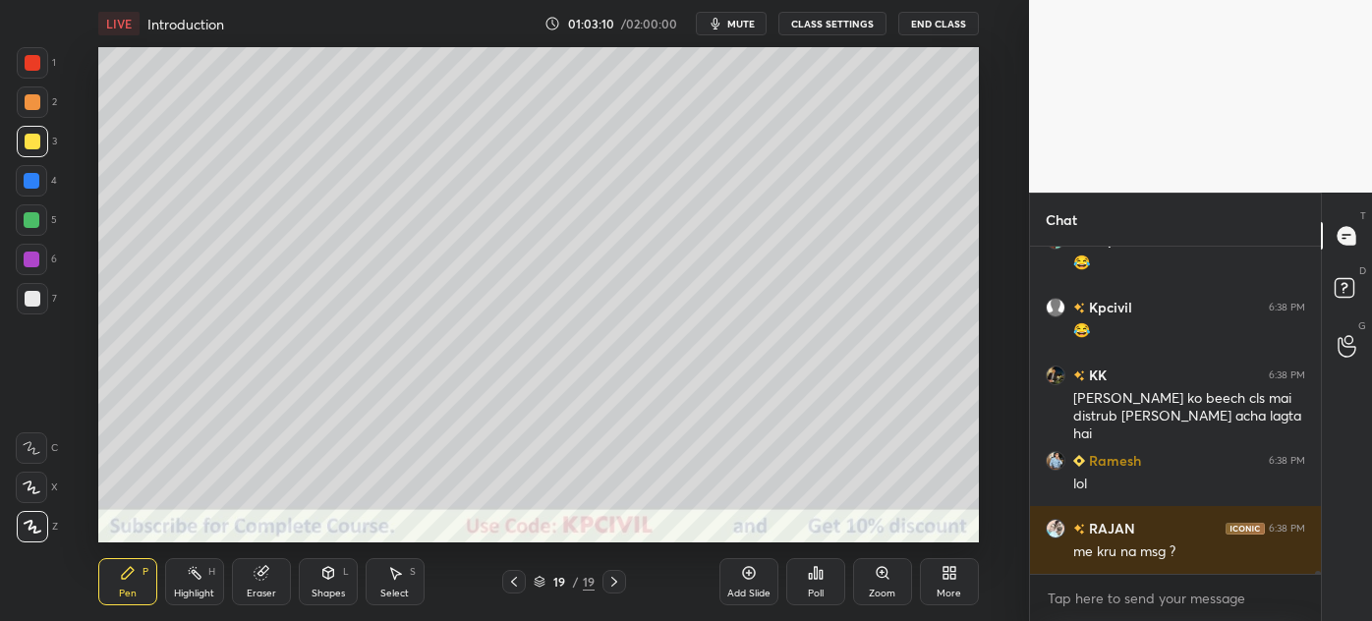
click at [24, 188] on div at bounding box center [31, 180] width 31 height 31
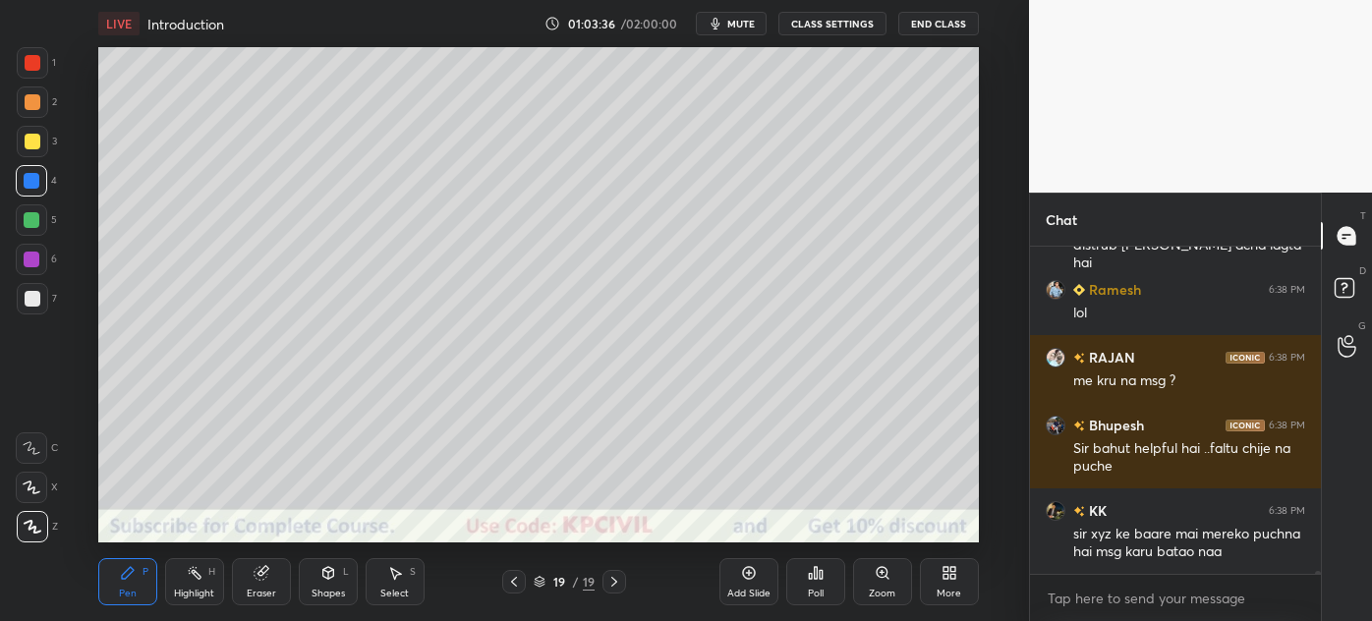
scroll to position [35767, 0]
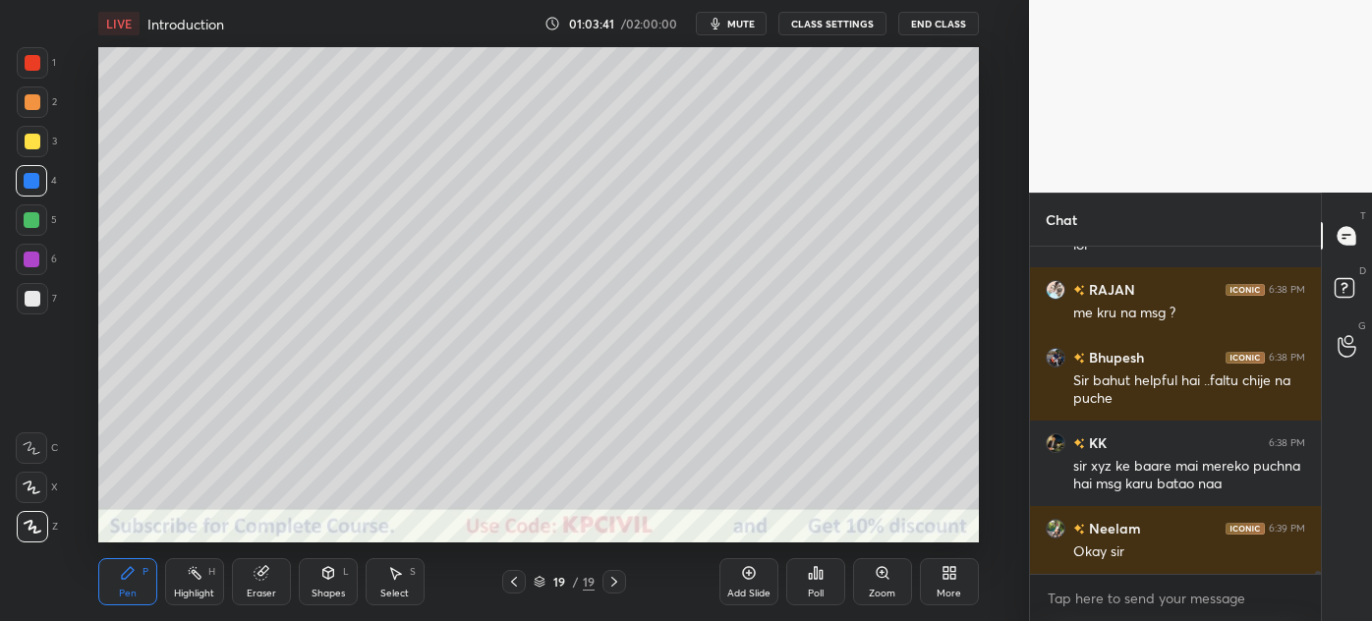
click at [22, 301] on div at bounding box center [32, 298] width 31 height 31
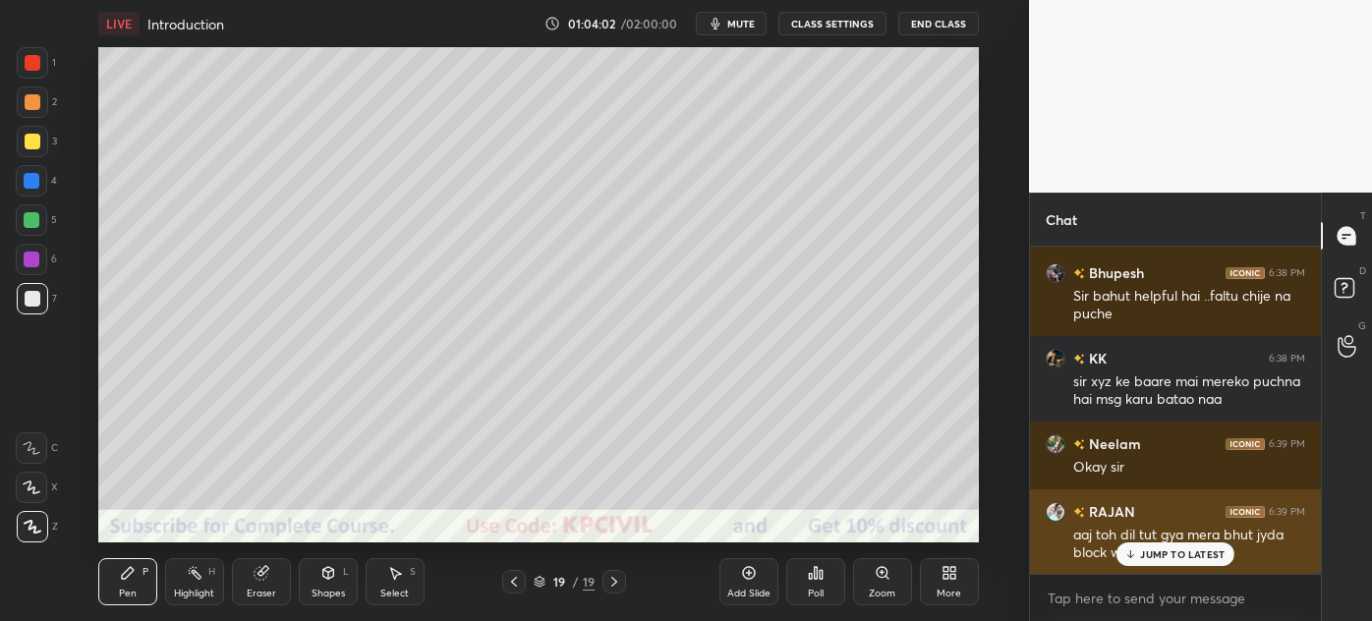
click at [1156, 558] on p "JUMP TO LATEST" at bounding box center [1182, 555] width 85 height 12
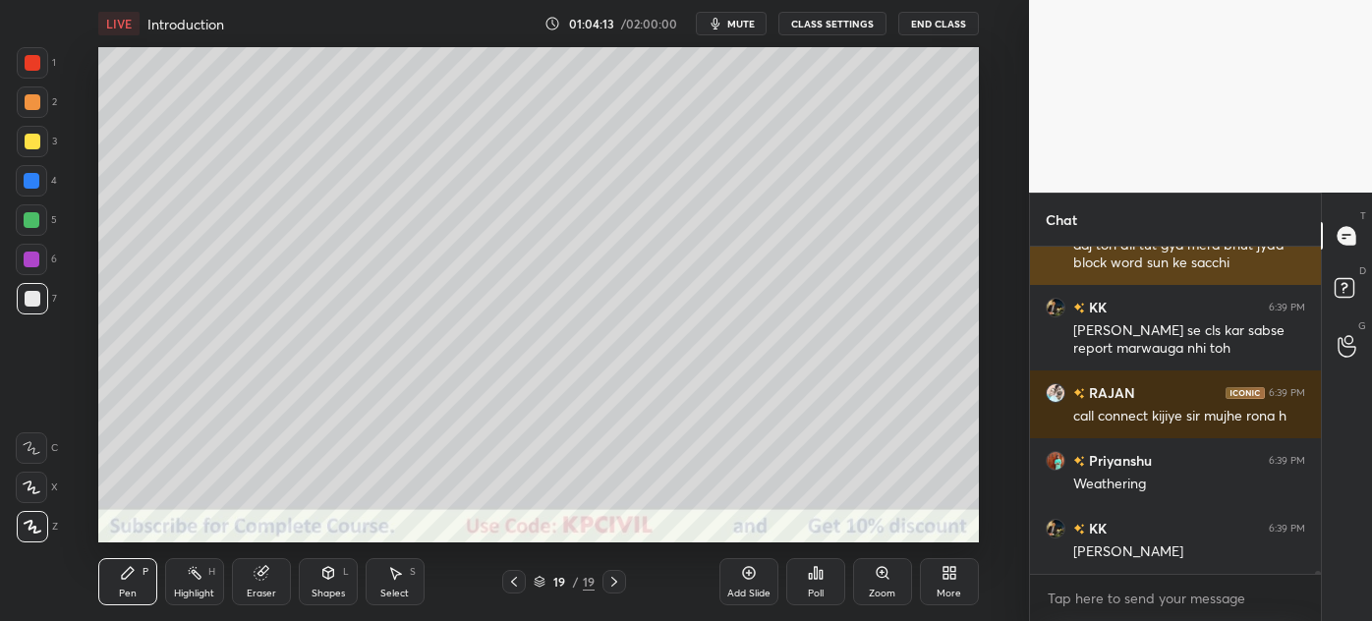
scroll to position [36209, 0]
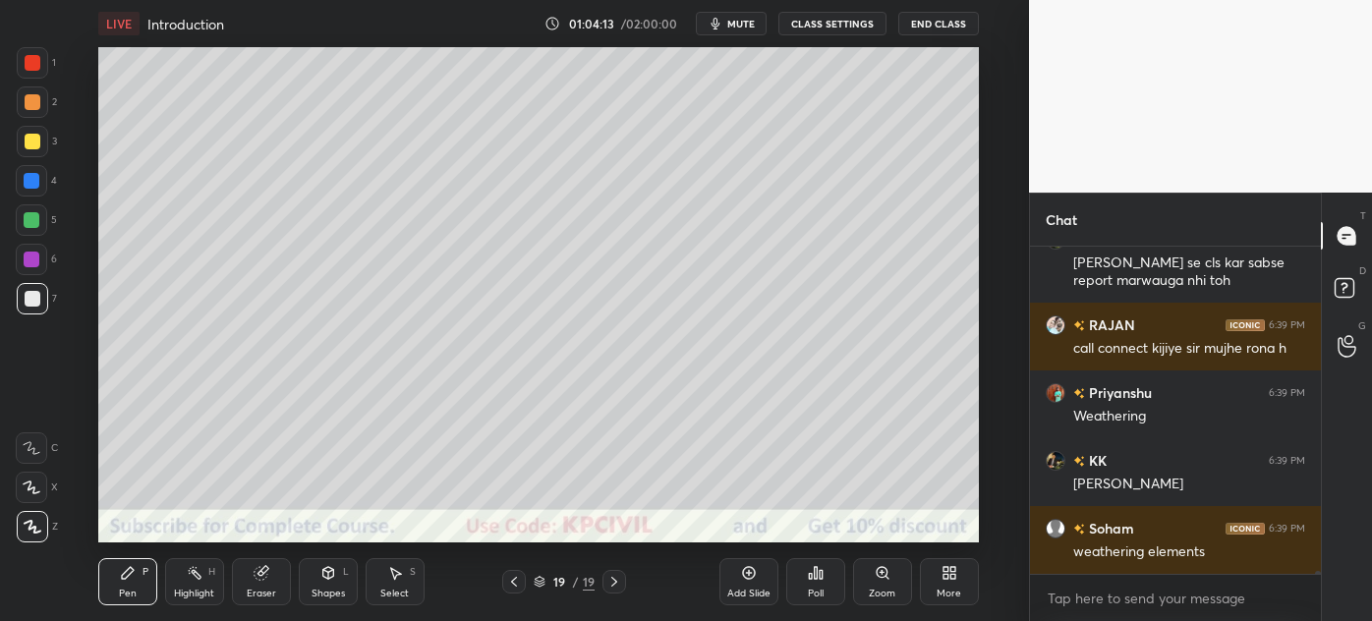
click at [29, 144] on div at bounding box center [33, 142] width 16 height 16
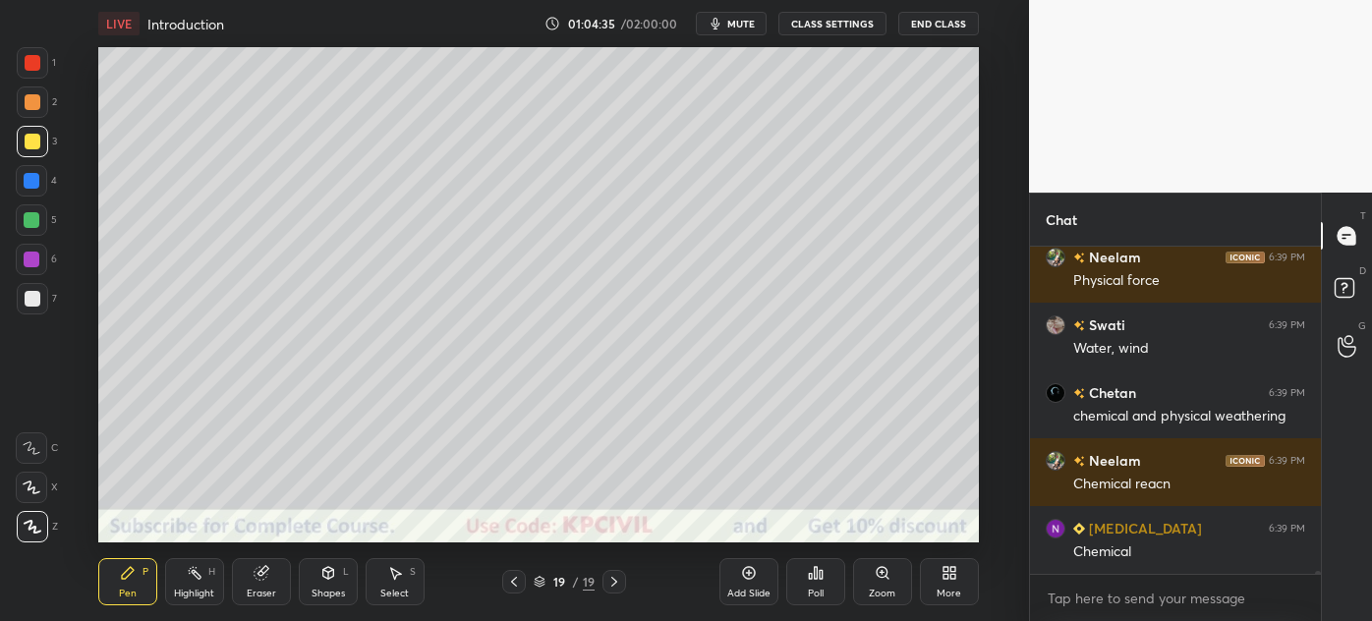
scroll to position [36616, 0]
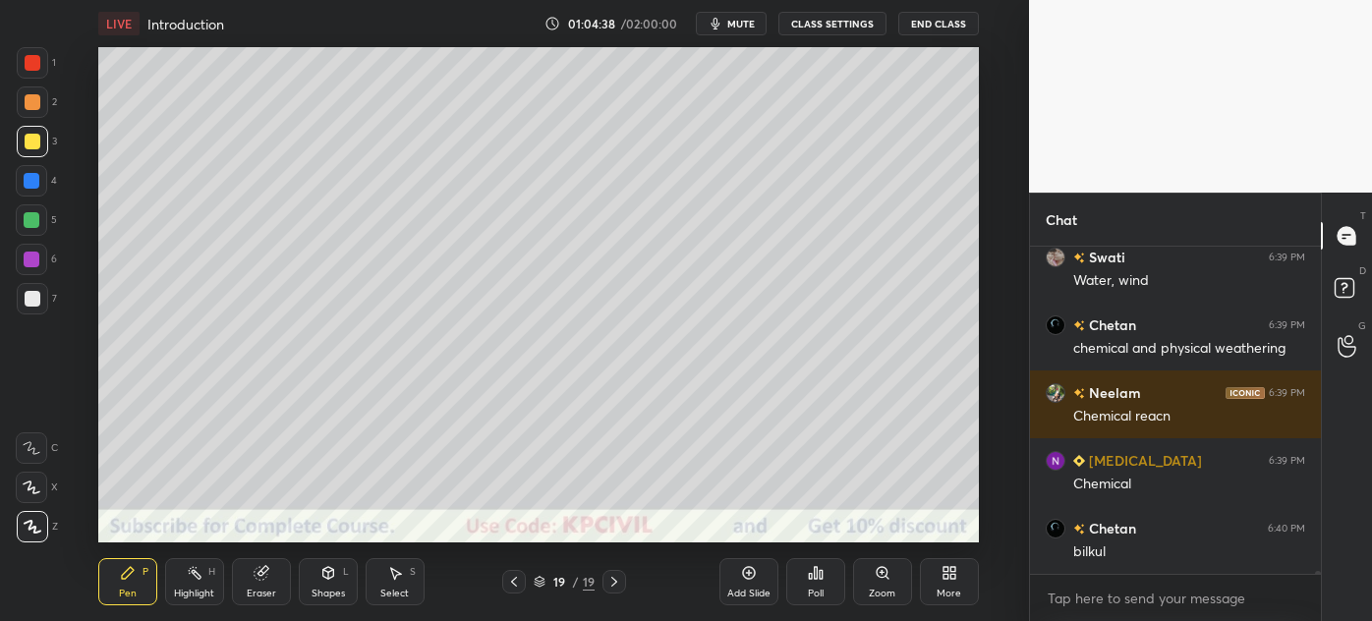
click at [395, 589] on div "Select" at bounding box center [394, 594] width 29 height 10
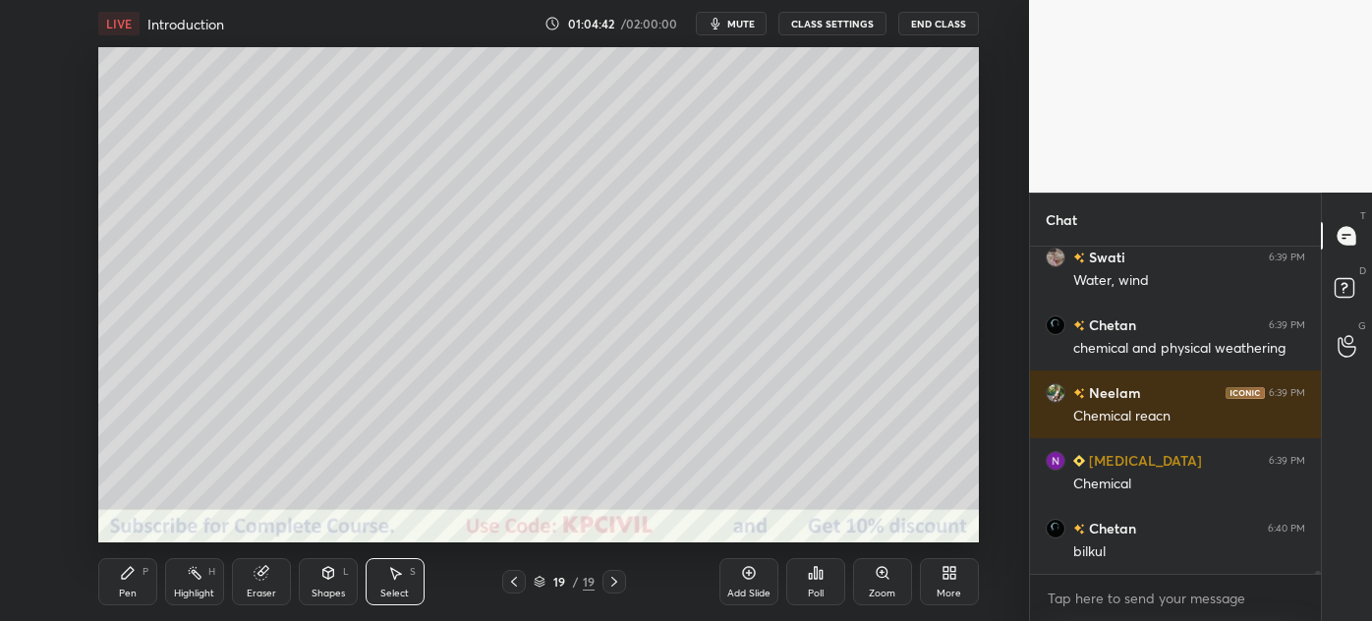
scroll to position [36684, 0]
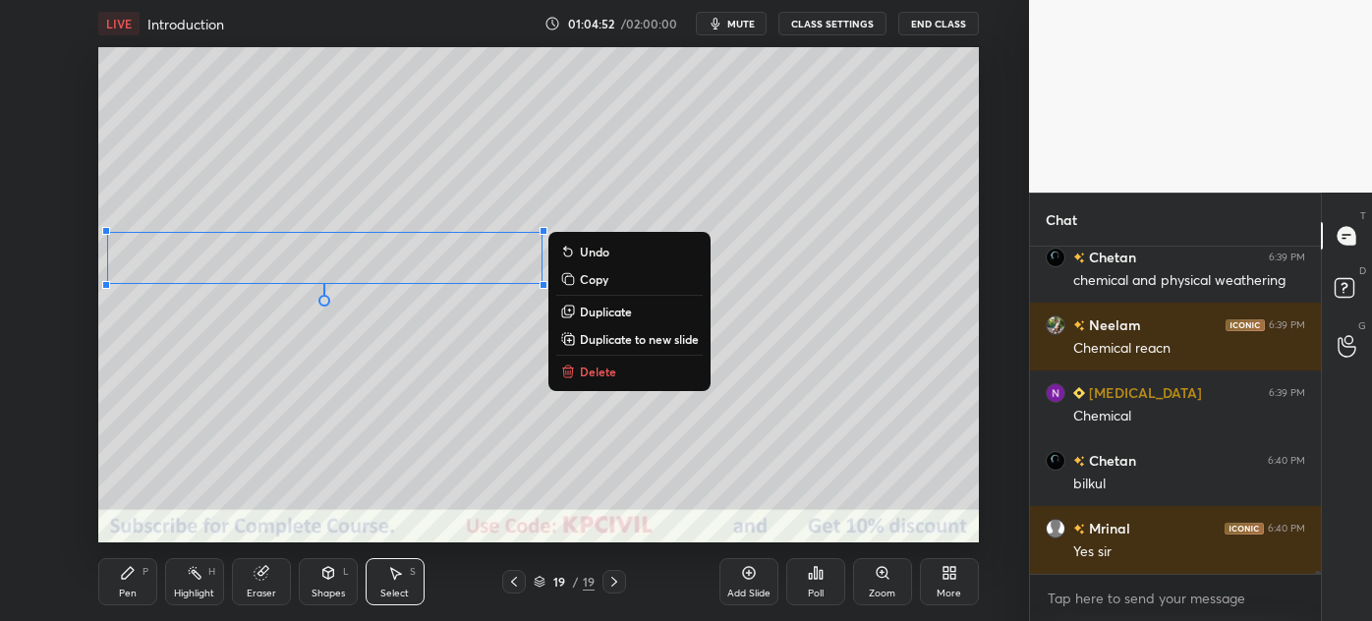
click at [354, 397] on div "0 ° Undo Copy Duplicate Duplicate to new slide Delete" at bounding box center [538, 294] width 881 height 495
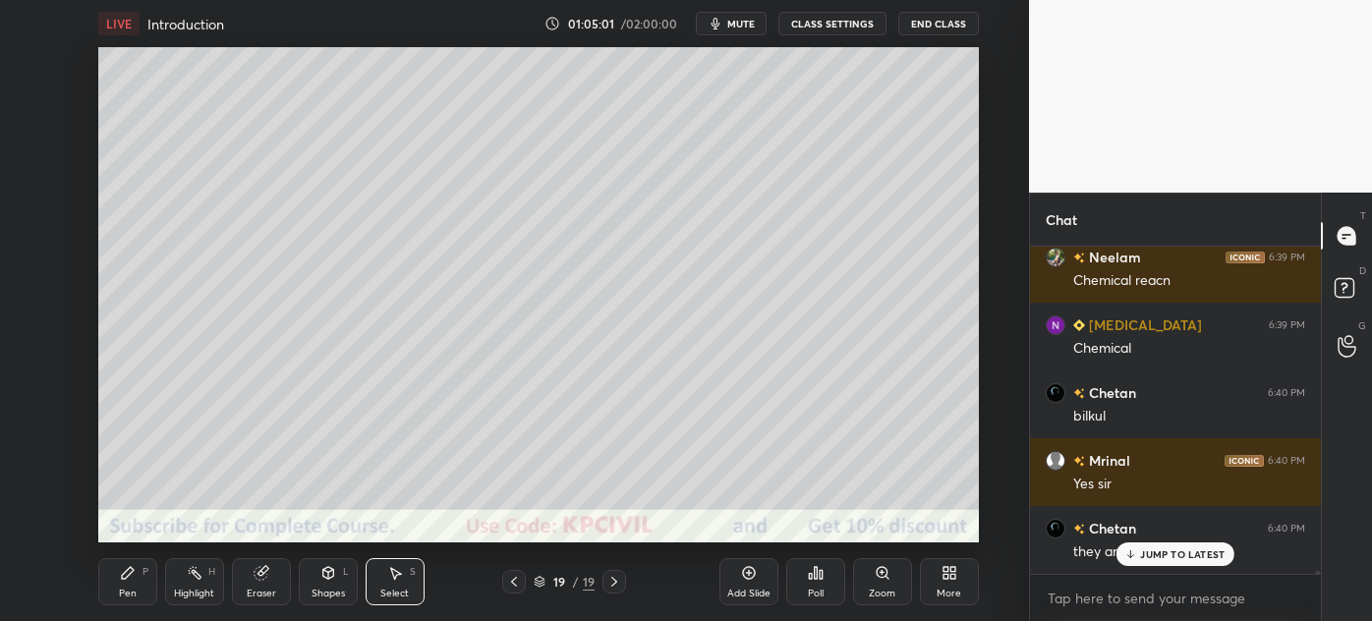
scroll to position [36819, 0]
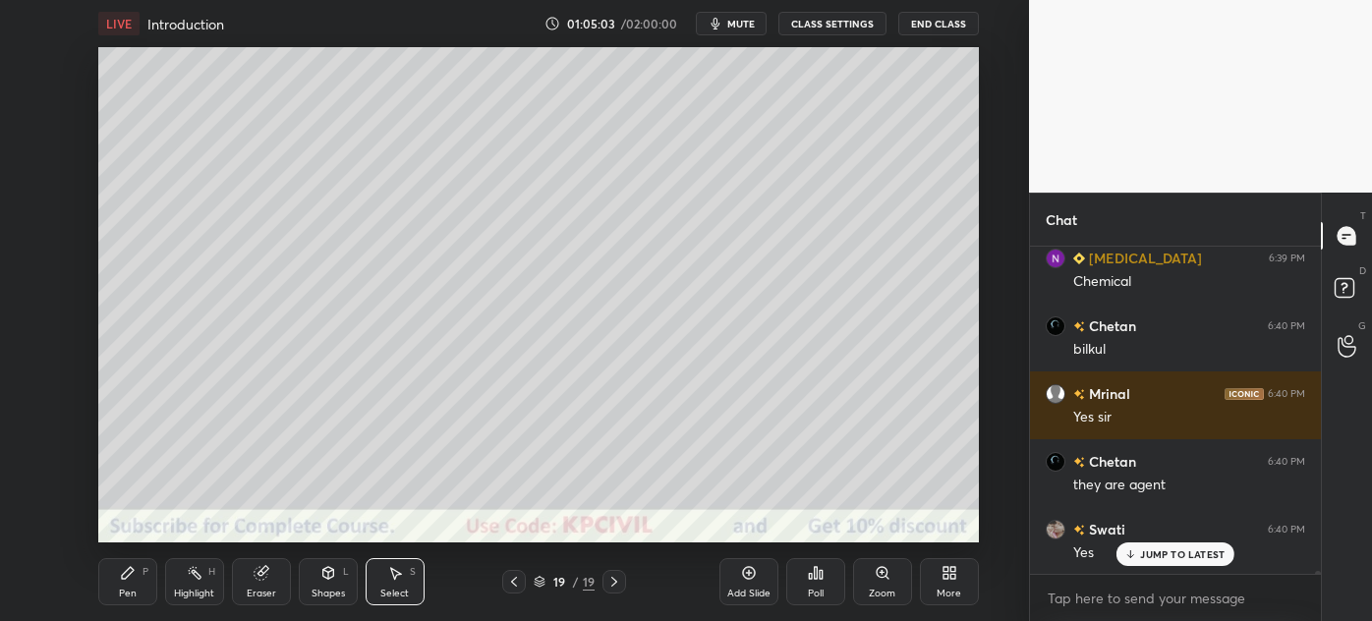
click at [128, 570] on icon at bounding box center [128, 573] width 12 height 12
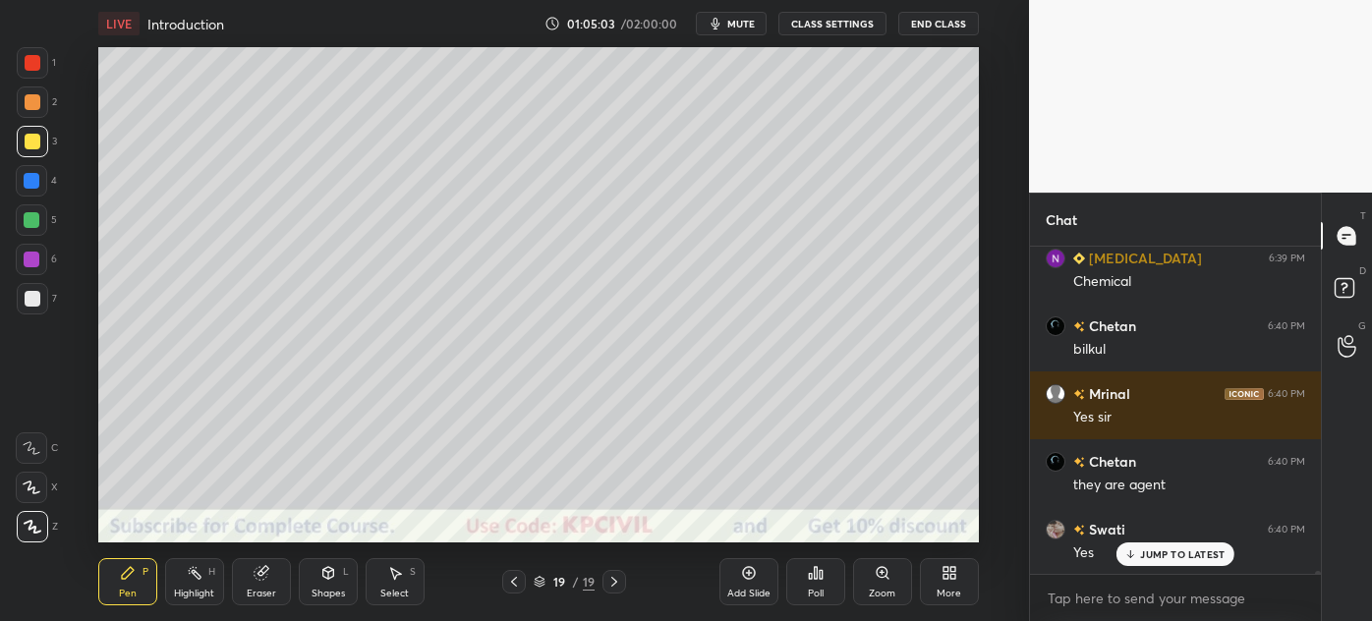
click at [24, 306] on div at bounding box center [32, 298] width 31 height 31
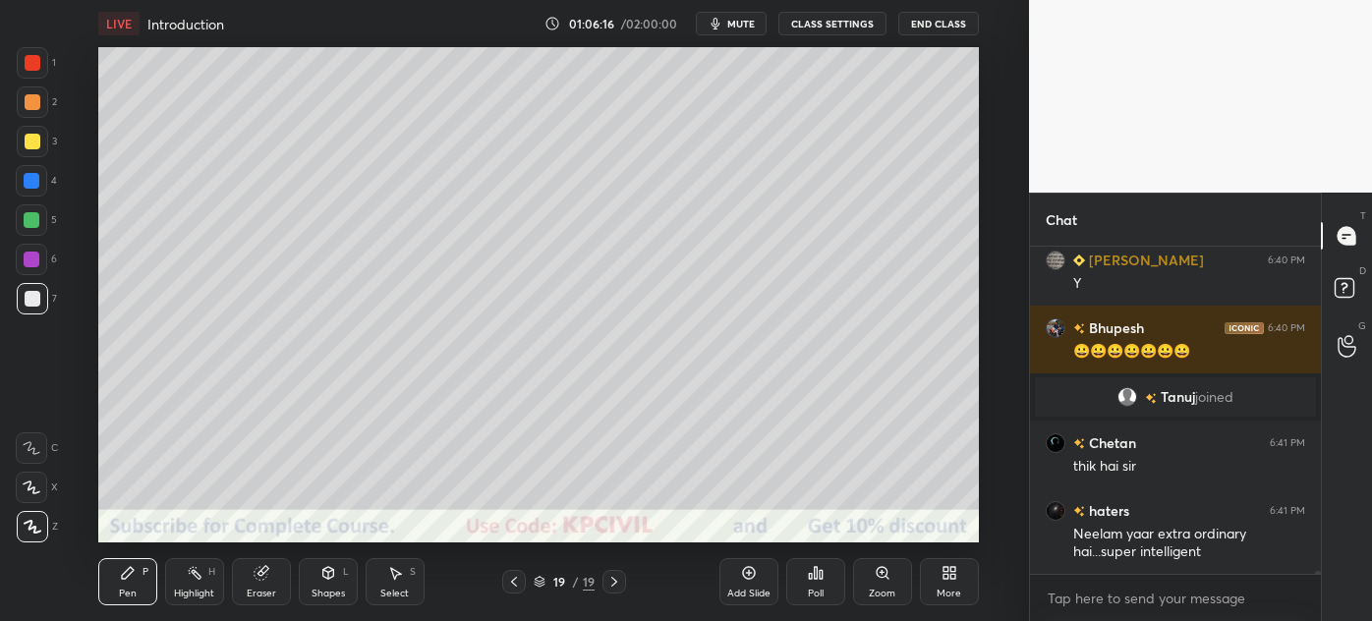
scroll to position [37447, 0]
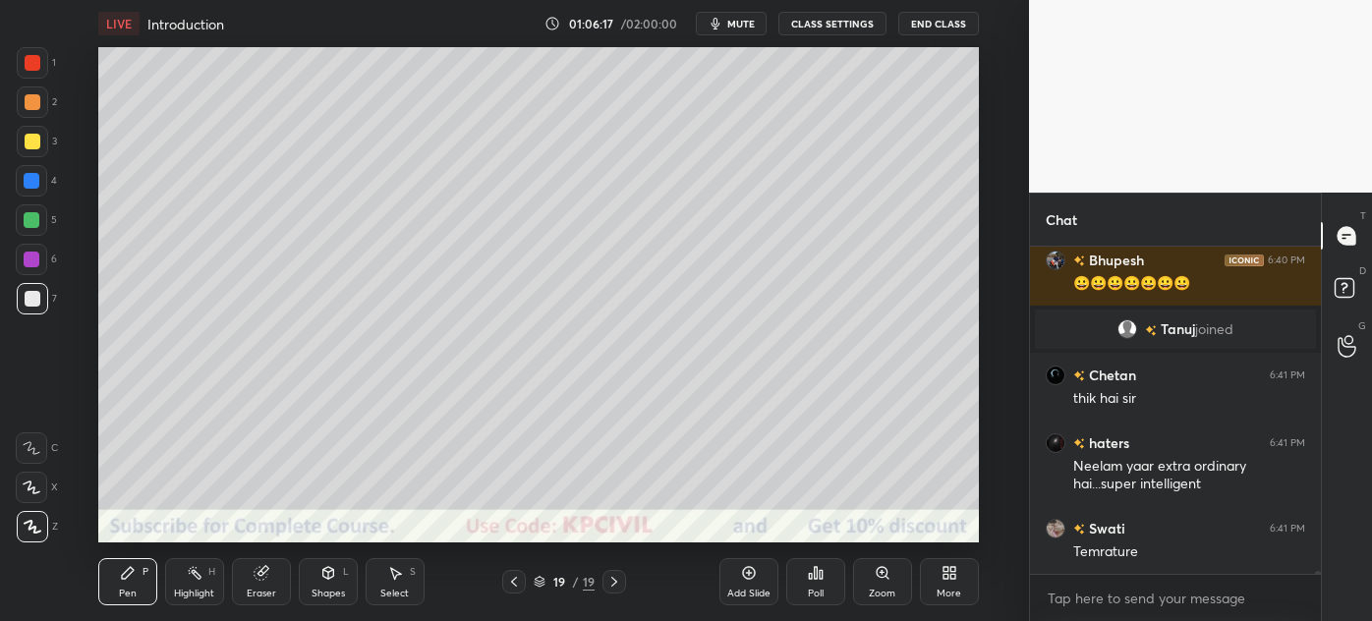
click at [24, 180] on div at bounding box center [32, 181] width 16 height 16
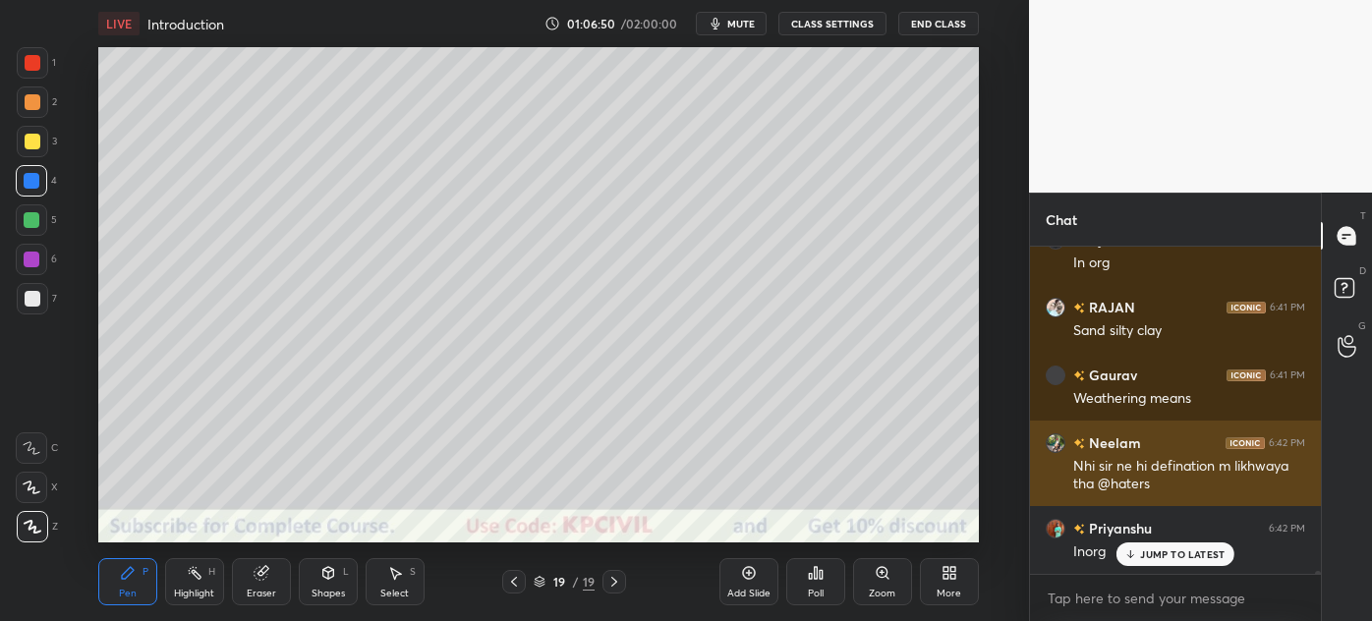
scroll to position [38006, 0]
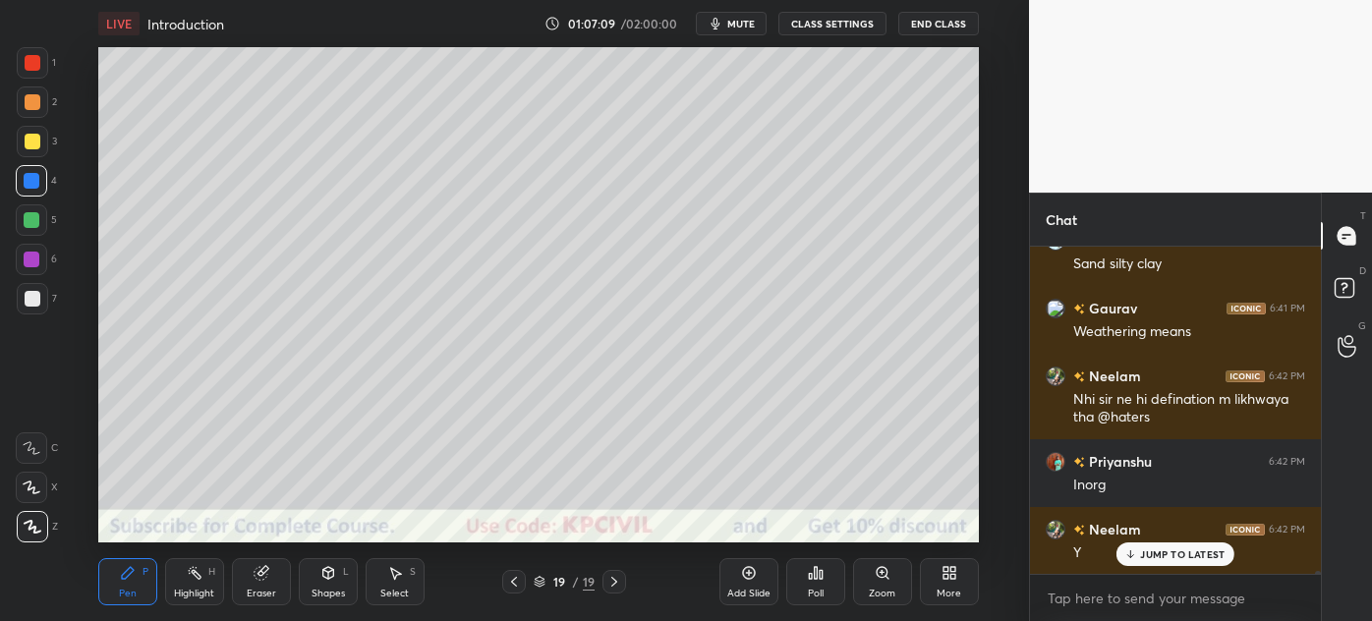
click at [27, 142] on div at bounding box center [33, 142] width 16 height 16
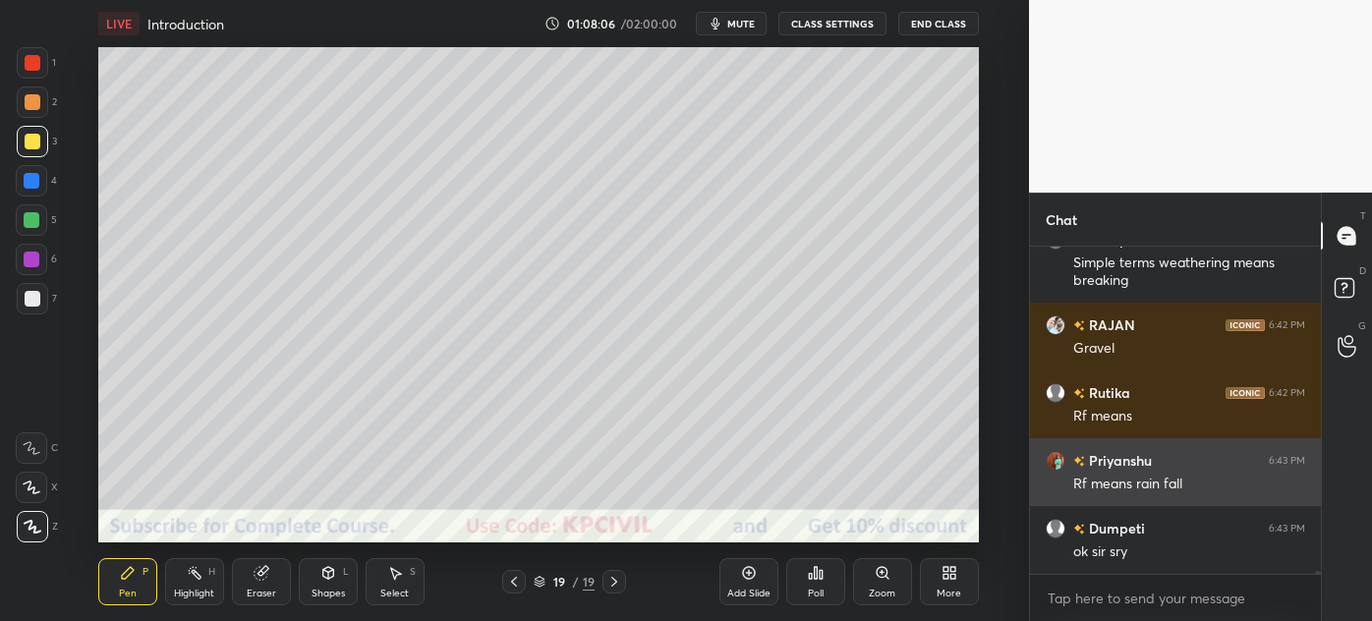
scroll to position [38431, 0]
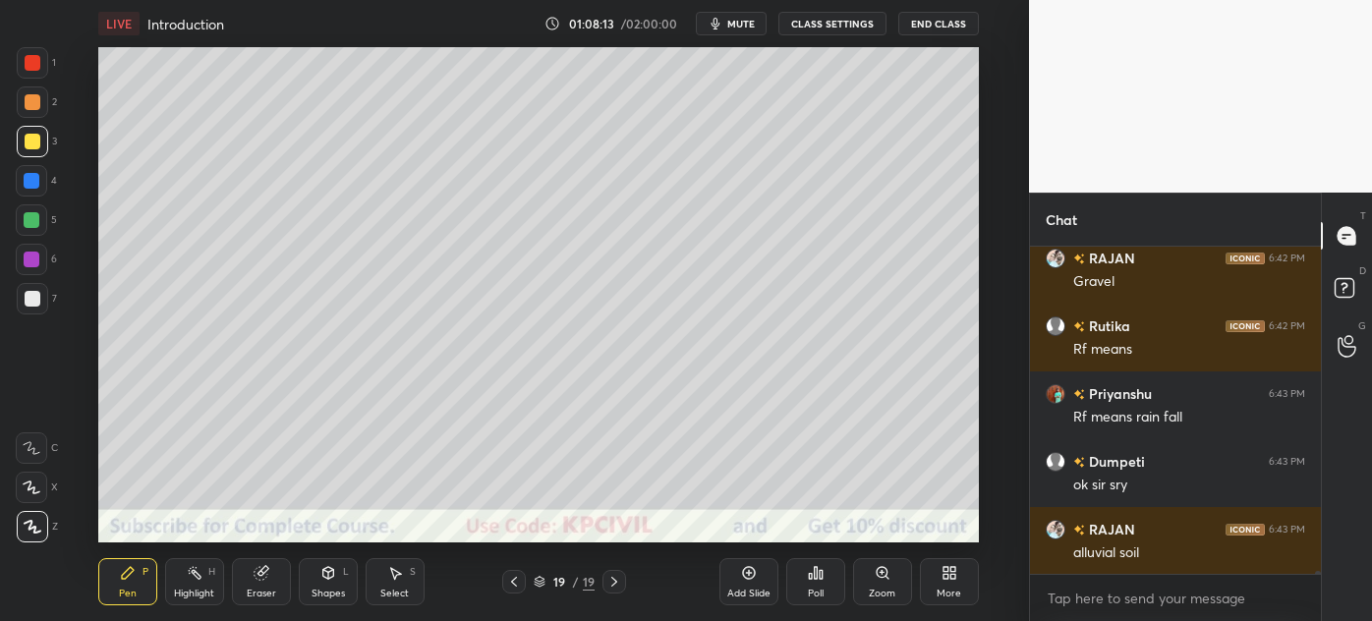
click at [260, 590] on div "Eraser" at bounding box center [261, 594] width 29 height 10
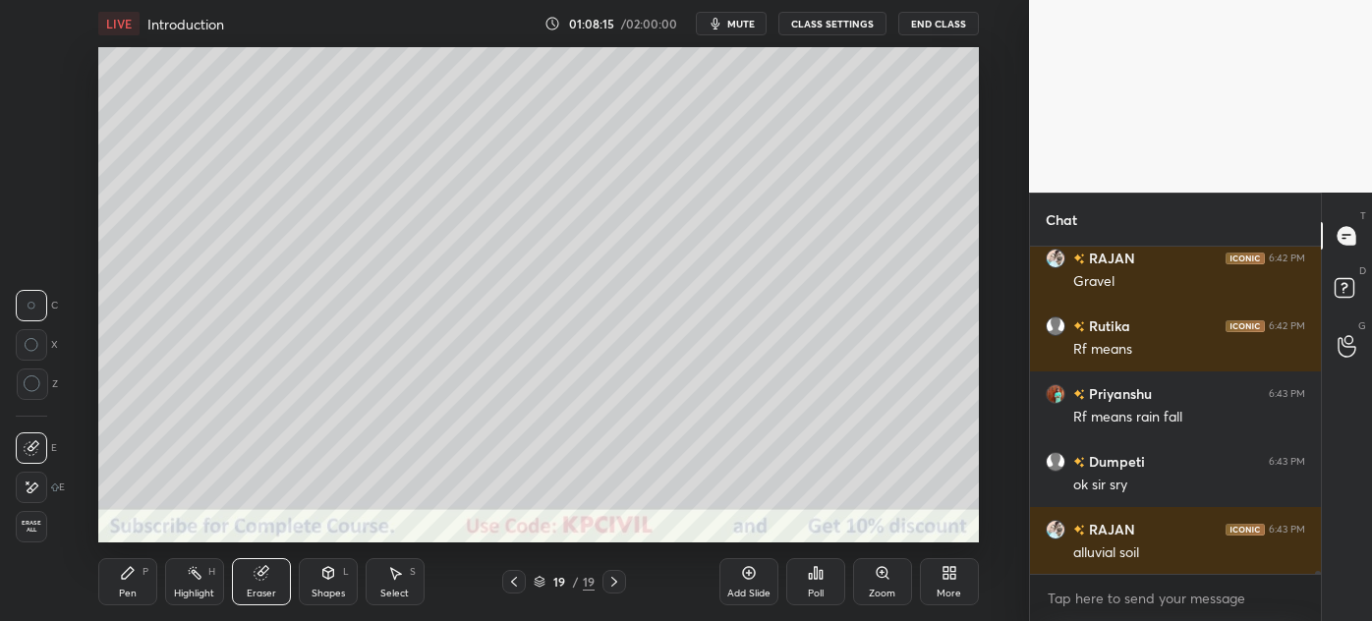
click at [130, 589] on div "Pen" at bounding box center [128, 594] width 18 height 10
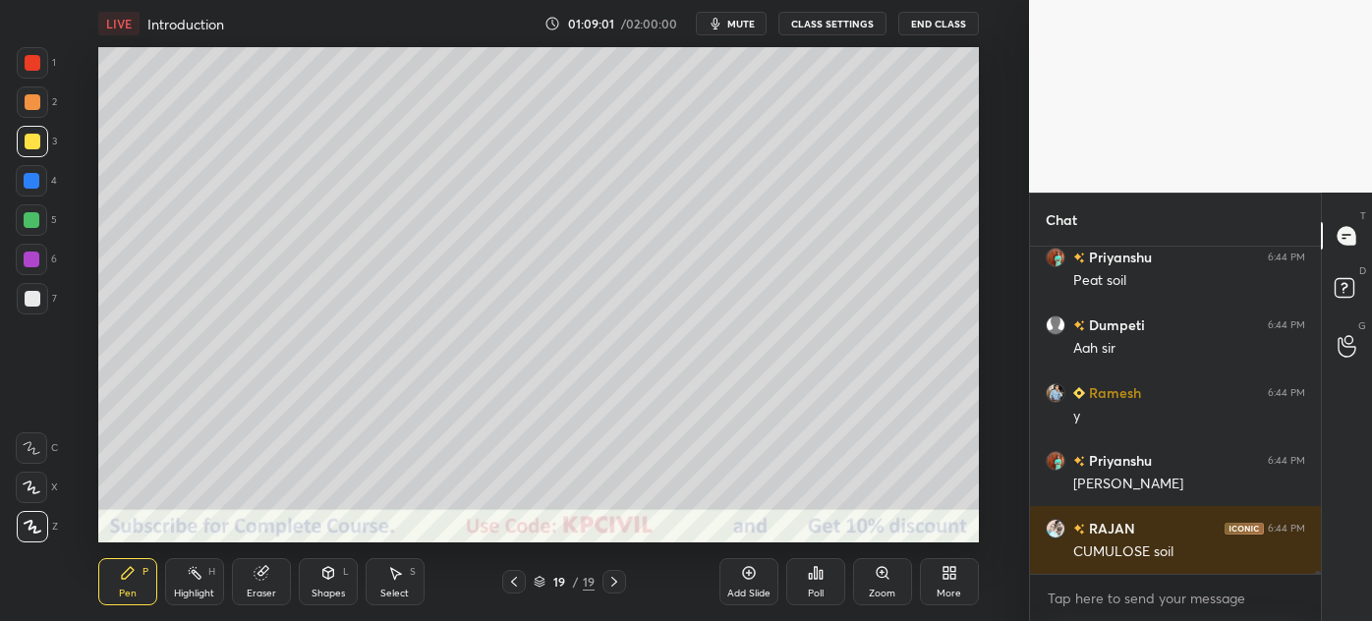
scroll to position [38907, 0]
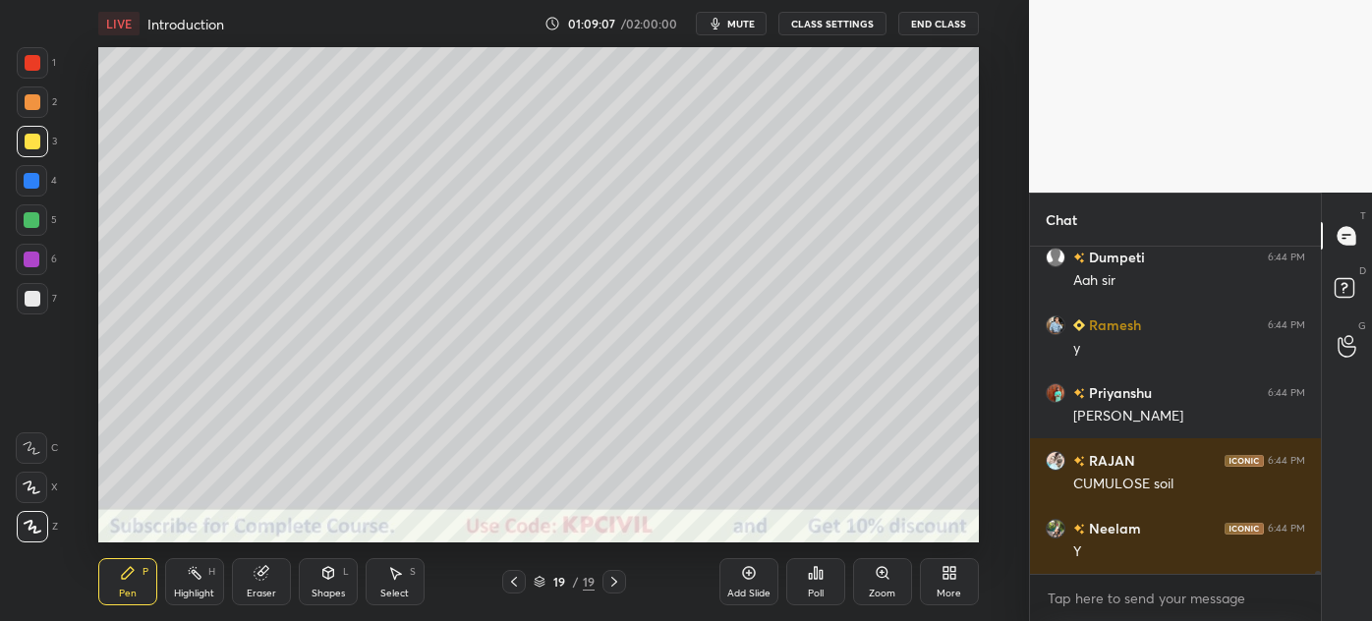
click at [23, 307] on div at bounding box center [32, 298] width 31 height 31
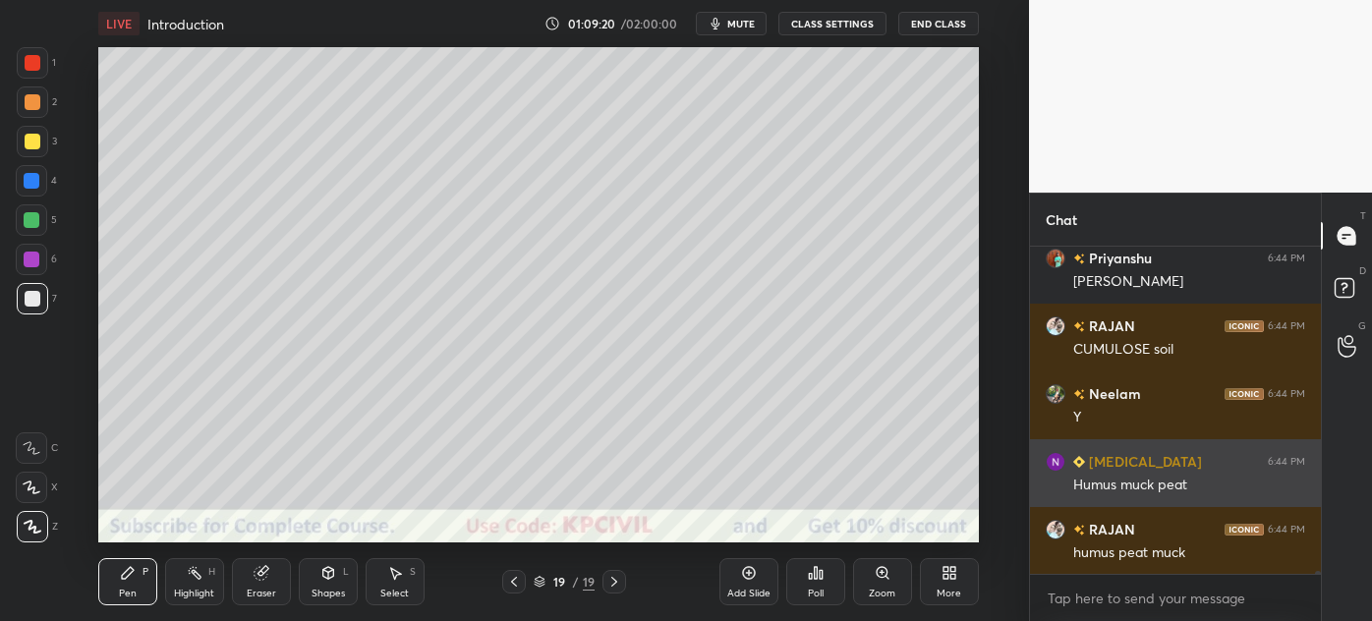
scroll to position [39089, 0]
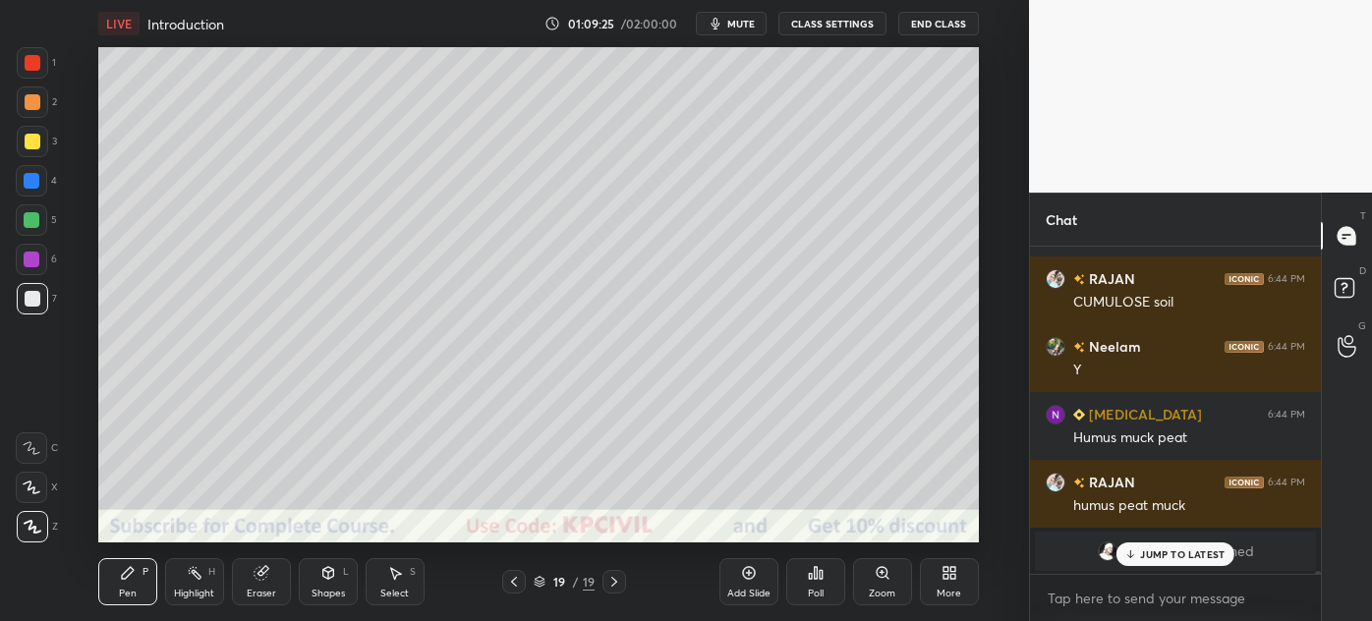
click at [1204, 550] on p "JUMP TO LATEST" at bounding box center [1182, 555] width 85 height 12
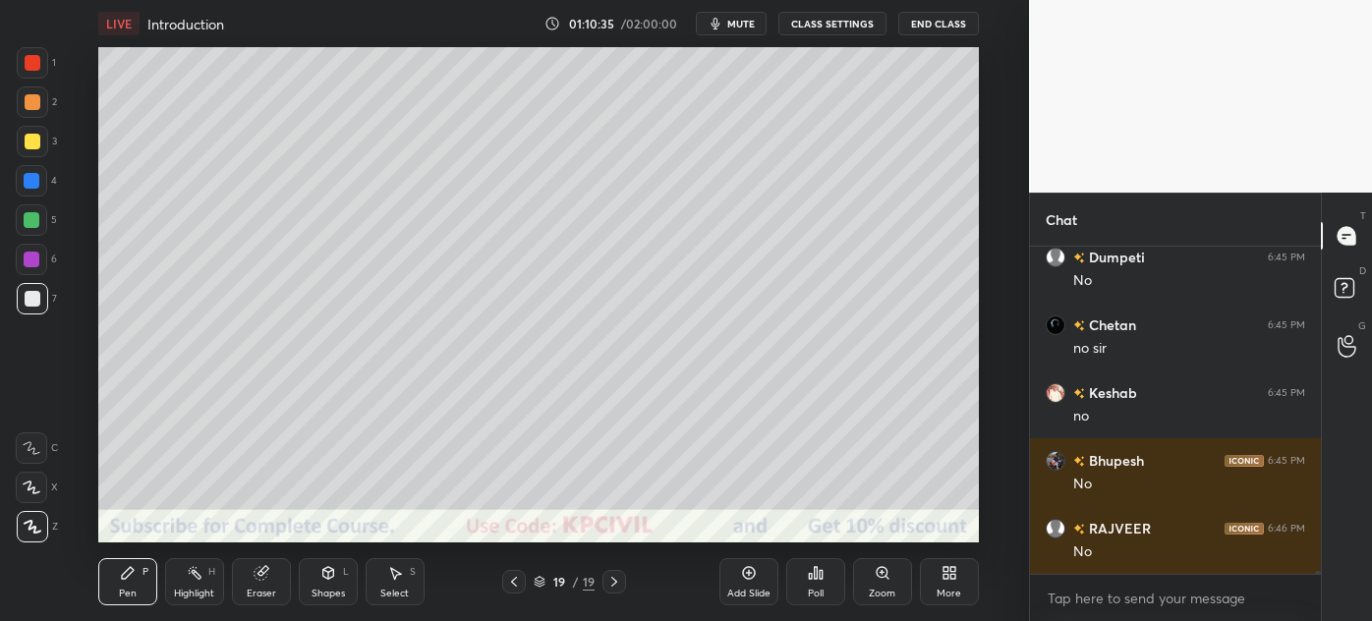
scroll to position [39156, 0]
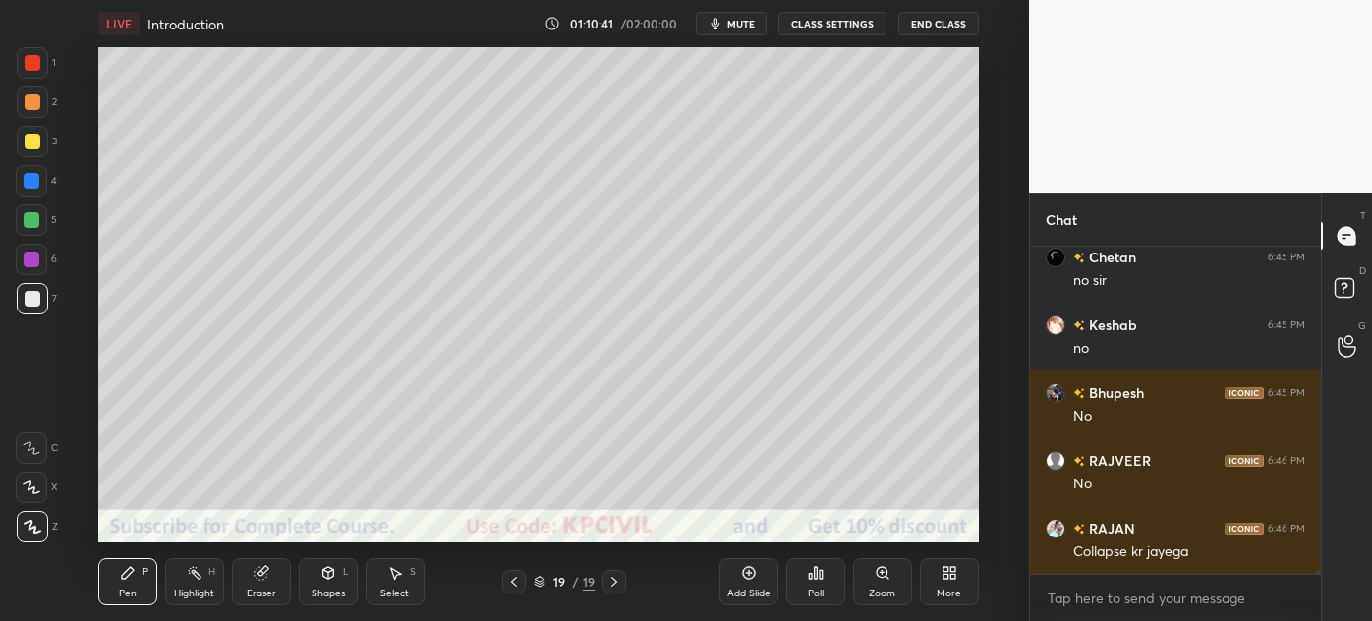
click at [26, 146] on div at bounding box center [33, 142] width 16 height 16
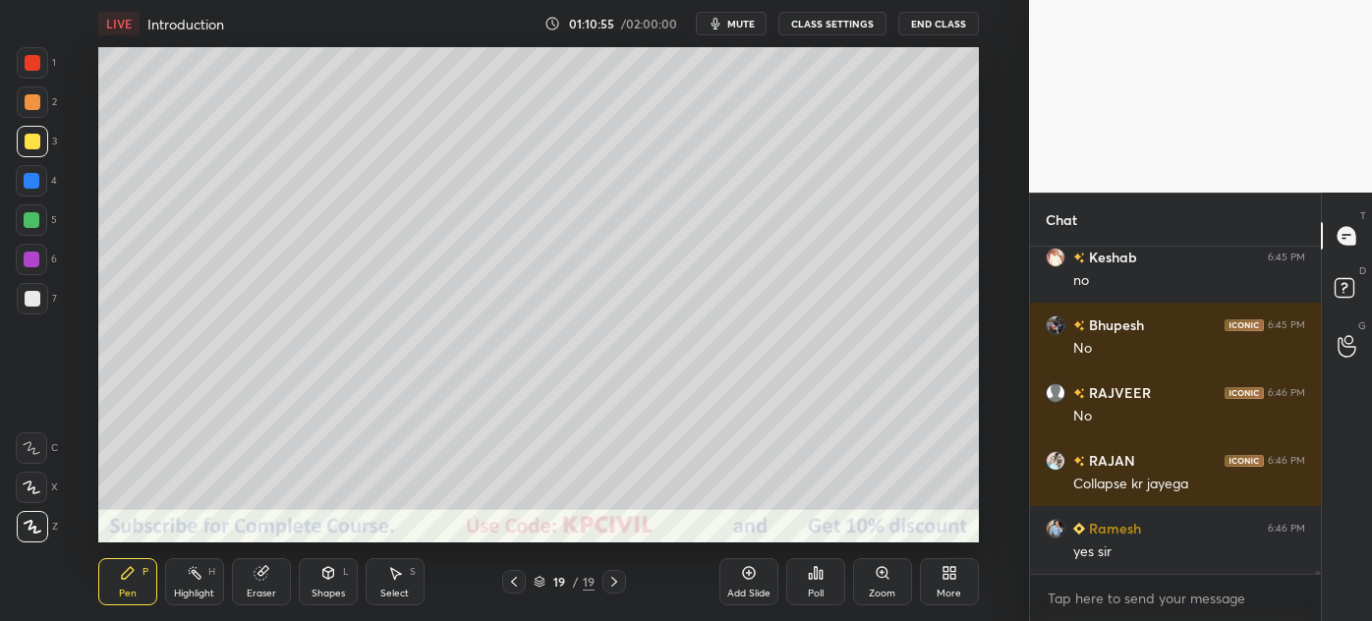
scroll to position [39292, 0]
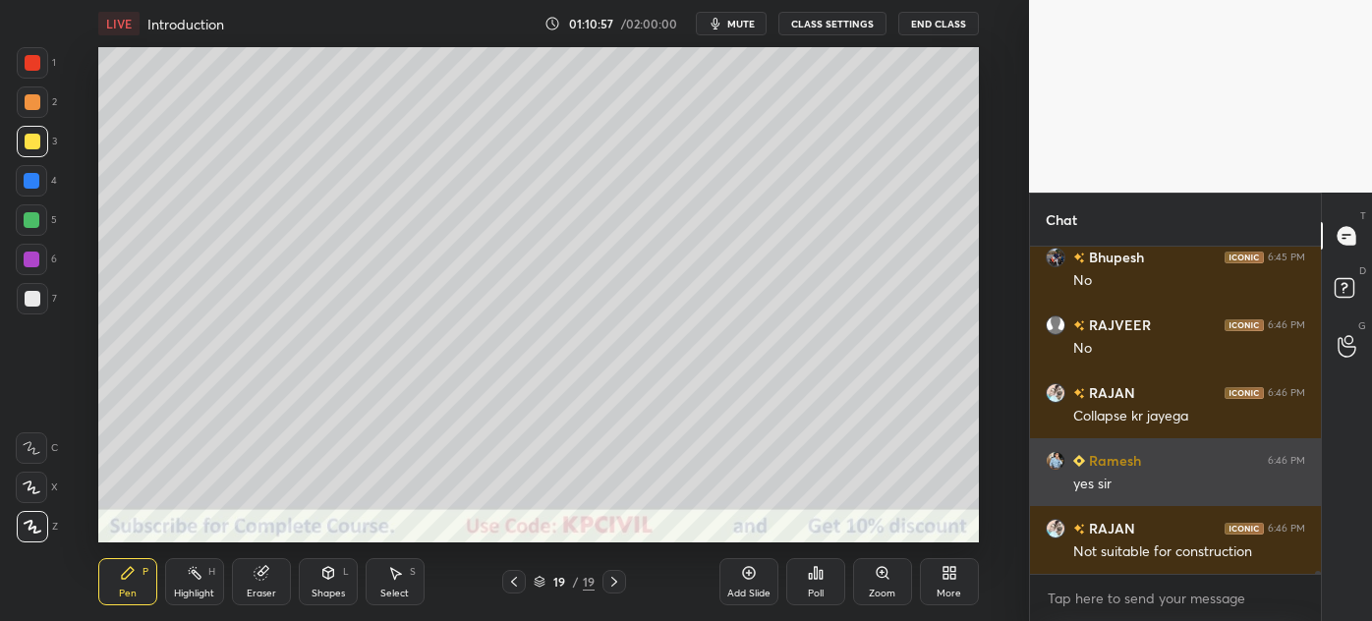
click at [953, 28] on button "End Class" at bounding box center [939, 24] width 81 height 24
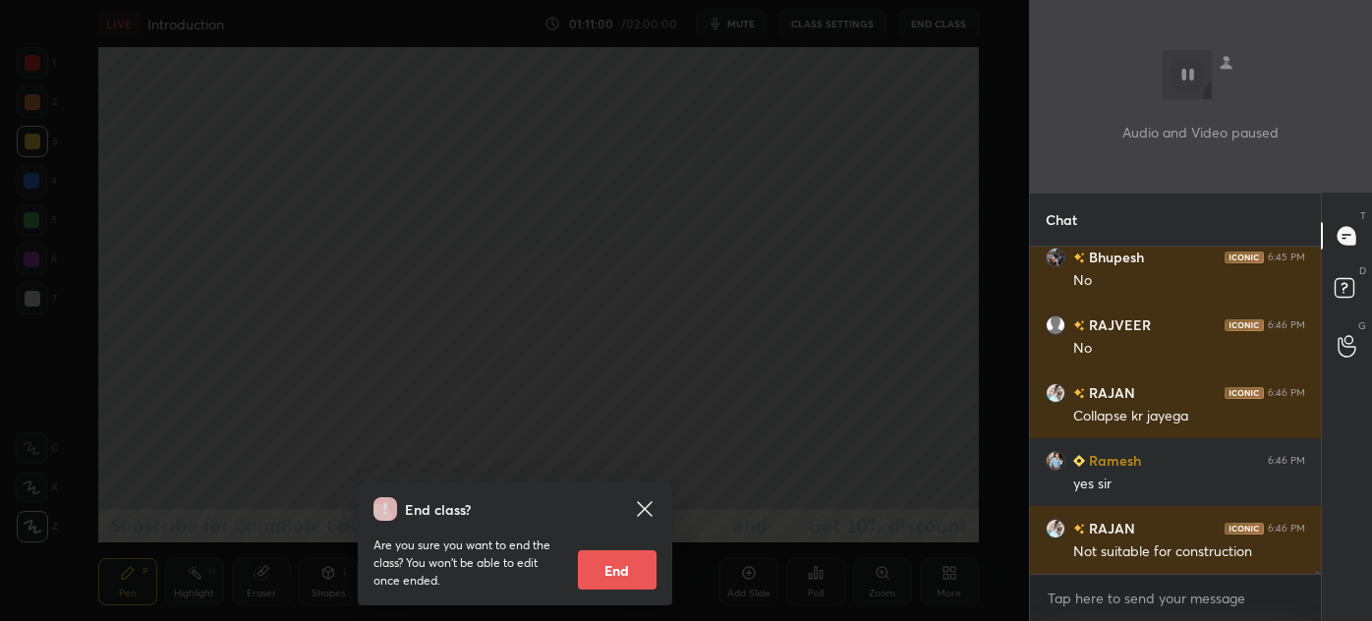
click at [553, 275] on div "End class? Are you sure you want to end the class? You won’t be able to edit on…" at bounding box center [514, 310] width 1029 height 621
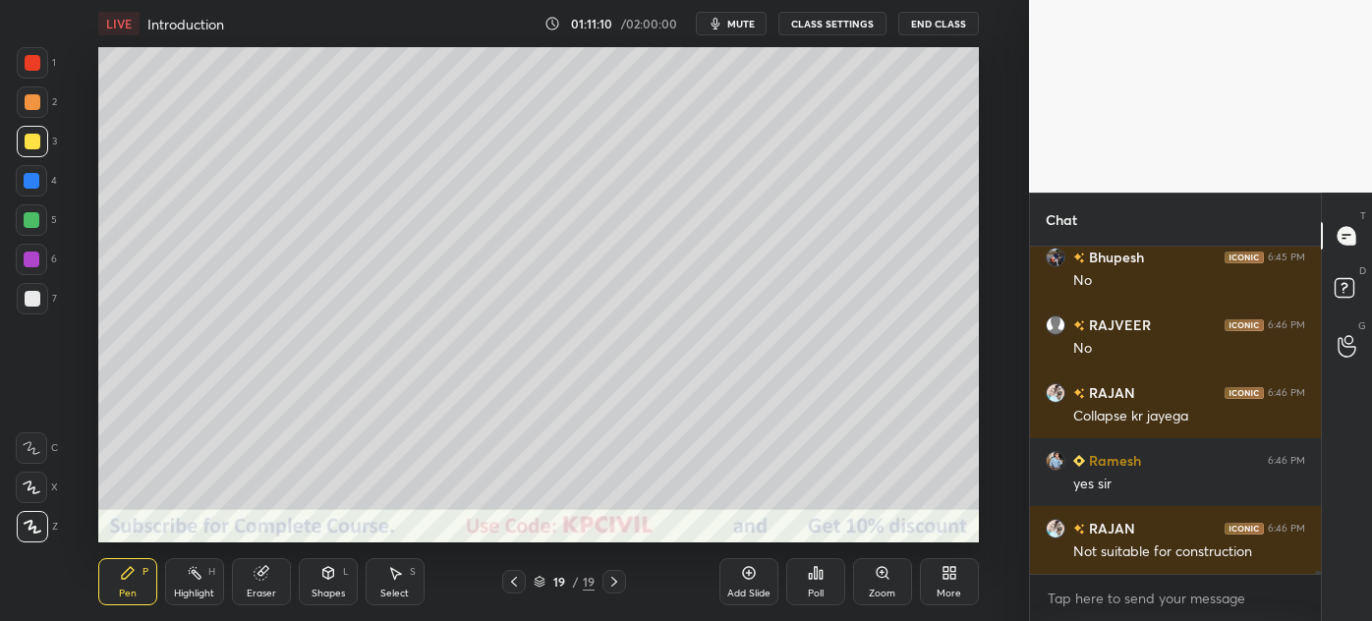
scroll to position [39359, 0]
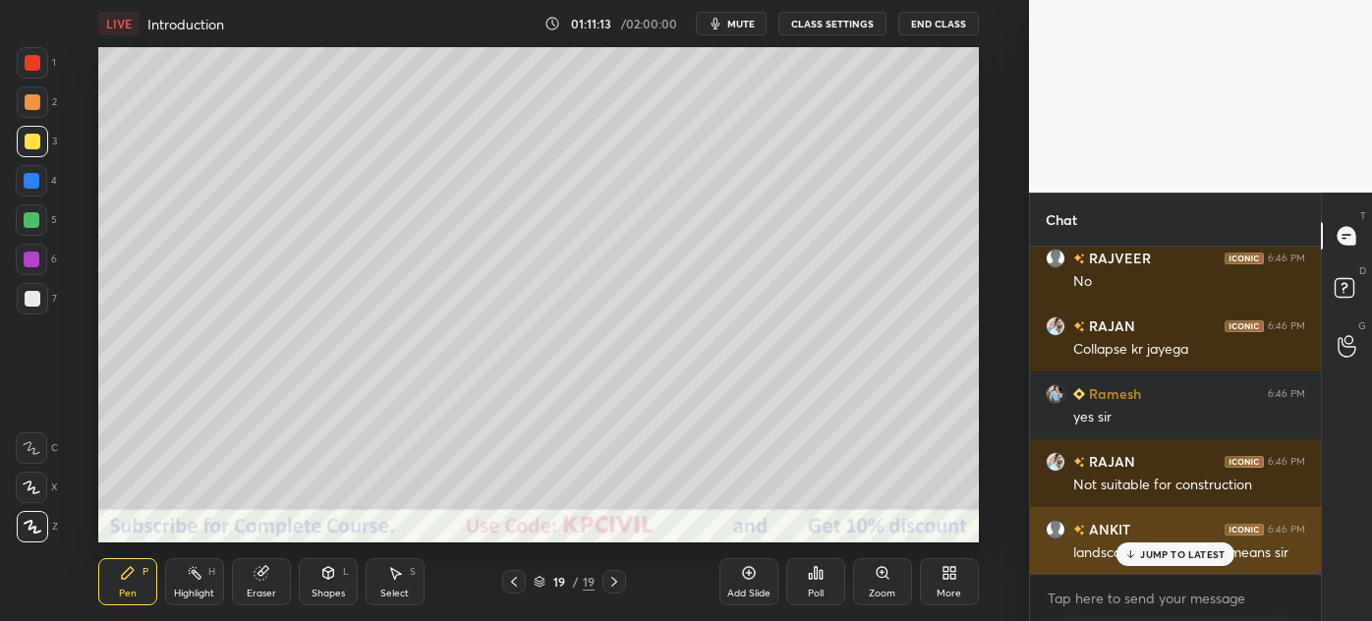
click at [1151, 550] on p "JUMP TO LATEST" at bounding box center [1182, 555] width 85 height 12
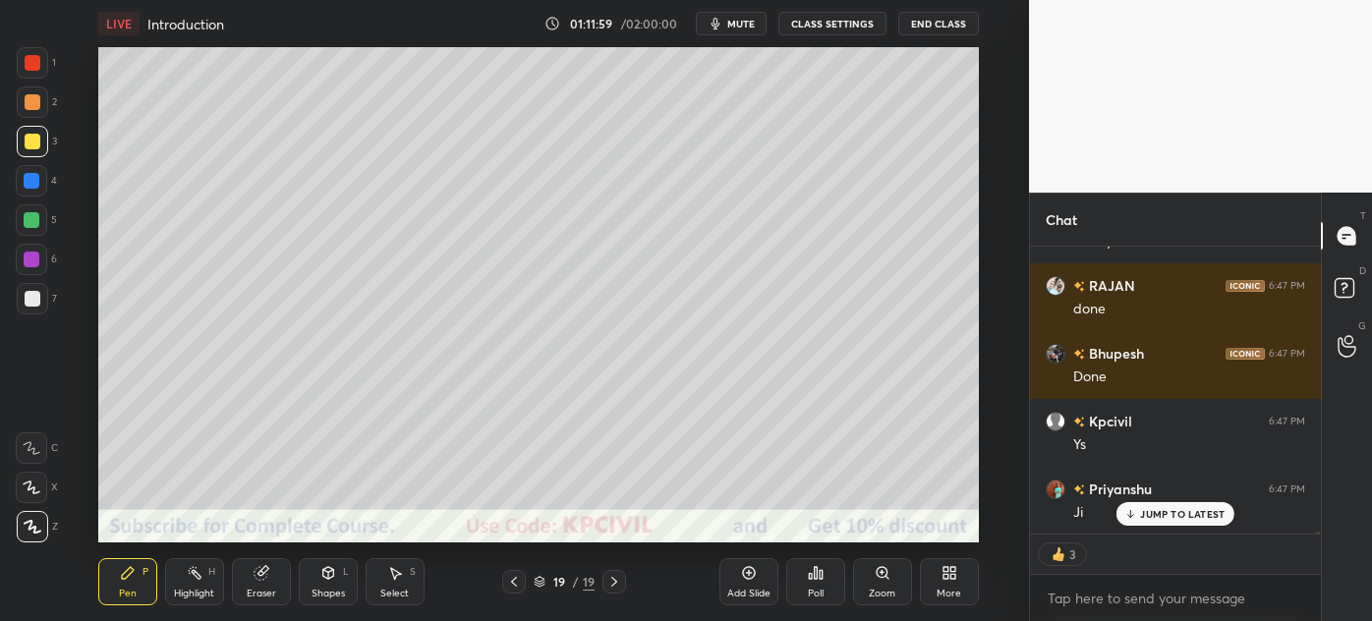
scroll to position [40620, 0]
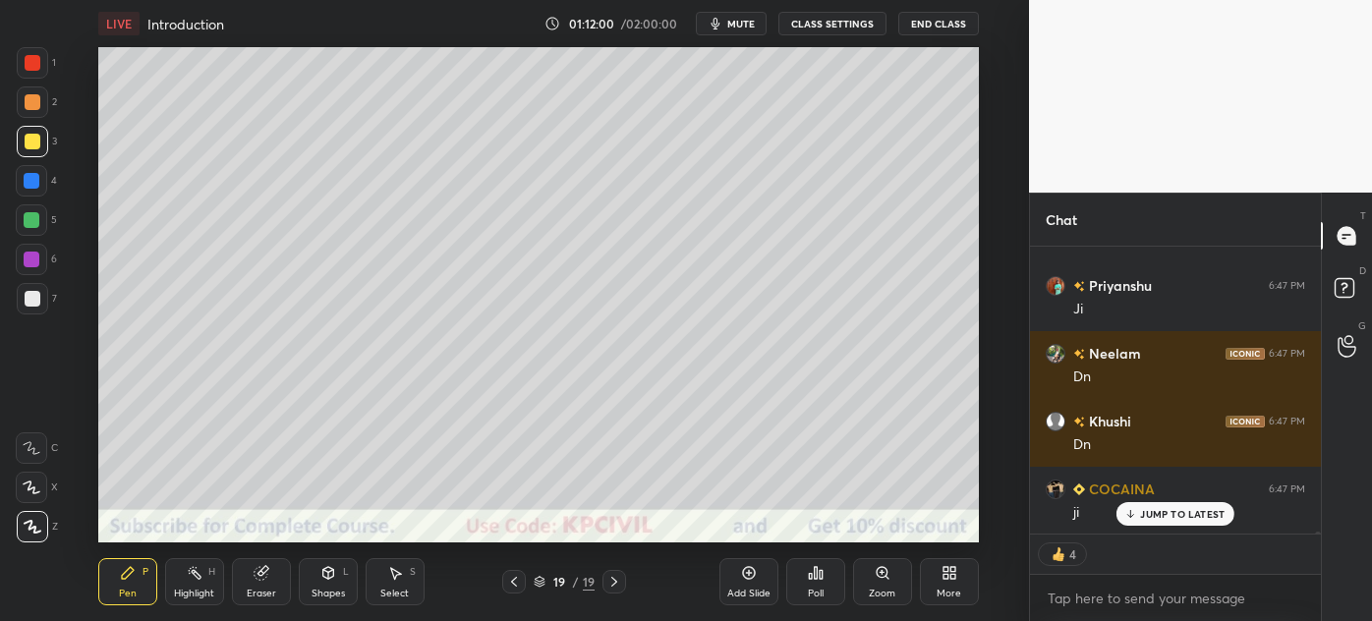
click at [613, 584] on icon at bounding box center [614, 582] width 6 height 10
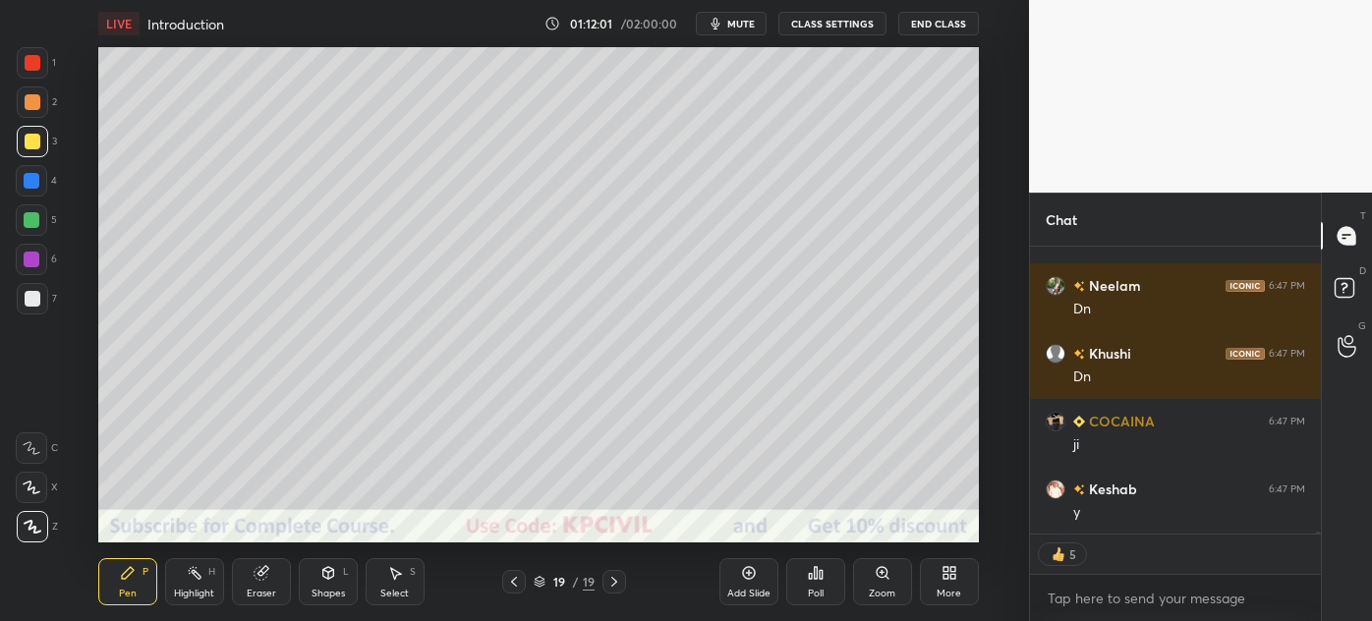
click at [747, 576] on icon at bounding box center [749, 573] width 16 height 16
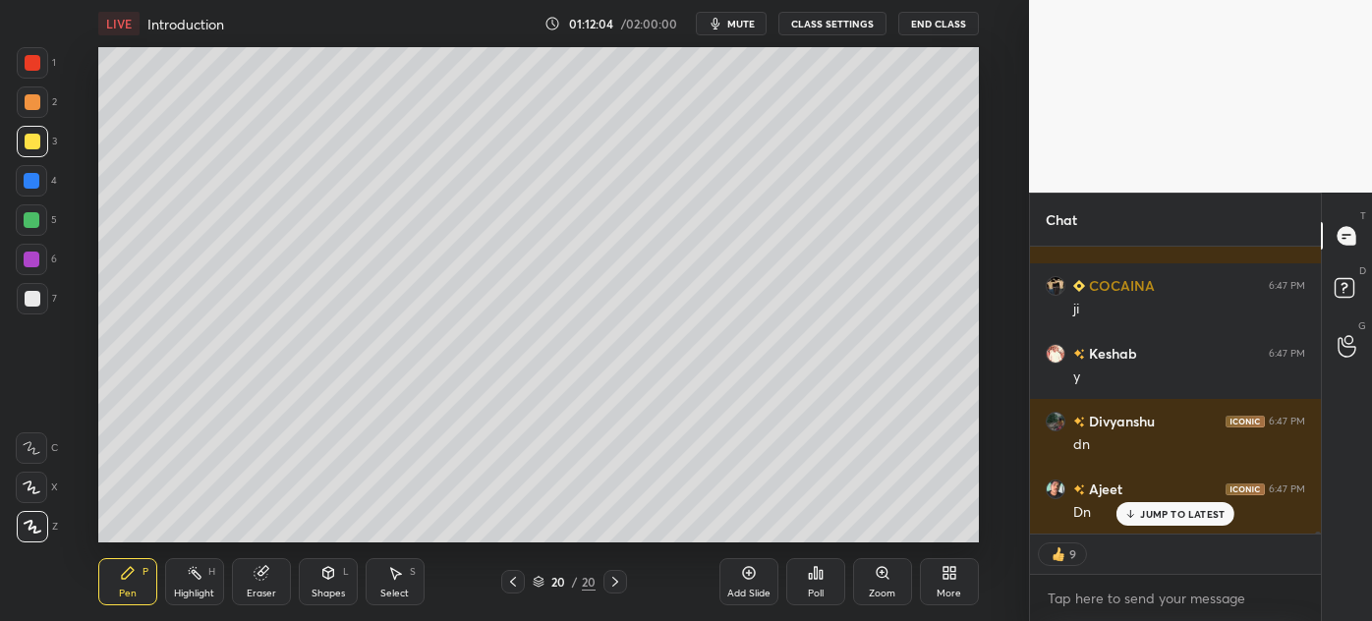
scroll to position [40960, 0]
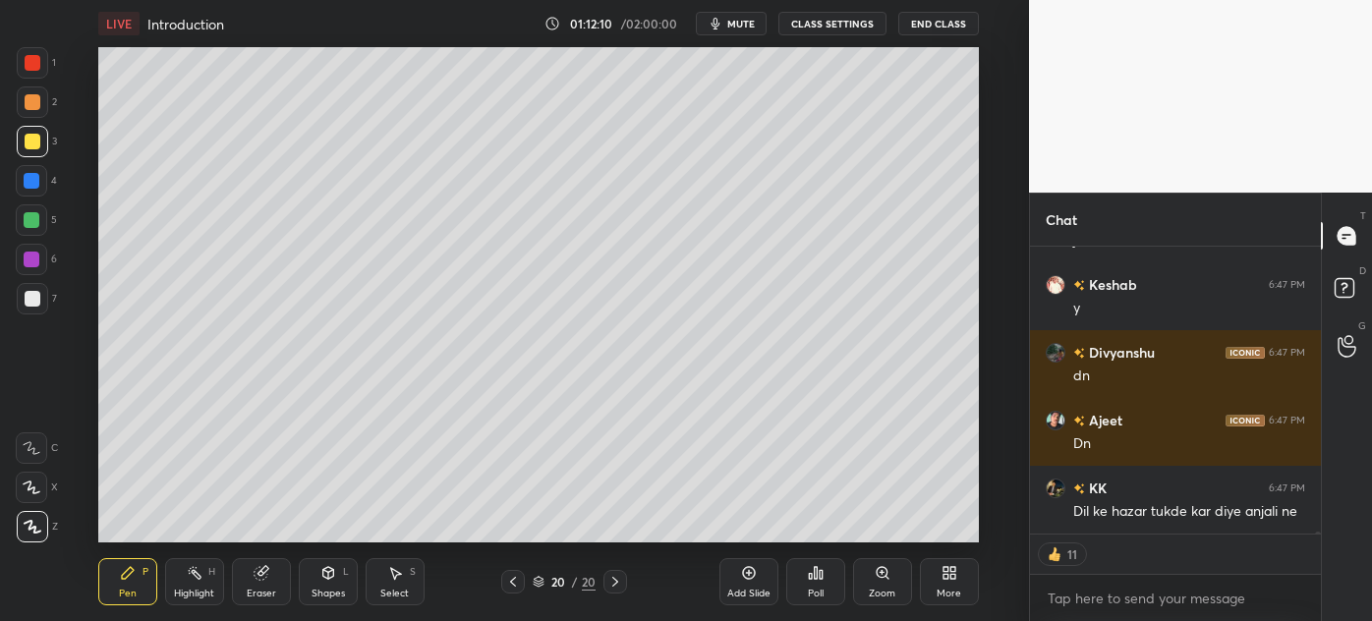
click at [25, 106] on div at bounding box center [33, 102] width 16 height 16
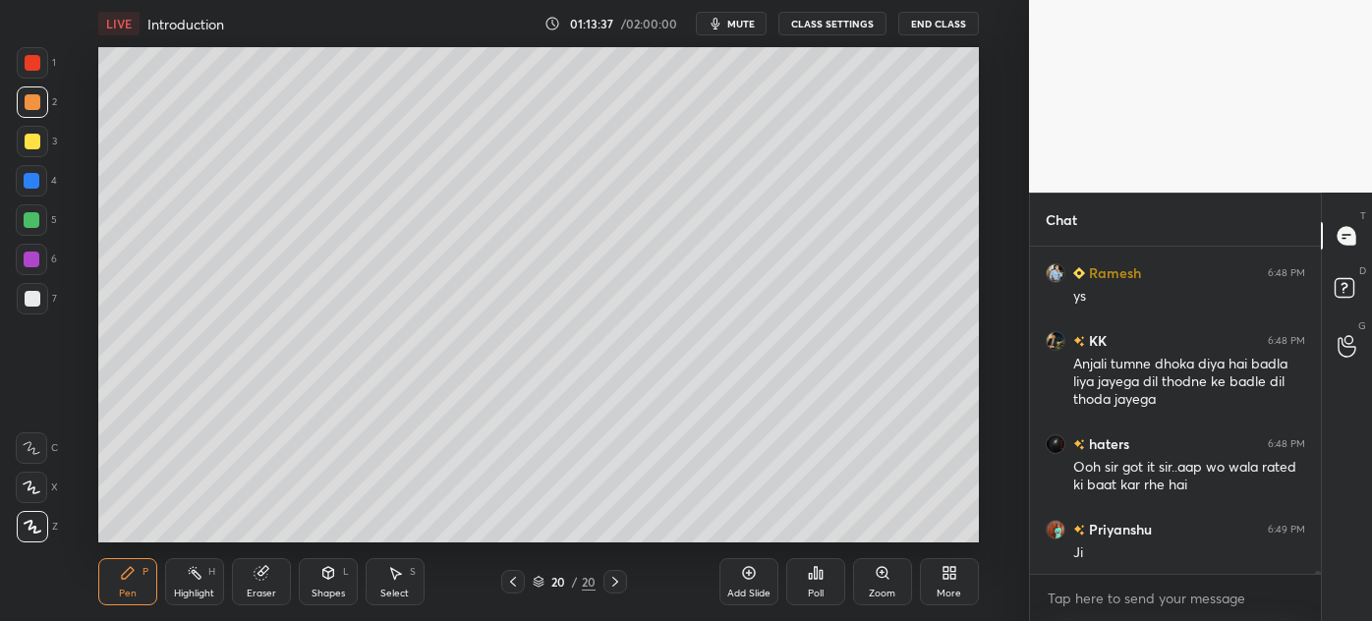
scroll to position [41873, 0]
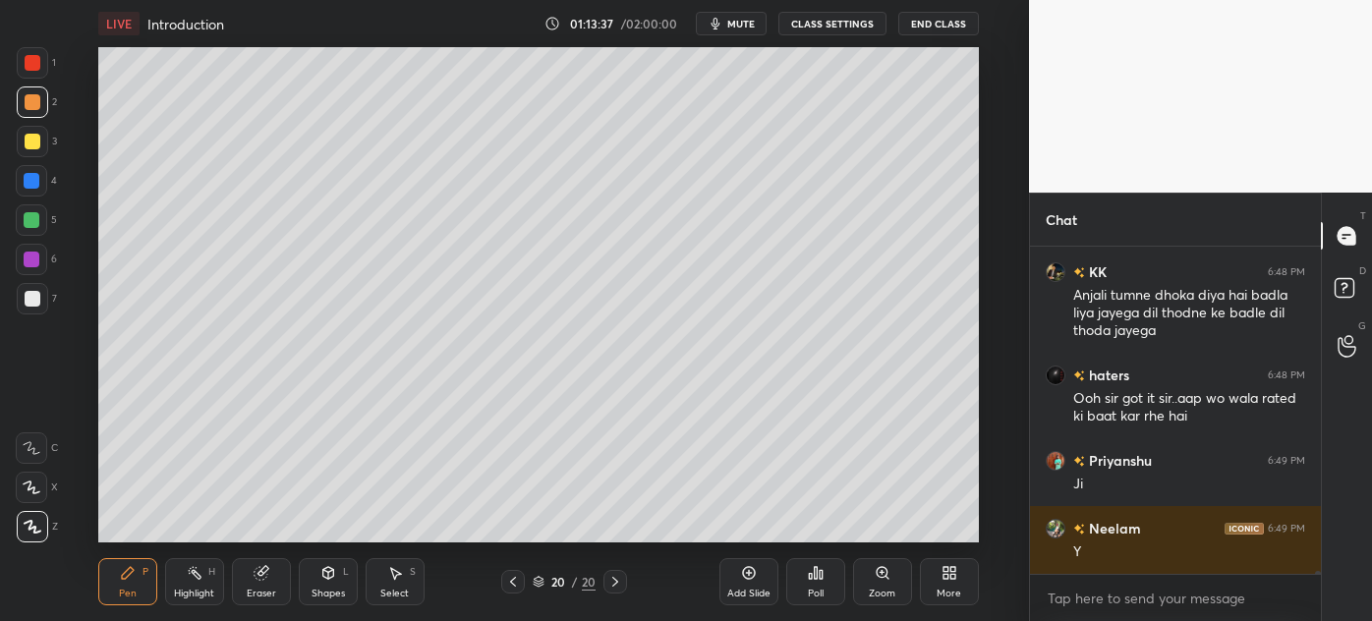
click at [25, 141] on div at bounding box center [33, 142] width 16 height 16
click at [21, 182] on div at bounding box center [31, 180] width 31 height 31
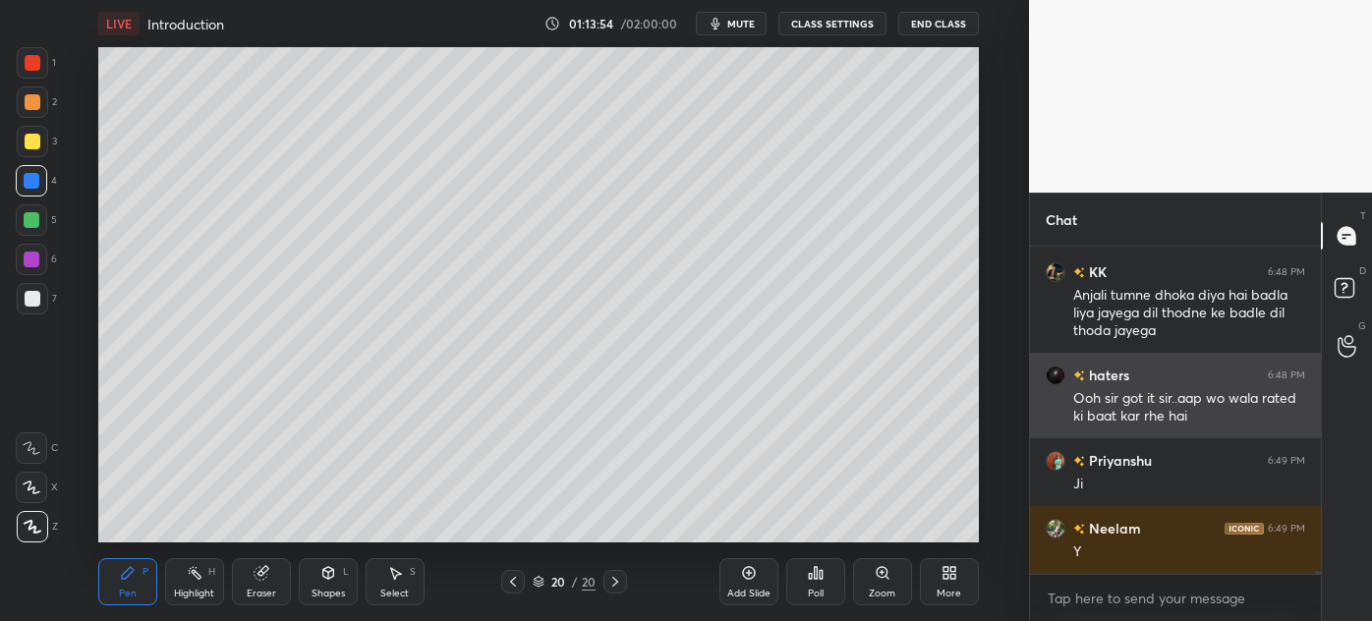
scroll to position [41941, 0]
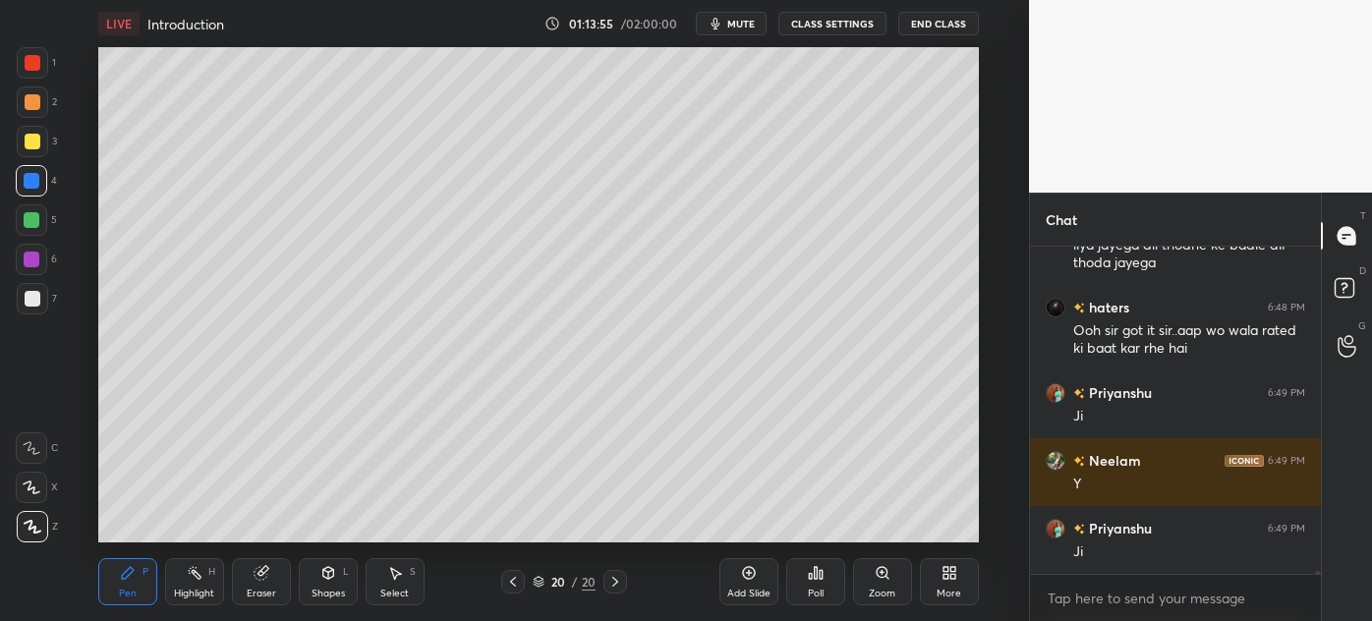
click at [25, 293] on div at bounding box center [33, 299] width 16 height 16
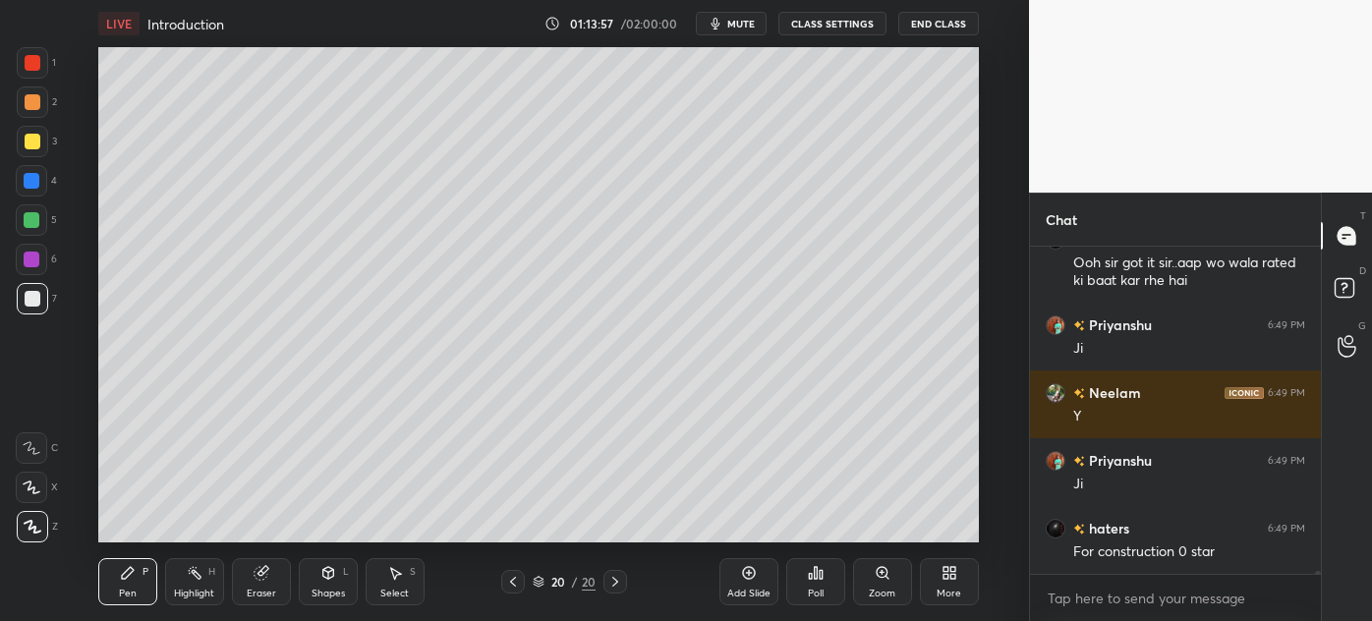
click at [21, 183] on div at bounding box center [31, 180] width 31 height 31
click at [28, 298] on div at bounding box center [33, 299] width 16 height 16
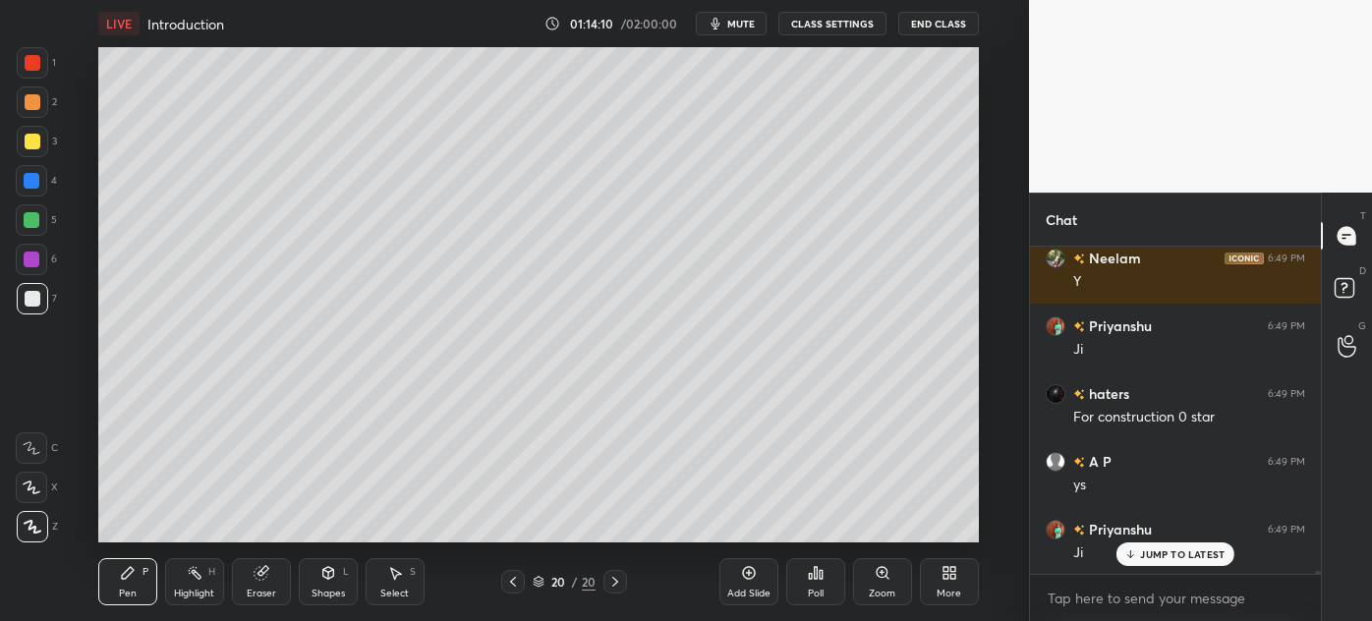
click at [187, 590] on div "Highlight" at bounding box center [194, 594] width 40 height 10
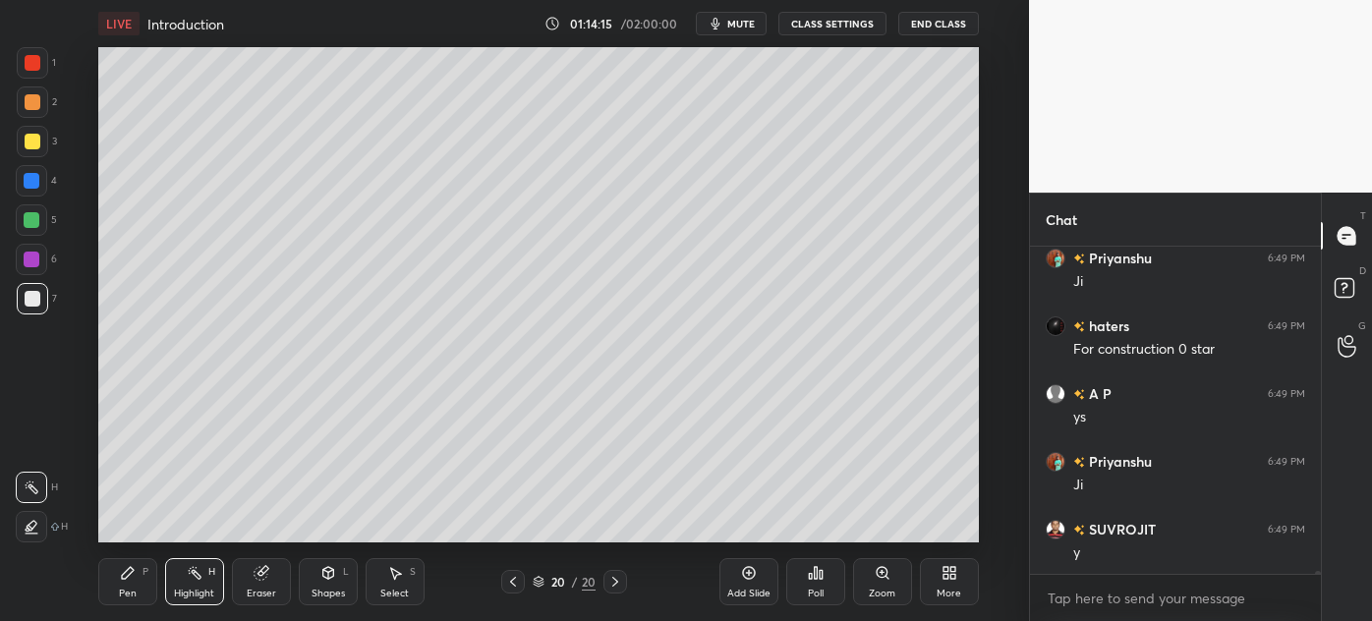
click at [127, 582] on div "Pen P" at bounding box center [127, 581] width 59 height 47
click at [27, 105] on div at bounding box center [33, 102] width 16 height 16
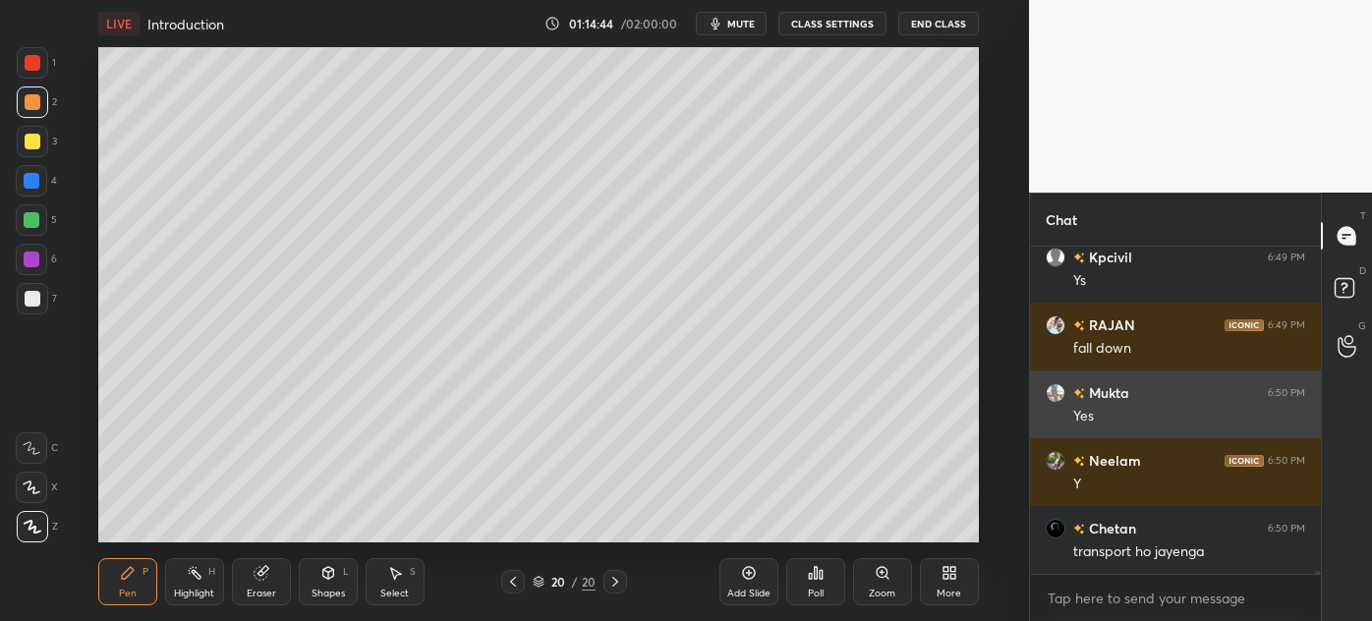
scroll to position [42686, 0]
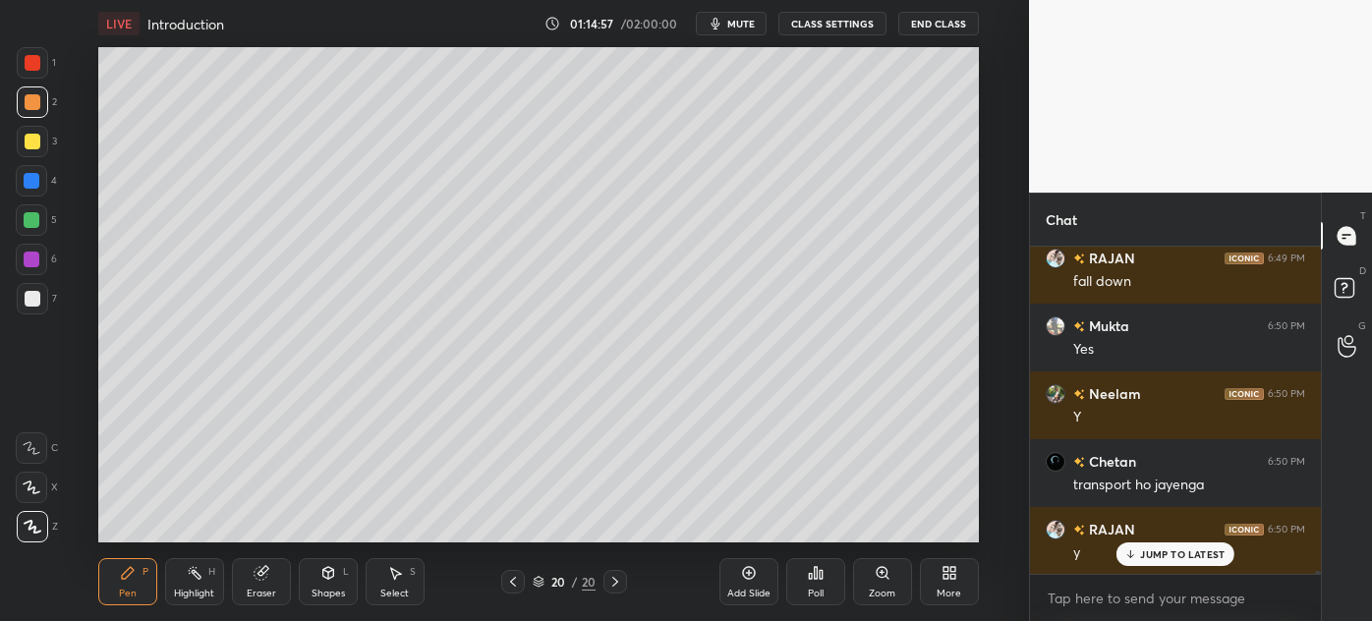
click at [24, 308] on div at bounding box center [32, 298] width 31 height 31
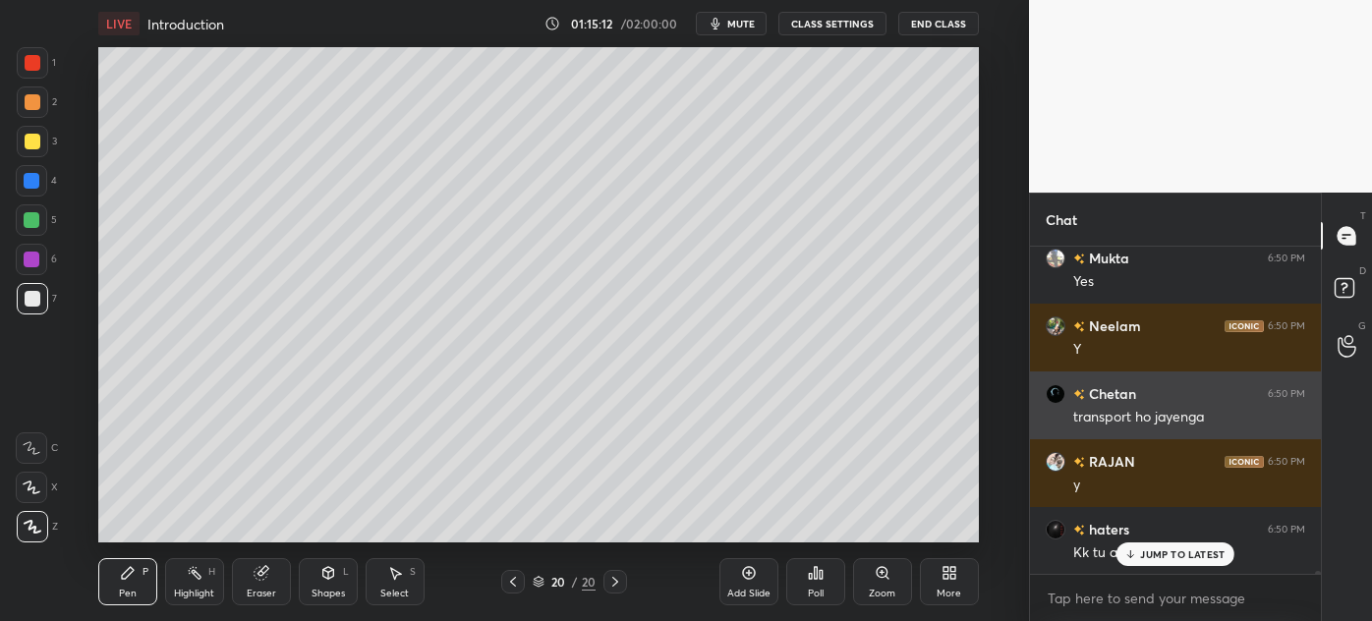
scroll to position [42821, 0]
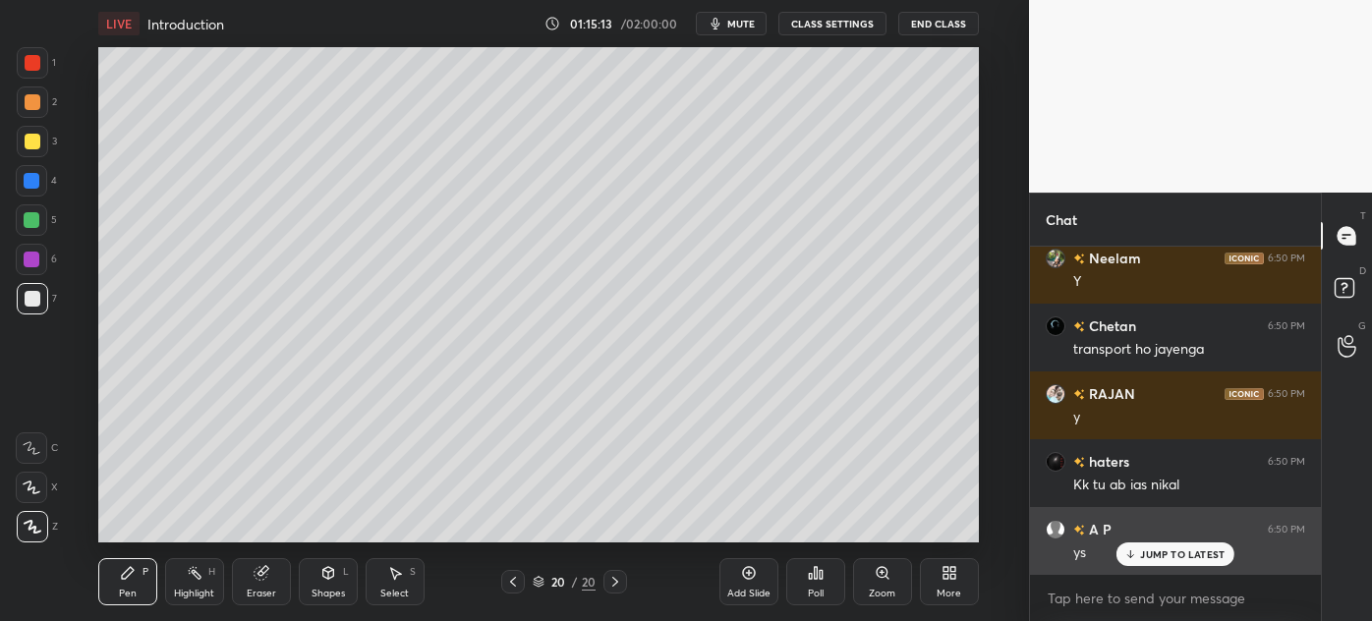
click at [1174, 553] on p "JUMP TO LATEST" at bounding box center [1182, 555] width 85 height 12
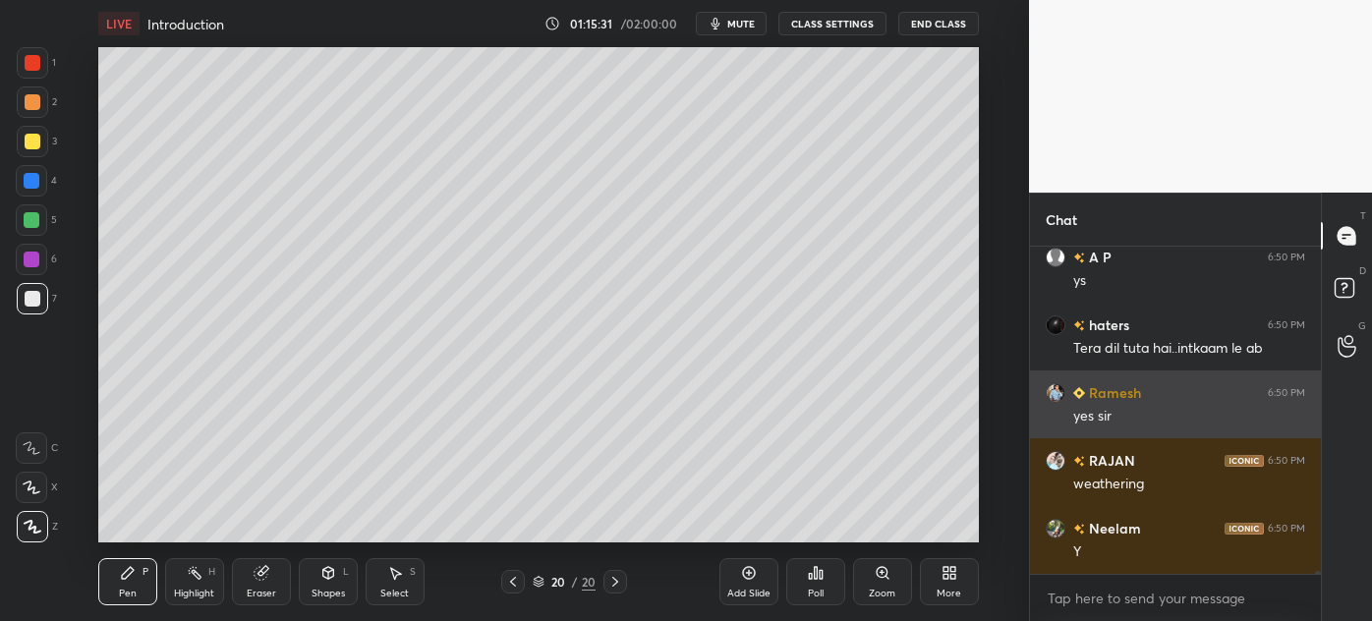
scroll to position [43162, 0]
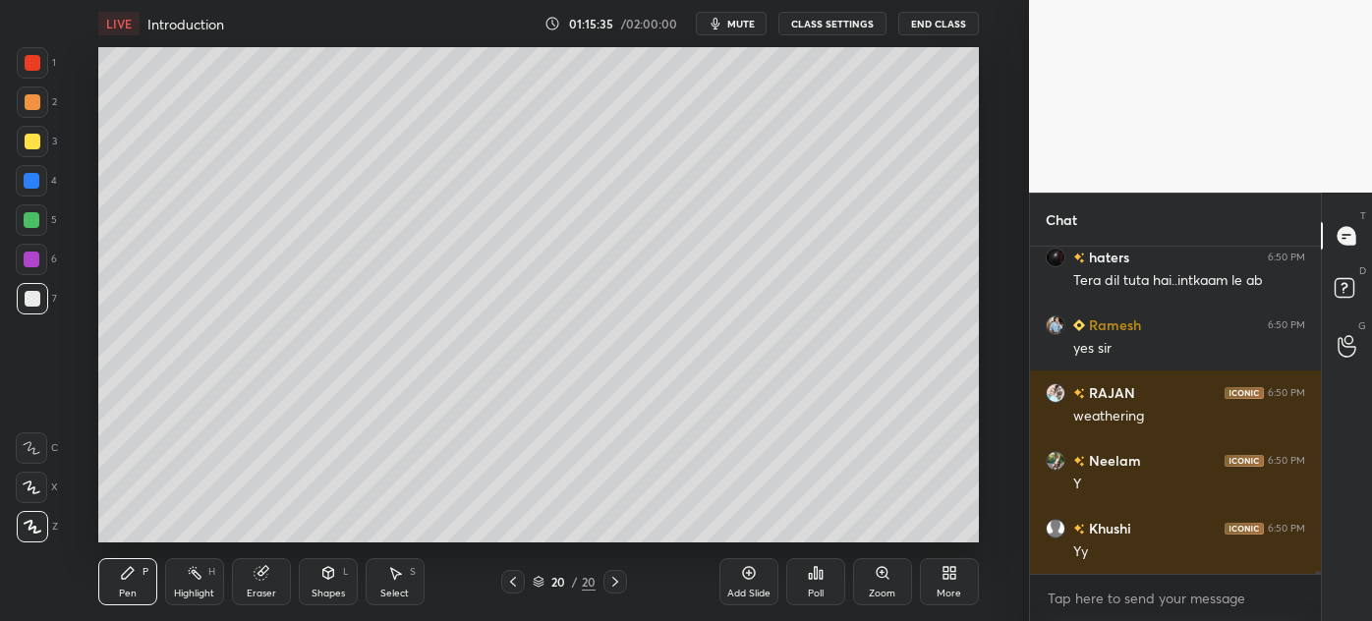
click at [20, 159] on div "3" at bounding box center [37, 145] width 40 height 39
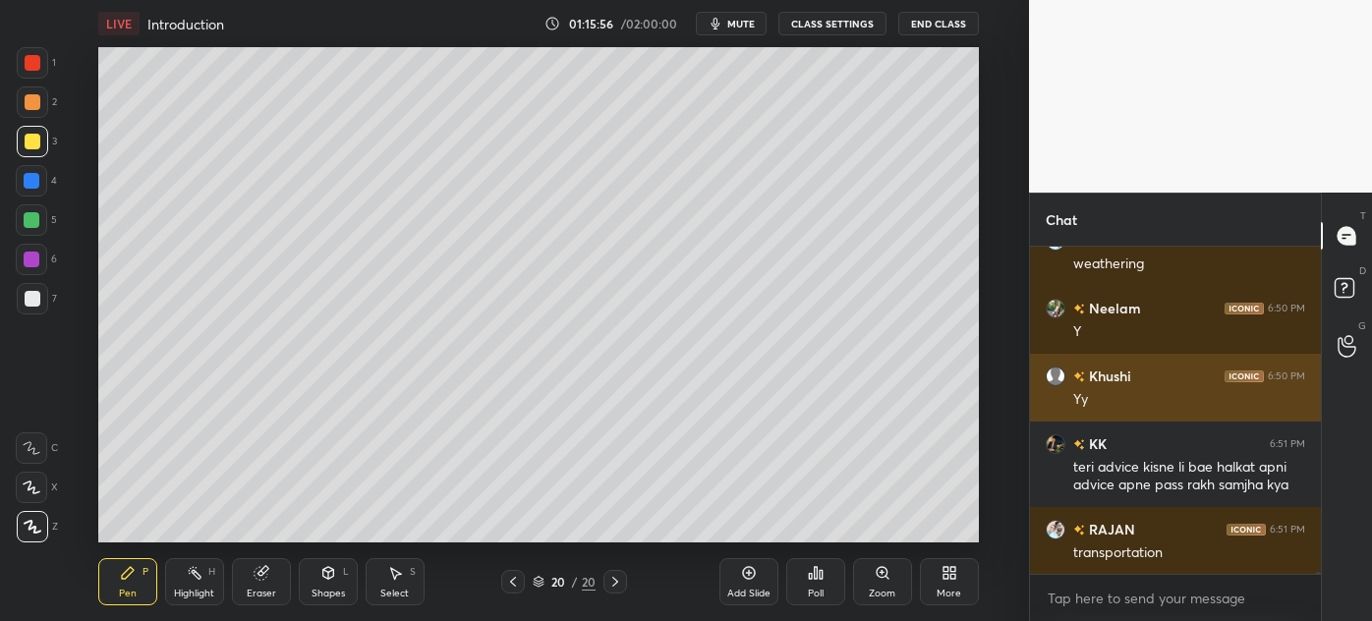
scroll to position [43383, 0]
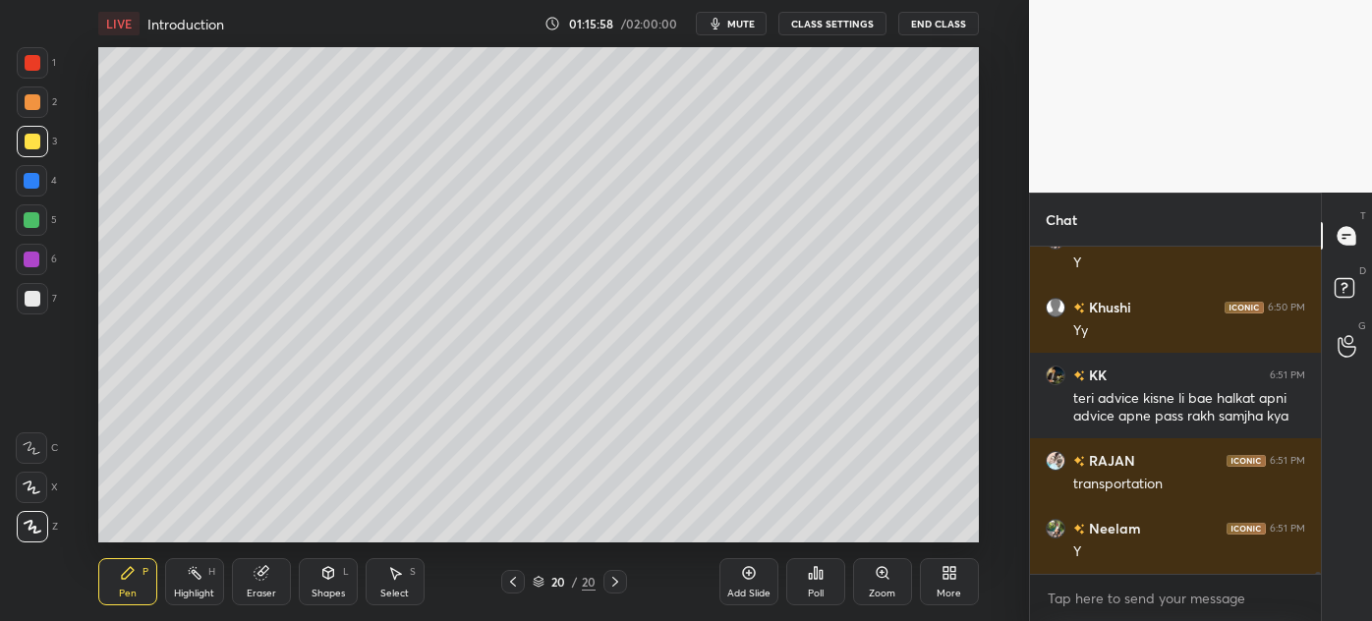
click at [393, 585] on div "Select S" at bounding box center [395, 581] width 59 height 47
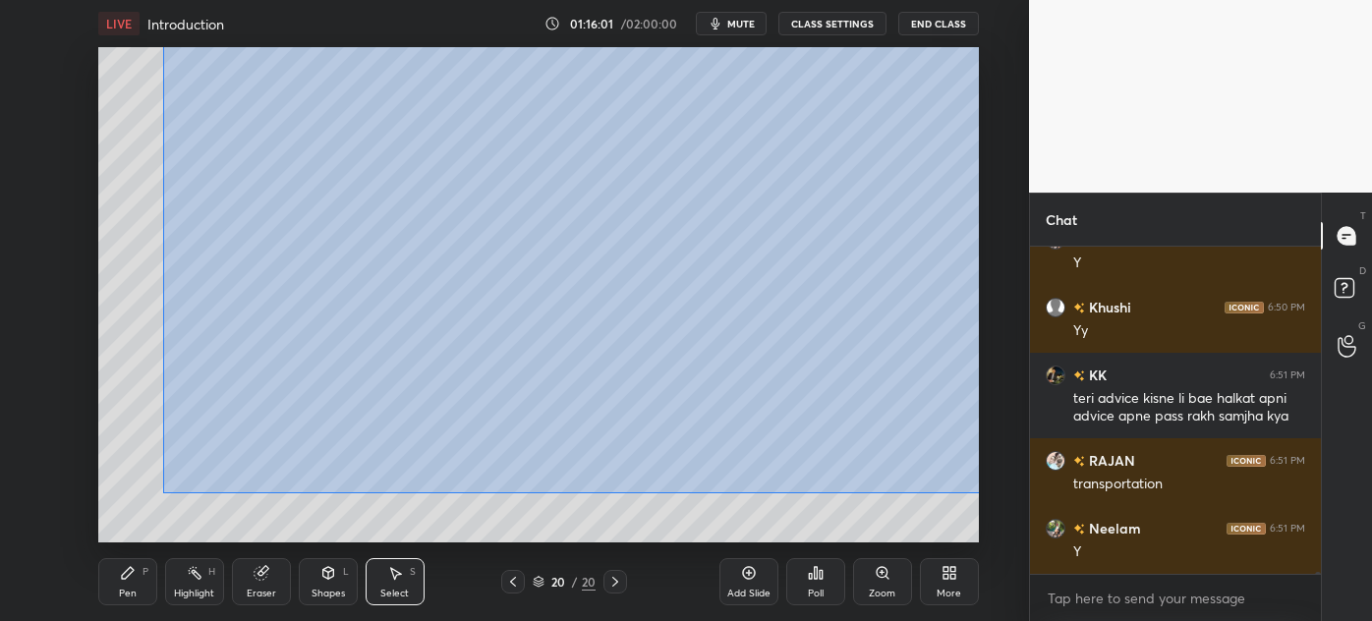
scroll to position [43451, 0]
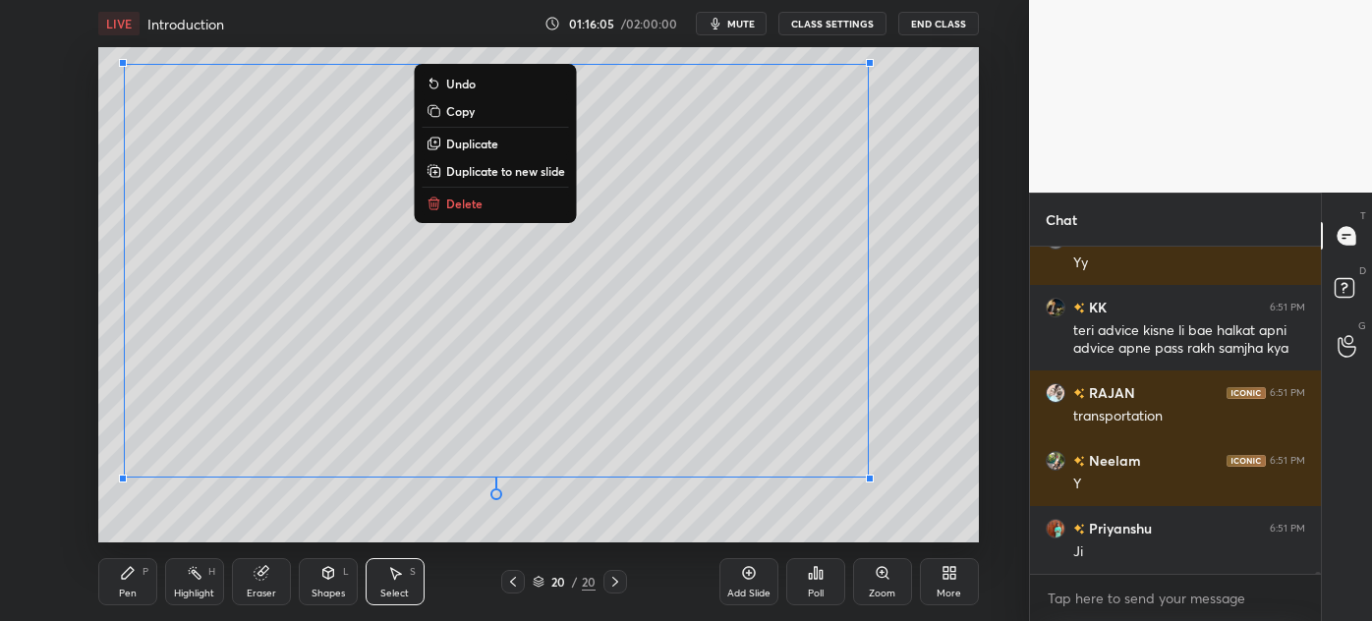
click at [132, 575] on icon at bounding box center [128, 573] width 16 height 16
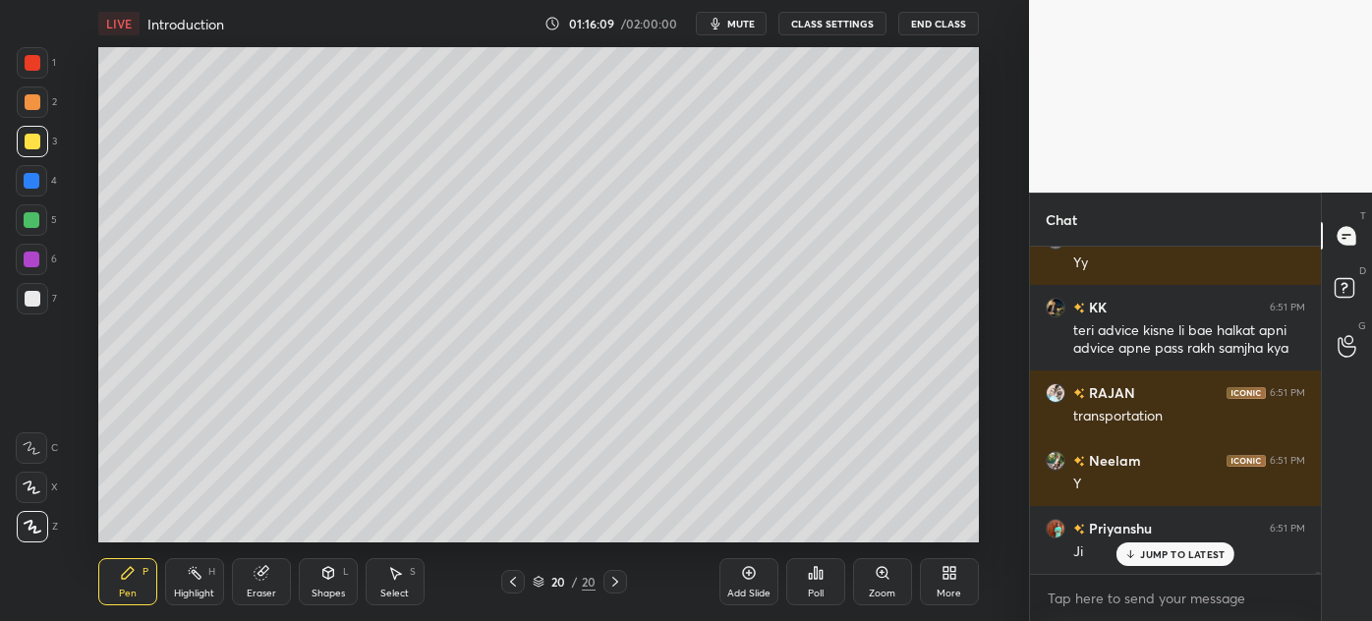
scroll to position [43535, 0]
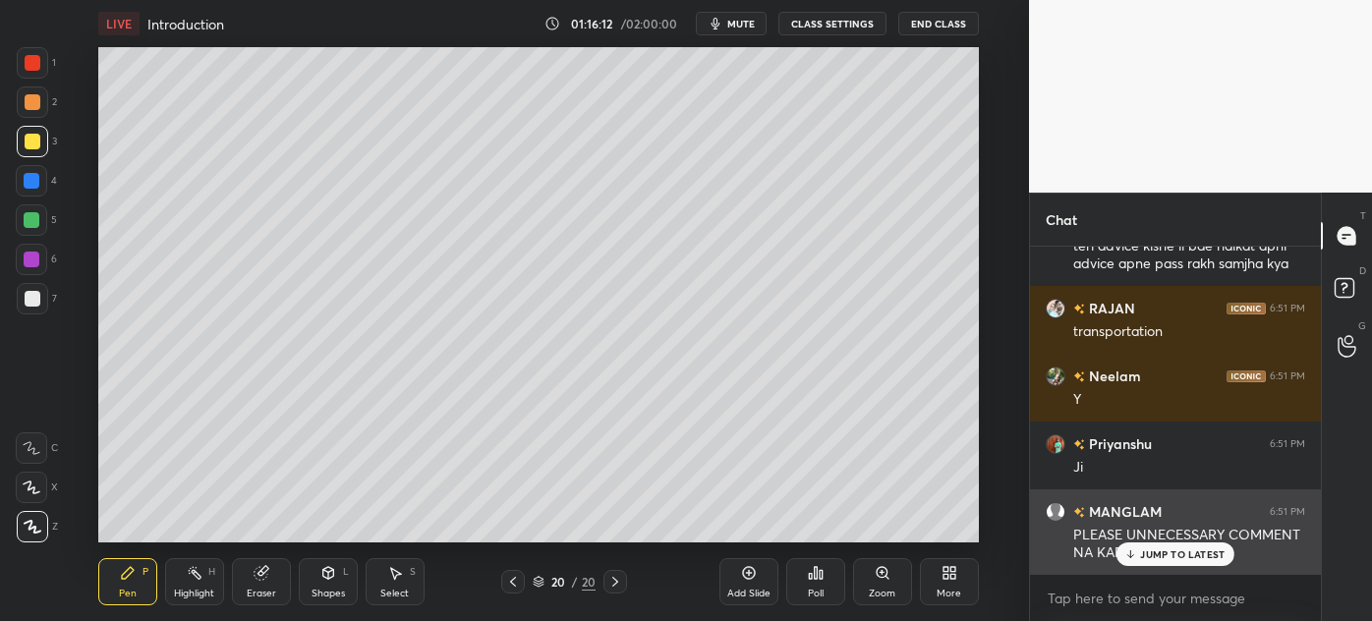
click at [1188, 554] on p "JUMP TO LATEST" at bounding box center [1182, 555] width 85 height 12
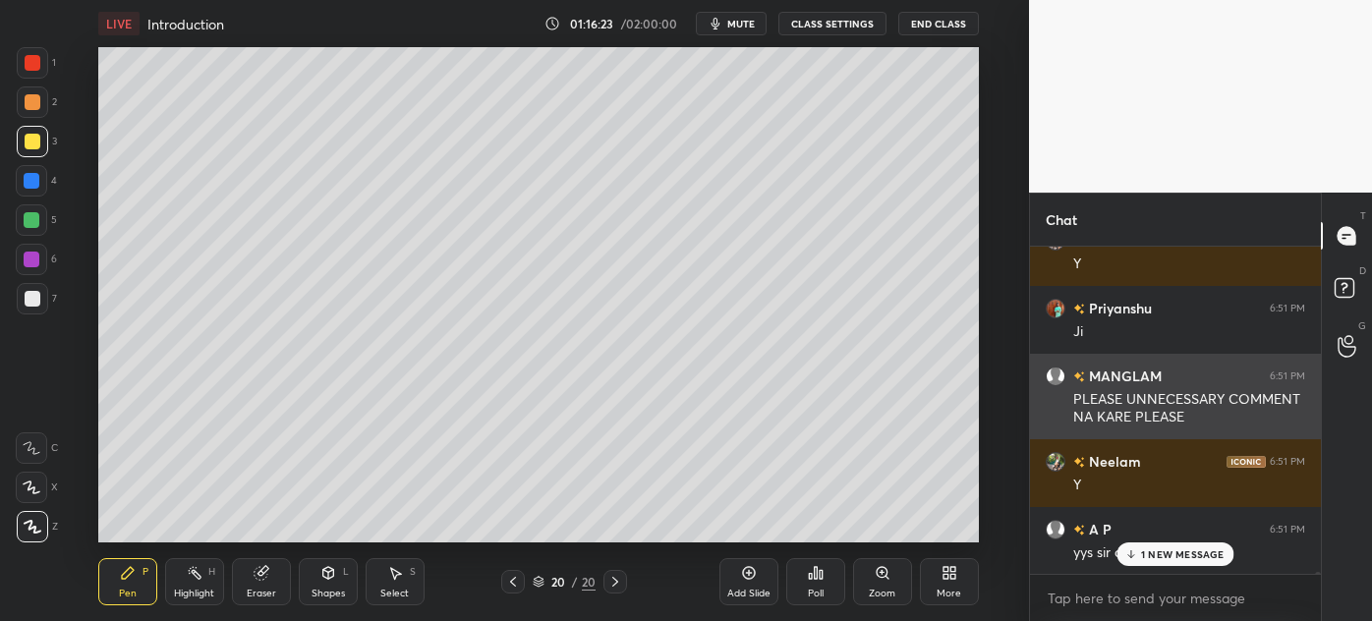
scroll to position [43739, 0]
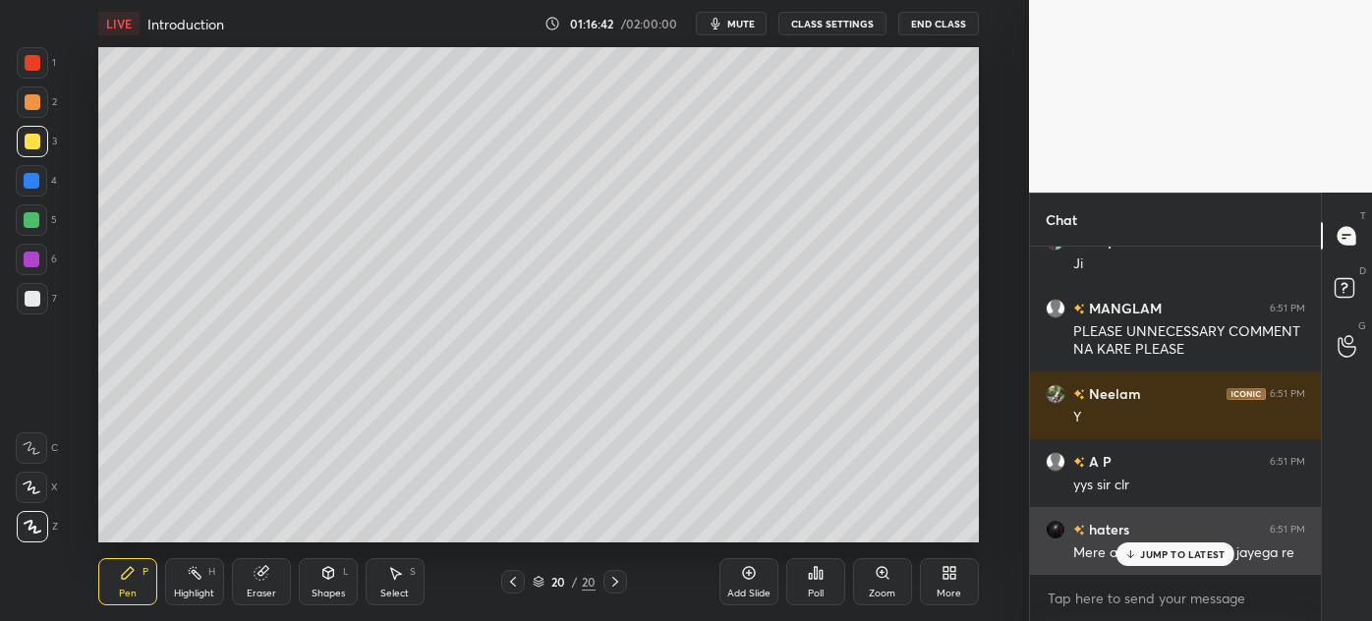
click at [1169, 553] on p "JUMP TO LATEST" at bounding box center [1182, 555] width 85 height 12
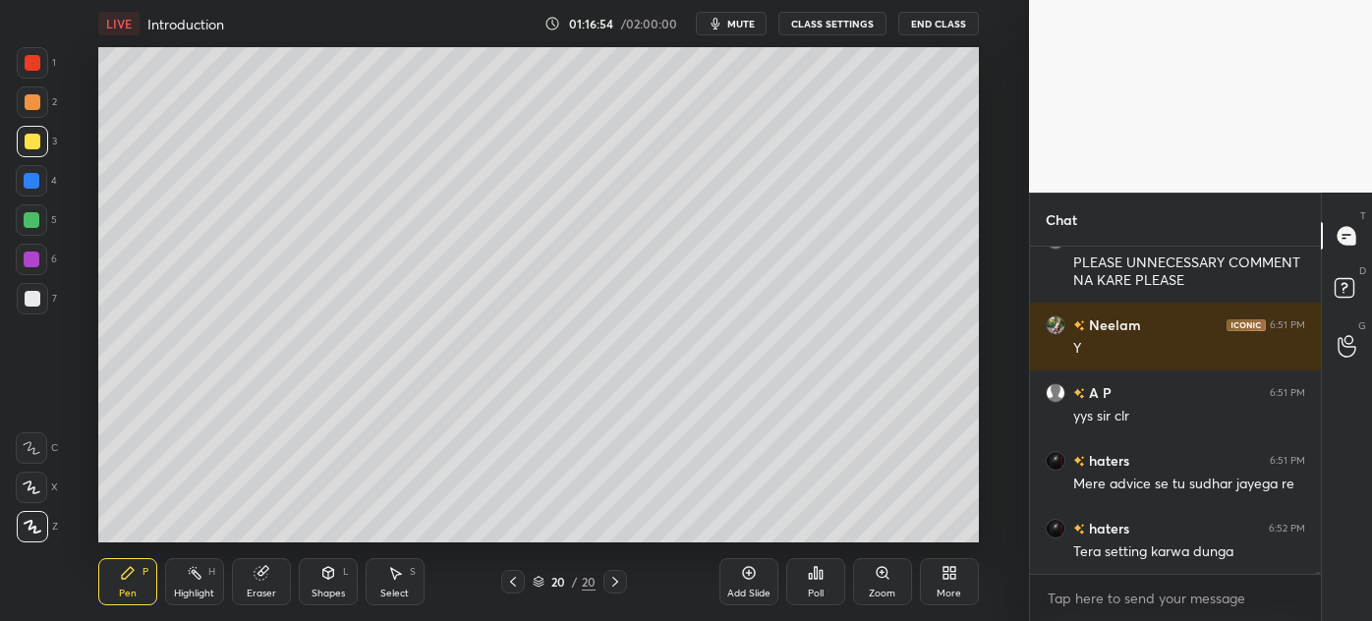
click at [26, 107] on div at bounding box center [33, 102] width 16 height 16
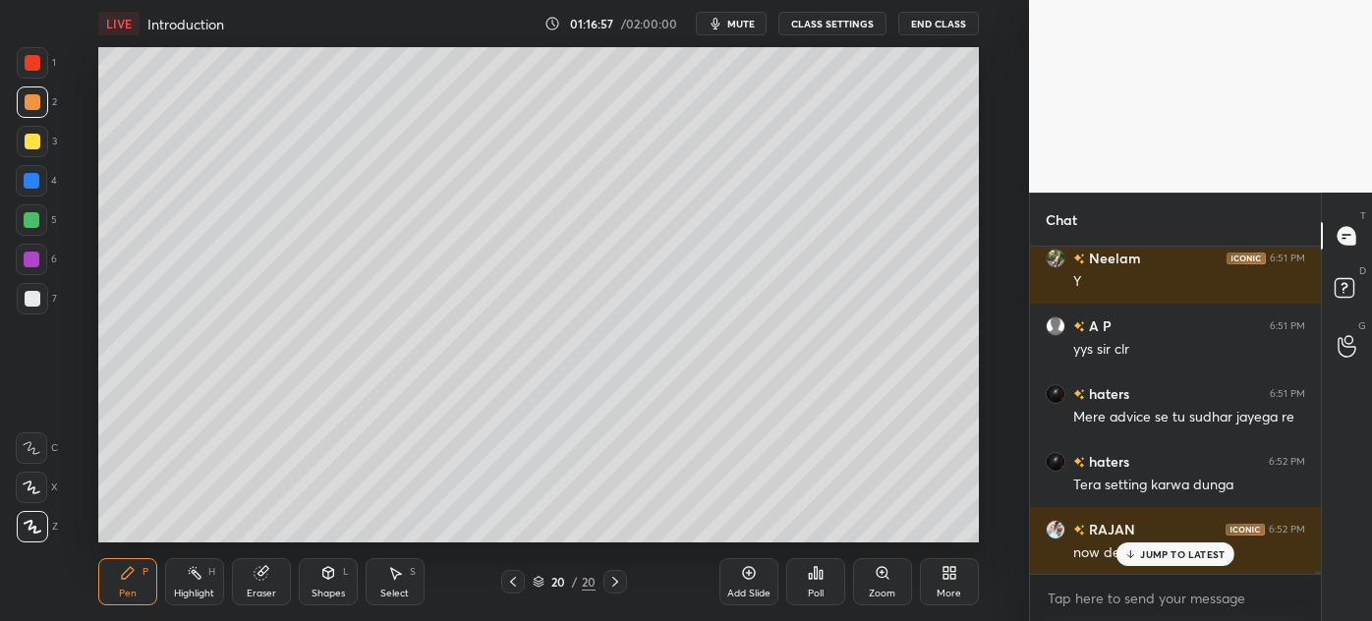
click at [29, 305] on div at bounding box center [33, 299] width 16 height 16
click at [22, 100] on div at bounding box center [32, 102] width 31 height 31
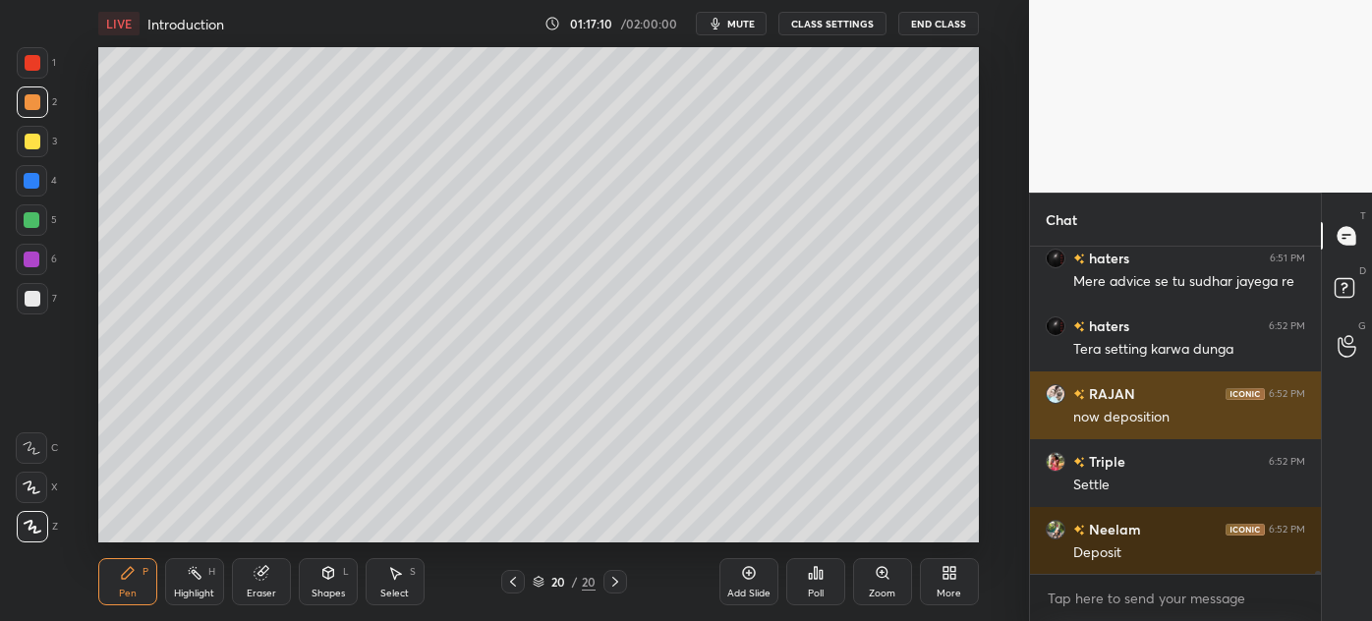
scroll to position [42423, 0]
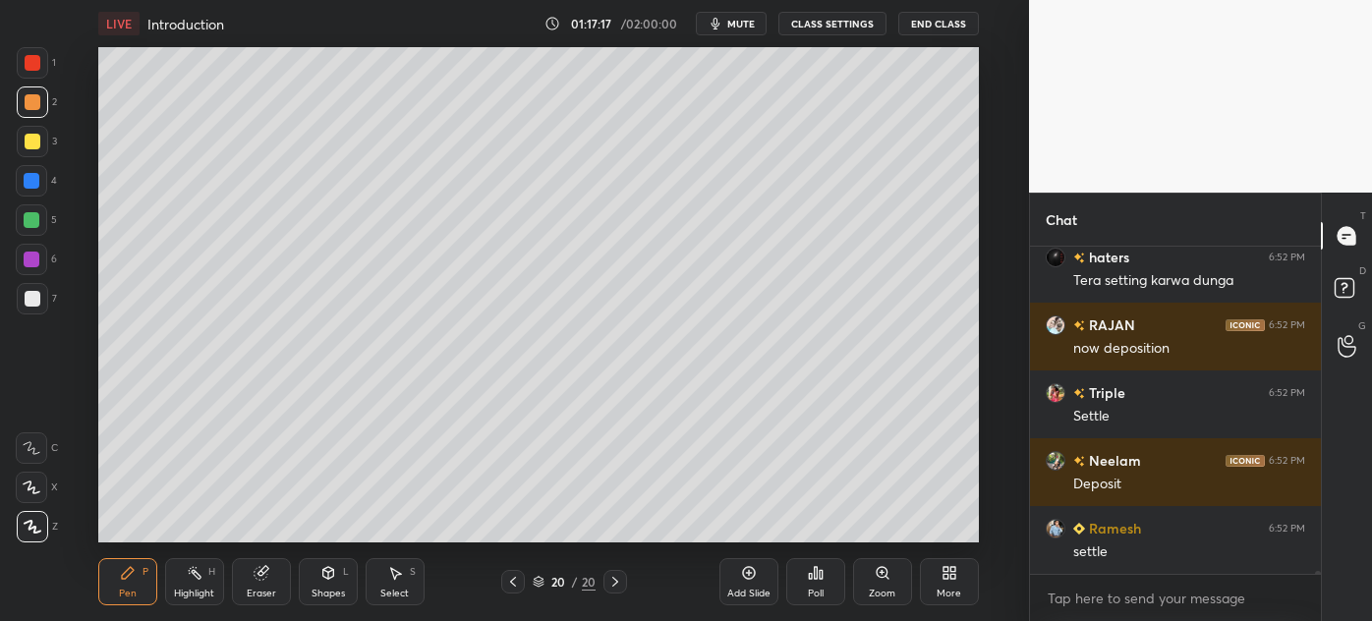
click at [23, 302] on div at bounding box center [32, 298] width 31 height 31
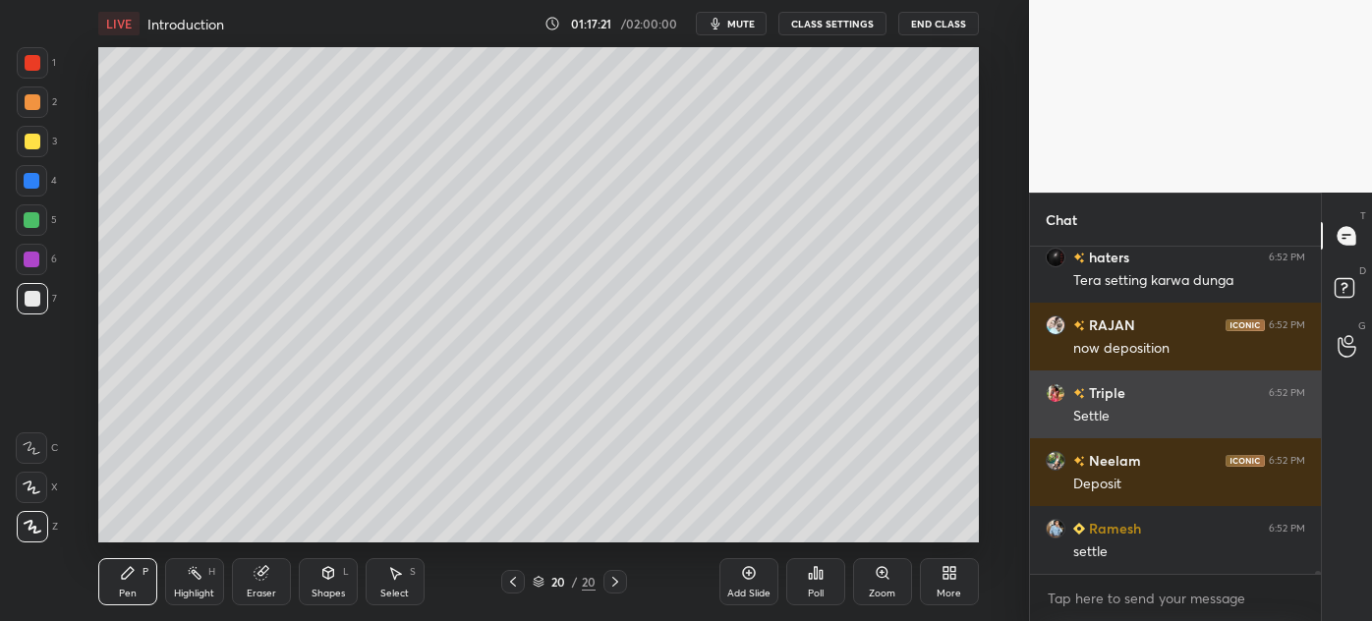
scroll to position [42491, 0]
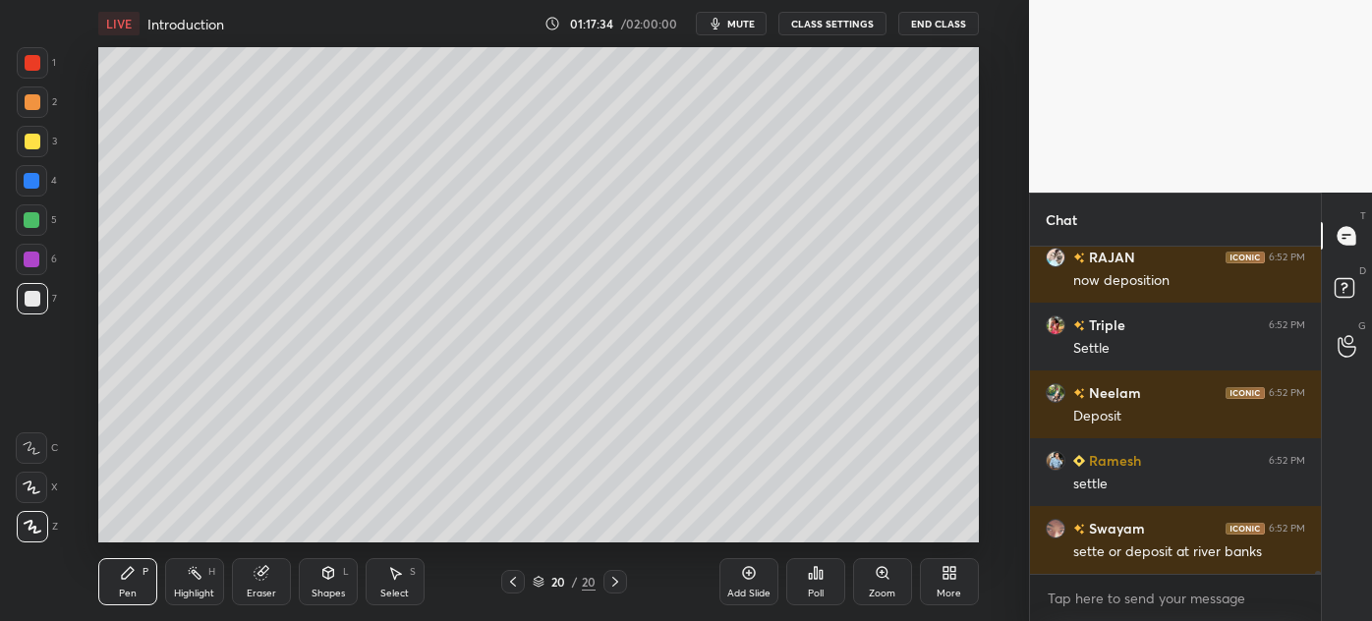
click at [25, 136] on div at bounding box center [33, 142] width 16 height 16
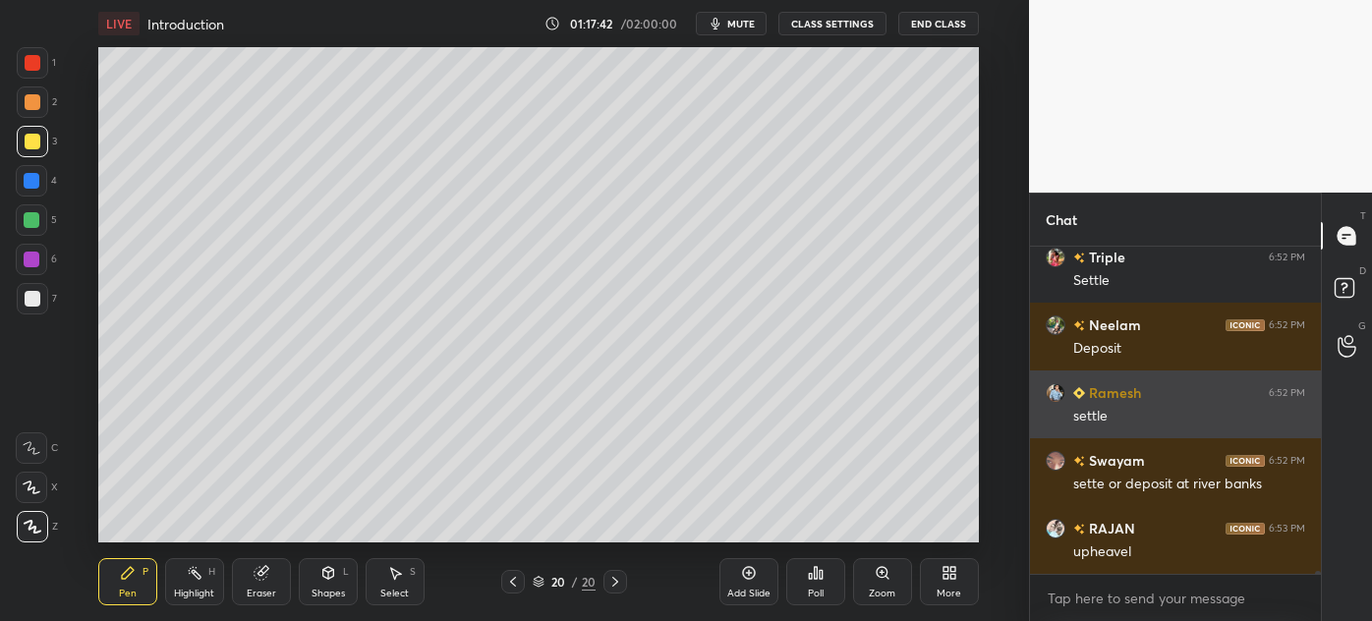
scroll to position [42627, 0]
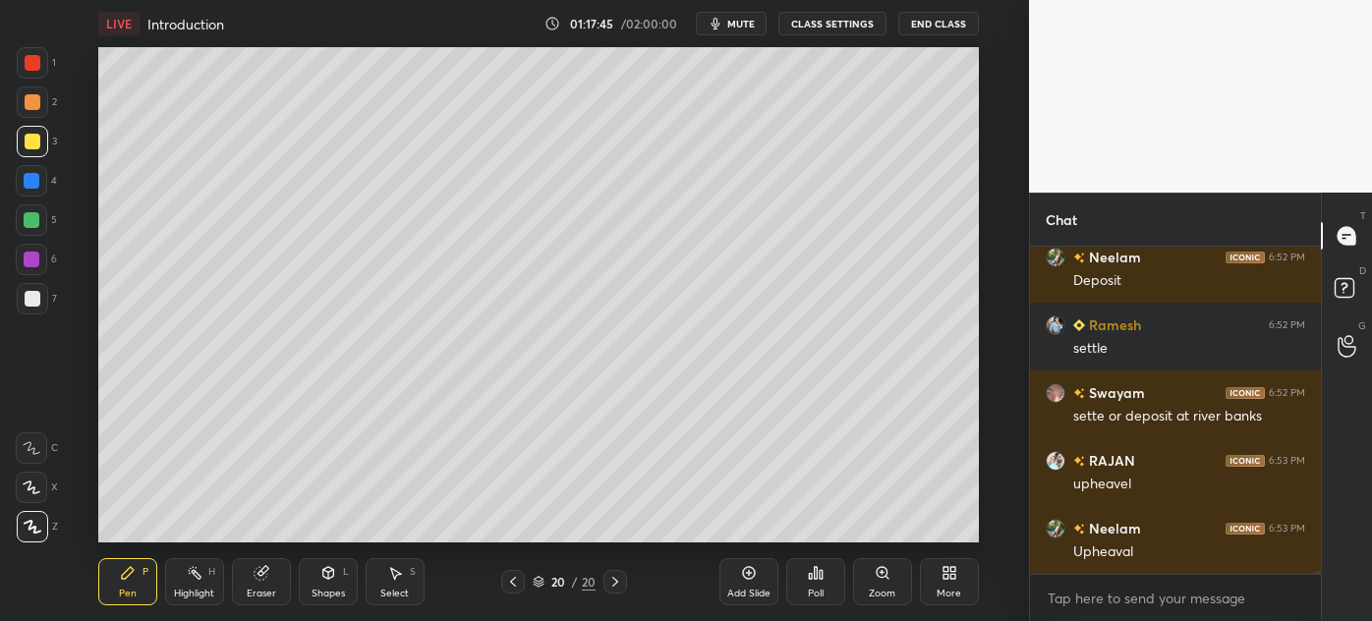
click at [983, 204] on div "Setting up your live class Poll for secs No correct answer Start poll" at bounding box center [538, 294] width 951 height 495
click at [264, 589] on div "Eraser" at bounding box center [261, 594] width 29 height 10
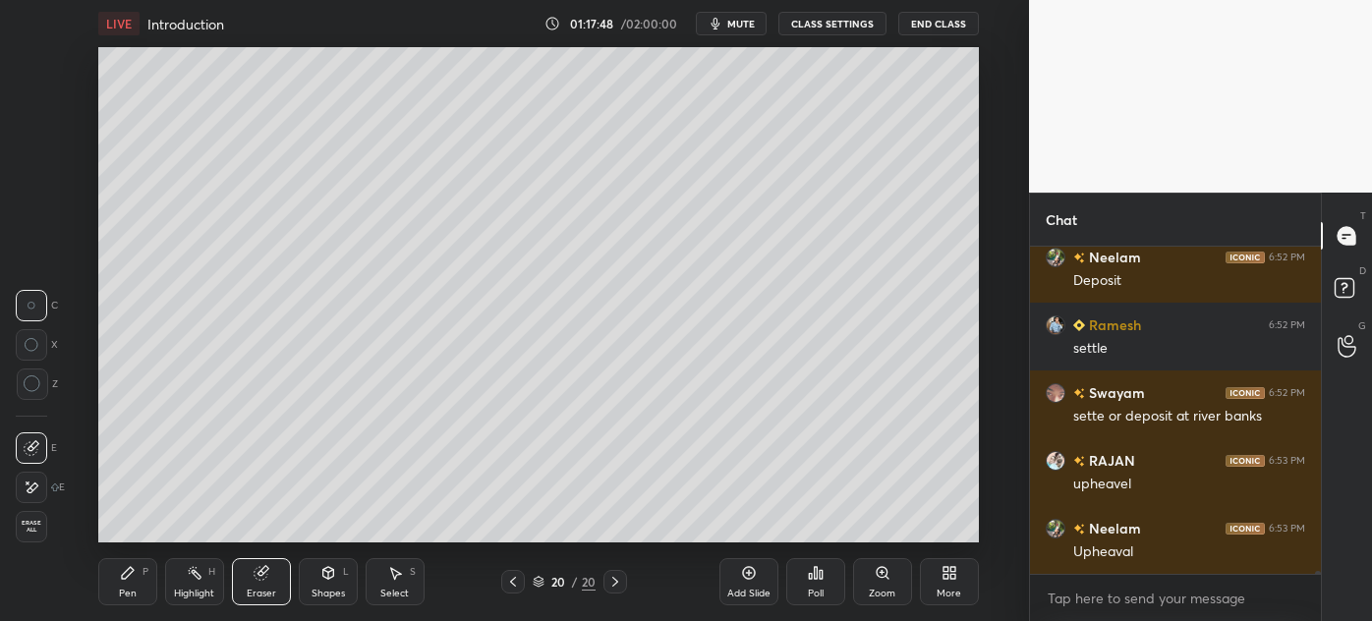
scroll to position [42694, 0]
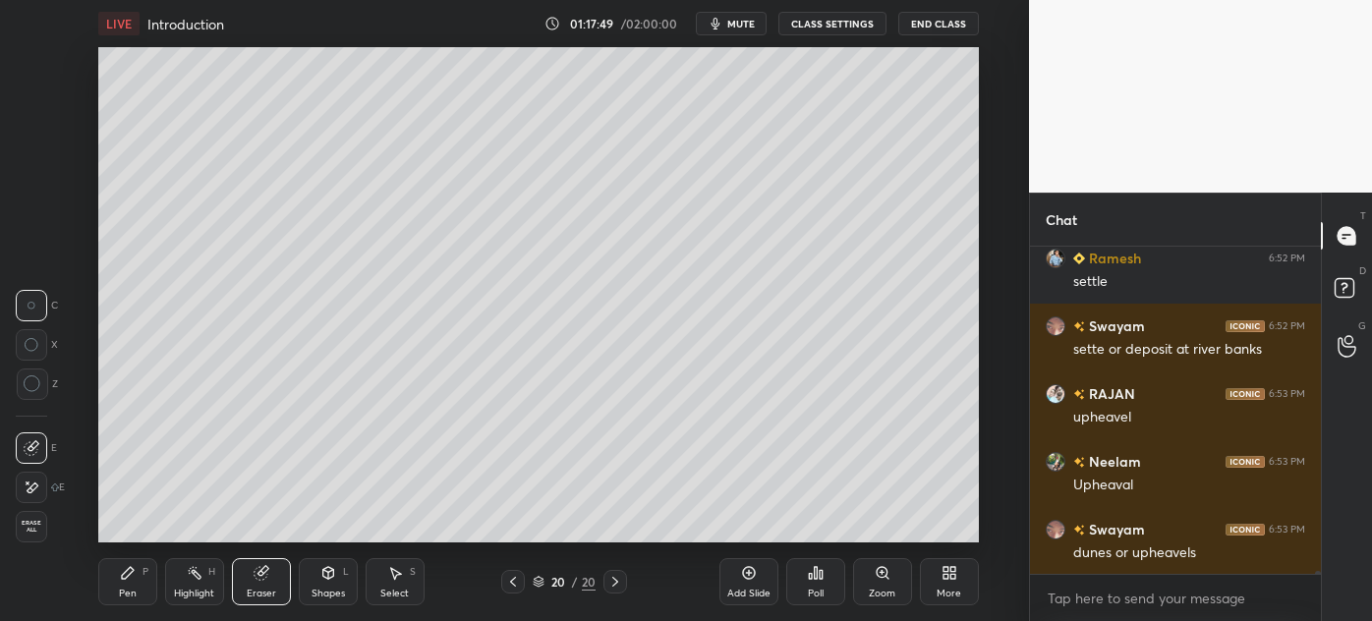
click at [120, 589] on div "Pen" at bounding box center [128, 594] width 18 height 10
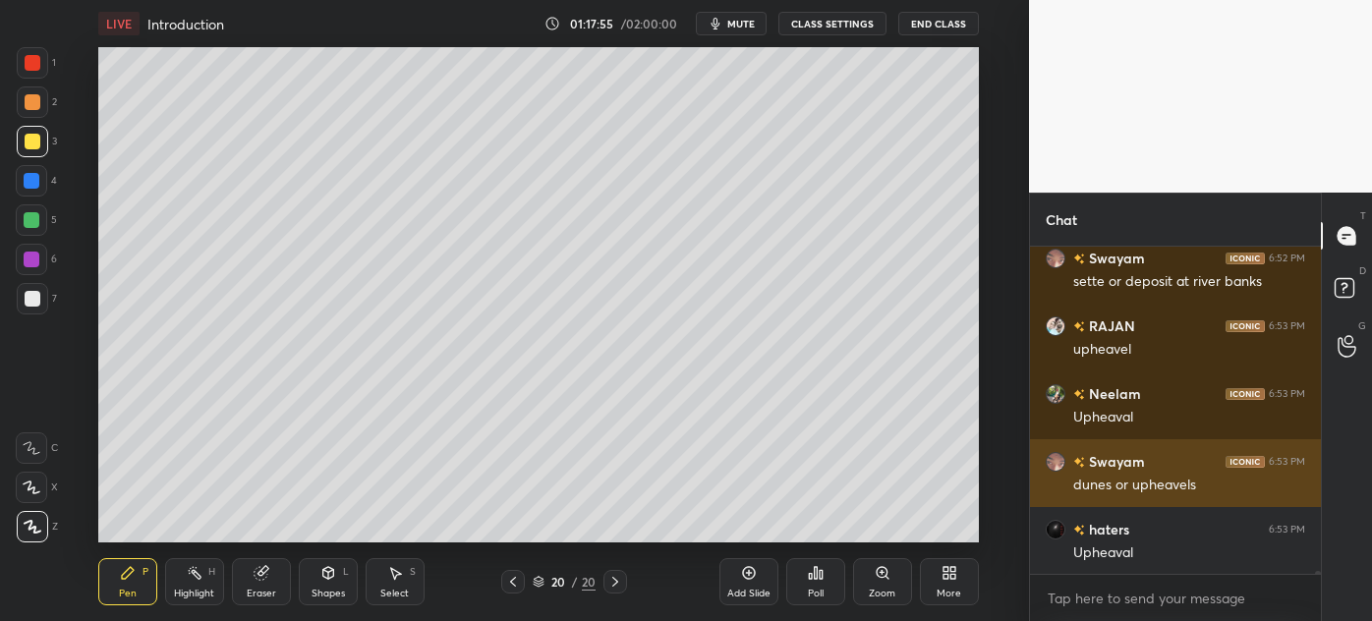
scroll to position [42829, 0]
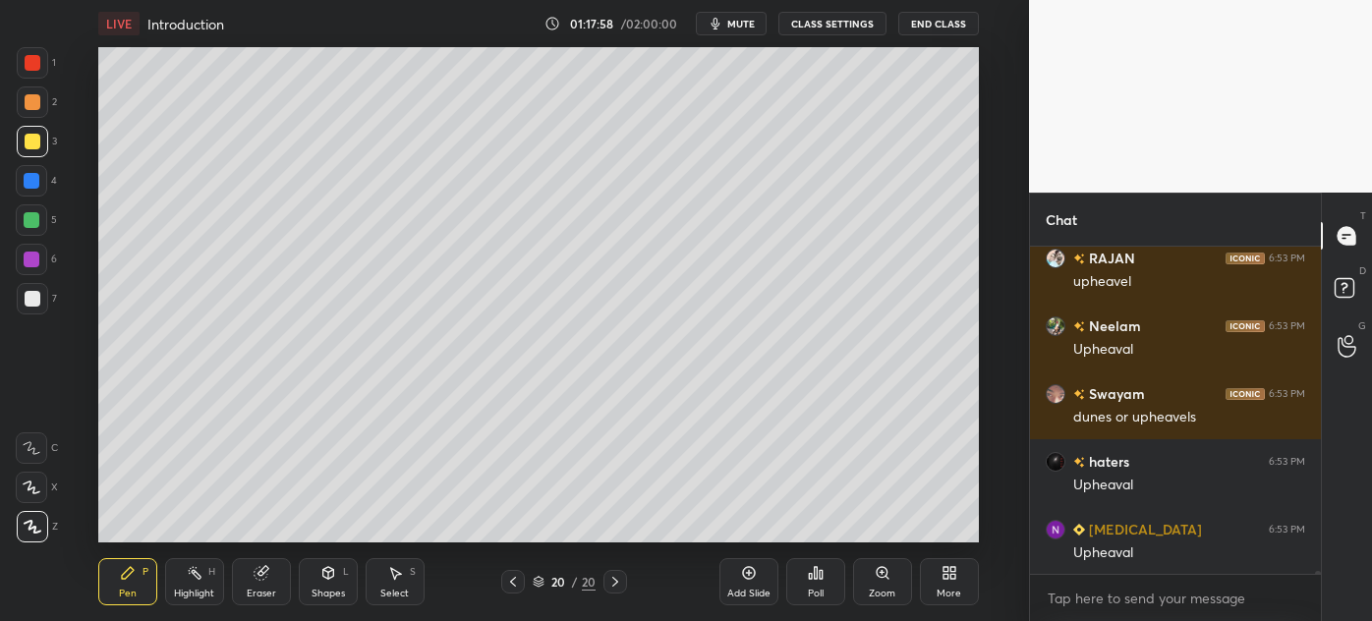
click at [25, 189] on div at bounding box center [31, 180] width 31 height 31
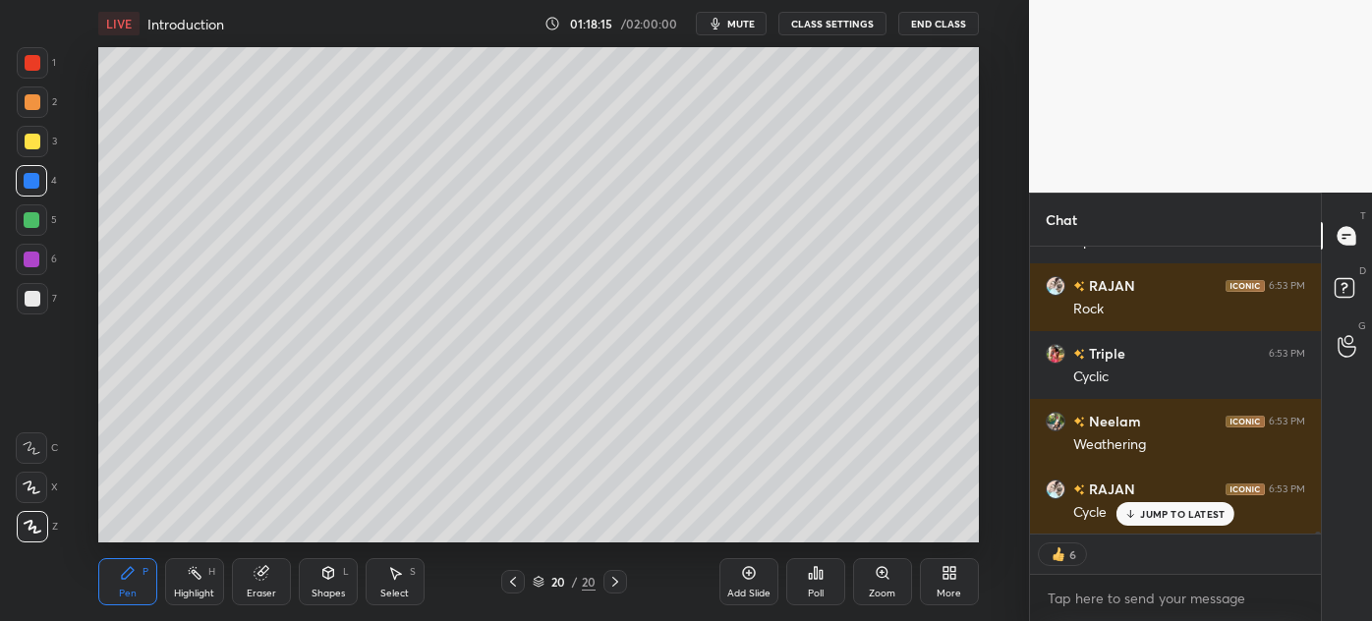
scroll to position [43210, 0]
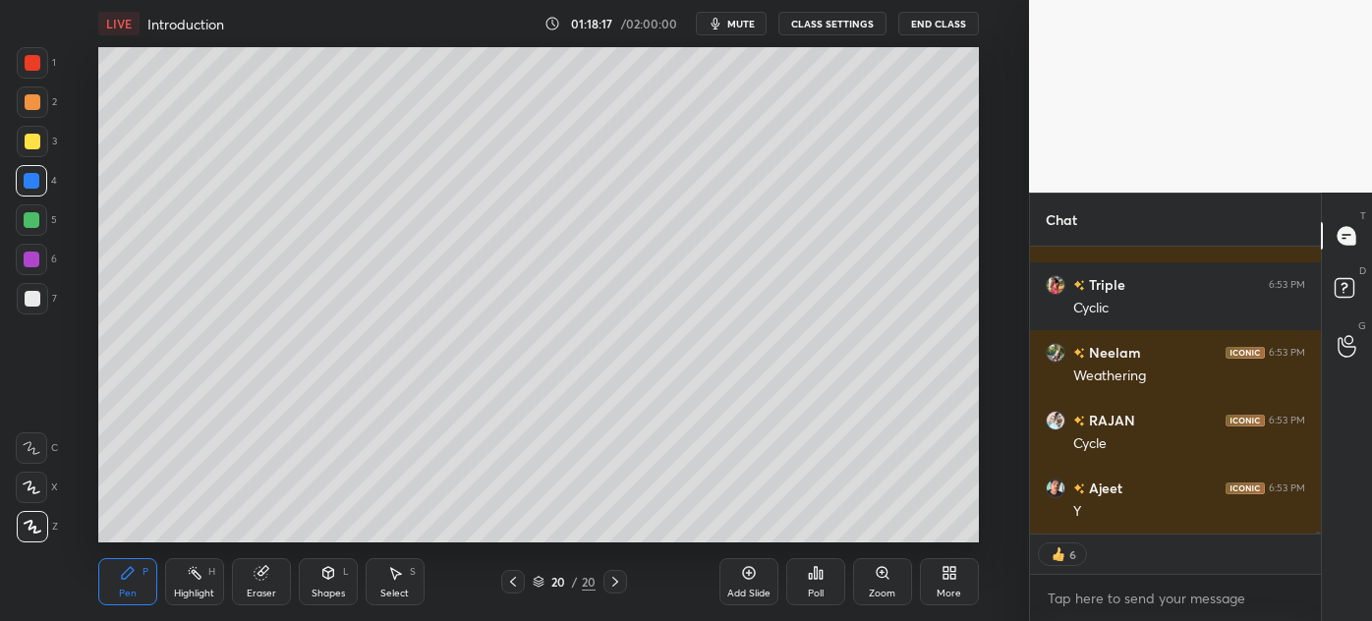
click at [27, 104] on div at bounding box center [33, 102] width 16 height 16
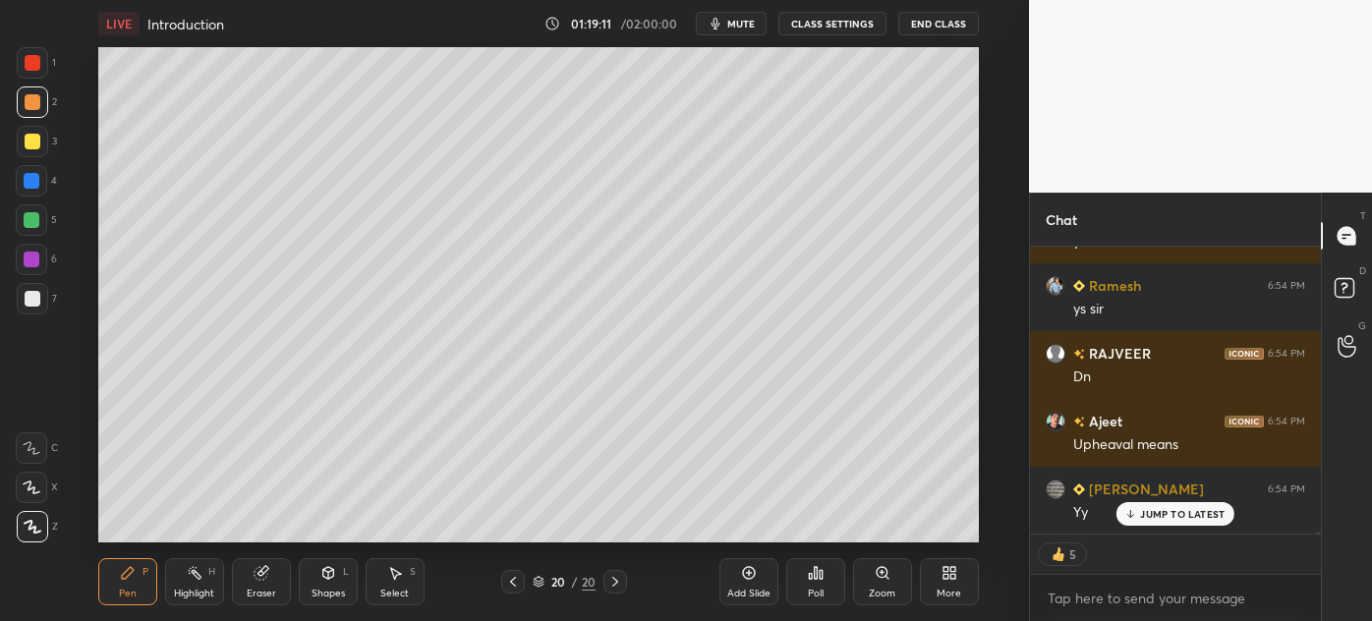
scroll to position [44498, 0]
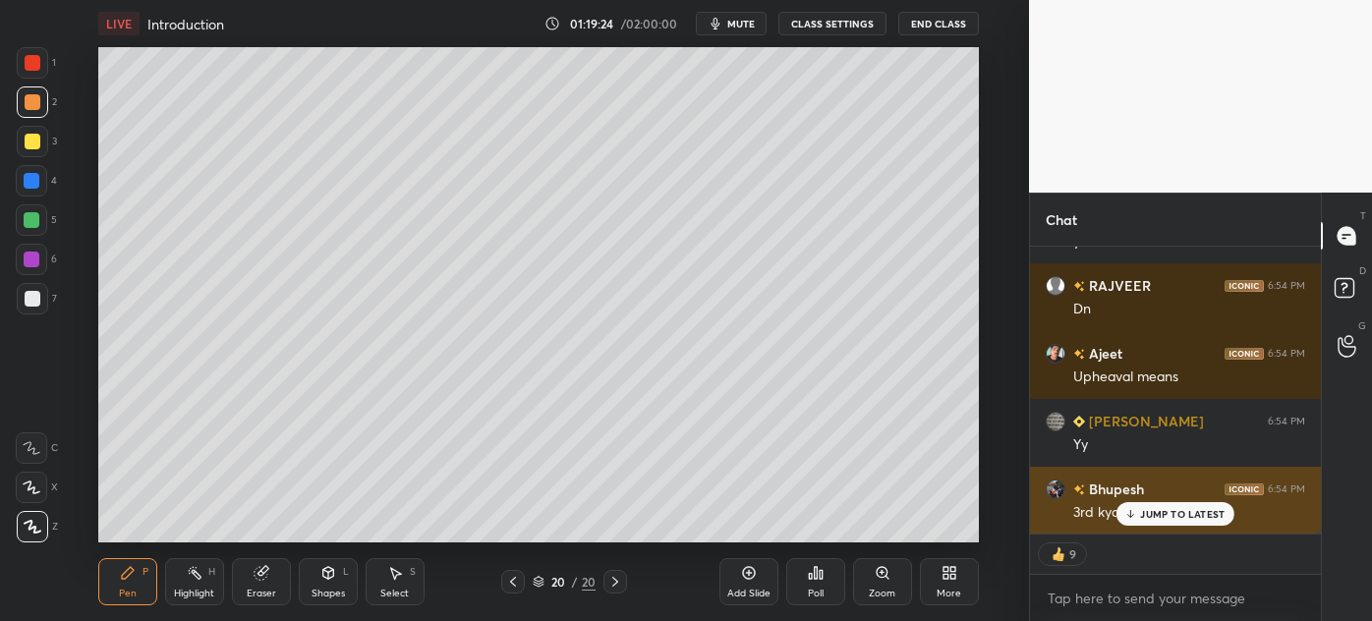
click at [1164, 512] on p "JUMP TO LATEST" at bounding box center [1182, 514] width 85 height 12
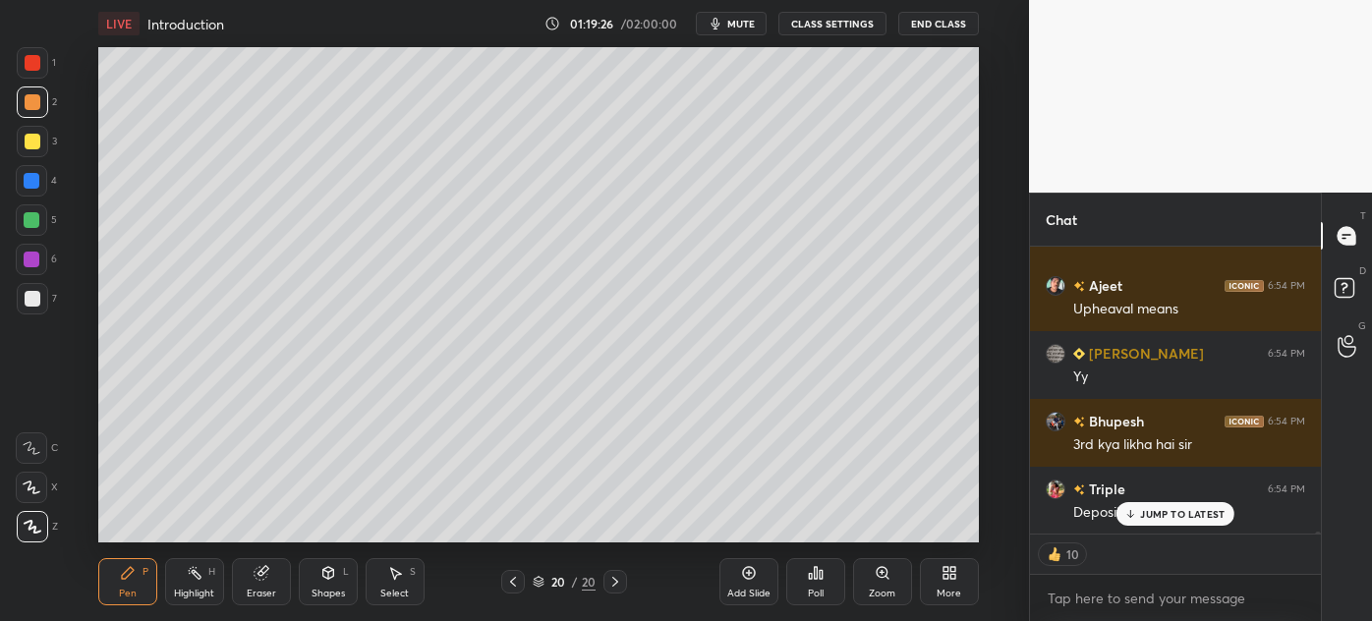
scroll to position [44633, 0]
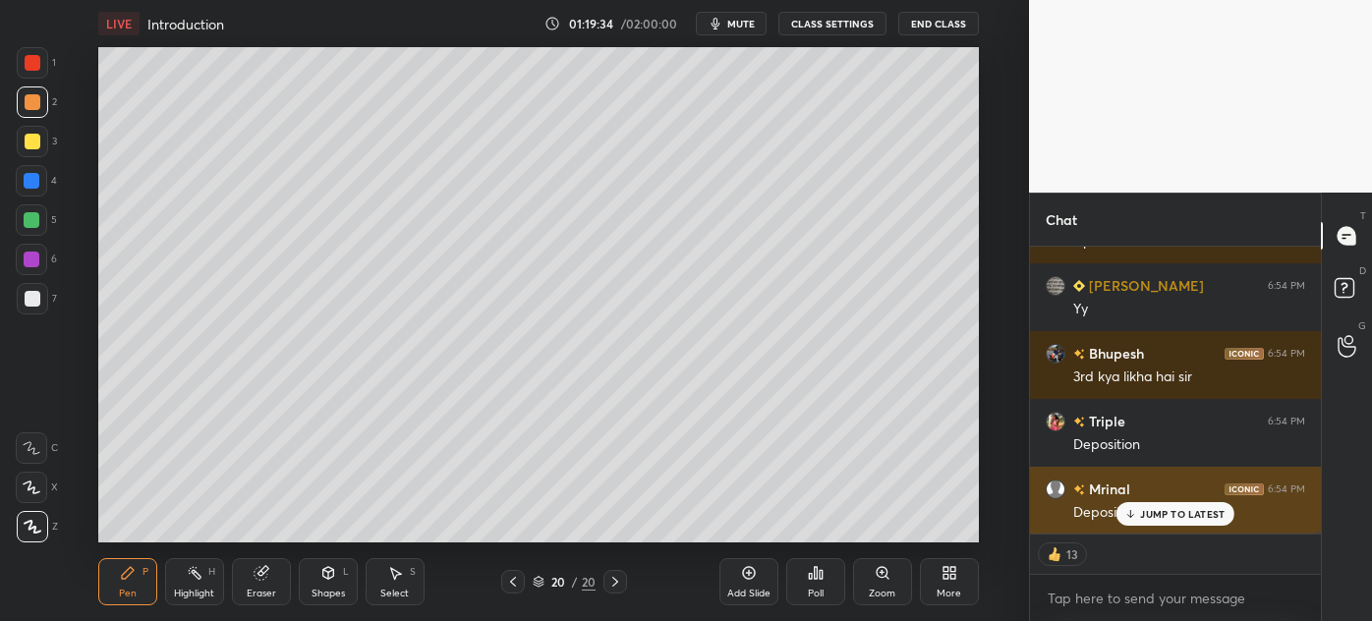
click at [1186, 513] on p "JUMP TO LATEST" at bounding box center [1182, 514] width 85 height 12
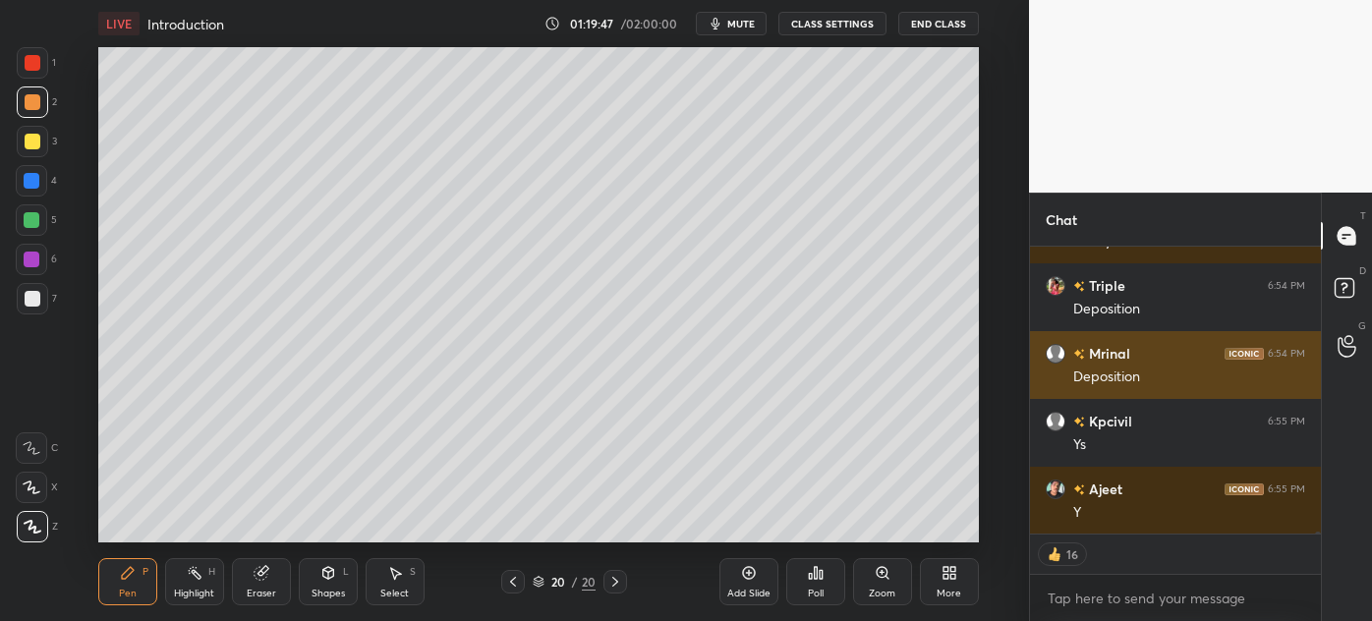
scroll to position [44838, 0]
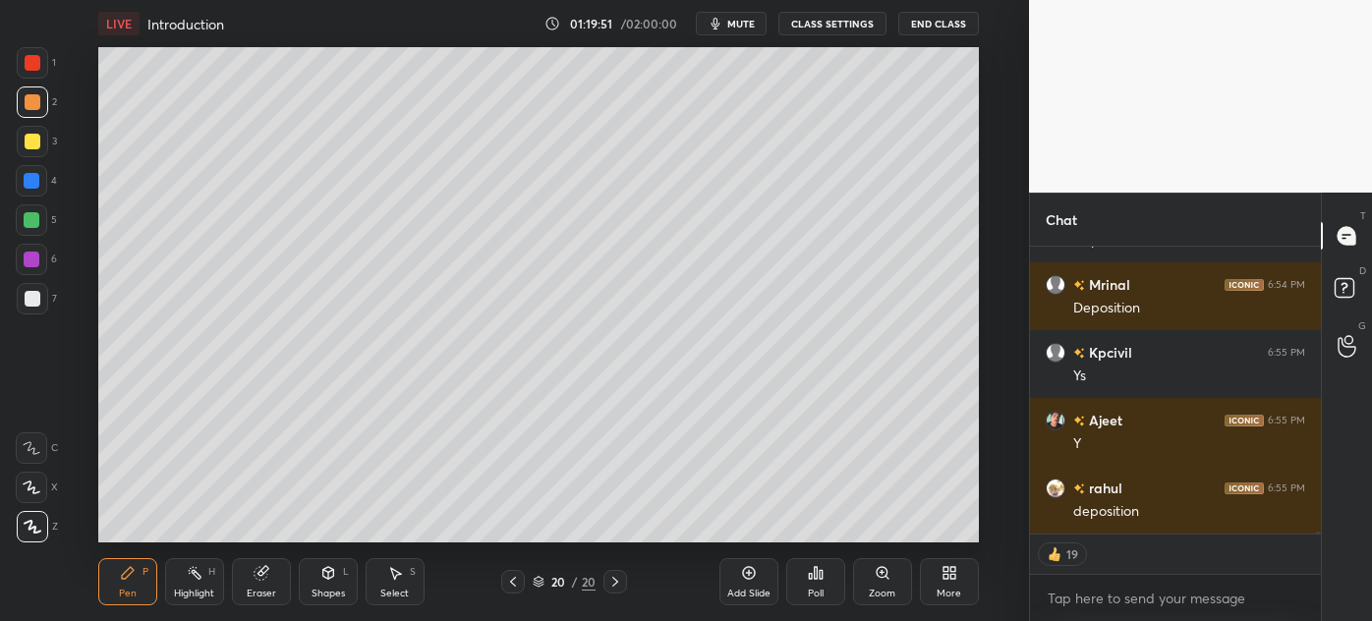
click at [749, 581] on icon at bounding box center [749, 573] width 16 height 16
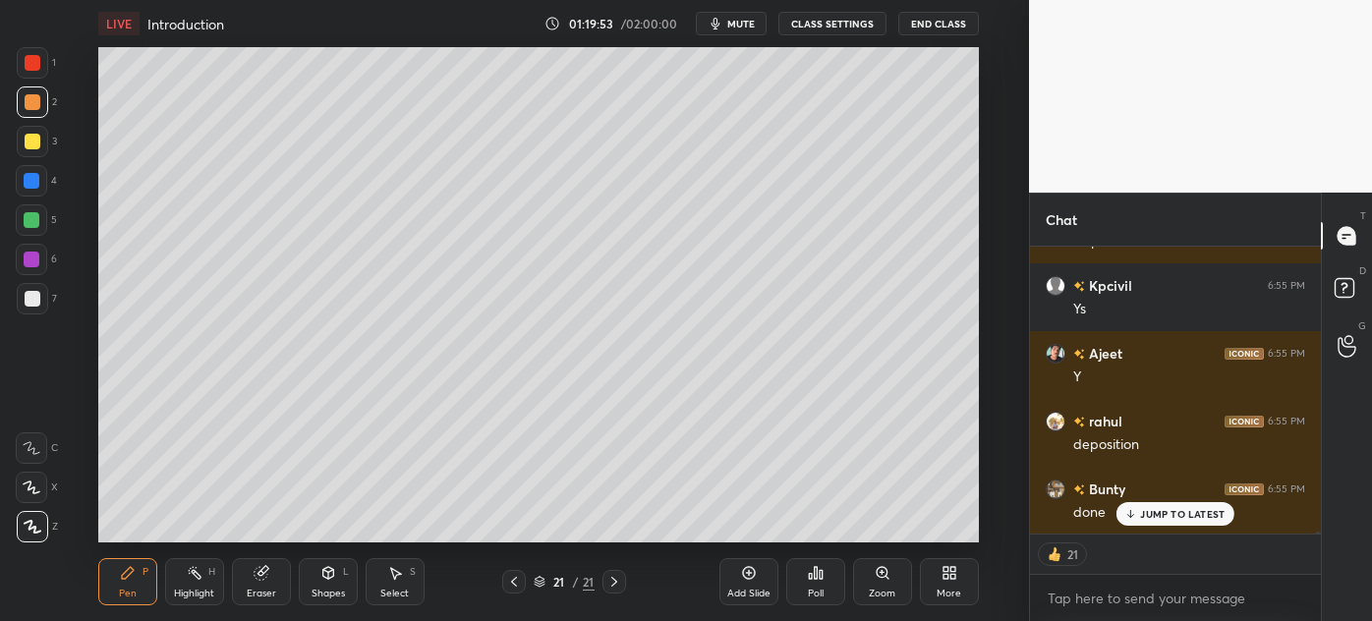
click at [27, 310] on div at bounding box center [32, 298] width 31 height 31
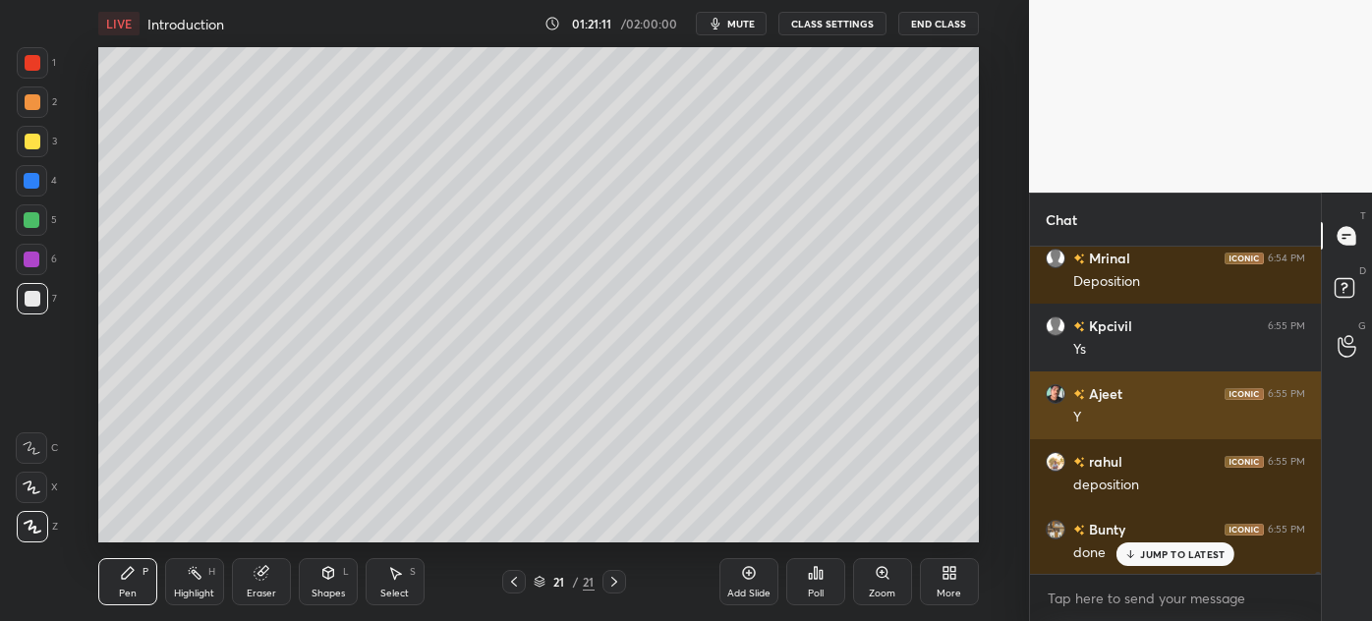
scroll to position [44912, 0]
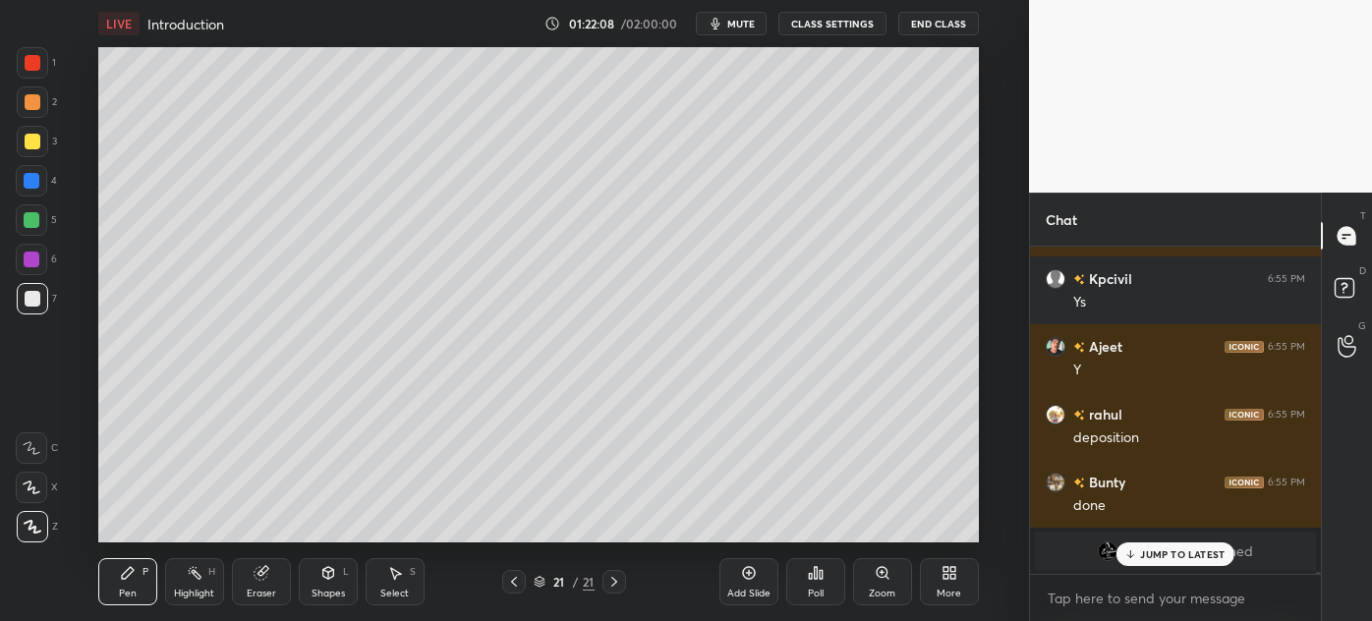
click at [27, 146] on div at bounding box center [33, 142] width 16 height 16
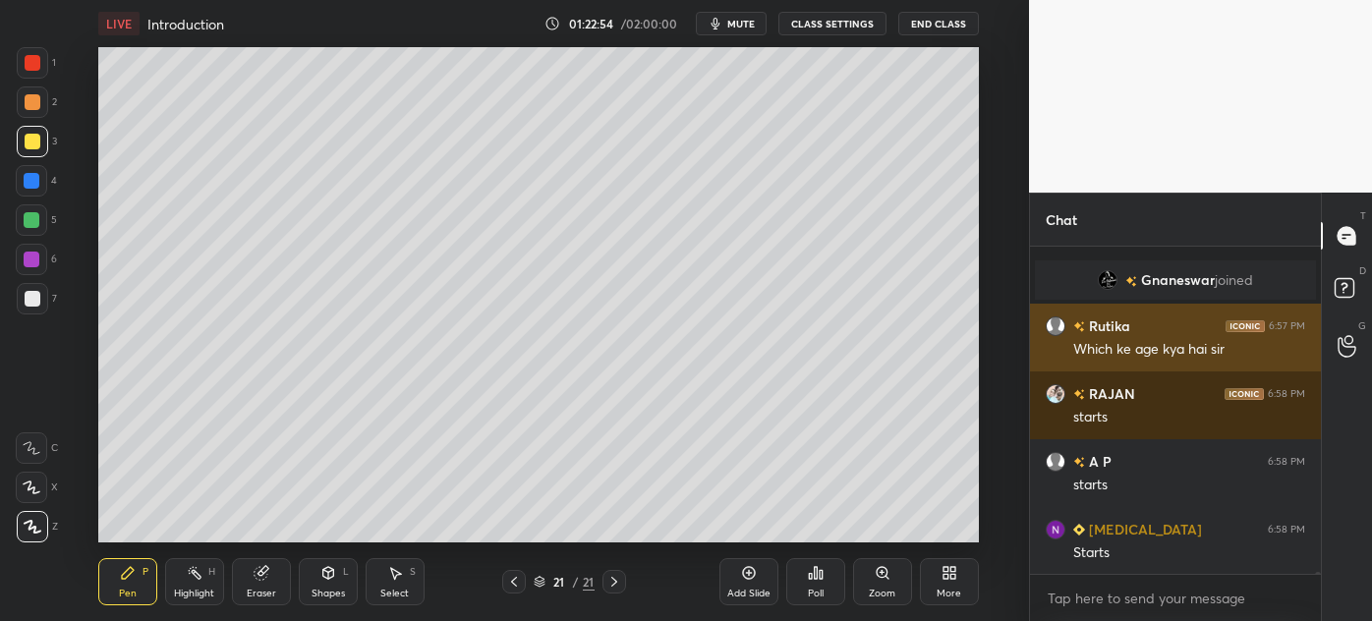
scroll to position [44431, 0]
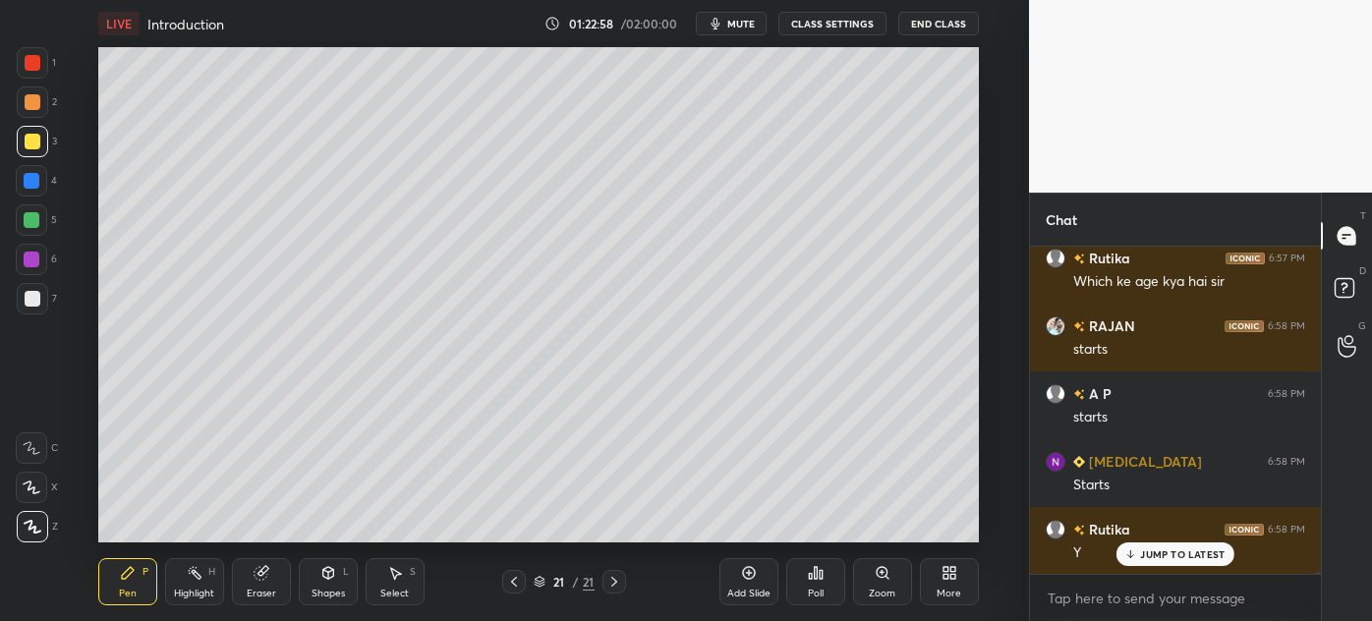
click at [26, 305] on div at bounding box center [33, 299] width 16 height 16
click at [29, 141] on div at bounding box center [33, 142] width 16 height 16
click at [28, 101] on div at bounding box center [33, 102] width 16 height 16
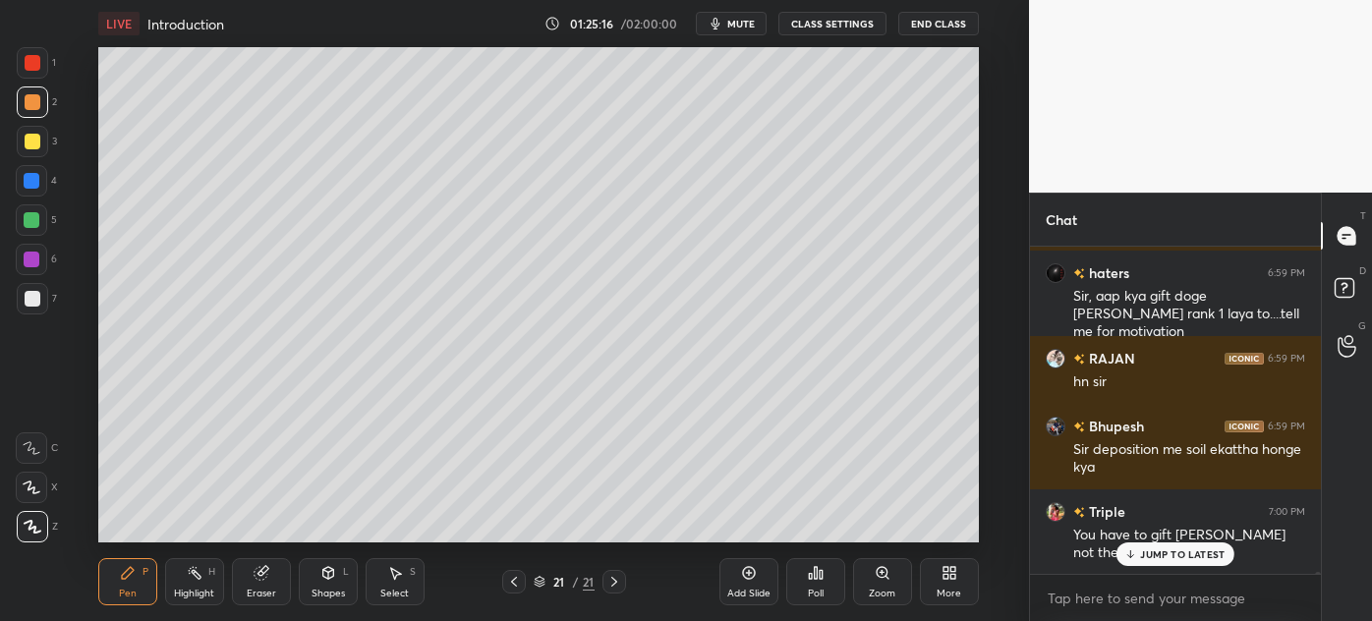
scroll to position [45642, 0]
click at [1151, 553] on p "JUMP TO LATEST" at bounding box center [1182, 555] width 85 height 12
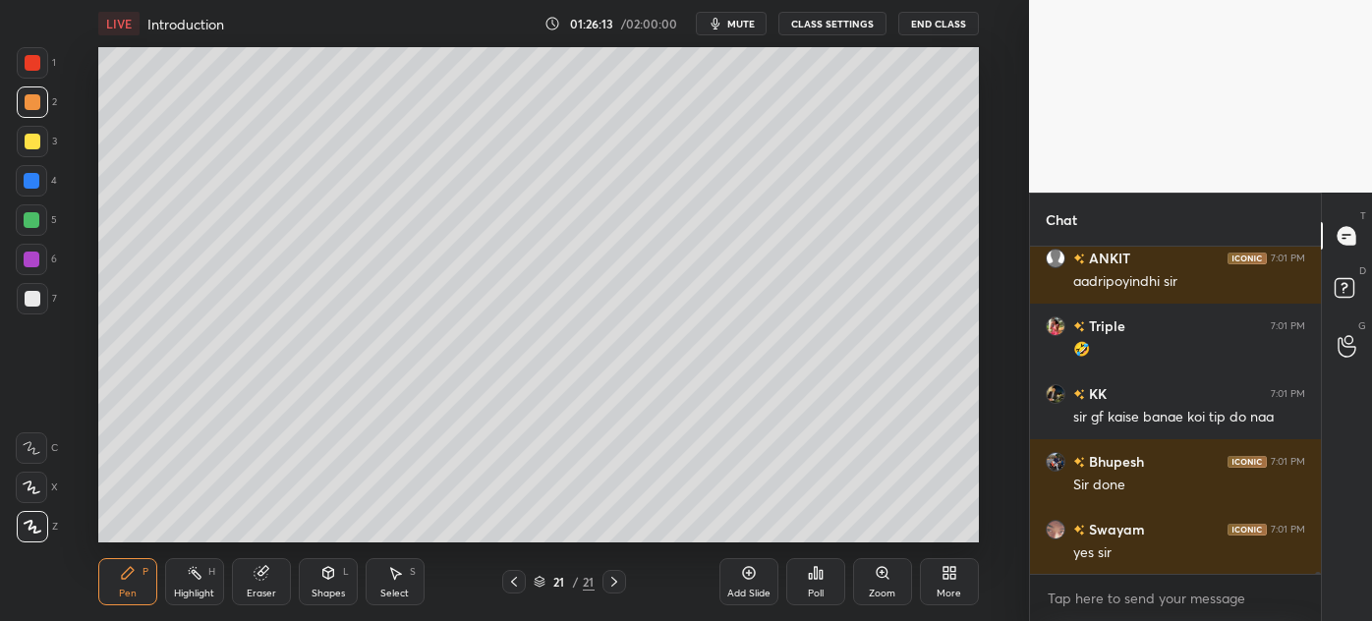
scroll to position [46985, 0]
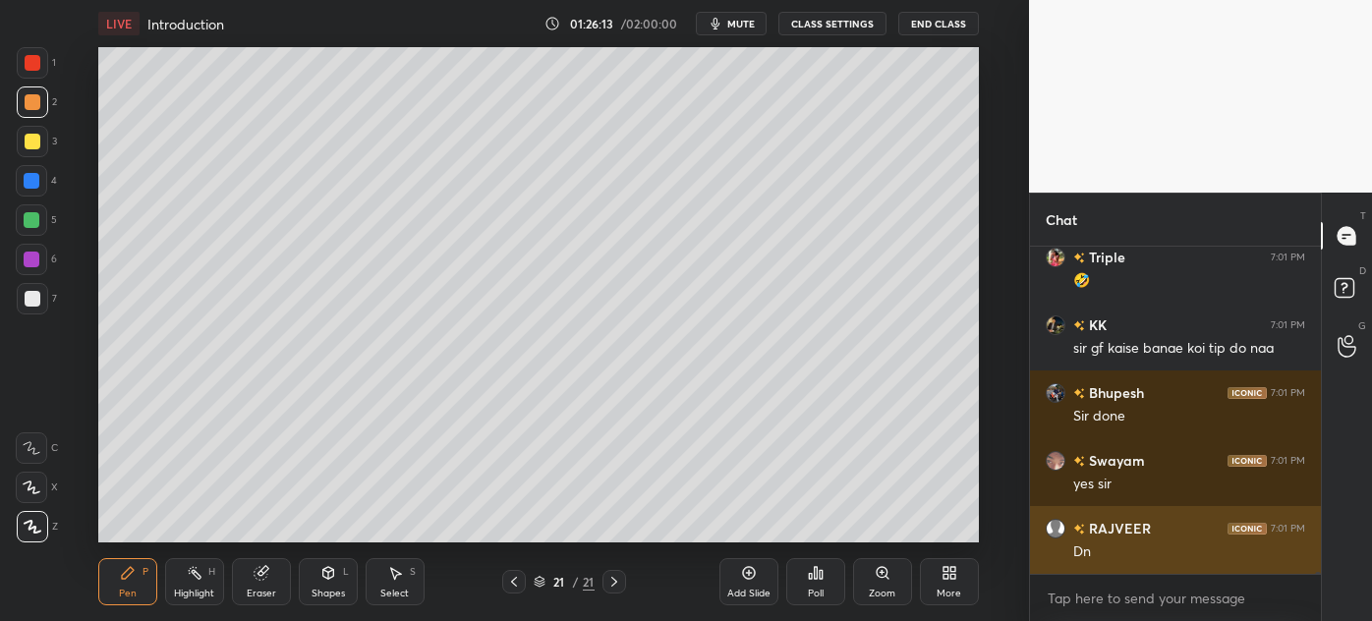
click at [1169, 552] on div "Dn" at bounding box center [1190, 553] width 232 height 20
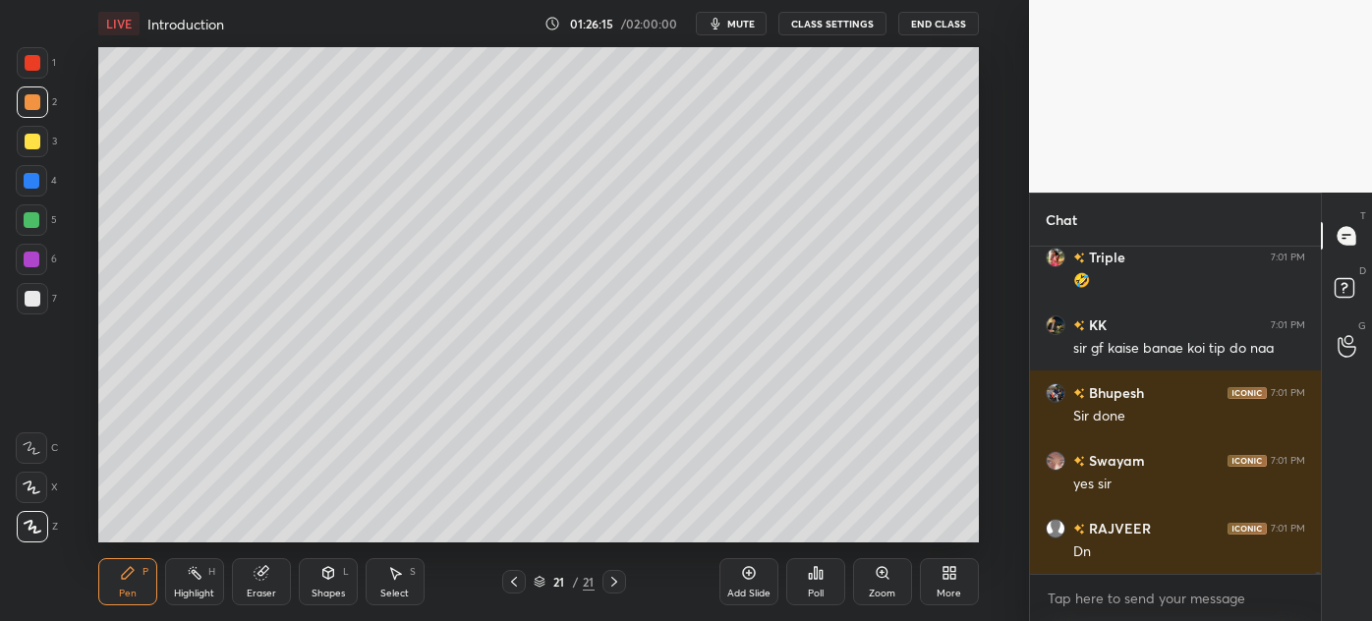
scroll to position [47053, 0]
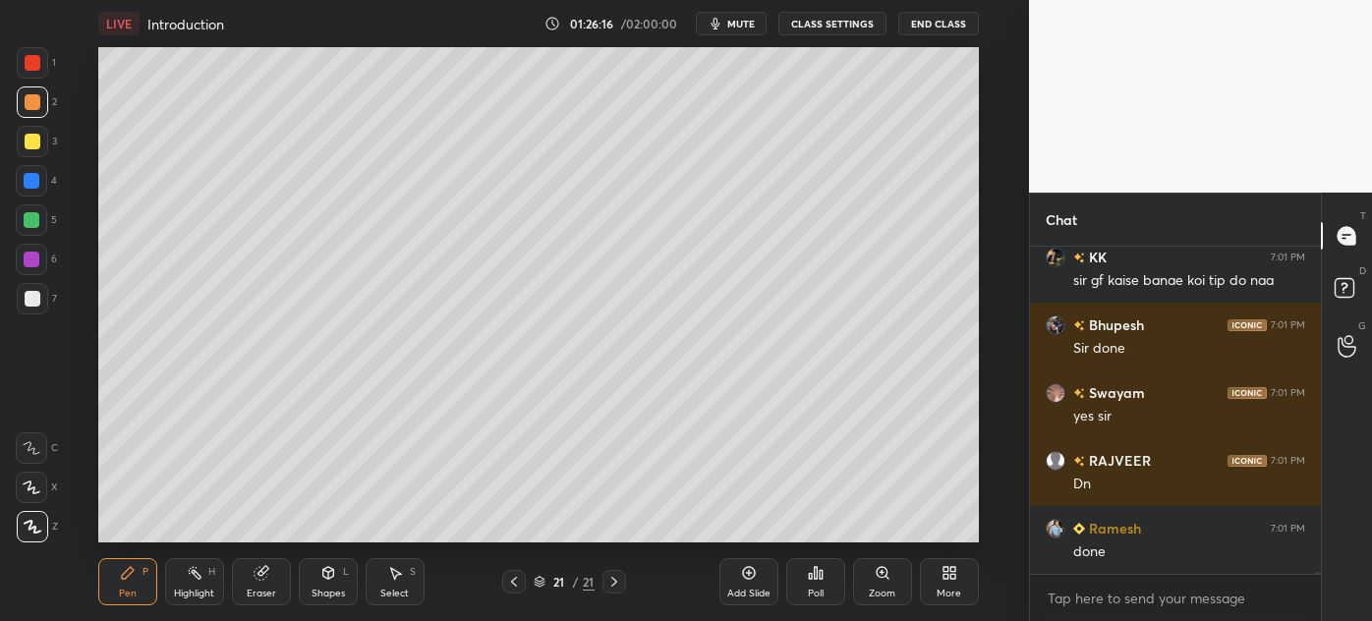
click at [741, 586] on div "Add Slide" at bounding box center [749, 581] width 59 height 47
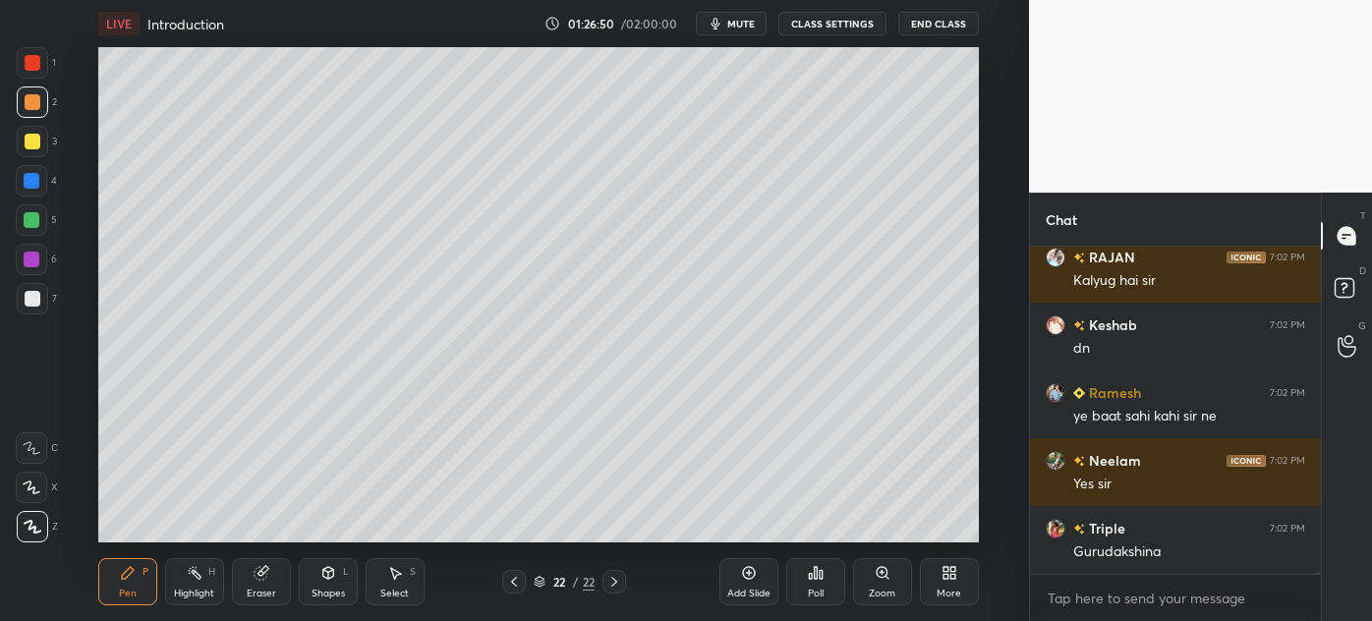
scroll to position [321, 285]
click at [31, 155] on div at bounding box center [32, 141] width 31 height 31
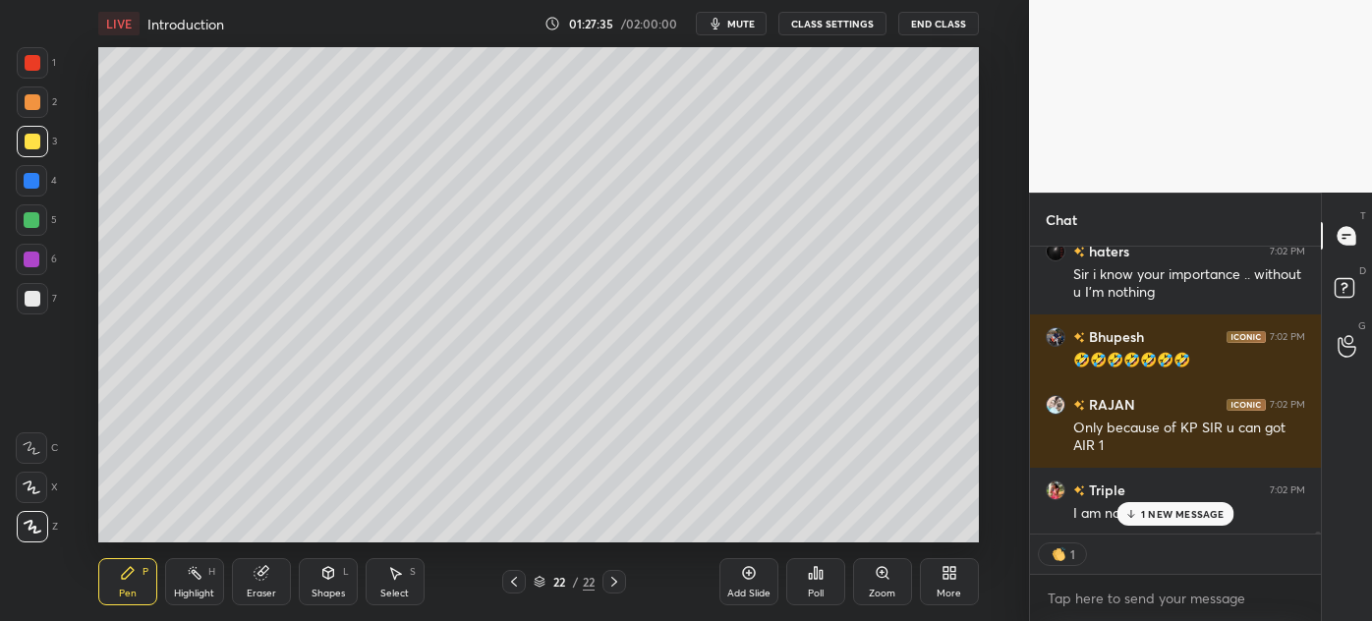
scroll to position [48183, 0]
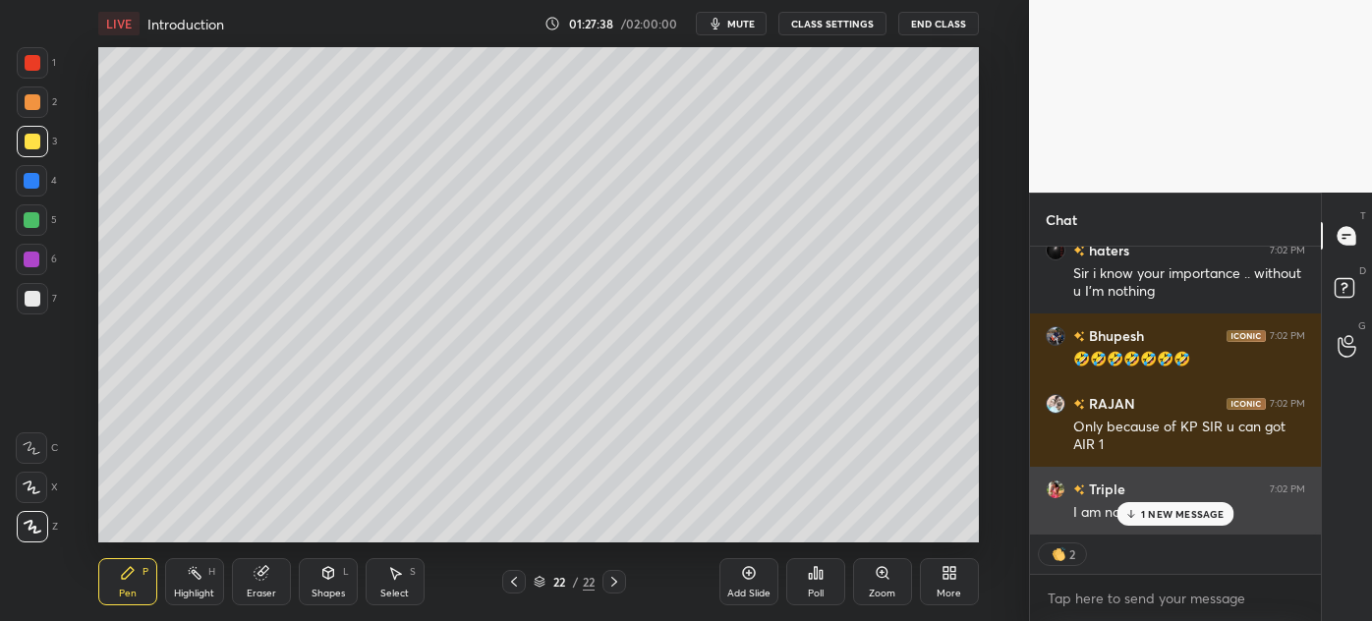
click at [1144, 520] on p "1 NEW MESSAGE" at bounding box center [1183, 514] width 84 height 12
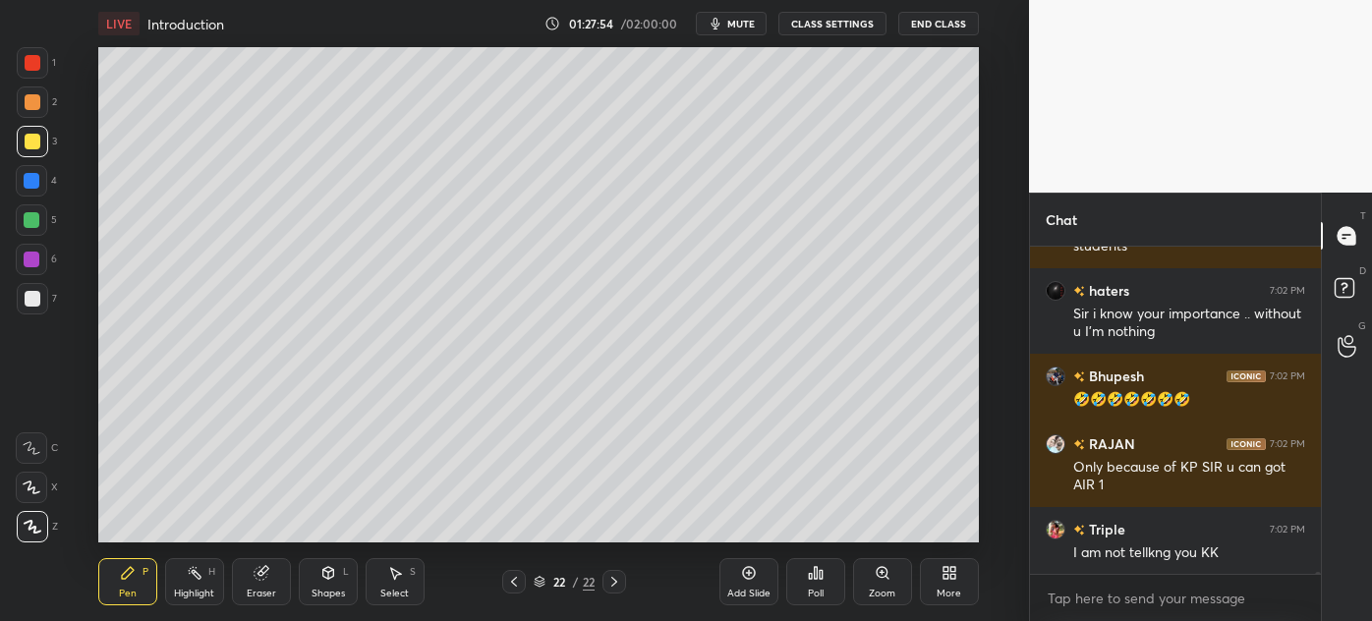
scroll to position [48212, 0]
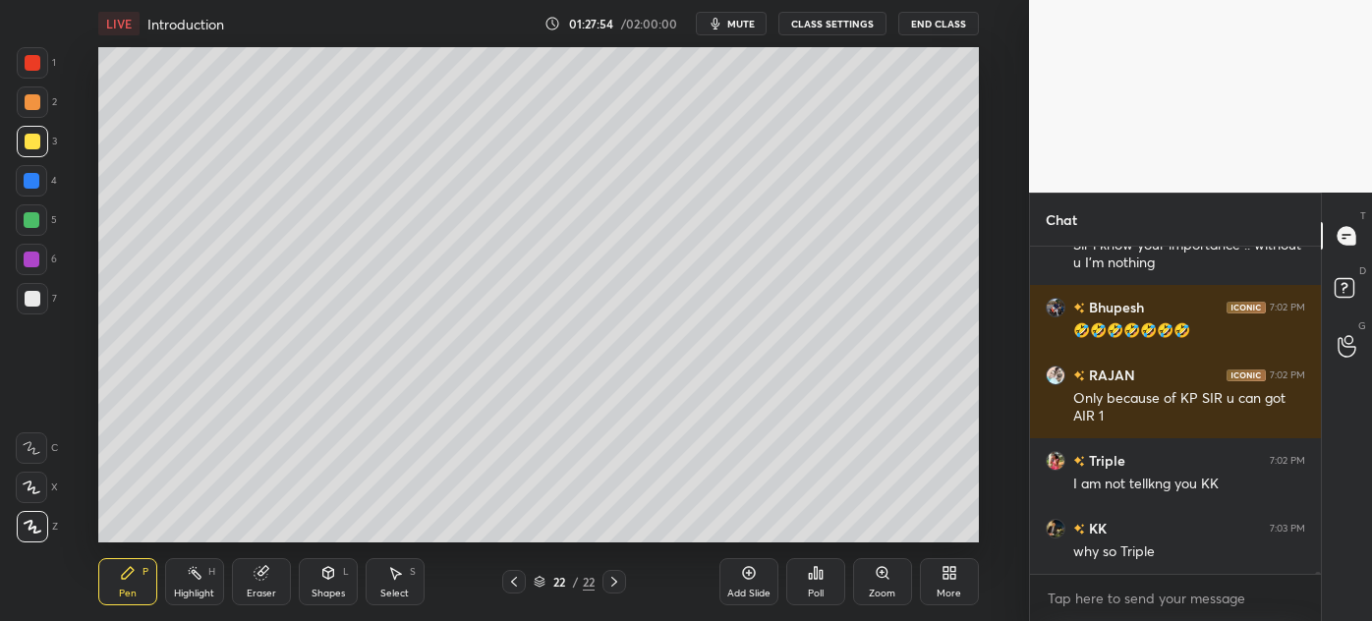
click at [514, 579] on icon at bounding box center [514, 582] width 6 height 10
click at [519, 581] on icon at bounding box center [514, 582] width 16 height 16
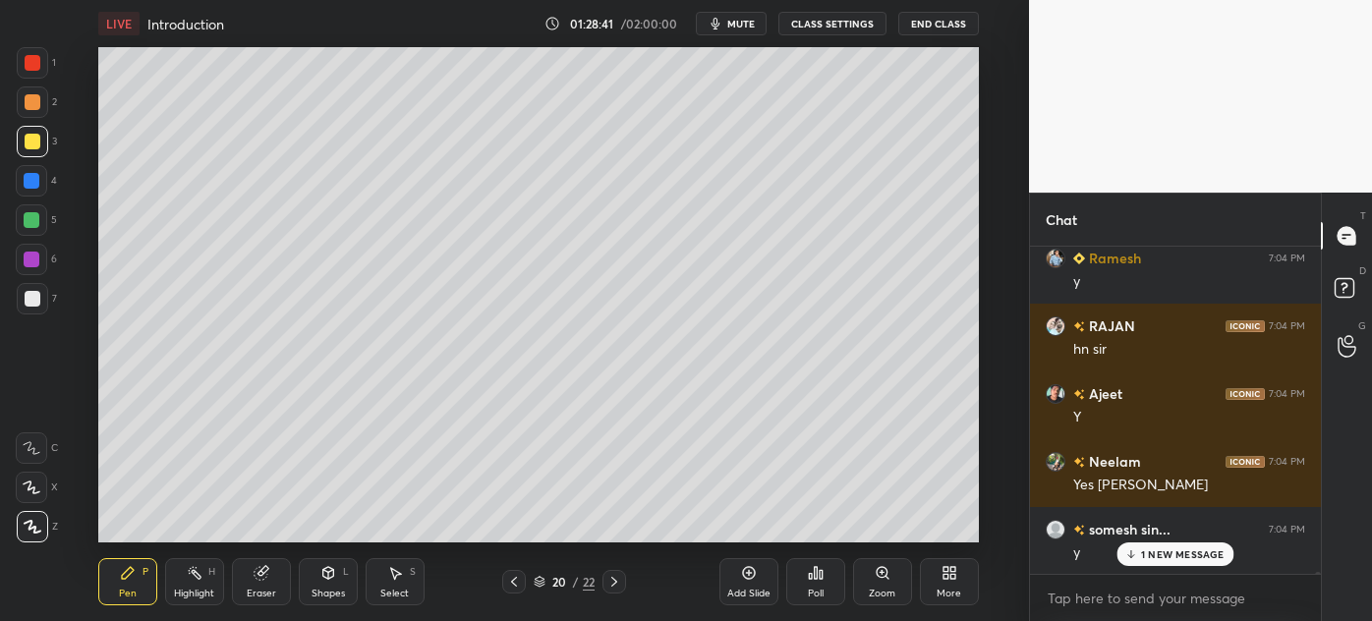
scroll to position [48733, 0]
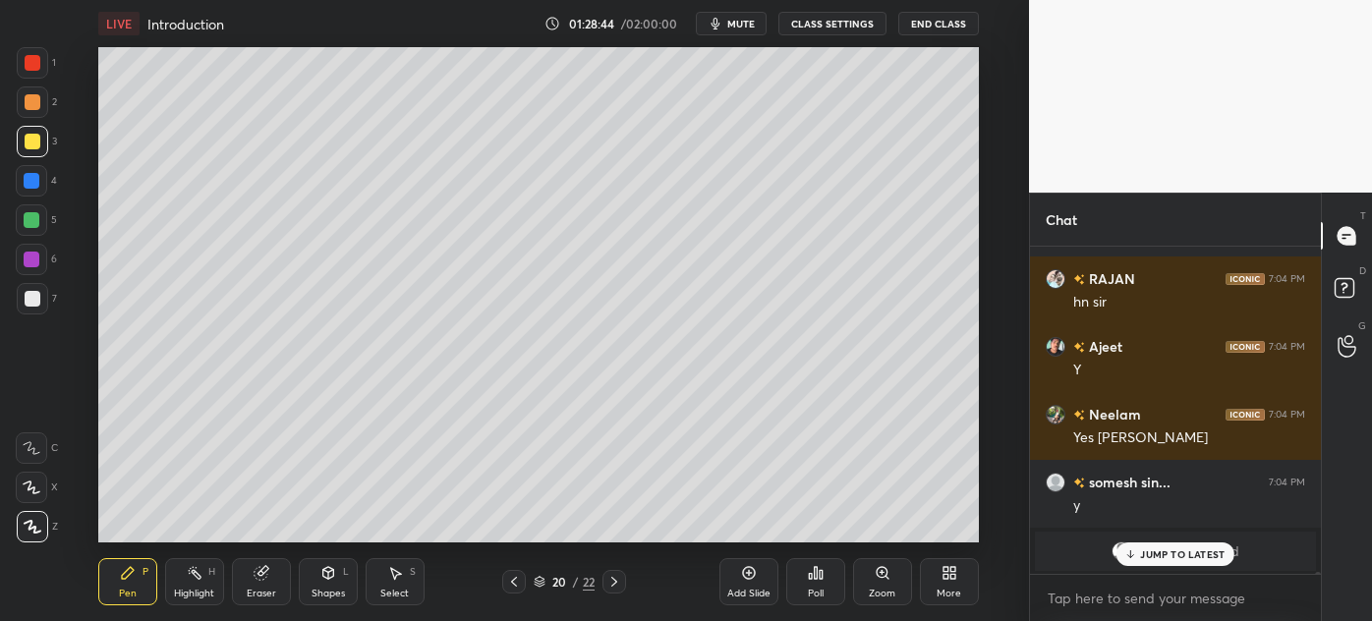
click at [194, 589] on div "Highlight" at bounding box center [194, 594] width 40 height 10
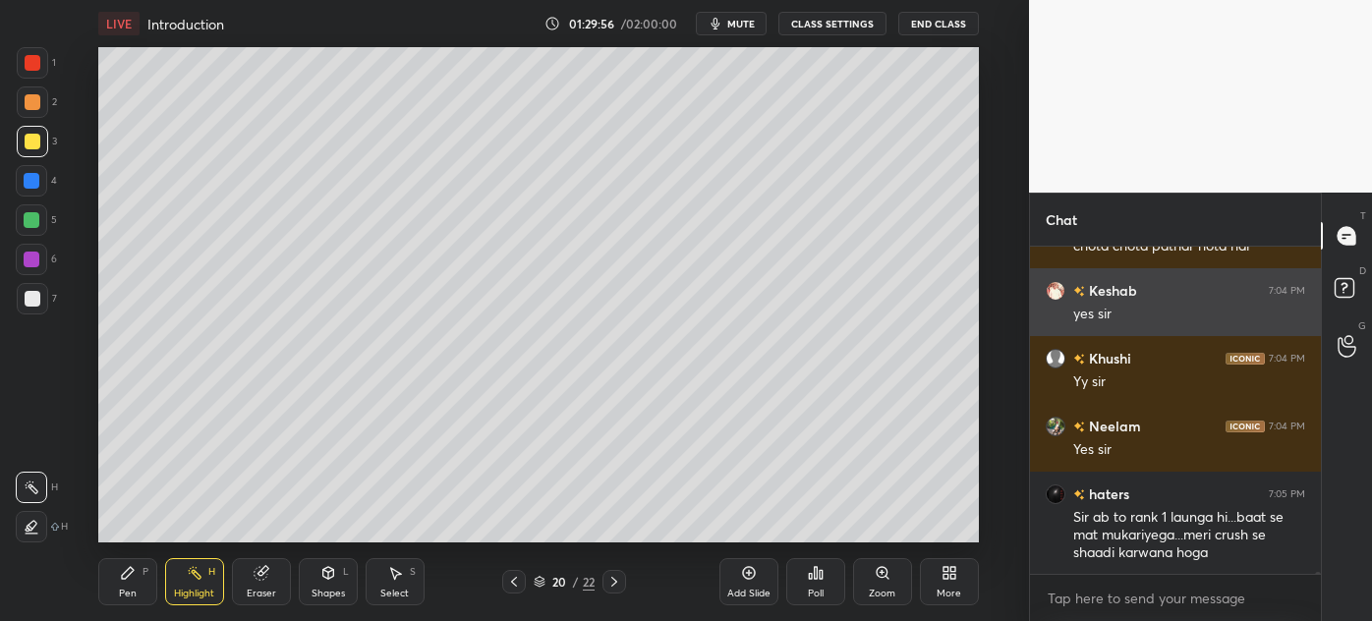
scroll to position [49533, 0]
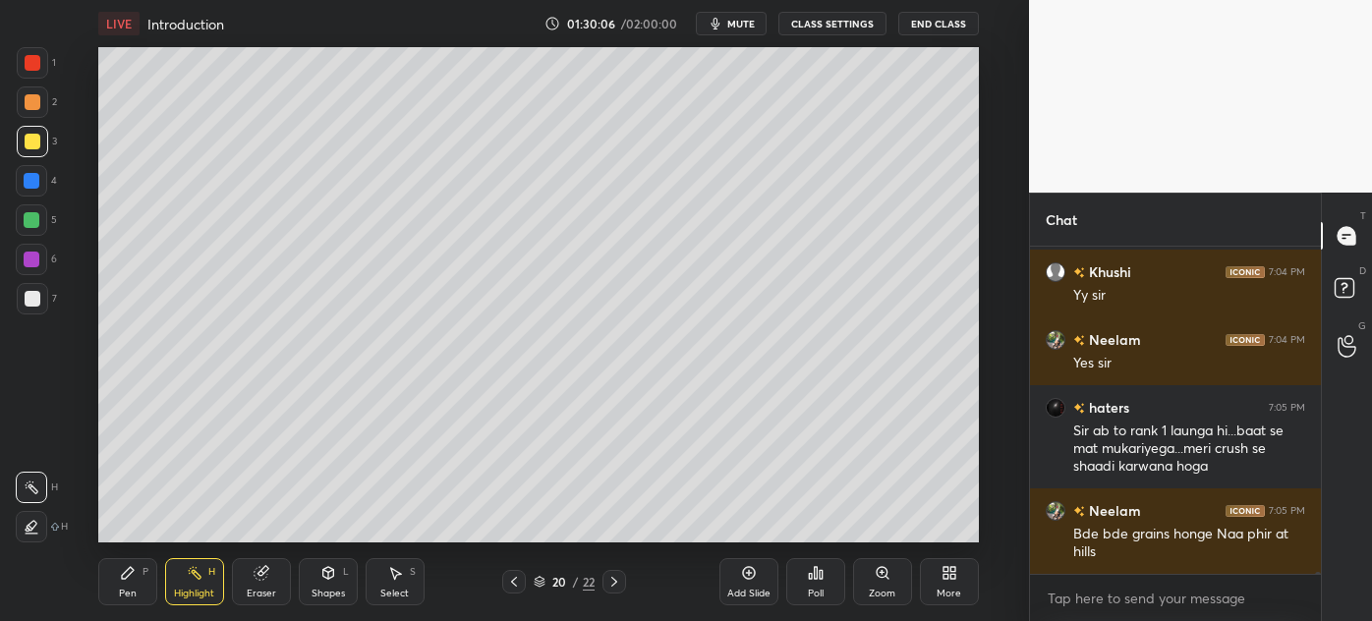
click at [621, 580] on icon at bounding box center [615, 582] width 16 height 16
click at [24, 191] on div at bounding box center [31, 180] width 31 height 31
click at [126, 592] on div "Pen" at bounding box center [128, 594] width 18 height 10
click at [25, 306] on div at bounding box center [33, 299] width 16 height 16
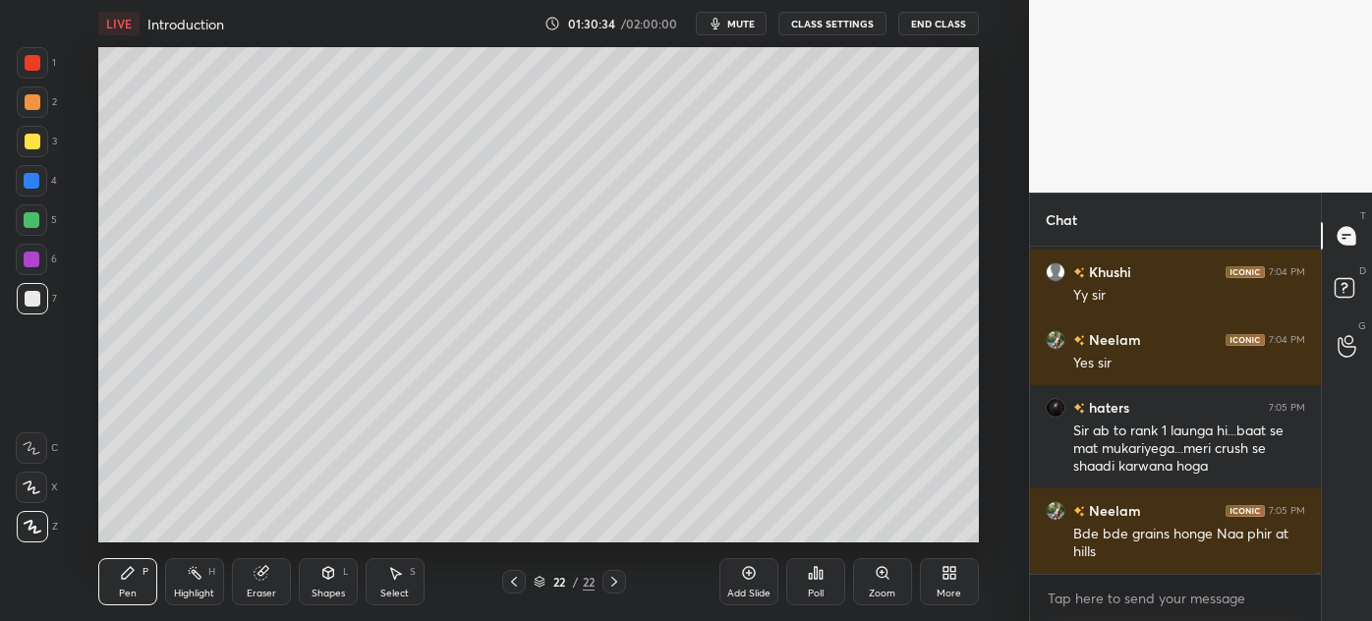
click at [248, 596] on div "Eraser" at bounding box center [261, 594] width 29 height 10
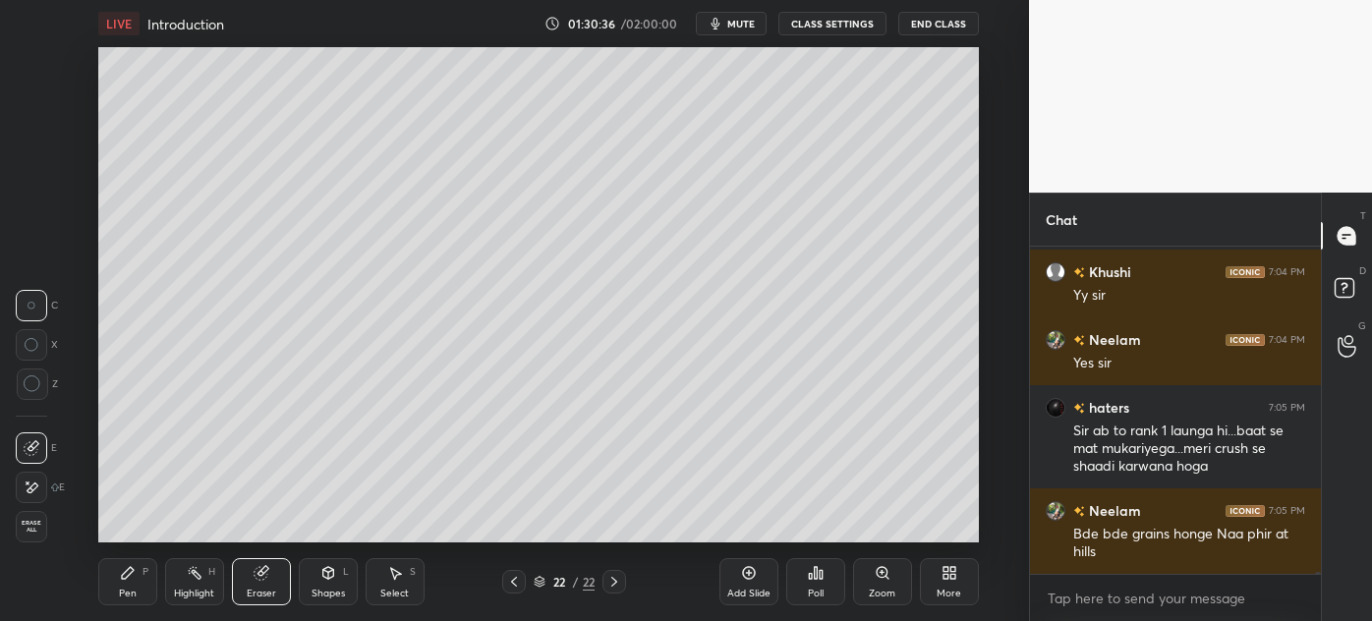
click at [114, 600] on div "Pen P" at bounding box center [127, 581] width 59 height 47
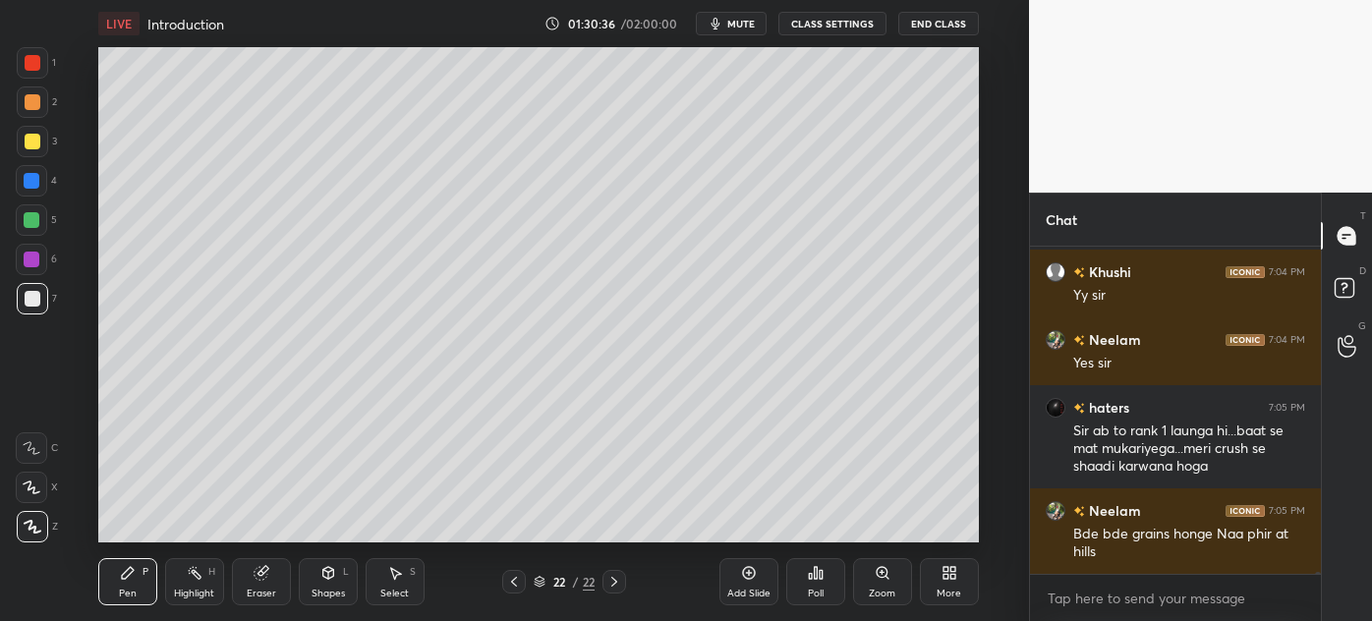
click at [124, 592] on div "Pen" at bounding box center [128, 594] width 18 height 10
click at [30, 106] on div at bounding box center [33, 102] width 16 height 16
click at [25, 145] on div at bounding box center [33, 142] width 16 height 16
click at [26, 110] on div at bounding box center [32, 102] width 31 height 31
click at [27, 142] on div at bounding box center [33, 142] width 16 height 16
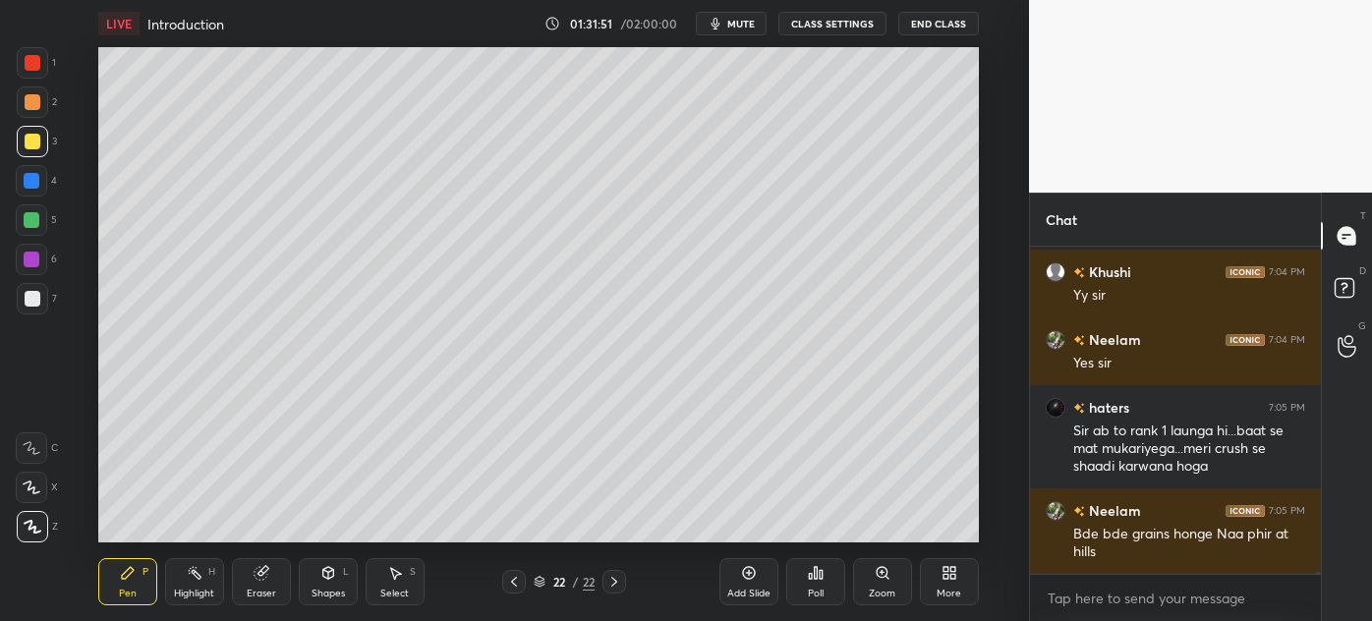
click at [978, 86] on div "Setting up your live class Poll for secs No correct answer Start poll" at bounding box center [538, 294] width 951 height 495
click at [21, 295] on div at bounding box center [32, 298] width 31 height 31
click at [21, 149] on div at bounding box center [32, 141] width 31 height 31
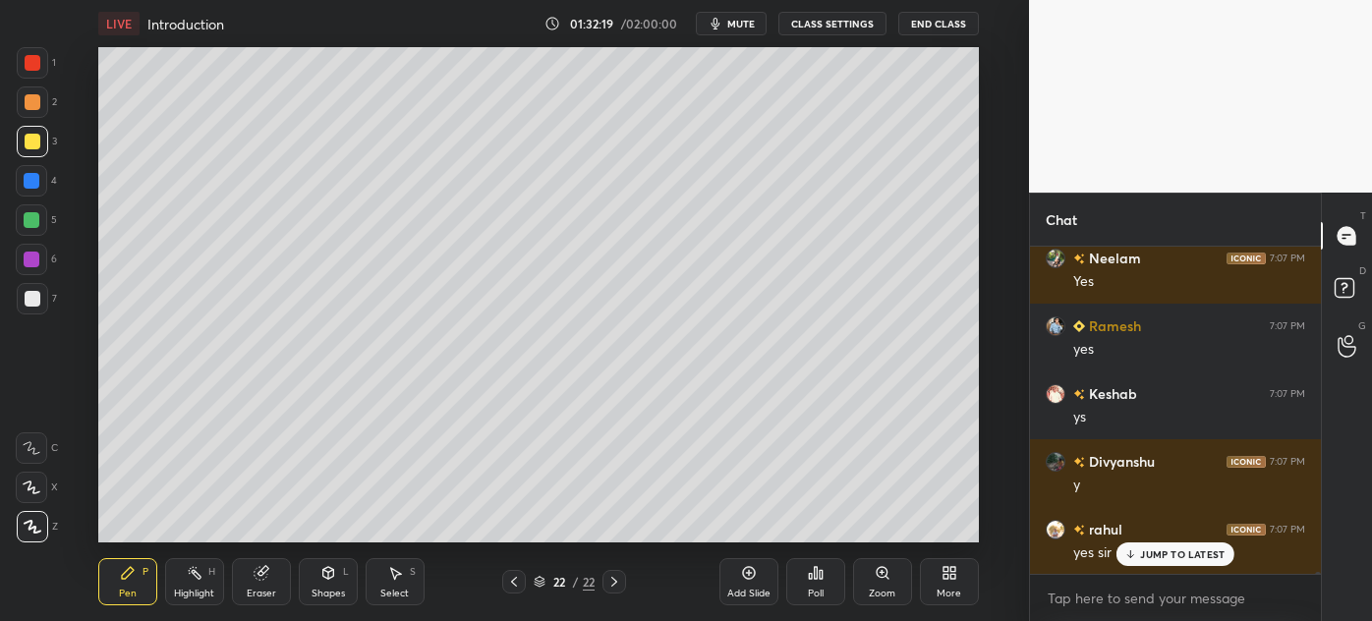
scroll to position [49986, 0]
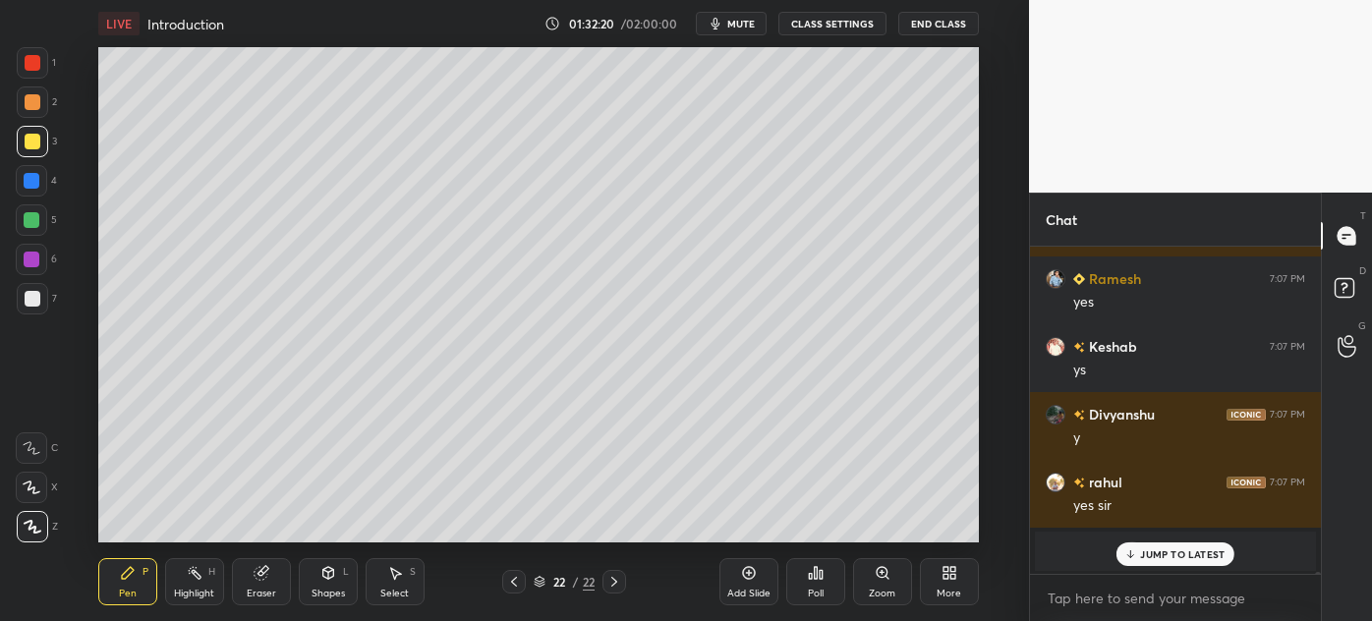
click at [29, 303] on div at bounding box center [33, 299] width 16 height 16
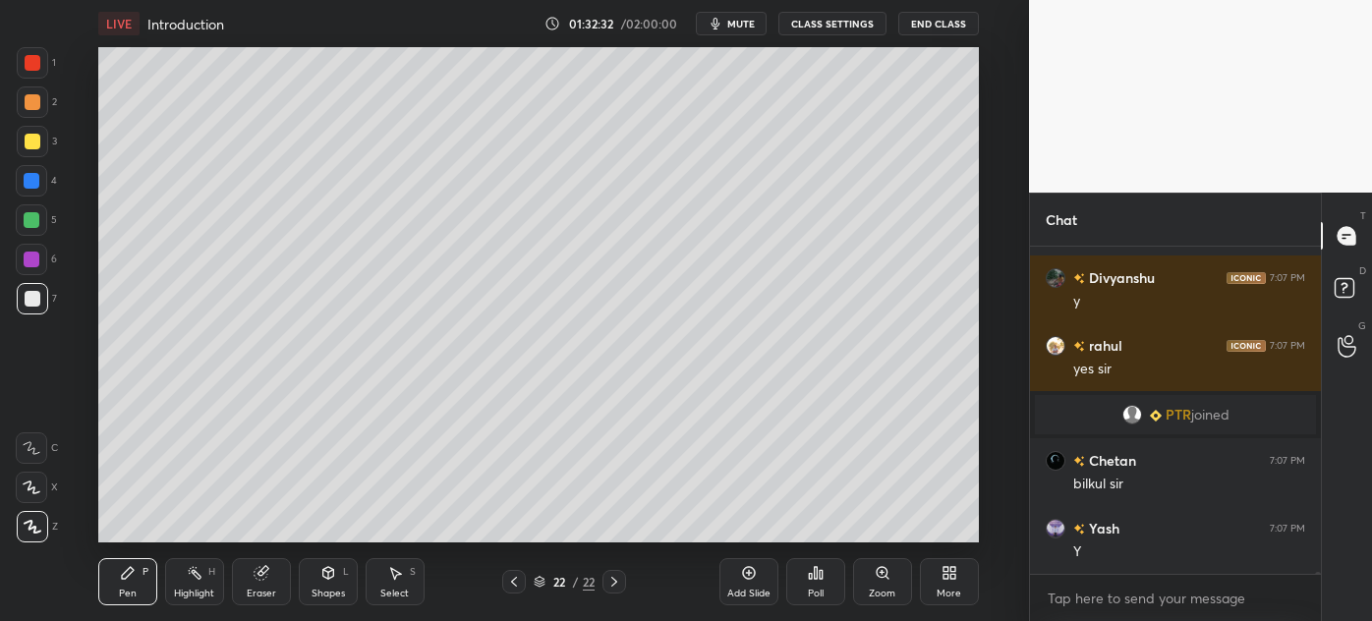
scroll to position [50191, 0]
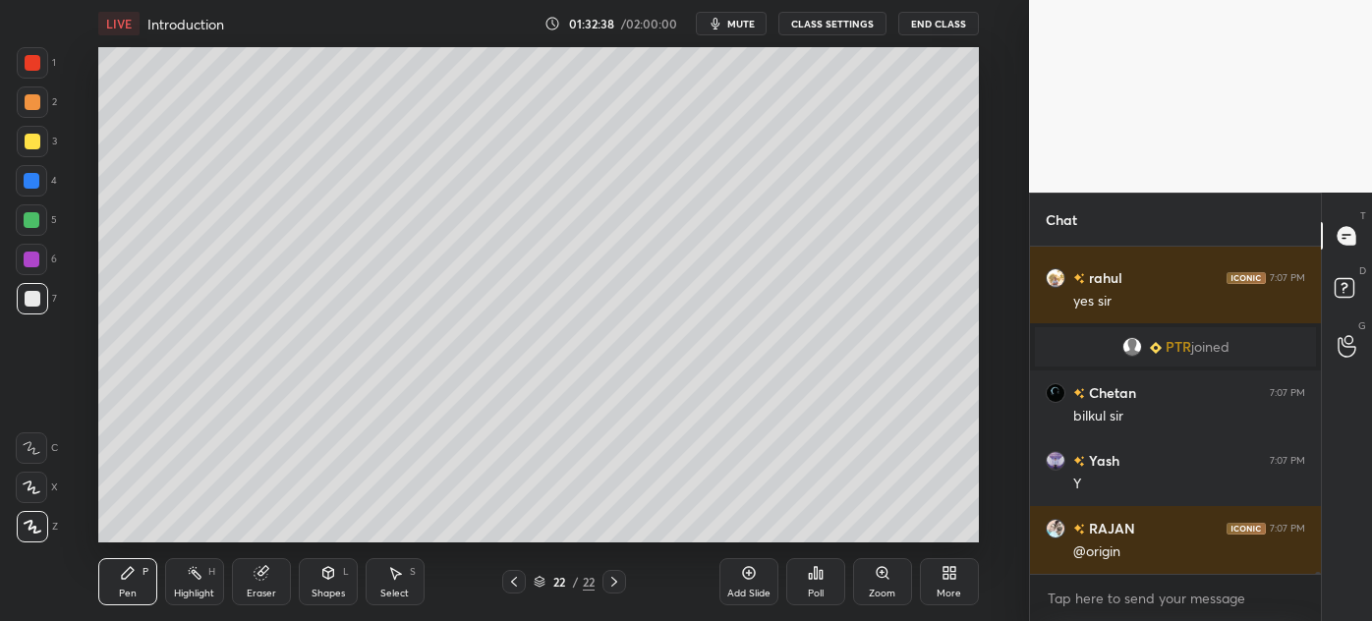
click at [29, 154] on div at bounding box center [32, 141] width 31 height 31
click at [32, 303] on div at bounding box center [33, 299] width 16 height 16
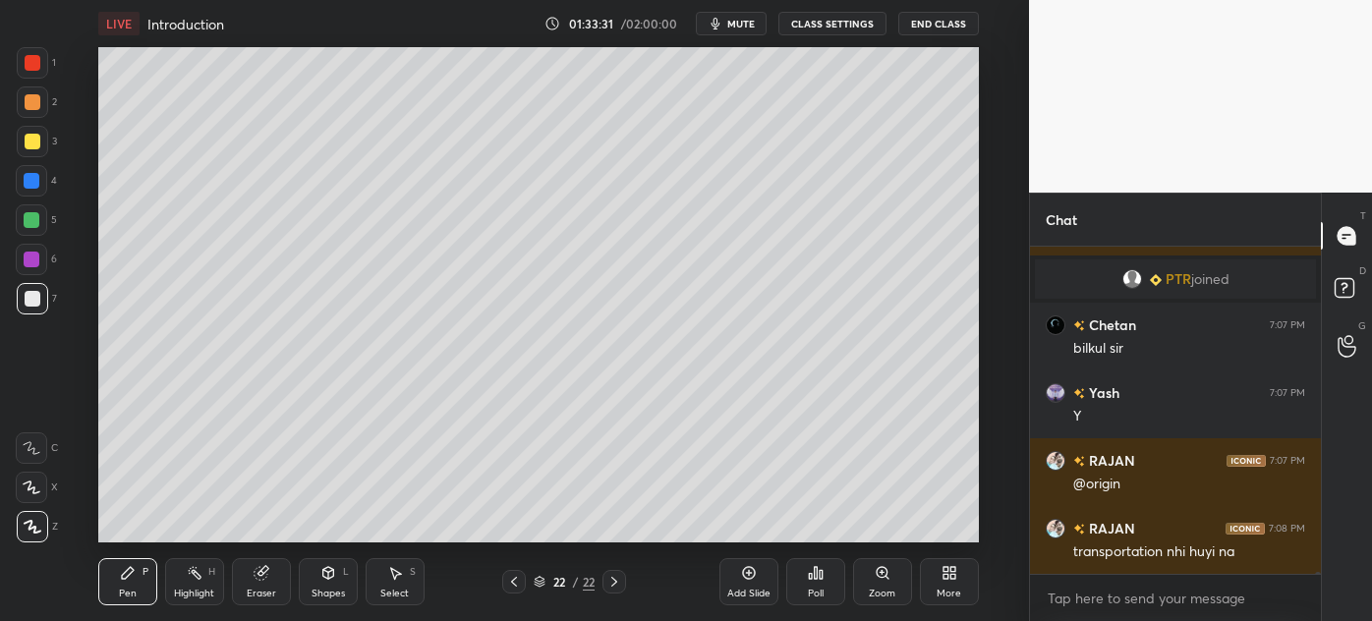
scroll to position [50306, 0]
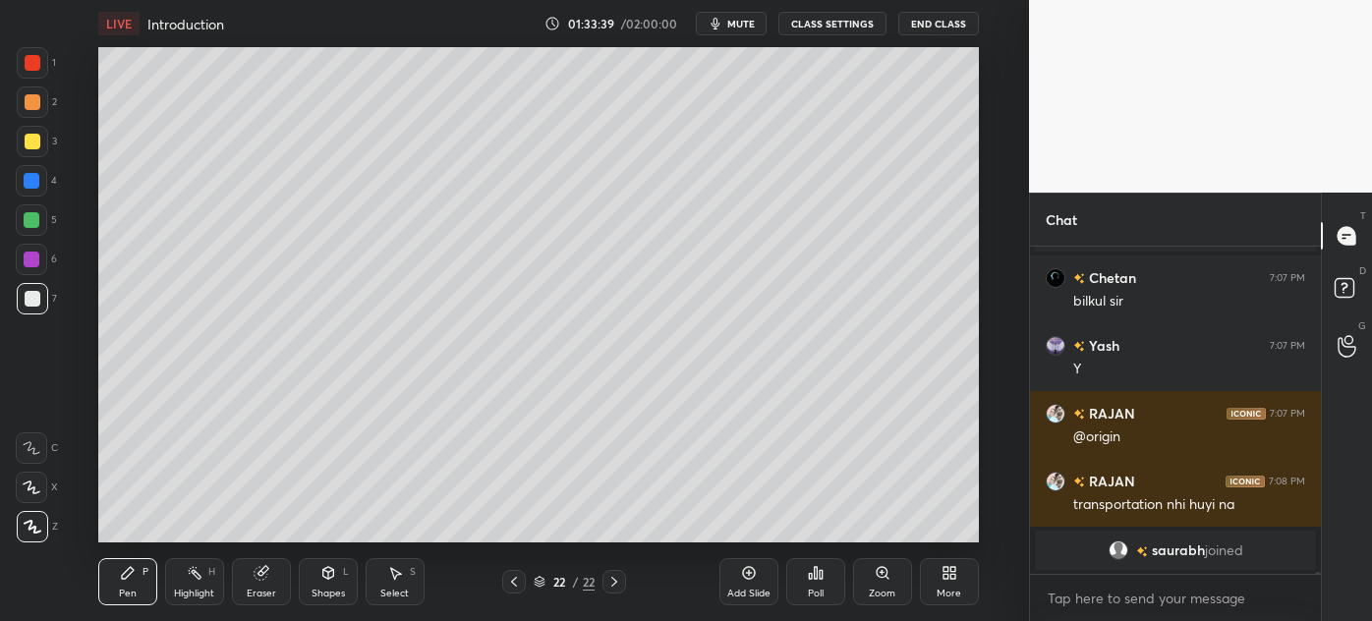
click at [28, 142] on div at bounding box center [33, 142] width 16 height 16
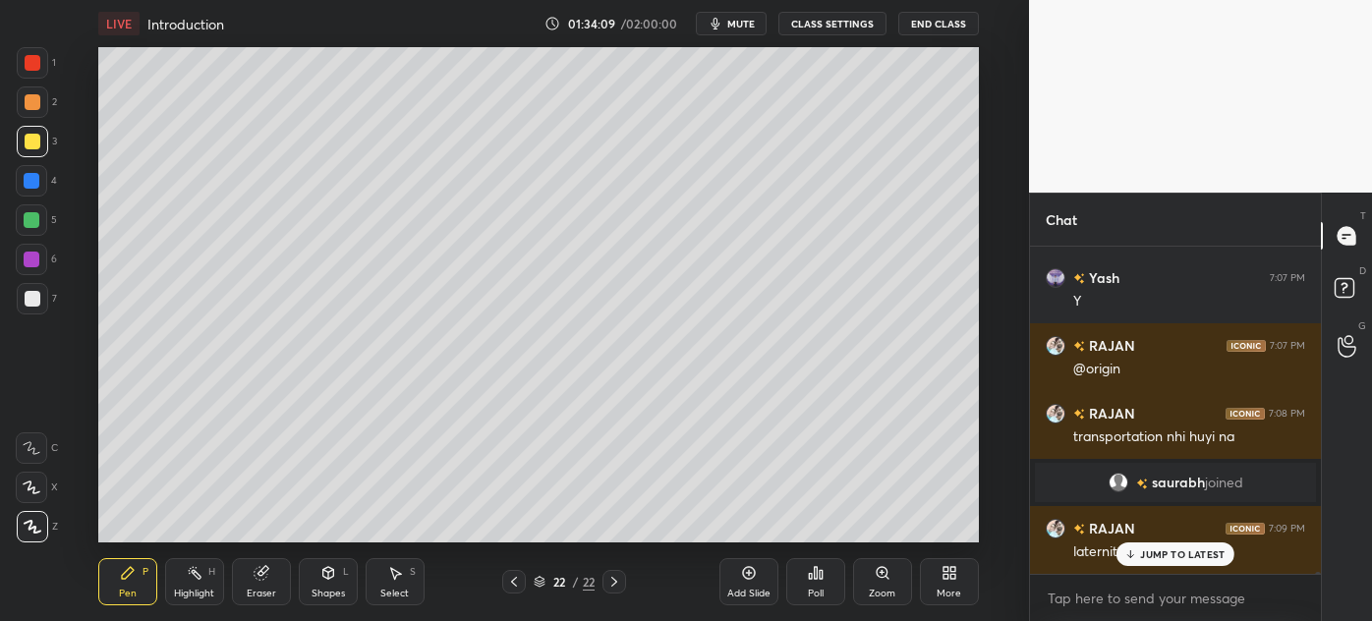
scroll to position [48610, 0]
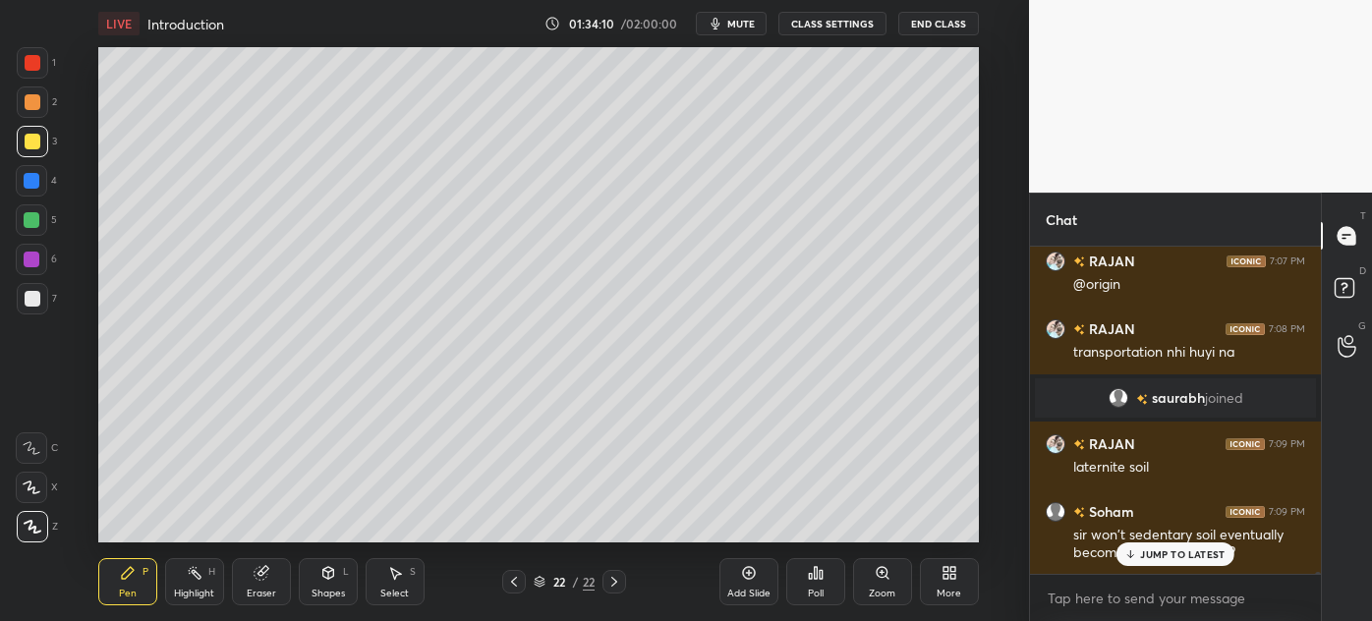
click at [27, 309] on div at bounding box center [32, 298] width 31 height 31
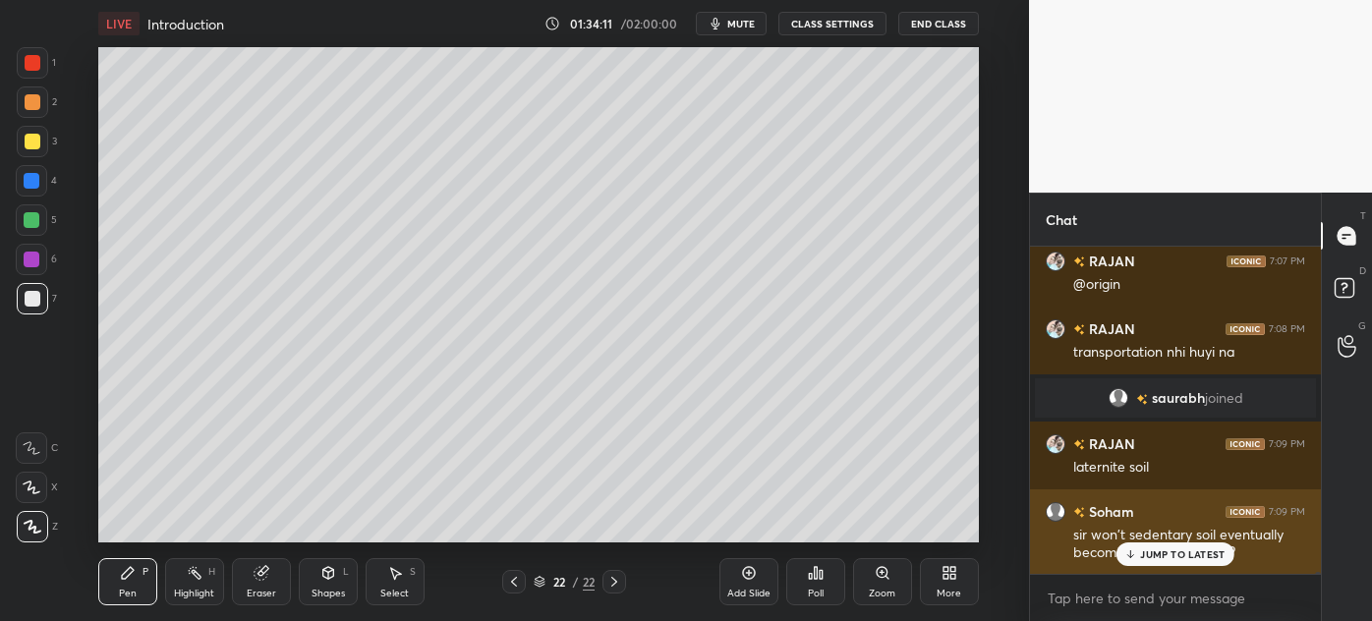
click at [1158, 563] on div "JUMP TO LATEST" at bounding box center [1176, 555] width 118 height 24
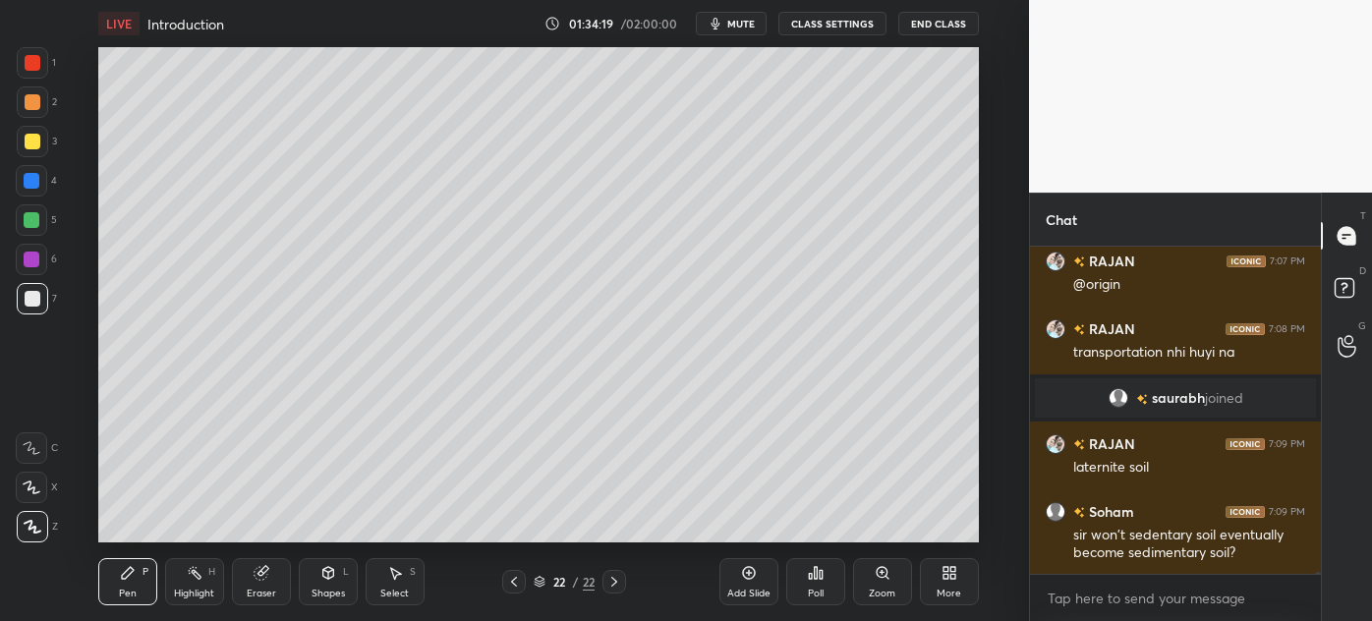
click at [191, 589] on div "Highlight" at bounding box center [194, 594] width 40 height 10
click at [124, 592] on div "Pen" at bounding box center [128, 594] width 18 height 10
click at [28, 219] on div at bounding box center [32, 220] width 16 height 16
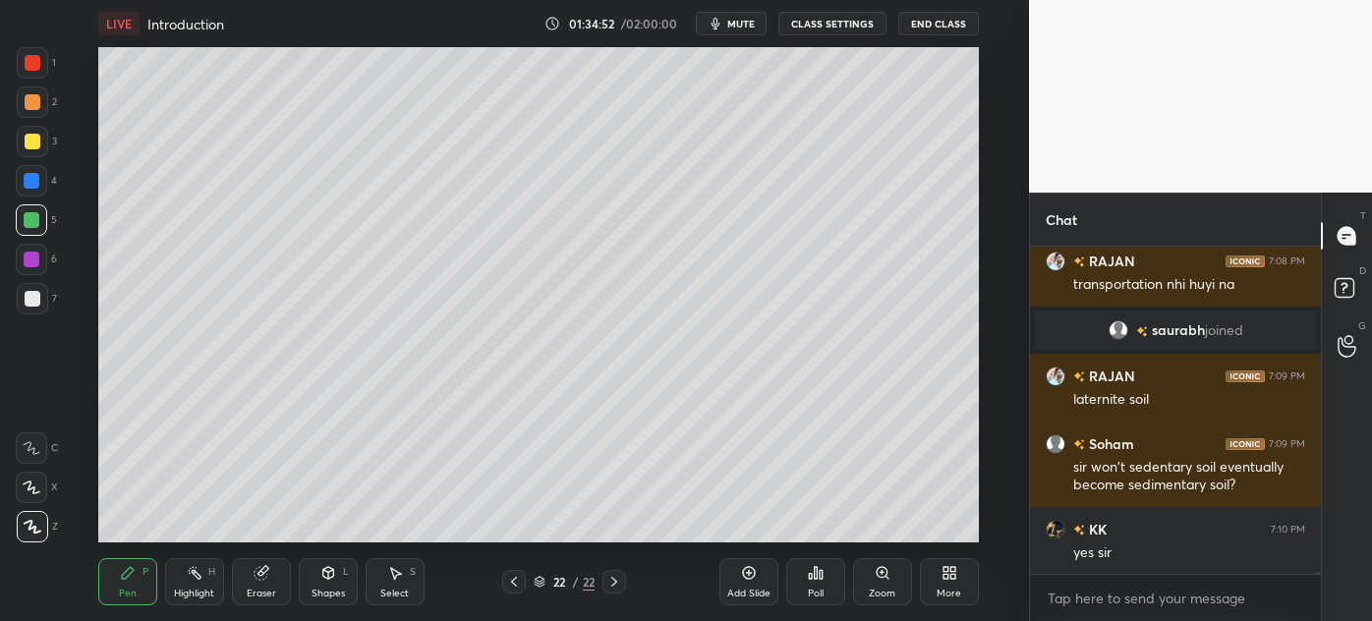
click at [387, 594] on div "Select" at bounding box center [394, 594] width 29 height 10
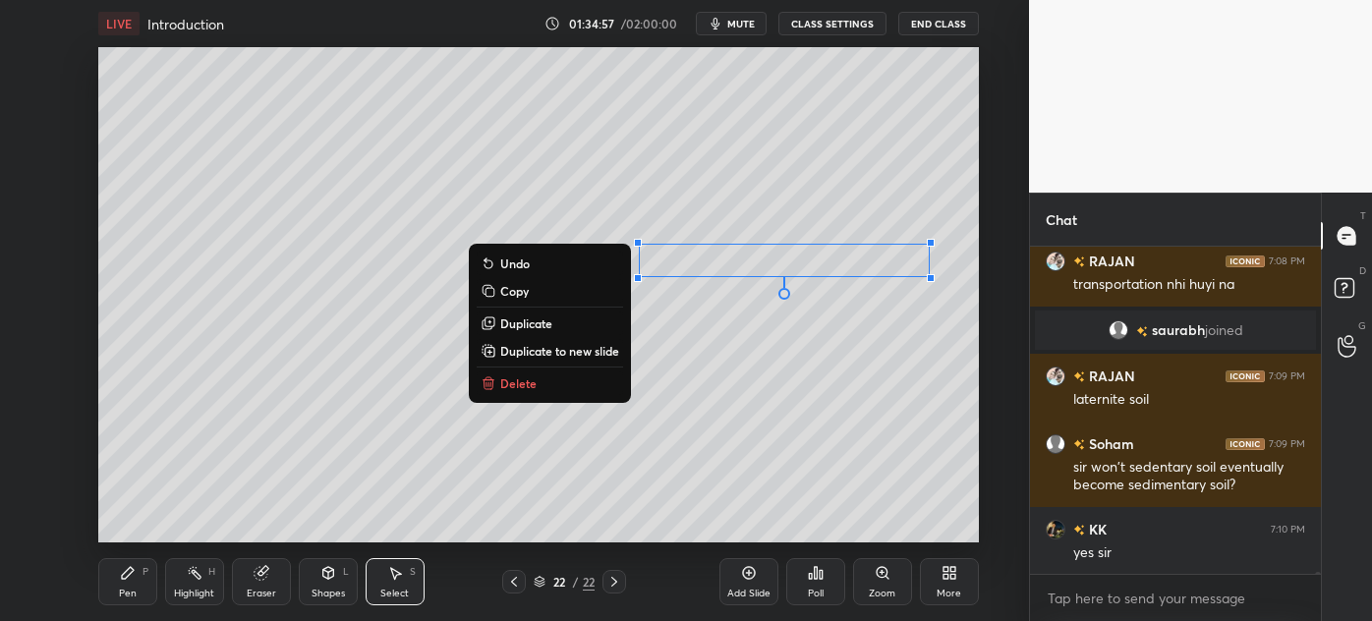
click at [124, 591] on div "Pen" at bounding box center [128, 594] width 18 height 10
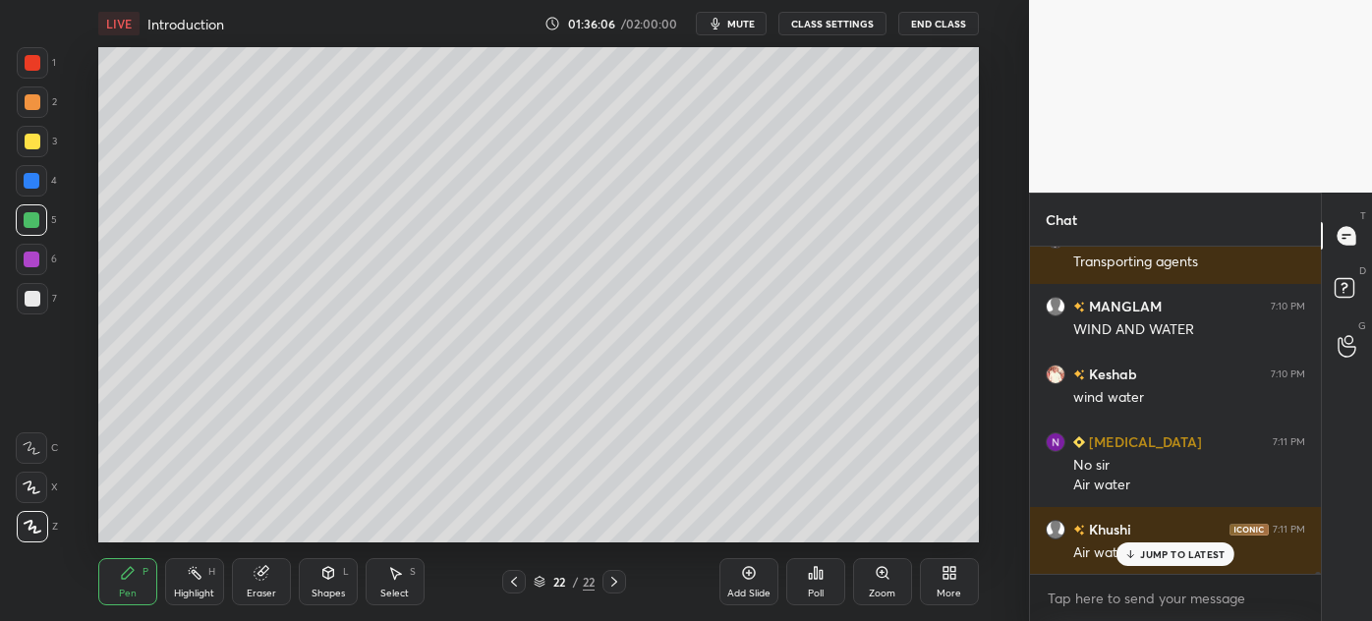
scroll to position [49376, 0]
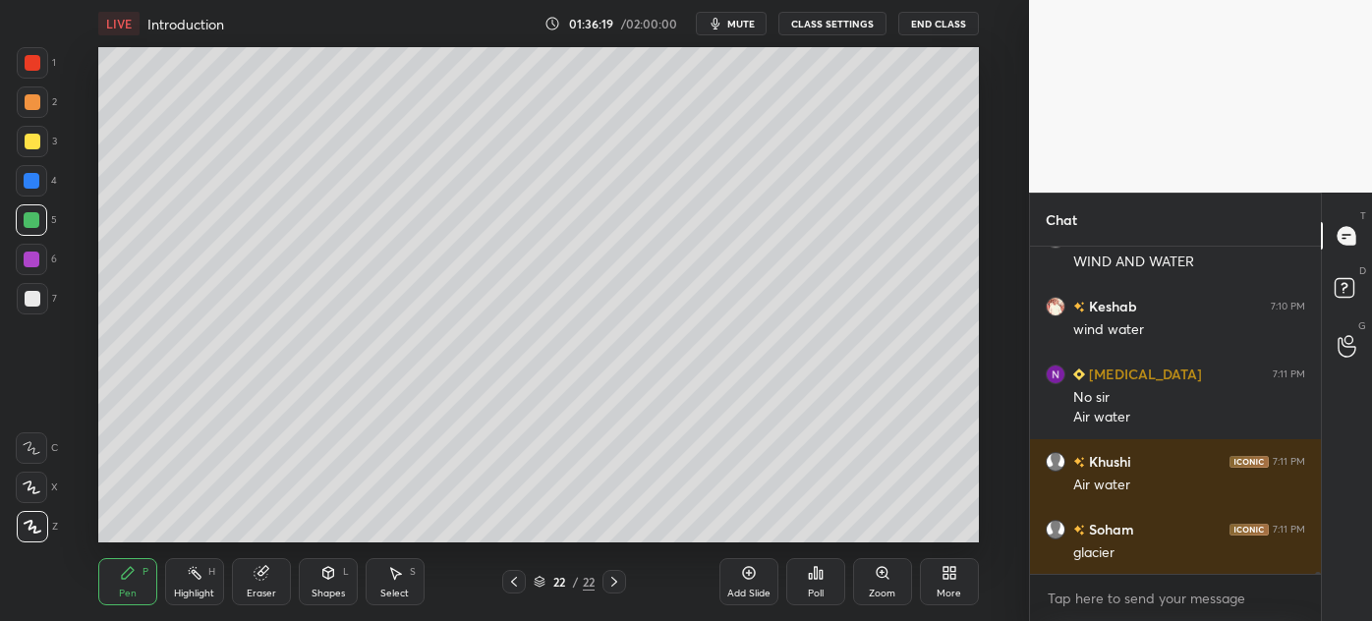
click at [27, 304] on div at bounding box center [33, 299] width 16 height 16
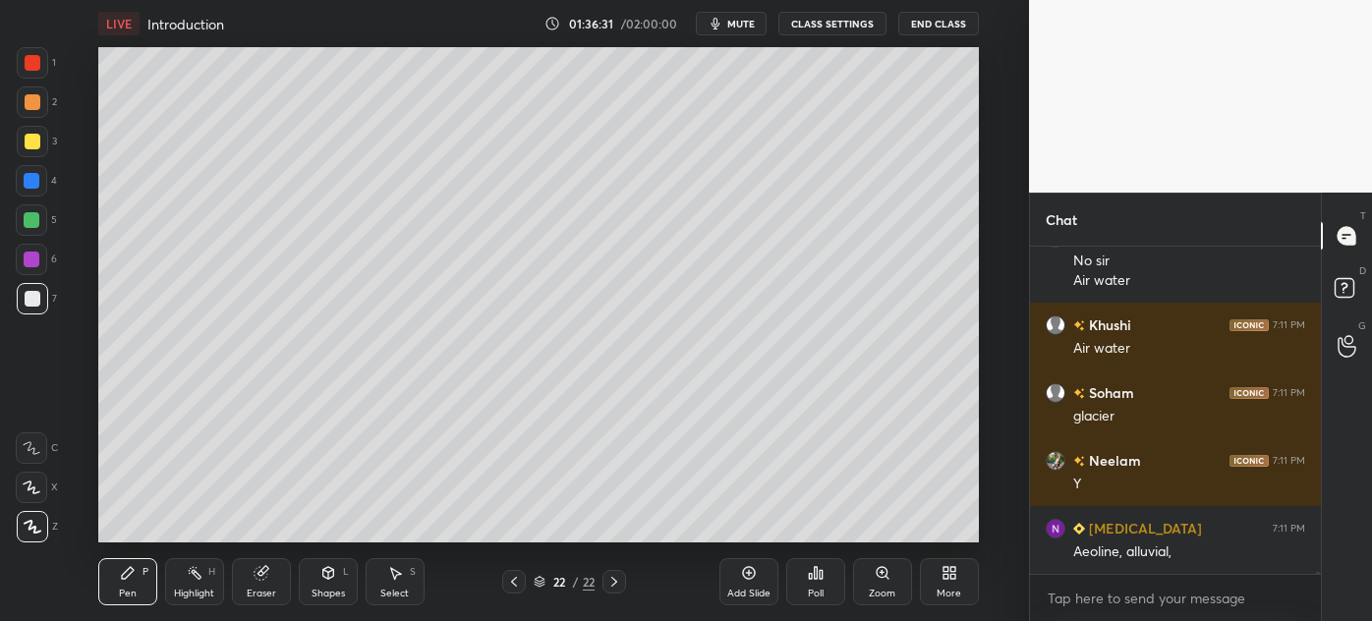
scroll to position [49200, 0]
click at [941, 19] on button "End Class" at bounding box center [939, 24] width 81 height 24
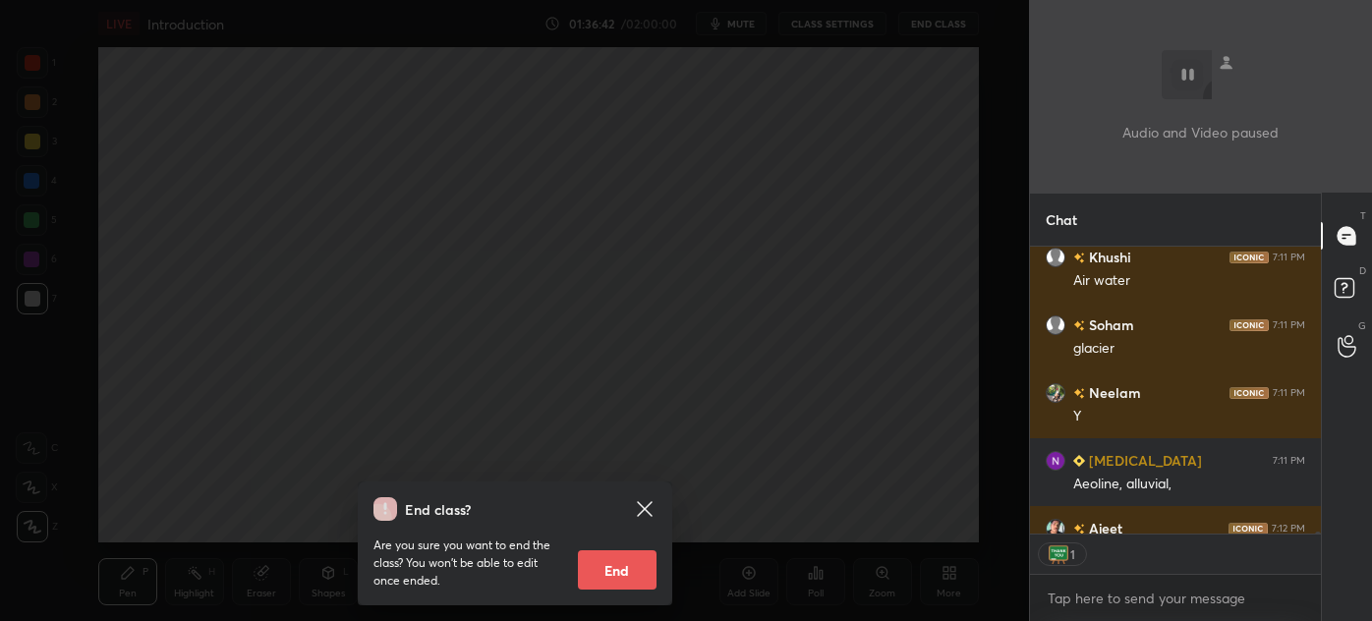
scroll to position [7, 5]
click at [438, 262] on div "End class? Are you sure you want to end the class? You won’t be able to edit on…" at bounding box center [514, 310] width 1029 height 621
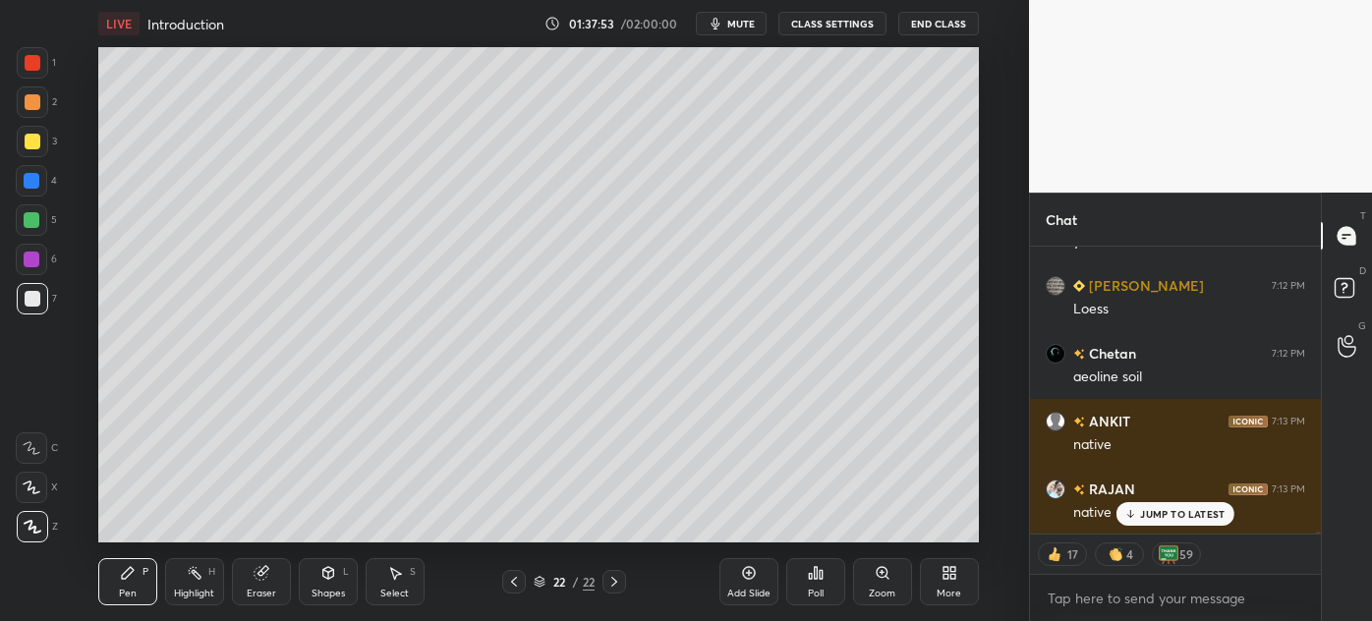
scroll to position [50074, 0]
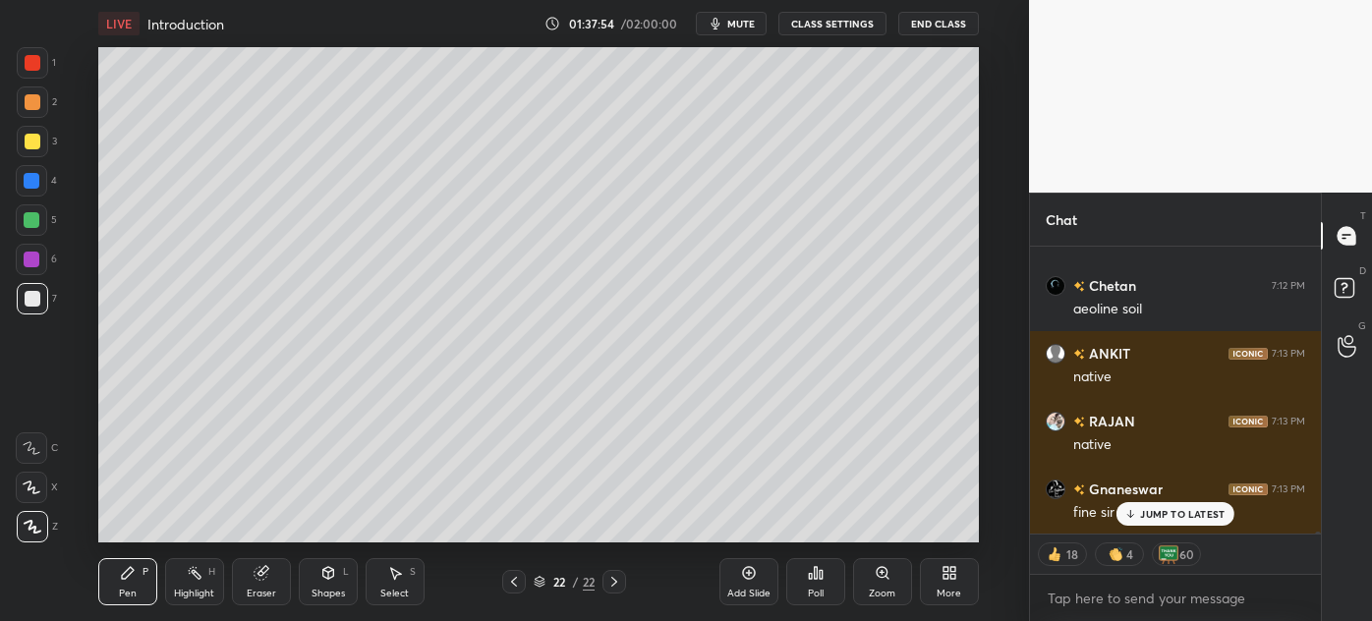
click at [191, 574] on icon at bounding box center [195, 573] width 16 height 16
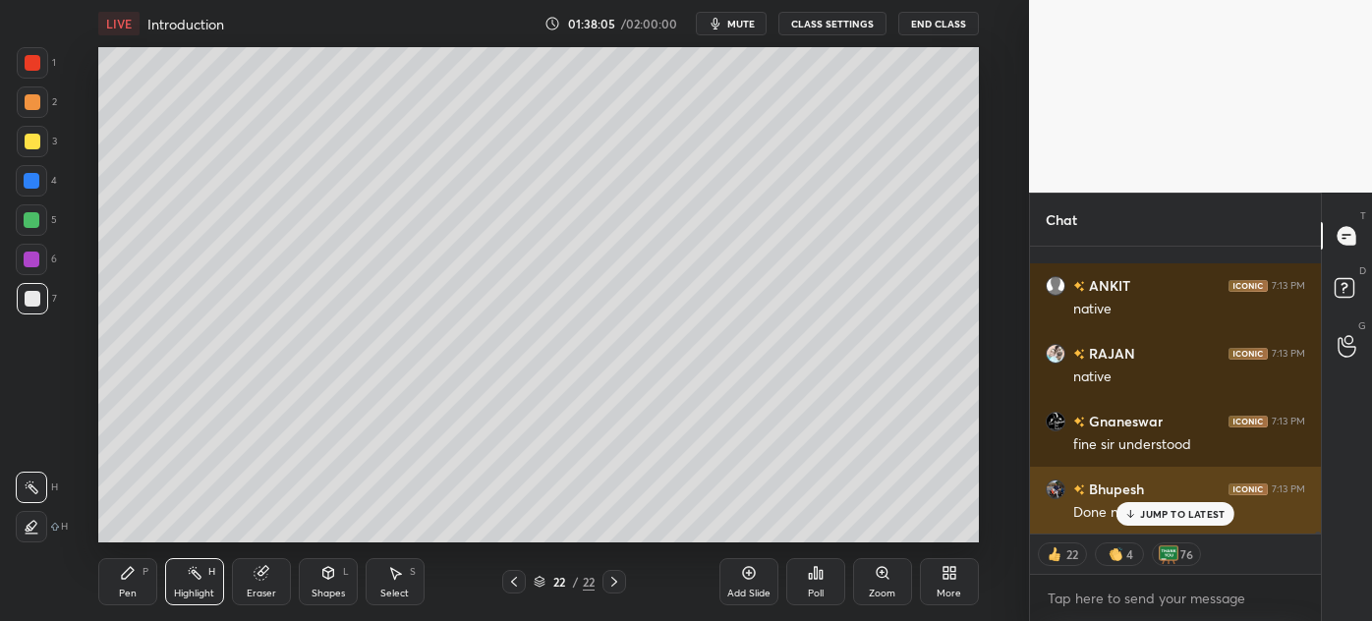
click at [1158, 525] on div "JUMP TO LATEST" at bounding box center [1176, 514] width 118 height 24
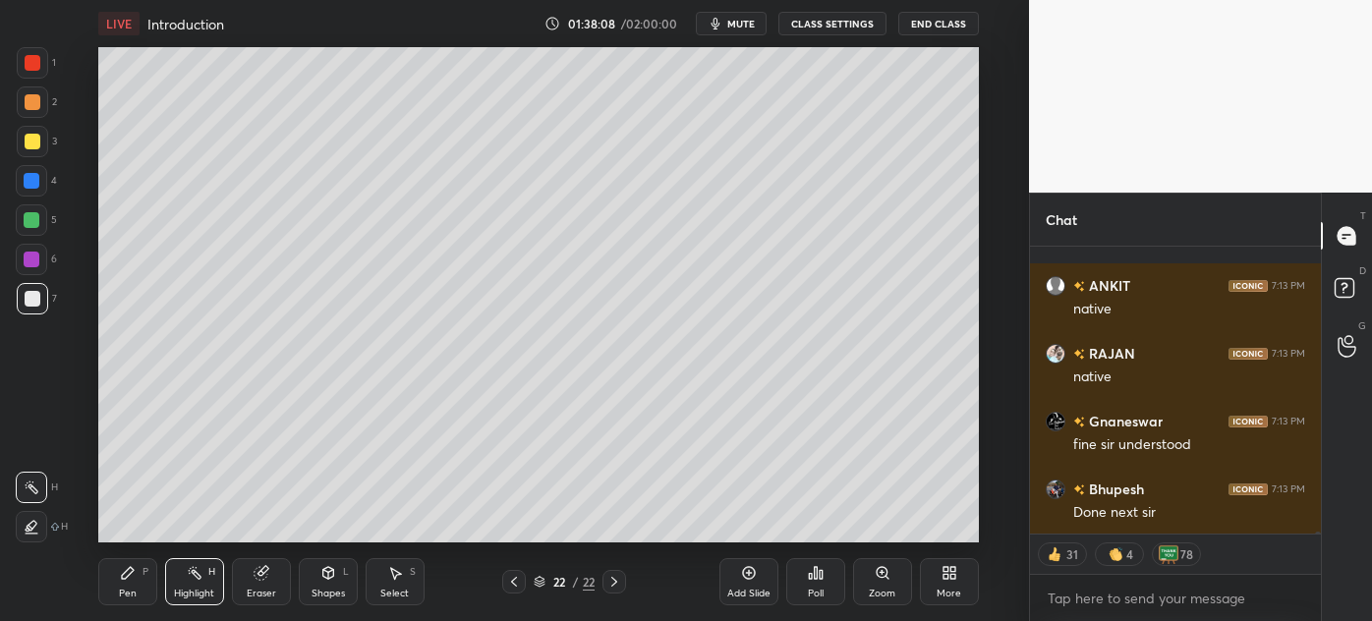
click at [749, 578] on icon at bounding box center [749, 573] width 16 height 16
click at [117, 597] on div "Pen P" at bounding box center [127, 581] width 59 height 47
click at [25, 141] on div at bounding box center [33, 142] width 16 height 16
click at [329, 590] on div "Shapes" at bounding box center [328, 594] width 33 height 10
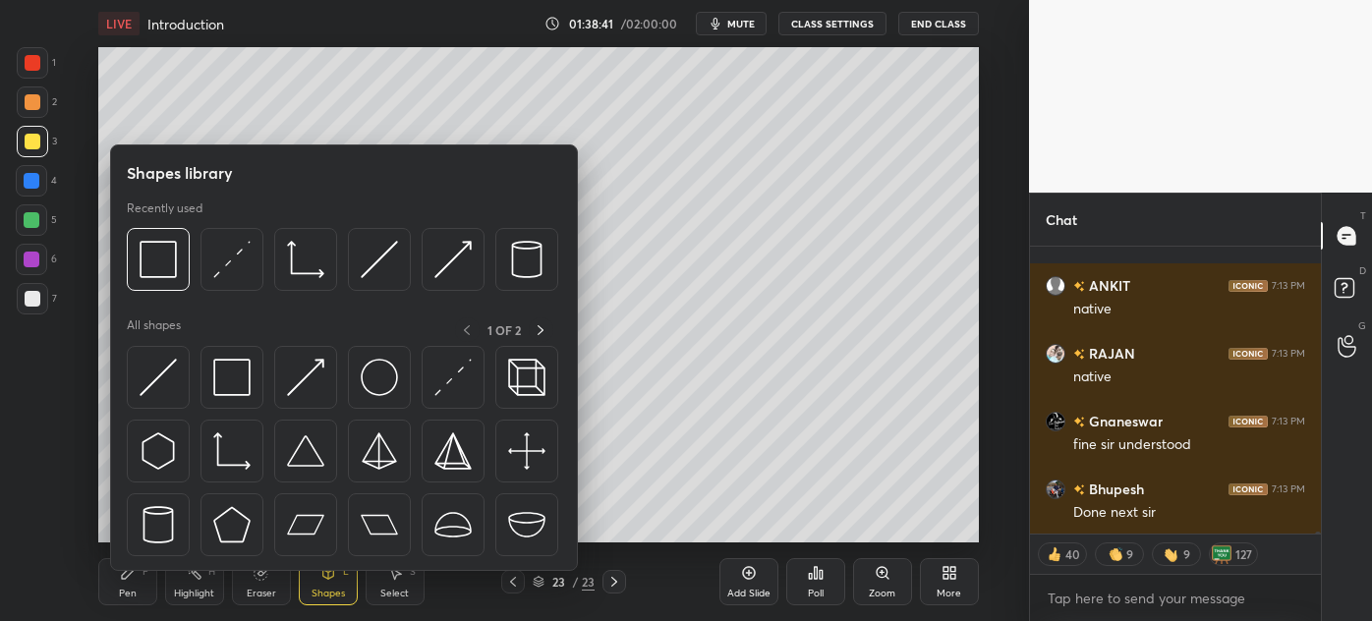
click at [398, 591] on div "Select" at bounding box center [394, 594] width 29 height 10
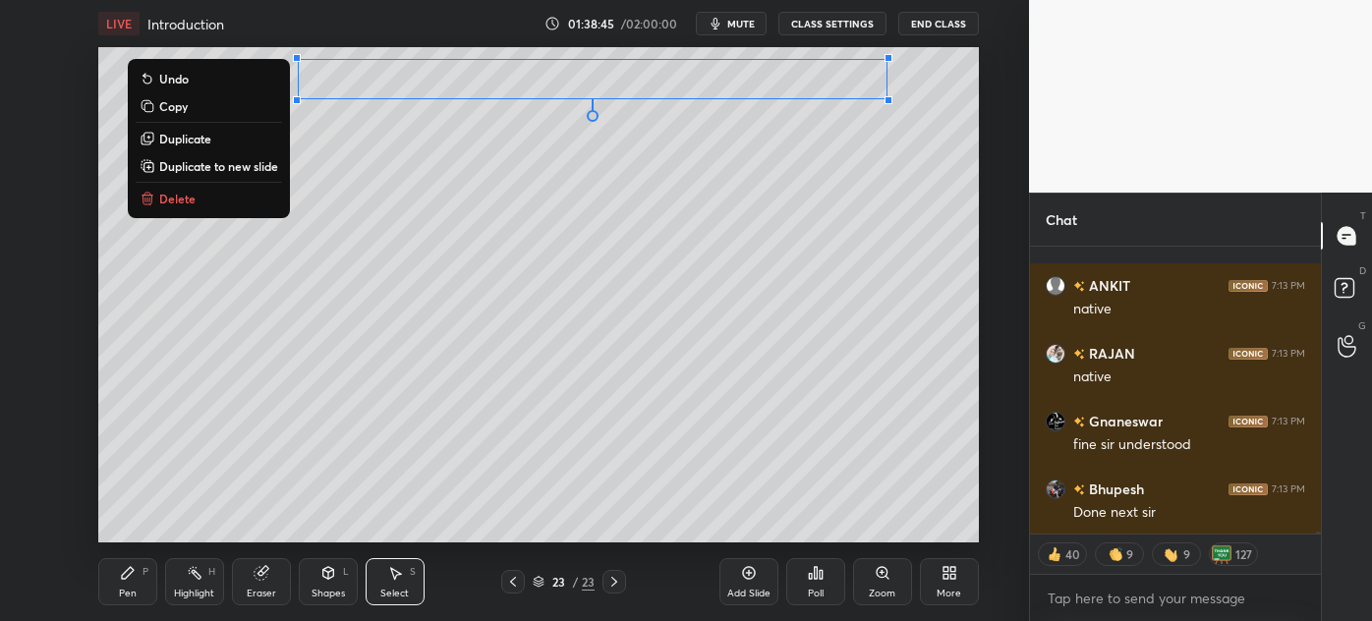
click at [123, 595] on div "Pen" at bounding box center [128, 594] width 18 height 10
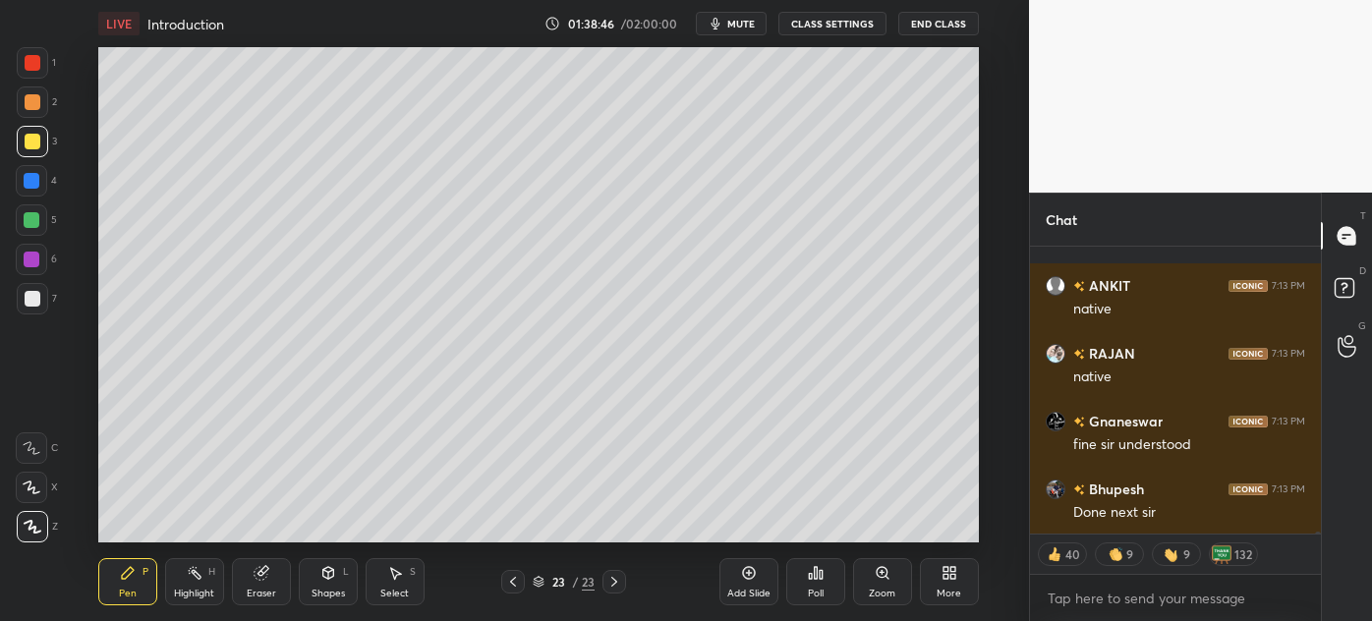
click at [28, 182] on div at bounding box center [32, 181] width 16 height 16
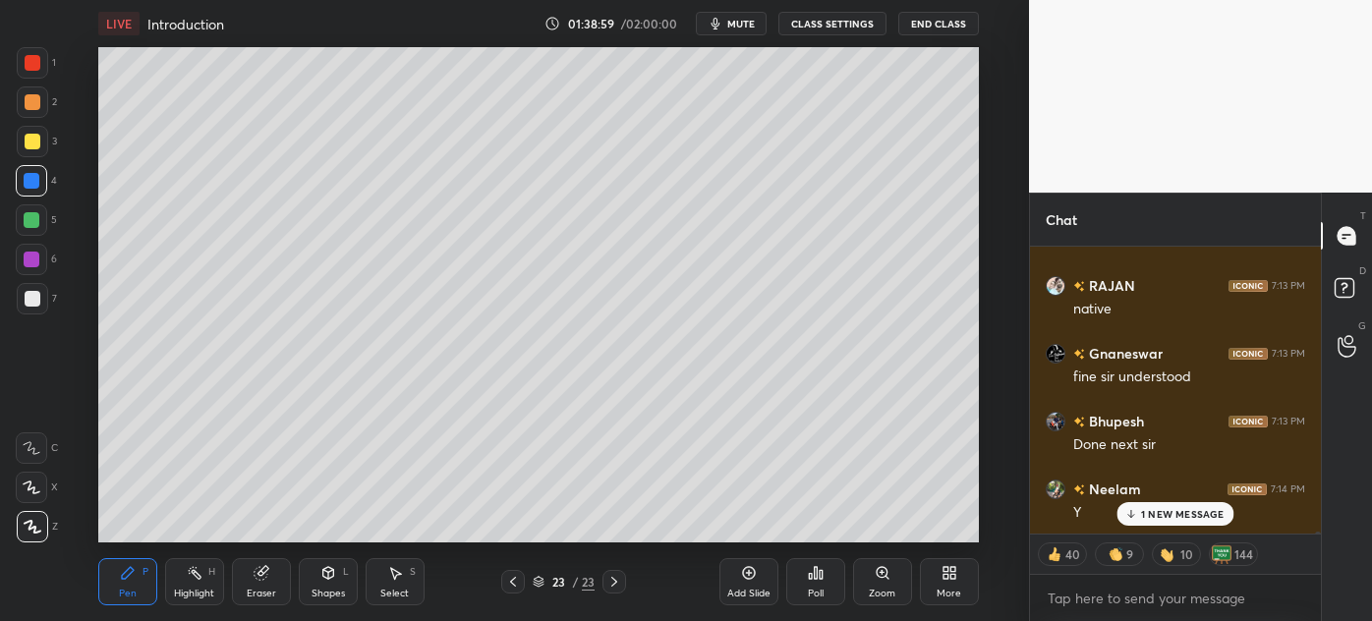
scroll to position [50277, 0]
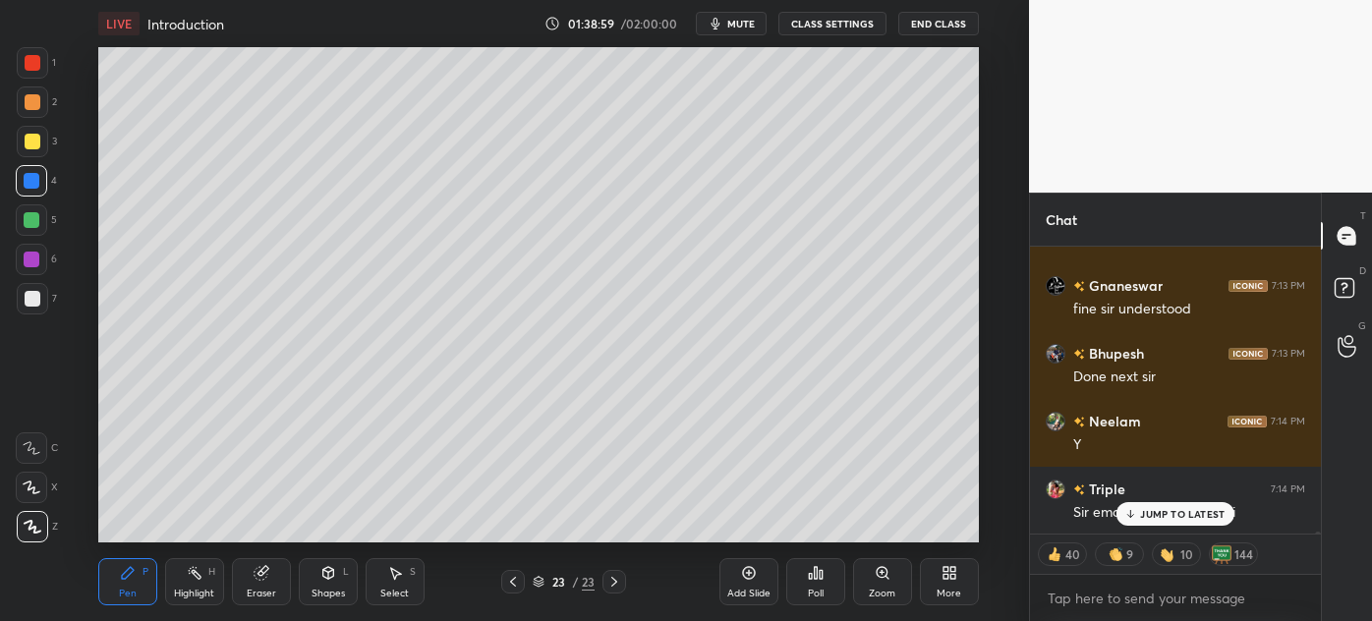
click at [30, 301] on div at bounding box center [33, 299] width 16 height 16
click at [22, 159] on div "3" at bounding box center [37, 145] width 40 height 39
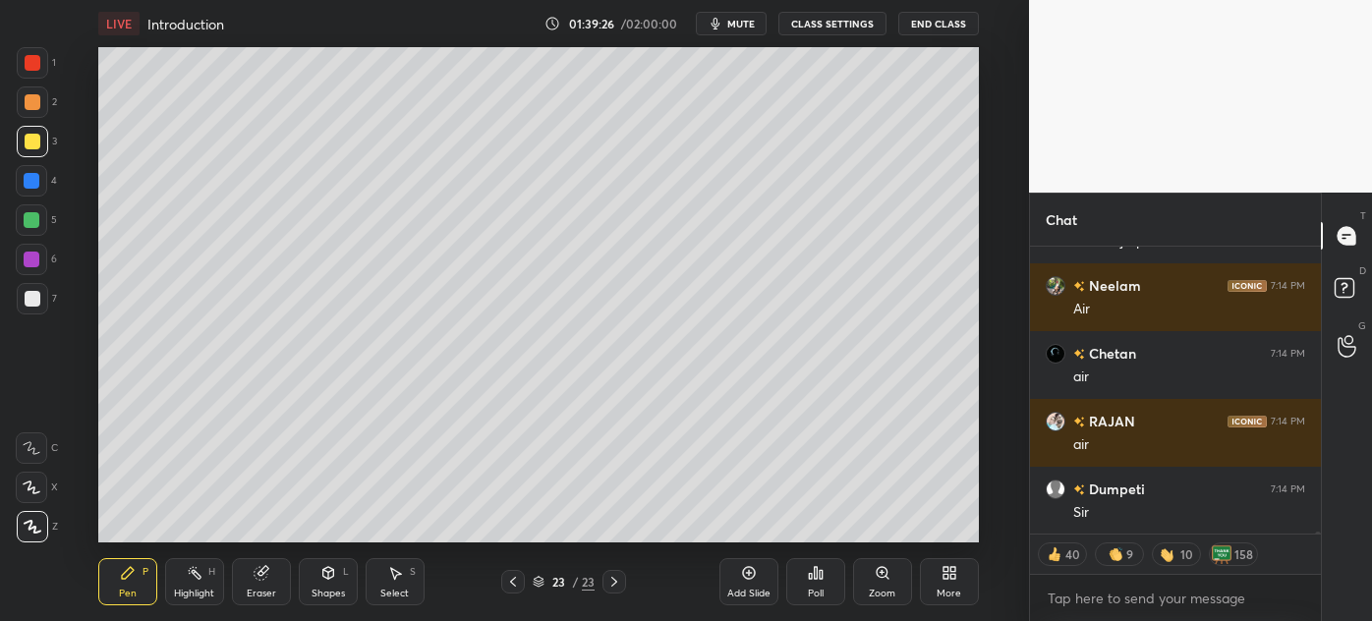
scroll to position [50617, 0]
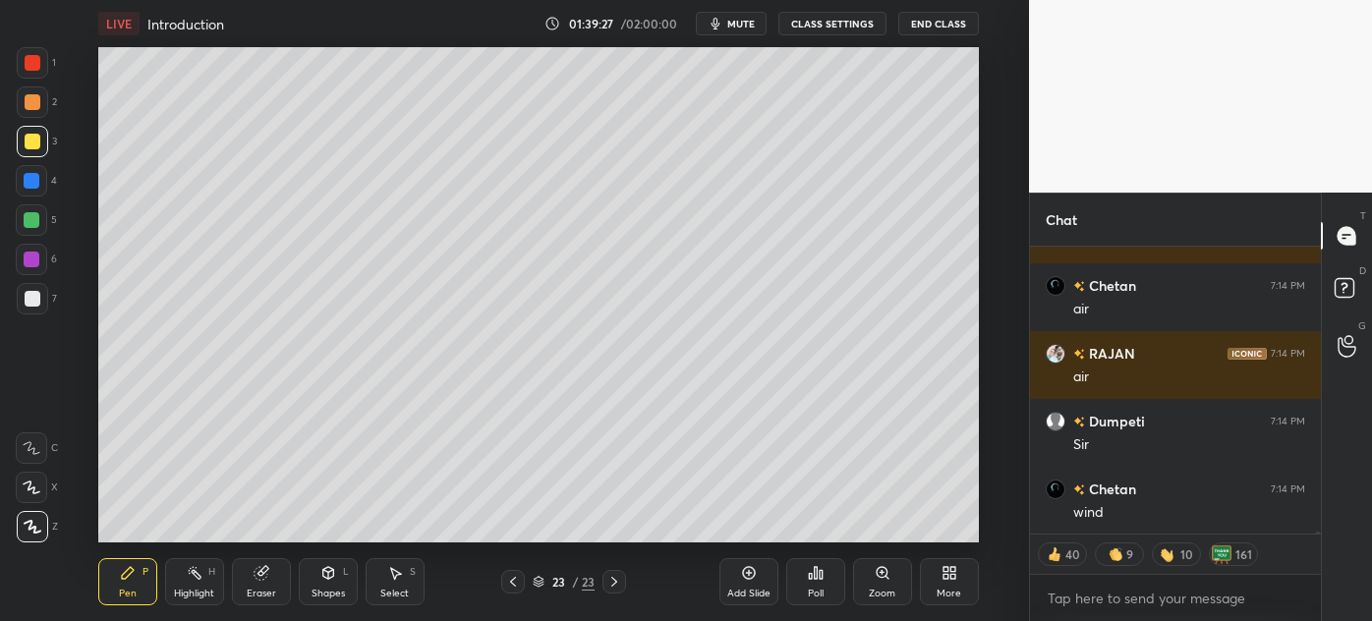
click at [26, 191] on div at bounding box center [31, 180] width 31 height 31
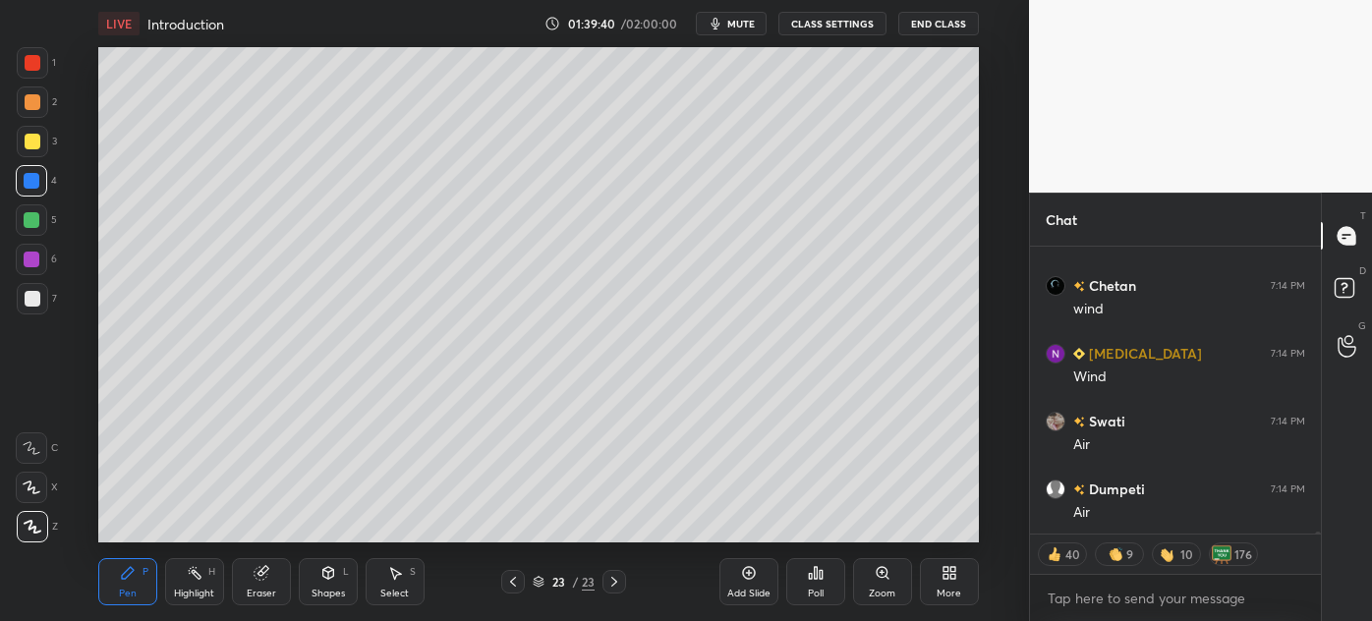
scroll to position [50888, 0]
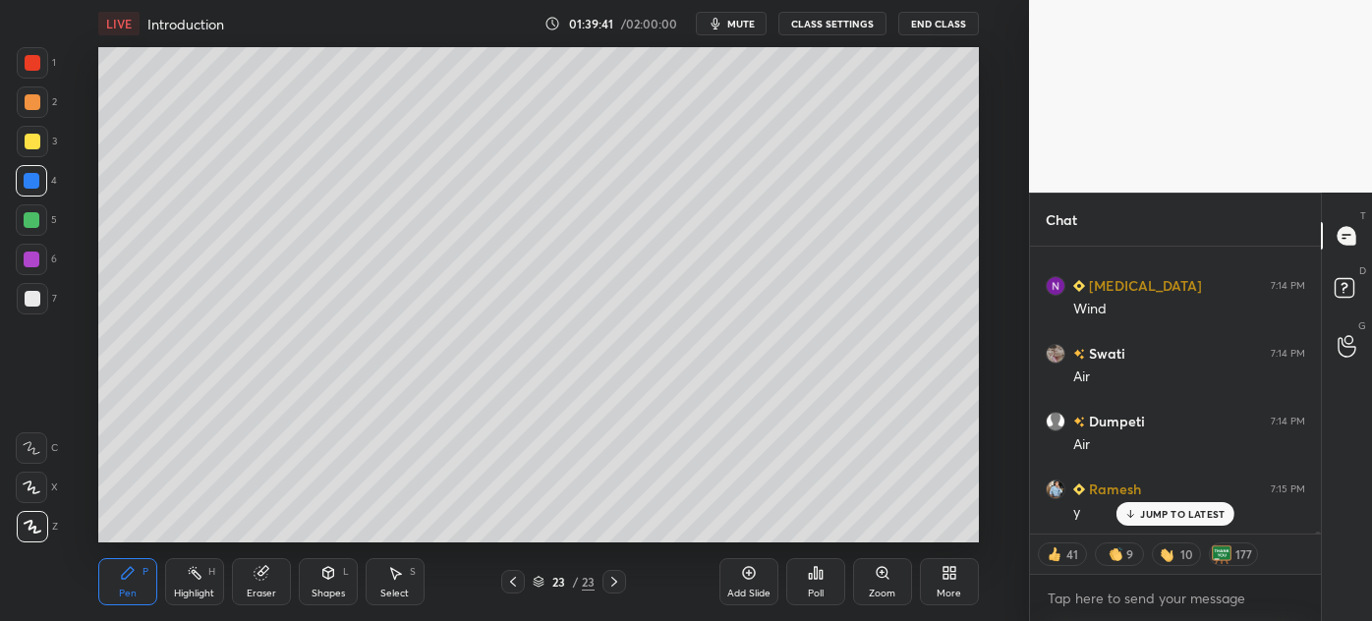
click at [30, 303] on div at bounding box center [33, 299] width 16 height 16
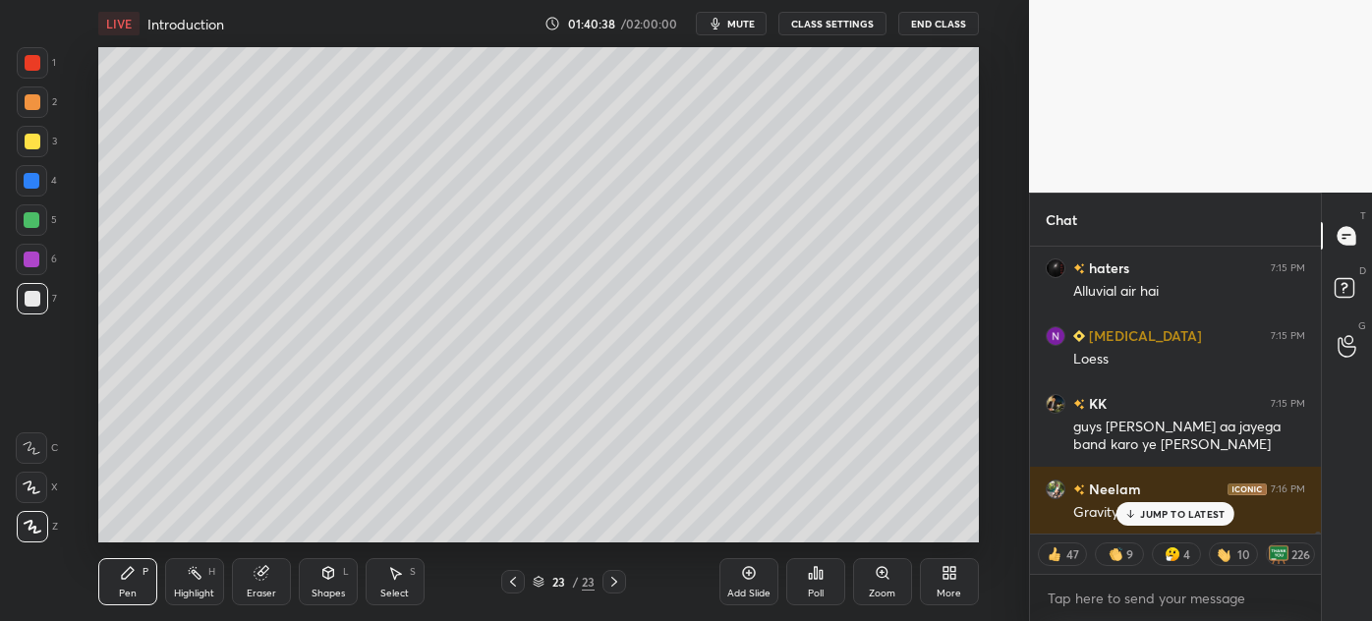
scroll to position [51466, 0]
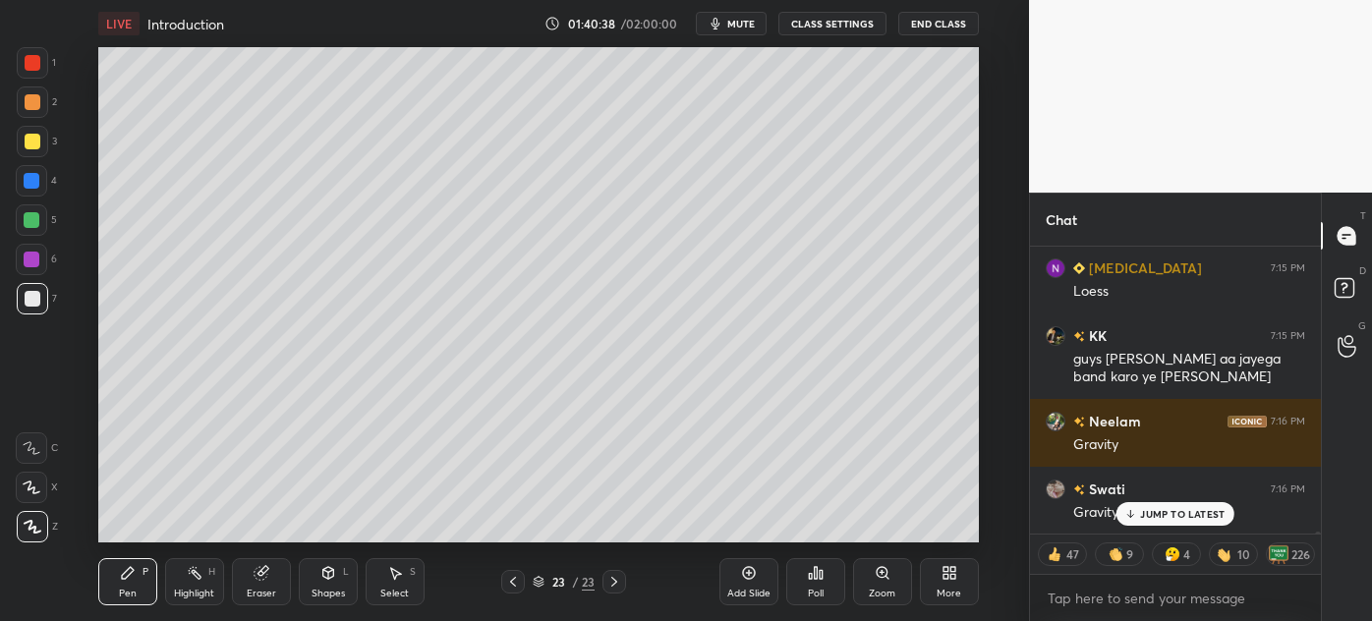
click at [25, 140] on div at bounding box center [33, 142] width 16 height 16
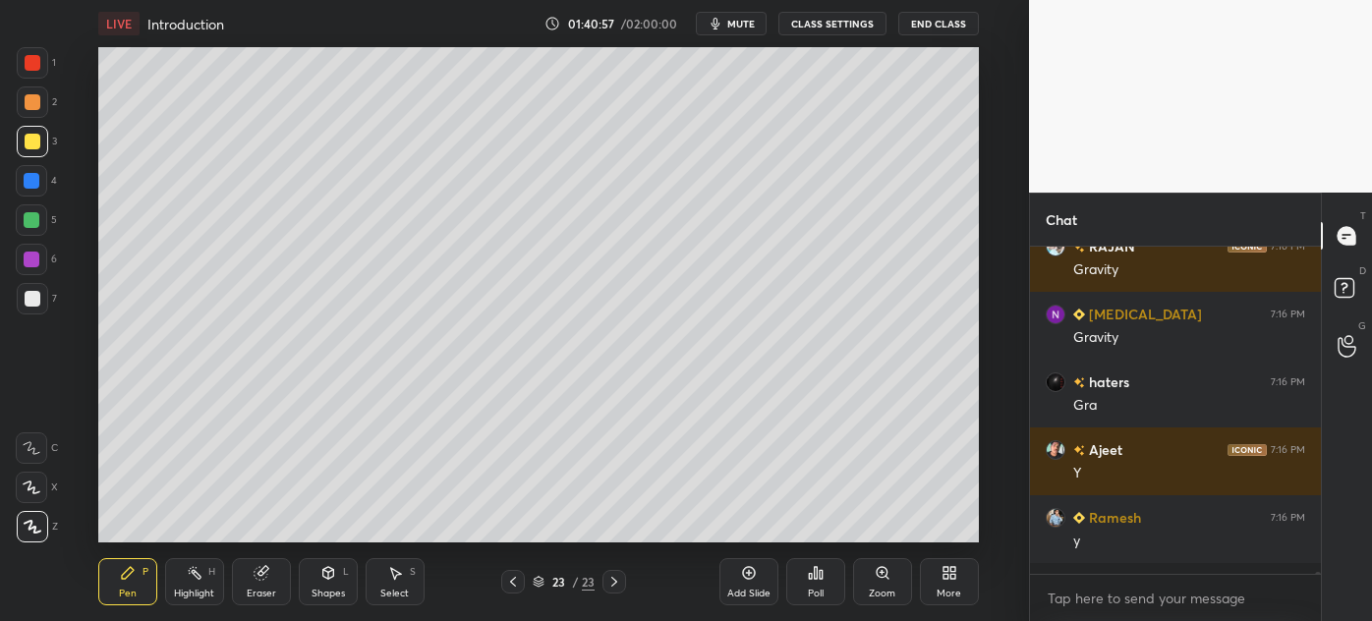
scroll to position [51833, 0]
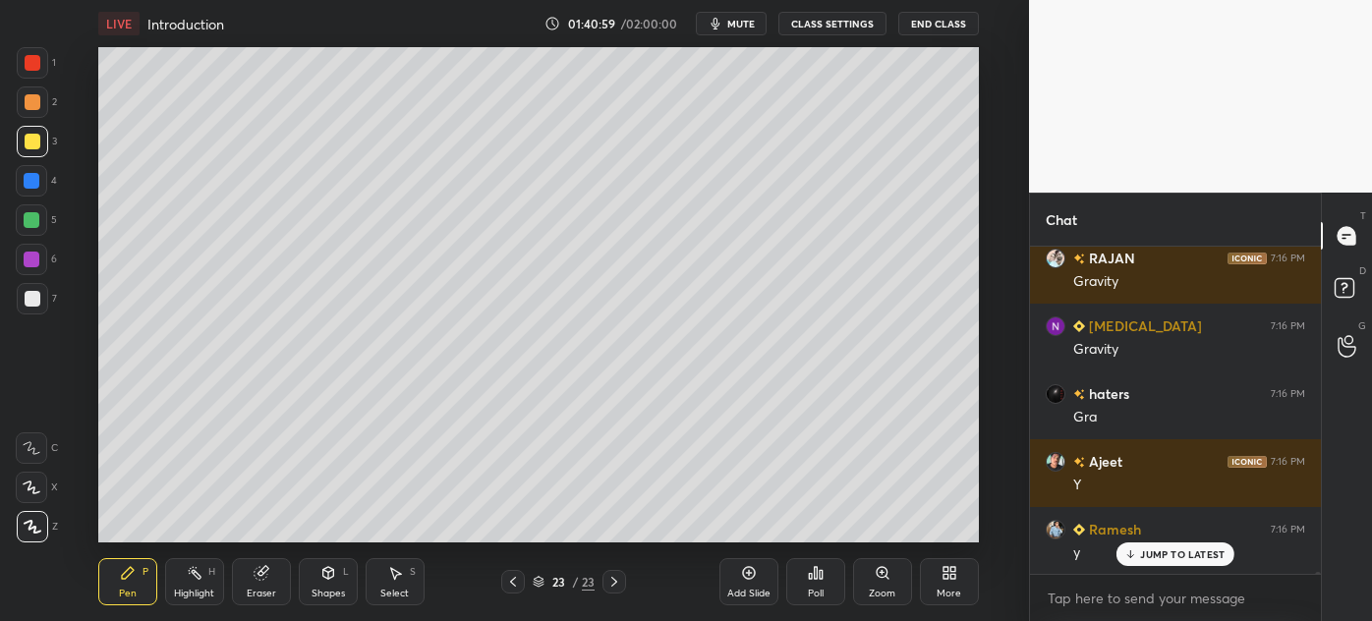
click at [30, 179] on div at bounding box center [32, 181] width 16 height 16
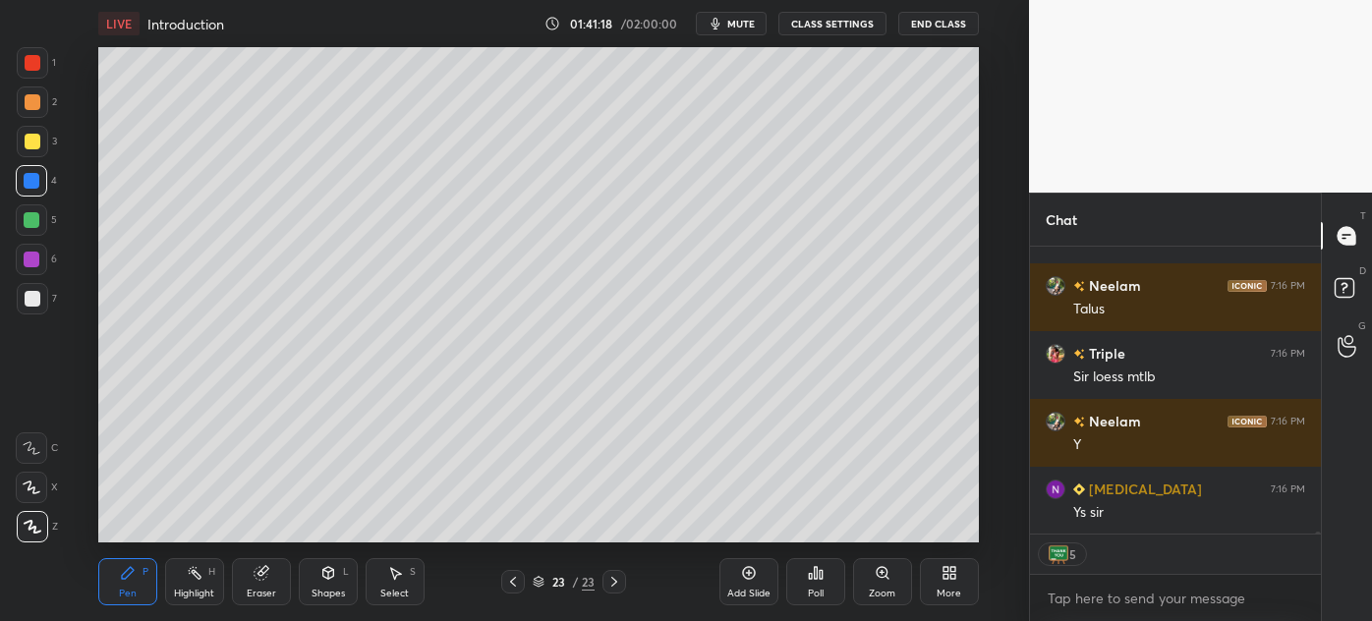
scroll to position [52349, 0]
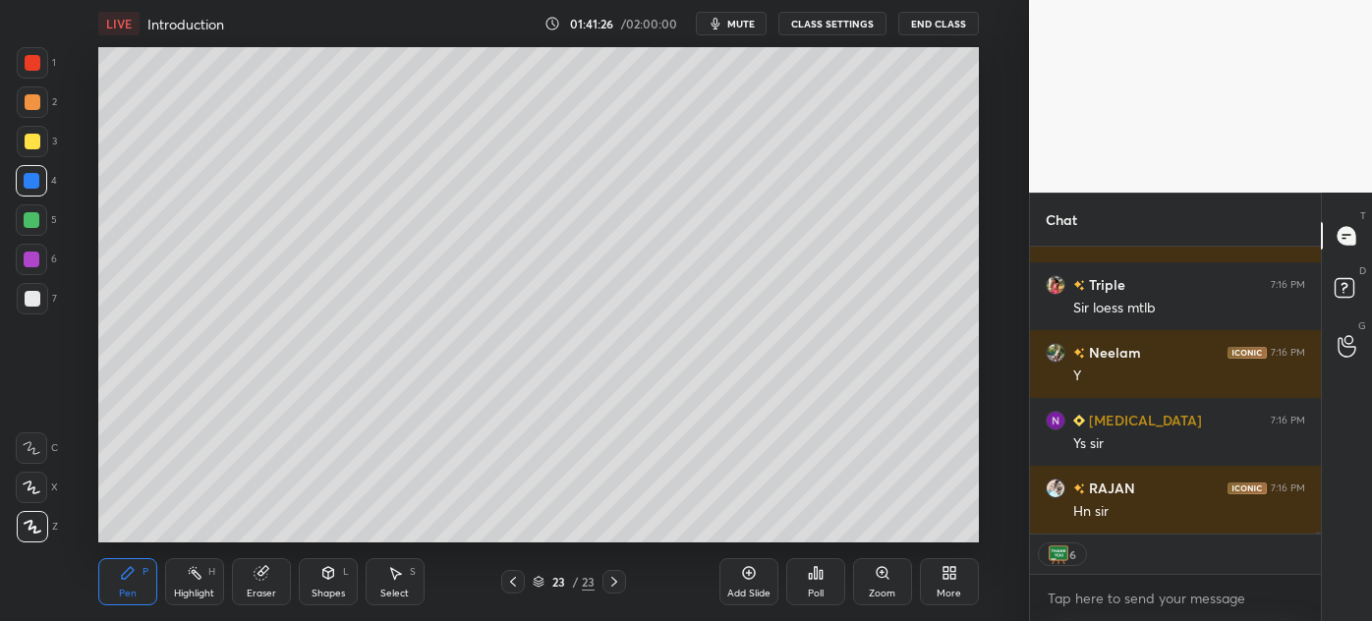
click at [27, 220] on div at bounding box center [32, 220] width 16 height 16
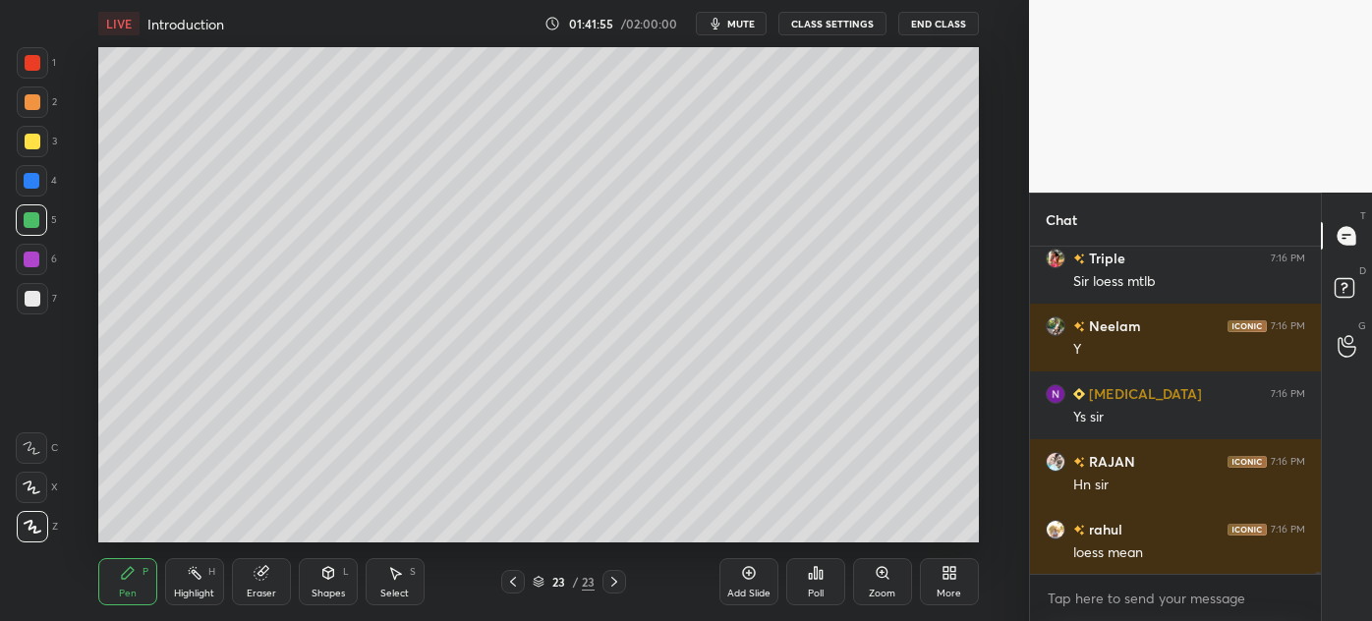
scroll to position [52443, 0]
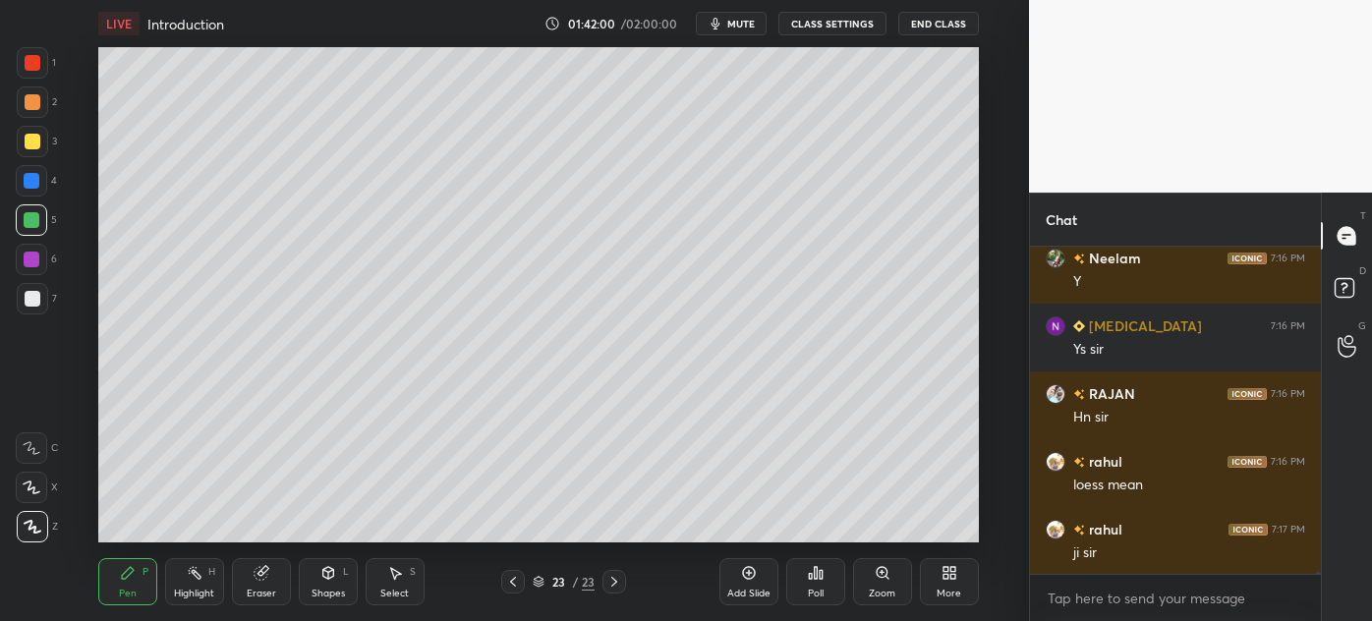
click at [259, 589] on div "Eraser" at bounding box center [261, 594] width 29 height 10
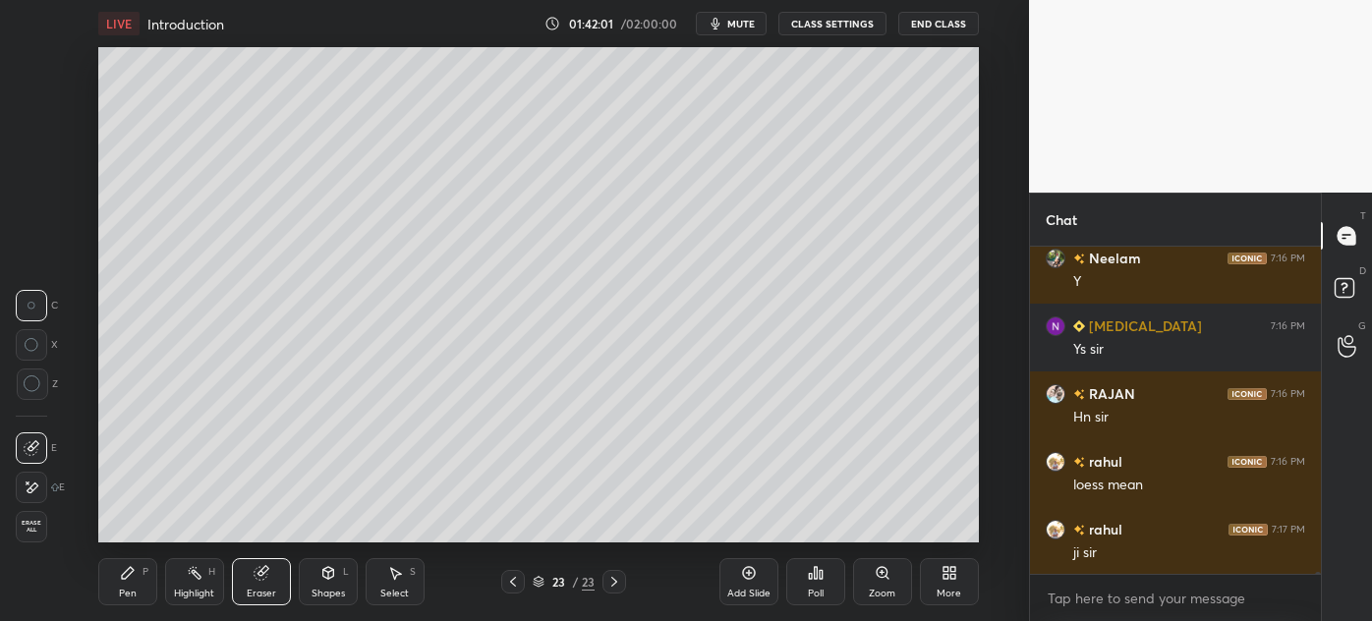
click at [126, 592] on div "Pen" at bounding box center [128, 594] width 18 height 10
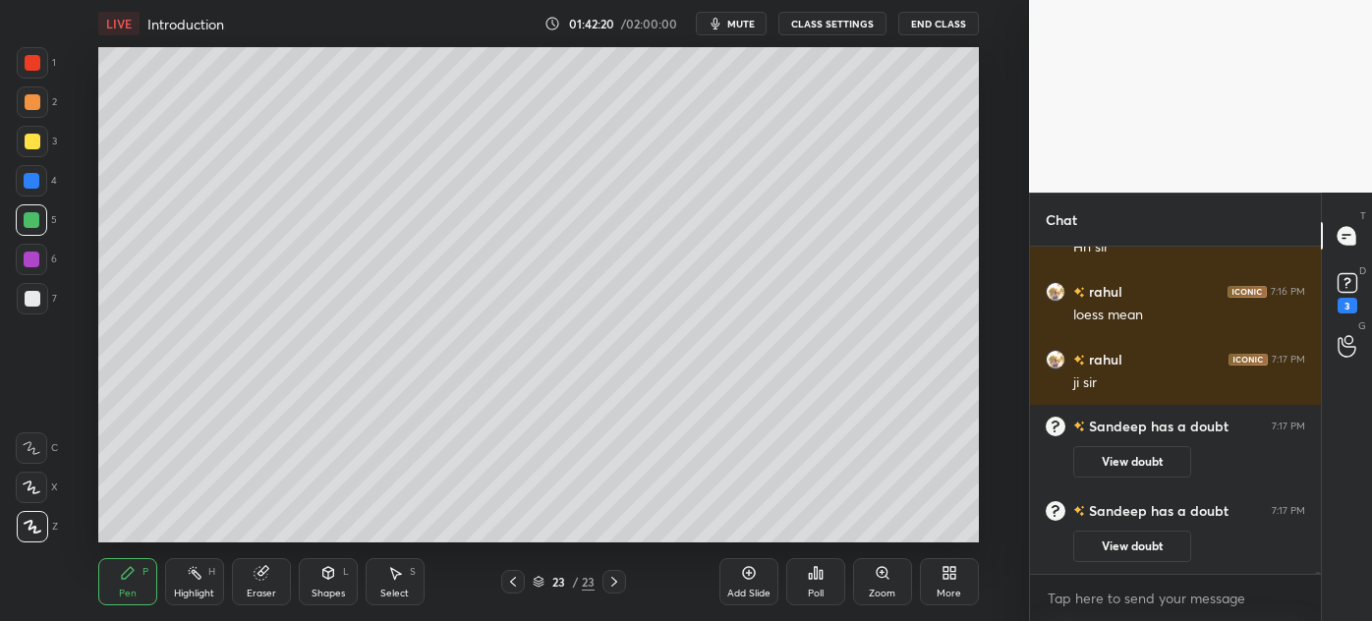
scroll to position [51501, 0]
click at [1343, 287] on rect at bounding box center [1347, 283] width 19 height 19
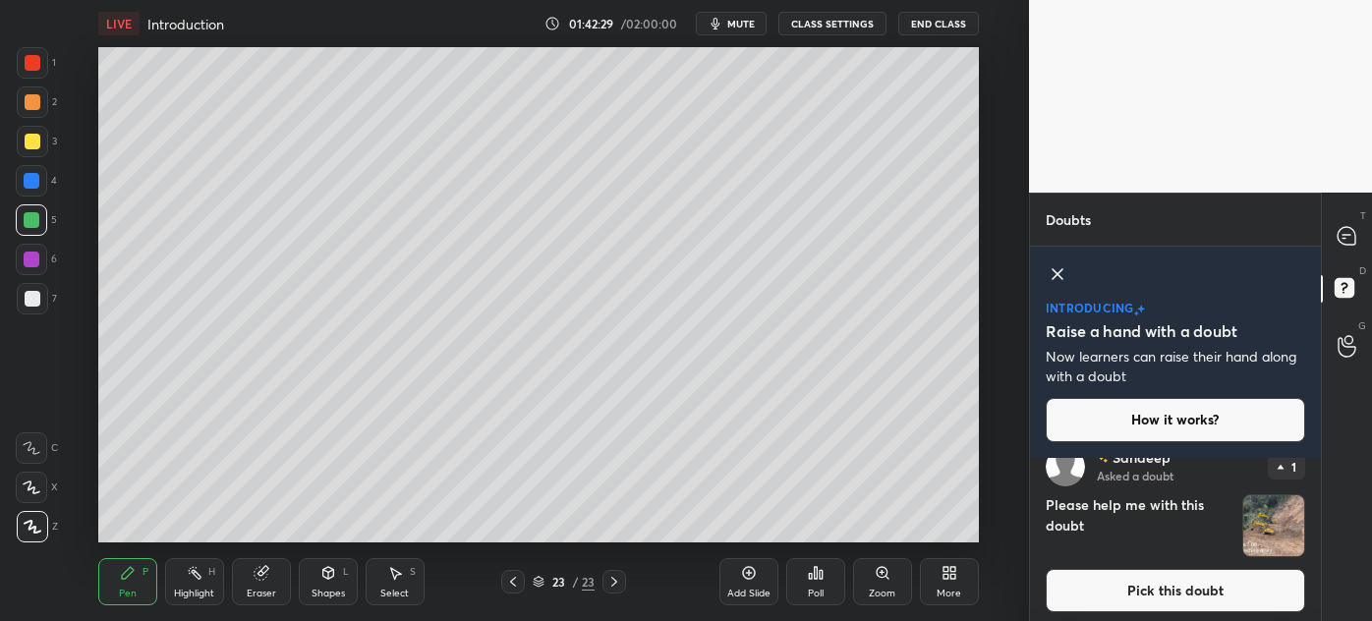
scroll to position [204, 0]
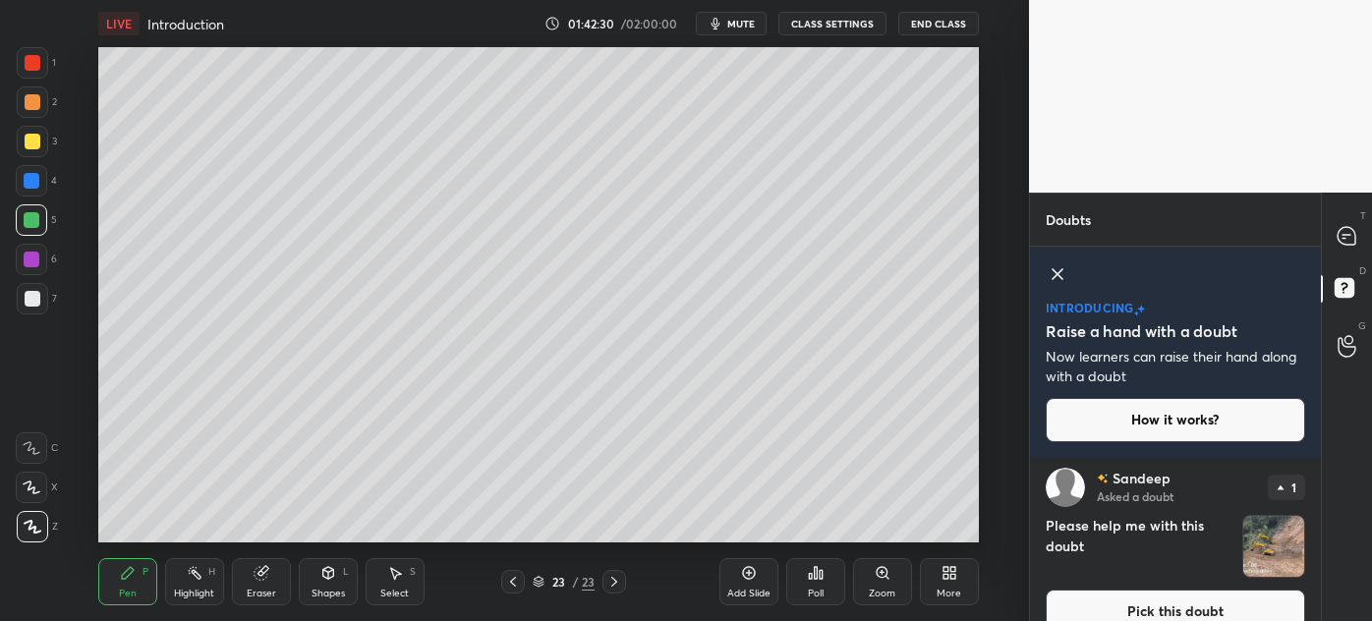
click at [1130, 610] on button "Pick this doubt" at bounding box center [1176, 611] width 260 height 43
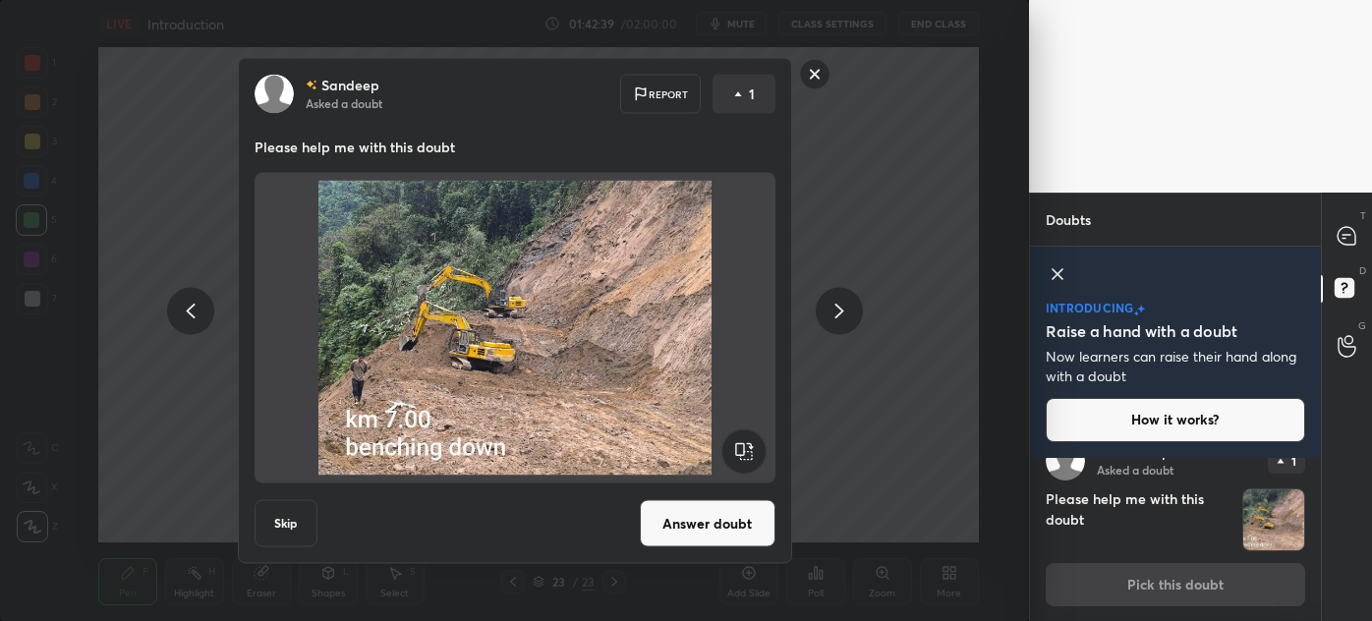
click at [818, 76] on rect at bounding box center [814, 74] width 30 height 30
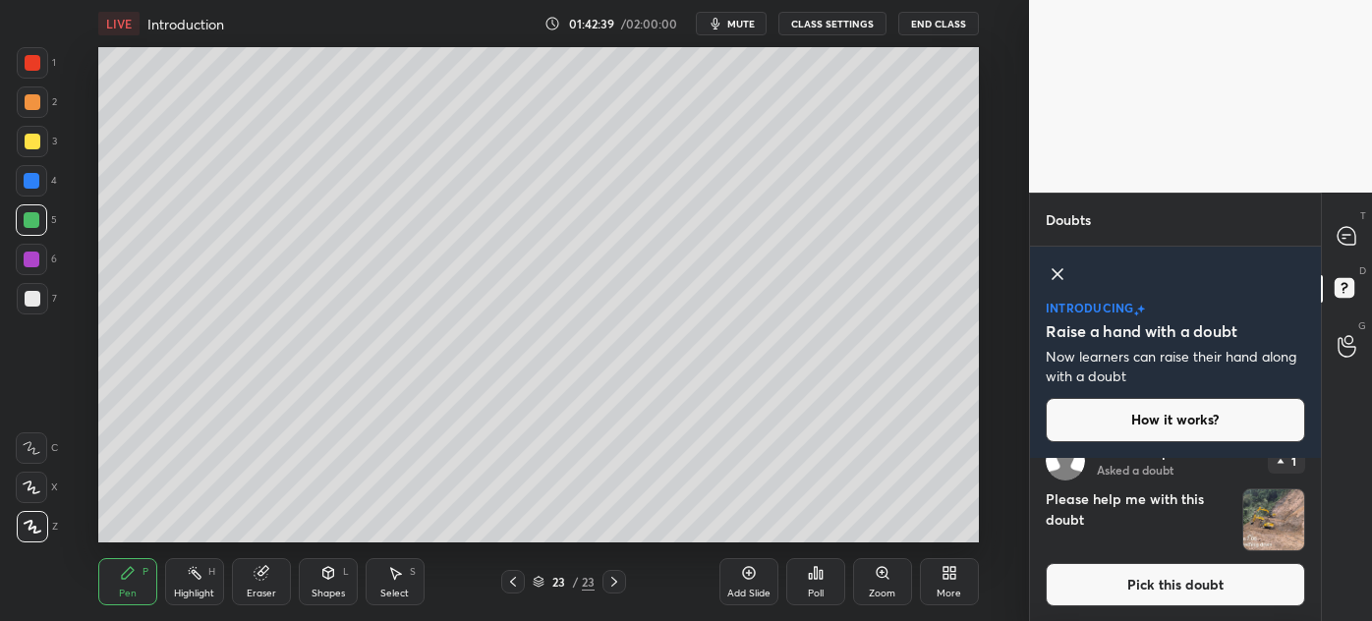
scroll to position [33, 0]
click at [1343, 238] on icon at bounding box center [1347, 236] width 18 height 18
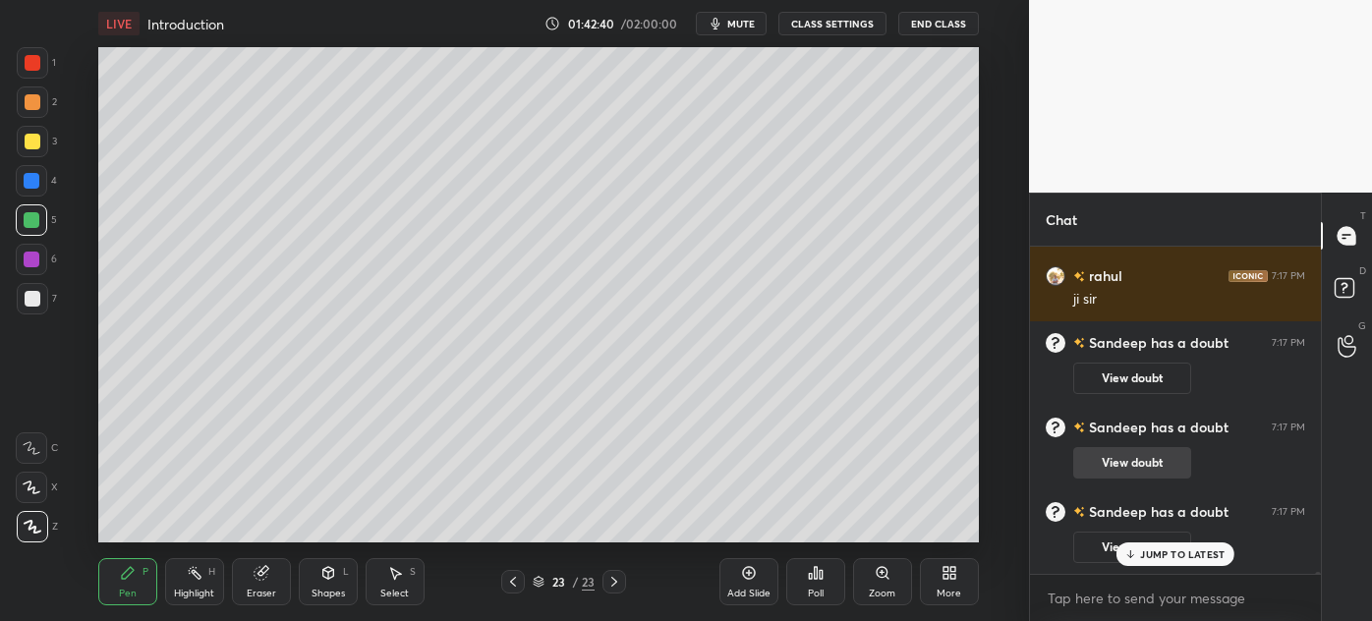
scroll to position [321, 285]
click at [1183, 551] on p "JUMP TO LATEST" at bounding box center [1182, 555] width 85 height 12
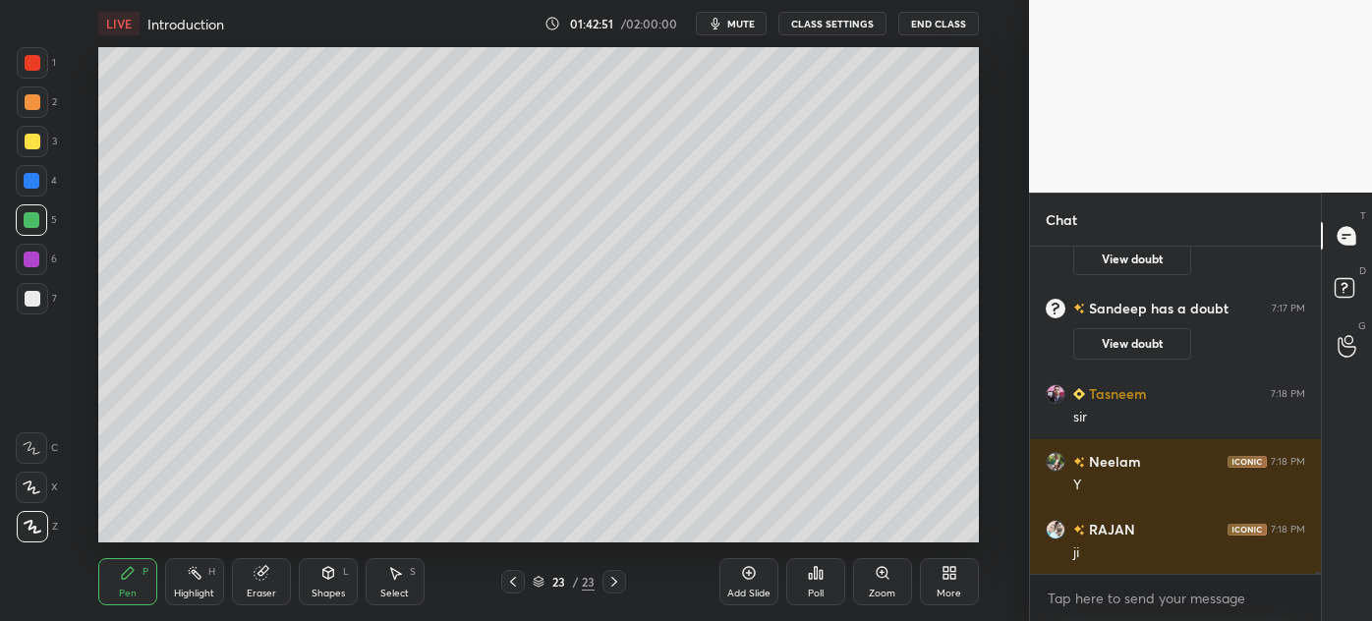
scroll to position [52207, 0]
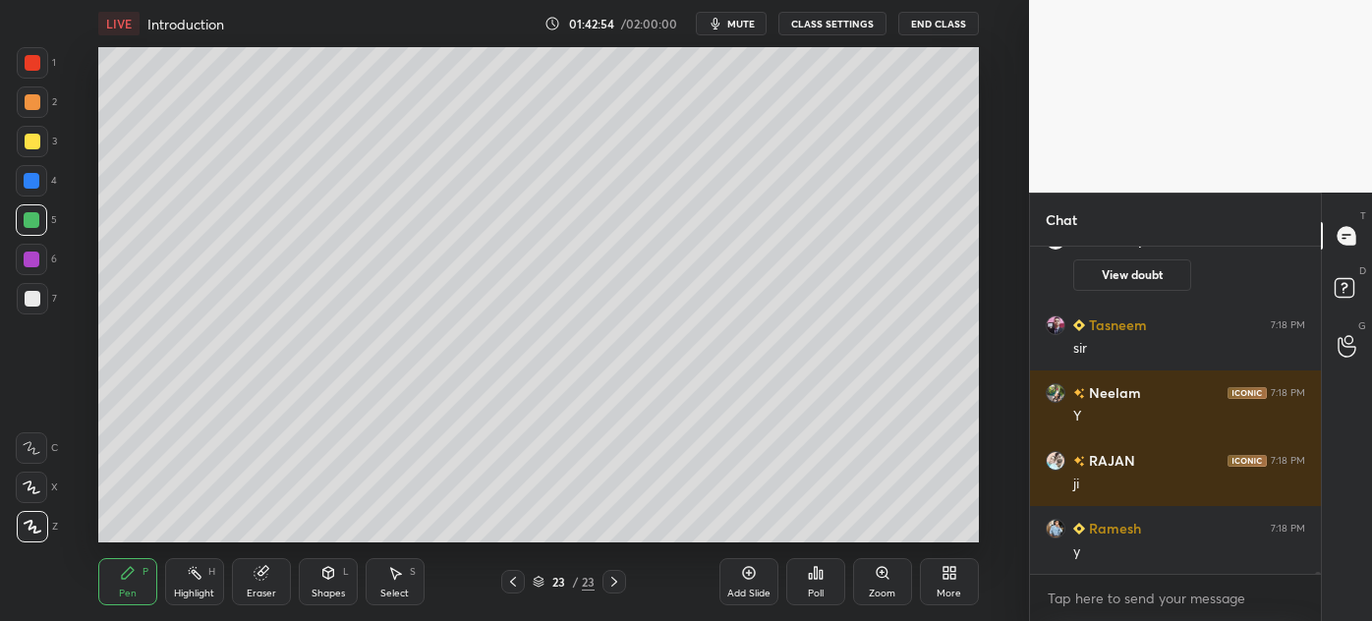
click at [27, 305] on div at bounding box center [33, 299] width 16 height 16
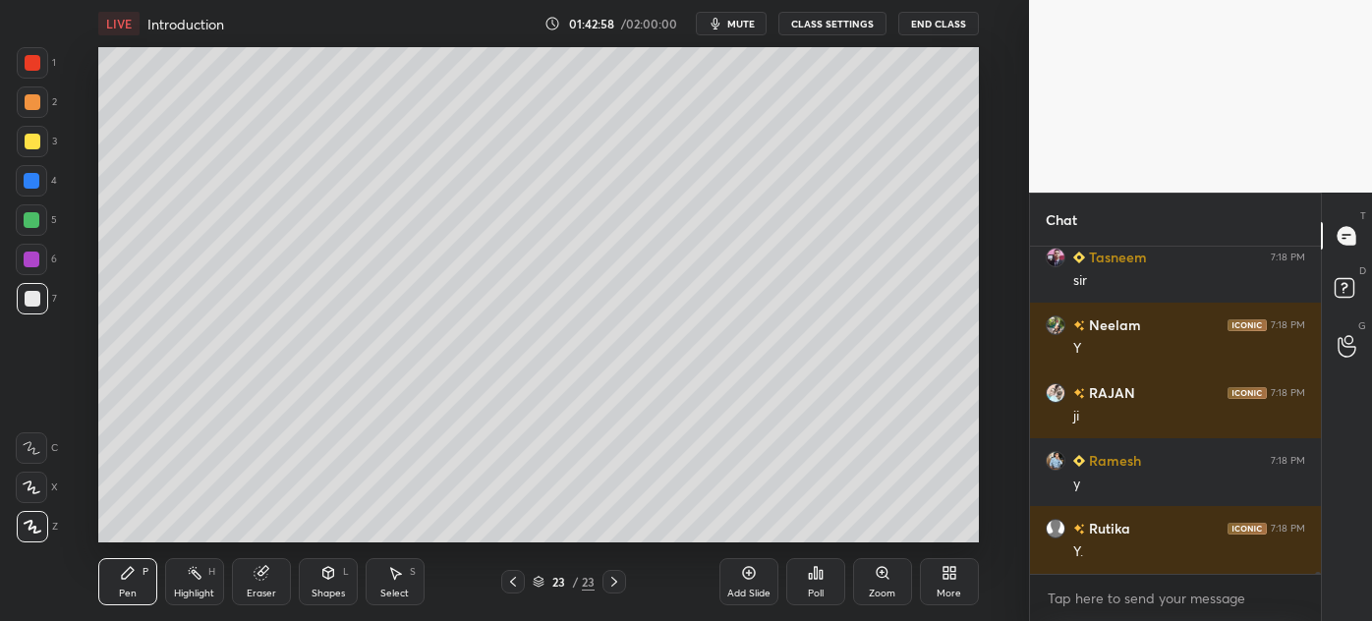
scroll to position [52343, 0]
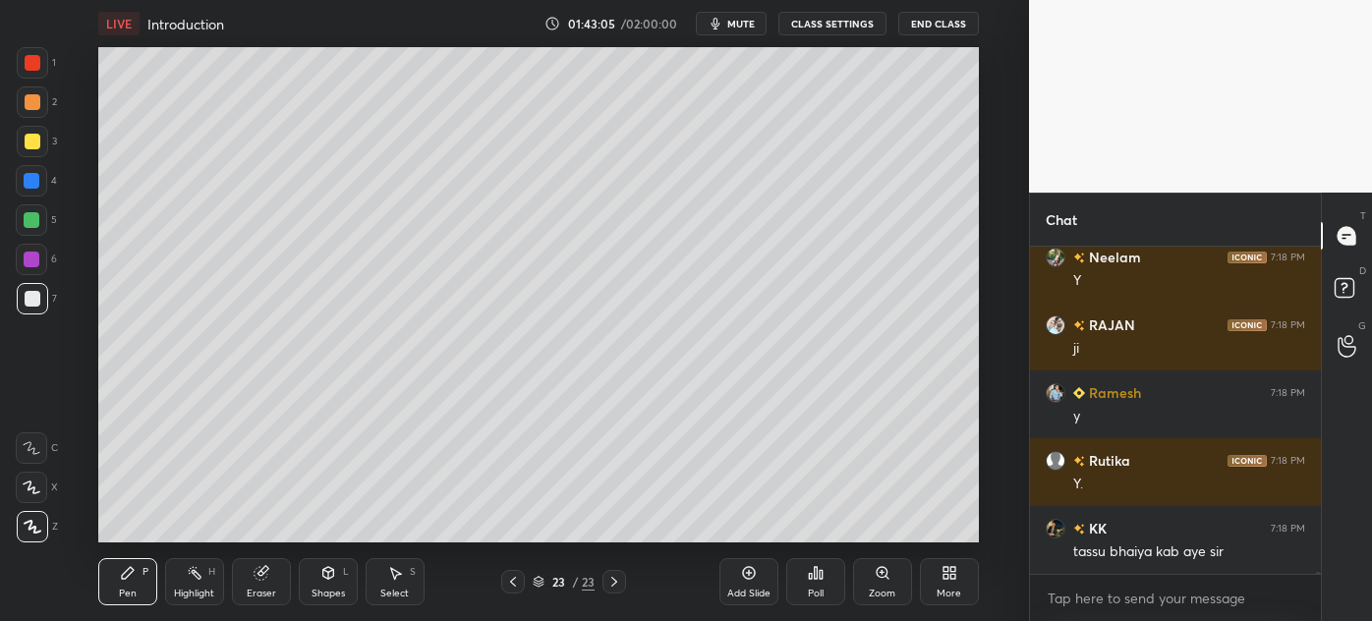
click at [27, 180] on div at bounding box center [32, 181] width 16 height 16
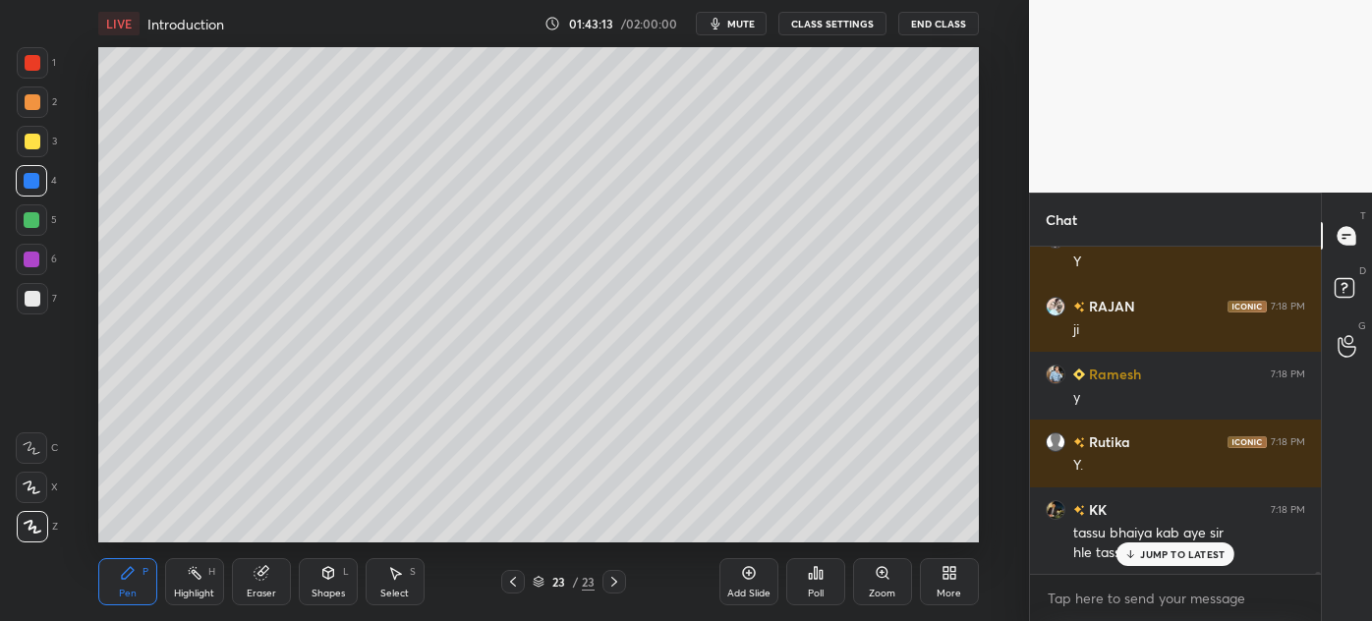
scroll to position [52429, 0]
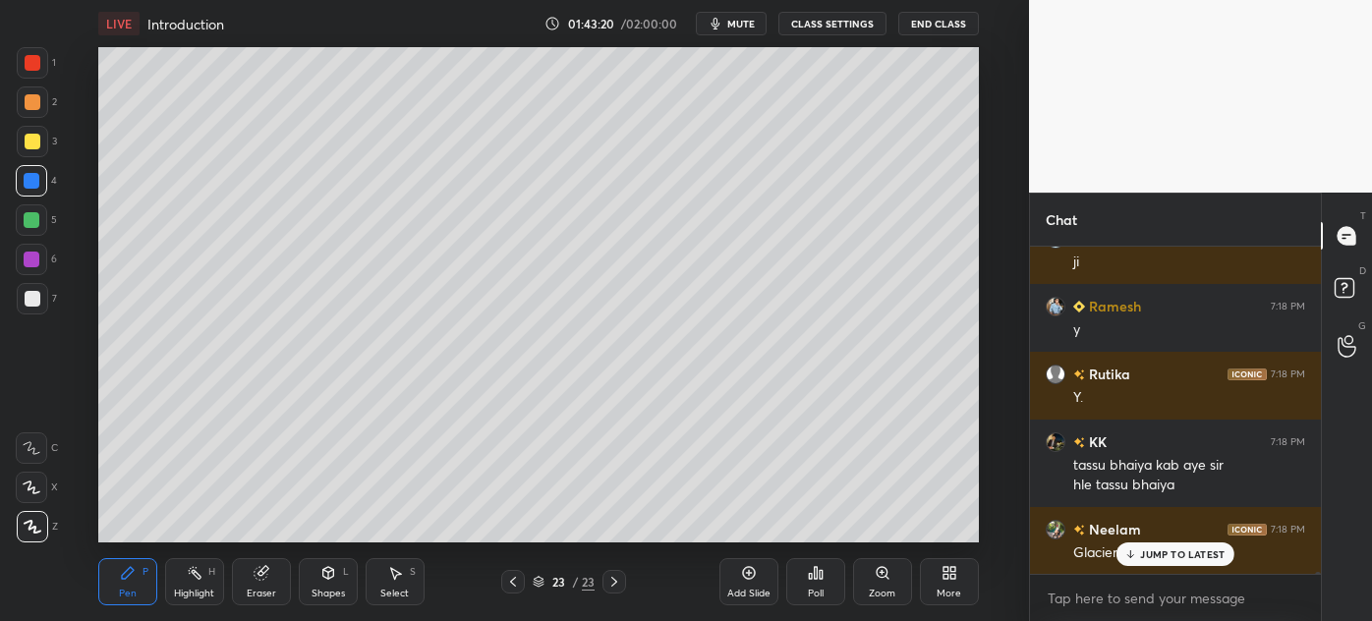
click at [28, 305] on div at bounding box center [33, 299] width 16 height 16
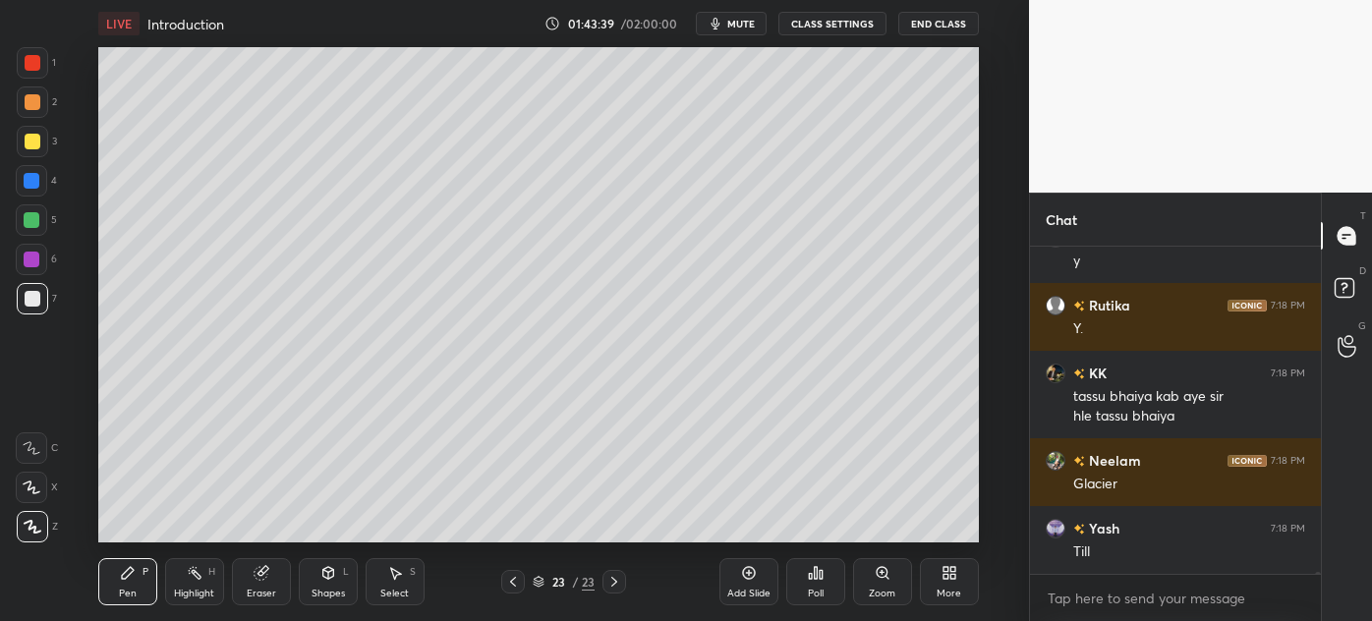
scroll to position [52566, 0]
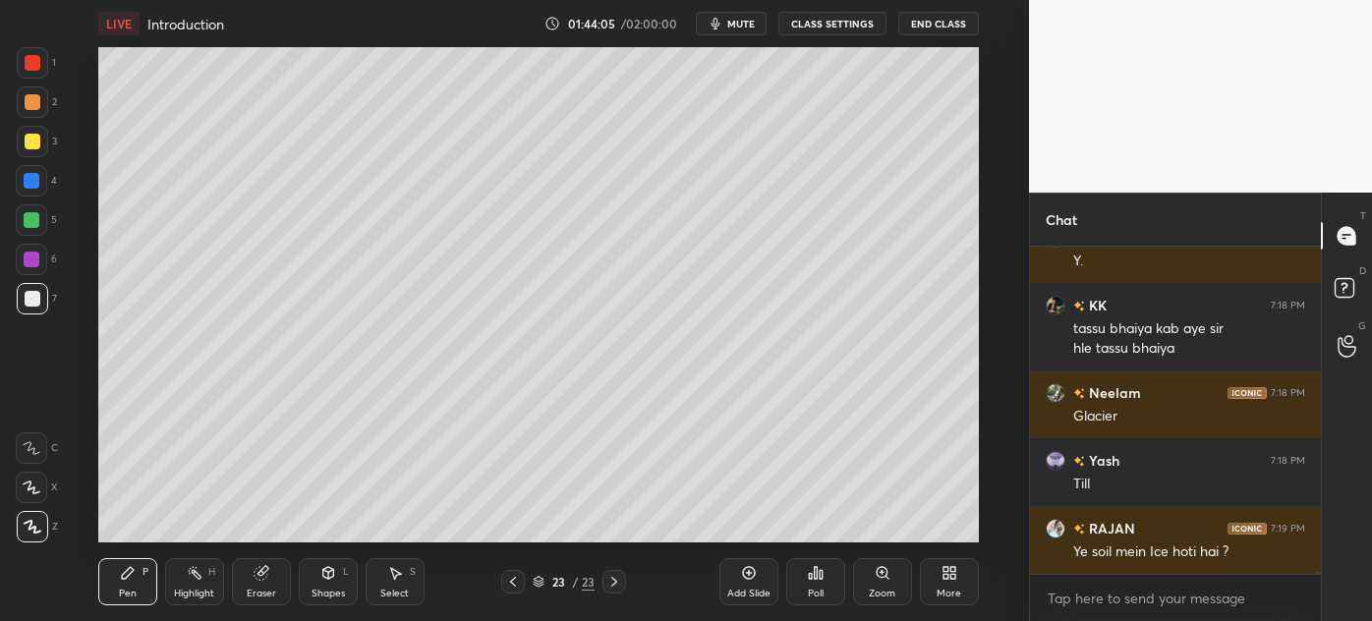
click at [720, 530] on div "Add Slide Poll Zoom More" at bounding box center [850, 582] width 260 height 110
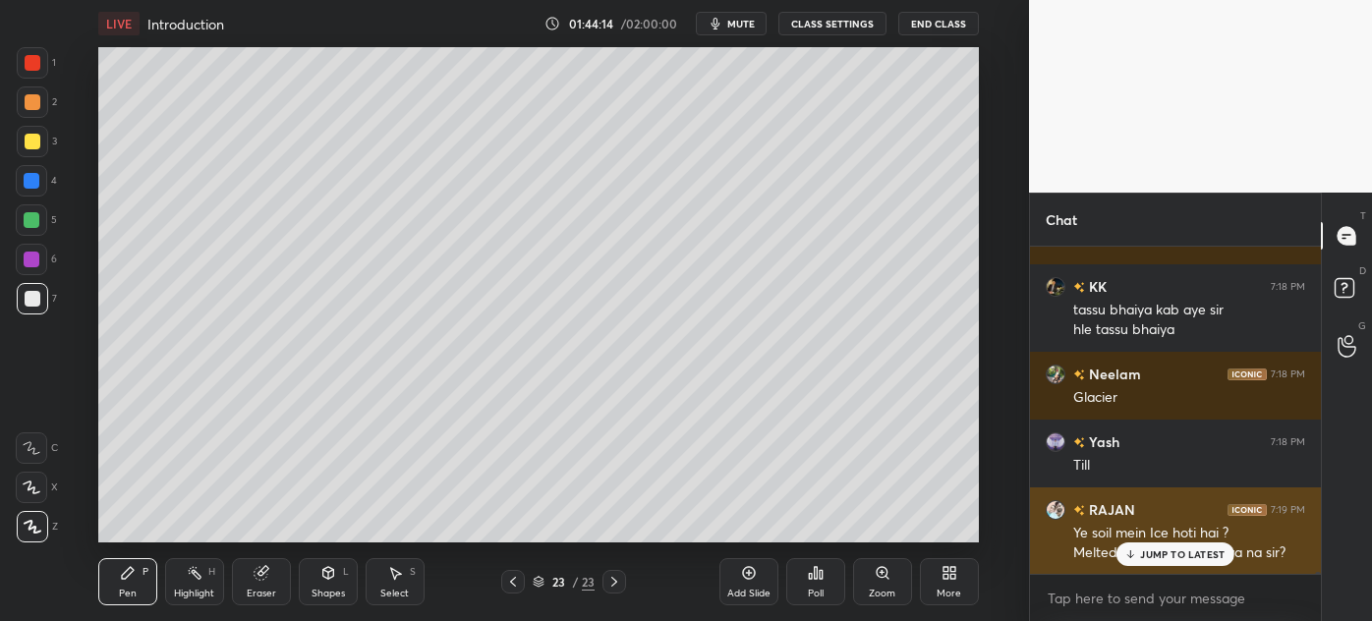
click at [1151, 550] on p "JUMP TO LATEST" at bounding box center [1182, 555] width 85 height 12
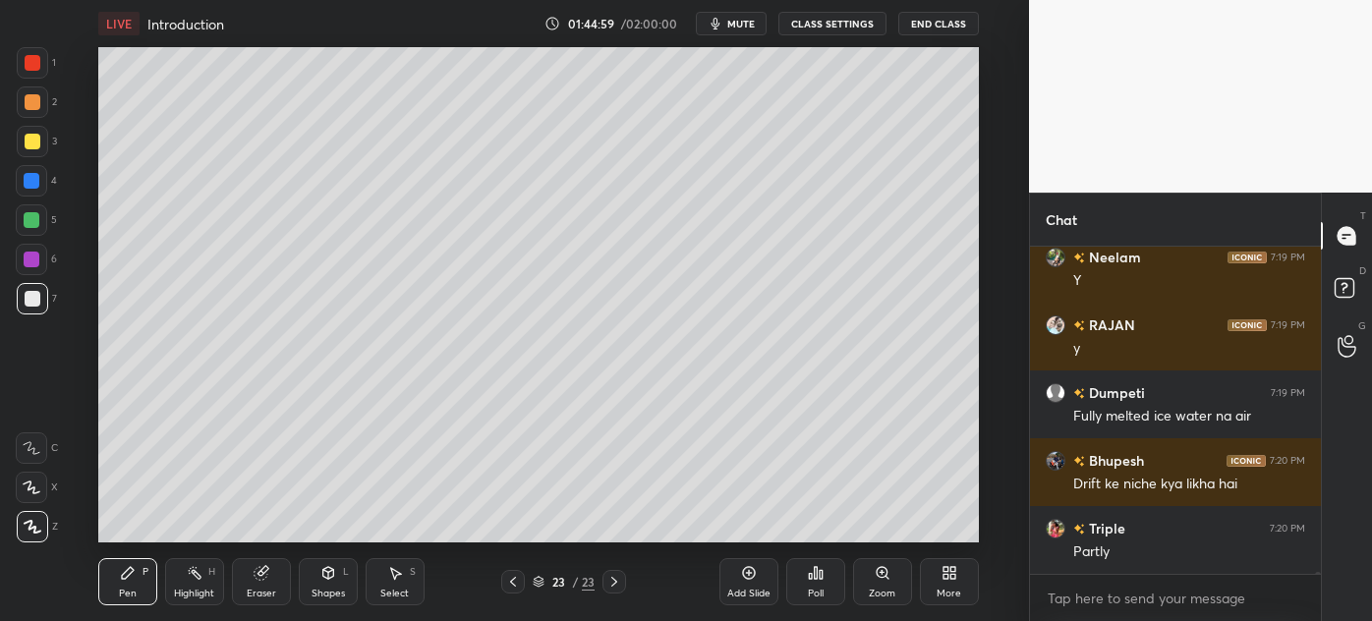
scroll to position [52993, 0]
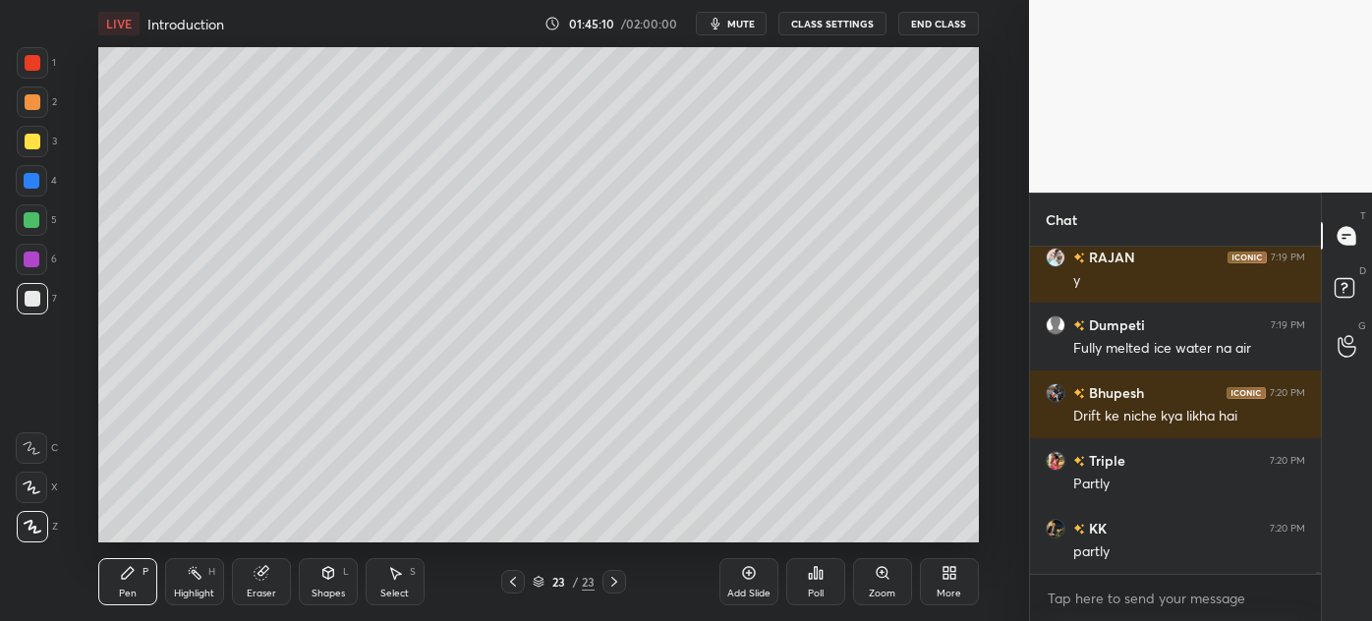
click at [744, 584] on div "Add Slide" at bounding box center [749, 581] width 59 height 47
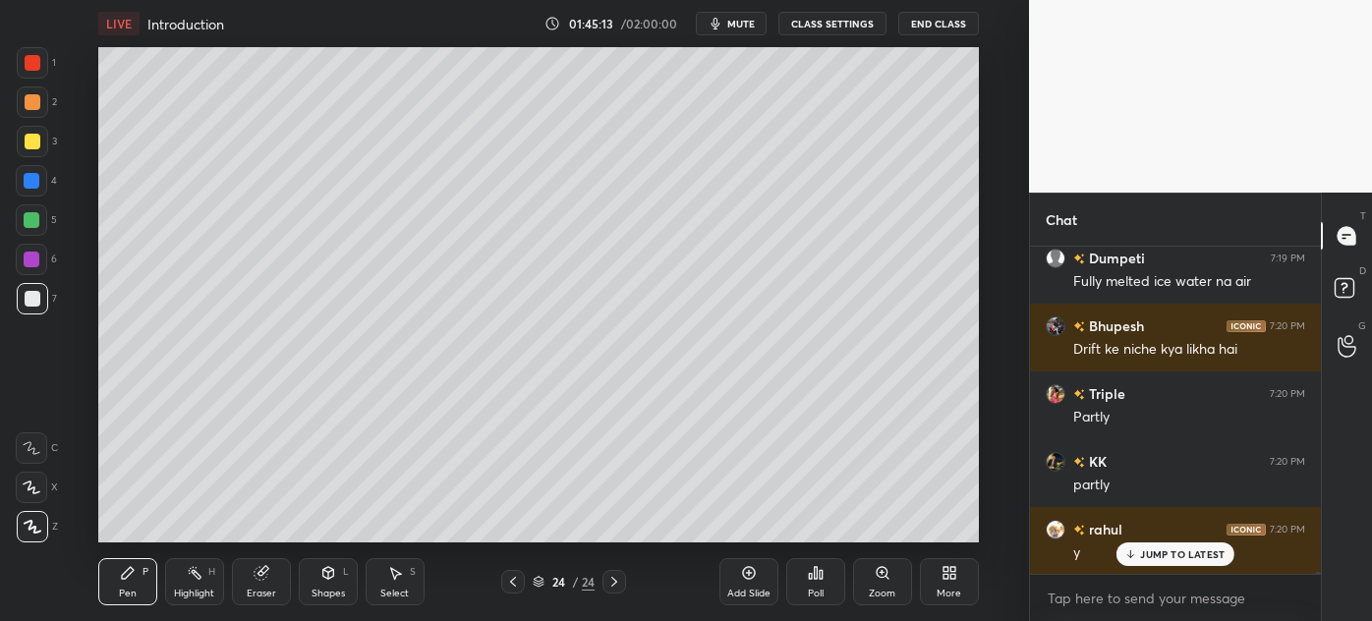
click at [513, 586] on icon at bounding box center [513, 582] width 16 height 16
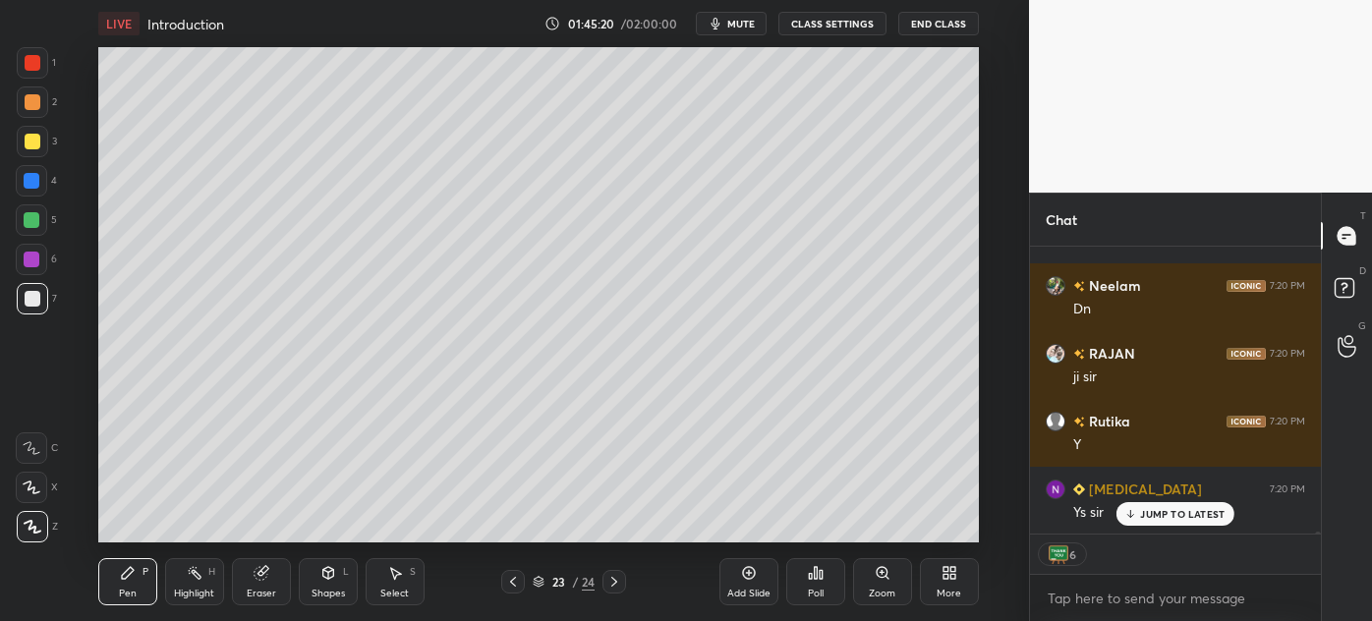
scroll to position [53576, 0]
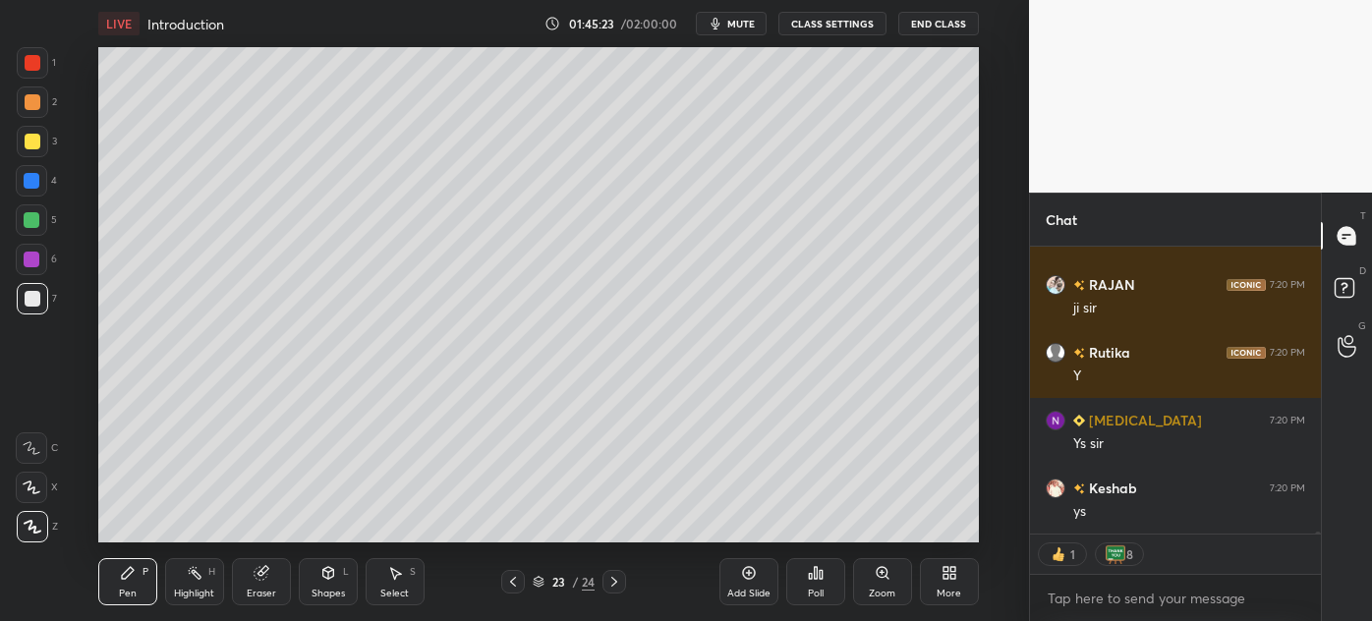
click at [613, 588] on icon at bounding box center [615, 582] width 16 height 16
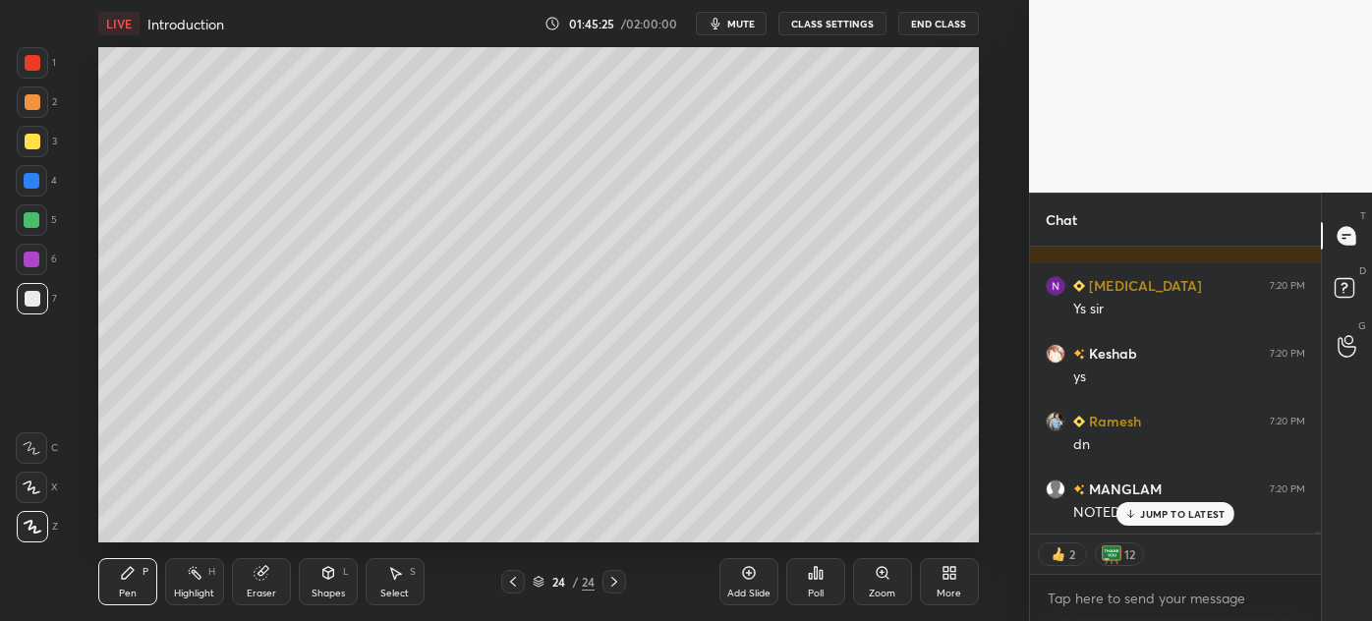
scroll to position [53914, 0]
click at [26, 147] on div at bounding box center [33, 142] width 16 height 16
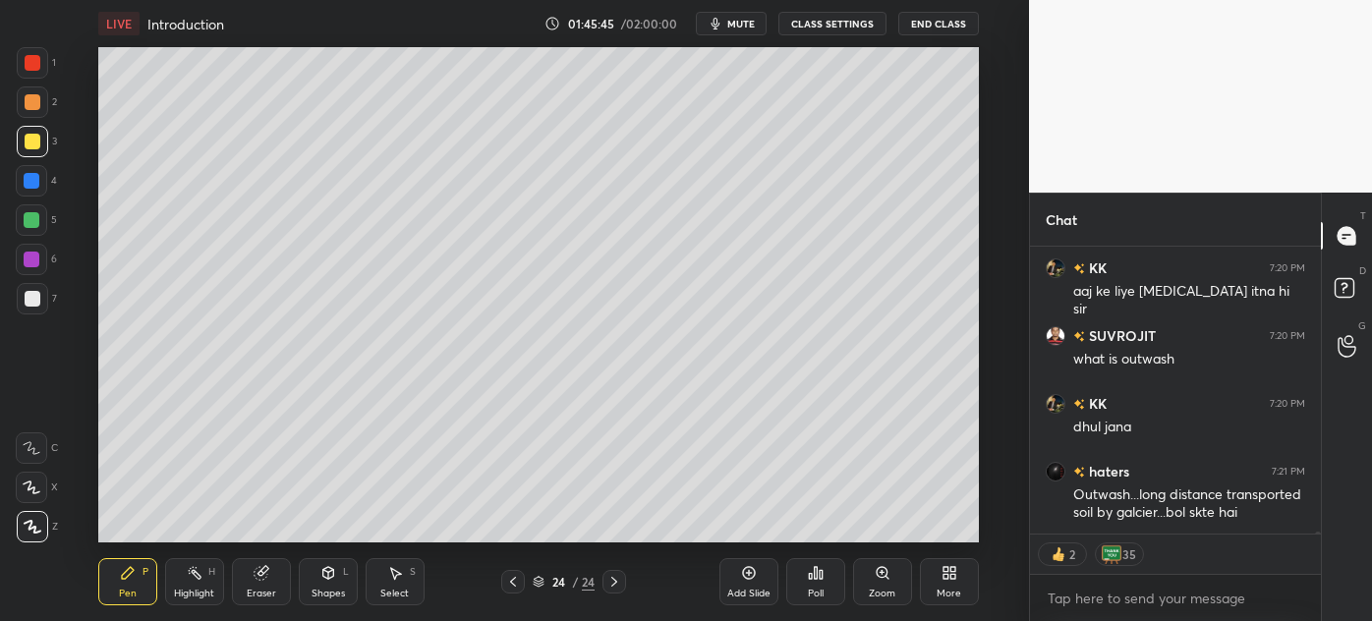
scroll to position [54203, 0]
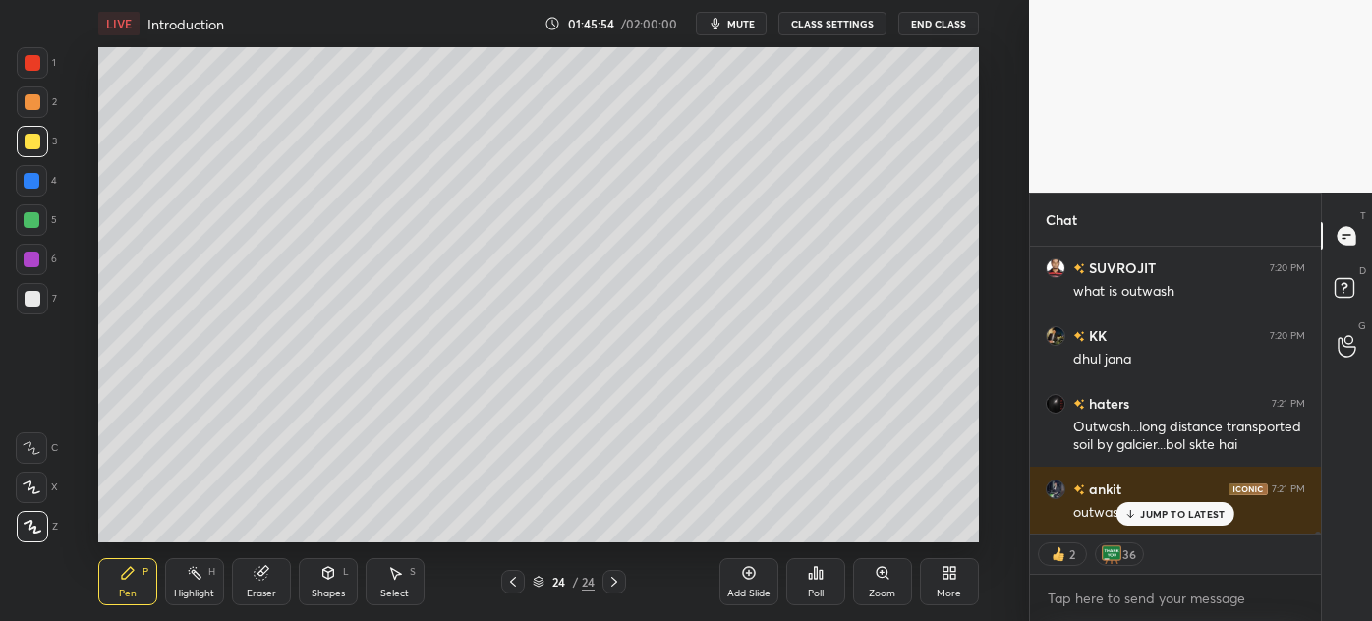
click at [1134, 512] on icon at bounding box center [1131, 514] width 13 height 12
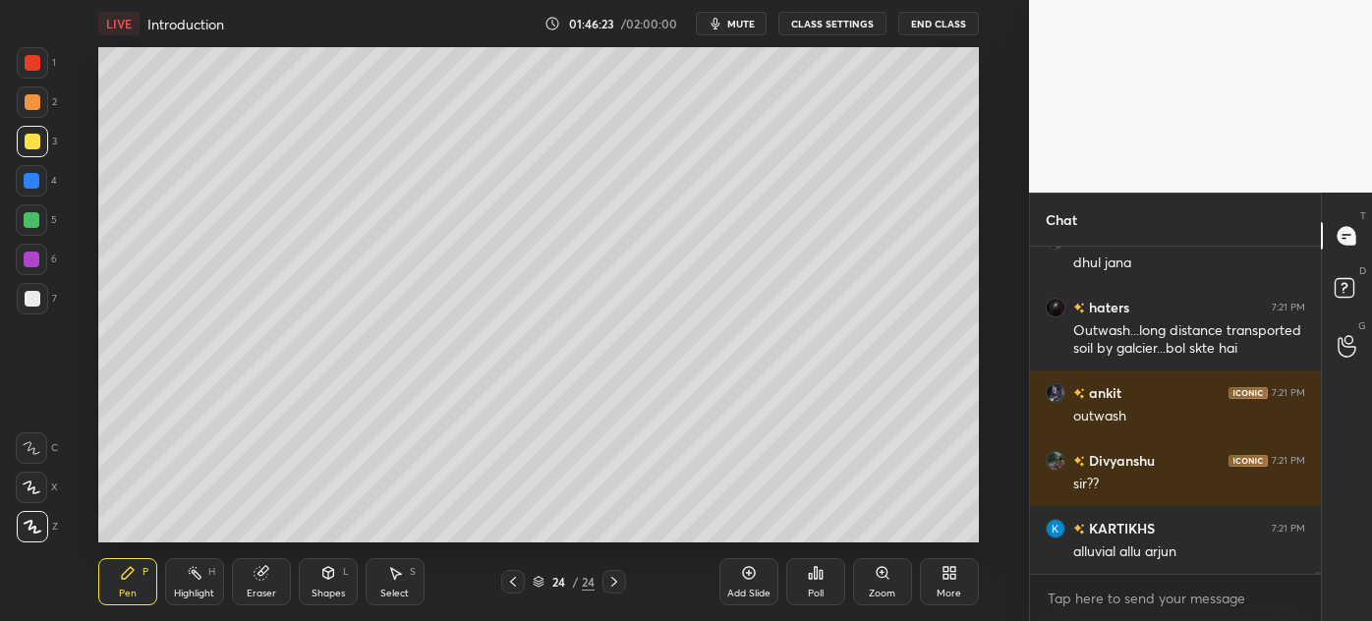
scroll to position [54367, 0]
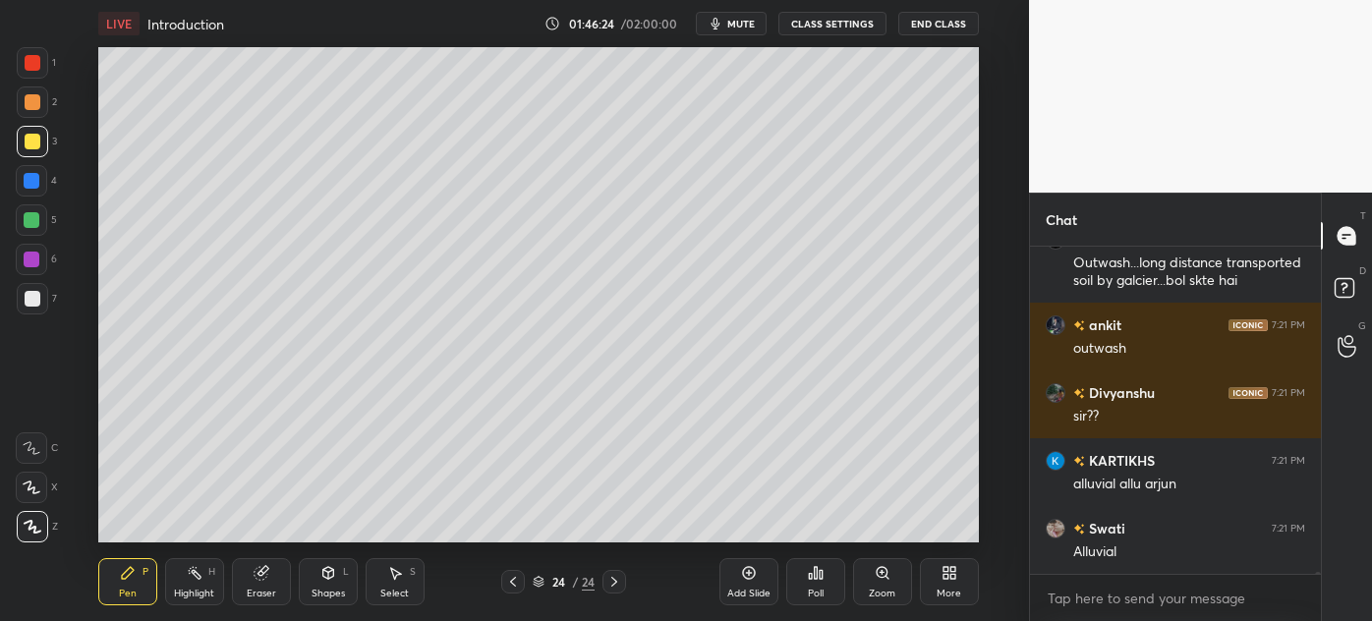
click at [28, 302] on div at bounding box center [33, 299] width 16 height 16
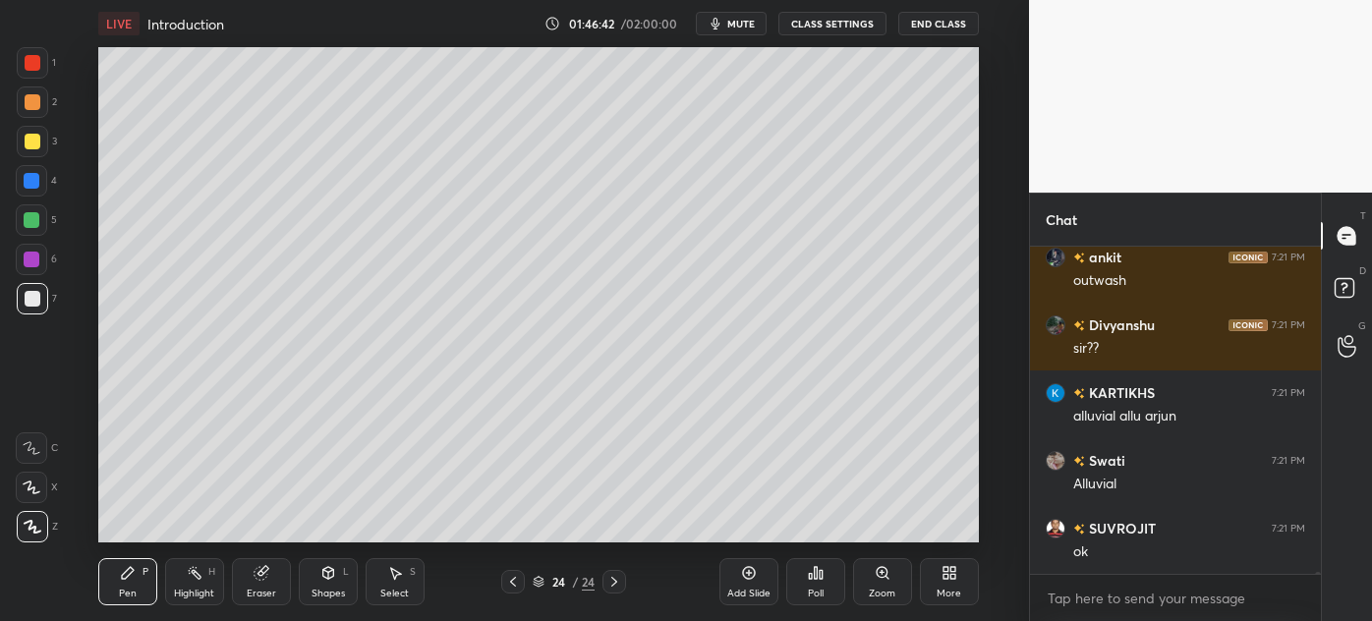
click at [29, 147] on div at bounding box center [33, 142] width 16 height 16
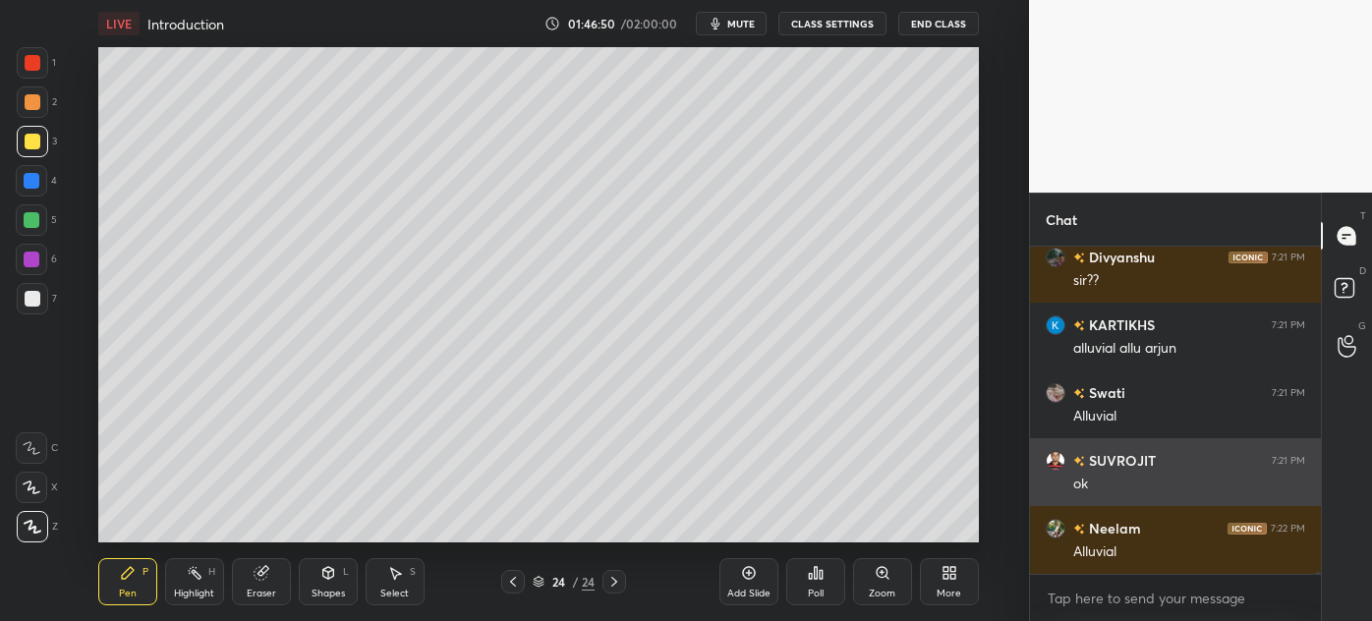
scroll to position [54570, 0]
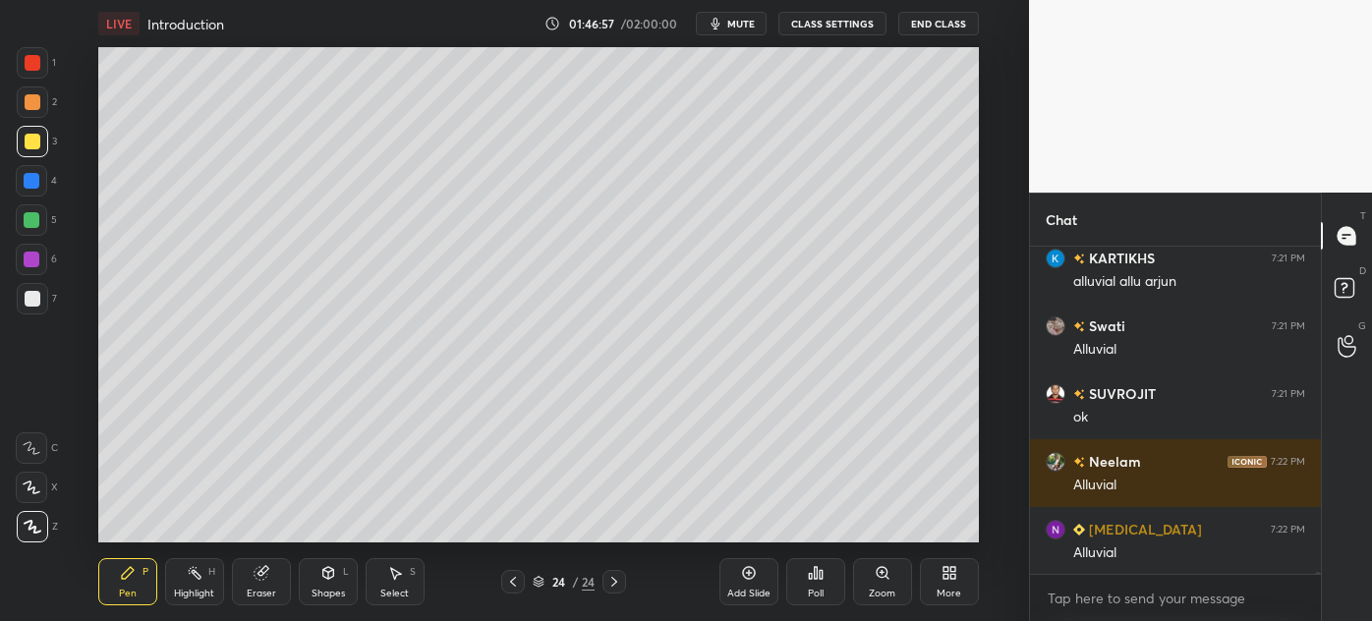
click at [27, 298] on div at bounding box center [33, 299] width 16 height 16
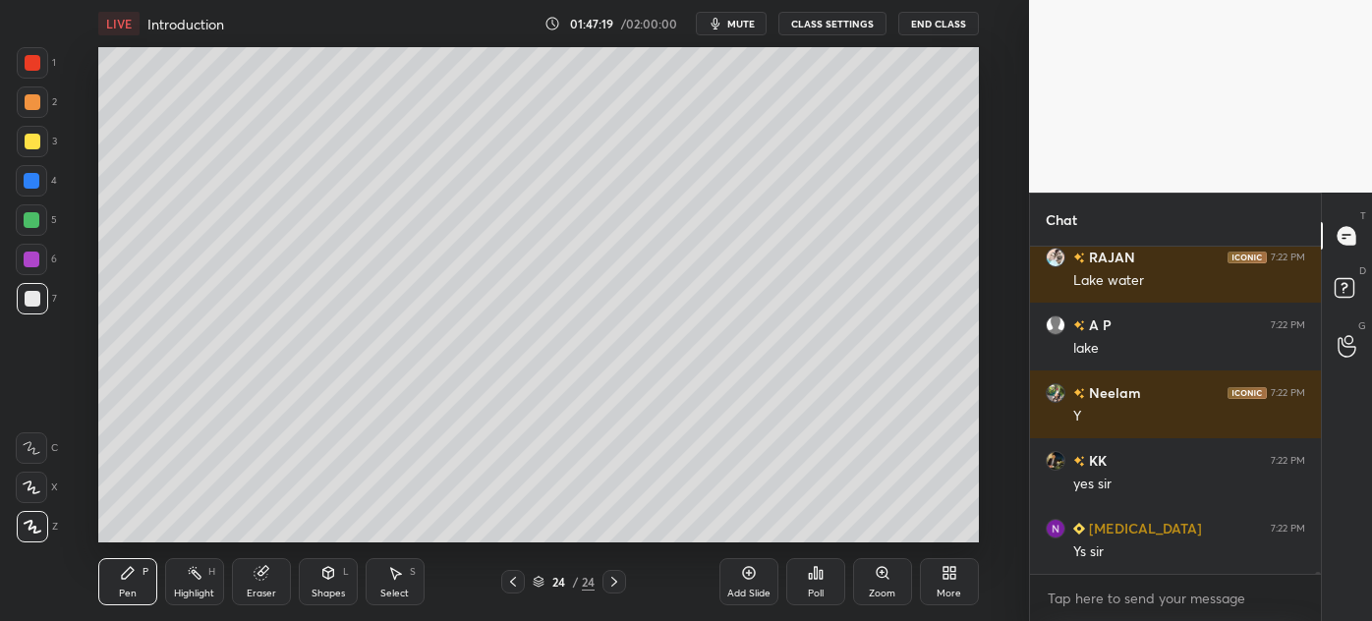
scroll to position [55045, 0]
click at [386, 594] on div "Select" at bounding box center [394, 594] width 29 height 10
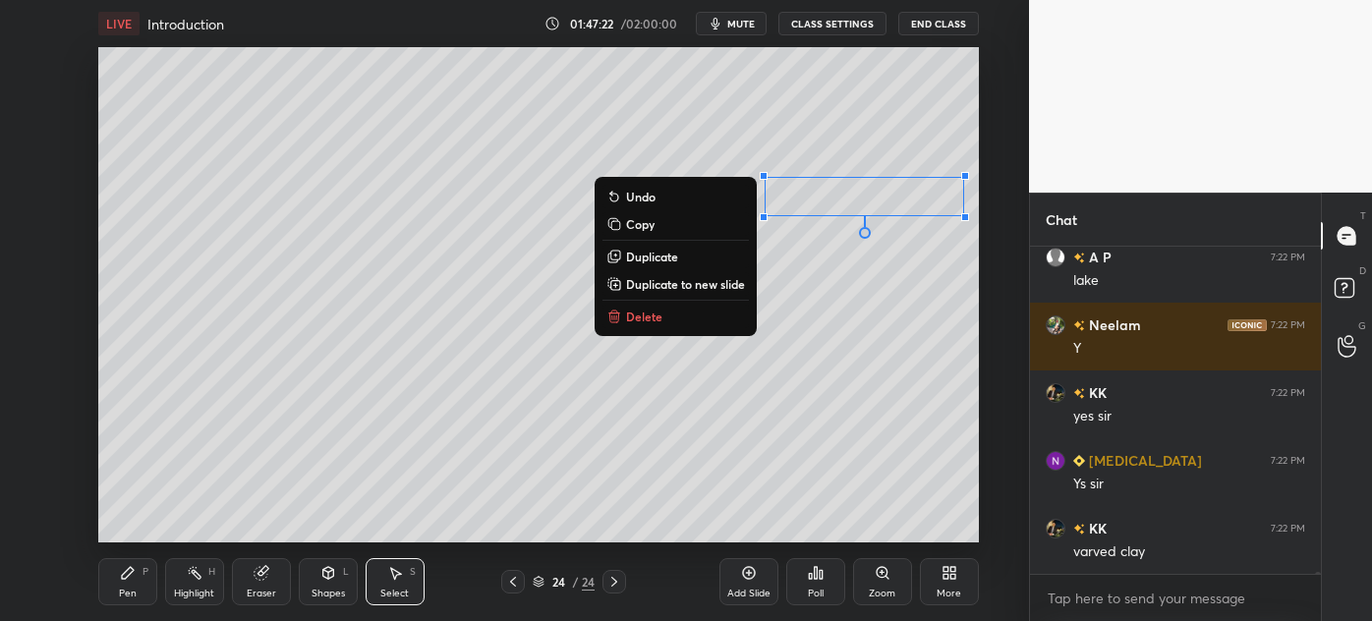
click at [823, 301] on div "0 ° Undo Copy Duplicate Duplicate to new slide Delete" at bounding box center [538, 294] width 881 height 495
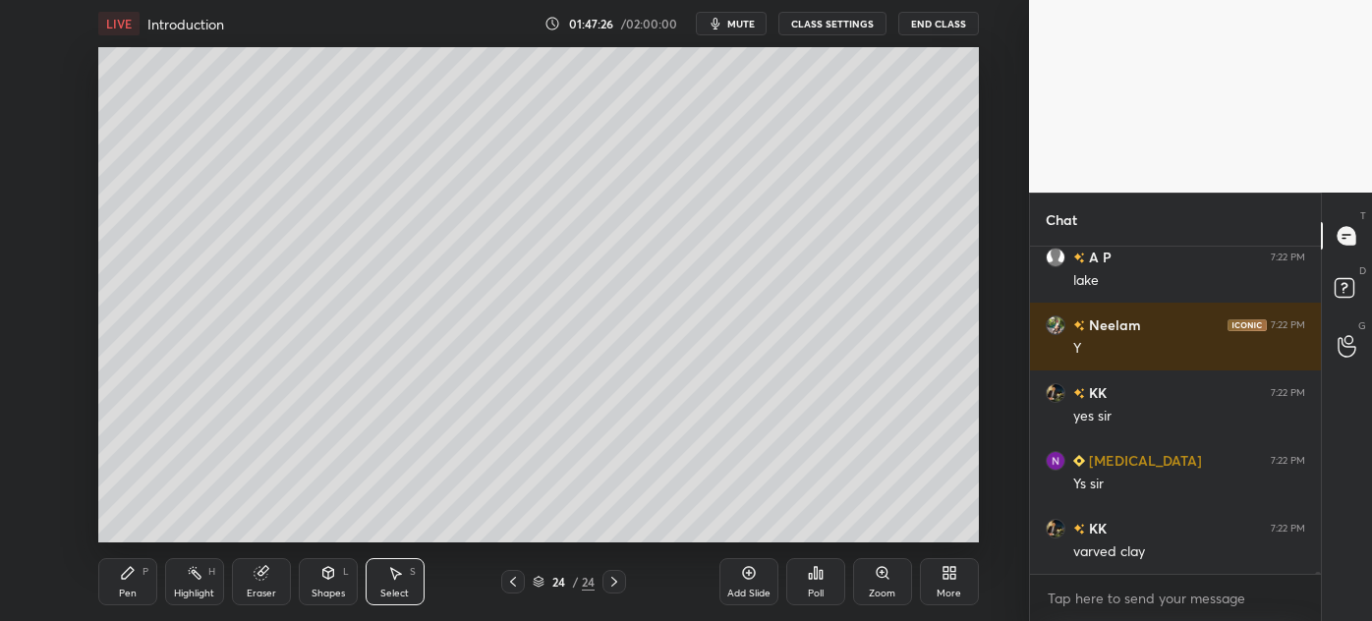
click at [120, 599] on div "Pen" at bounding box center [128, 594] width 18 height 10
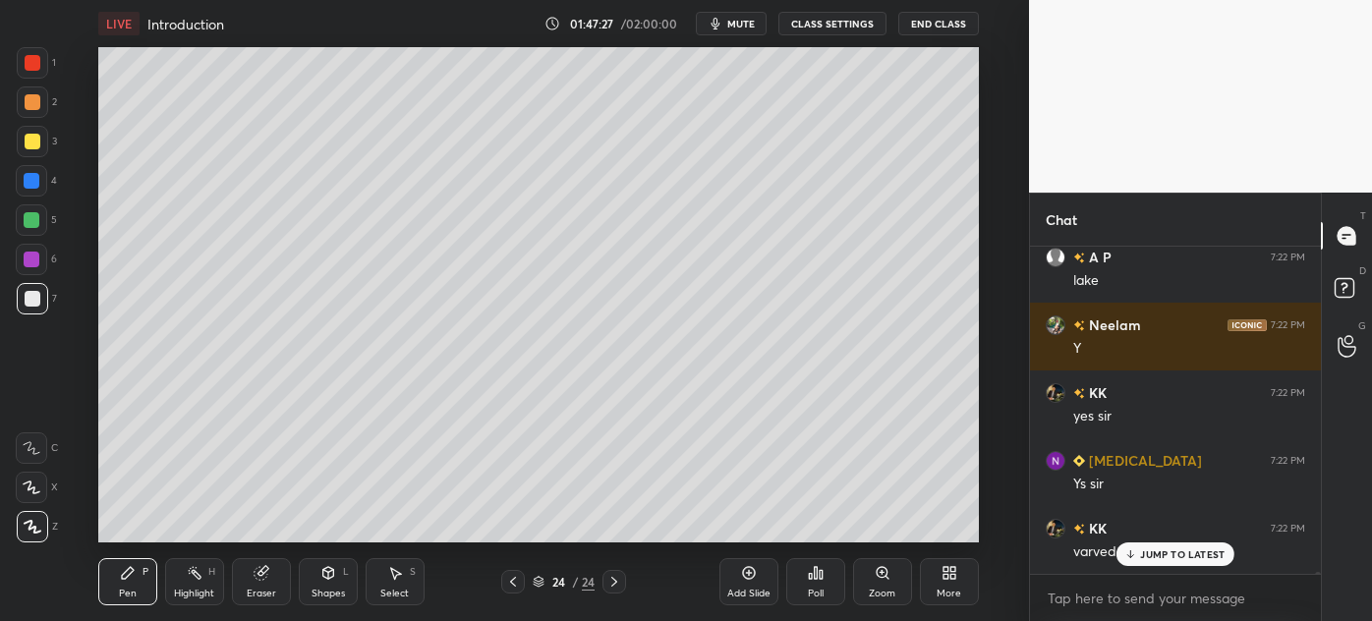
scroll to position [55112, 0]
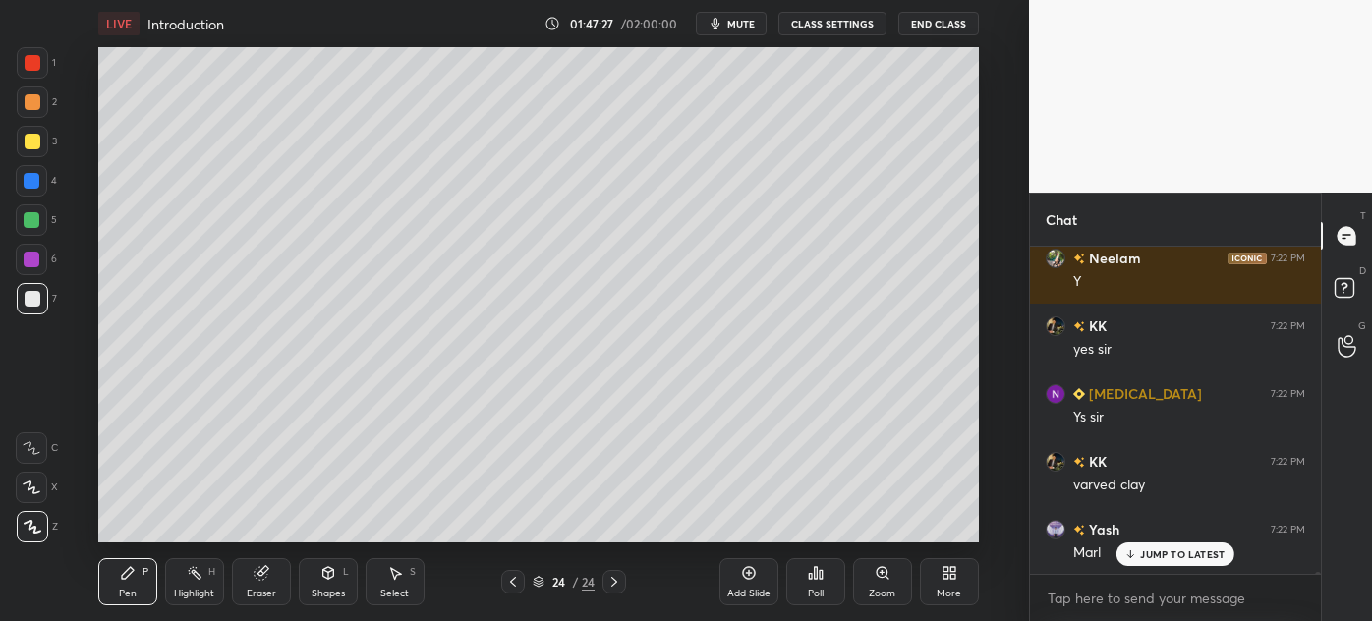
click at [28, 146] on div at bounding box center [33, 142] width 16 height 16
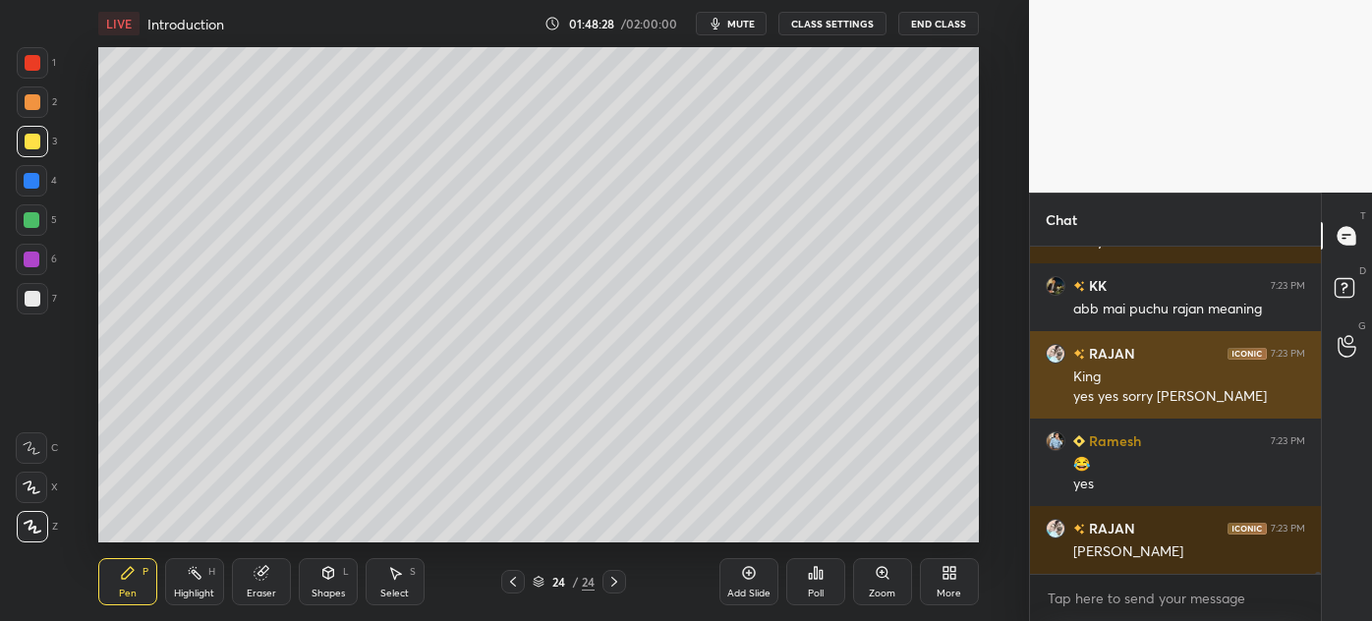
scroll to position [55985, 0]
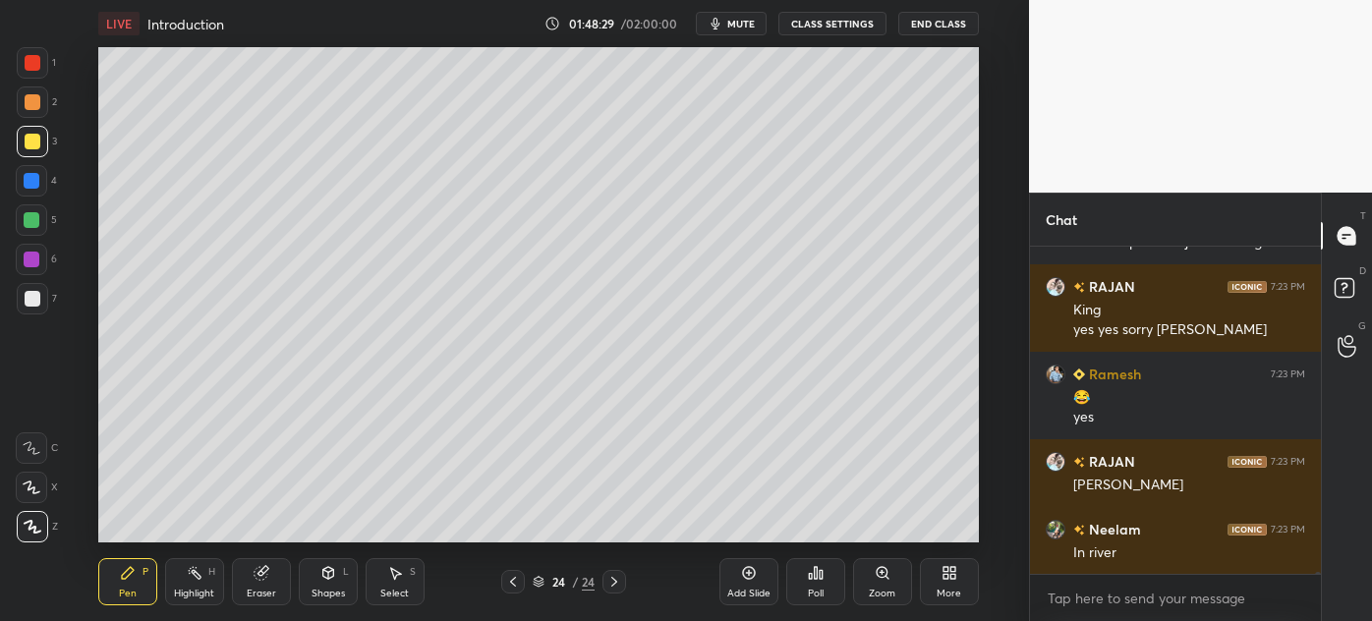
click at [29, 306] on div at bounding box center [33, 299] width 16 height 16
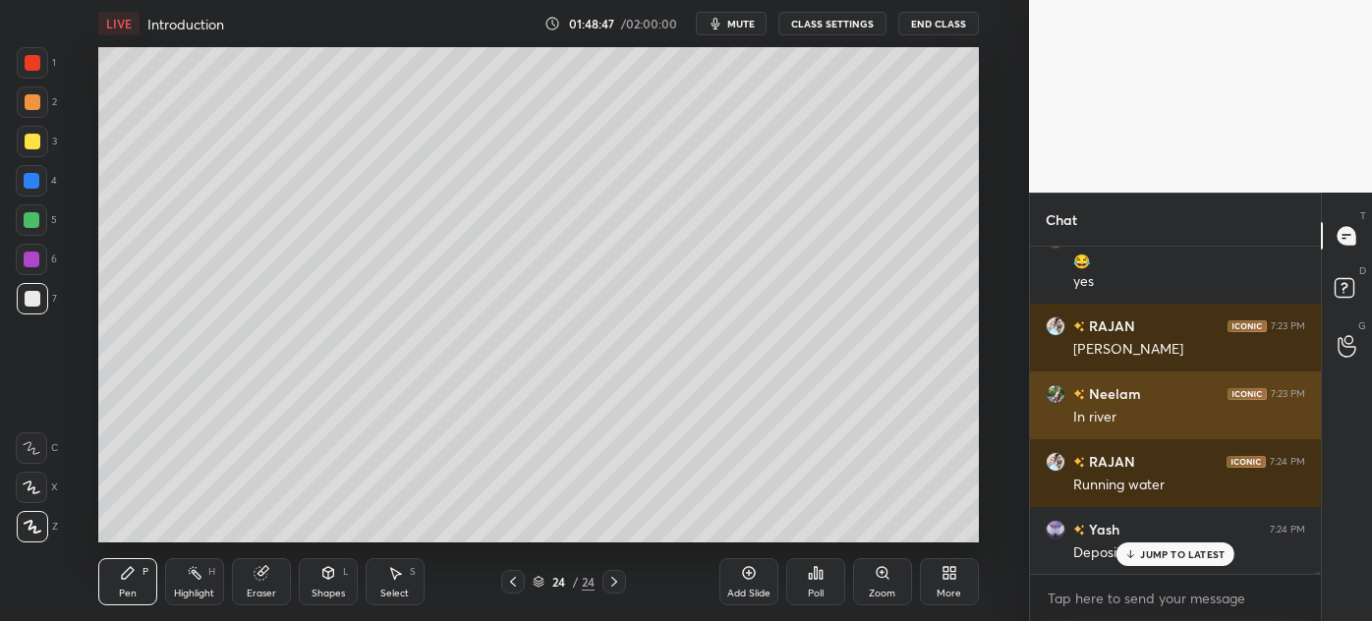
scroll to position [56207, 0]
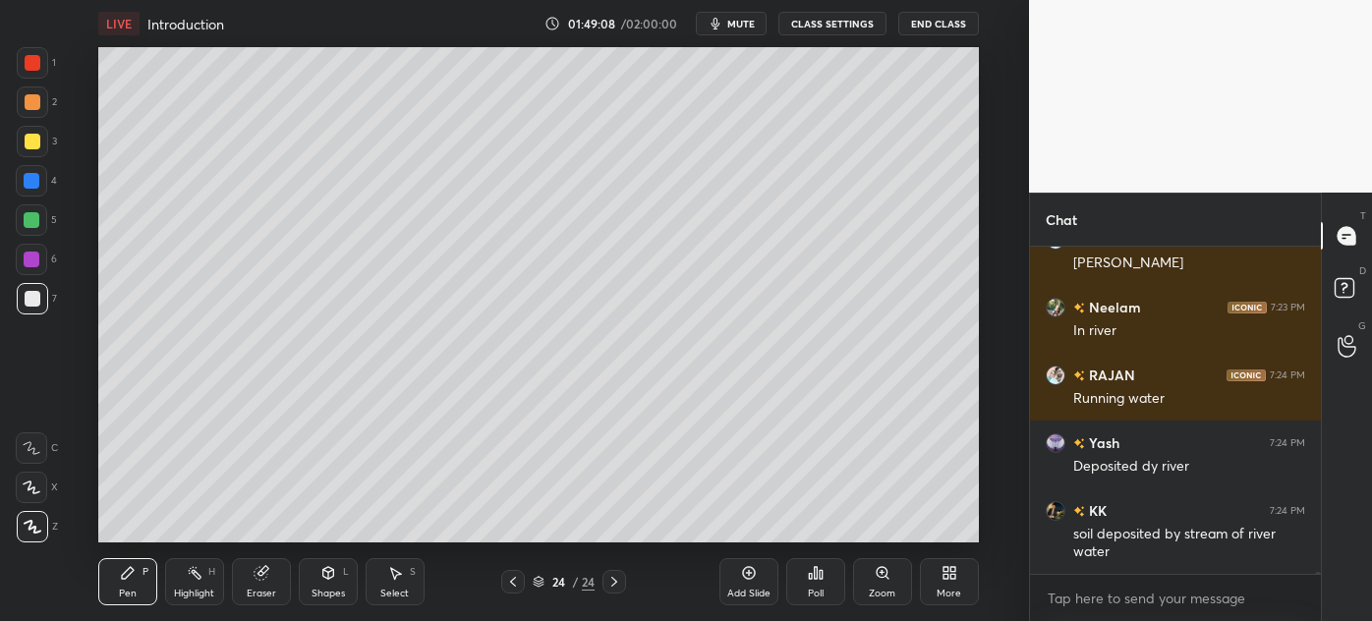
click at [25, 139] on div at bounding box center [33, 142] width 16 height 16
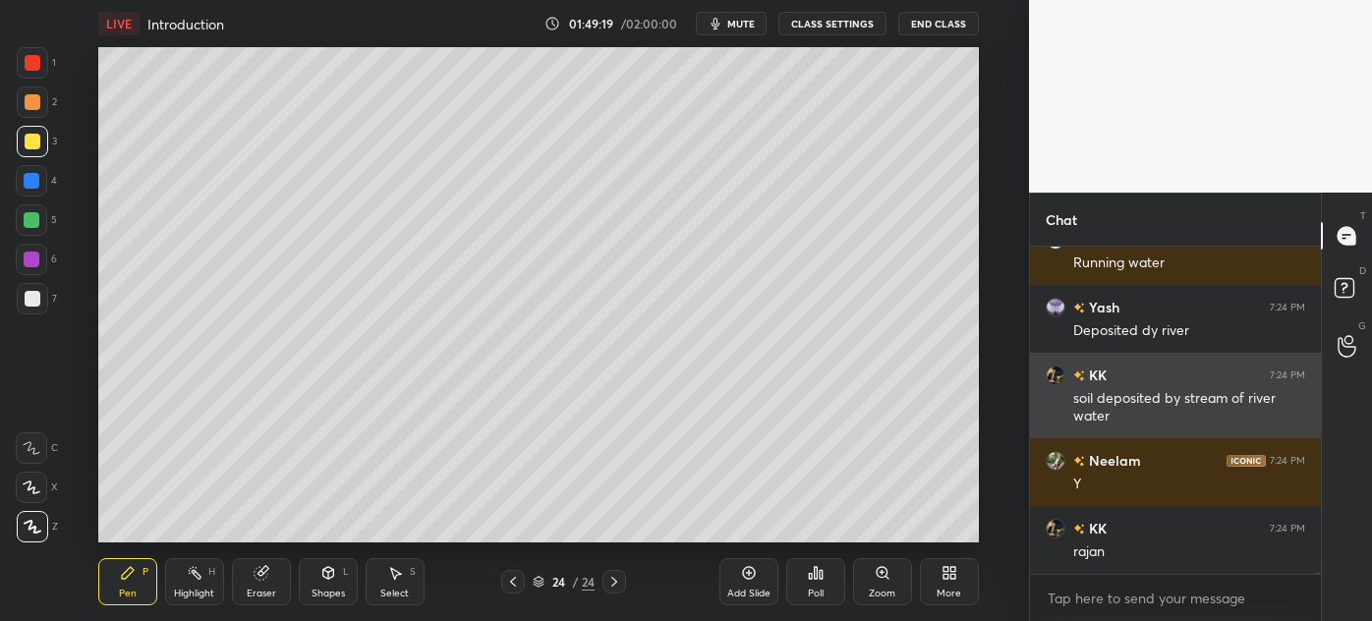
scroll to position [56362, 0]
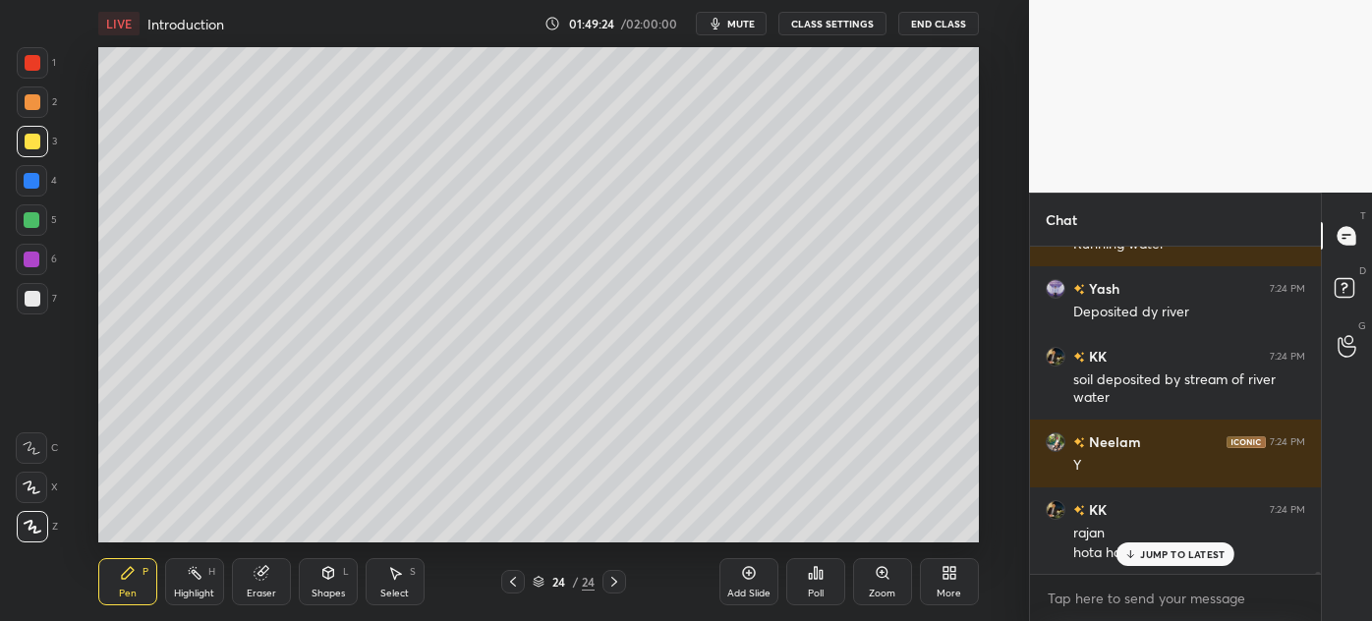
click at [26, 302] on div at bounding box center [33, 299] width 16 height 16
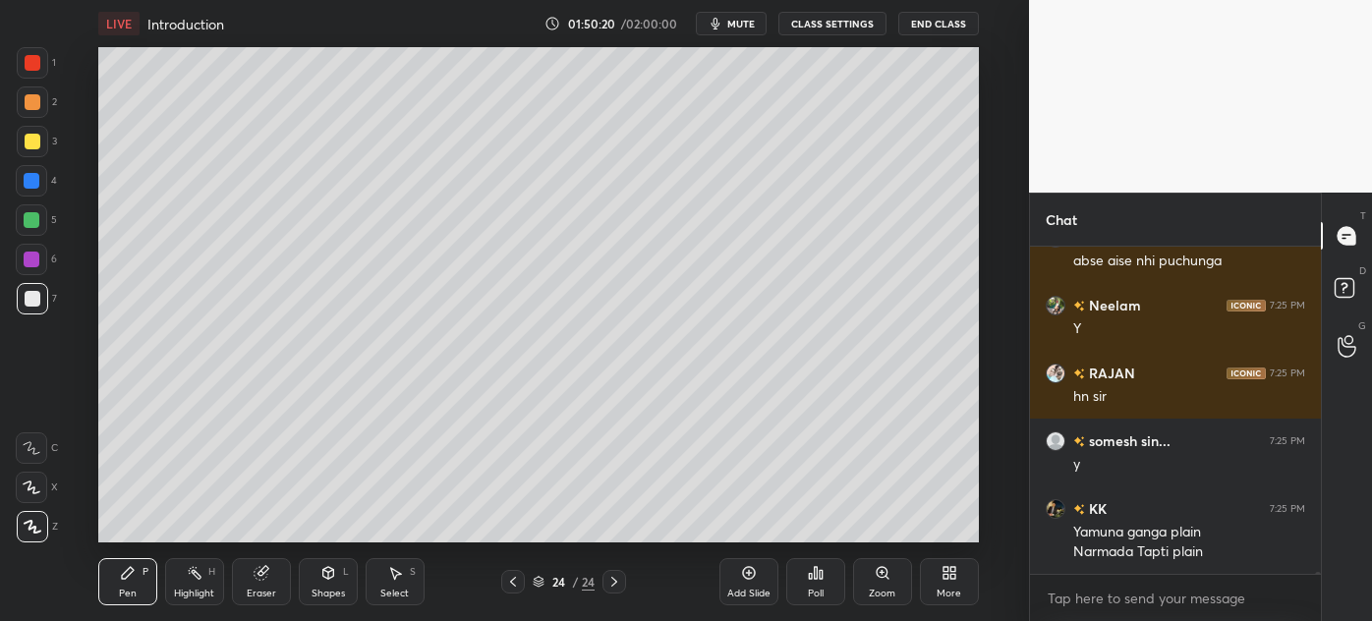
scroll to position [56857, 0]
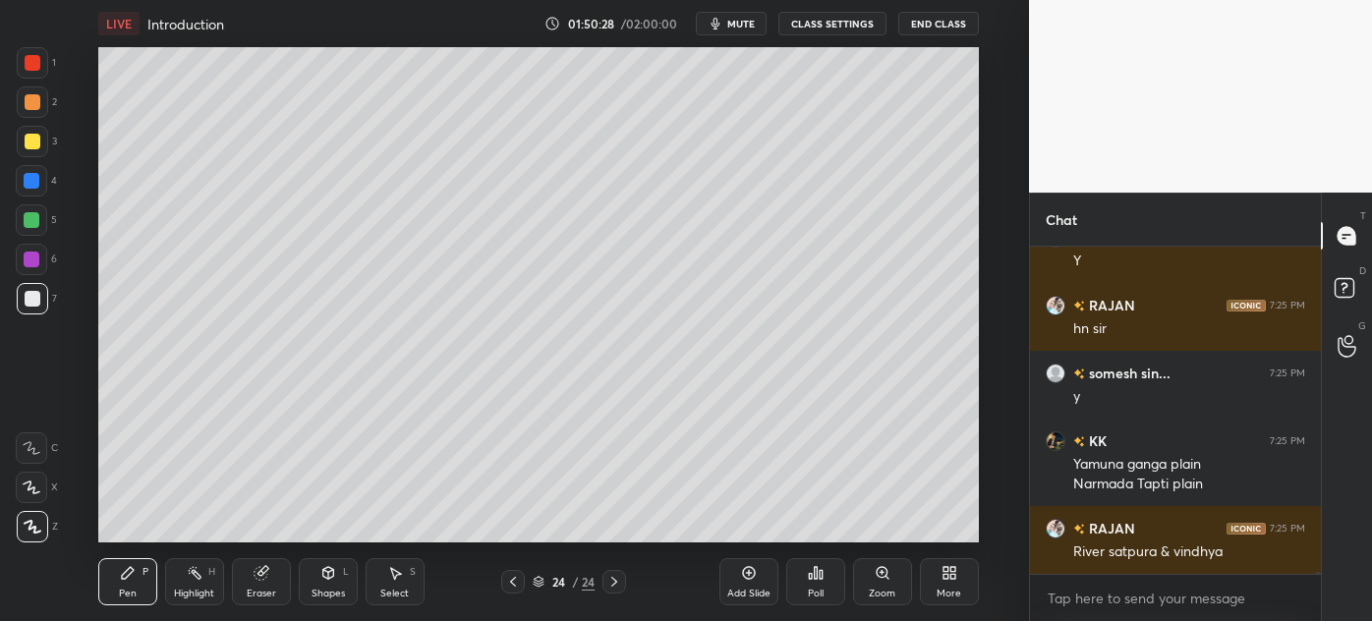
click at [262, 589] on div "Eraser" at bounding box center [261, 594] width 29 height 10
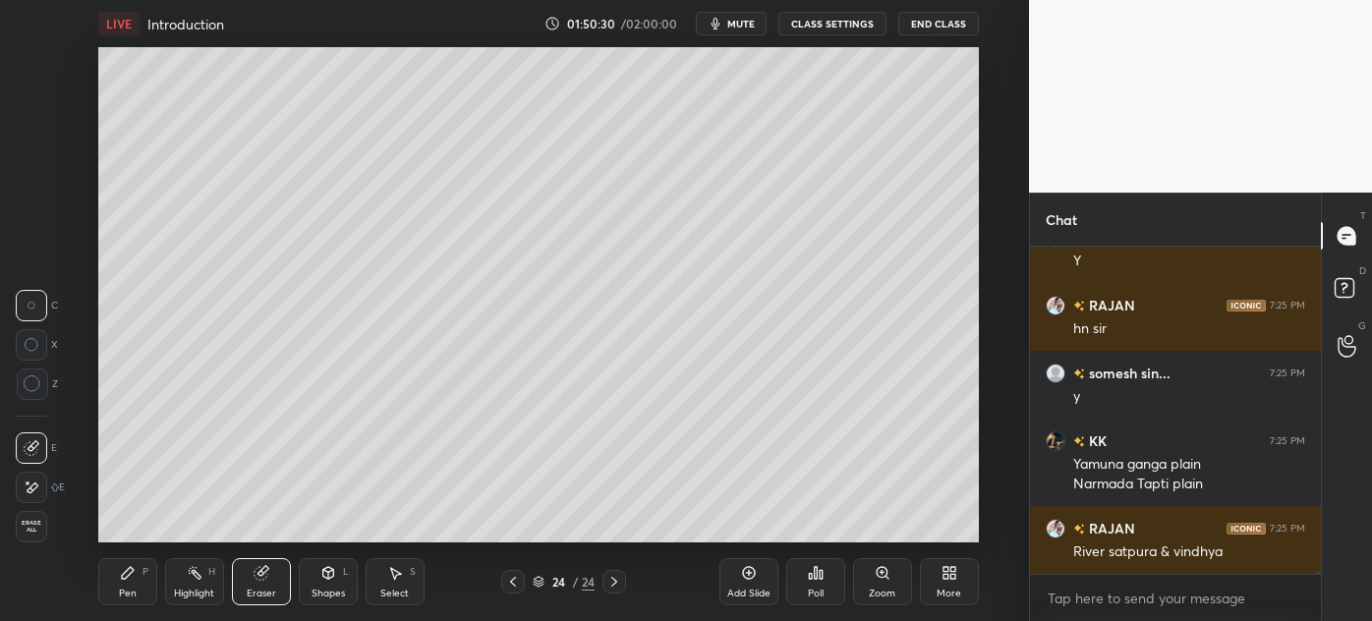
click at [123, 589] on div "Pen" at bounding box center [128, 594] width 18 height 10
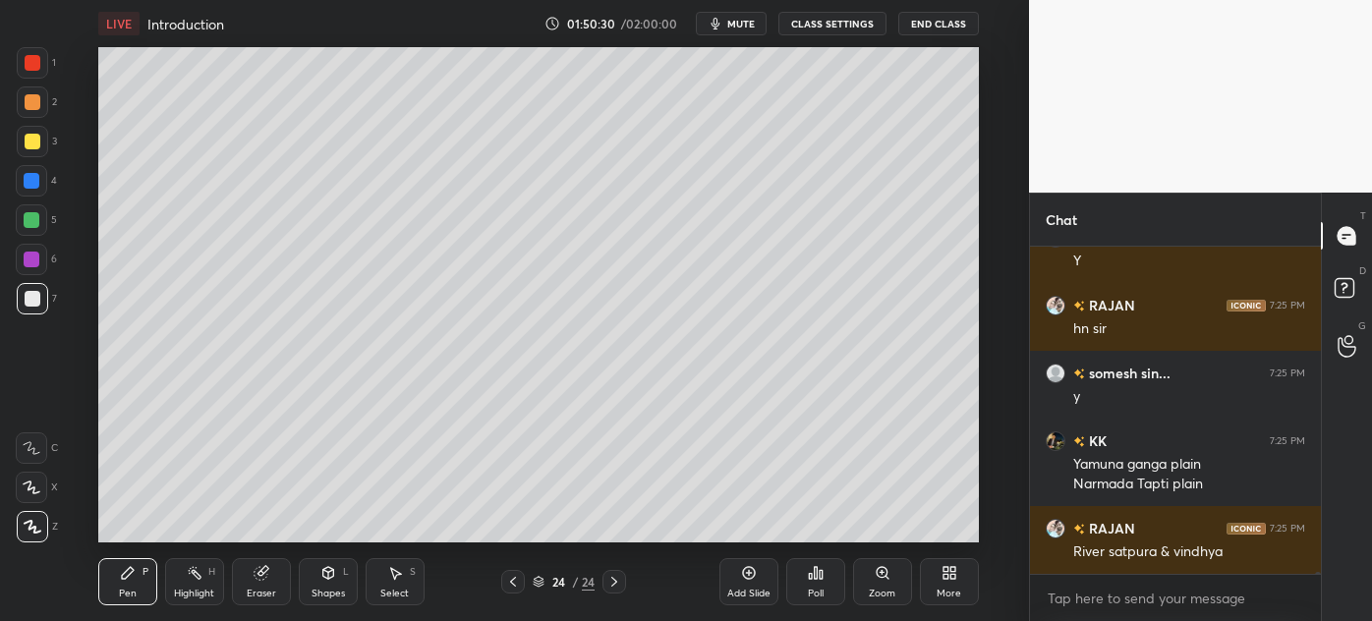
click at [122, 585] on div "Pen P" at bounding box center [127, 581] width 59 height 47
click at [263, 589] on div "Eraser" at bounding box center [261, 594] width 29 height 10
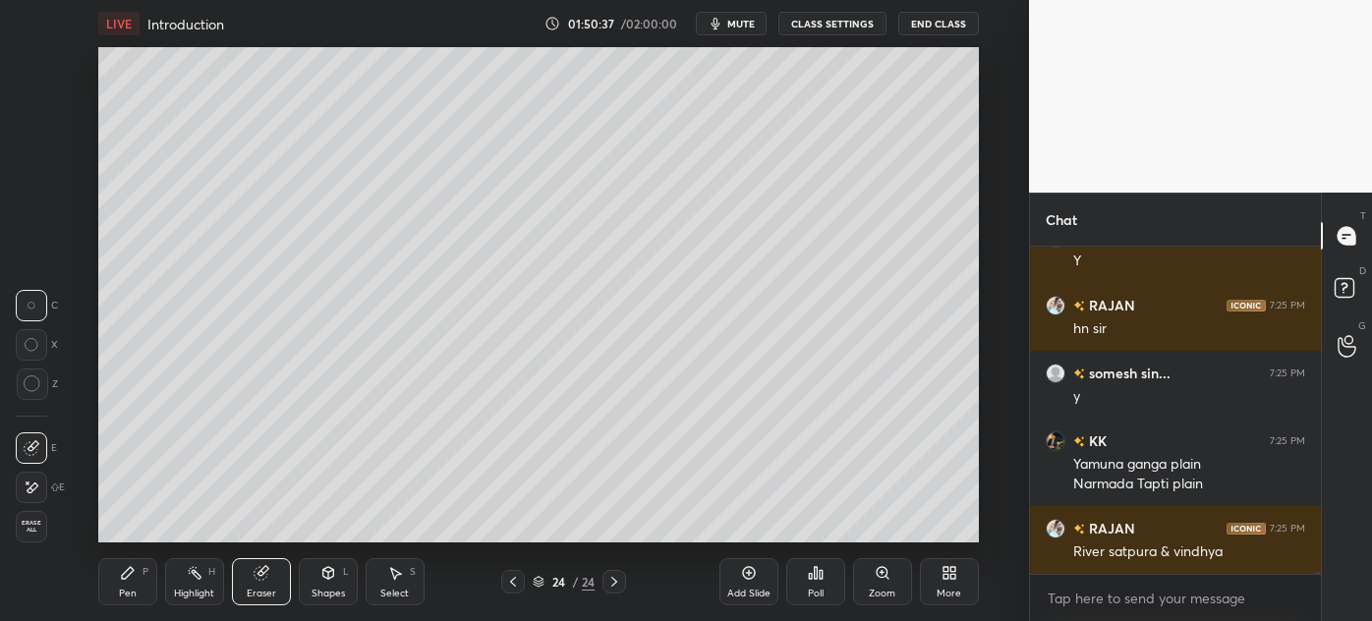
click at [120, 581] on div "Pen P" at bounding box center [127, 581] width 59 height 47
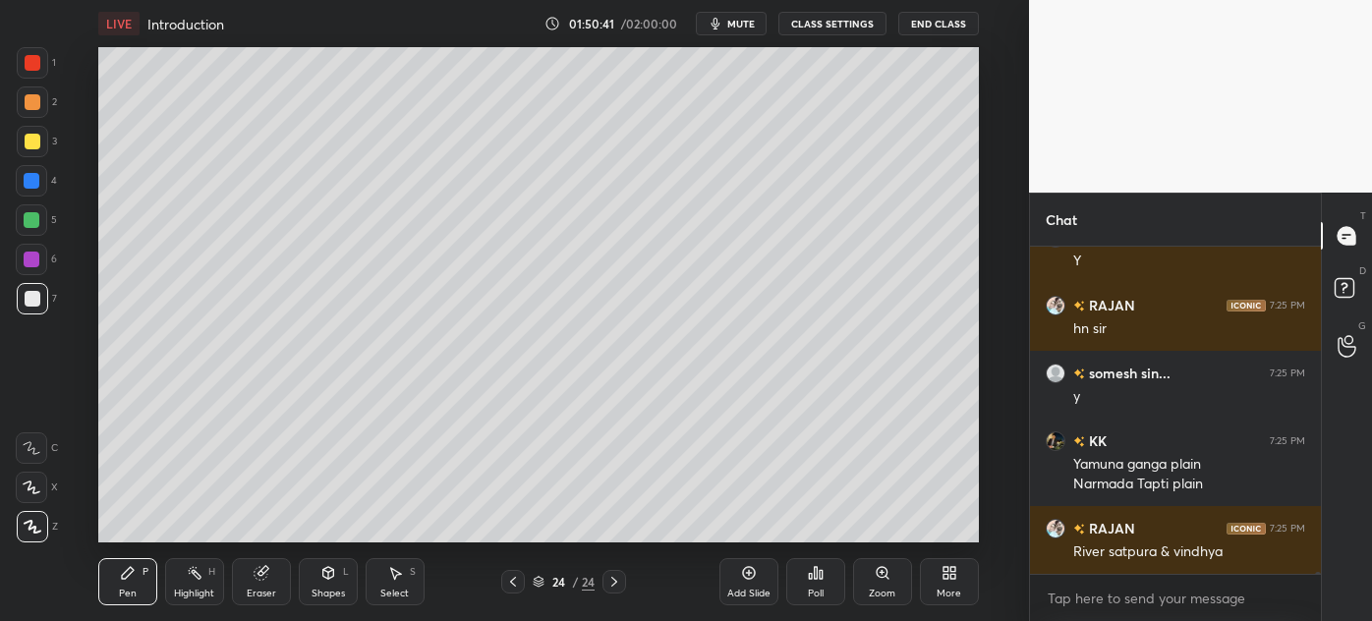
click at [262, 586] on div "Eraser" at bounding box center [261, 581] width 59 height 47
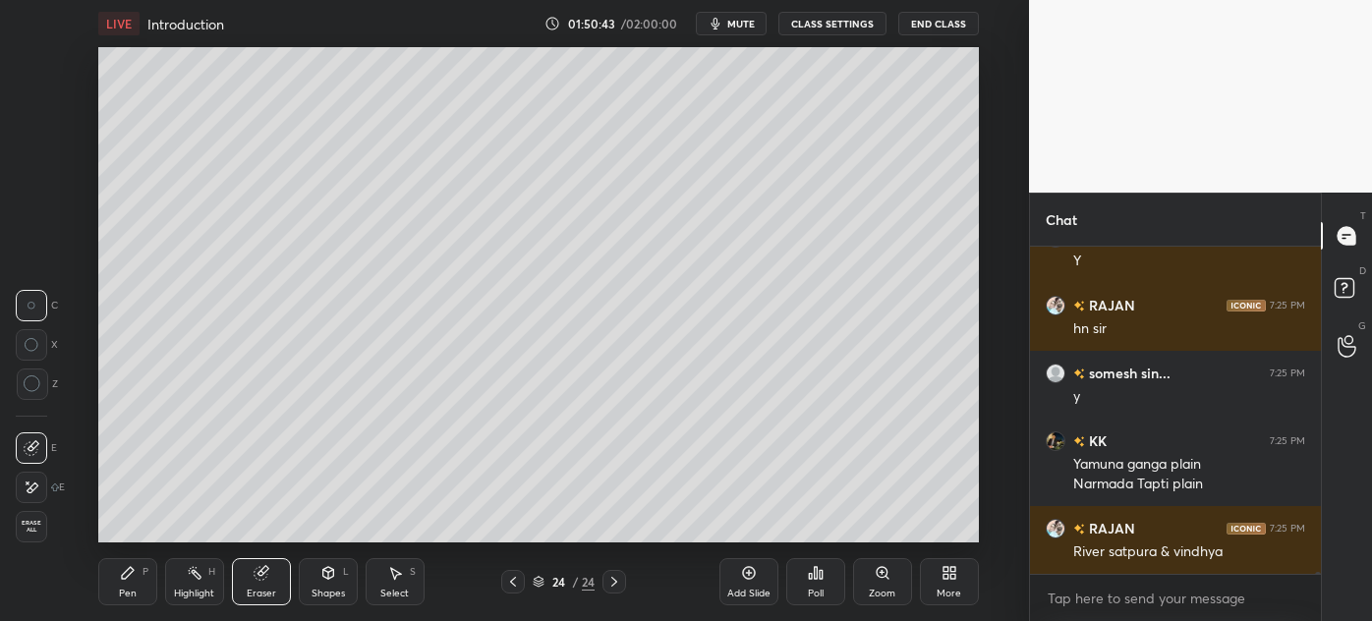
click at [131, 589] on div "Pen" at bounding box center [128, 594] width 18 height 10
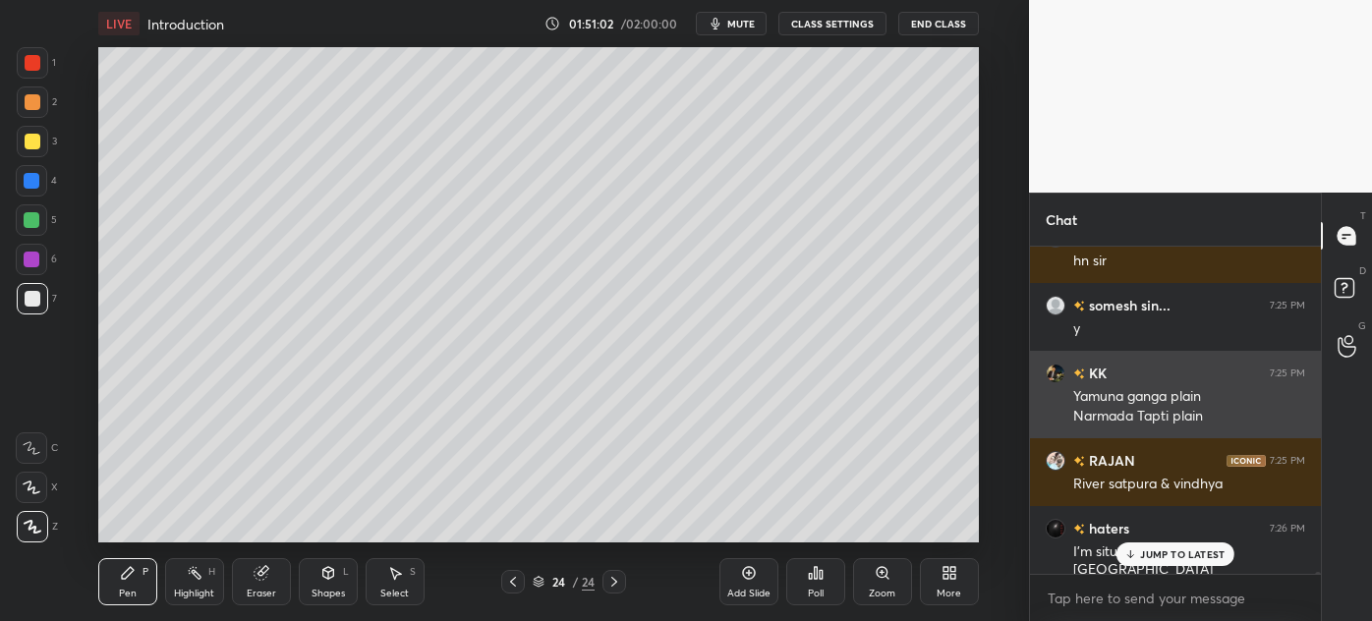
scroll to position [56992, 0]
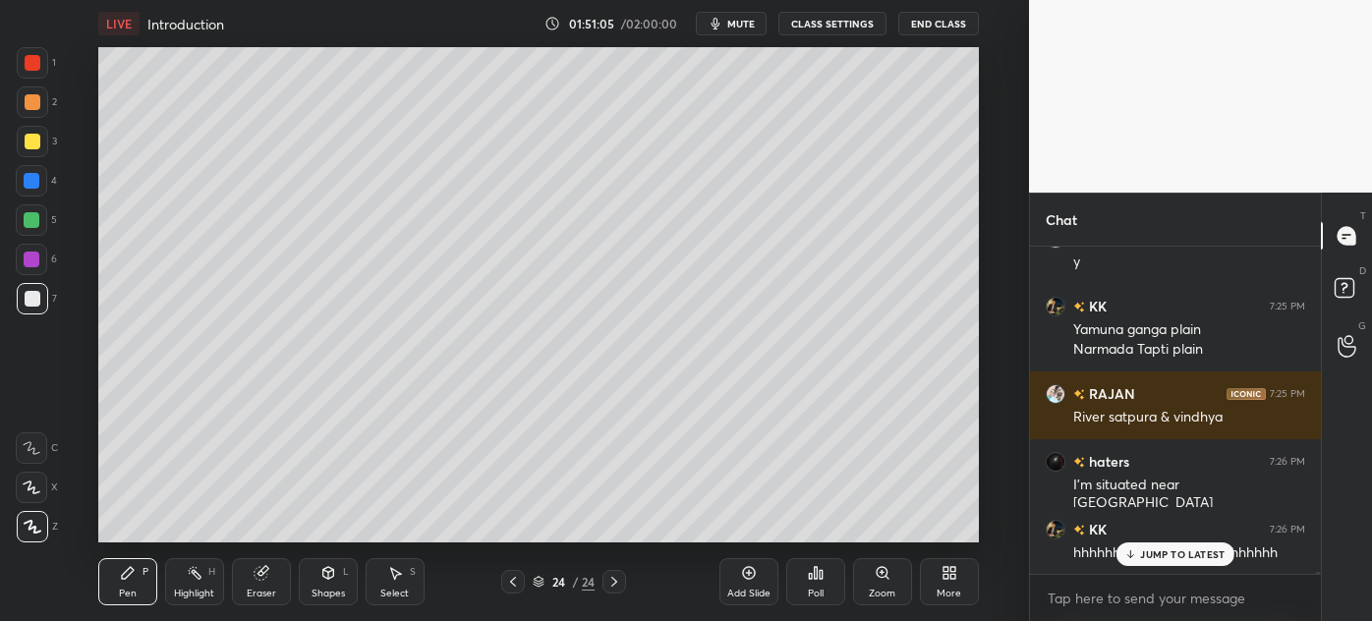
click at [28, 143] on div at bounding box center [33, 142] width 16 height 16
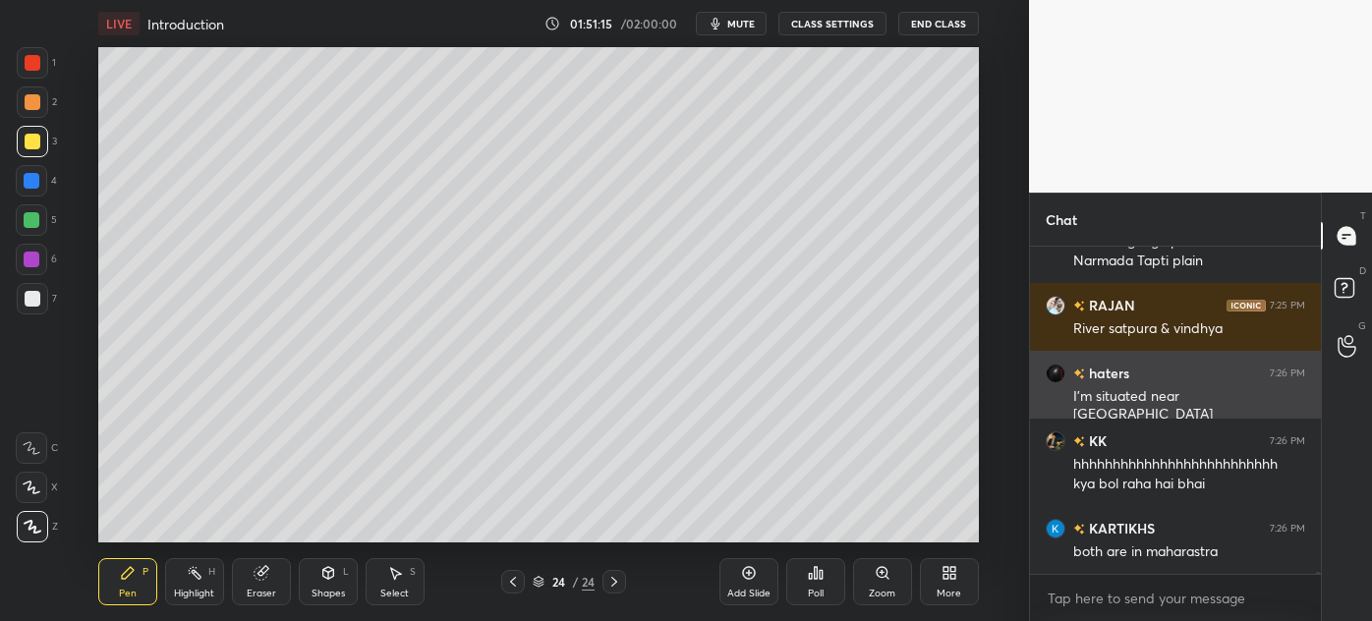
scroll to position [57148, 0]
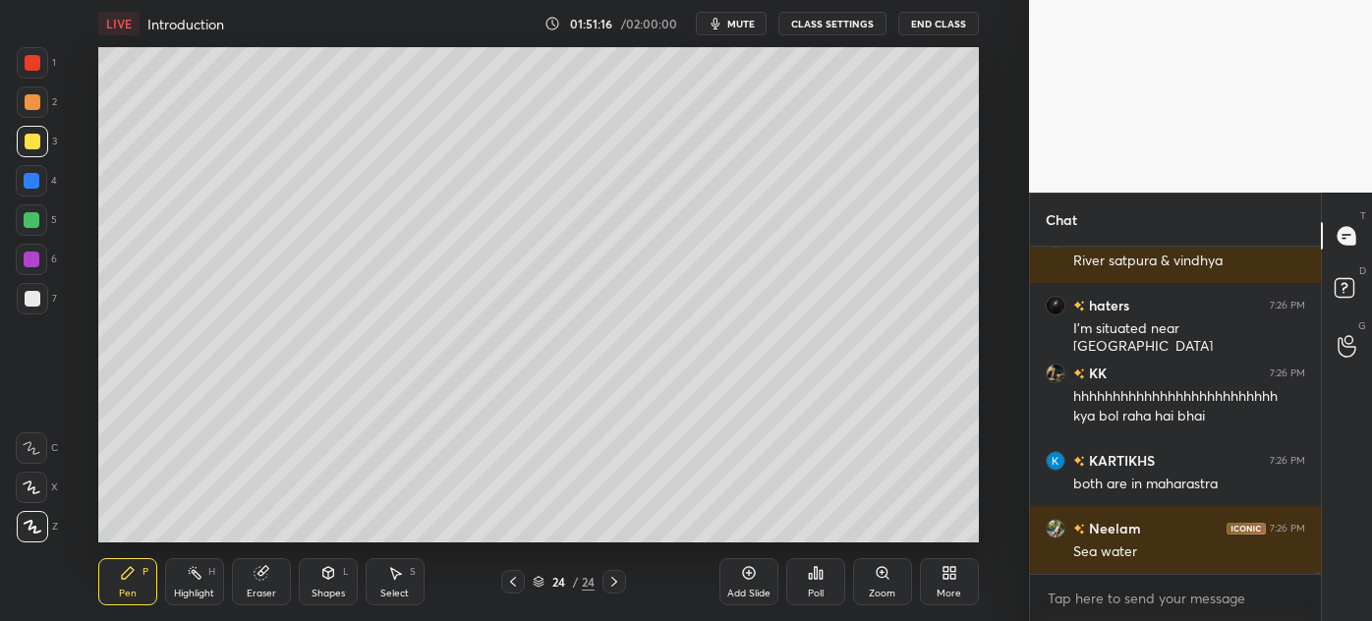
click at [28, 312] on div at bounding box center [32, 298] width 31 height 31
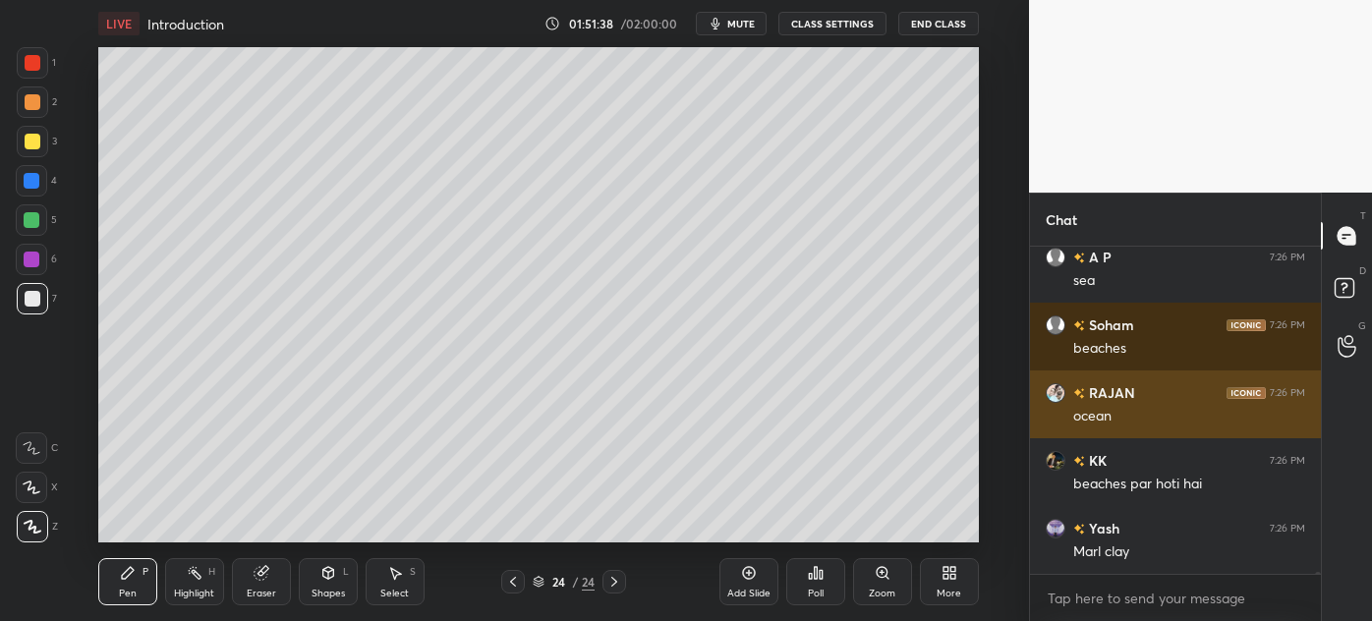
scroll to position [57793, 0]
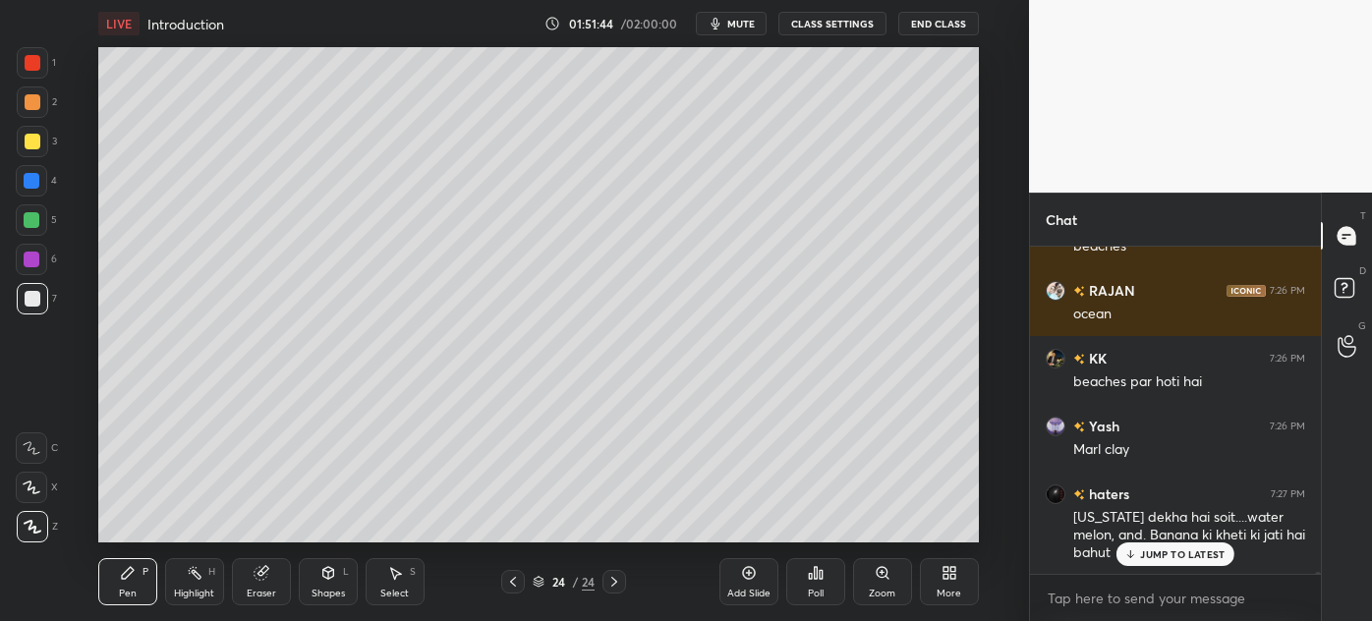
click at [1172, 553] on p "JUMP TO LATEST" at bounding box center [1182, 555] width 85 height 12
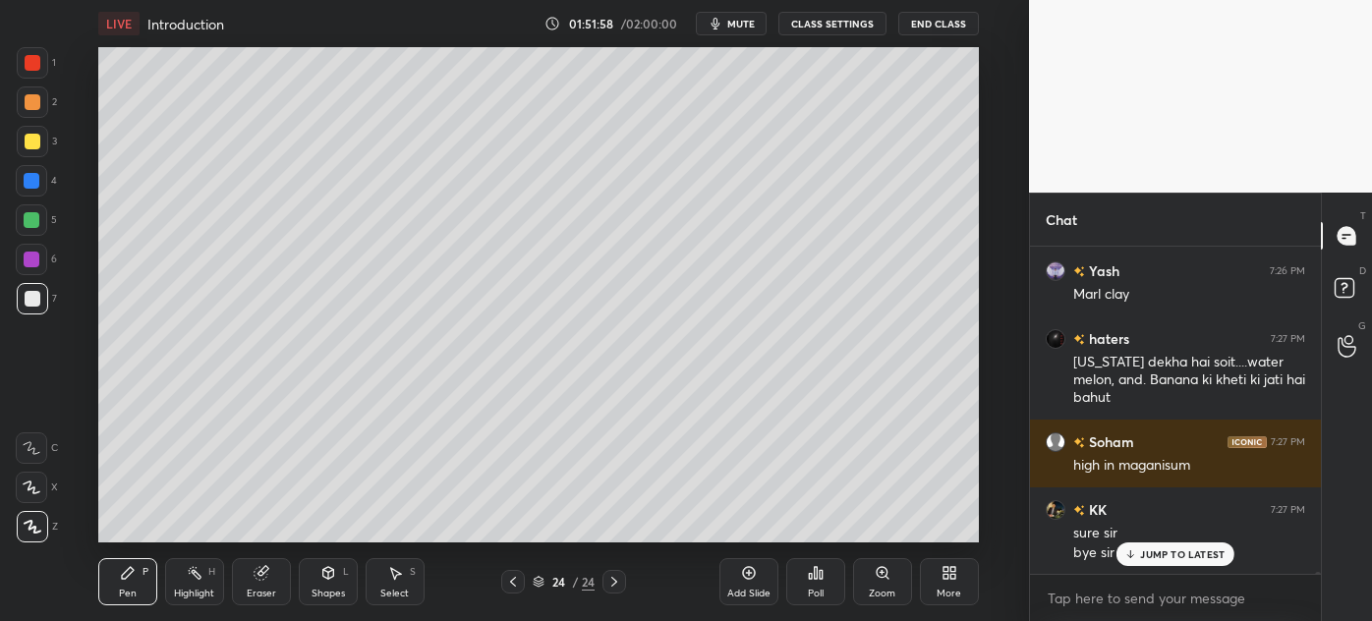
scroll to position [58016, 0]
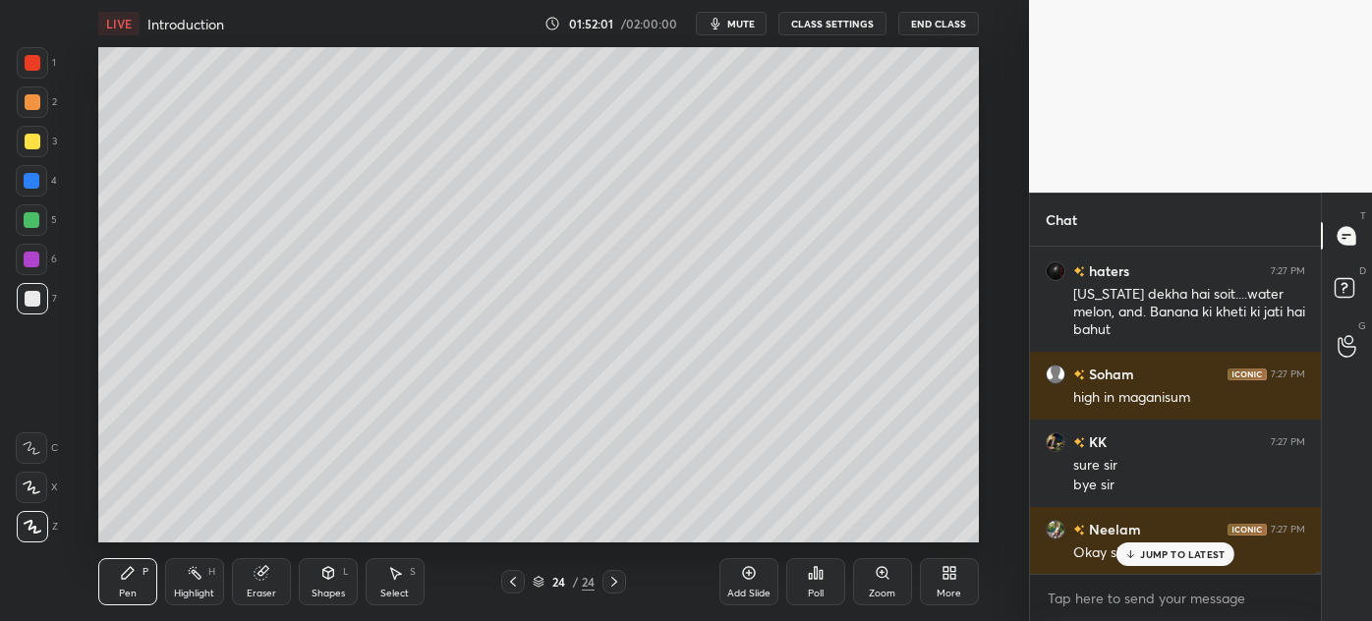
click at [1161, 560] on div "JUMP TO LATEST" at bounding box center [1176, 555] width 118 height 24
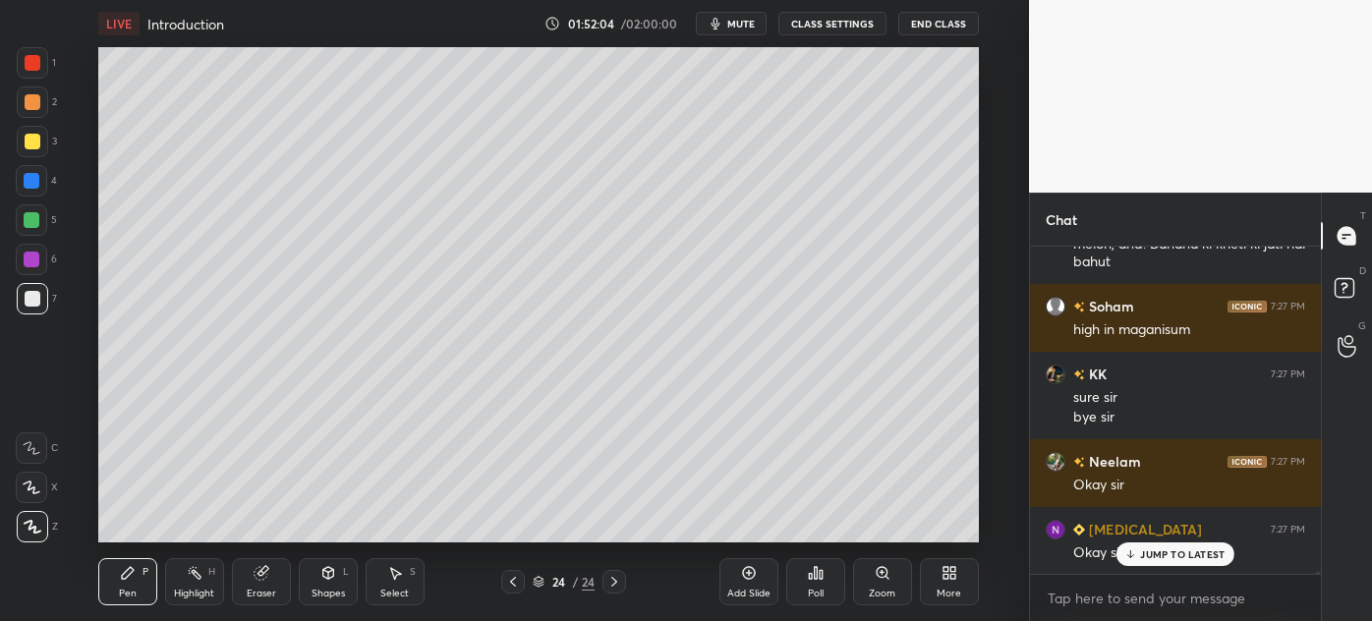
click at [516, 581] on icon at bounding box center [513, 582] width 16 height 16
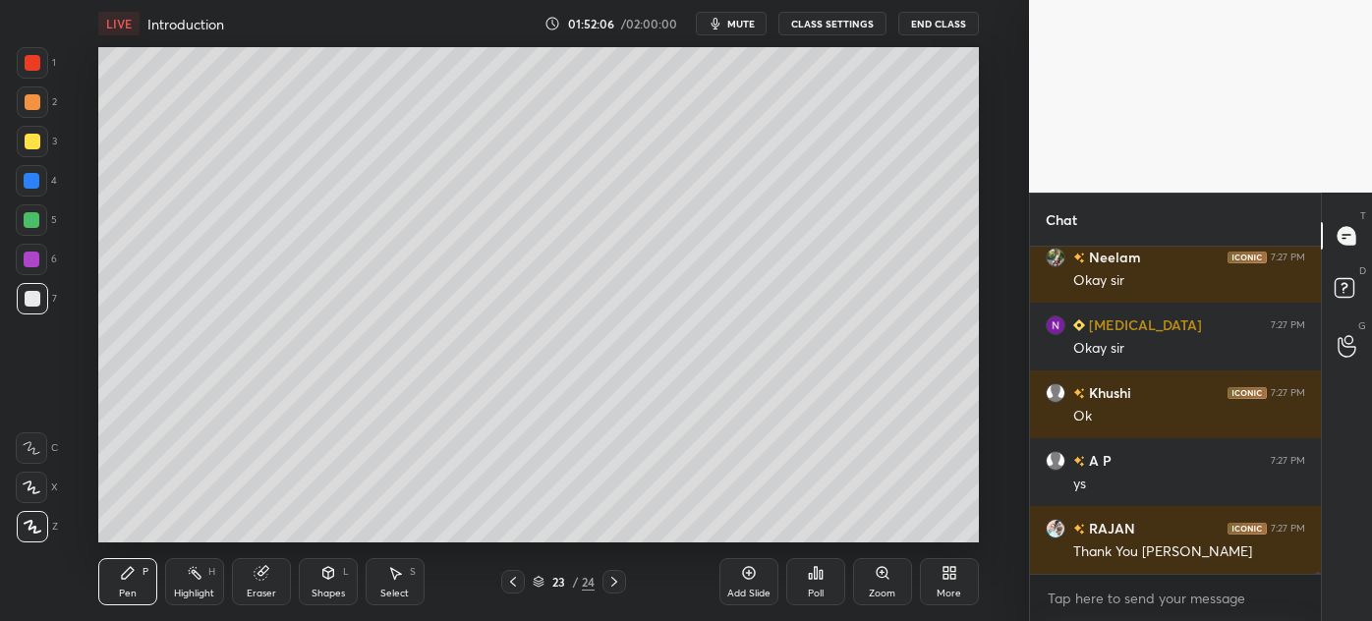
scroll to position [58357, 0]
click at [621, 583] on icon at bounding box center [615, 582] width 16 height 16
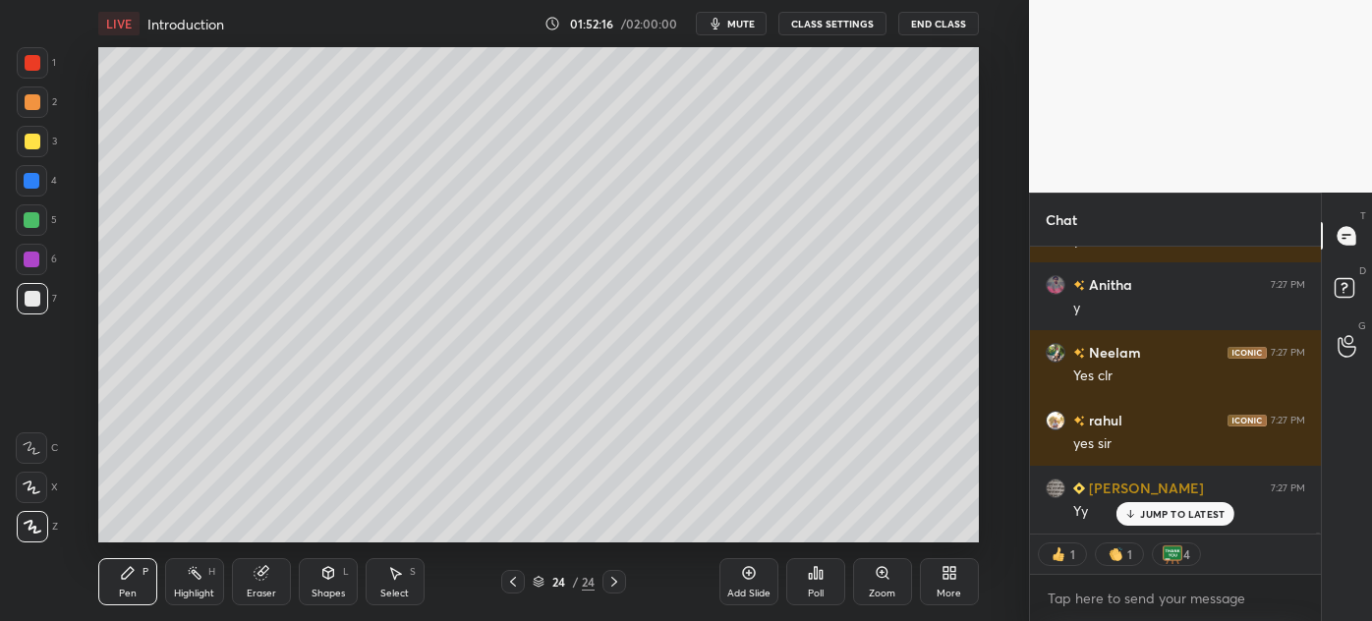
scroll to position [59142, 0]
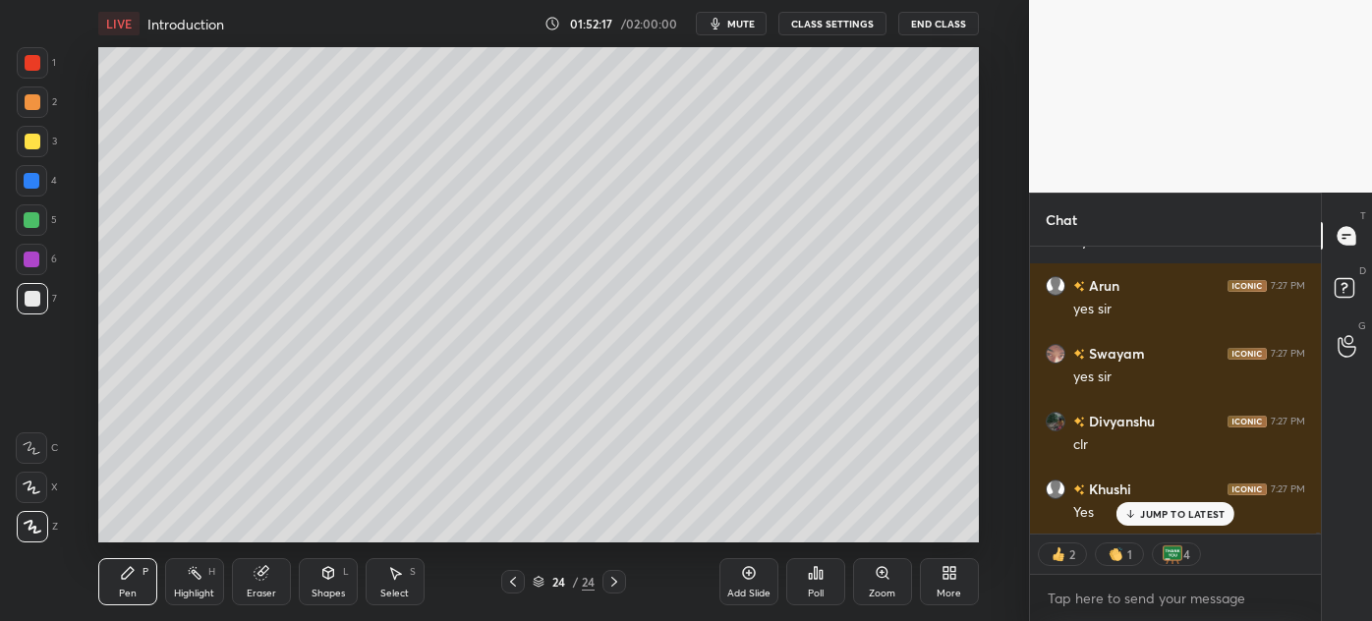
click at [739, 564] on div "Add Slide" at bounding box center [749, 581] width 59 height 47
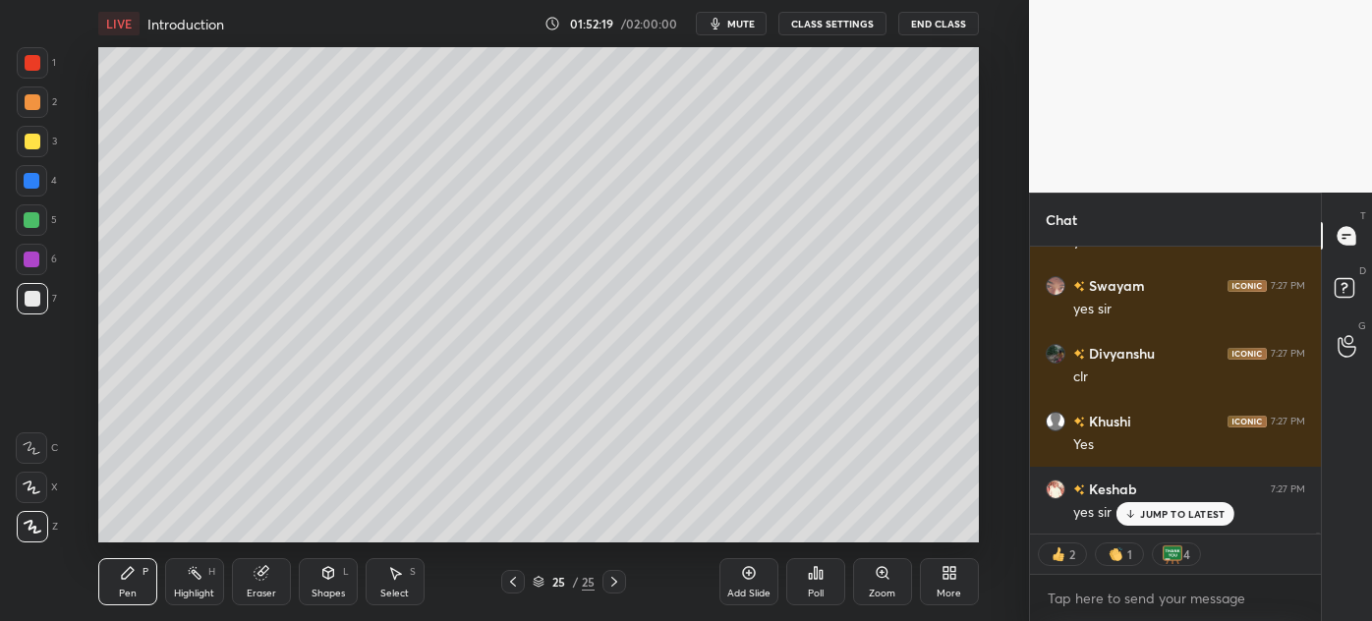
scroll to position [59346, 0]
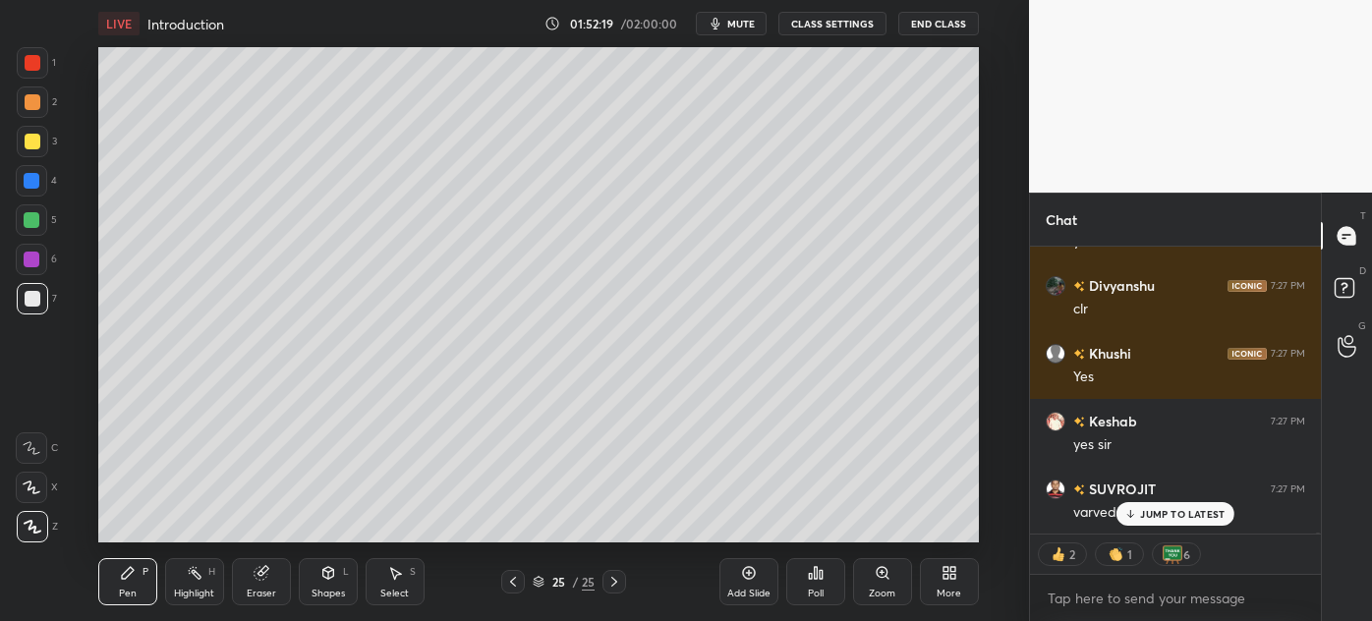
click at [22, 148] on div at bounding box center [32, 141] width 31 height 31
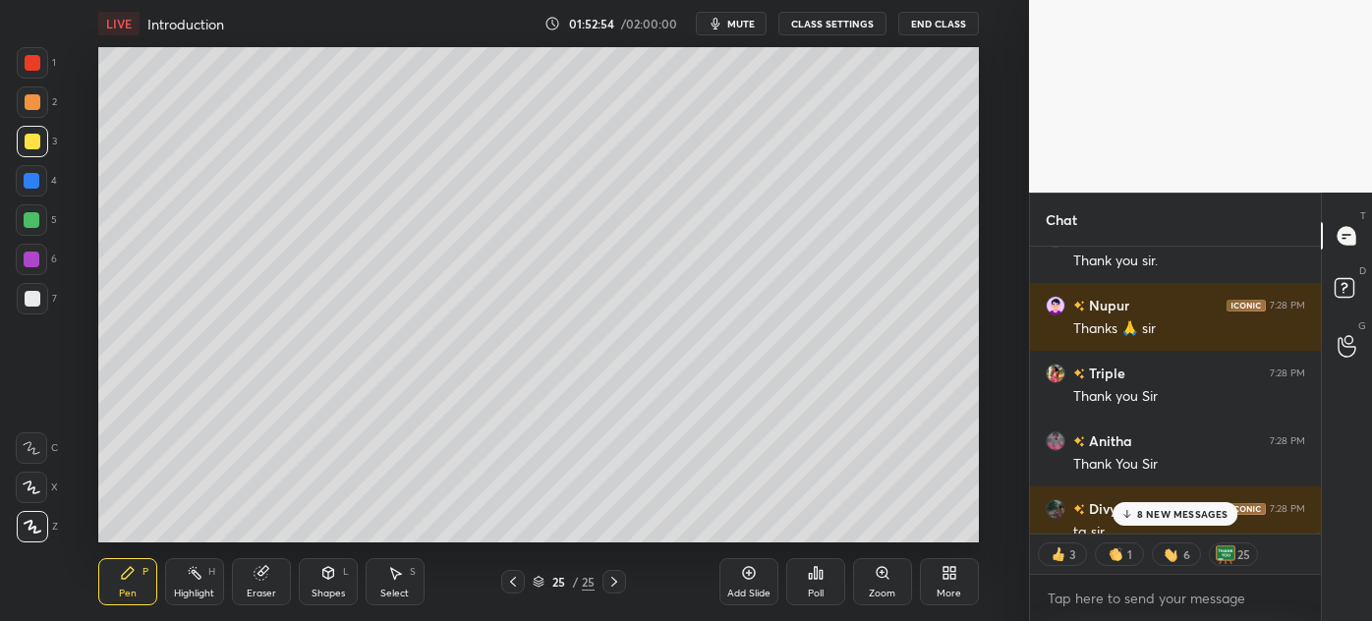
scroll to position [60484, 0]
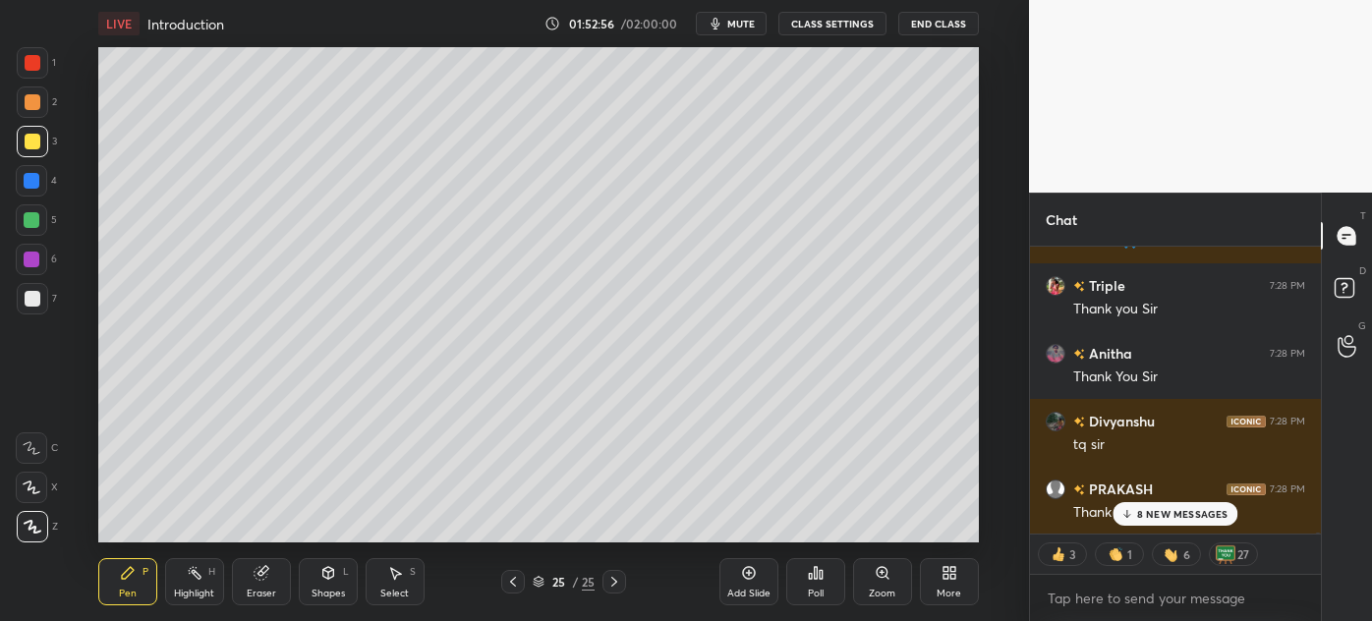
click at [515, 574] on icon at bounding box center [513, 582] width 16 height 16
click at [1174, 503] on div "8 NEW MESSAGES" at bounding box center [1175, 514] width 125 height 24
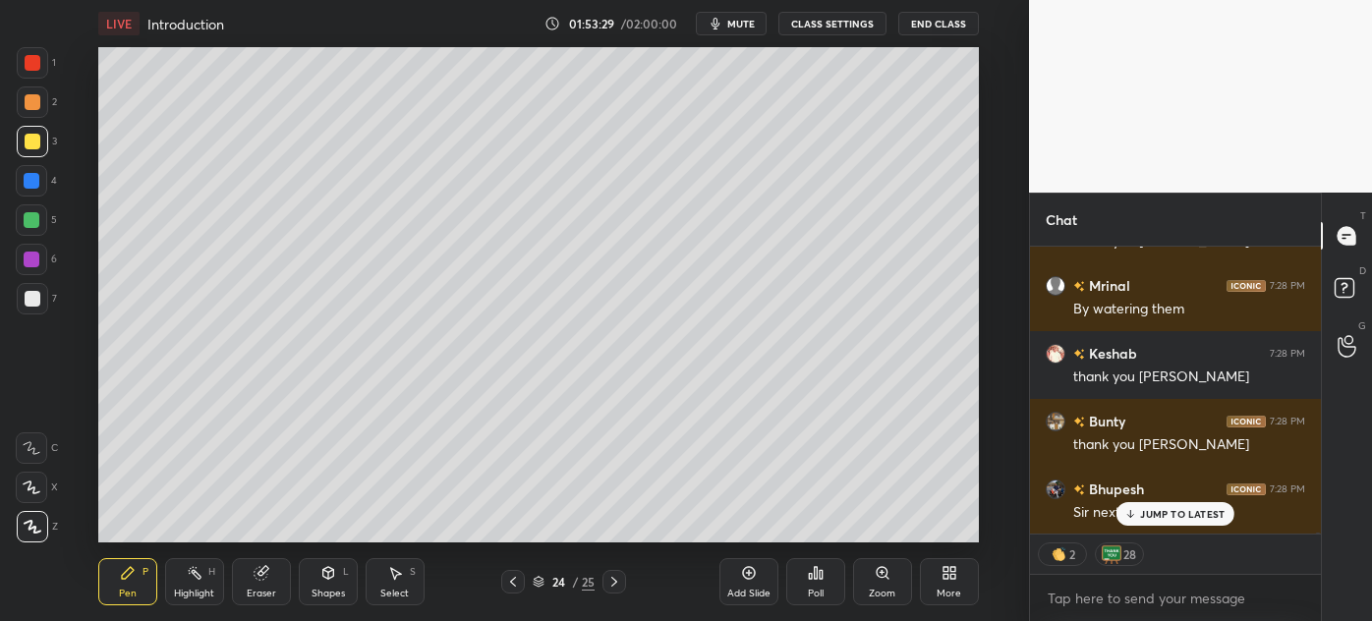
scroll to position [60959, 0]
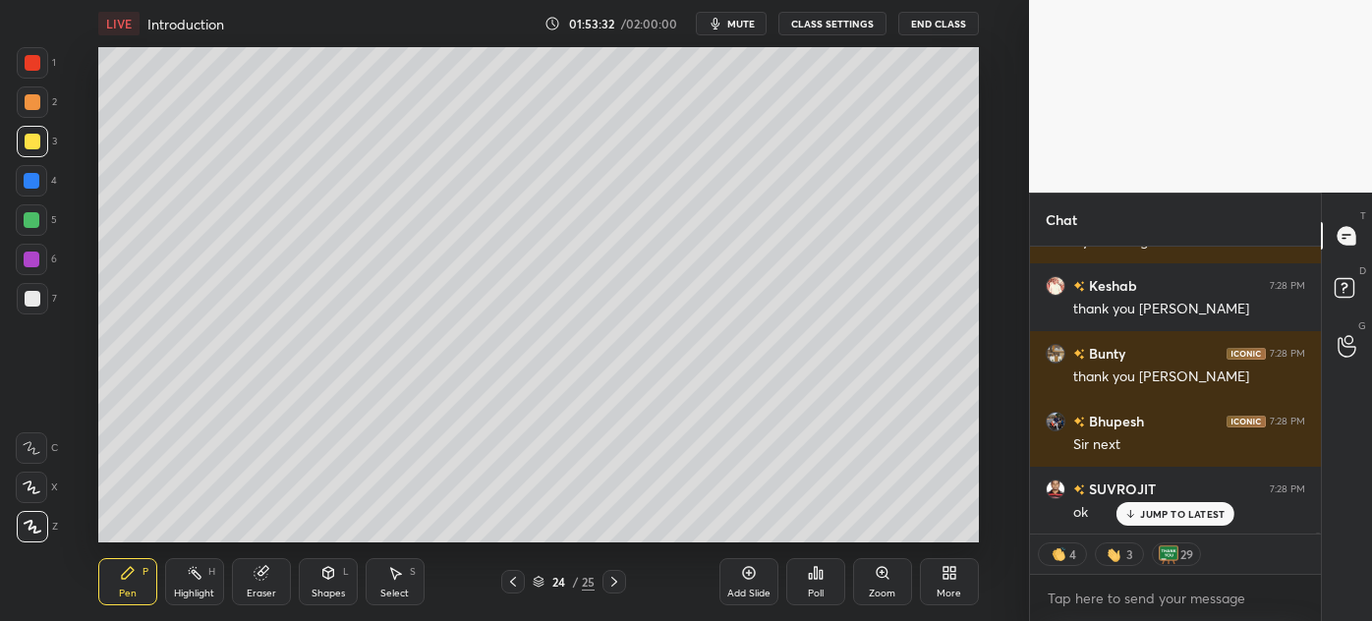
click at [613, 581] on icon at bounding box center [615, 582] width 16 height 16
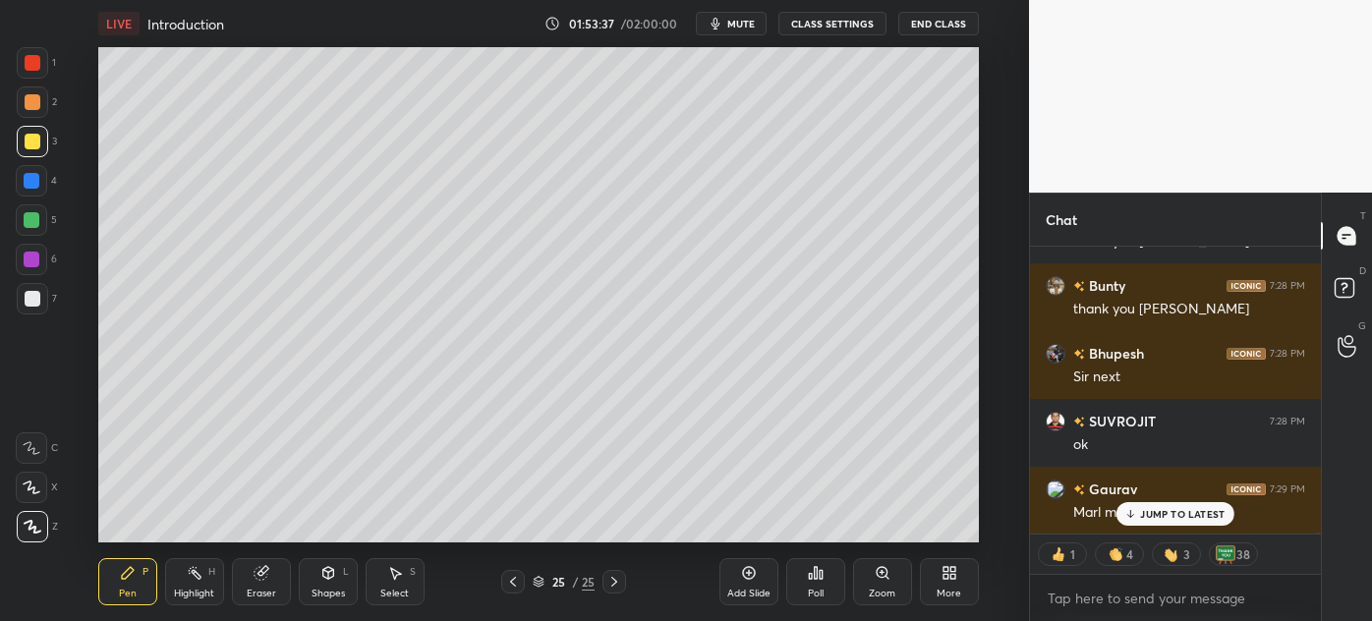
click at [1156, 517] on p "JUMP TO LATEST" at bounding box center [1182, 514] width 85 height 12
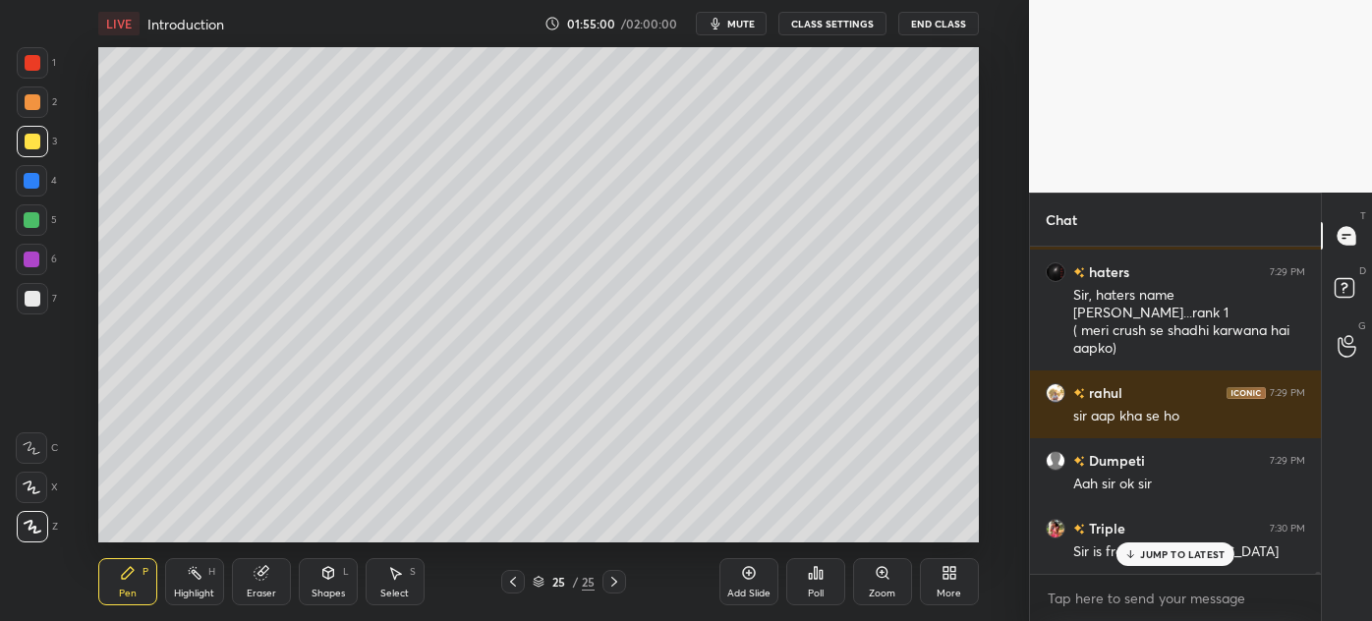
scroll to position [61892, 0]
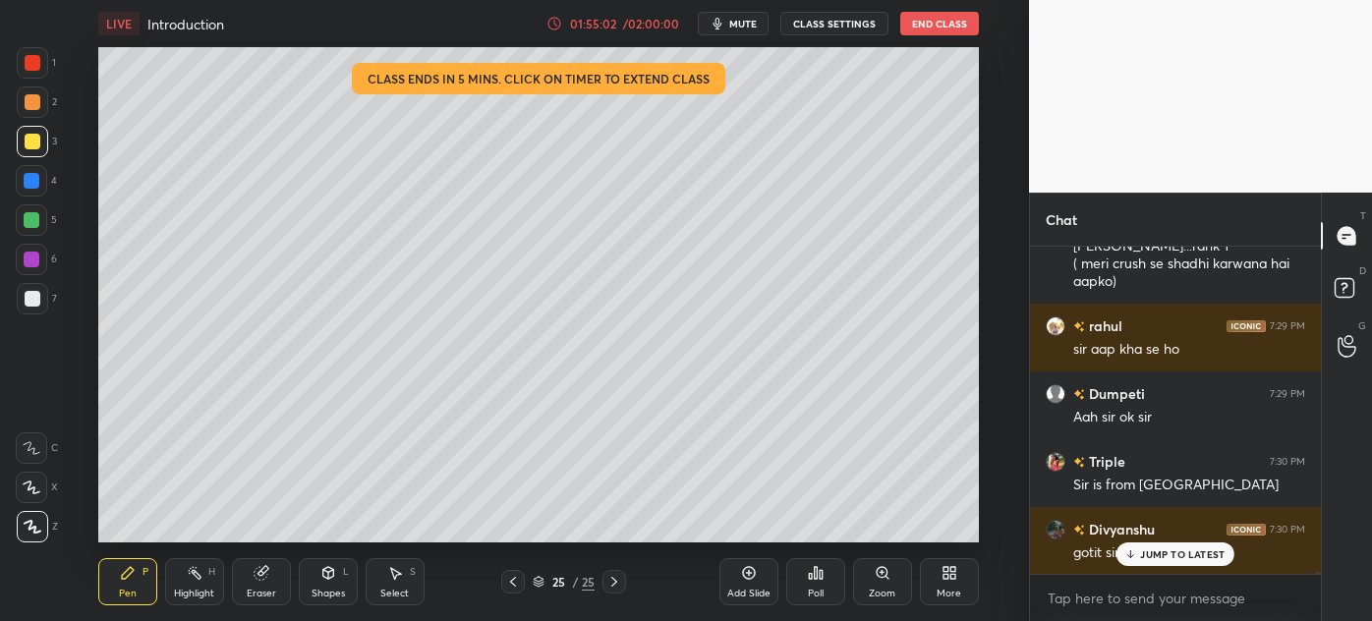
click at [1185, 558] on p "JUMP TO LATEST" at bounding box center [1182, 555] width 85 height 12
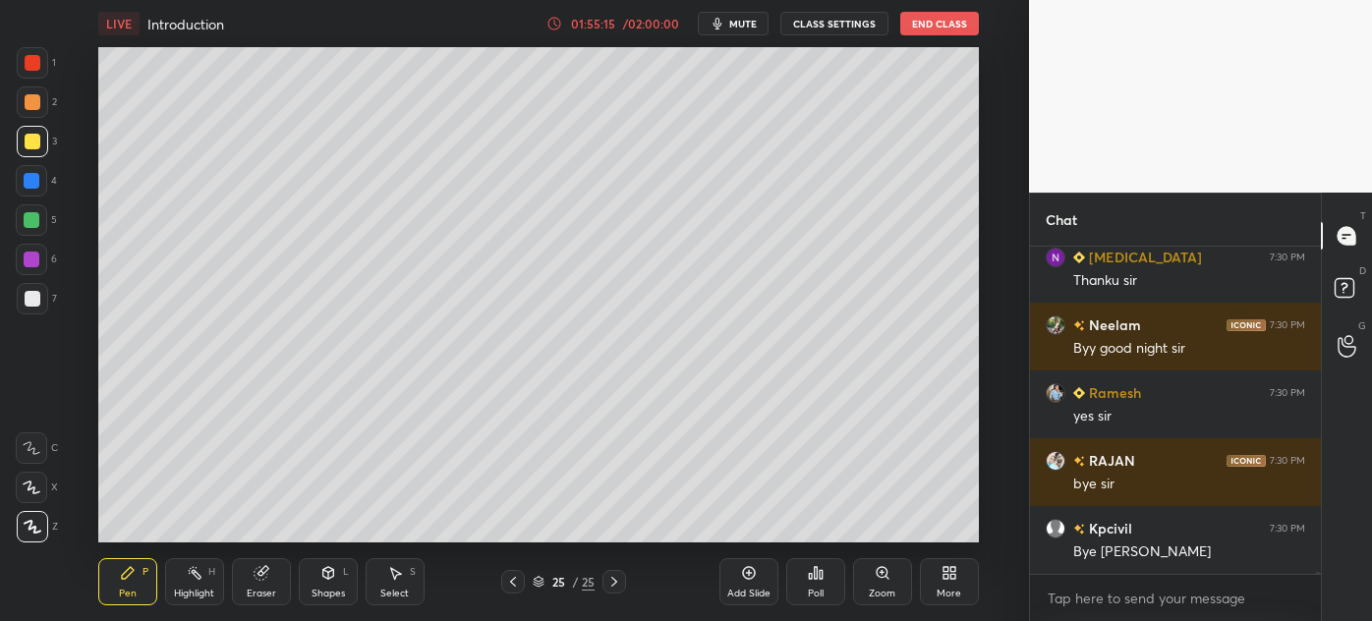
scroll to position [62368, 0]
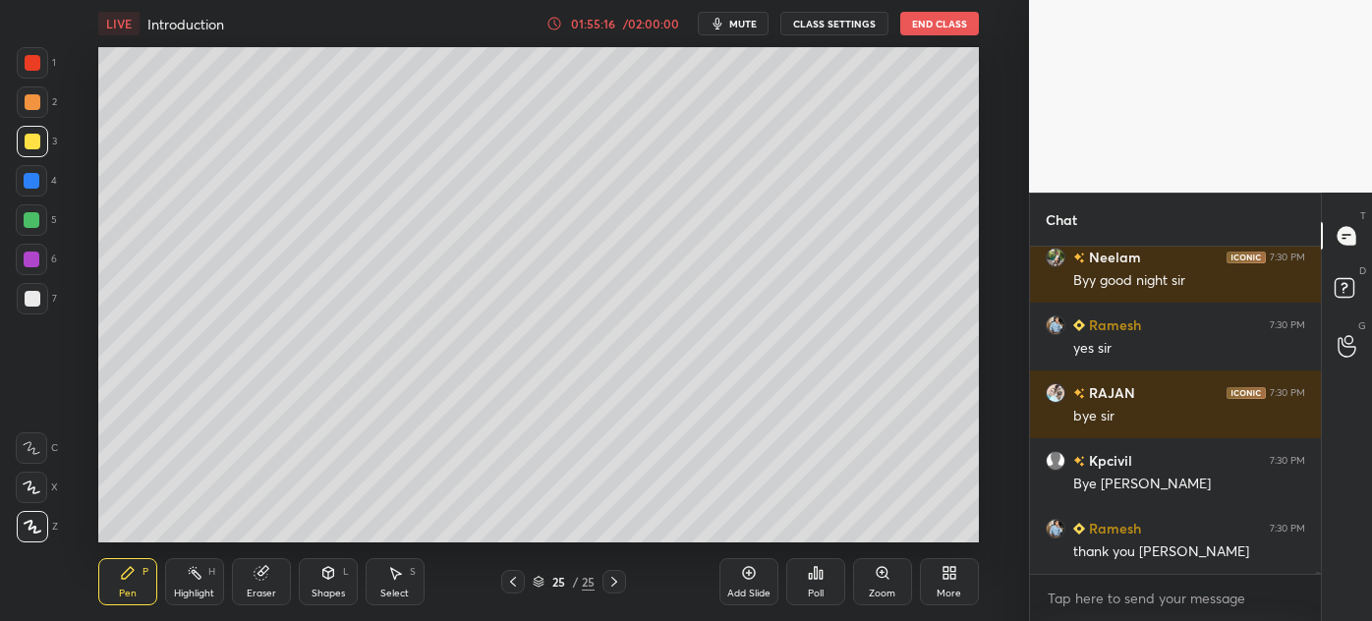
click at [943, 28] on button "End Class" at bounding box center [940, 24] width 79 height 24
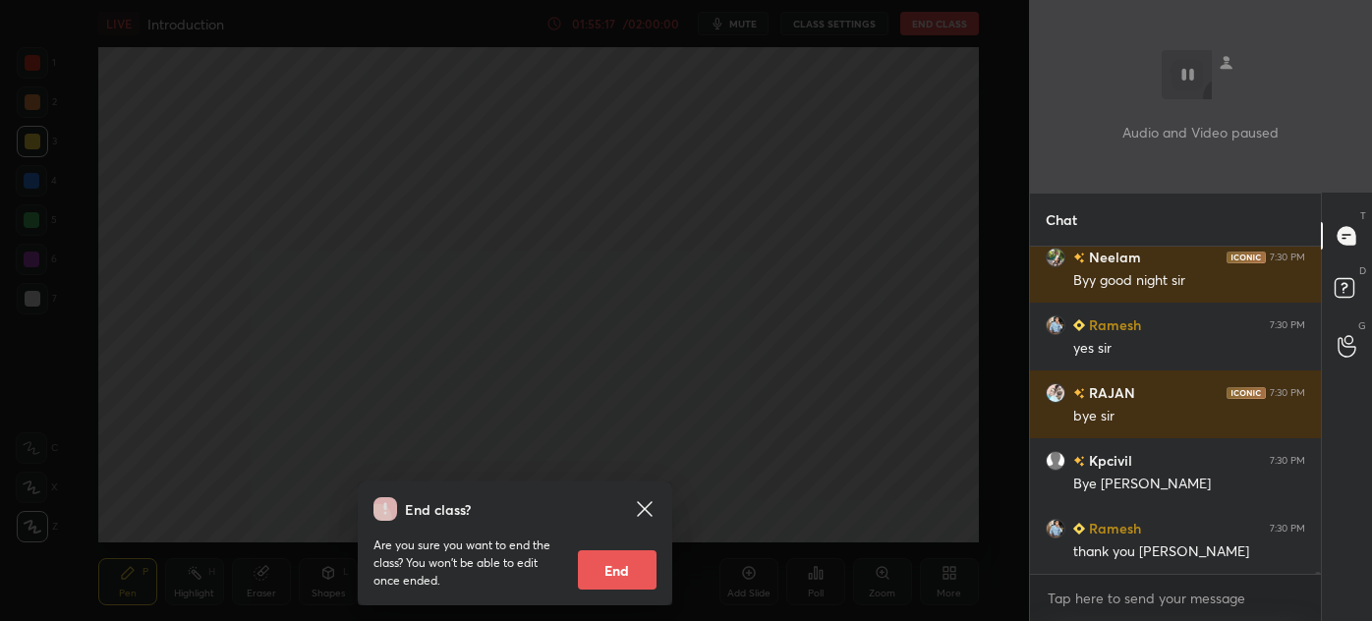
scroll to position [62435, 0]
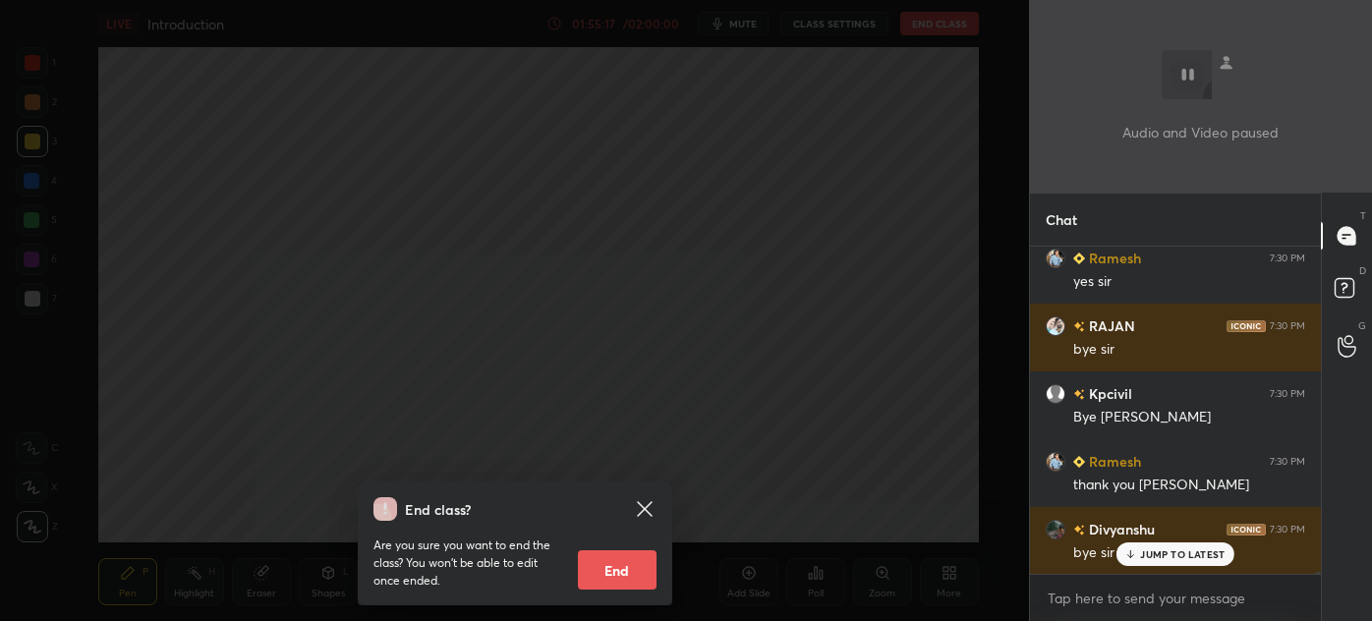
click at [627, 556] on button "End" at bounding box center [617, 570] width 79 height 39
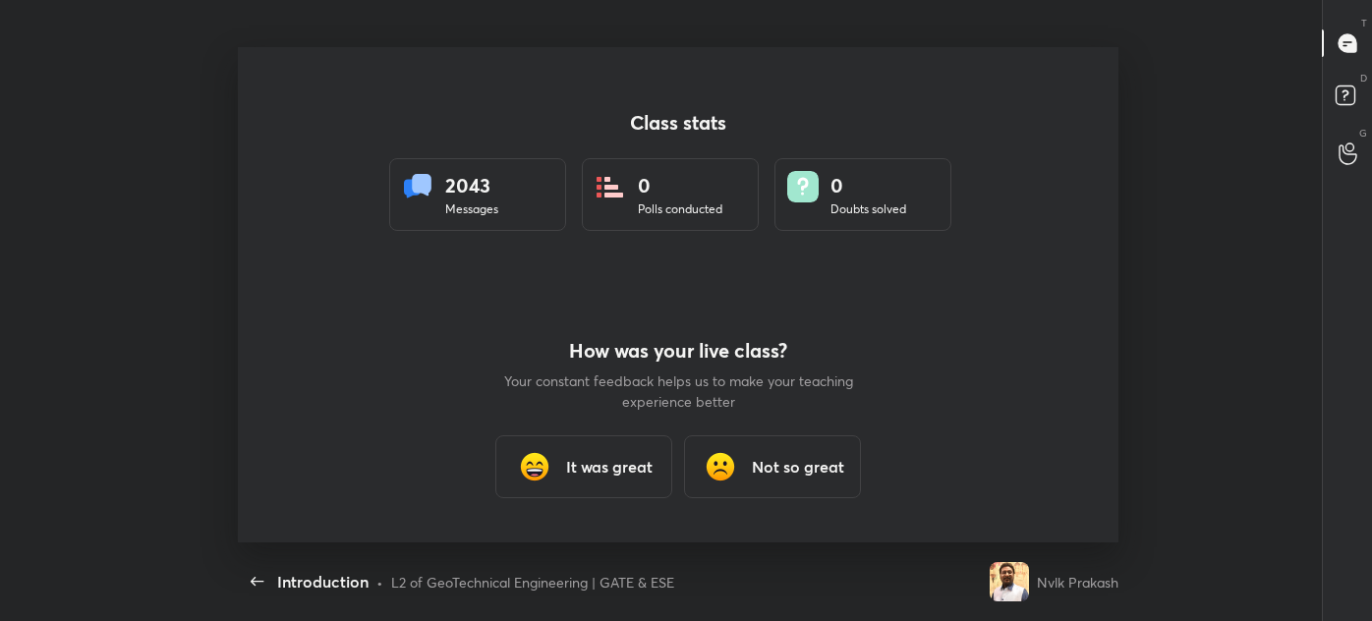
scroll to position [0, 0]
type textarea "x"
